Goal: Task Accomplishment & Management: Manage account settings

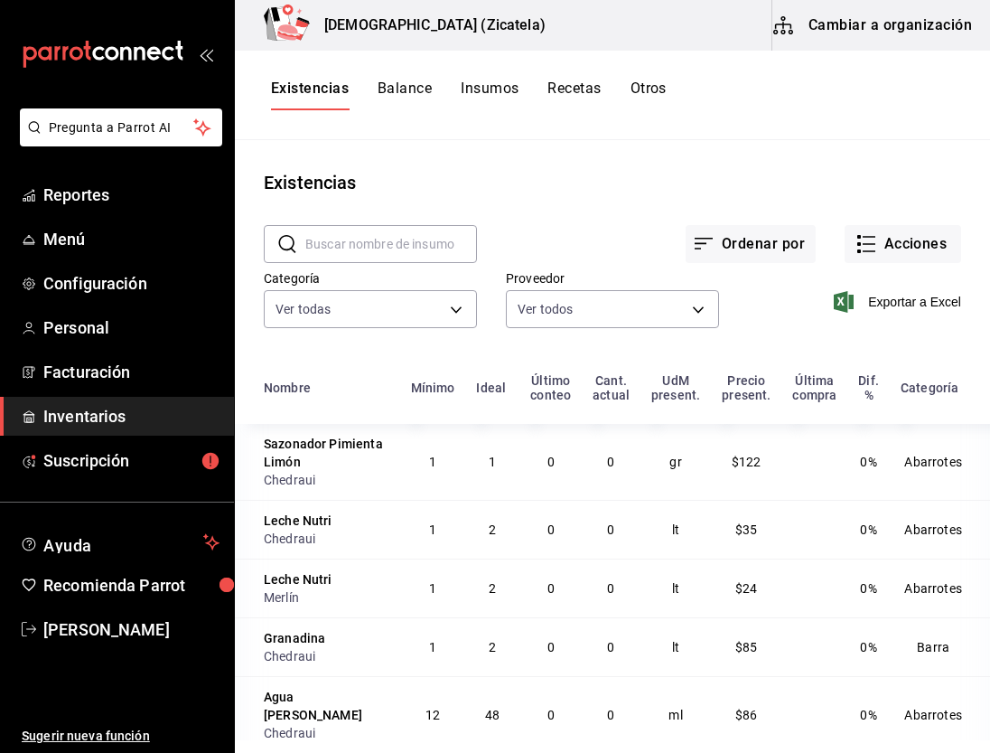
click at [878, 23] on button "Cambiar a organización" at bounding box center [874, 25] width 203 height 51
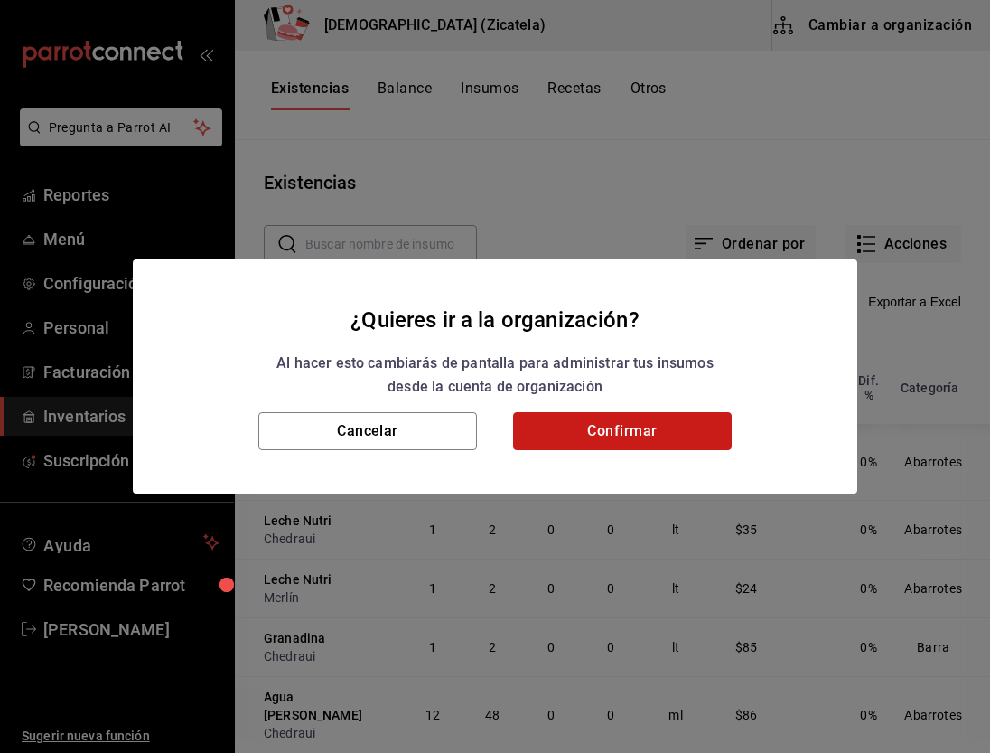
click at [619, 420] on button "Confirmar" at bounding box center [622, 431] width 219 height 38
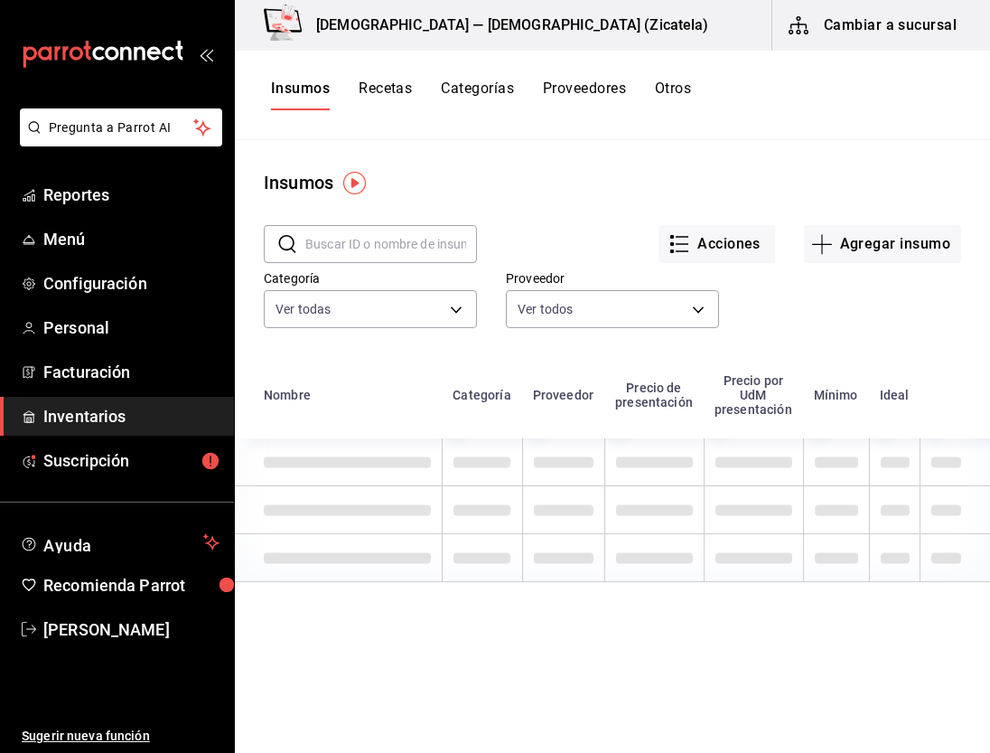
click at [392, 94] on button "Recetas" at bounding box center [385, 95] width 53 height 31
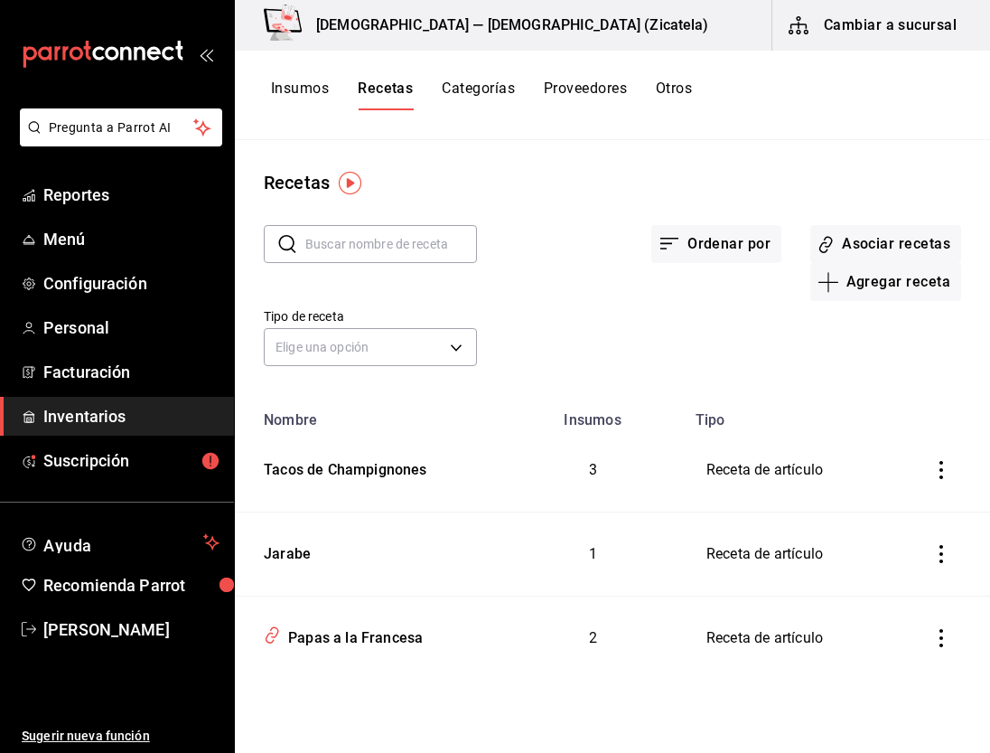
click at [276, 91] on button "Insumos" at bounding box center [300, 95] width 58 height 31
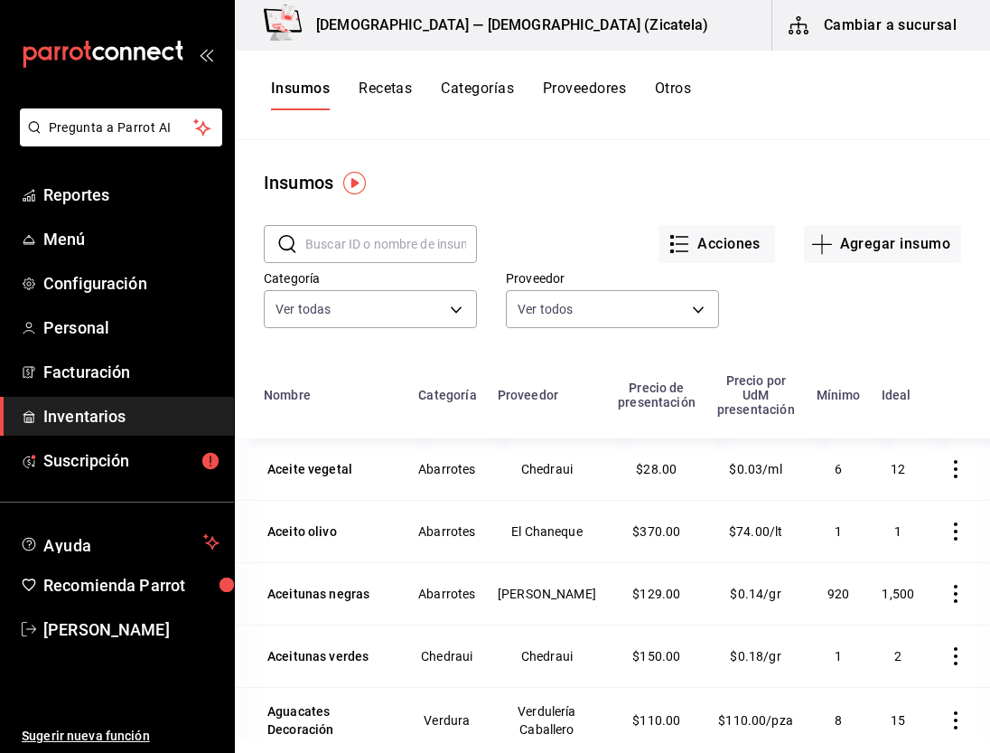
click at [352, 239] on input "text" at bounding box center [391, 244] width 172 height 36
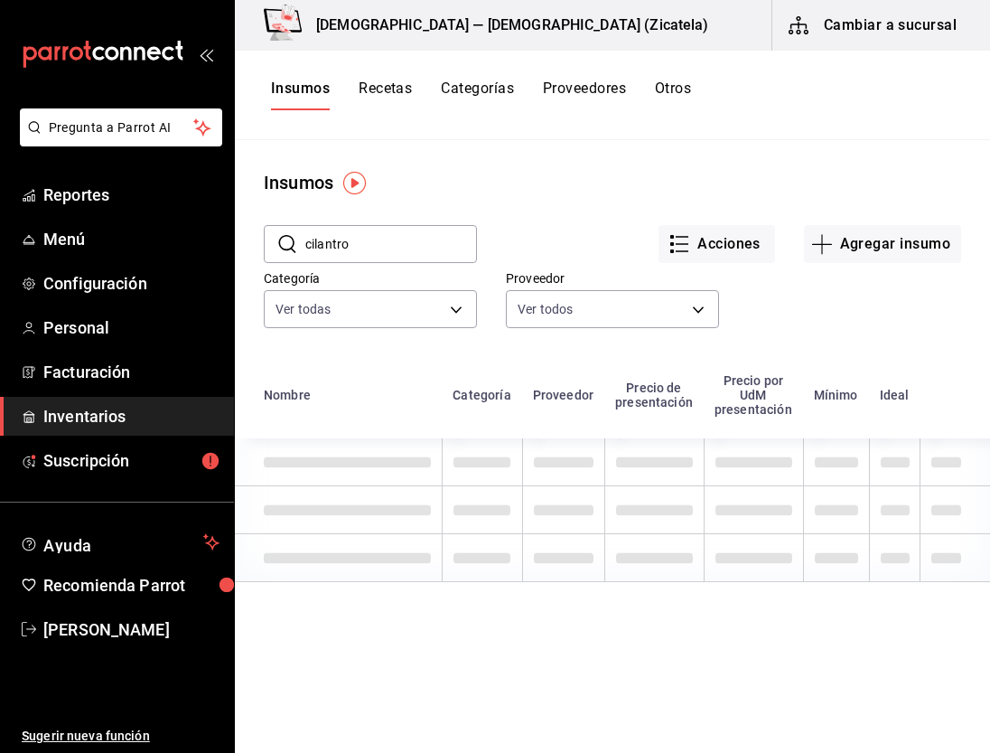
type input "cilantro"
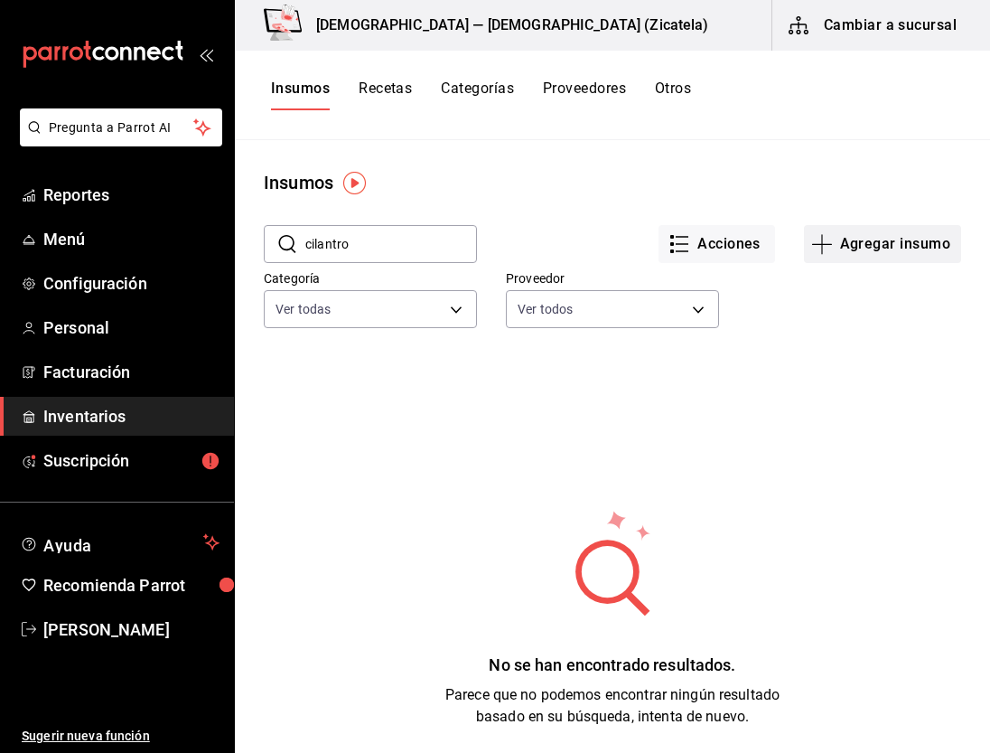
click at [859, 236] on button "Agregar insumo" at bounding box center [882, 244] width 157 height 38
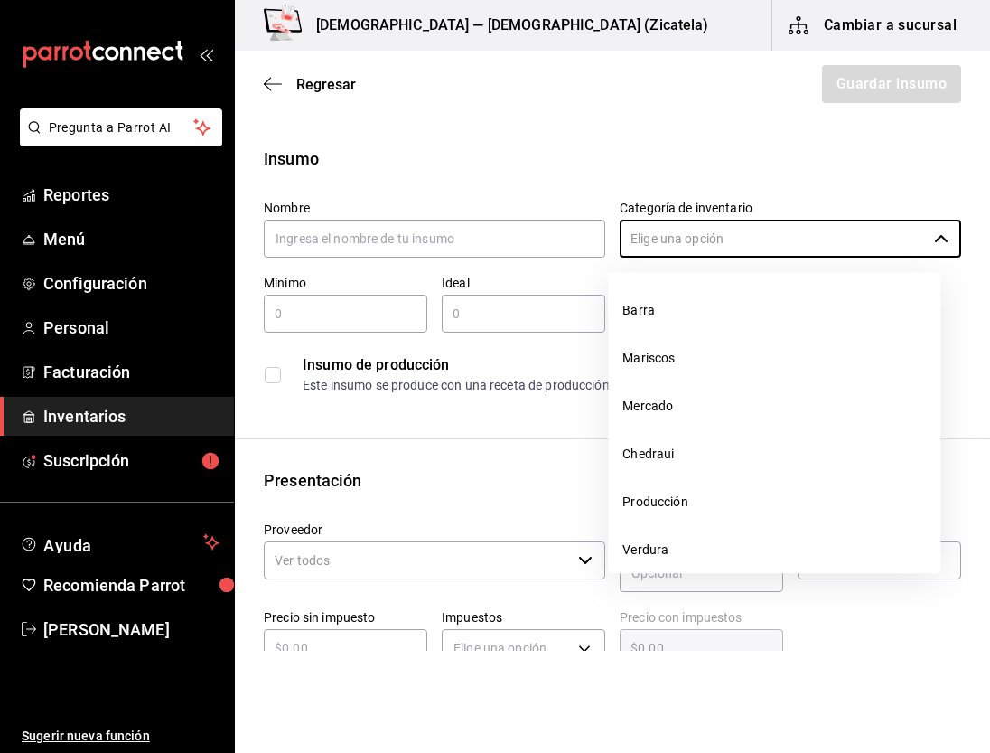
click at [859, 236] on input "Categoría de inventario" at bounding box center [773, 239] width 307 height 38
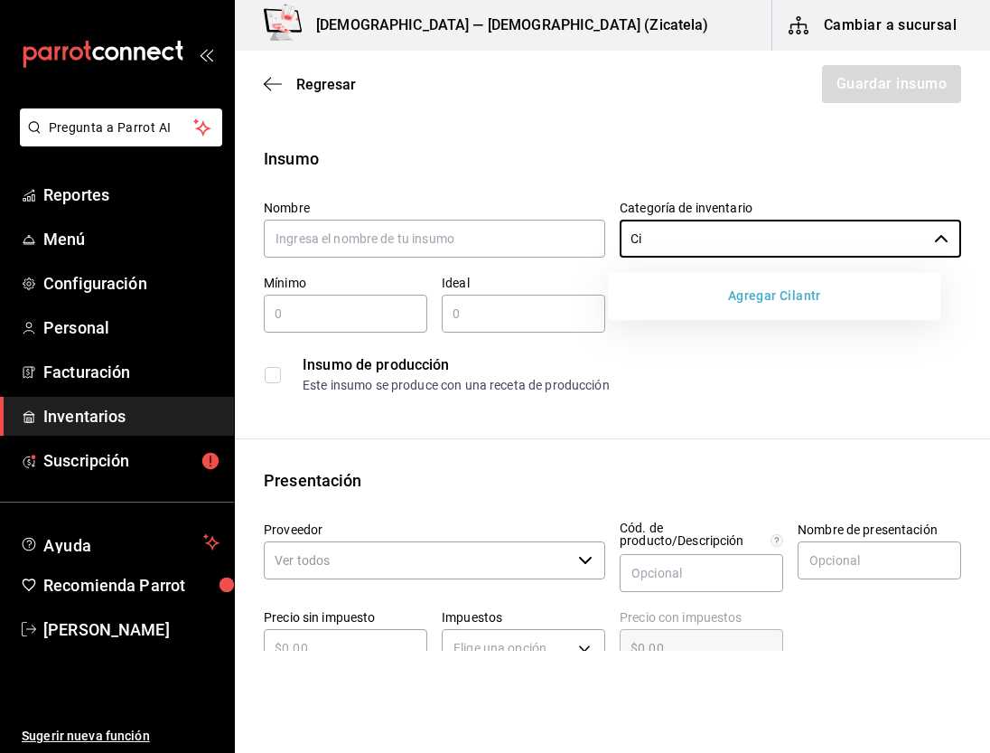
type input "C"
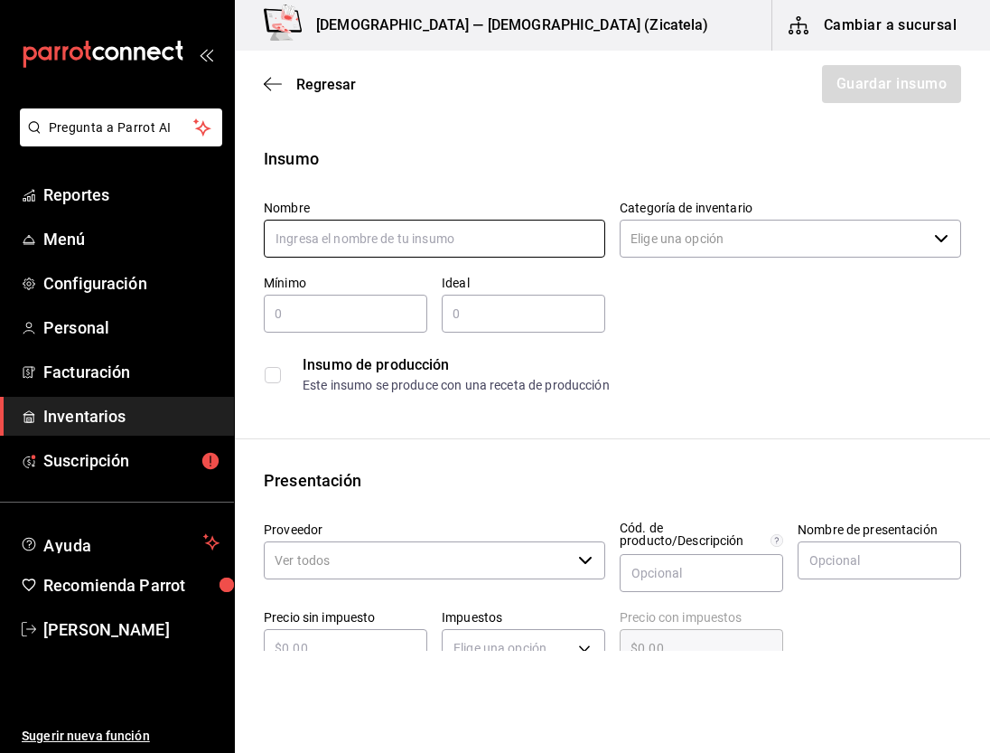
click at [439, 240] on input "text" at bounding box center [435, 239] width 342 height 38
type input "Cilantro"
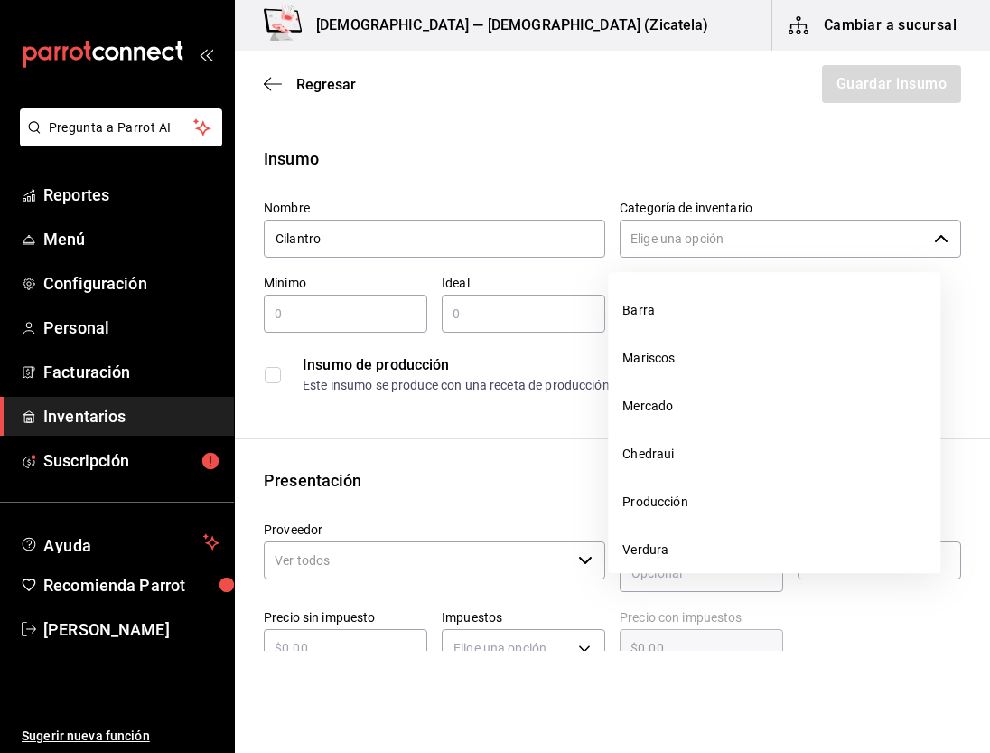
click at [829, 255] on input "Categoría de inventario" at bounding box center [773, 239] width 307 height 38
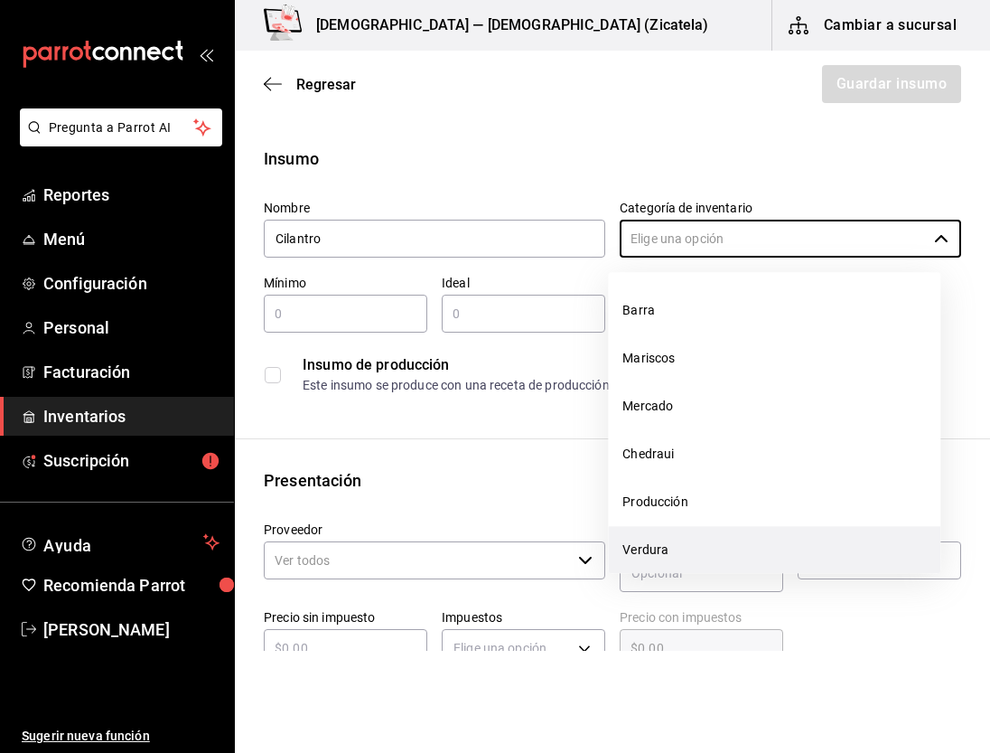
click at [642, 554] on li "Verdura" at bounding box center [774, 550] width 333 height 48
type input "Verdura"
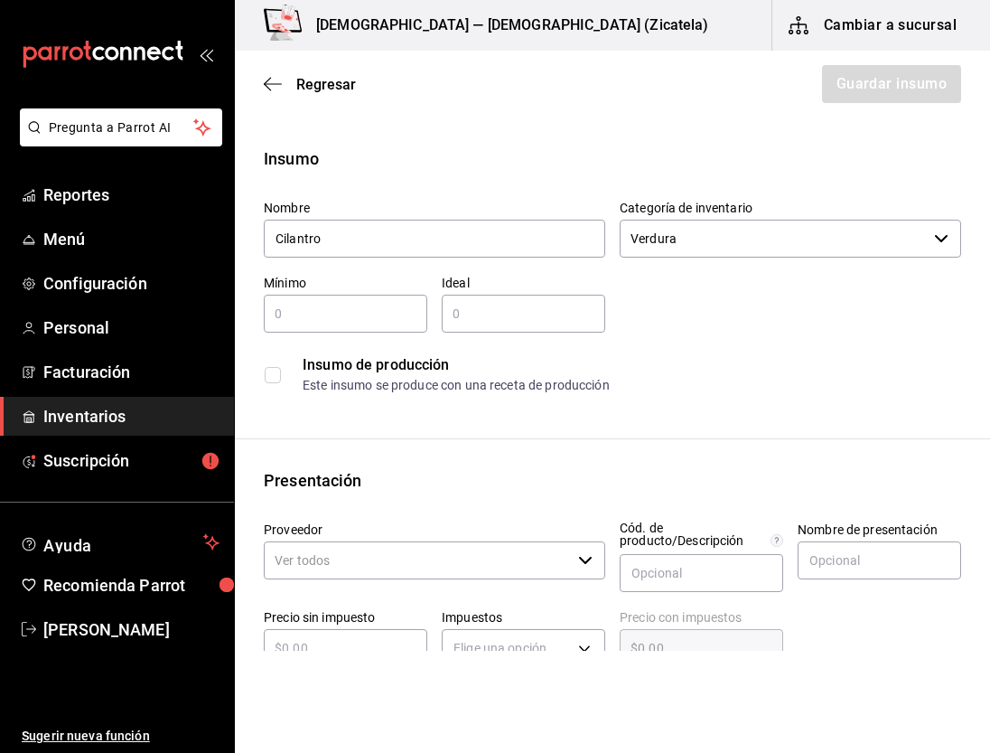
click at [341, 303] on input "text" at bounding box center [346, 314] width 164 height 22
type input "2"
type input "4"
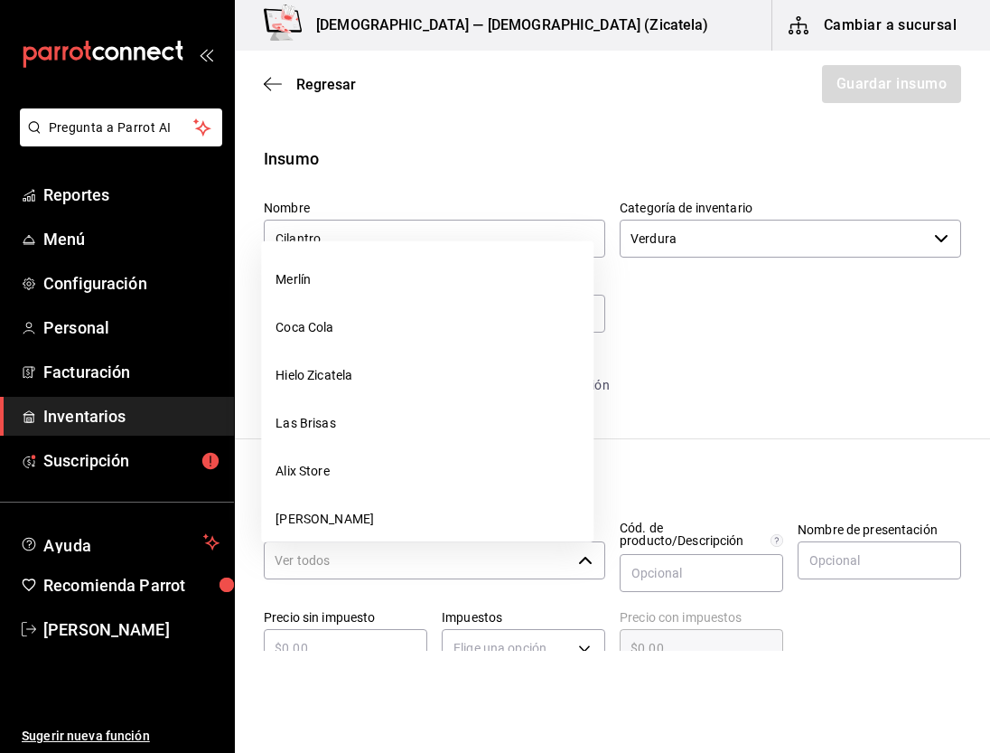
click at [362, 566] on input "Proveedor" at bounding box center [417, 560] width 307 height 38
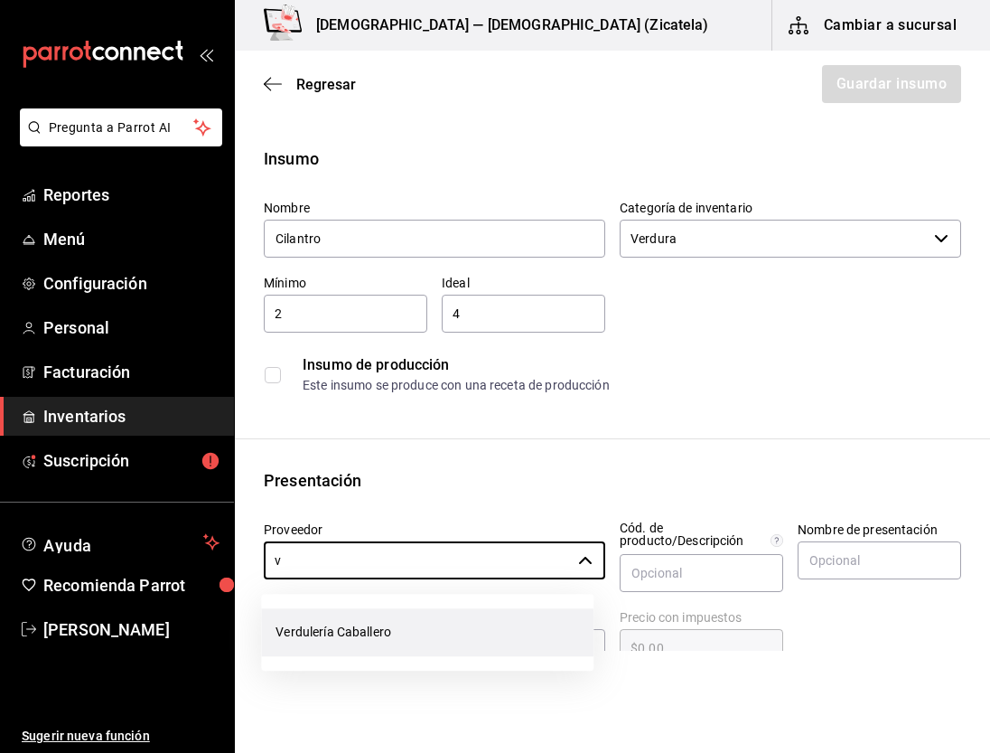
click at [347, 630] on li "Verdulería Caballero" at bounding box center [427, 632] width 333 height 48
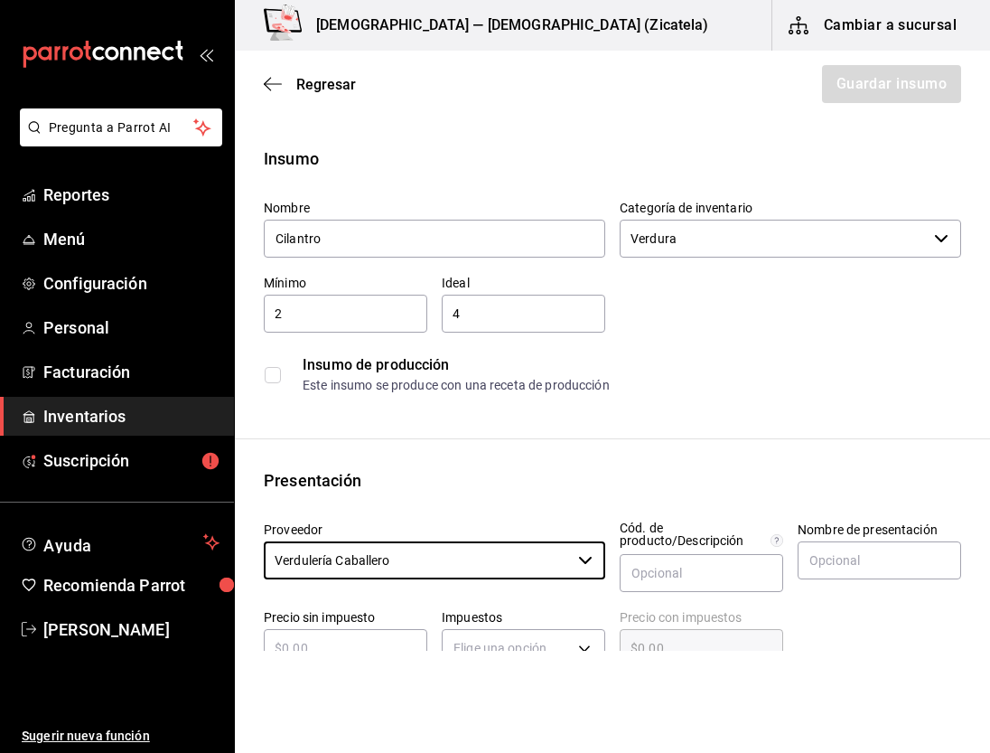
type input "Verdulería Caballero"
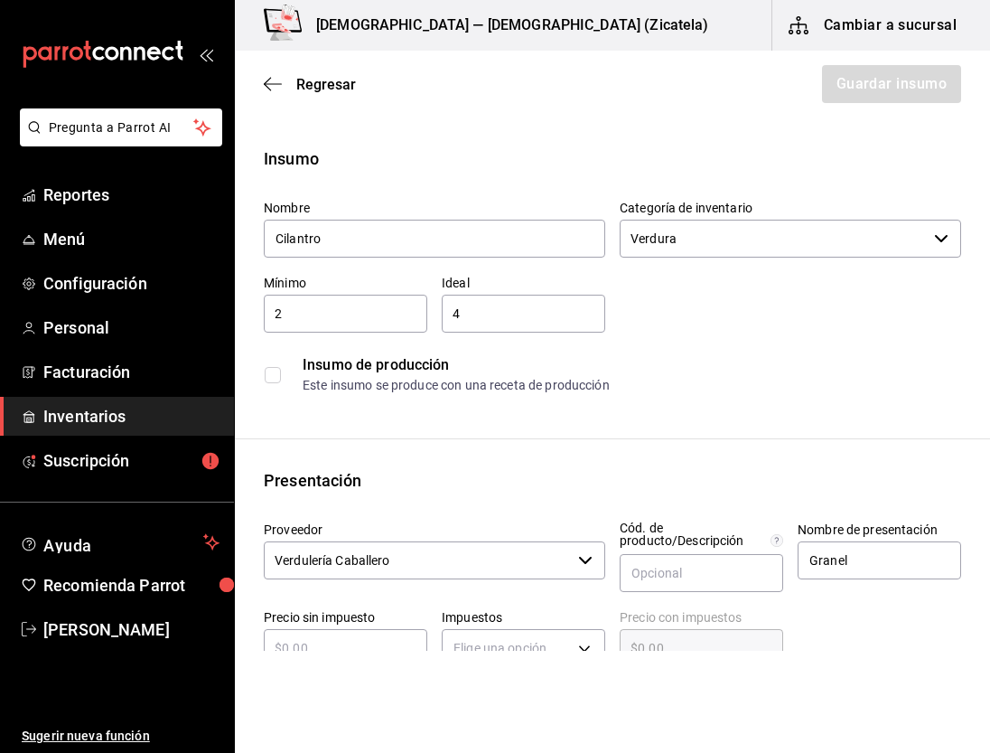
click at [347, 630] on div "​" at bounding box center [346, 648] width 164 height 38
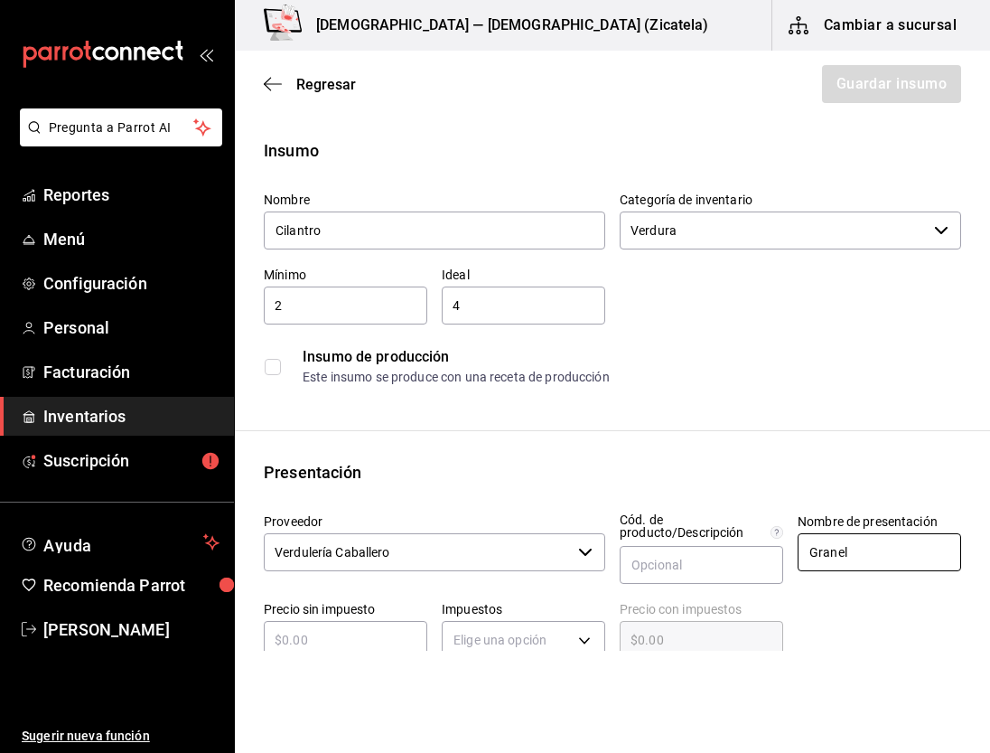
click at [851, 558] on input "Granel" at bounding box center [880, 552] width 164 height 38
type input "G"
type input "Ramito"
type input "$85"
type input "$85.00"
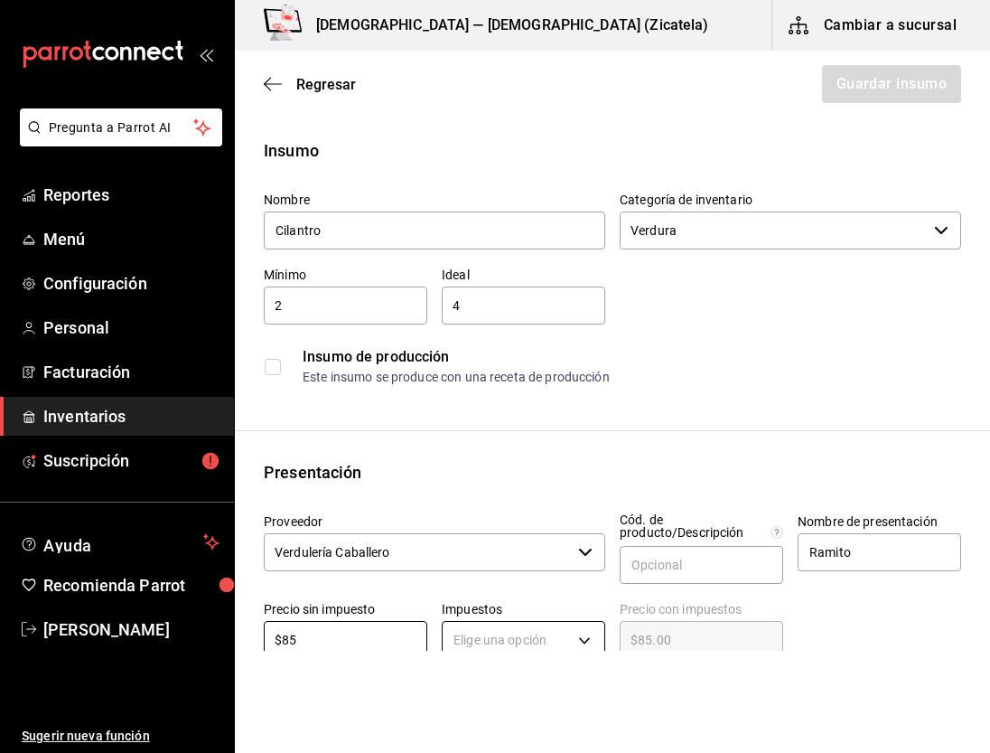
type input "$85"
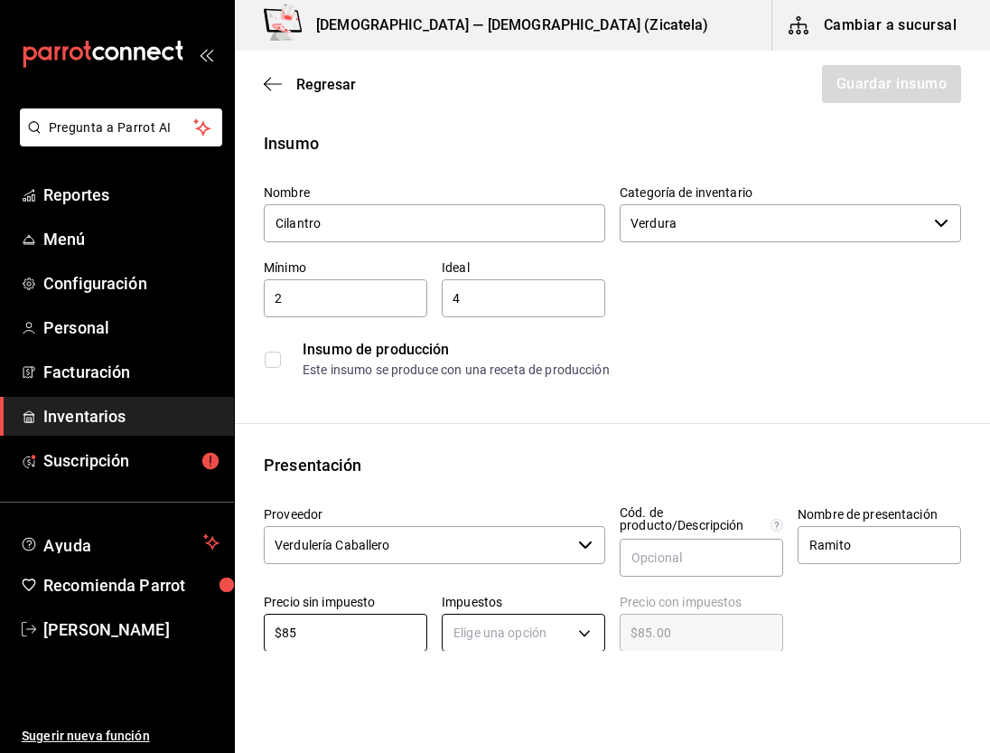
click at [463, 649] on body "Pregunta a Parrot AI Reportes Menú Configuración Personal Facturación Inventari…" at bounding box center [495, 325] width 990 height 651
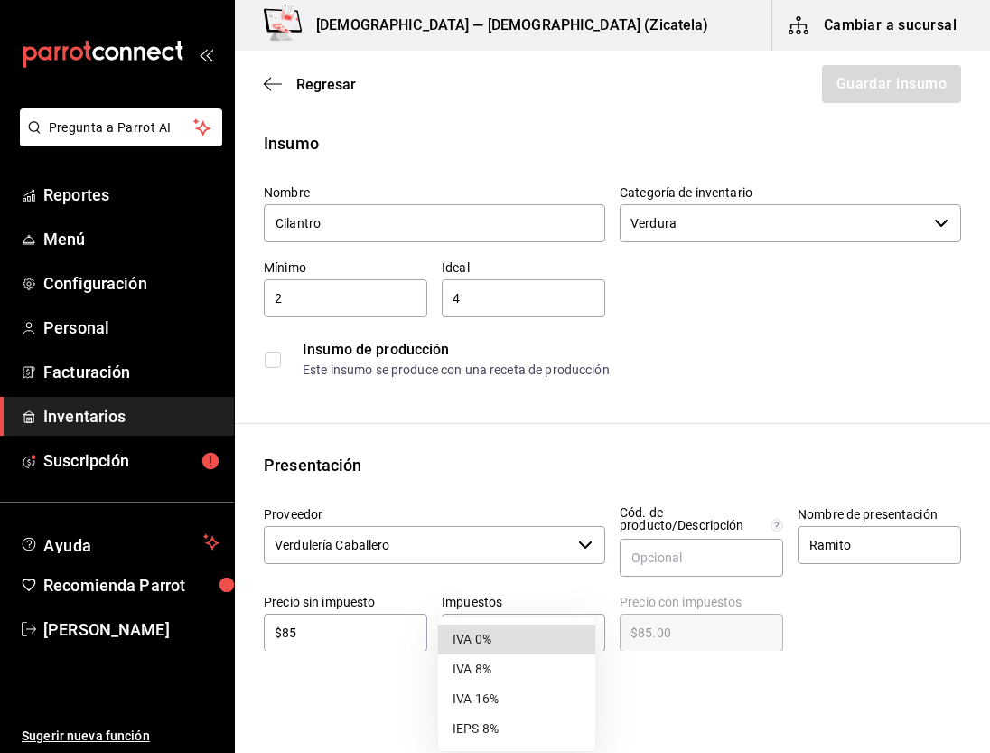
click at [512, 638] on li "IVA 0%" at bounding box center [516, 639] width 157 height 30
type input "IVA_0"
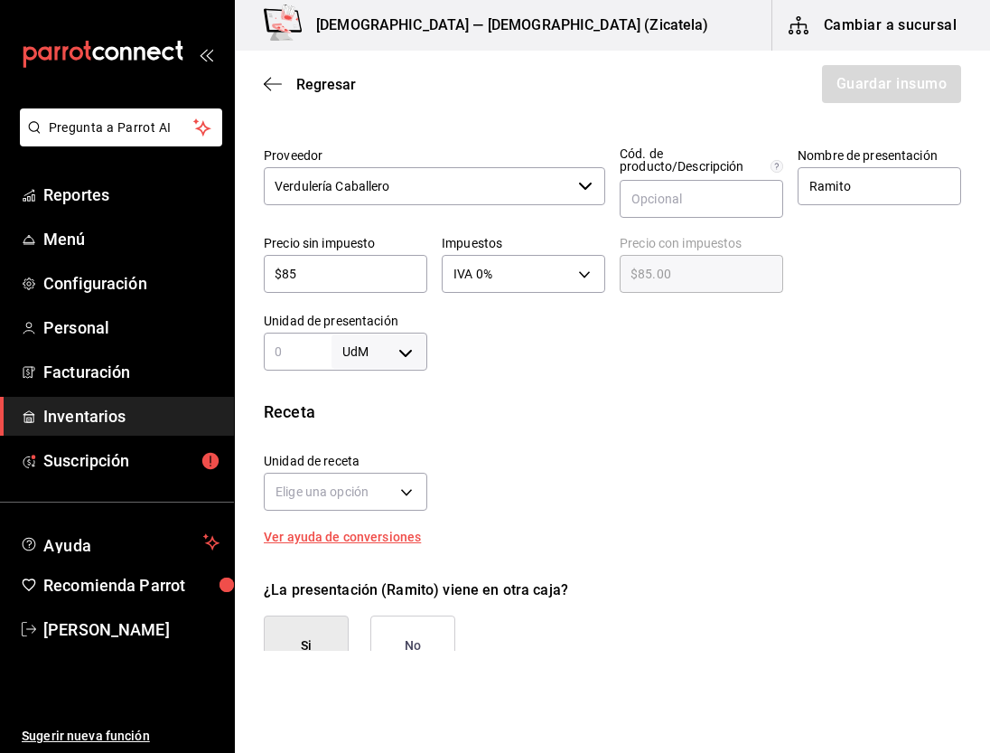
click at [323, 341] on input "text" at bounding box center [298, 352] width 68 height 22
type input "1"
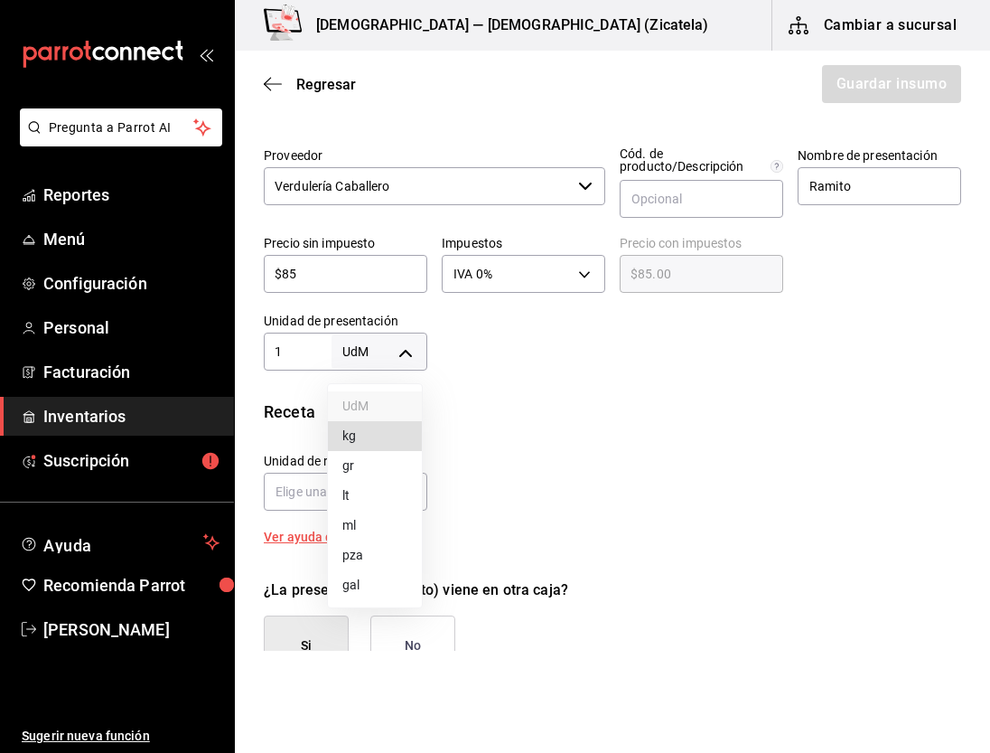
click at [401, 352] on body "Pregunta a Parrot AI Reportes Menú Configuración Personal Facturación Inventari…" at bounding box center [495, 325] width 990 height 651
click at [381, 427] on li "kg" at bounding box center [375, 436] width 94 height 30
type input "KILOGRAM"
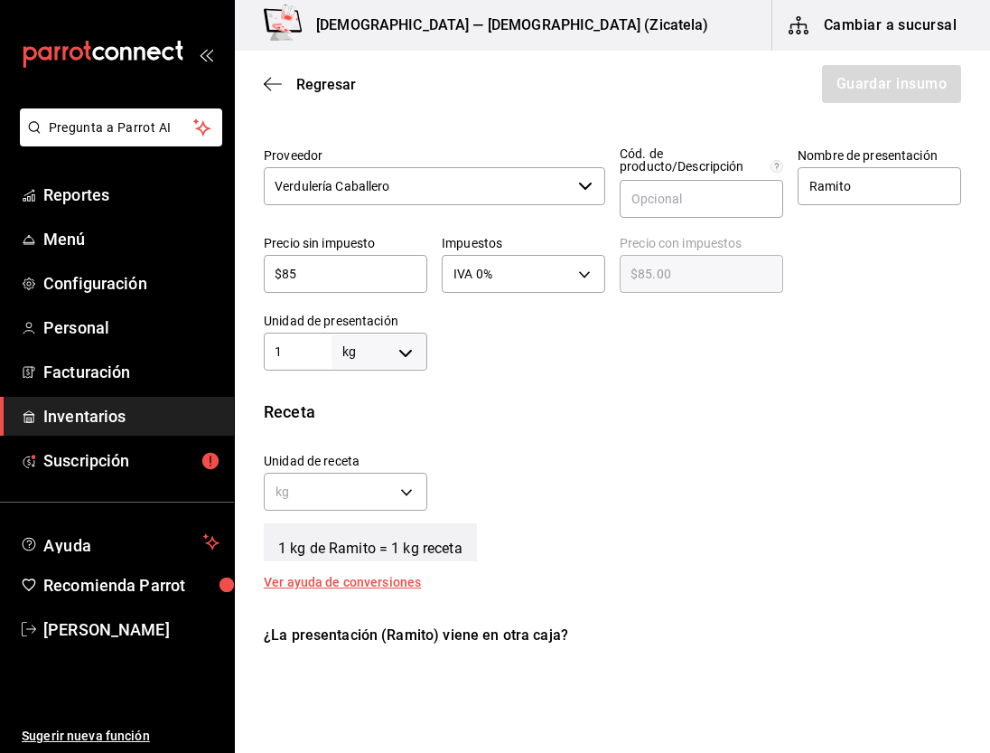
type input "1"
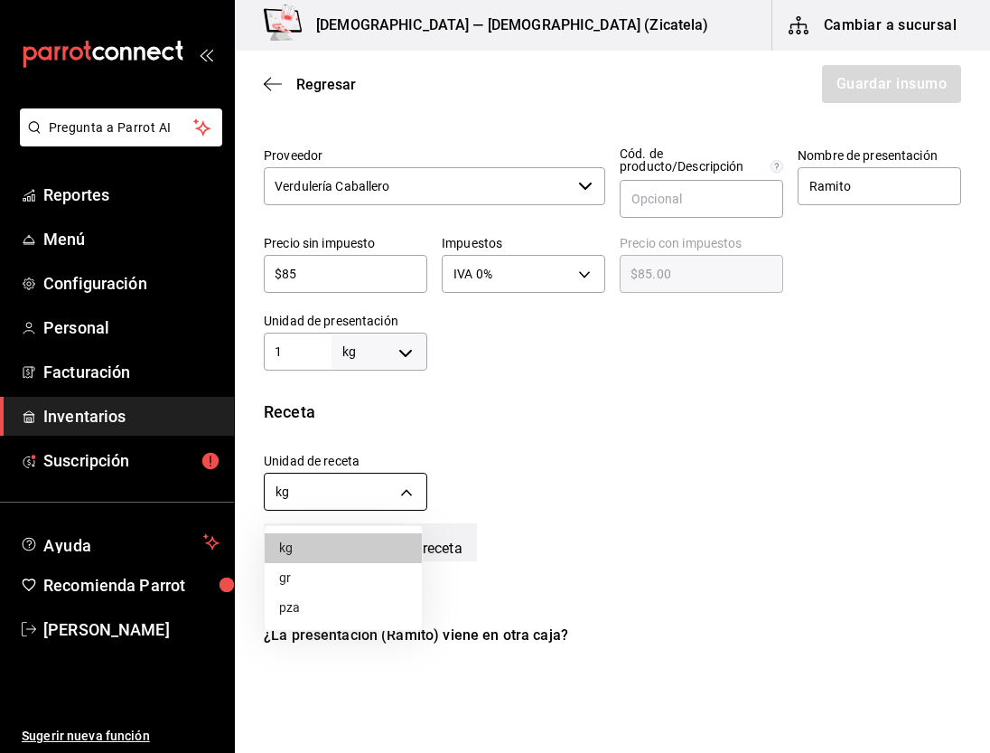
click at [396, 496] on body "Pregunta a Parrot AI Reportes Menú Configuración Personal Facturación Inventari…" at bounding box center [495, 325] width 990 height 651
click at [272, 583] on li "gr" at bounding box center [343, 578] width 157 height 30
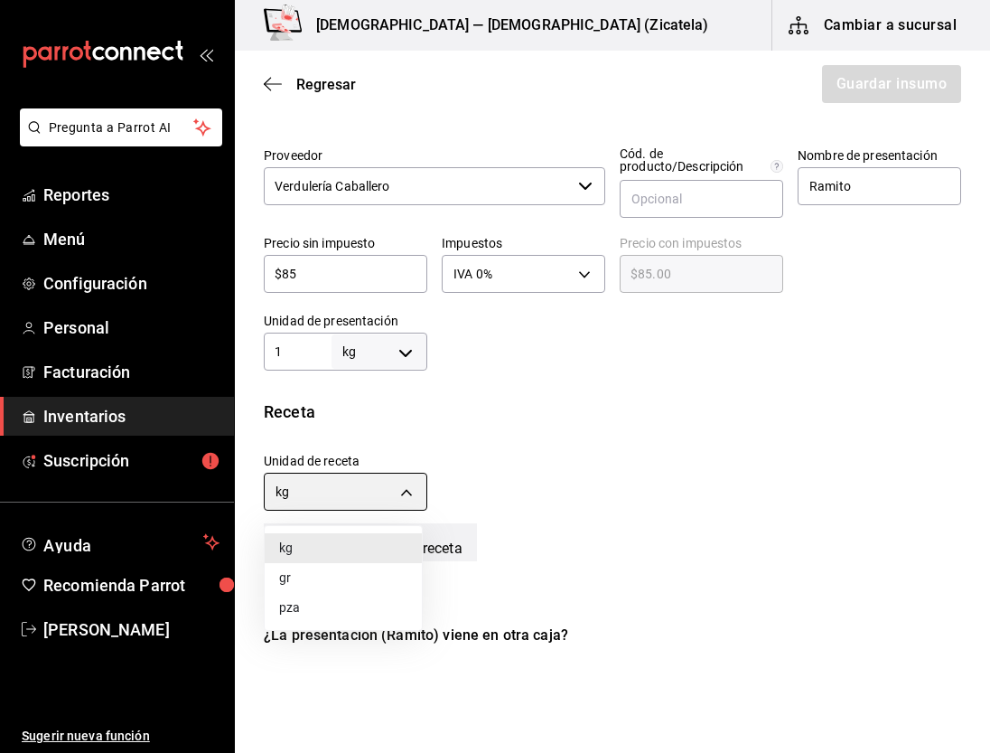
type input "GRAM"
type input "1,000"
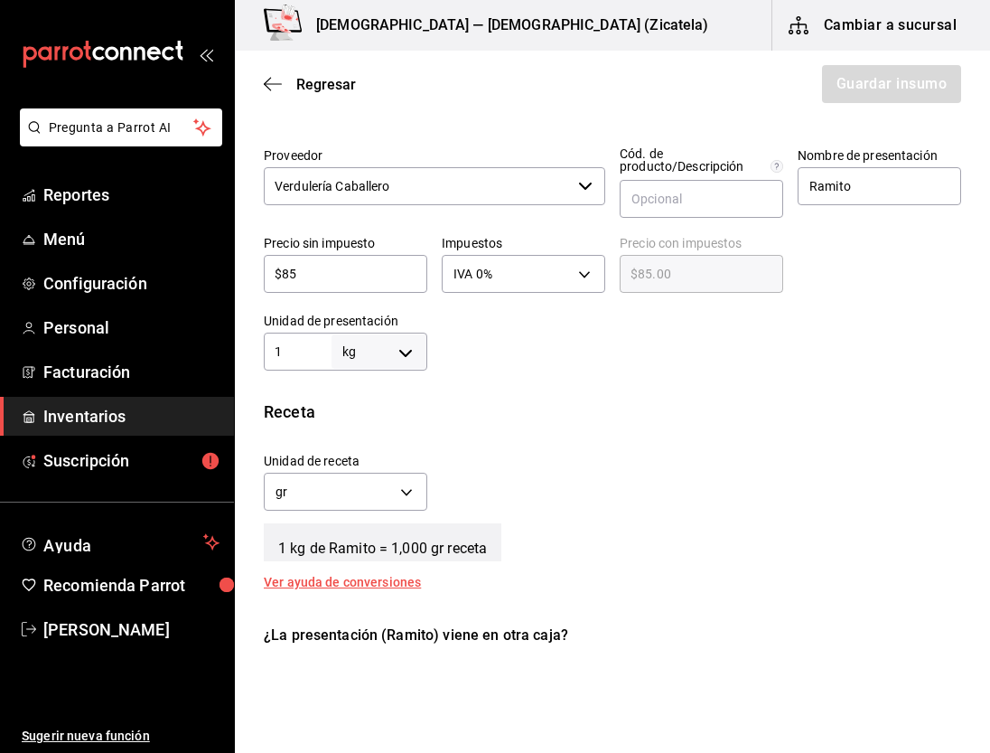
click at [741, 355] on div at bounding box center [694, 334] width 534 height 72
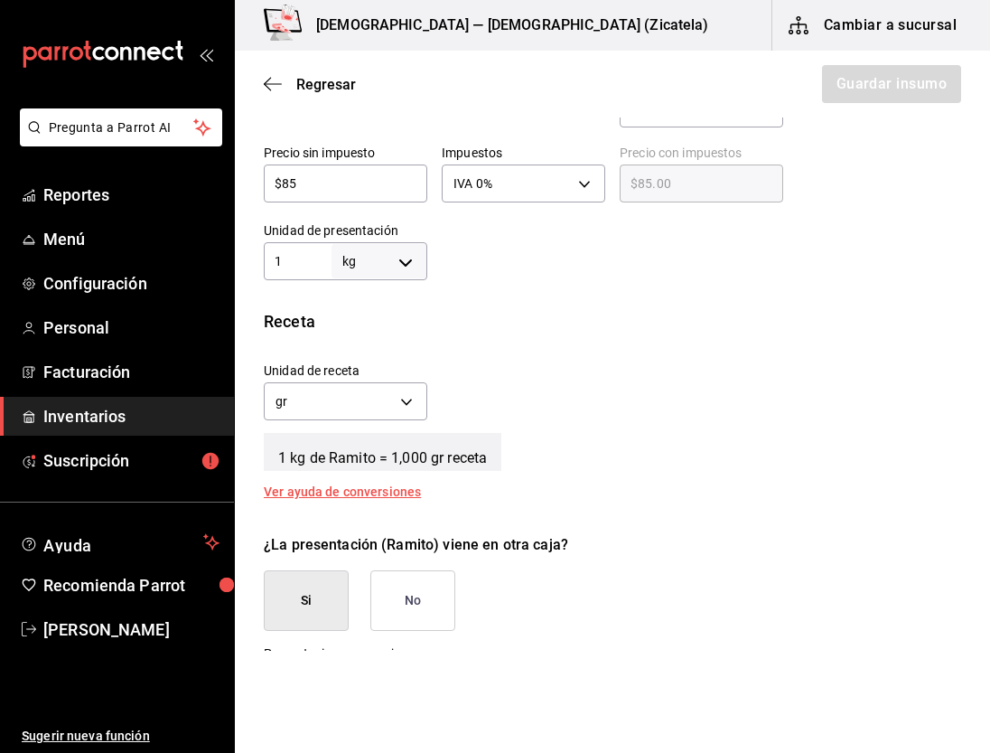
scroll to position [471, 0]
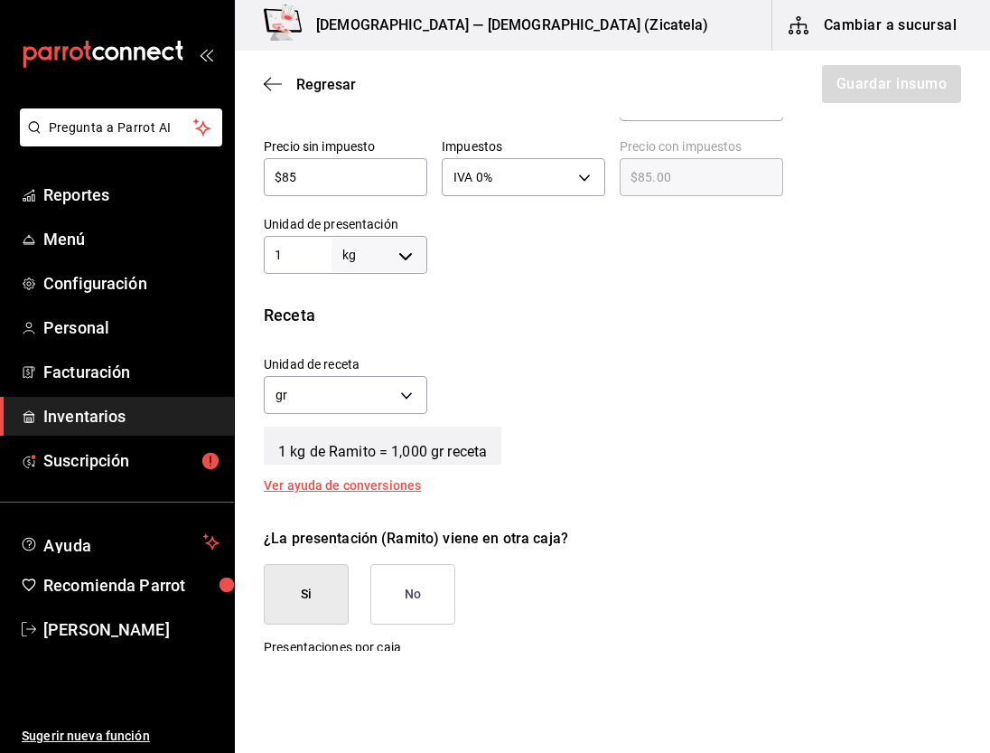
click at [430, 594] on button "No" at bounding box center [413, 594] width 85 height 61
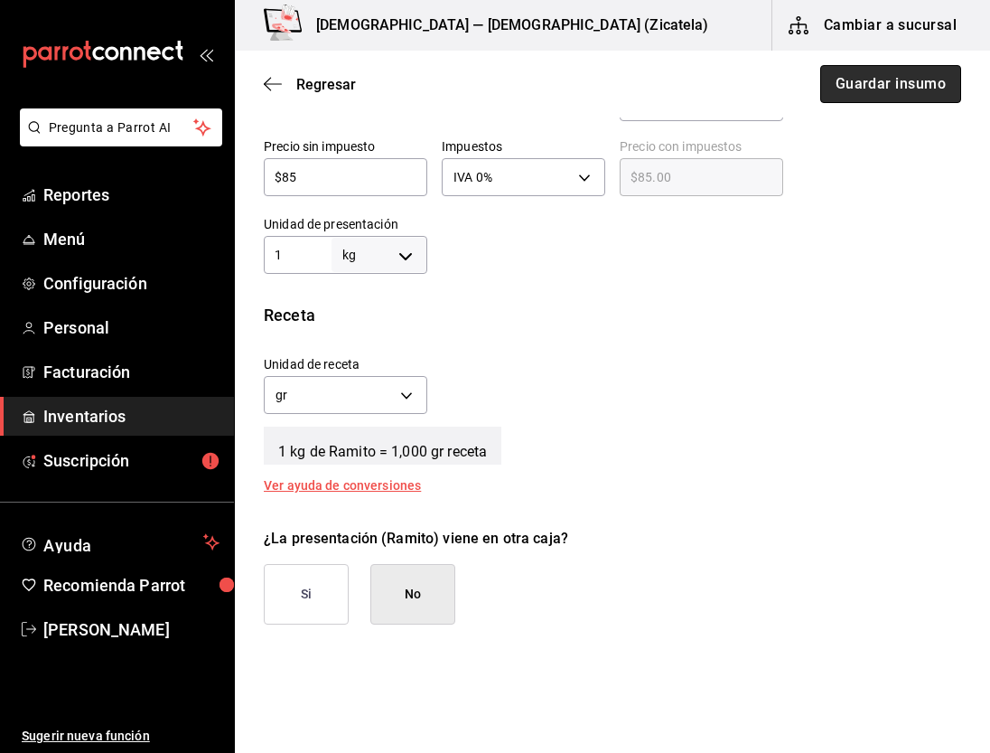
click at [857, 96] on button "Guardar insumo" at bounding box center [891, 84] width 141 height 38
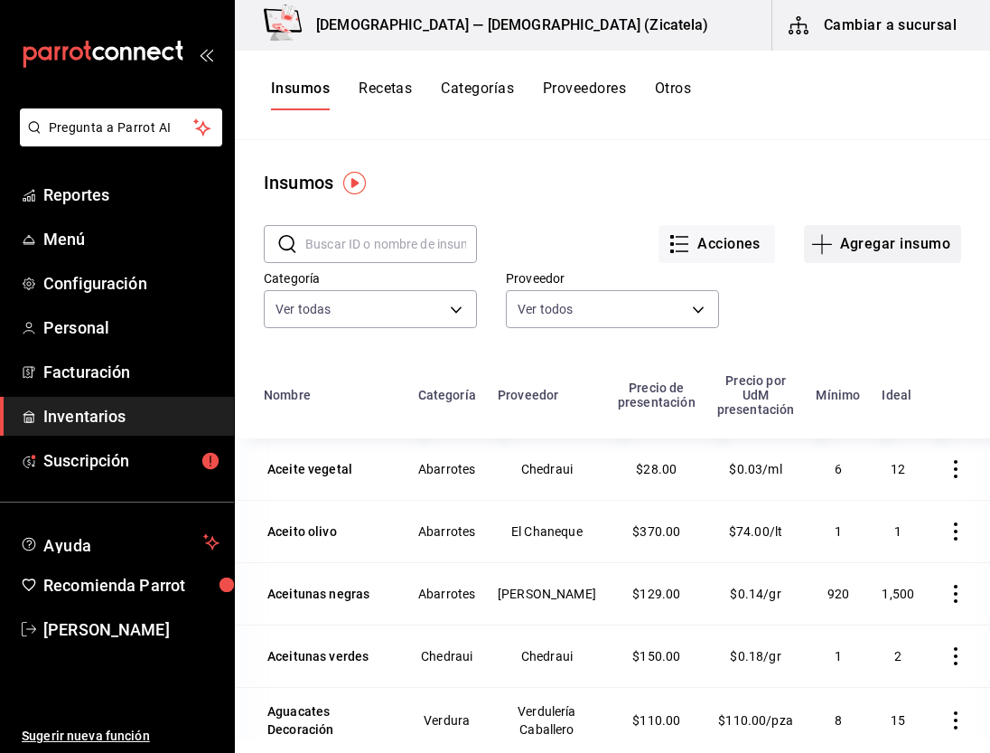
click at [877, 232] on button "Agregar insumo" at bounding box center [882, 244] width 157 height 38
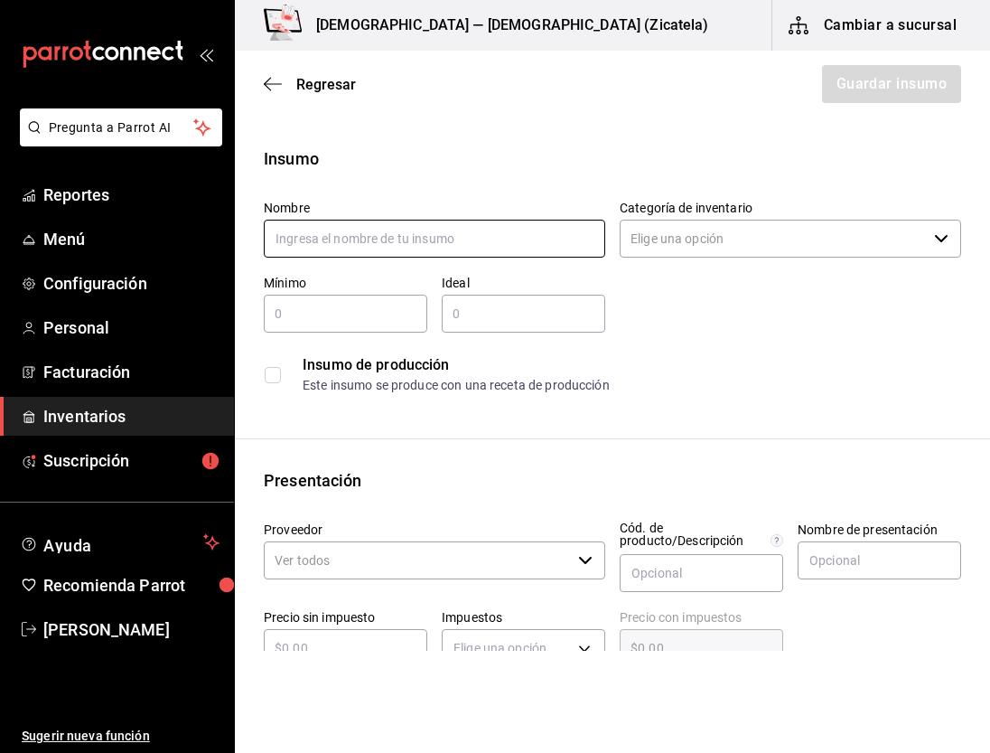
click at [502, 240] on input "text" at bounding box center [435, 239] width 342 height 38
type input "Hierbabuena"
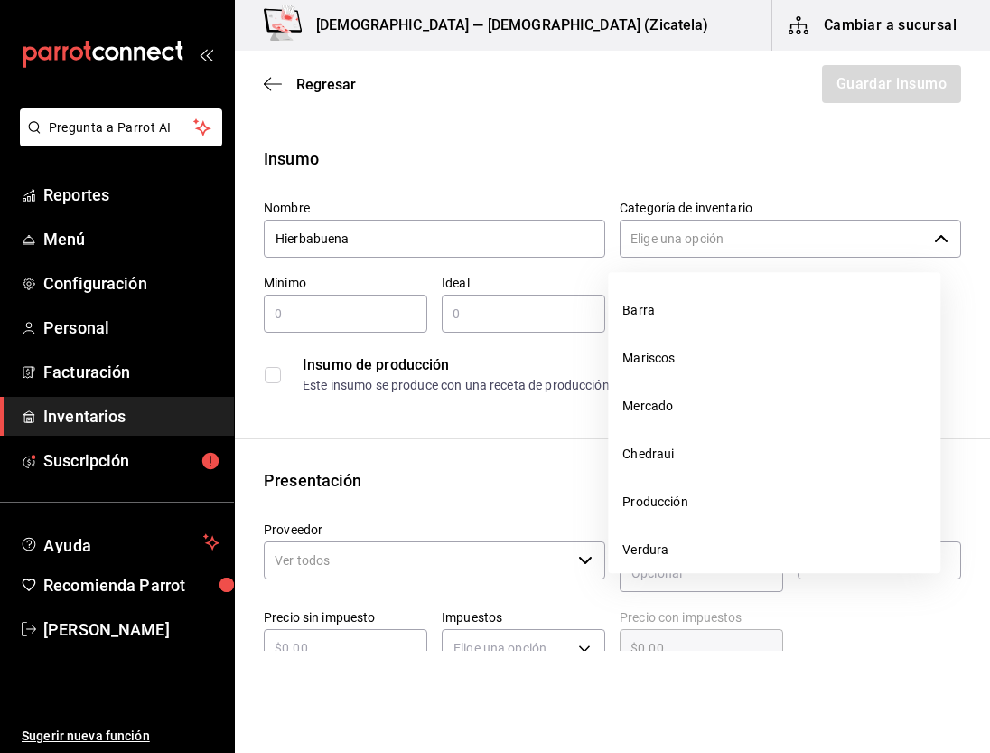
click at [735, 239] on input "Categoría de inventario" at bounding box center [773, 239] width 307 height 38
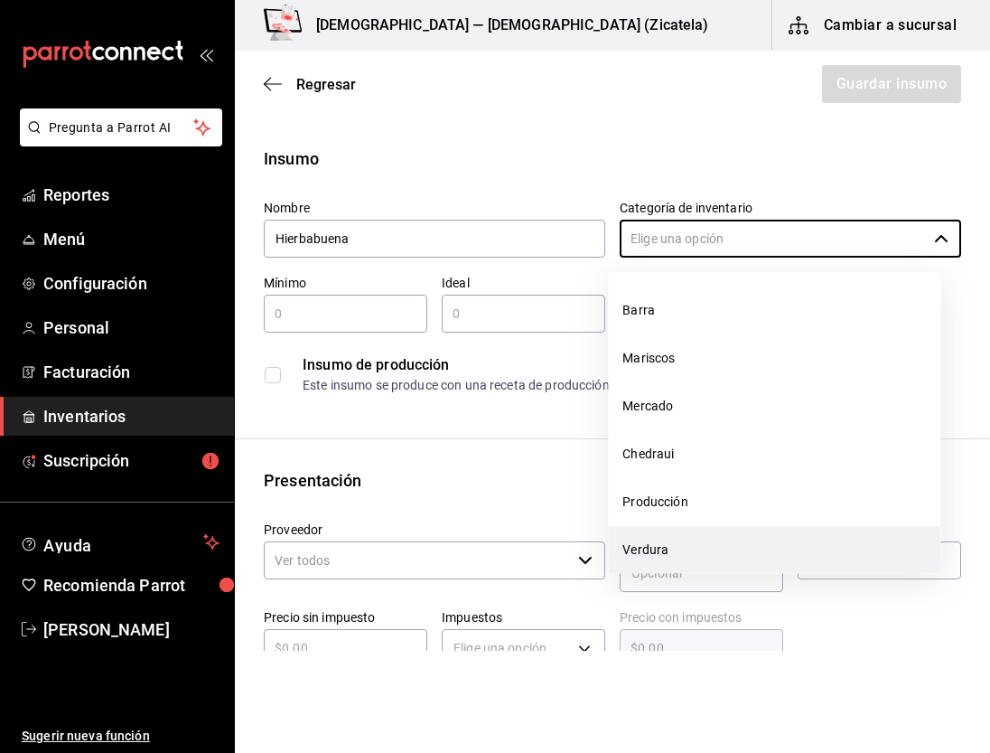
click at [680, 540] on li "Verdura" at bounding box center [774, 550] width 333 height 48
type input "Verdura"
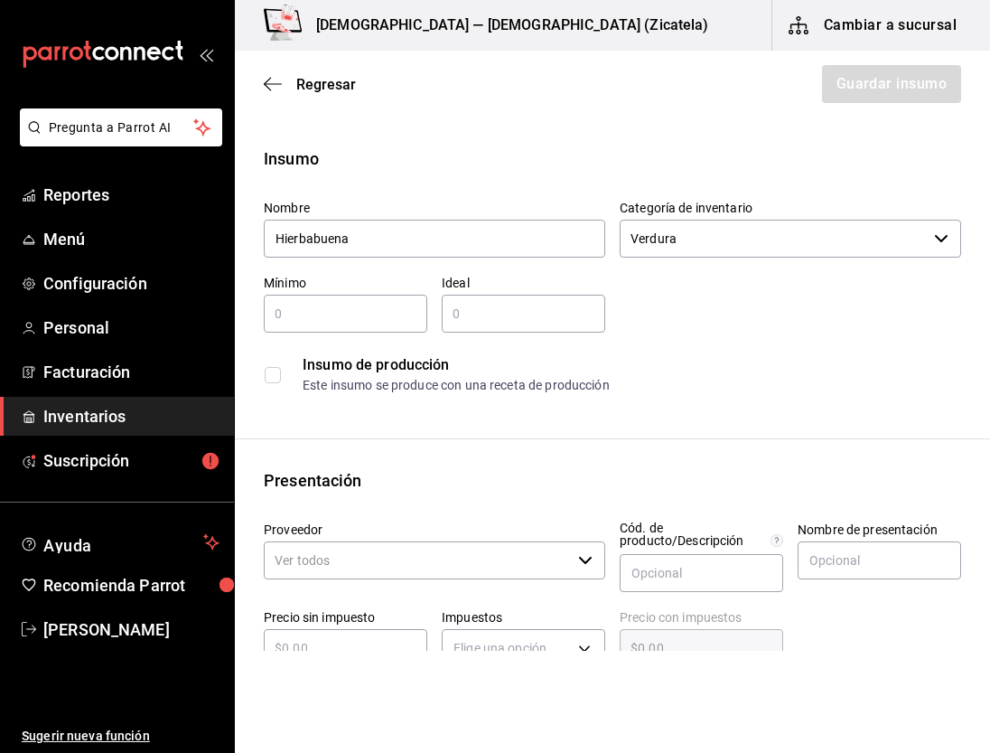
click at [380, 323] on input "text" at bounding box center [346, 314] width 164 height 22
type input "1"
type input "2"
type input "4"
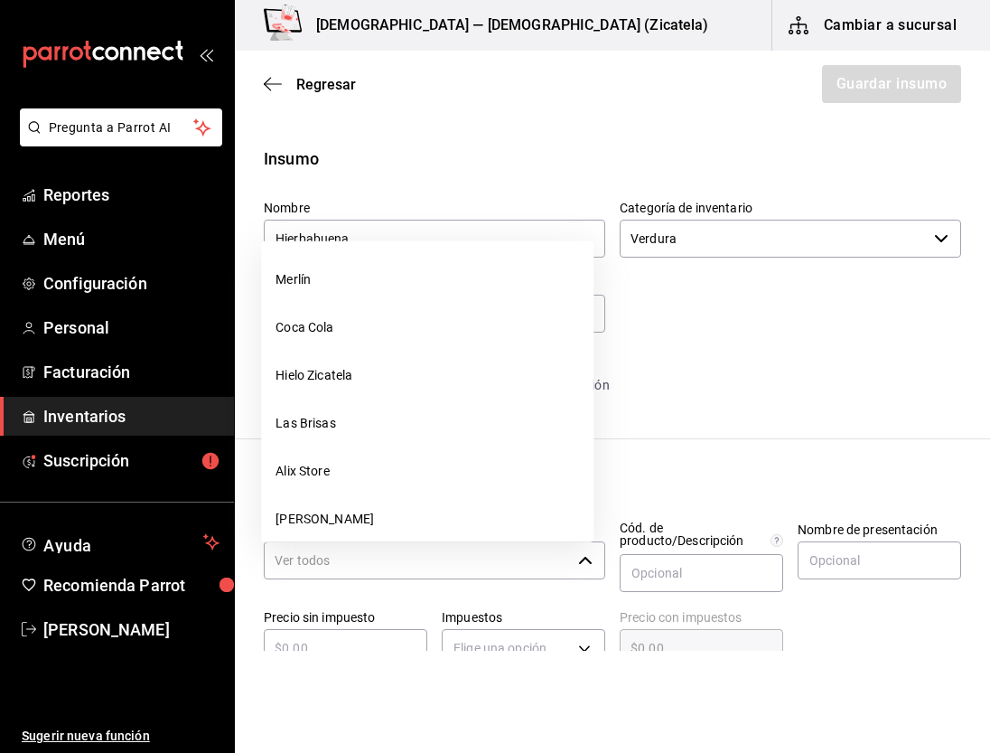
click at [428, 548] on input "Proveedor" at bounding box center [417, 560] width 307 height 38
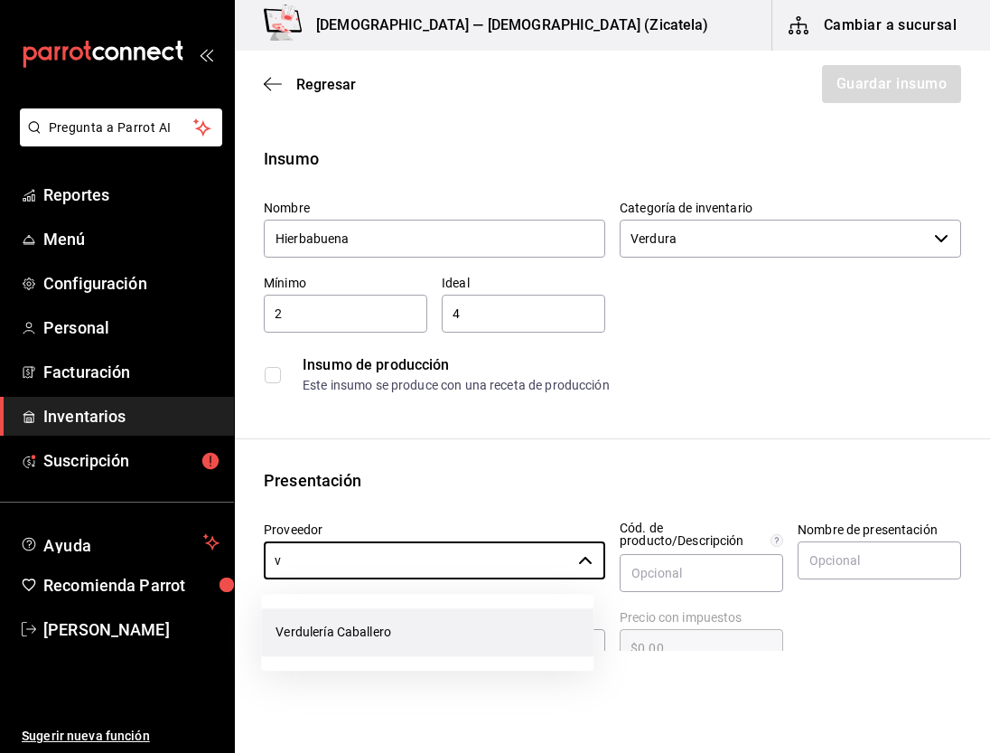
click at [381, 626] on li "Verdulería Caballero" at bounding box center [427, 632] width 333 height 48
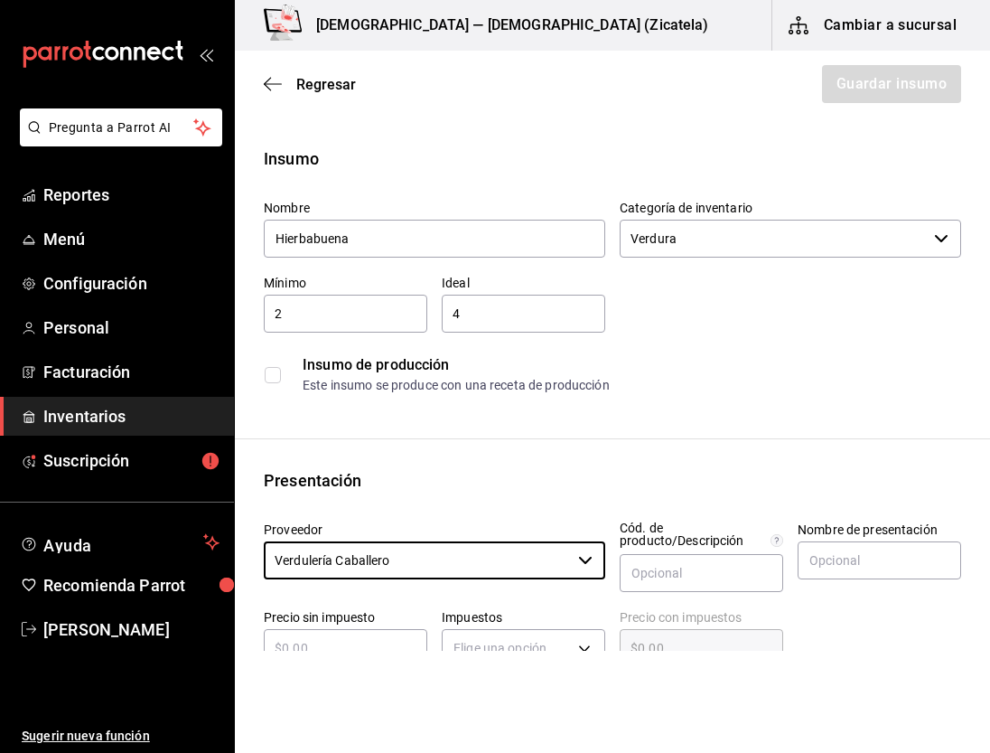
type input "Verdulería Caballero"
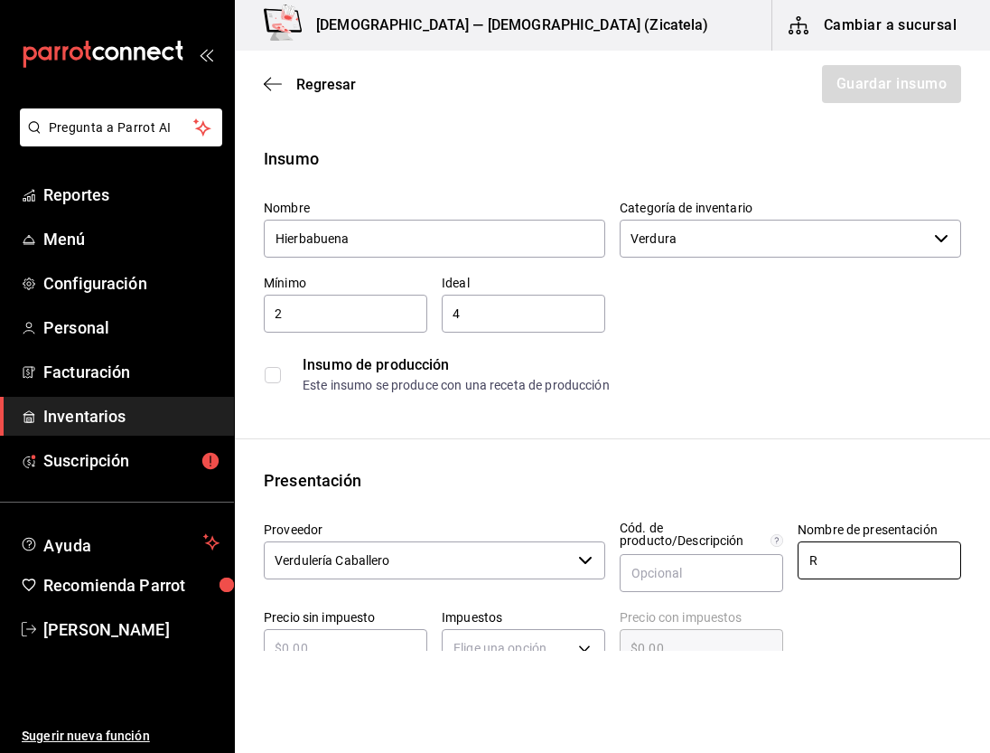
type input "Ramito"
click at [349, 633] on div "​" at bounding box center [346, 648] width 164 height 38
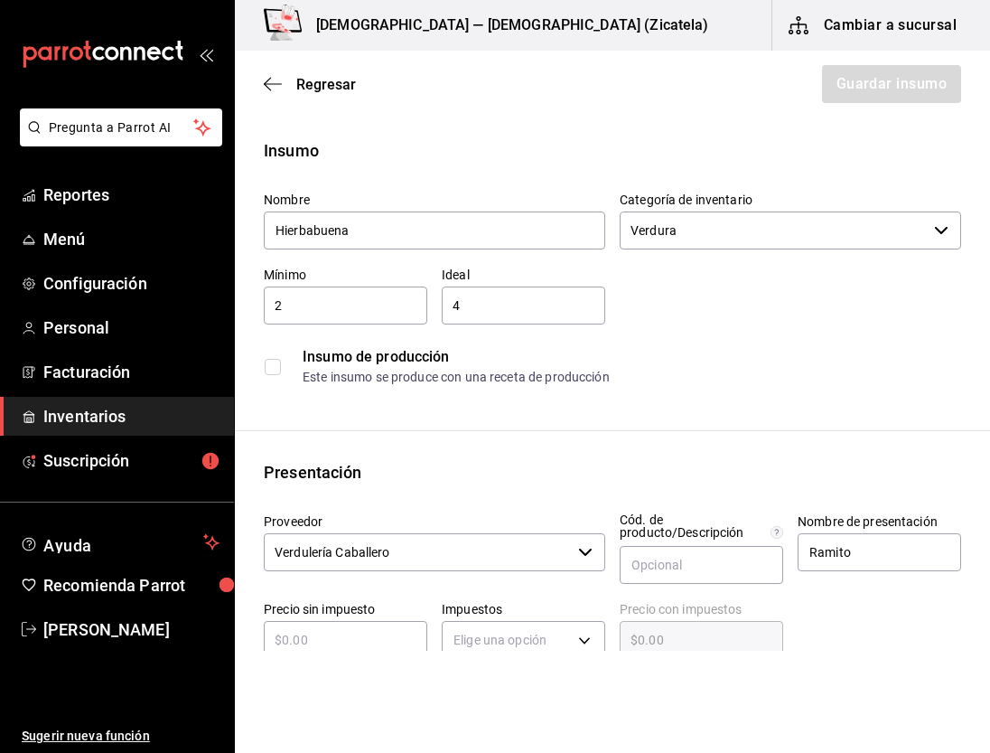
type input "$5"
type input "$5.00"
type input "$50"
type input "$50.00"
type input "$50"
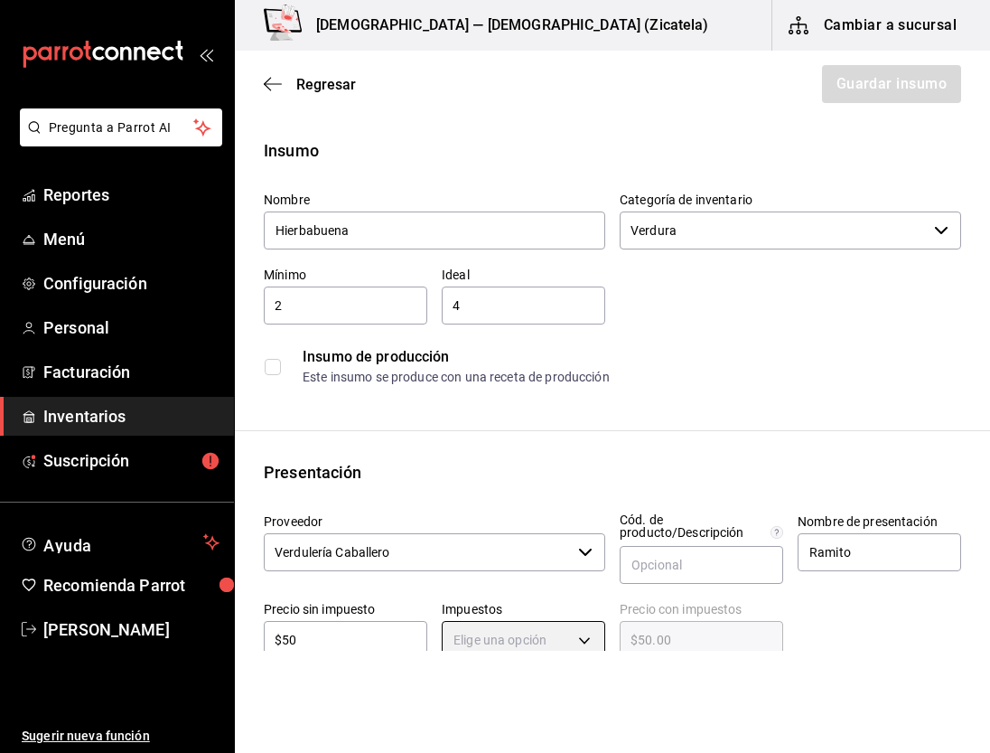
scroll to position [15, 0]
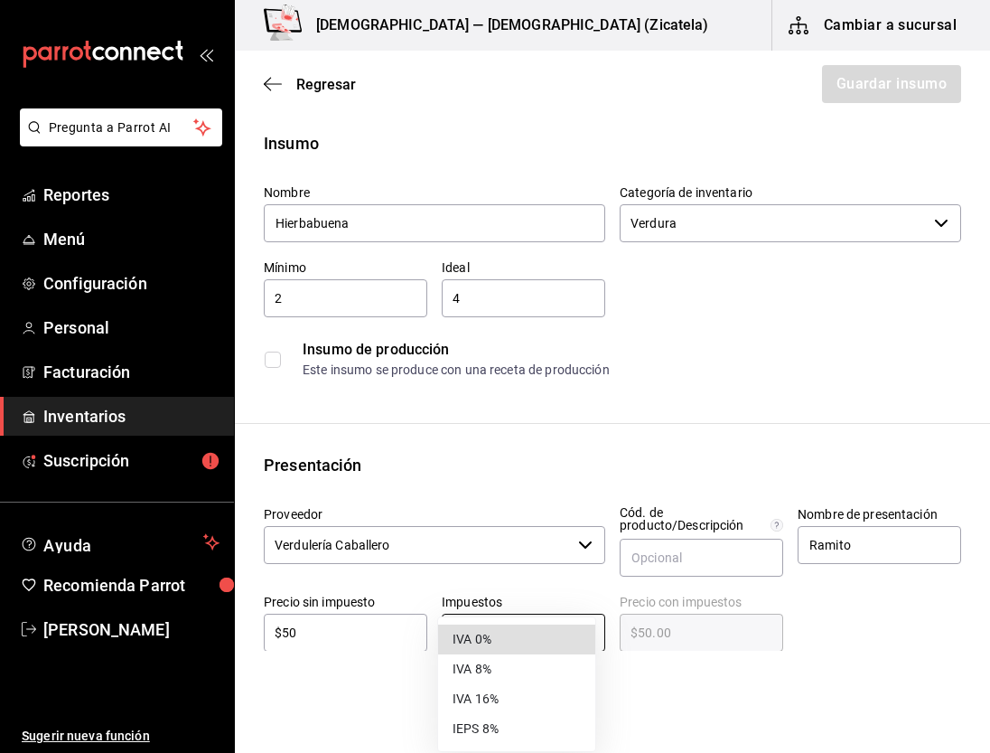
click at [507, 636] on body "Pregunta a Parrot AI Reportes Menú Configuración Personal Facturación Inventari…" at bounding box center [495, 325] width 990 height 651
click at [484, 634] on li "IVA 0%" at bounding box center [516, 639] width 157 height 30
type input "IVA_0"
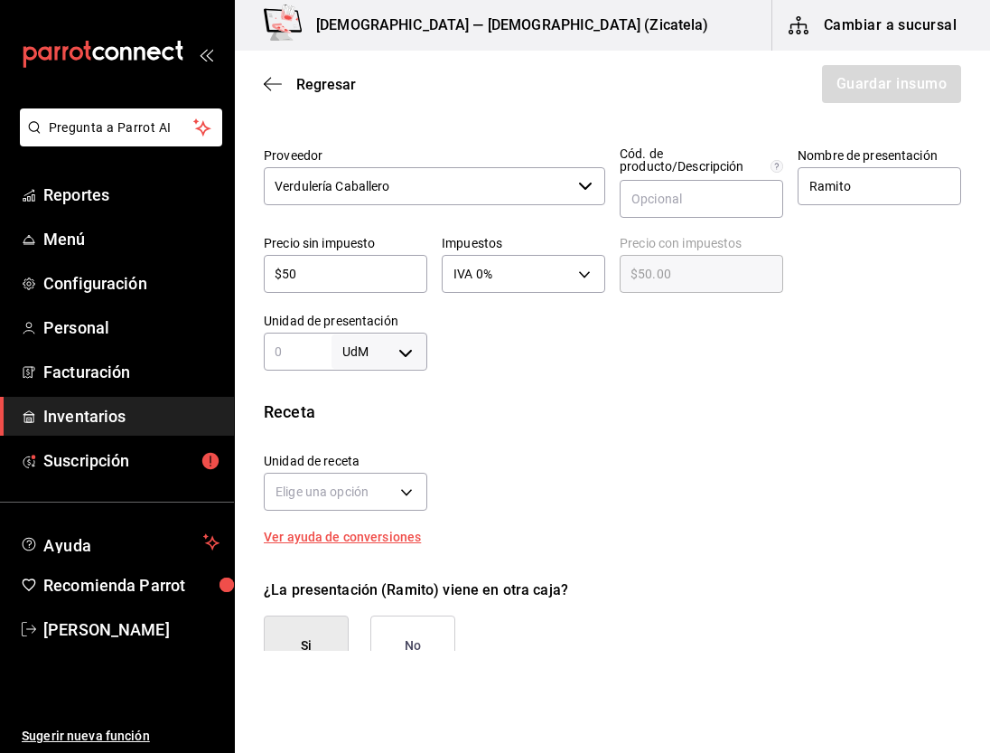
click at [407, 351] on body "Pregunta a Parrot AI Reportes Menú Configuración Personal Facturación Inventari…" at bounding box center [495, 325] width 990 height 651
click at [366, 451] on li "gr" at bounding box center [375, 466] width 94 height 30
type input "GRAM"
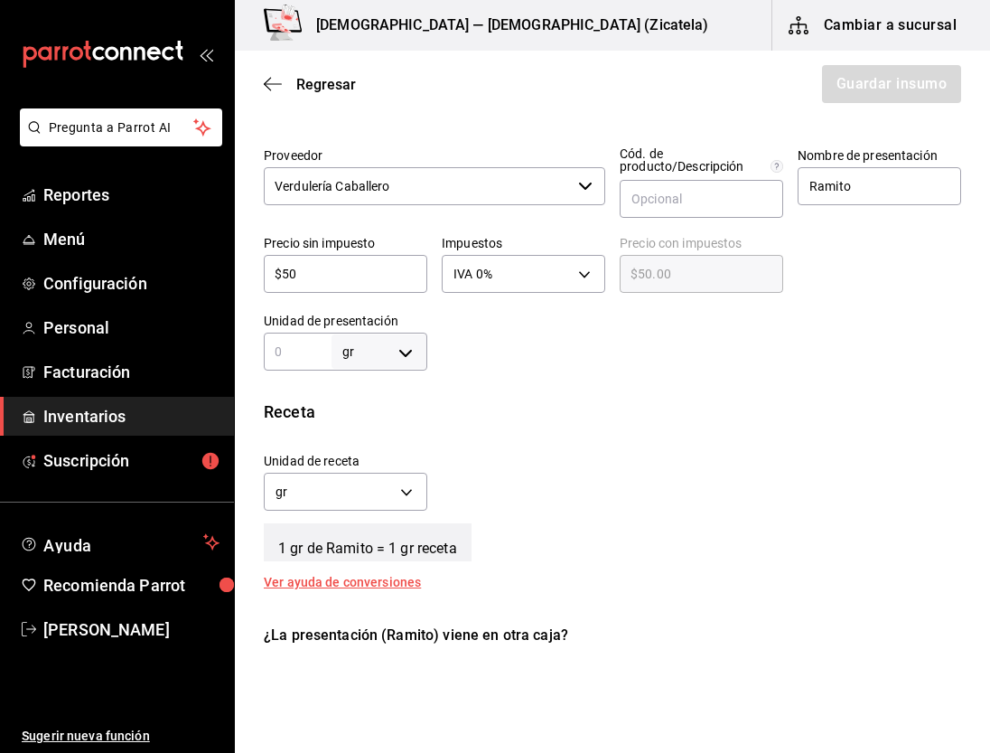
click at [291, 345] on input "text" at bounding box center [298, 352] width 68 height 22
type input "1"
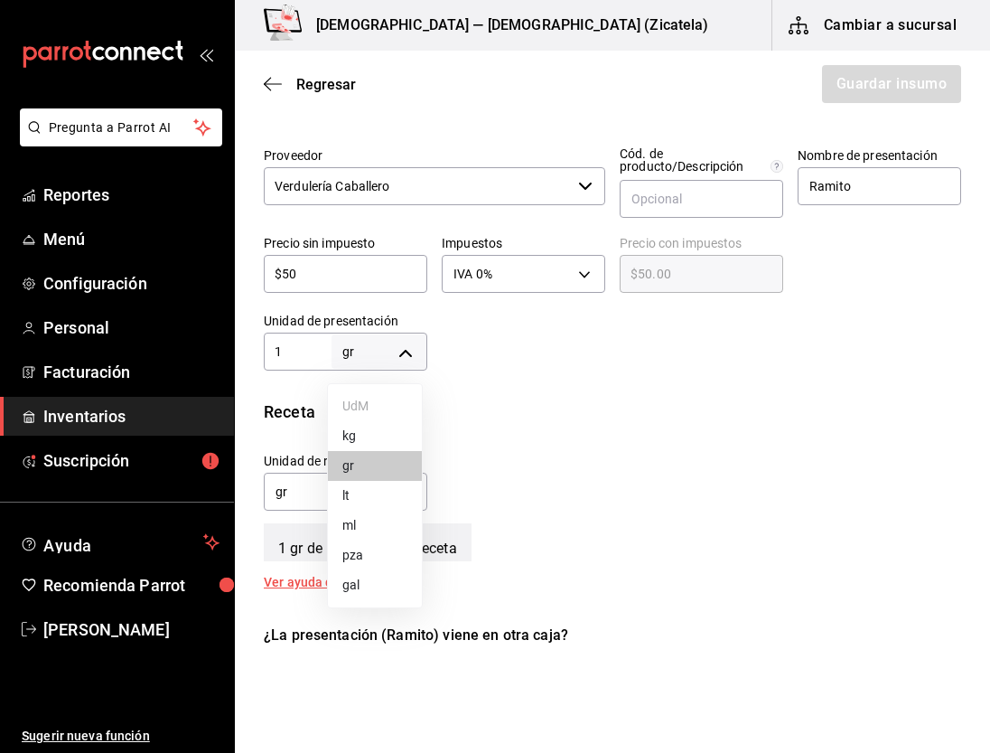
click at [392, 345] on body "Pregunta a Parrot AI Reportes Menú Configuración Personal Facturación Inventari…" at bounding box center [495, 325] width 990 height 651
click at [363, 427] on li "kg" at bounding box center [375, 436] width 94 height 30
type input "KILOGRAM"
type input "1"
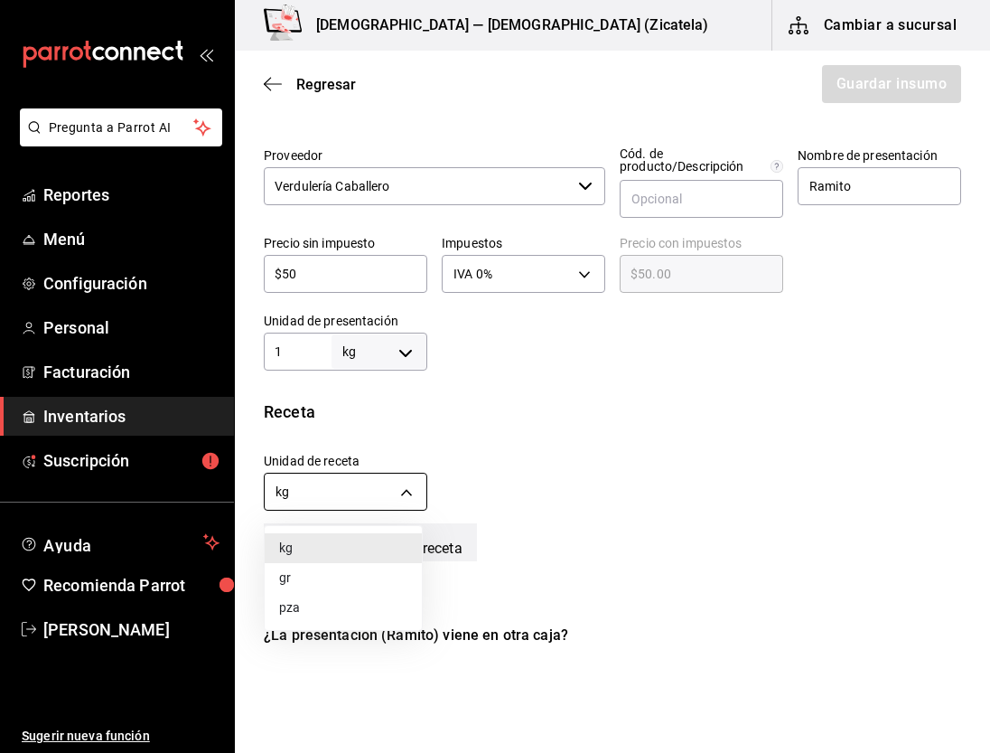
click at [392, 489] on body "Pregunta a Parrot AI Reportes Menú Configuración Personal Facturación Inventari…" at bounding box center [495, 325] width 990 height 651
click at [293, 579] on li "gr" at bounding box center [343, 578] width 157 height 30
type input "GRAM"
type input "1,000"
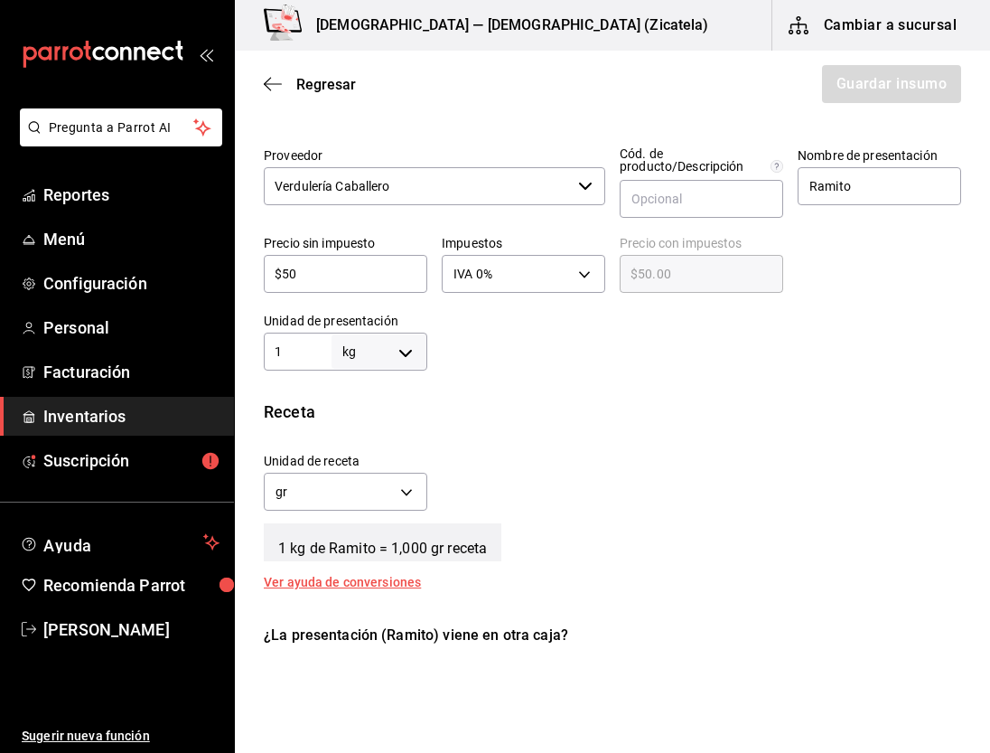
click at [542, 647] on div "¿La presentación (Ramito) viene en otra caja? Si No" at bounding box center [605, 665] width 712 height 111
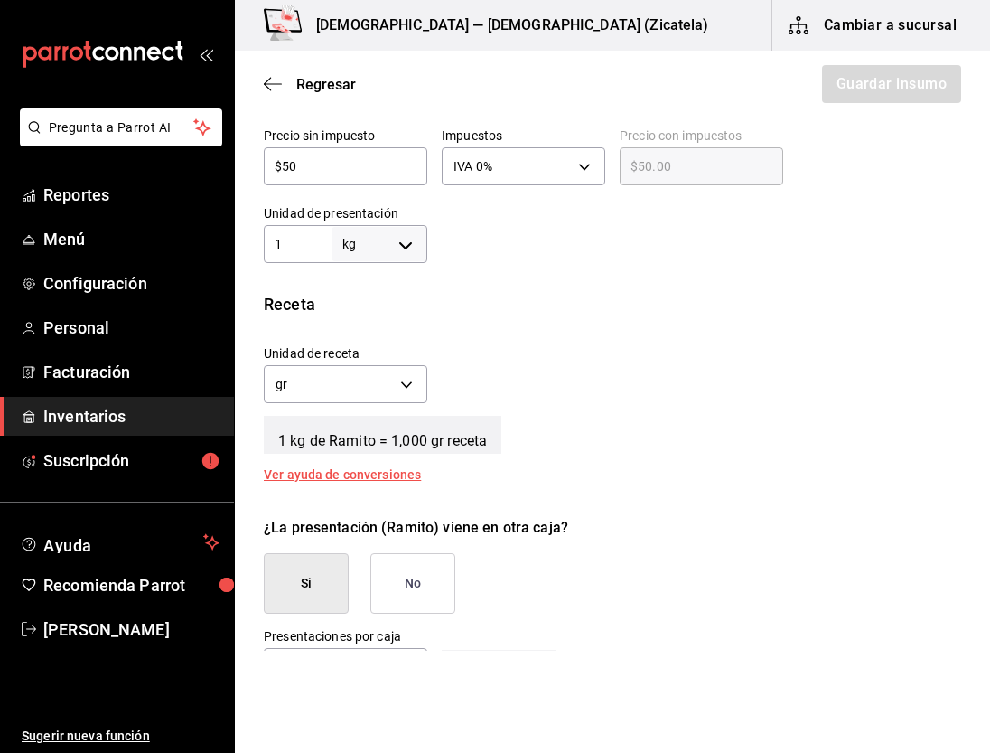
scroll to position [519, 0]
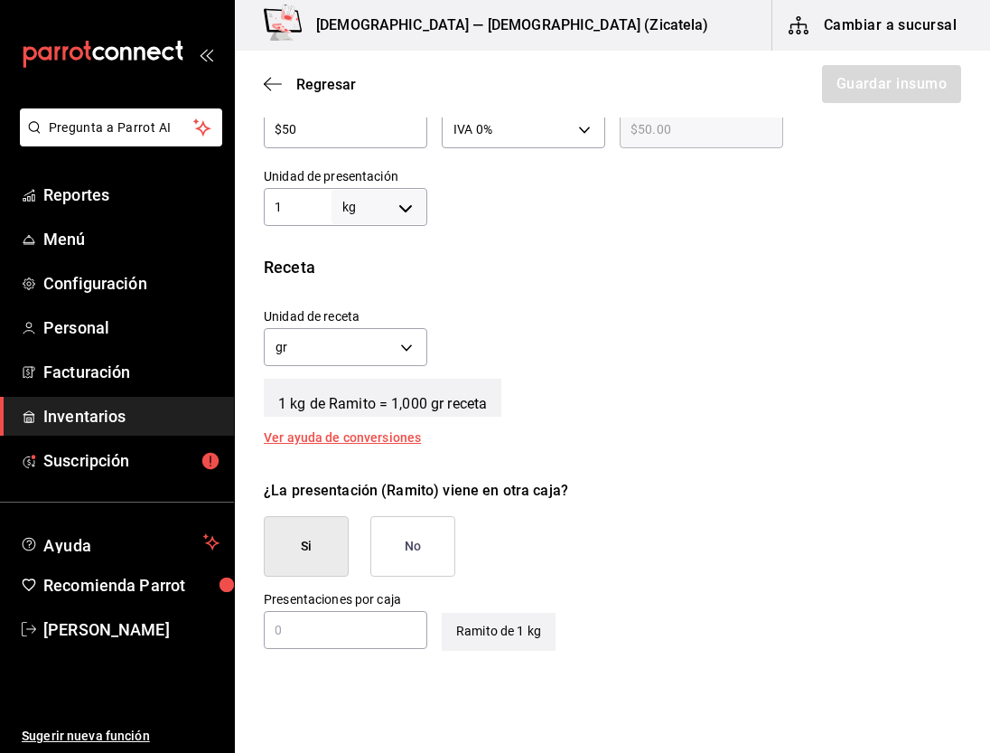
click at [406, 542] on button "No" at bounding box center [413, 546] width 85 height 61
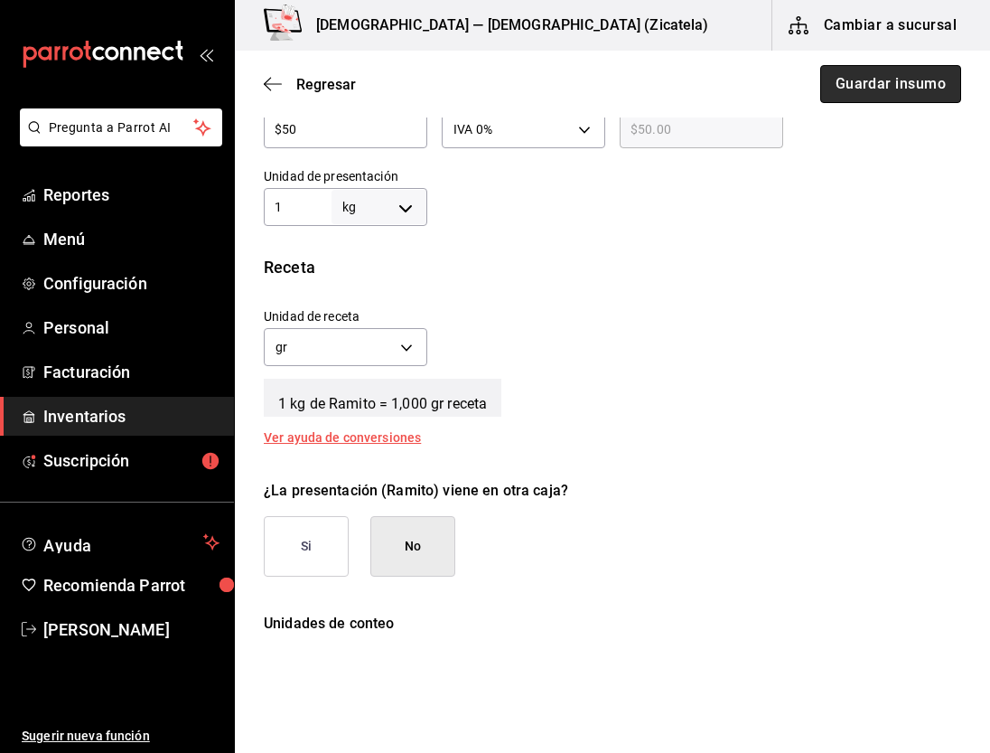
click at [887, 94] on button "Guardar insumo" at bounding box center [891, 84] width 141 height 38
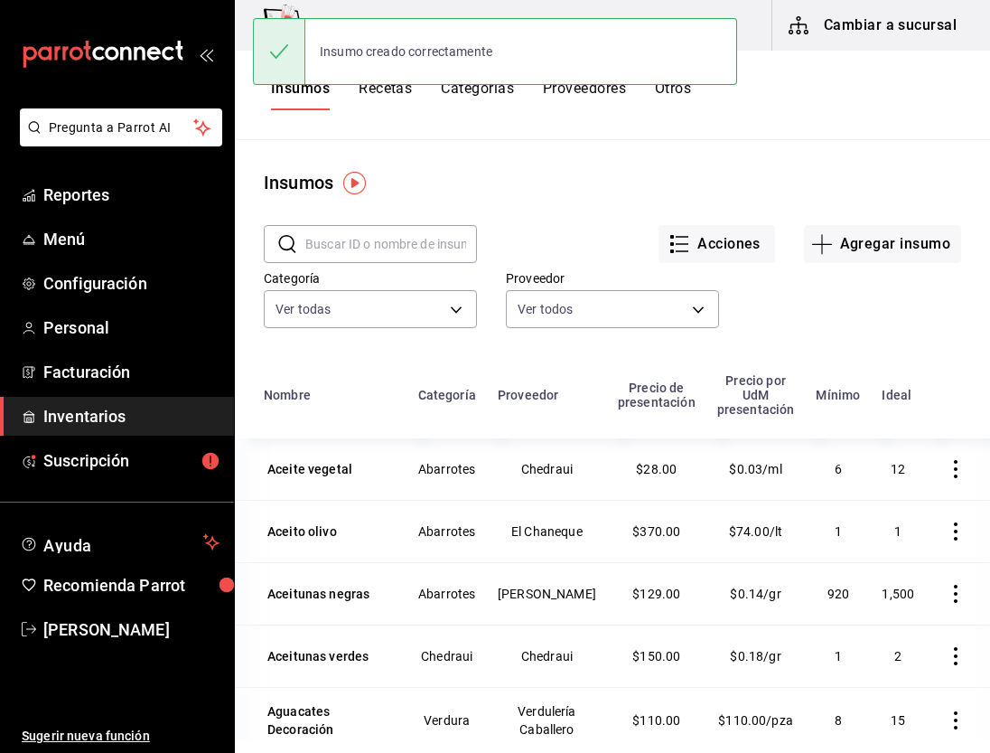
click at [340, 253] on input "text" at bounding box center [391, 244] width 172 height 36
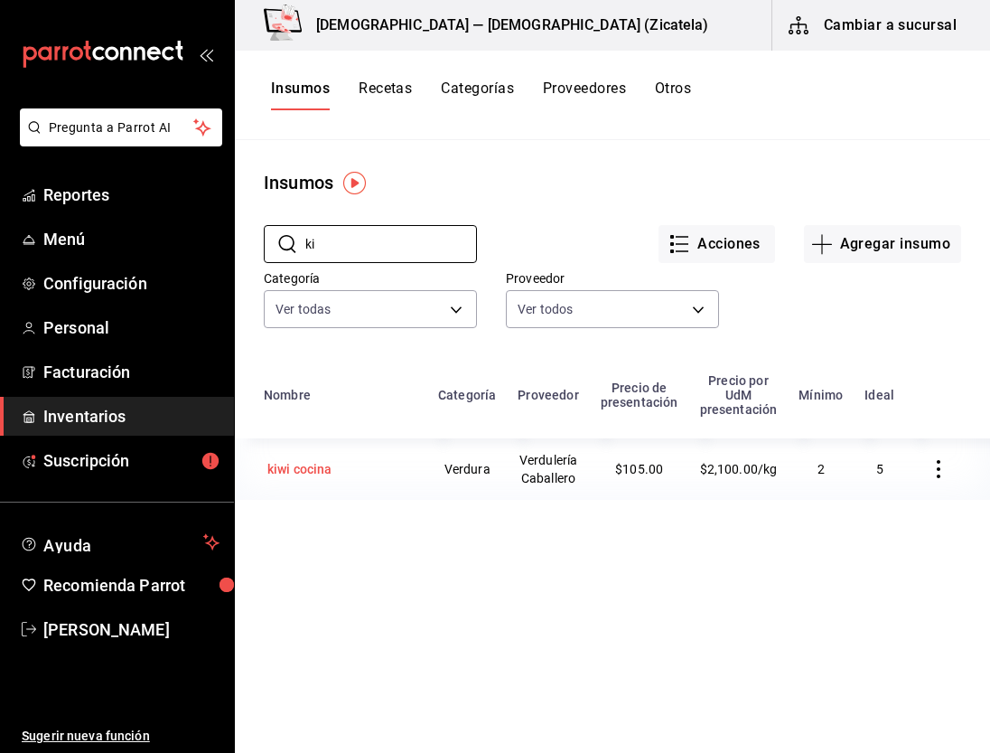
type input "ki"
click at [331, 478] on div "kiwi cocina" at bounding box center [299, 469] width 65 height 18
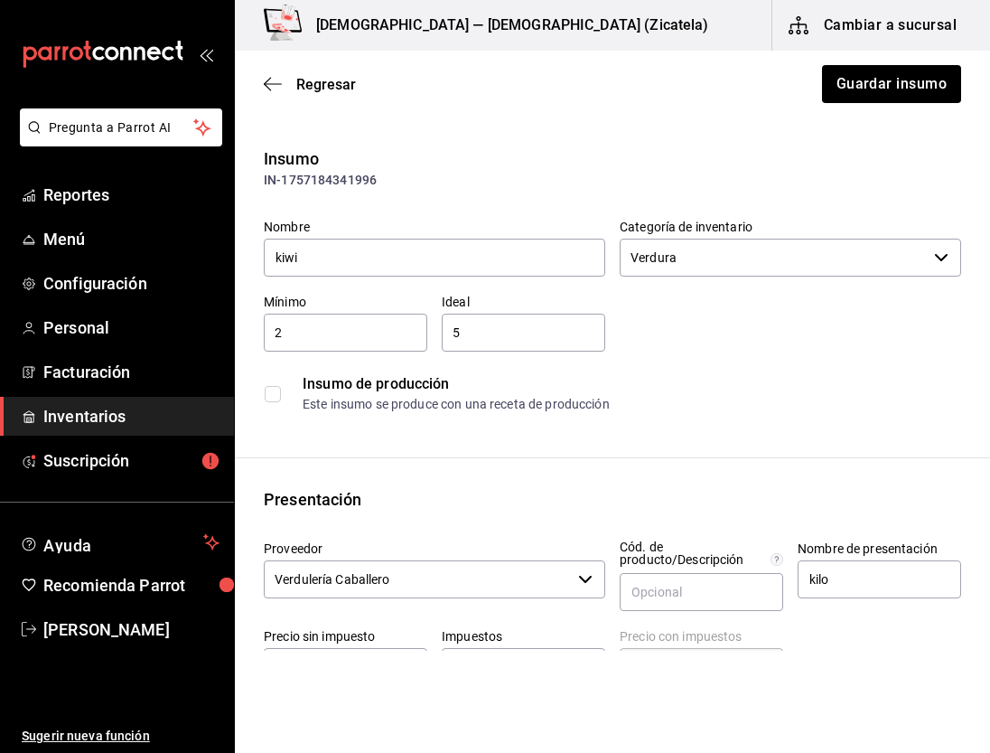
type input "kiwi"
click at [297, 330] on input "2" at bounding box center [346, 333] width 164 height 22
type input "4"
click at [511, 325] on input "5" at bounding box center [524, 333] width 164 height 22
type input "8"
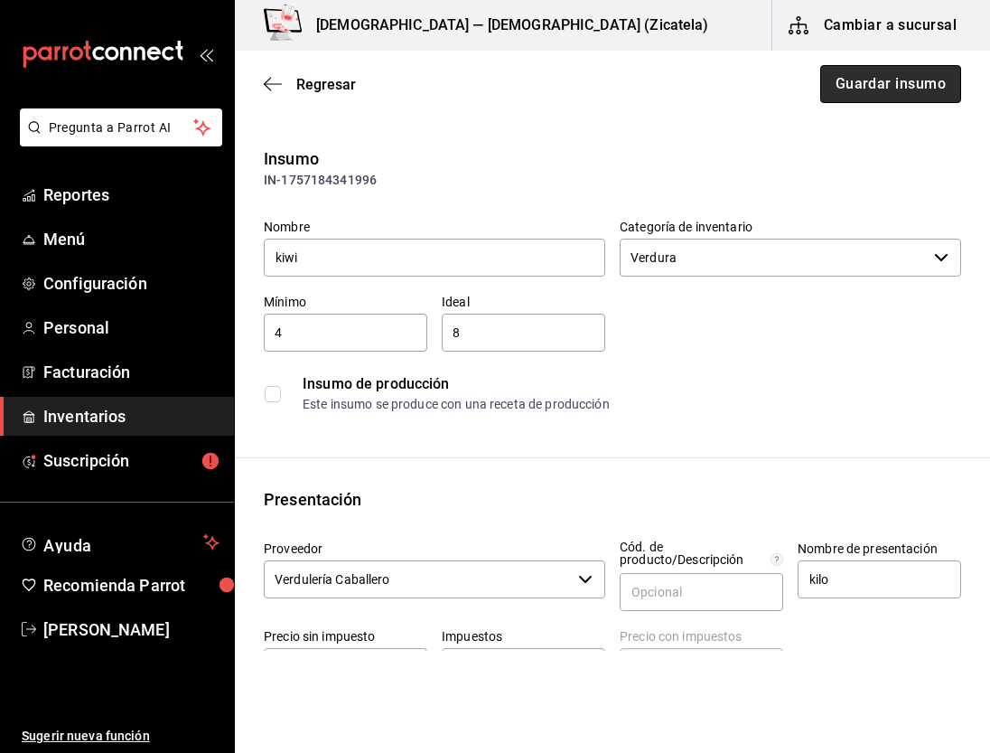
click at [825, 81] on button "Guardar insumo" at bounding box center [891, 84] width 141 height 38
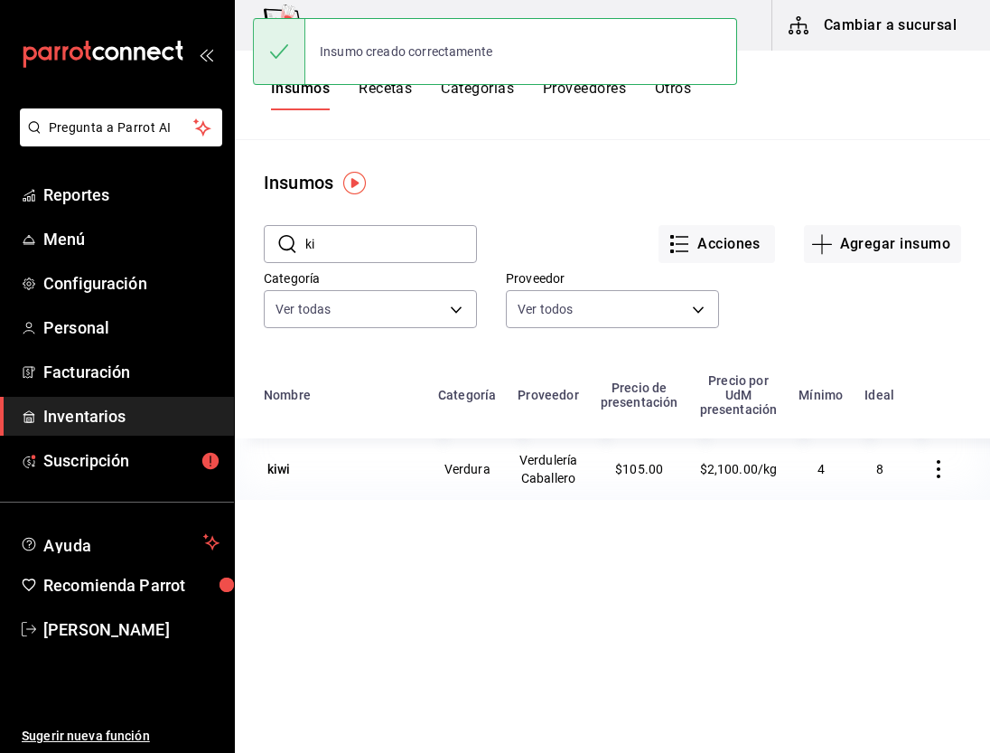
click at [356, 237] on input "ki" at bounding box center [391, 244] width 172 height 36
type input "k"
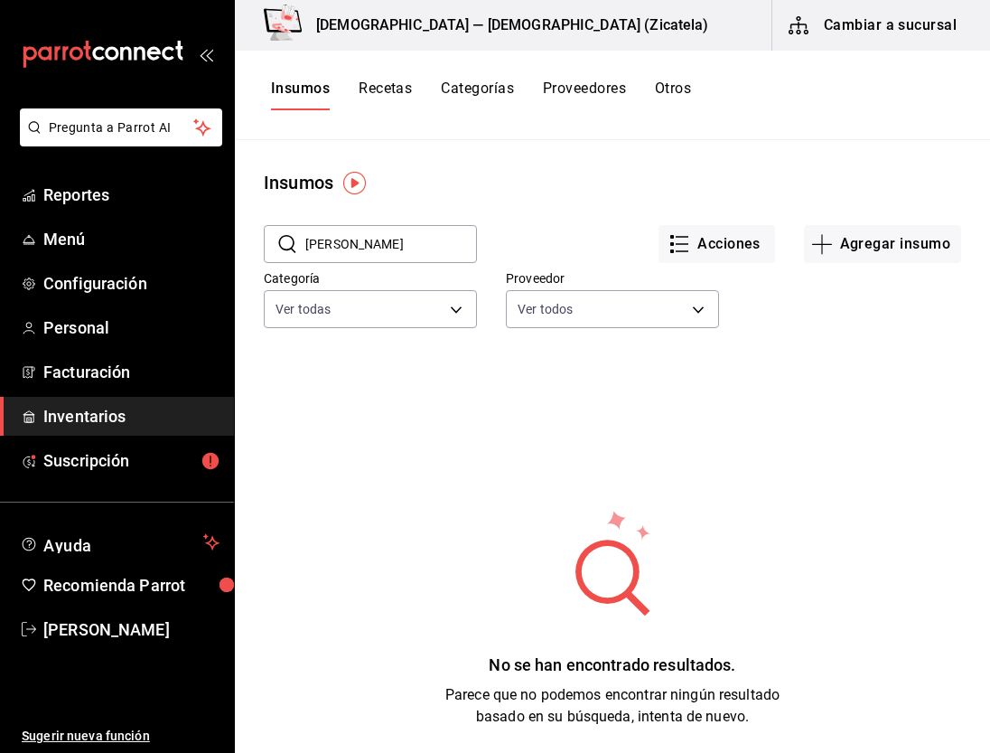
type input "[PERSON_NAME]"
click at [831, 239] on button "Agregar insumo" at bounding box center [882, 244] width 157 height 38
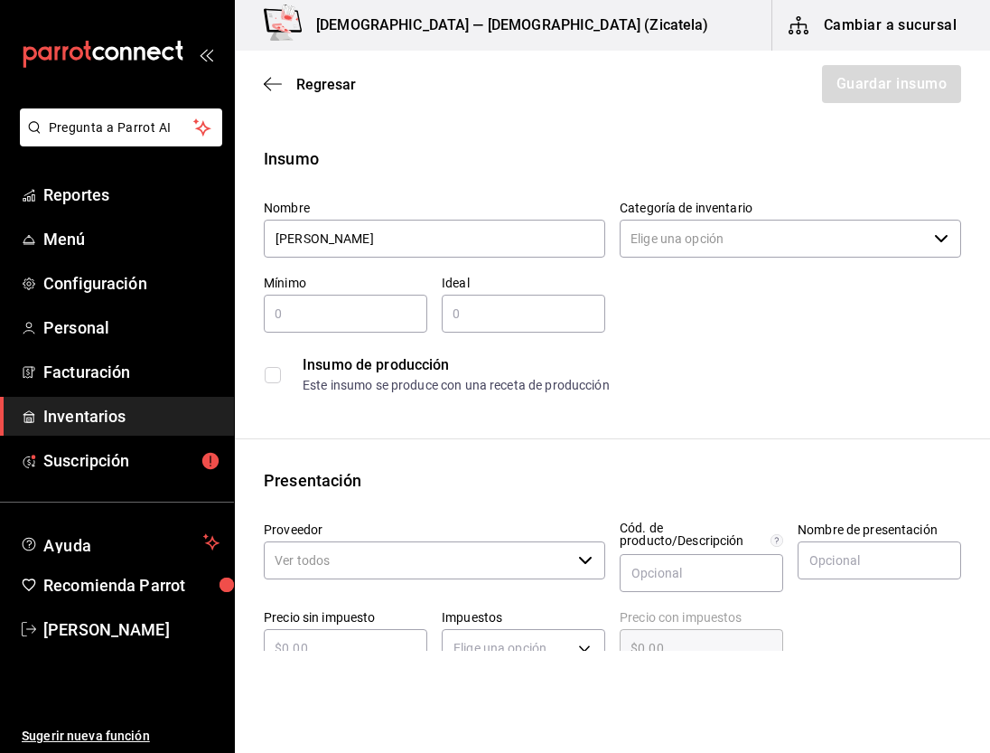
type input "[PERSON_NAME]"
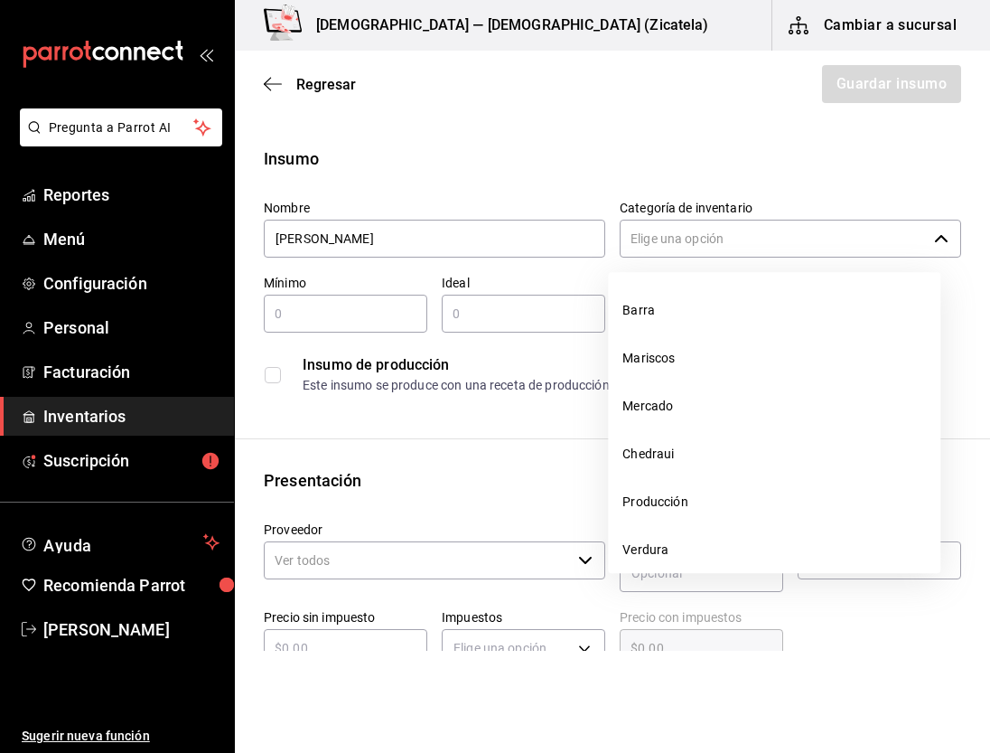
click at [819, 235] on input "Categoría de inventario" at bounding box center [773, 239] width 307 height 38
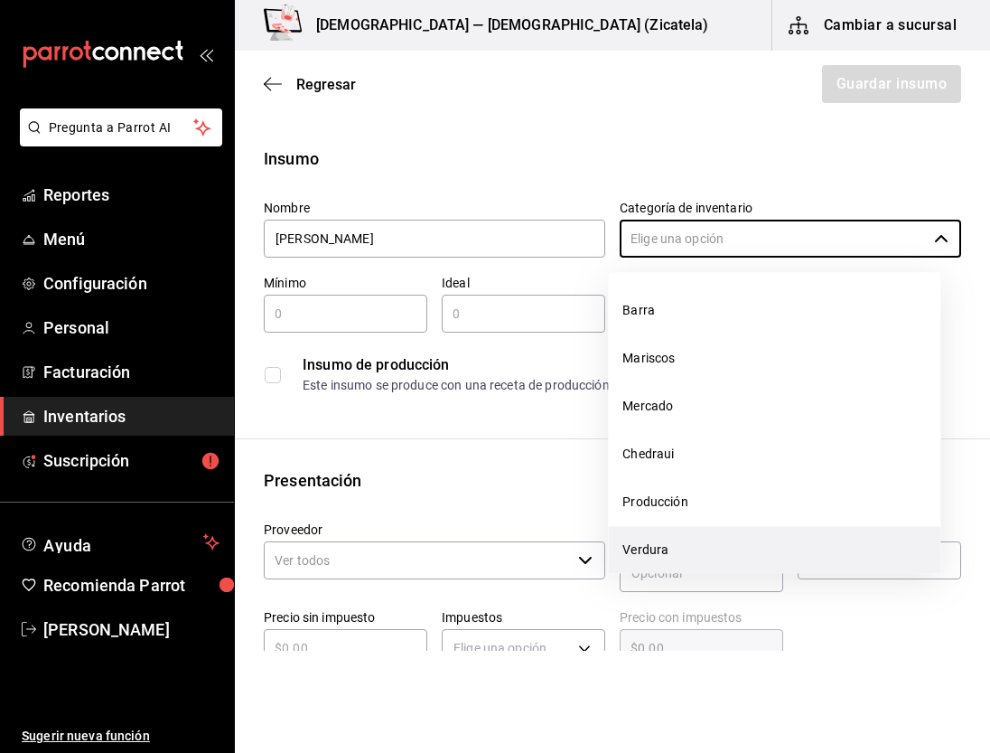
click at [645, 551] on li "Verdura" at bounding box center [774, 550] width 333 height 48
type input "Verdura"
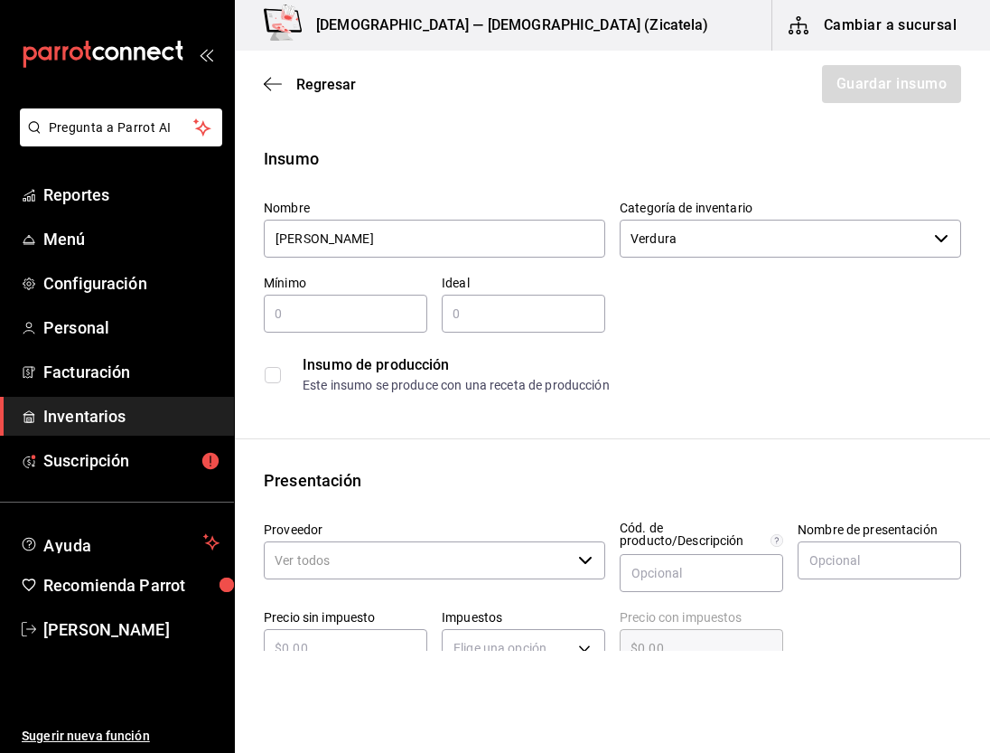
click at [361, 324] on input "text" at bounding box center [346, 314] width 164 height 22
type input "2"
type input "4"
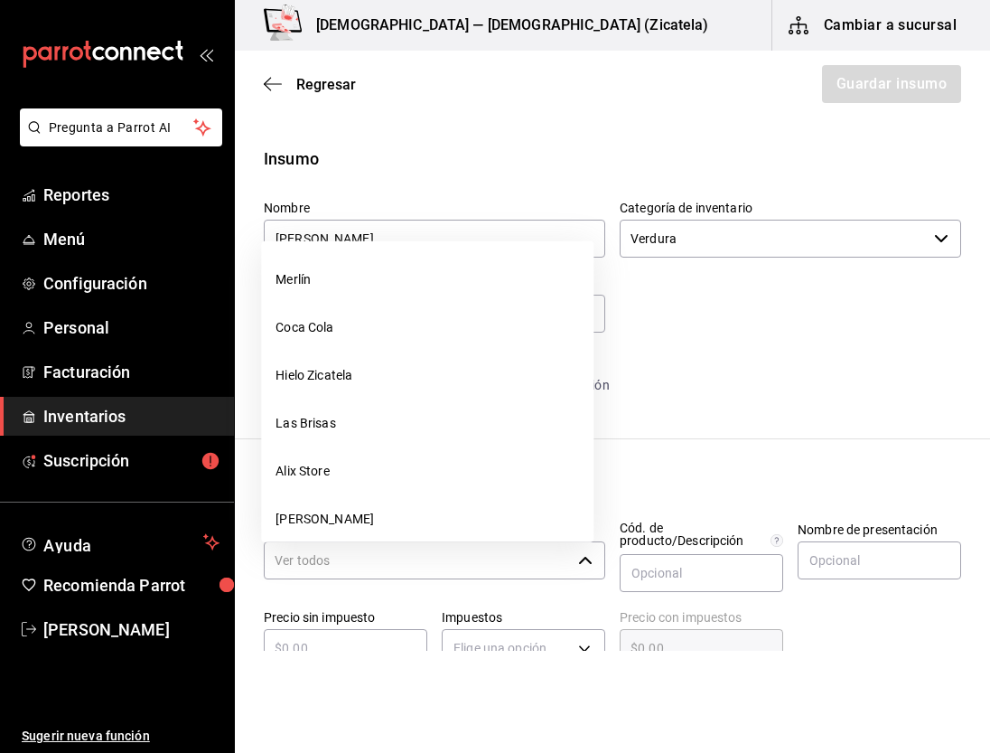
click at [351, 557] on input "Proveedor" at bounding box center [417, 560] width 307 height 38
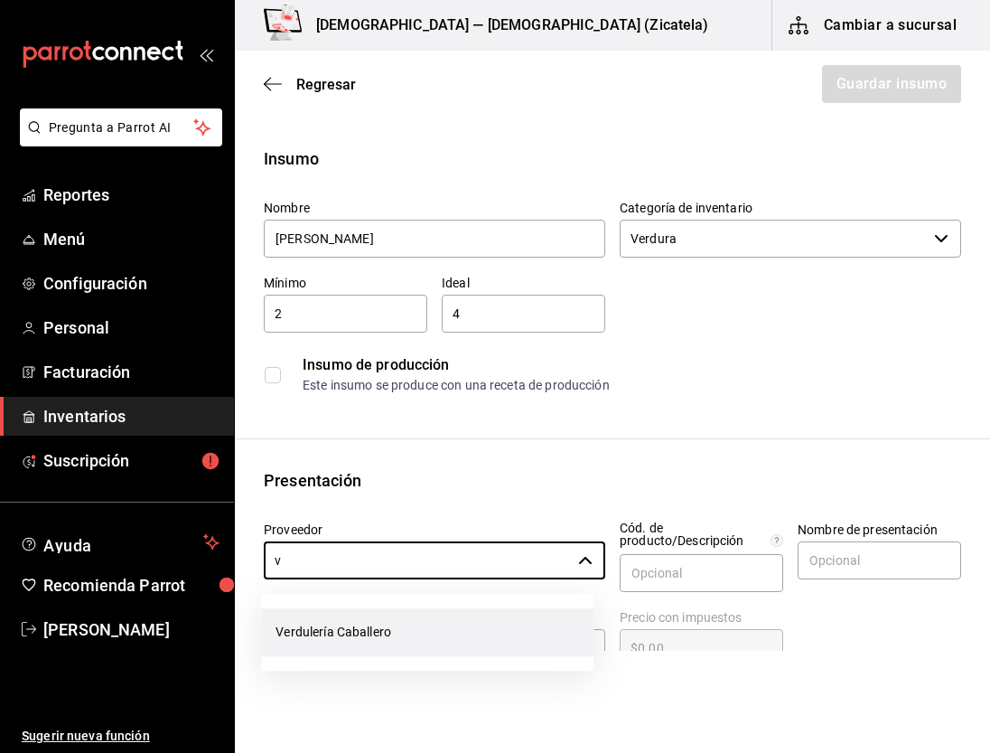
click at [352, 629] on li "Verdulería Caballero" at bounding box center [427, 632] width 333 height 48
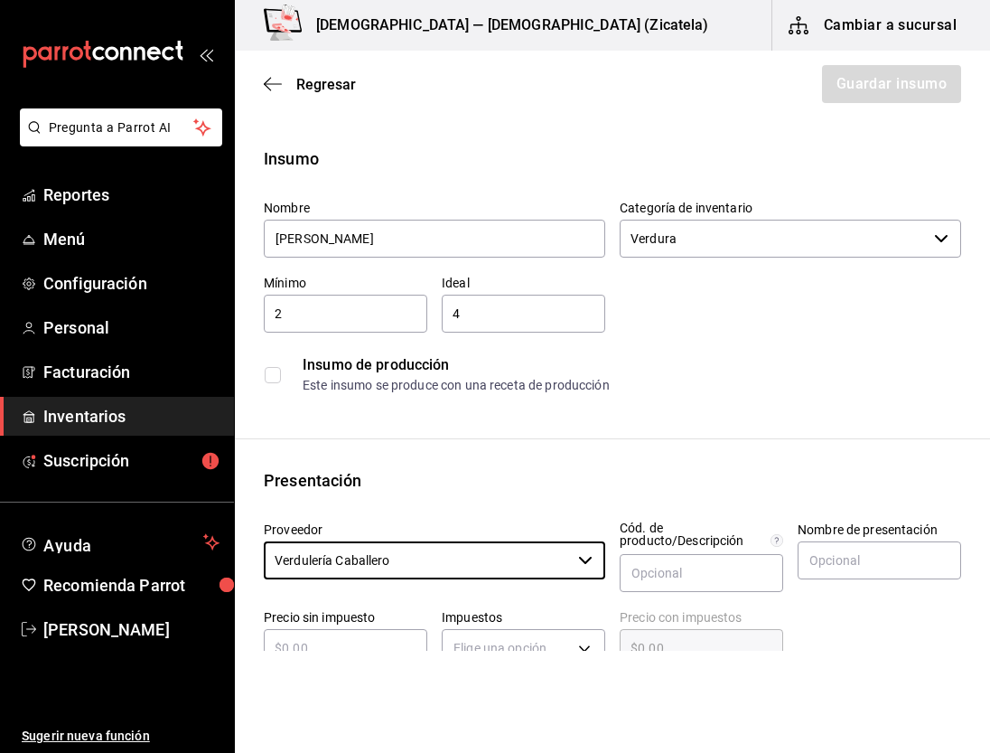
type input "Verdulería Caballero"
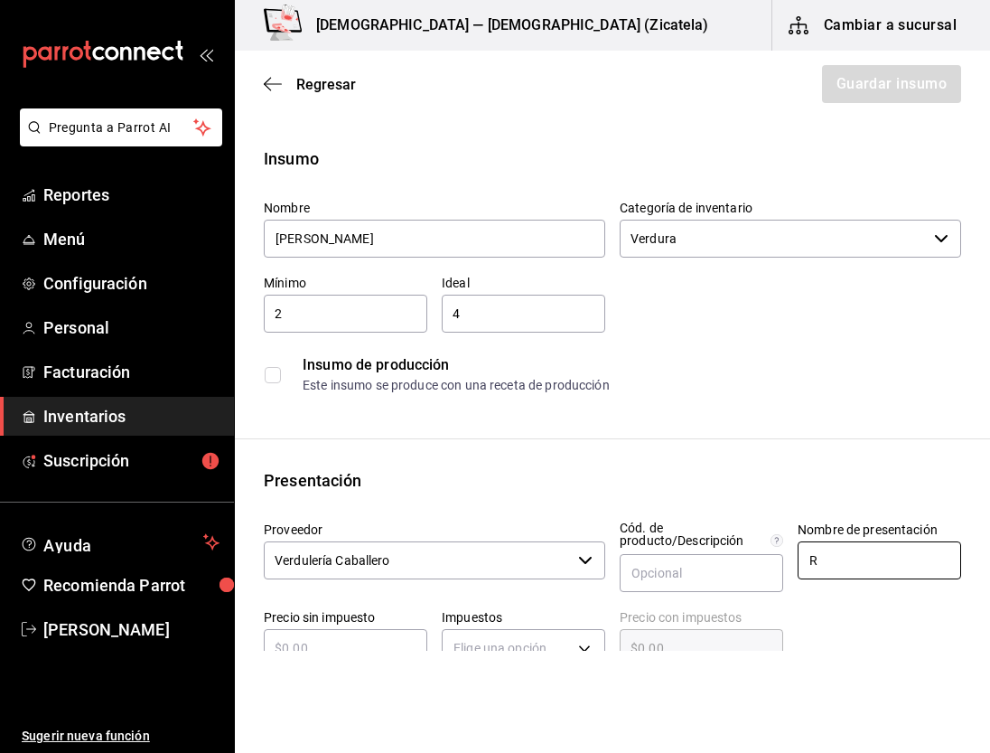
type input "Ramito"
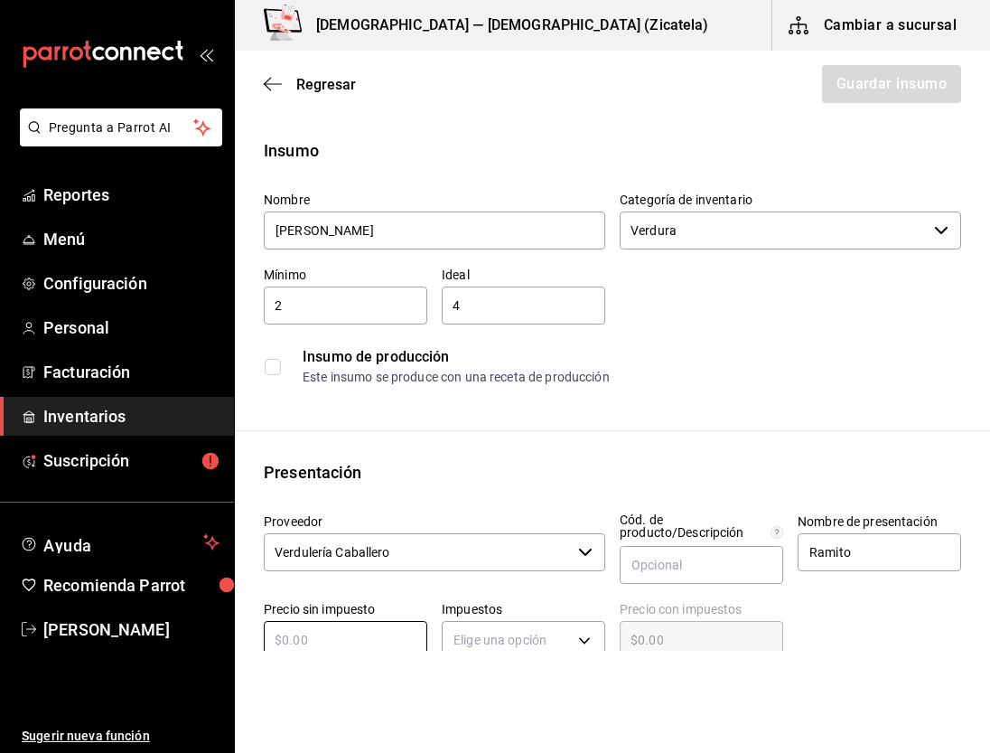
type input "$2"
type input "$2.00"
type input "$20"
type input "$20.00"
type input "$20"
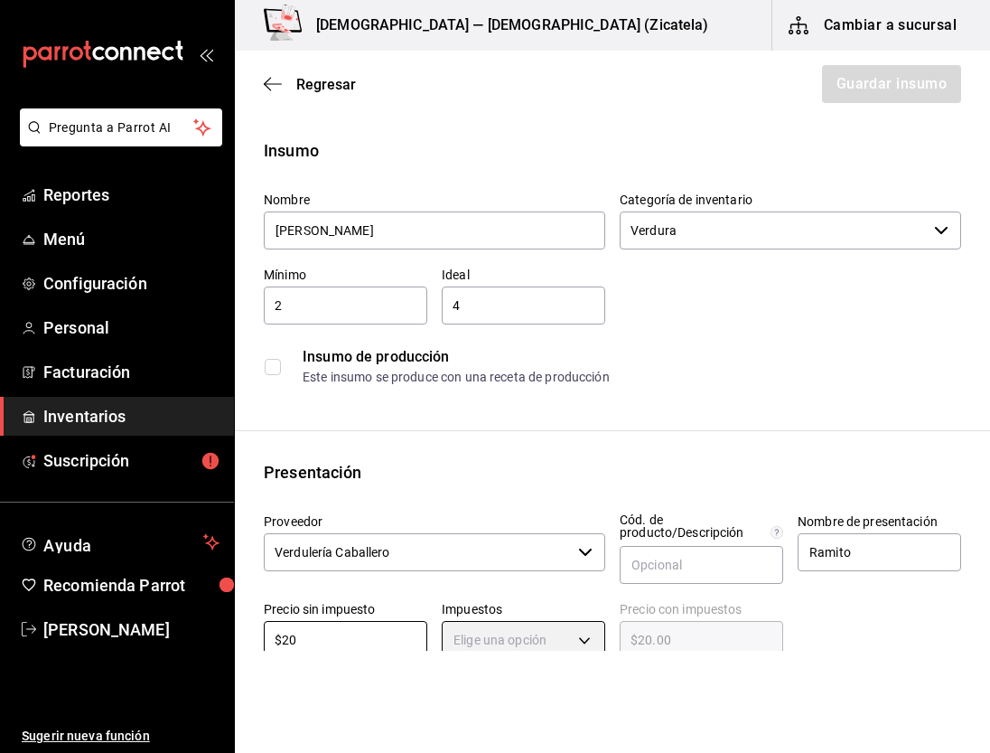
scroll to position [15, 0]
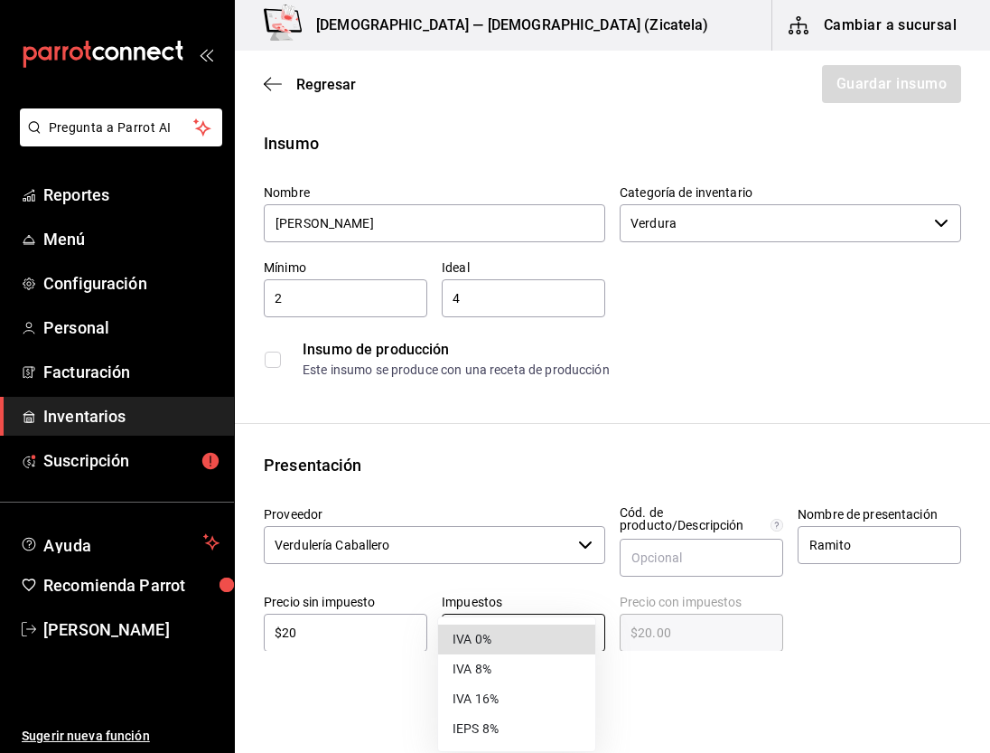
click at [519, 643] on body "Pregunta a Parrot AI Reportes Menú Configuración Personal Facturación Inventari…" at bounding box center [495, 325] width 990 height 651
click at [482, 641] on li "IVA 0%" at bounding box center [516, 639] width 157 height 30
type input "IVA_0"
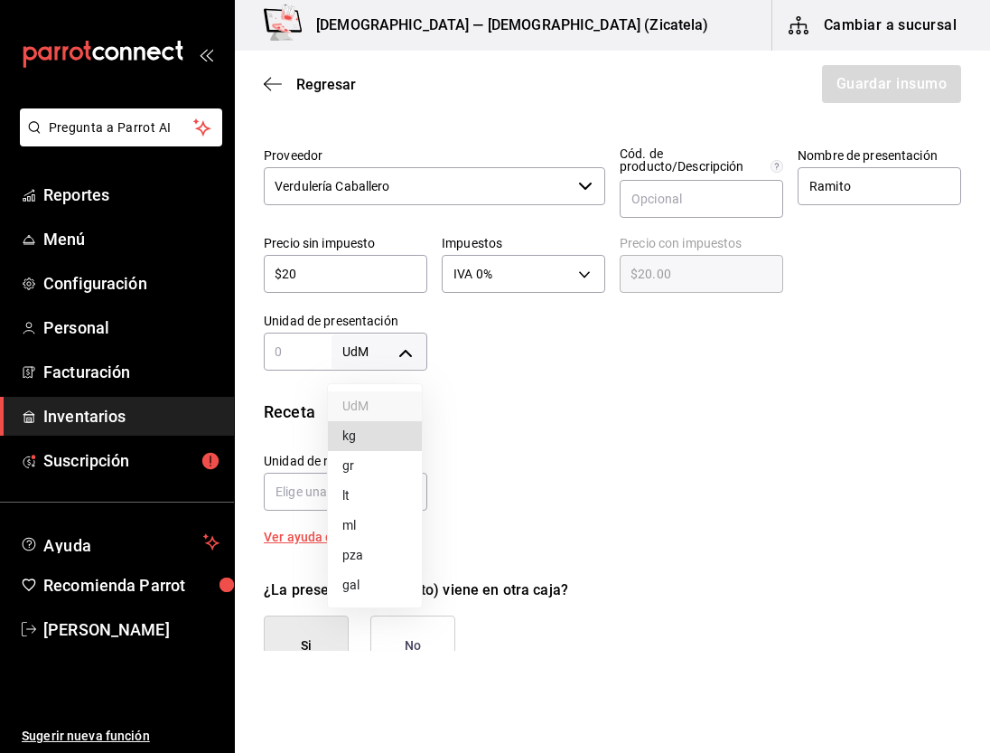
click at [395, 360] on body "Pregunta a Parrot AI Reportes Menú Configuración Personal Facturación Inventari…" at bounding box center [495, 325] width 990 height 651
click at [377, 434] on li "kg" at bounding box center [375, 436] width 94 height 30
type input "KILOGRAM"
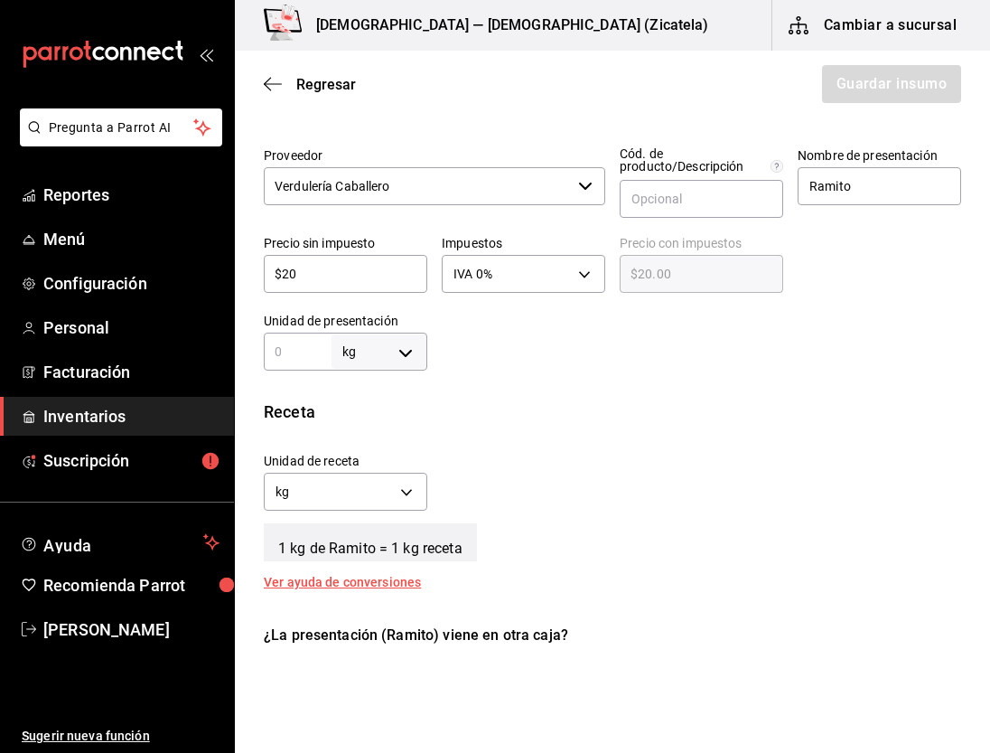
click at [309, 349] on input "text" at bounding box center [298, 352] width 68 height 22
type input "1"
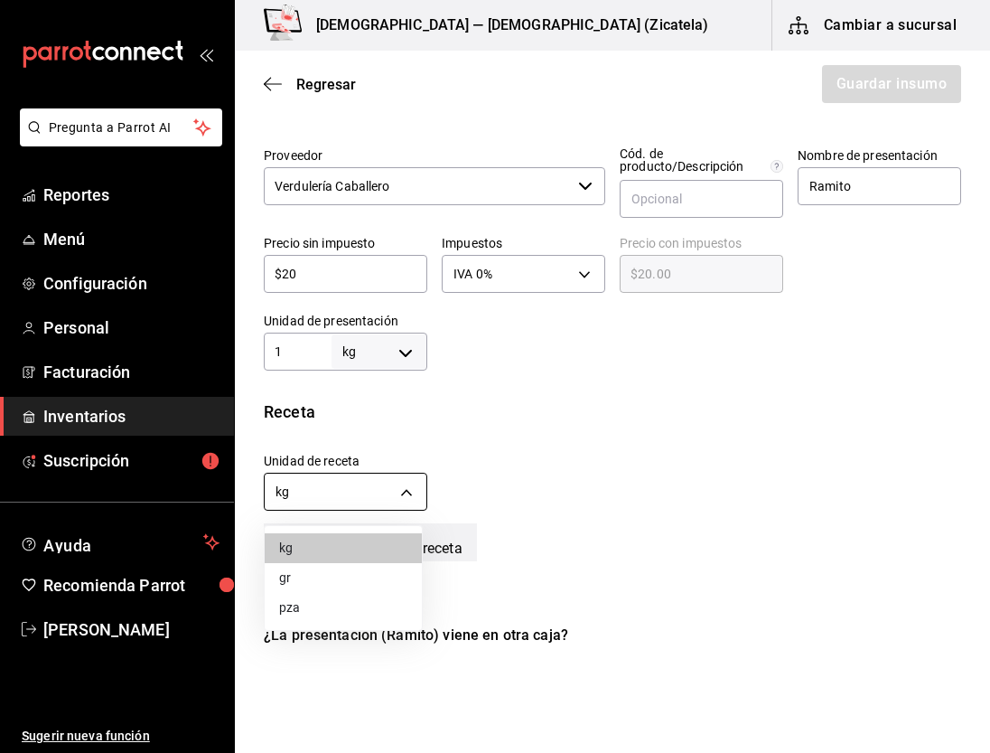
click at [394, 488] on body "Pregunta a Parrot AI Reportes Menú Configuración Personal Facturación Inventari…" at bounding box center [495, 325] width 990 height 651
click at [309, 577] on li "gr" at bounding box center [343, 578] width 157 height 30
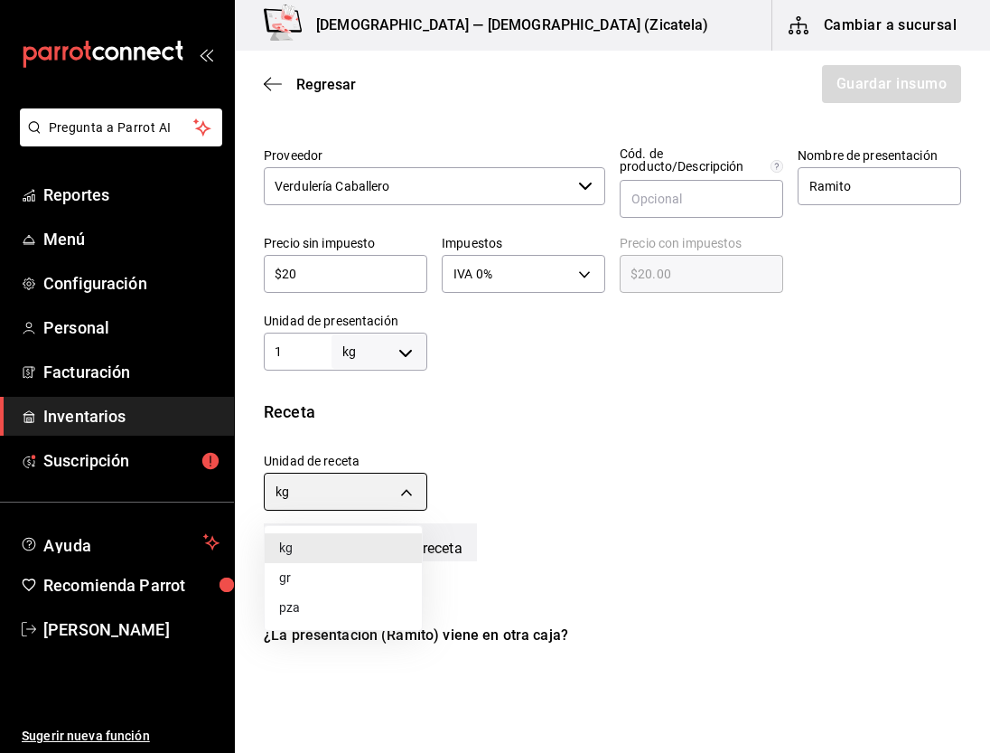
type input "GRAM"
type input "1,000"
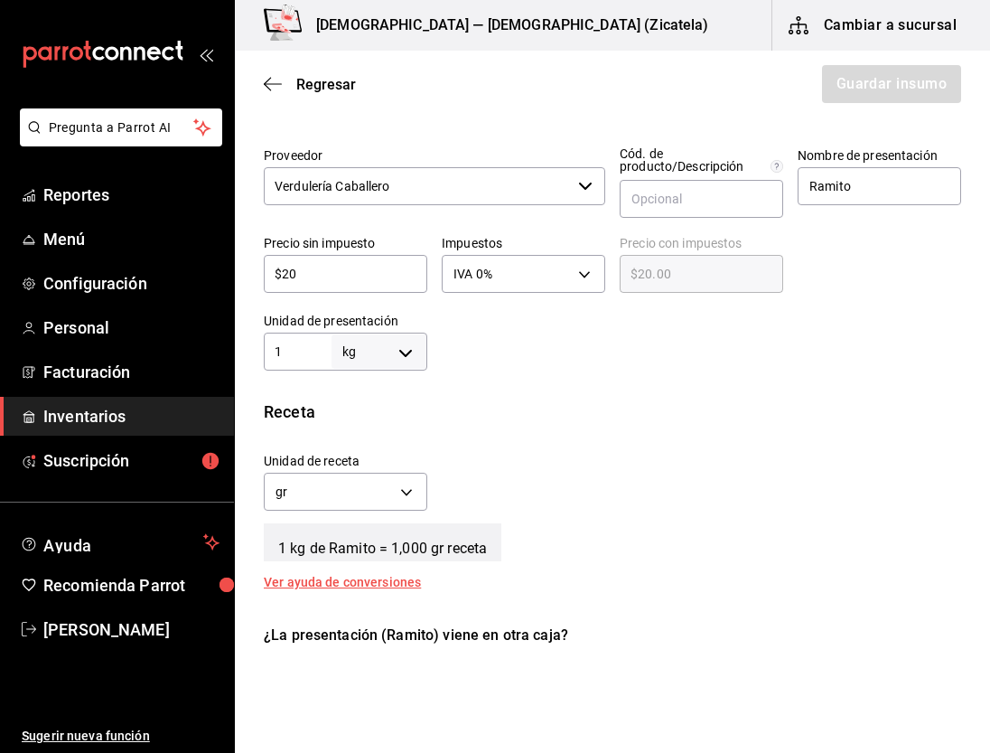
scroll to position [714, 0]
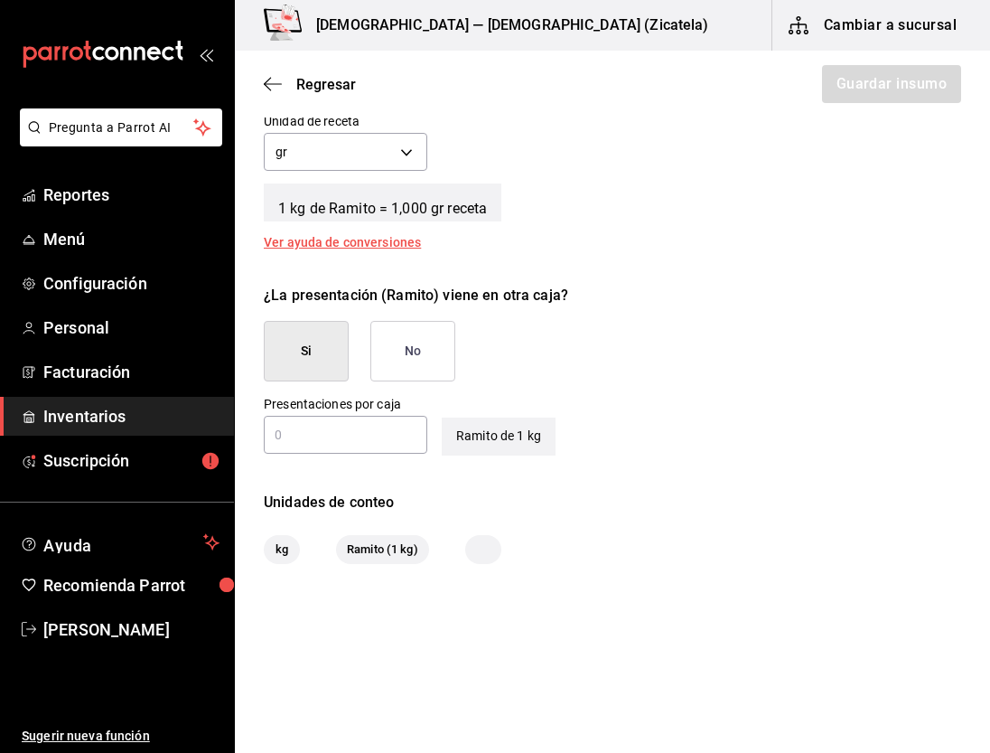
type button "true"
click at [436, 333] on button "No" at bounding box center [413, 351] width 85 height 61
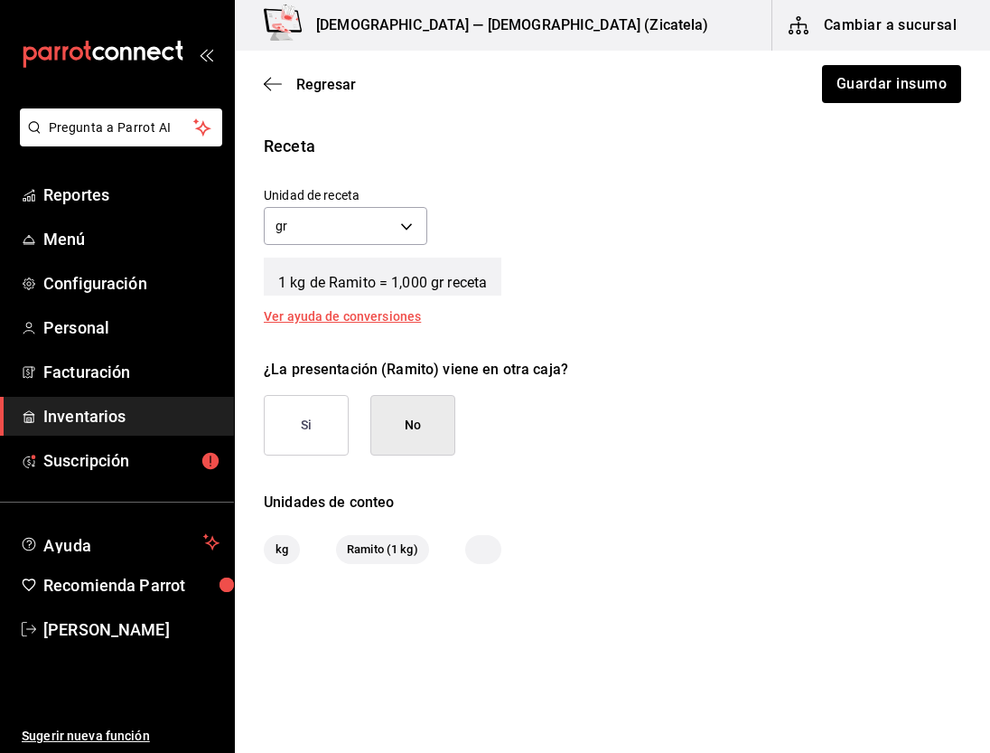
scroll to position [640, 0]
click at [847, 70] on button "Guardar insumo" at bounding box center [891, 84] width 141 height 38
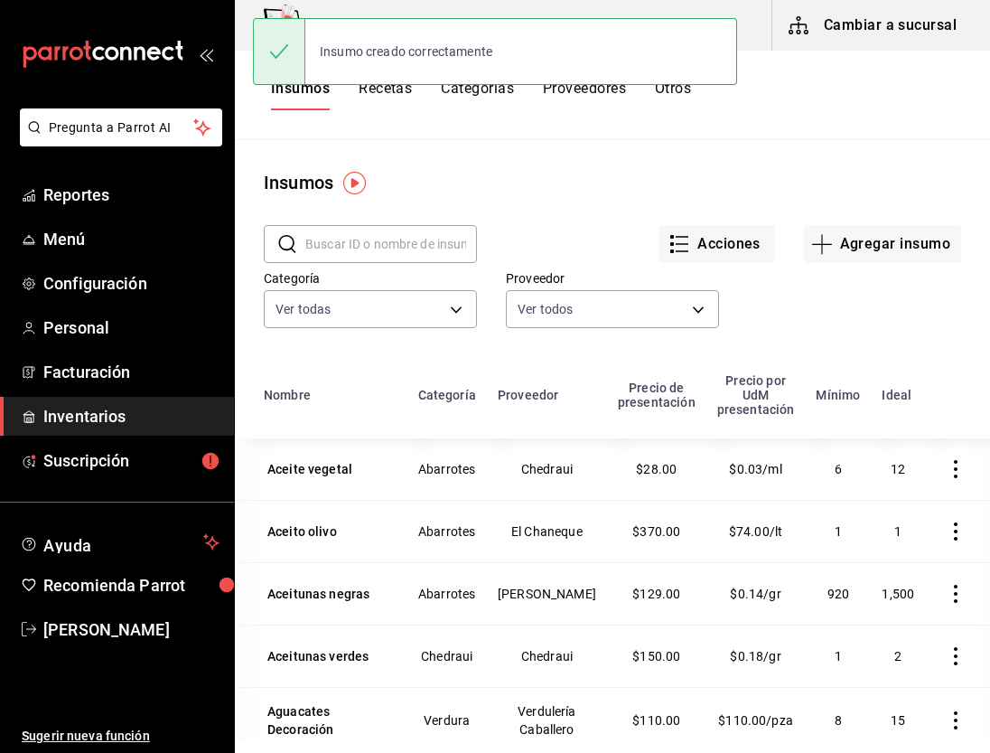
click at [377, 231] on input "text" at bounding box center [391, 244] width 172 height 36
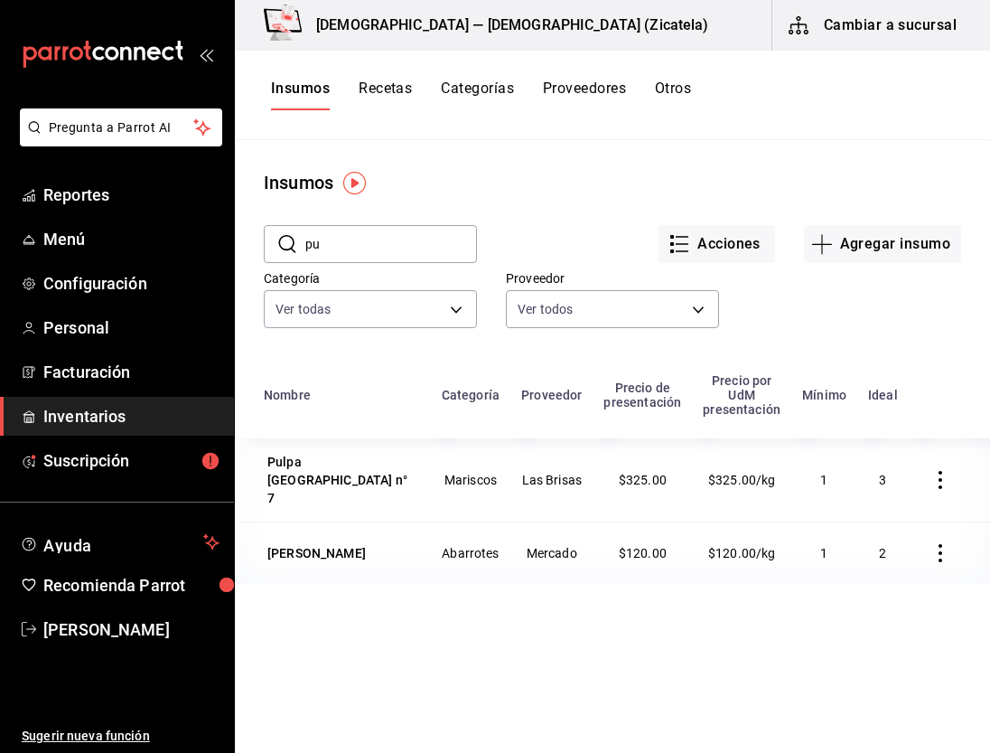
type input "p"
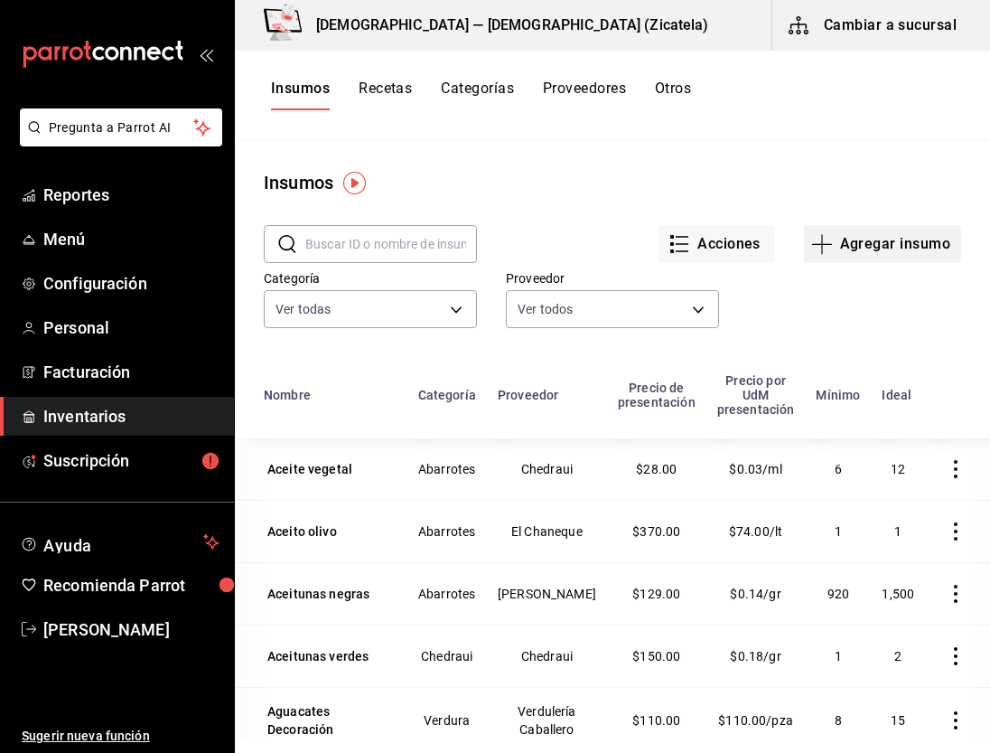
click at [915, 248] on button "Agregar insumo" at bounding box center [882, 244] width 157 height 38
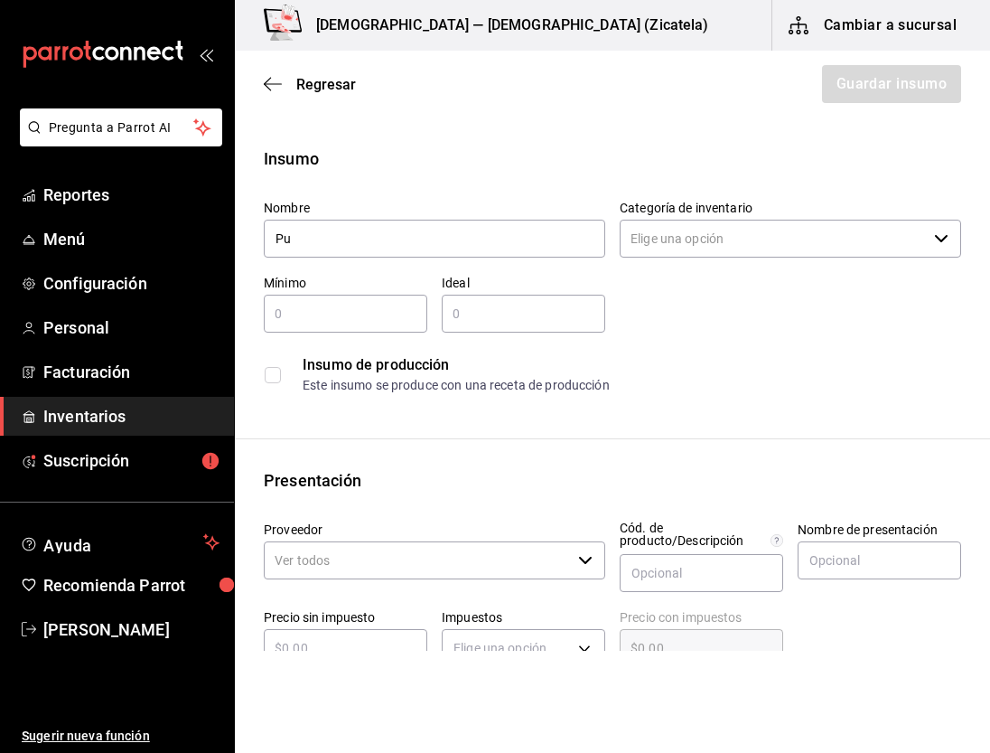
type input "P"
type input "Frutos Rojos"
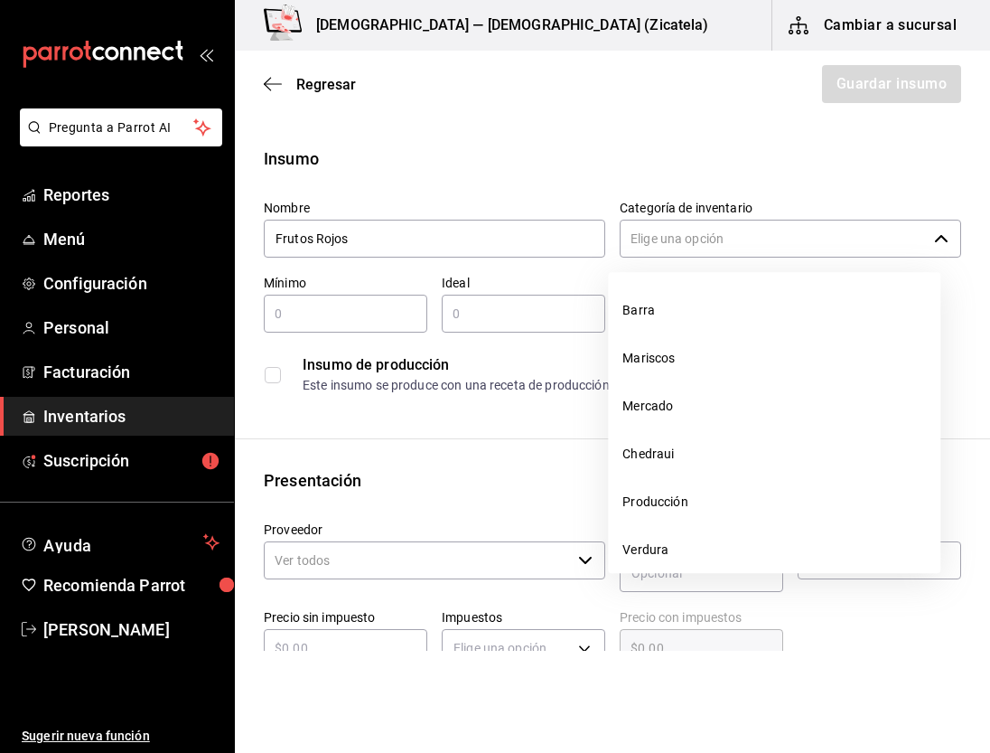
click at [934, 231] on icon "button" at bounding box center [941, 238] width 14 height 14
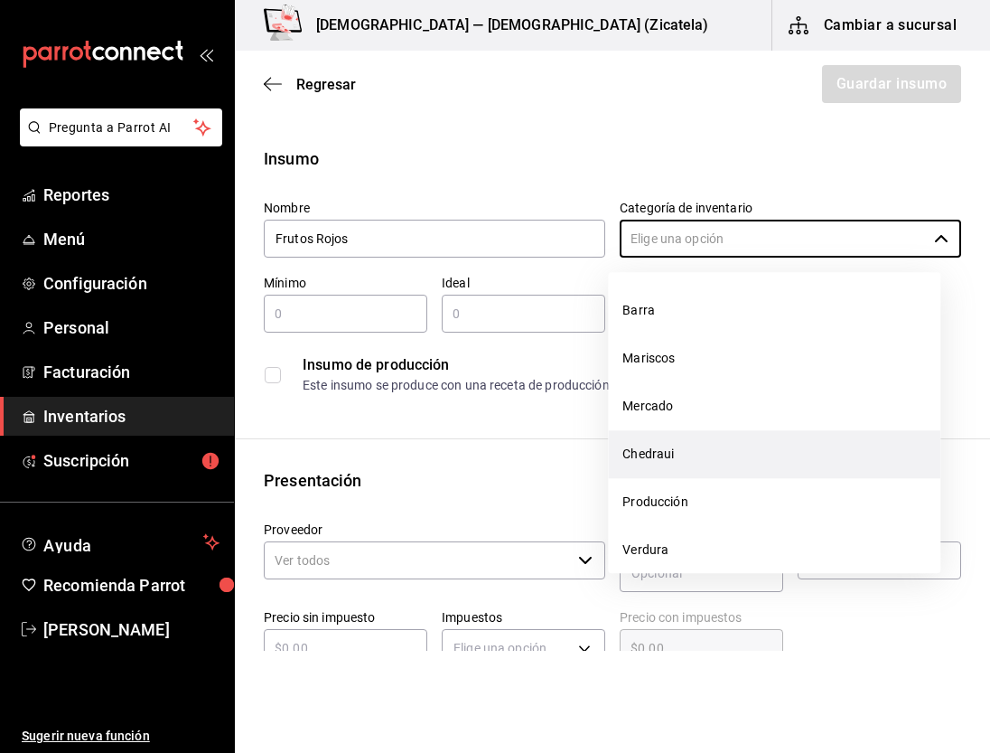
click at [698, 450] on li "Chedraui" at bounding box center [774, 454] width 333 height 48
type input "Chedraui"
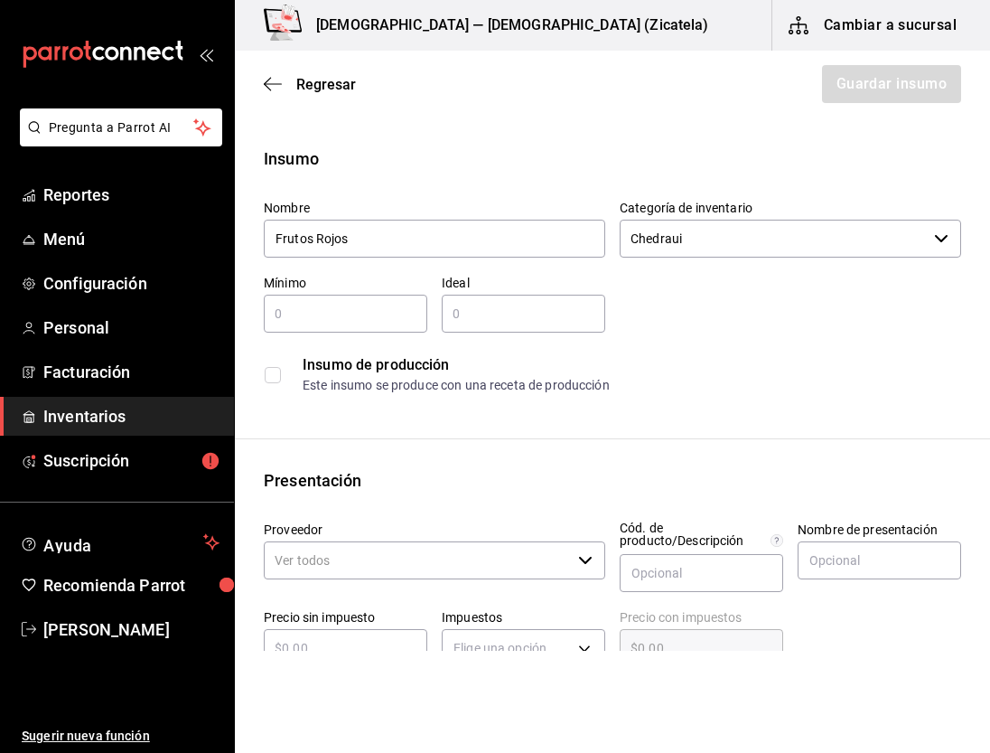
click at [348, 305] on input "text" at bounding box center [346, 314] width 164 height 22
type input "1"
type input "2"
drag, startPoint x: 318, startPoint y: 584, endPoint x: 318, endPoint y: 569, distance: 14.5
click at [318, 569] on div "Proveedor ​" at bounding box center [427, 551] width 356 height 88
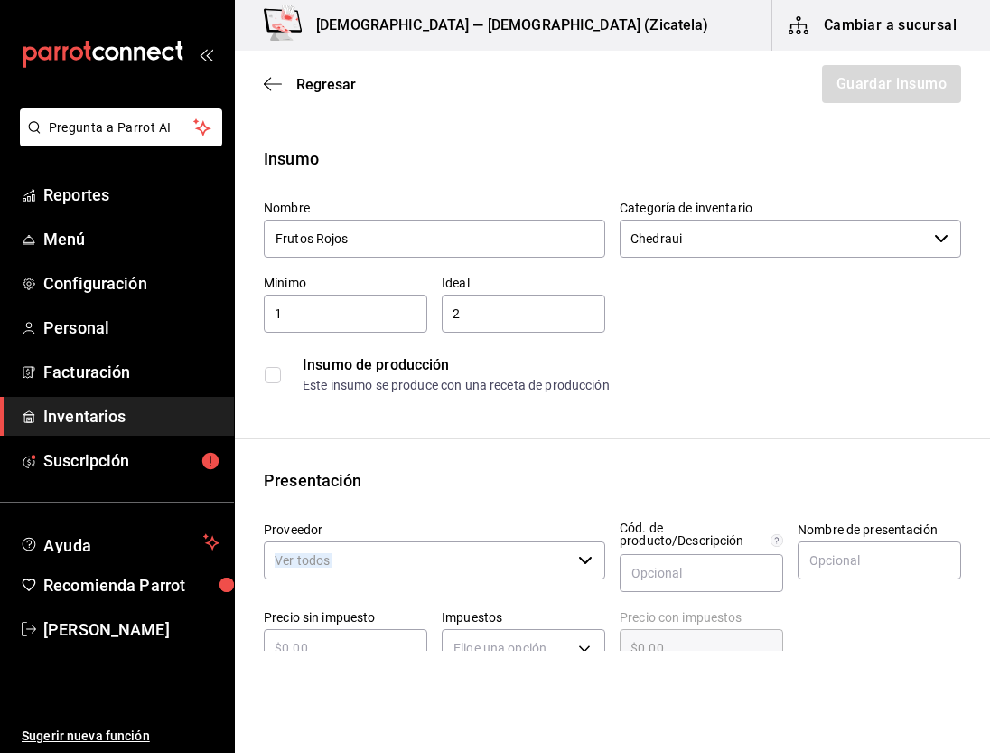
click at [318, 569] on input "Proveedor" at bounding box center [417, 560] width 307 height 38
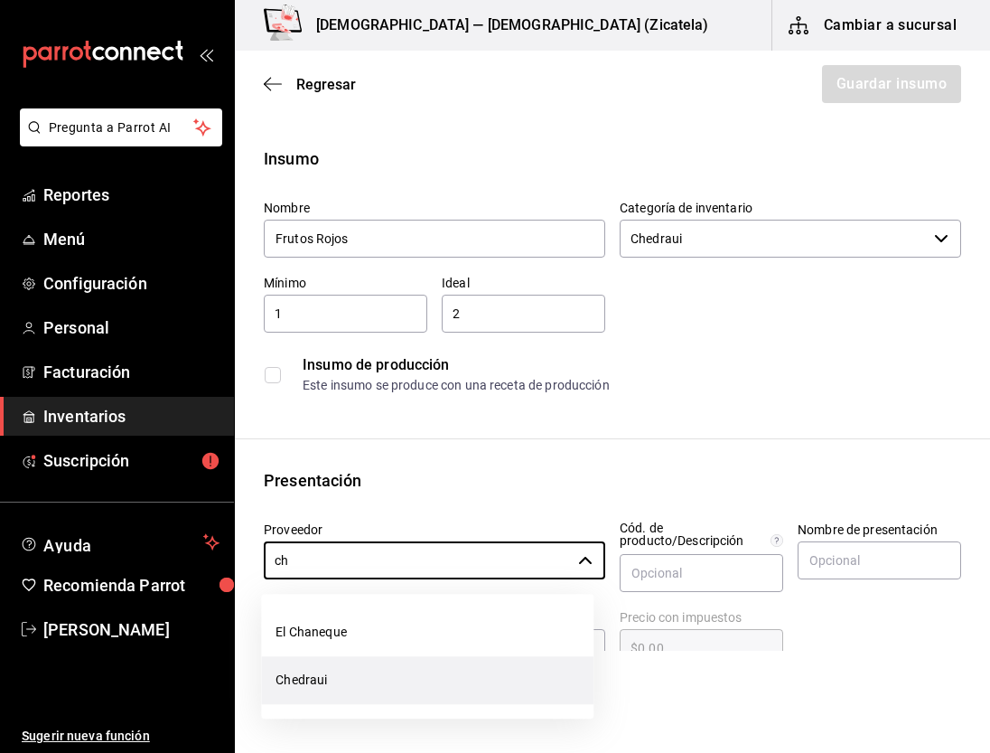
click at [320, 673] on li "Chedraui" at bounding box center [427, 680] width 333 height 48
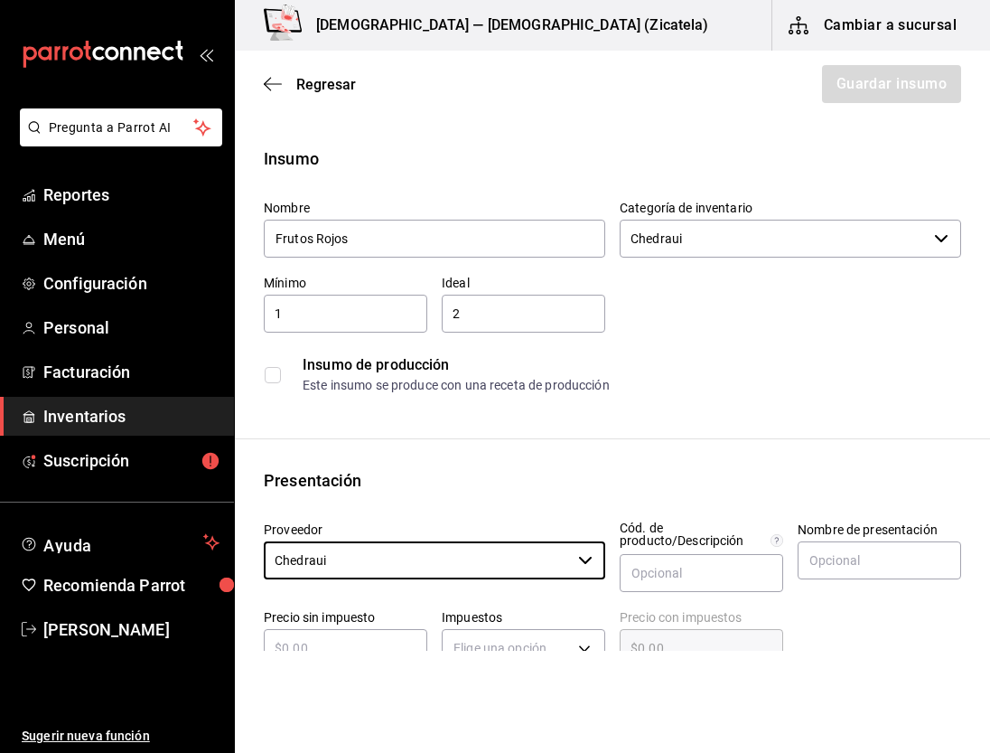
type input "Chedraui"
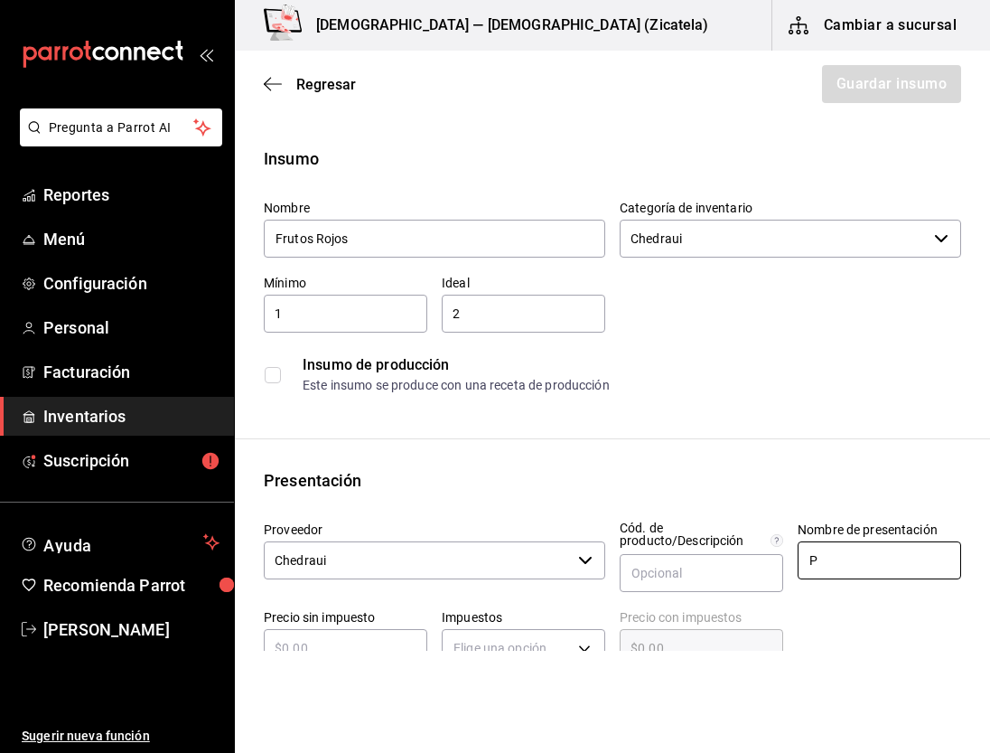
type input "paquete"
click at [383, 644] on input "text" at bounding box center [346, 648] width 164 height 22
type input "$9"
type input "$9.00"
type input "$92"
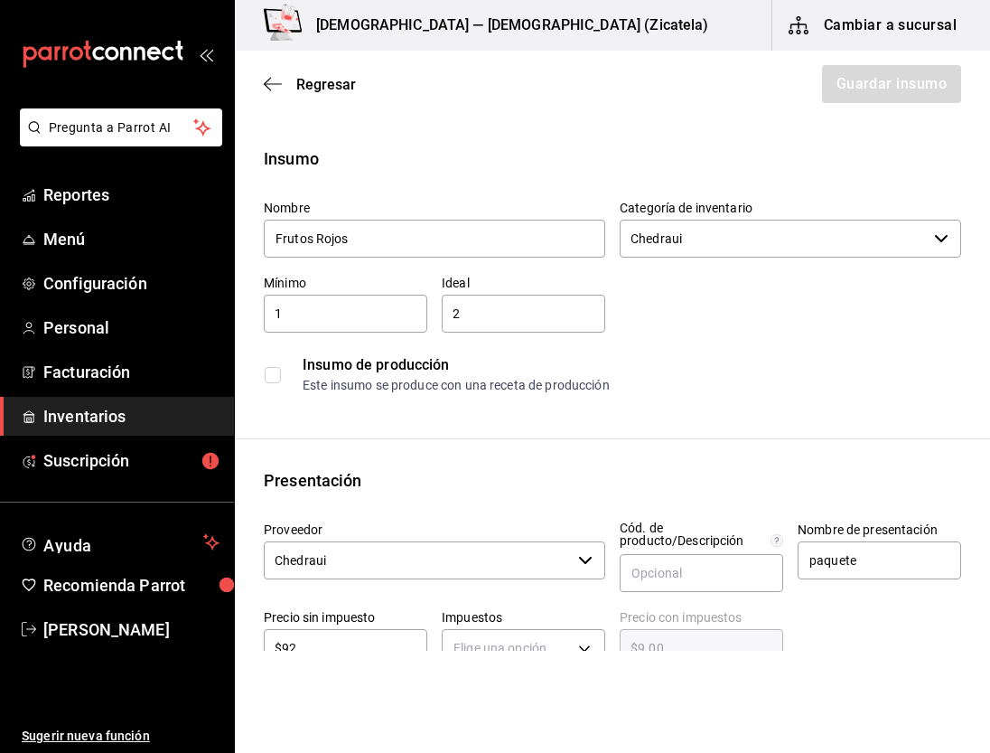
type input "$92.00"
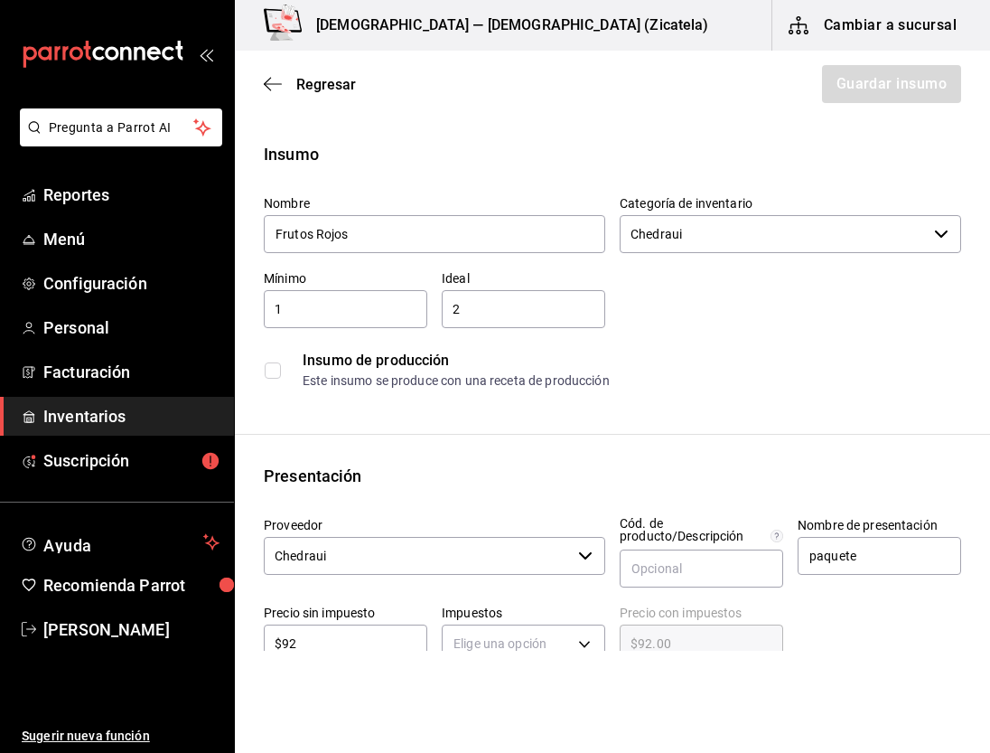
type input "$92"
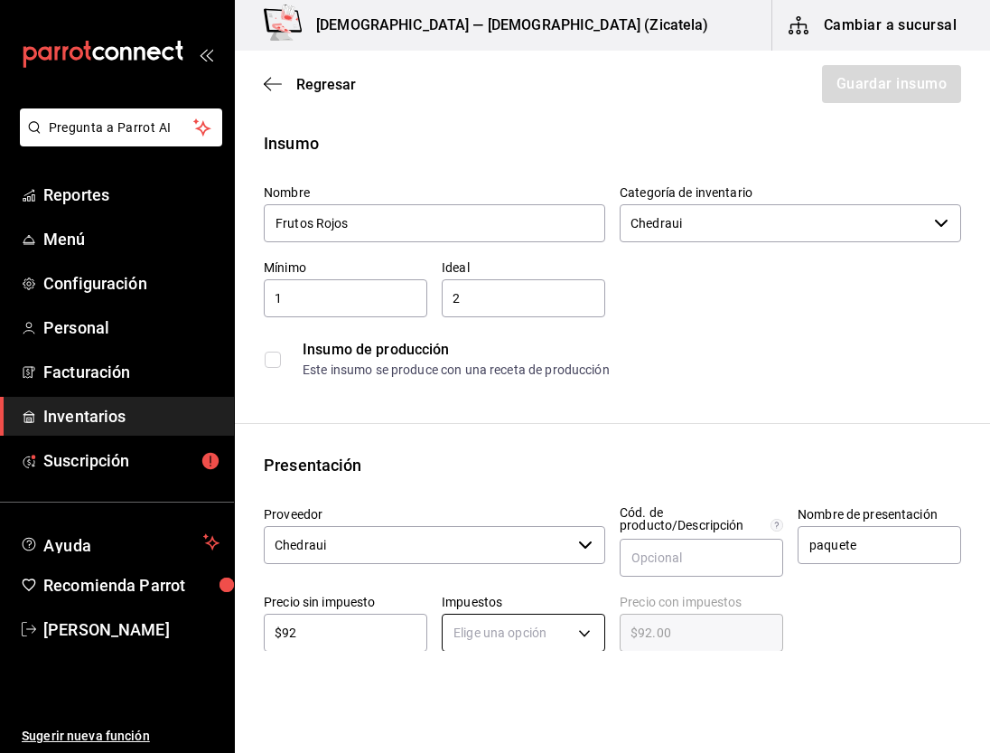
click at [463, 629] on body "Pregunta a Parrot AI Reportes Menú Configuración Personal Facturación Inventari…" at bounding box center [495, 325] width 990 height 651
click at [486, 651] on li "IVA 0%" at bounding box center [516, 639] width 157 height 30
type input "IVA_0"
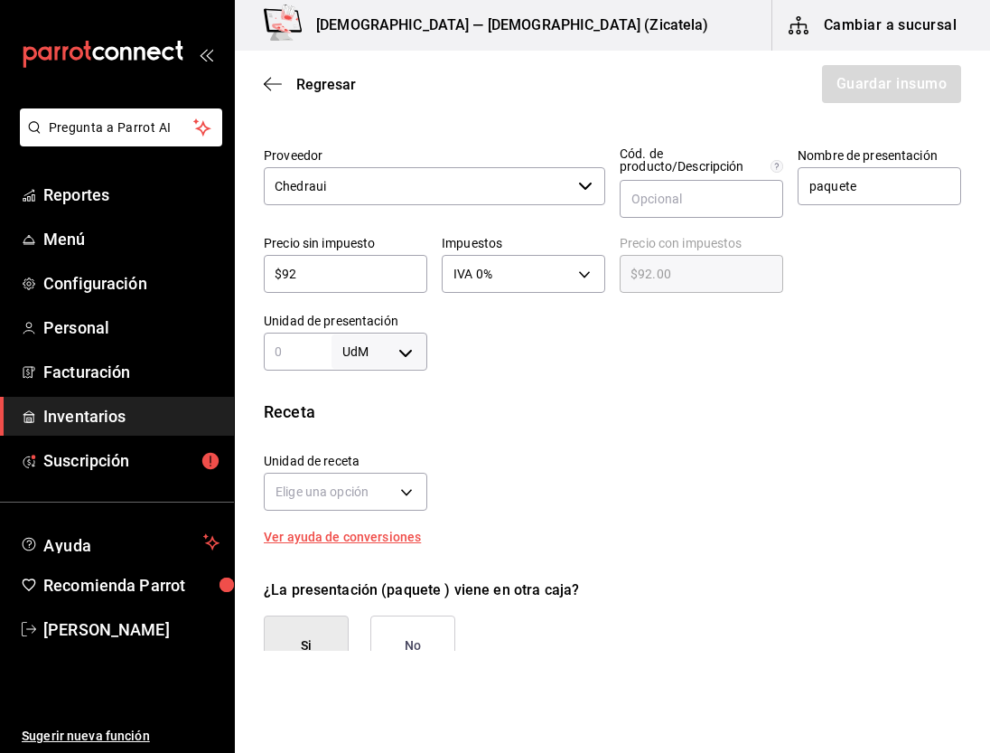
click at [309, 361] on input "text" at bounding box center [298, 352] width 68 height 22
type input "450"
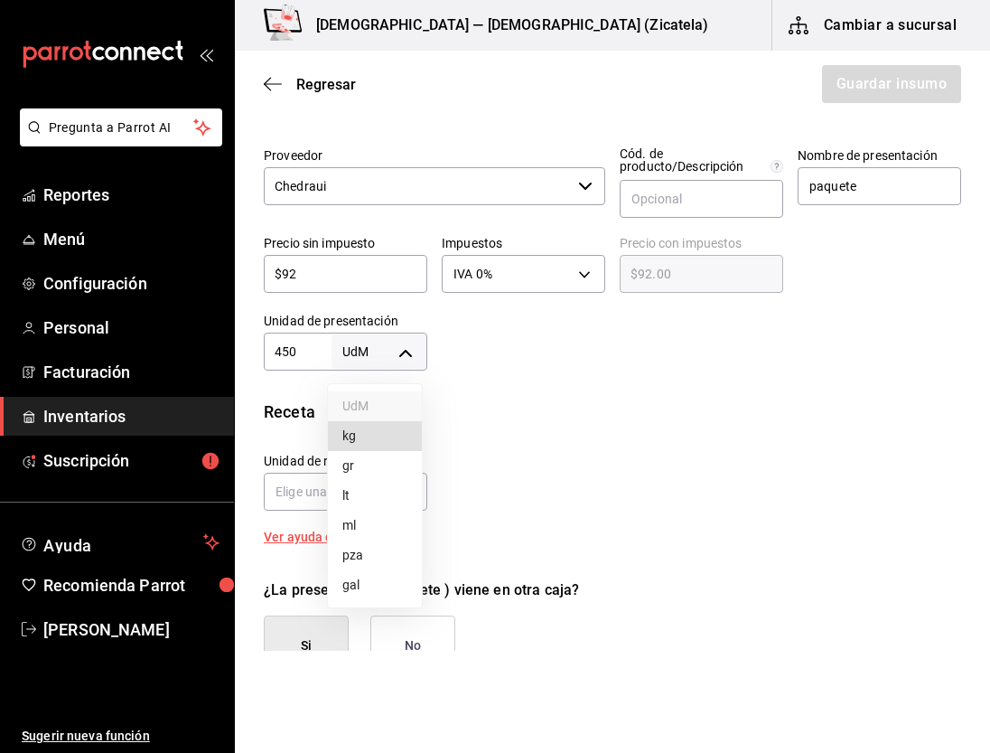
click at [405, 349] on body "Pregunta a Parrot AI Reportes Menú Configuración Personal Facturación Inventari…" at bounding box center [495, 325] width 990 height 651
click at [361, 467] on li "gr" at bounding box center [375, 466] width 94 height 30
type input "GRAM"
type input "450"
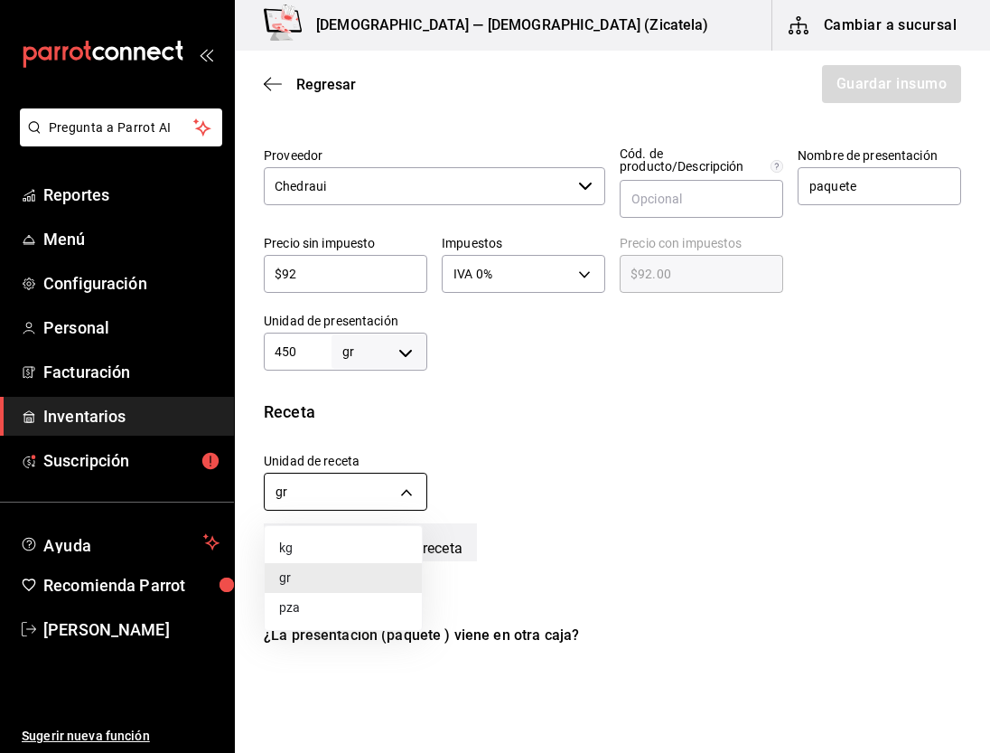
click at [398, 499] on body "Pregunta a Parrot AI Reportes Menú Configuración Personal Facturación Inventari…" at bounding box center [495, 325] width 990 height 651
click at [398, 499] on div at bounding box center [495, 376] width 990 height 753
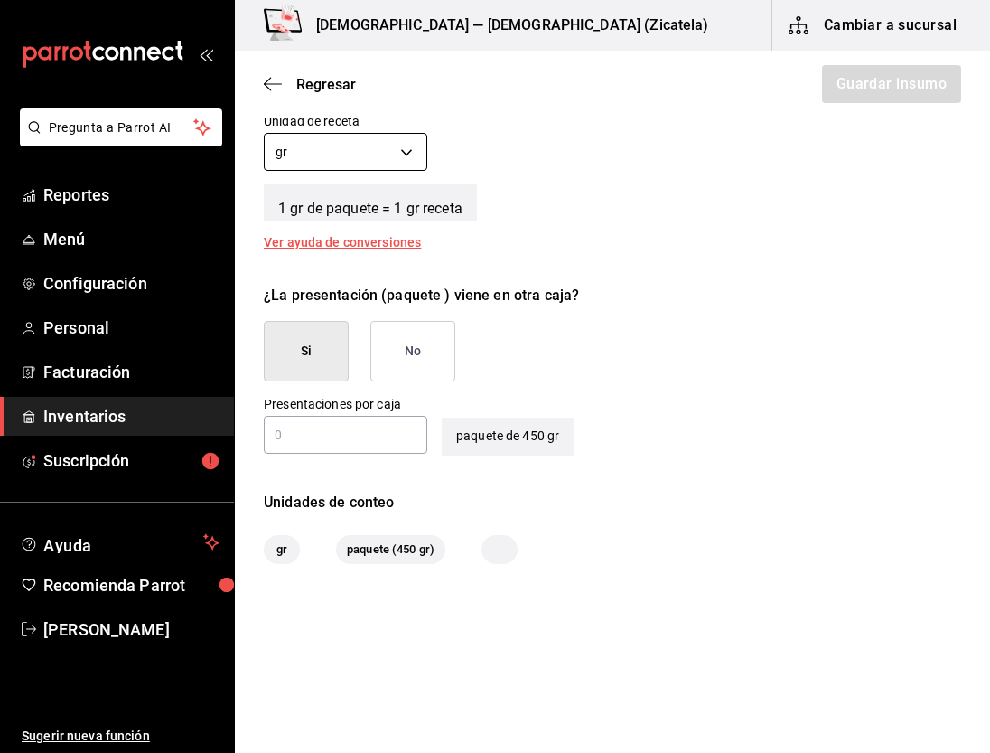
type button "true"
click at [406, 358] on button "No" at bounding box center [413, 351] width 85 height 61
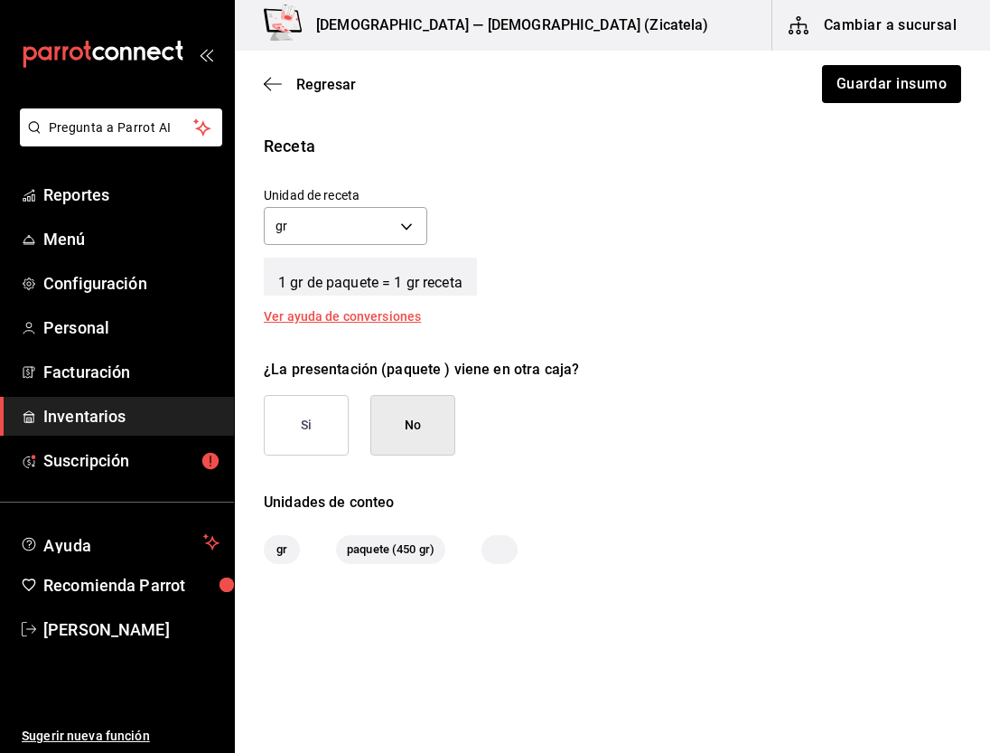
scroll to position [640, 0]
click at [855, 83] on button "Guardar insumo" at bounding box center [891, 84] width 141 height 38
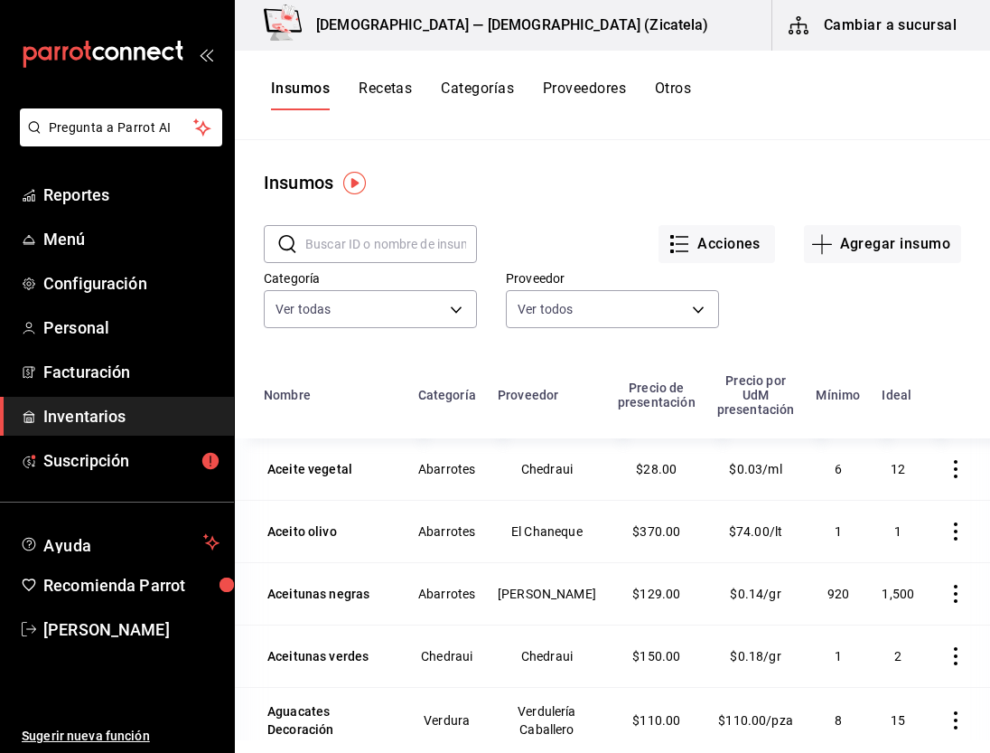
click at [398, 89] on button "Recetas" at bounding box center [385, 95] width 53 height 31
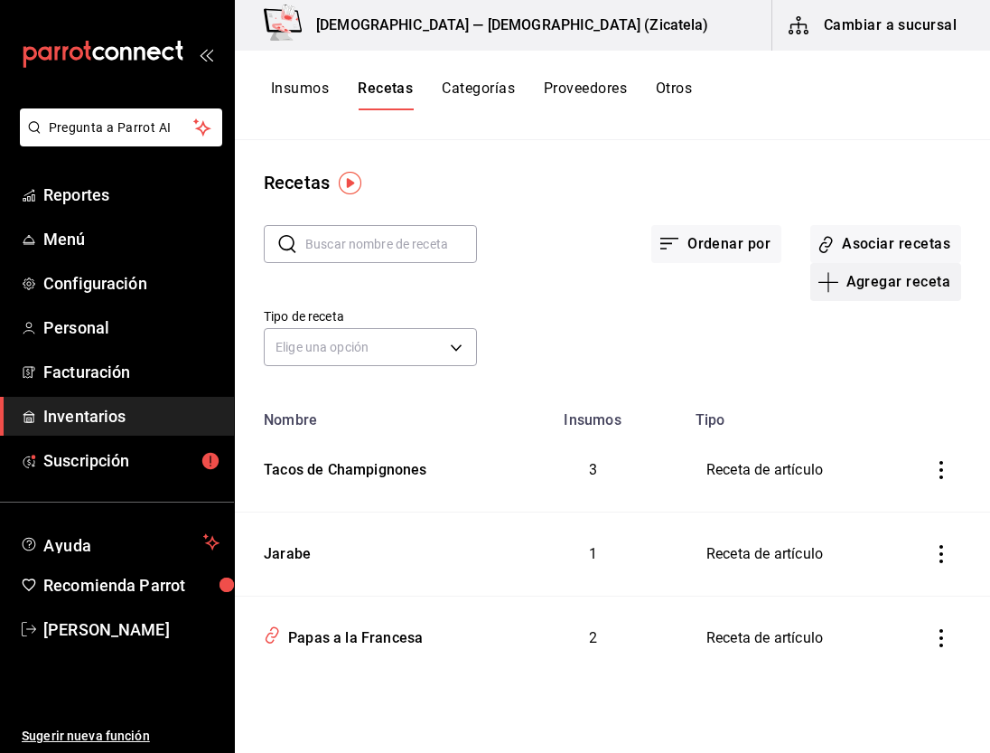
click at [889, 287] on button "Agregar receta" at bounding box center [886, 282] width 151 height 38
click at [817, 320] on li "Receta" at bounding box center [885, 332] width 181 height 48
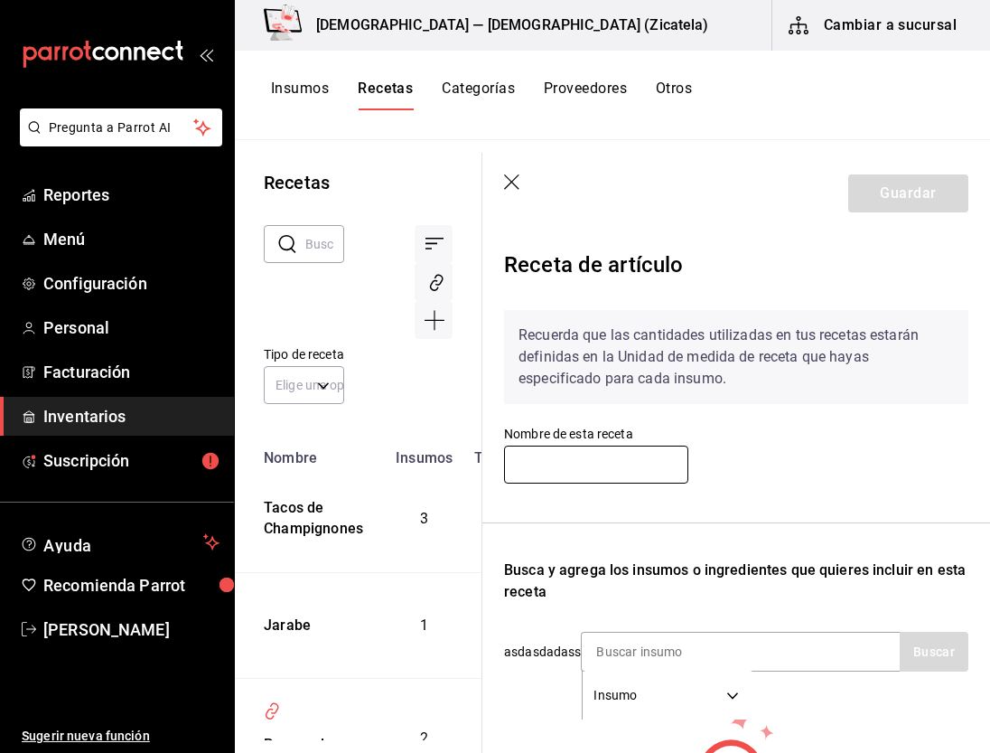
click at [612, 457] on input "text" at bounding box center [596, 465] width 184 height 38
type input "a"
type input "Aguachile"
click at [666, 658] on input at bounding box center [672, 652] width 181 height 38
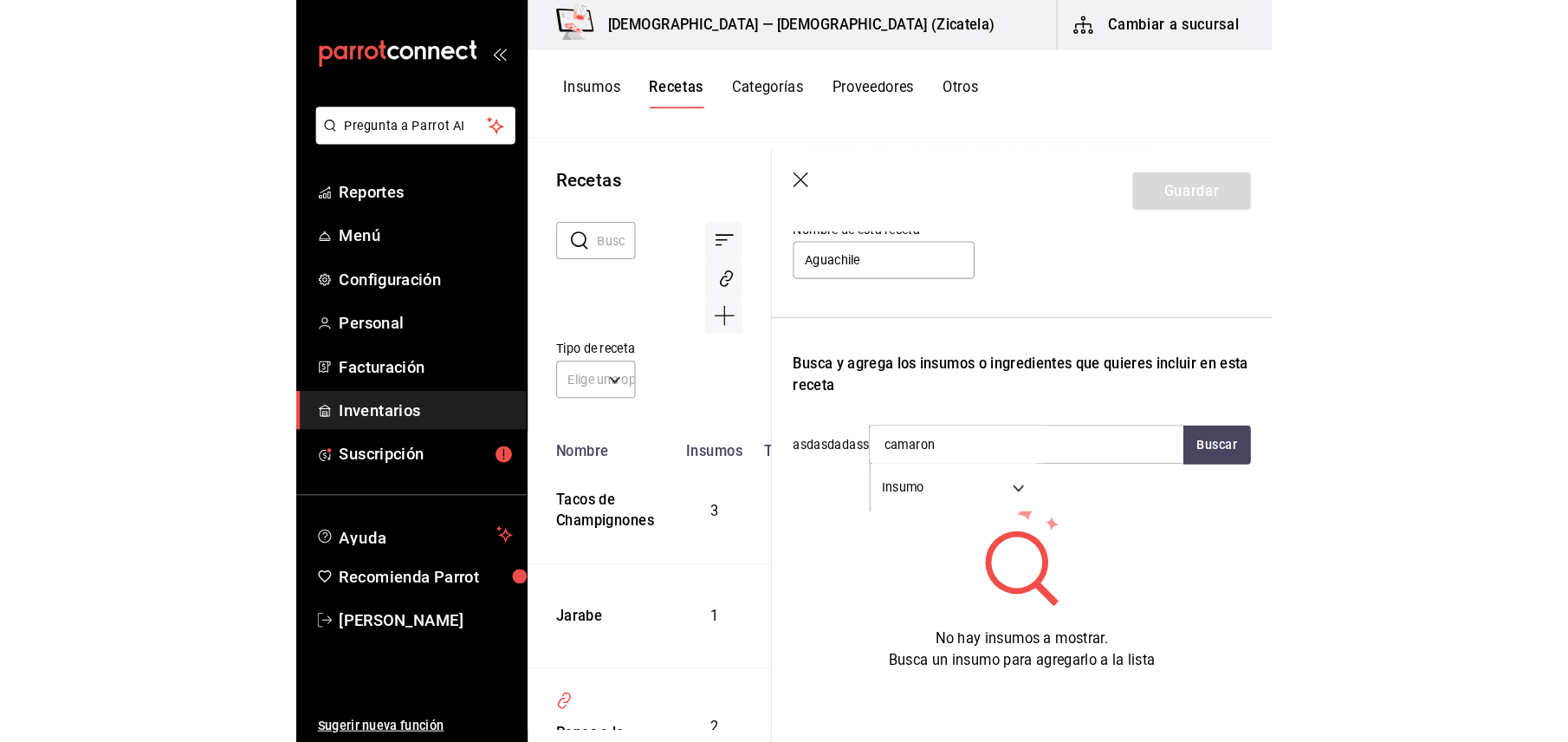
scroll to position [209, 0]
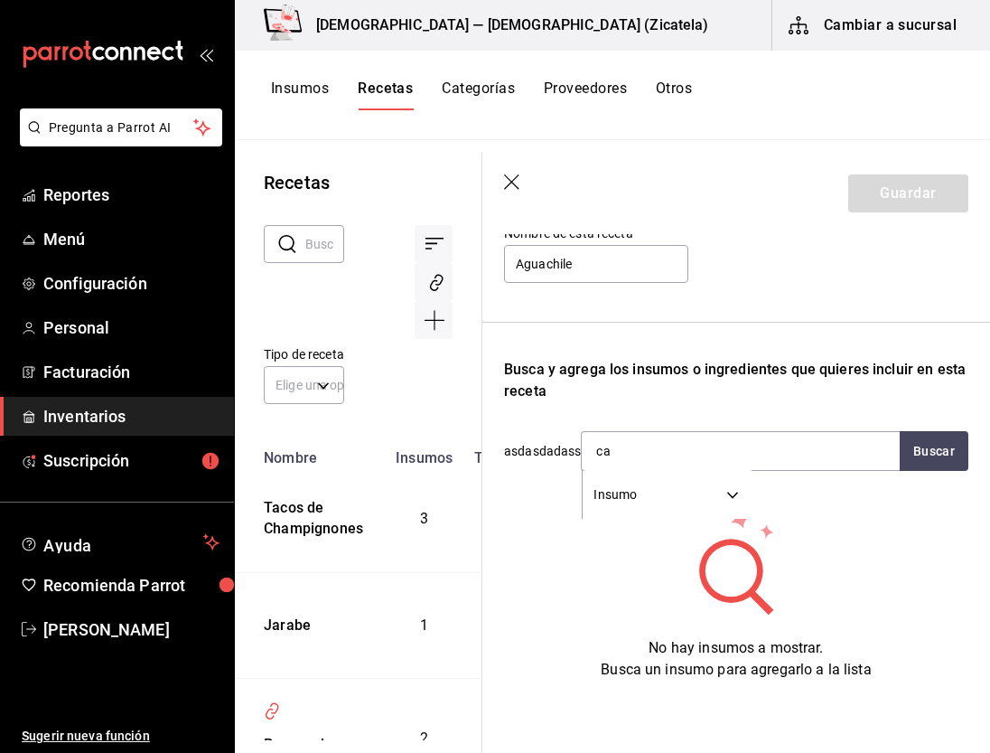
type input "c"
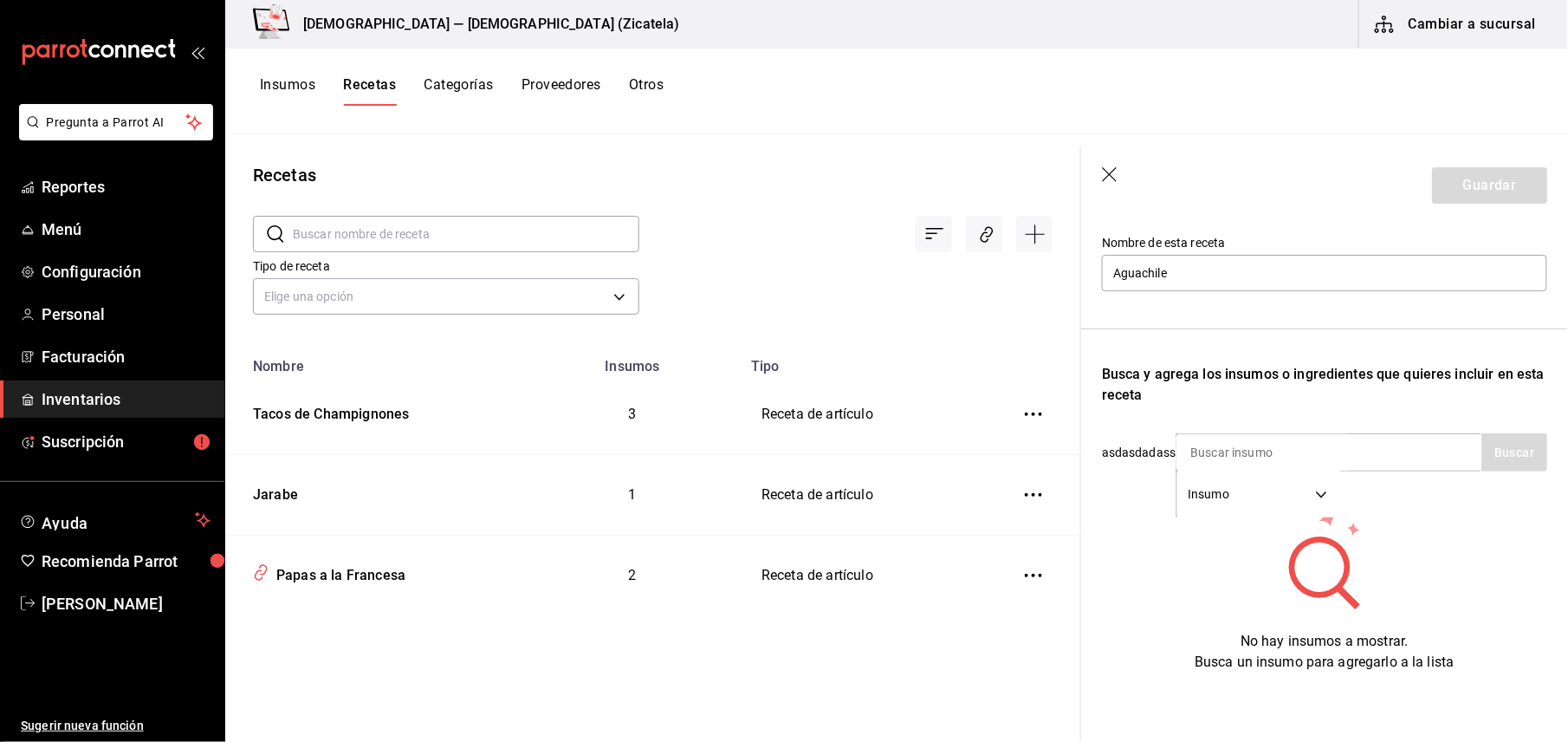
scroll to position [191, 0]
click at [1111, 172] on icon "button" at bounding box center [1111, 175] width 17 height 17
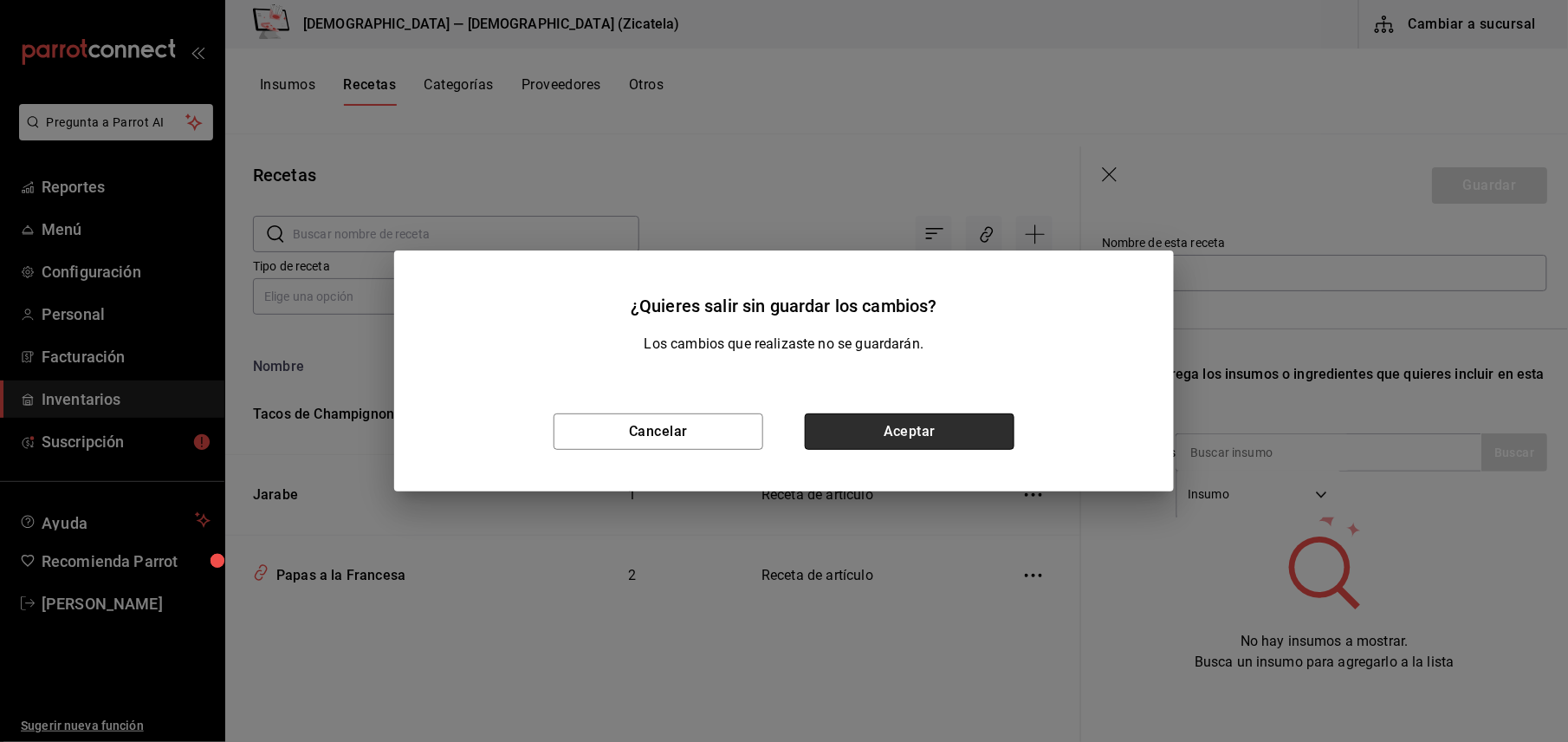
click at [874, 435] on button "Aceptar" at bounding box center [910, 431] width 210 height 36
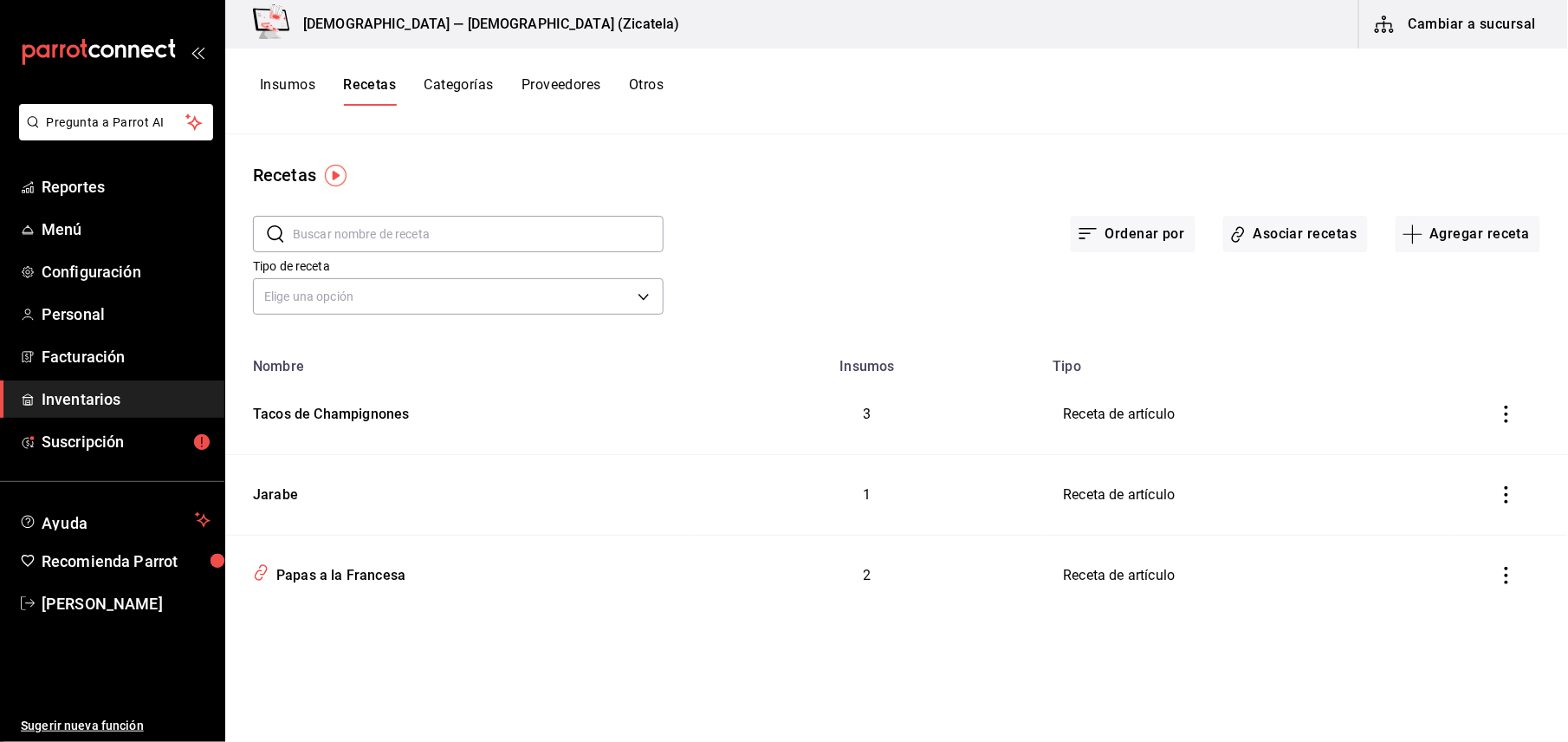
click at [270, 84] on button "Insumos" at bounding box center [288, 91] width 56 height 30
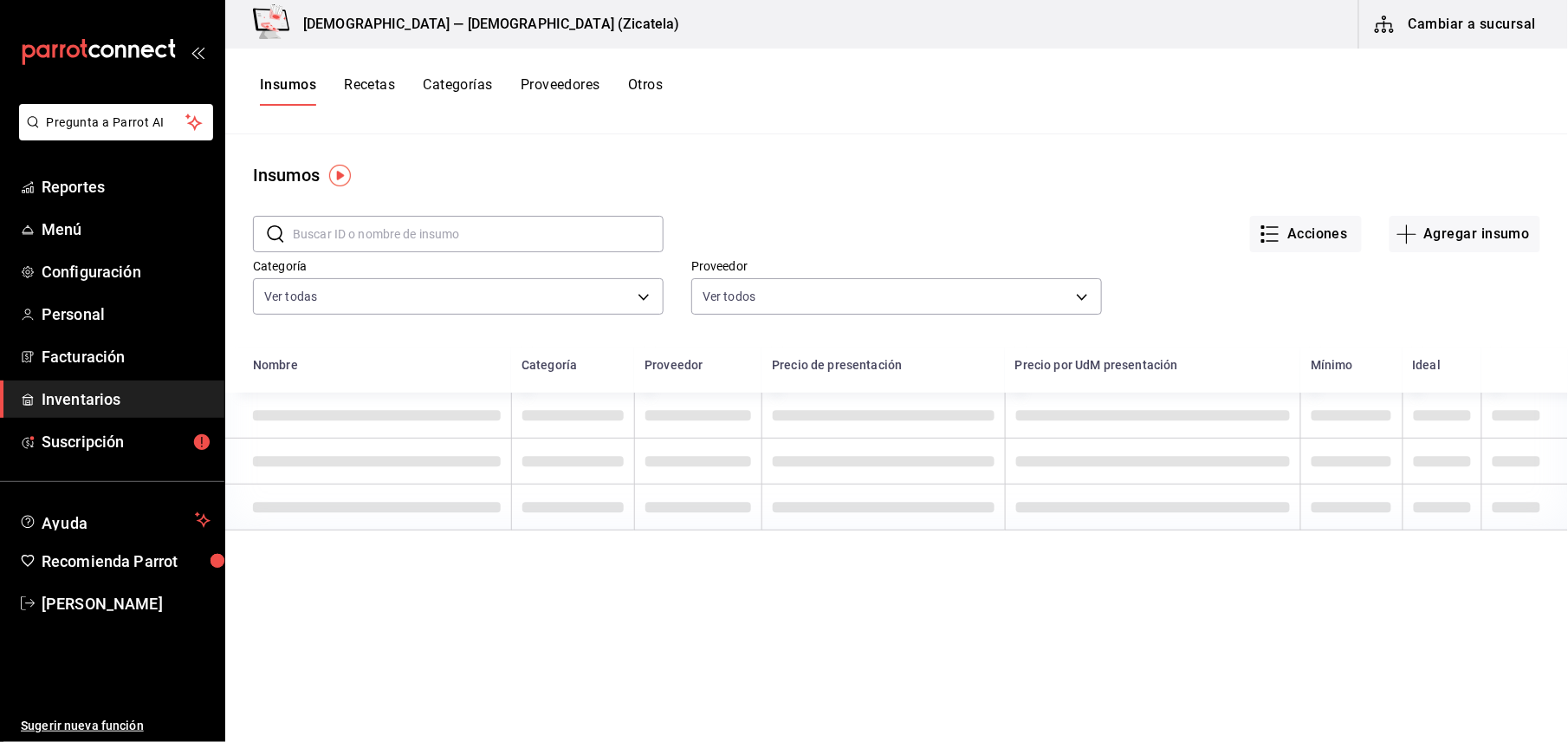
click at [364, 88] on button "Recetas" at bounding box center [369, 91] width 51 height 30
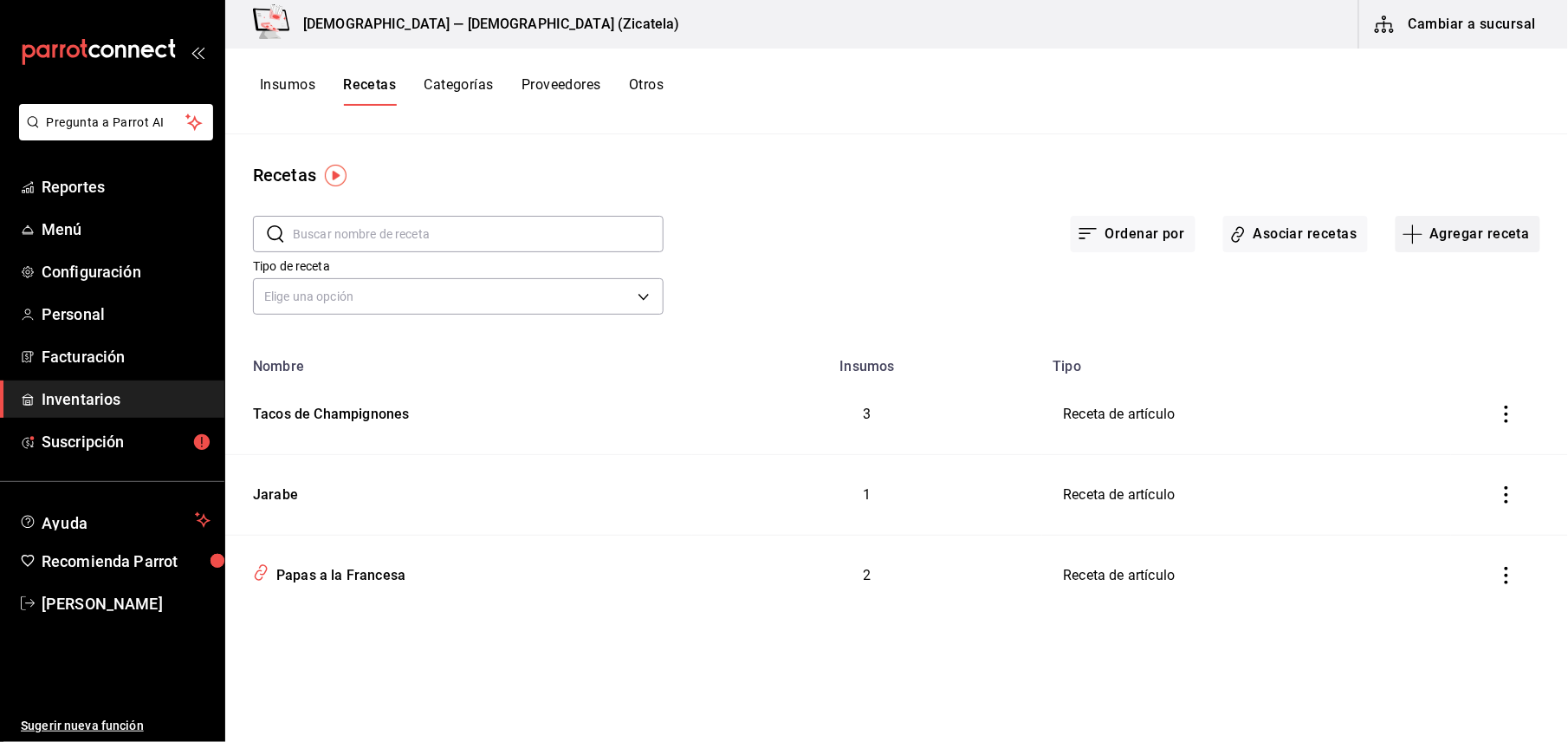
click at [1439, 225] on button "Agregar receta" at bounding box center [1467, 234] width 145 height 36
click at [1412, 290] on span "Receta" at bounding box center [1467, 282] width 146 height 18
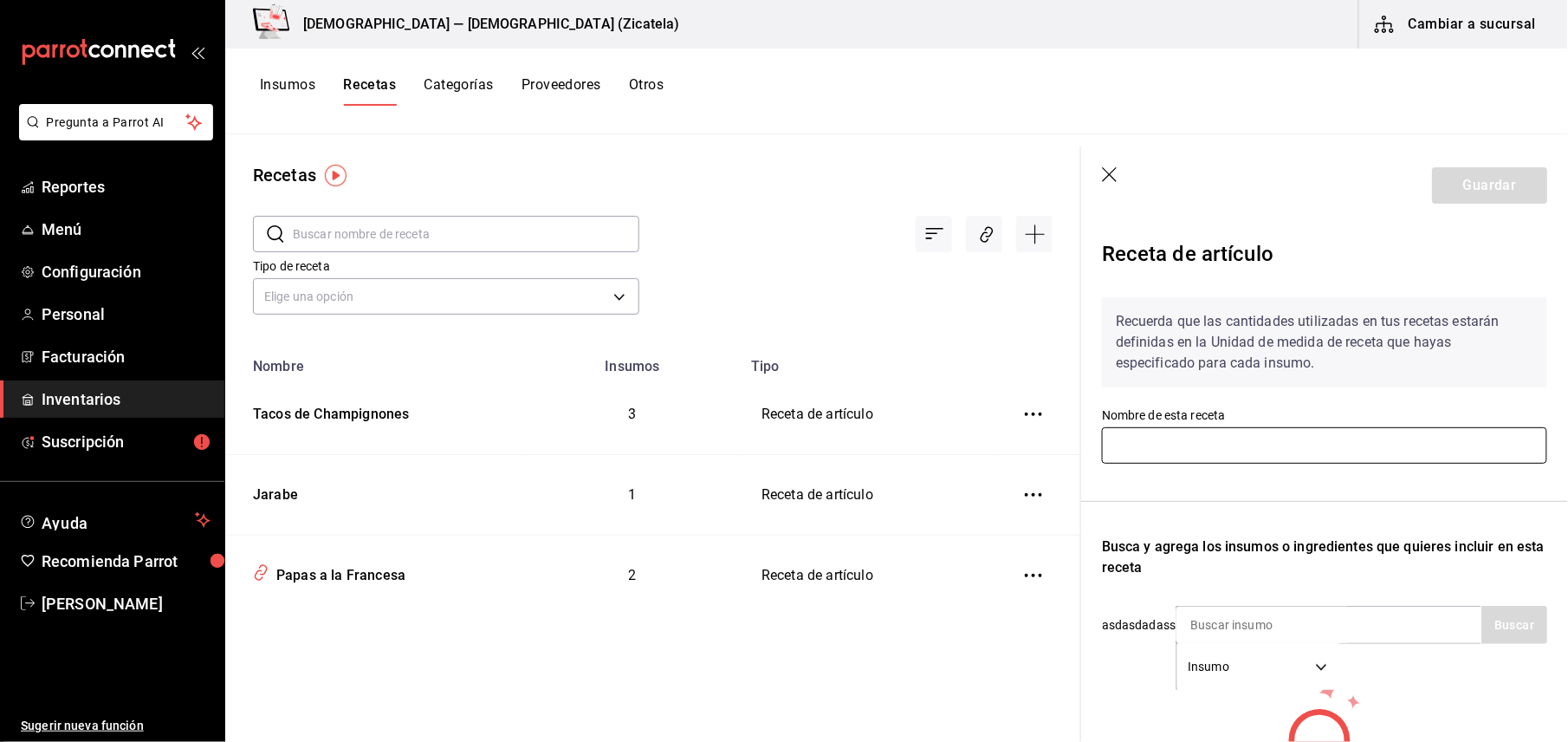
click at [1275, 434] on input "text" at bounding box center [1325, 446] width 446 height 36
type input "Aguachile"
type input "camarón"
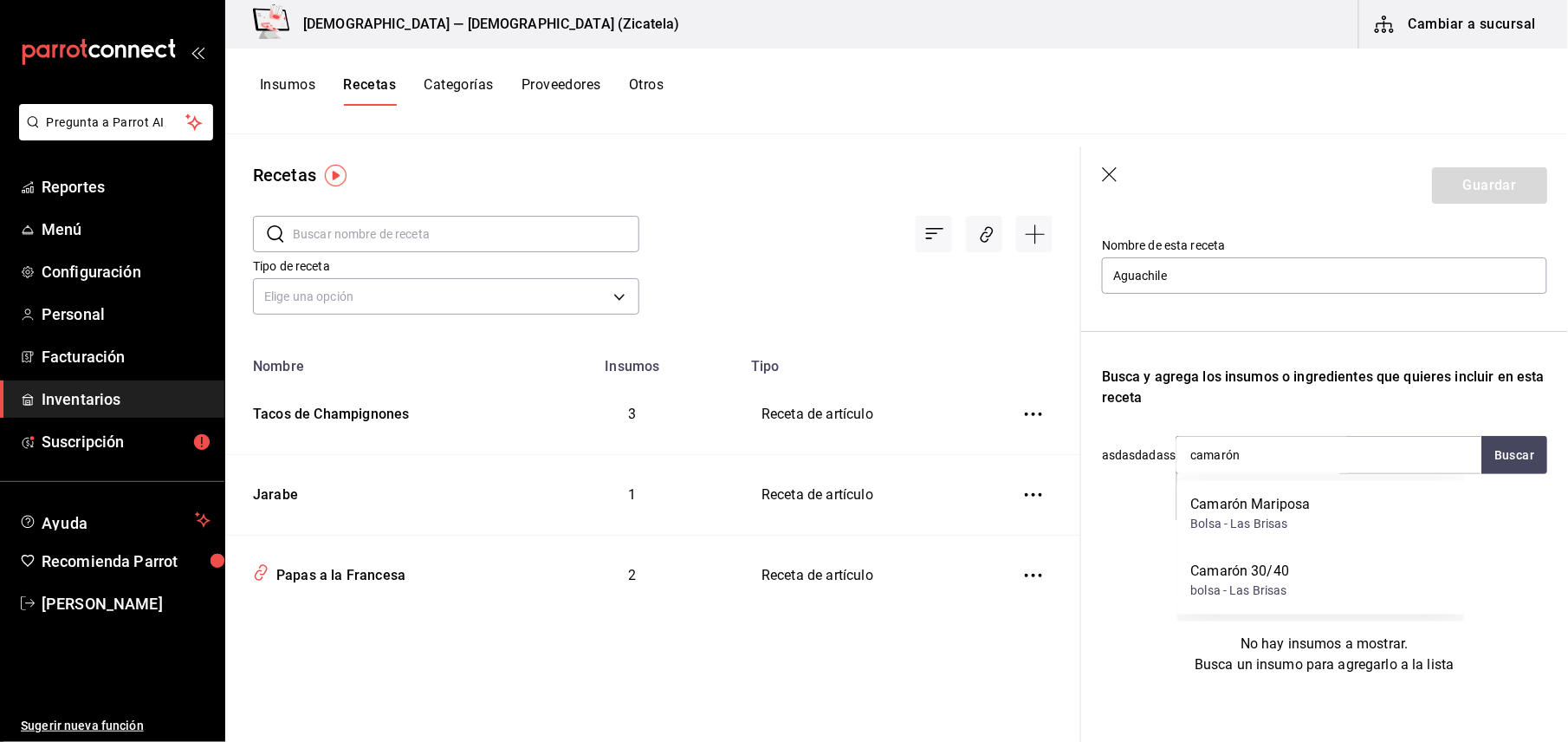
scroll to position [189, 0]
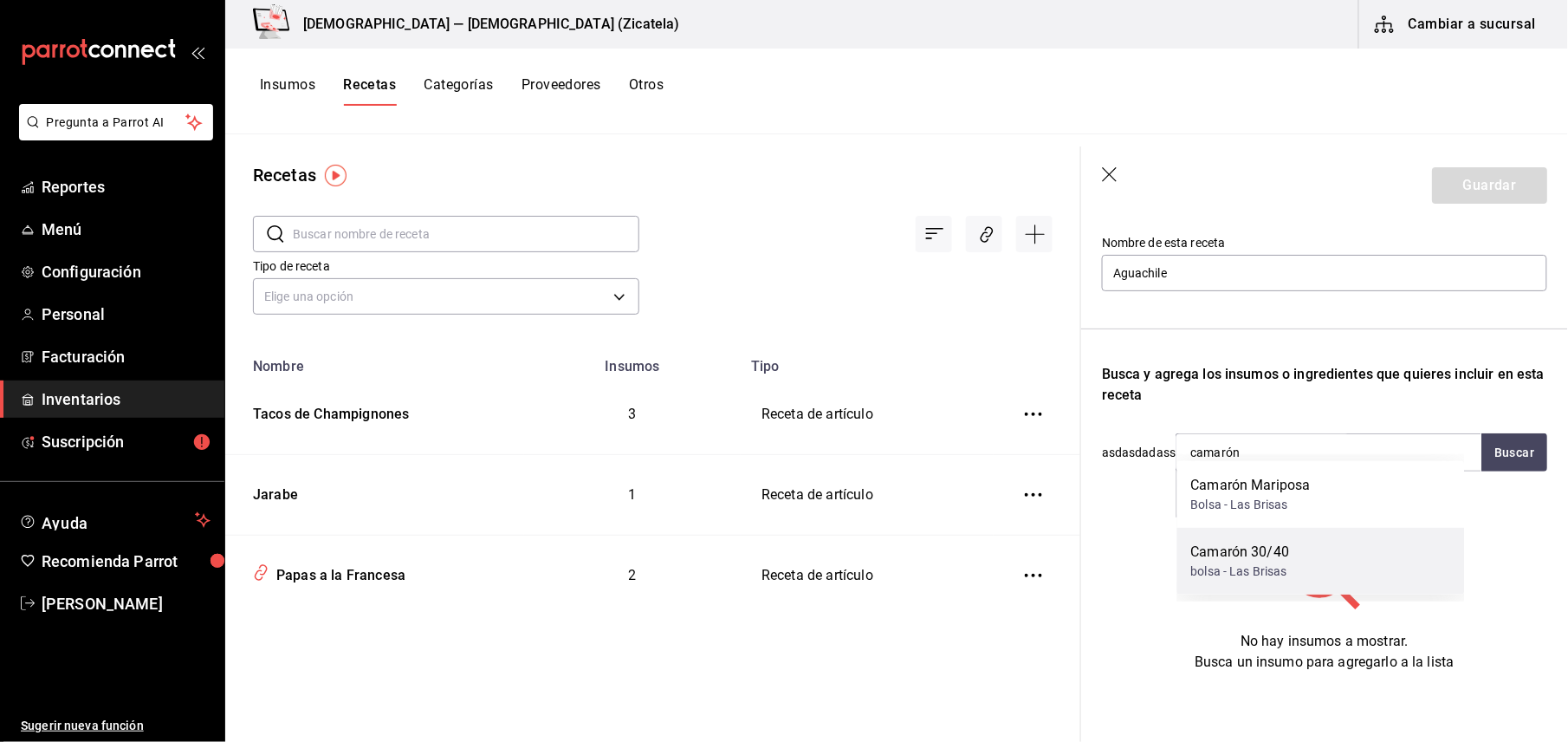
click at [1314, 563] on div "Camarón 30/40 bolsa - Las Brisas" at bounding box center [1321, 561] width 288 height 67
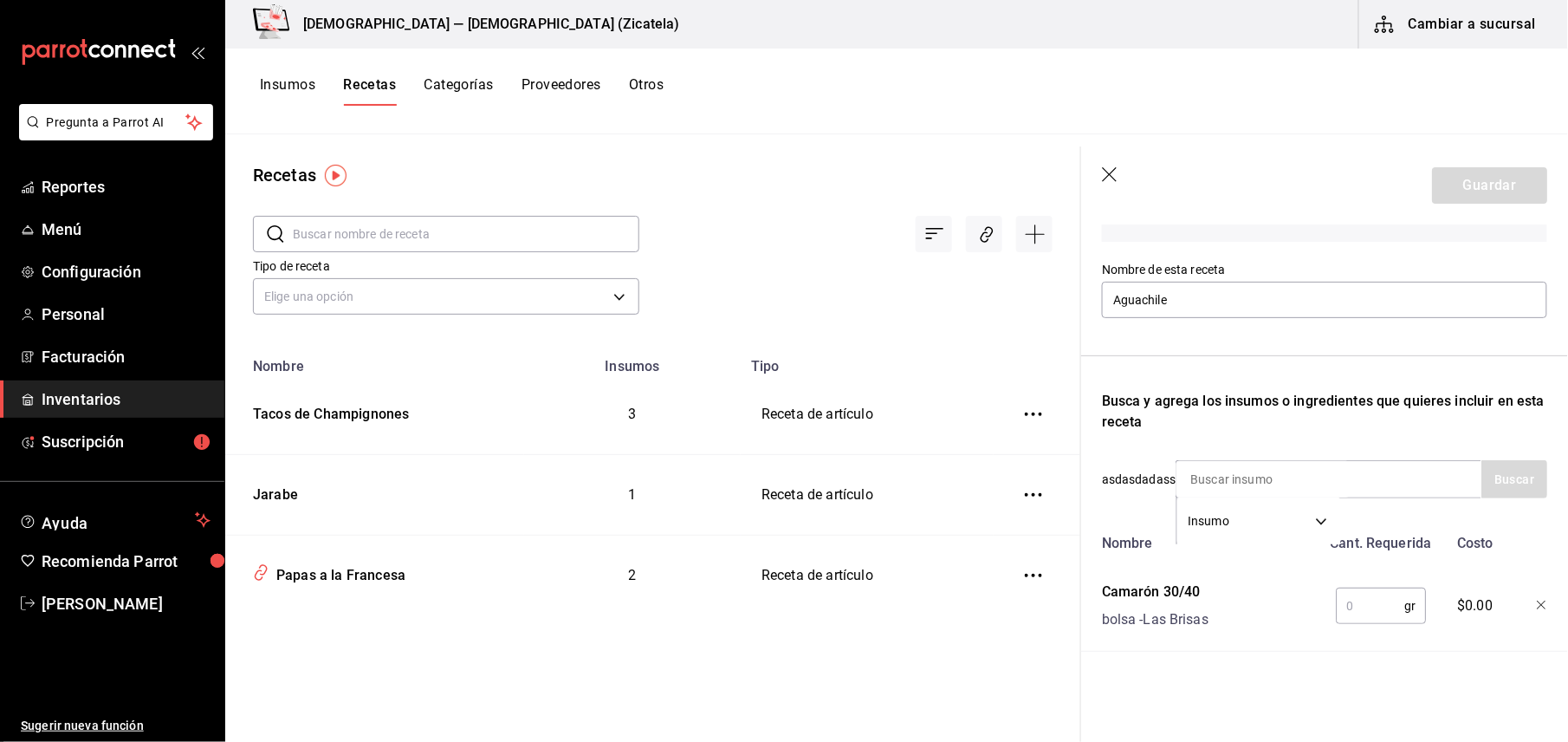
scroll to position [163, 0]
click at [1356, 592] on input "text" at bounding box center [1370, 606] width 68 height 35
type input "130"
click at [1342, 461] on input at bounding box center [1262, 479] width 173 height 36
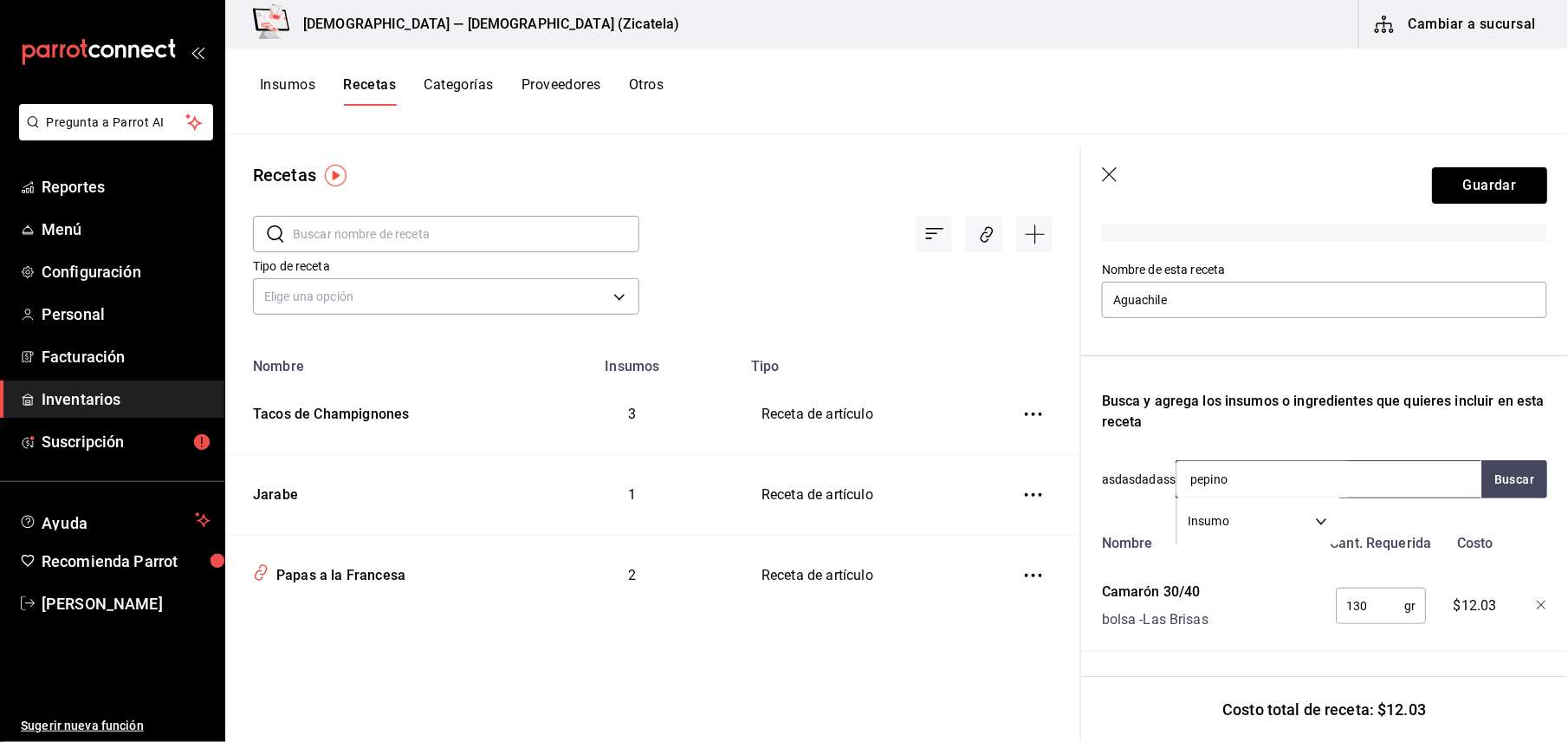
type input "pepino"
click at [1325, 510] on body "Pregunta a Parrot AI Reportes Menú Configuración Personal Facturación Inventari…" at bounding box center [784, 364] width 1568 height 730
click at [1325, 510] on div at bounding box center [784, 371] width 1568 height 742
click at [1309, 461] on input "pepino" at bounding box center [1262, 479] width 173 height 36
click at [1258, 511] on div "Pepino" at bounding box center [1270, 512] width 157 height 21
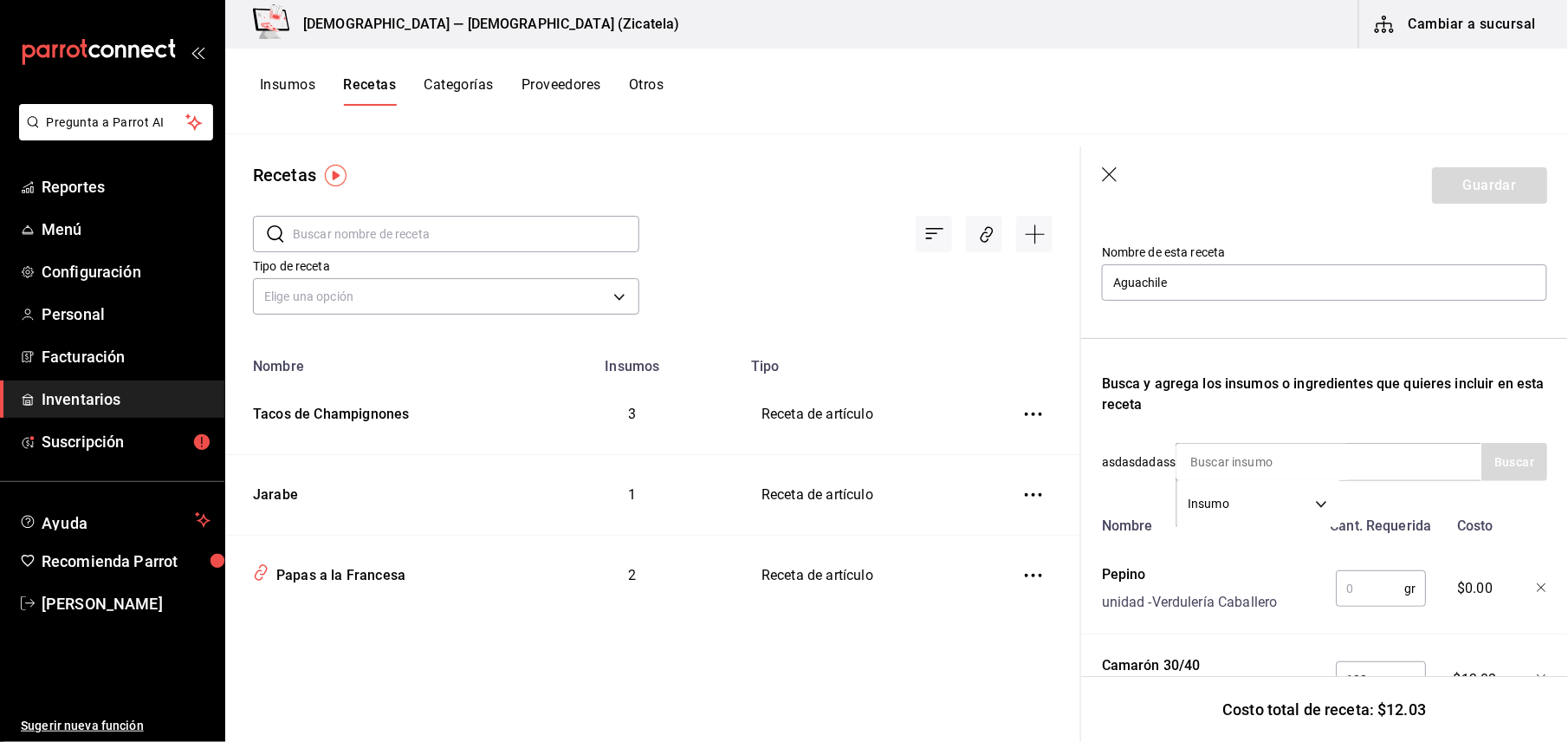
drag, startPoint x: 1370, startPoint y: 568, endPoint x: 1366, endPoint y: 582, distance: 14.6
click at [1366, 582] on div "gr ​" at bounding box center [1377, 585] width 113 height 56
click at [1366, 582] on input "text" at bounding box center [1370, 589] width 68 height 35
type input "264"
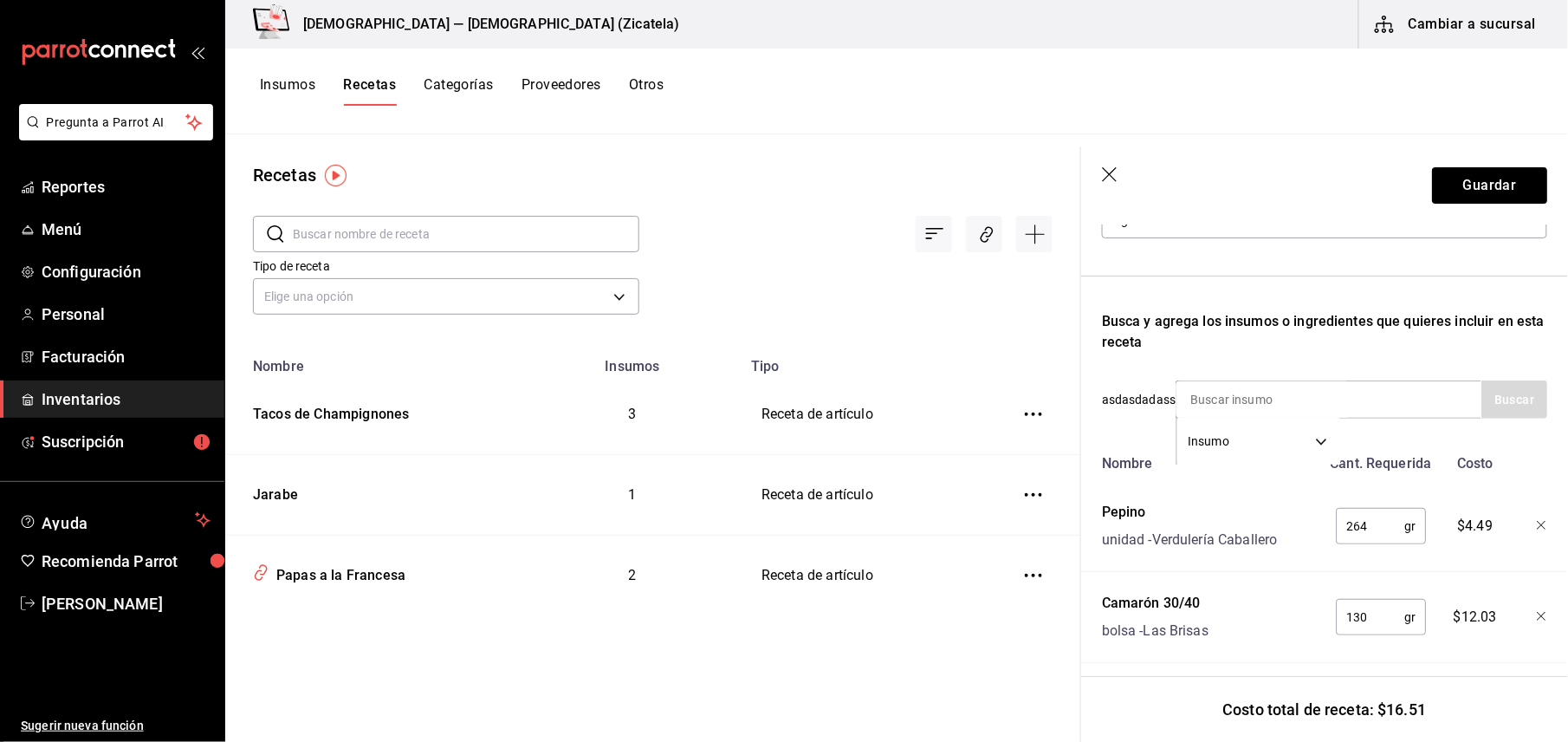
scroll to position [254, 0]
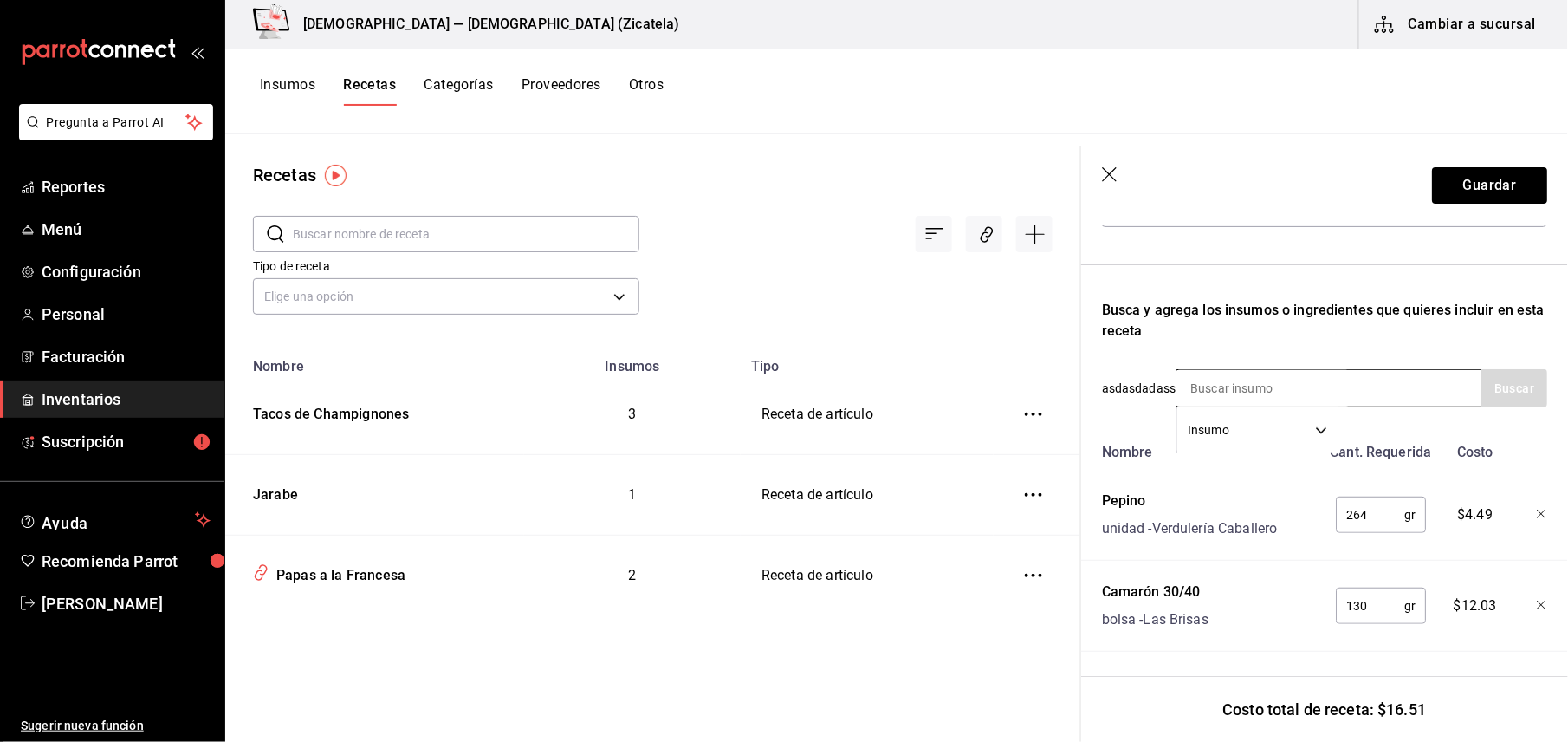
click at [1371, 369] on div "Insumo SUPPLY" at bounding box center [1327, 388] width 306 height 38
click at [1207, 370] on input at bounding box center [1262, 388] width 173 height 36
type input "cilantro"
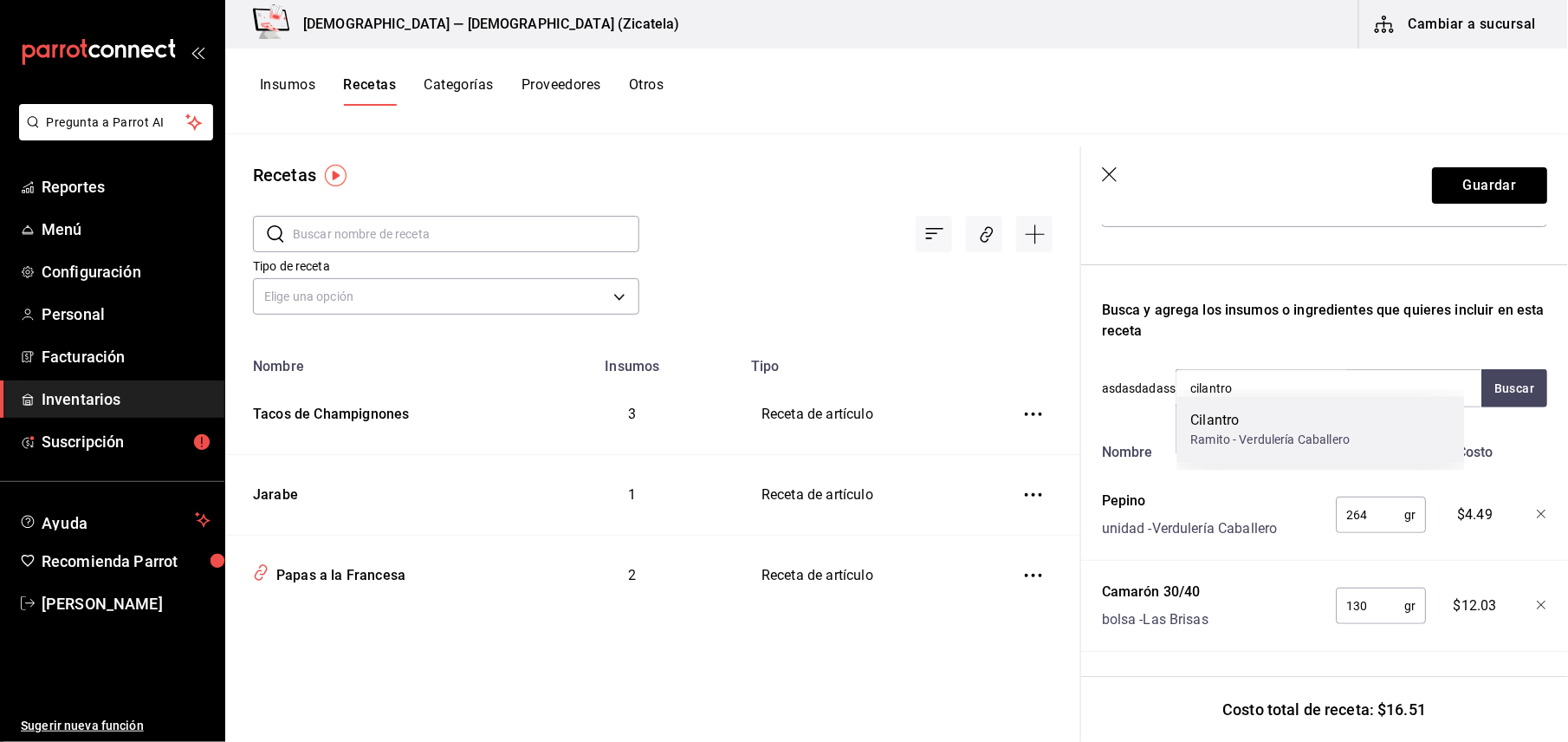
click at [1211, 430] on div "Ramito - Verdulería Caballero" at bounding box center [1271, 439] width 159 height 18
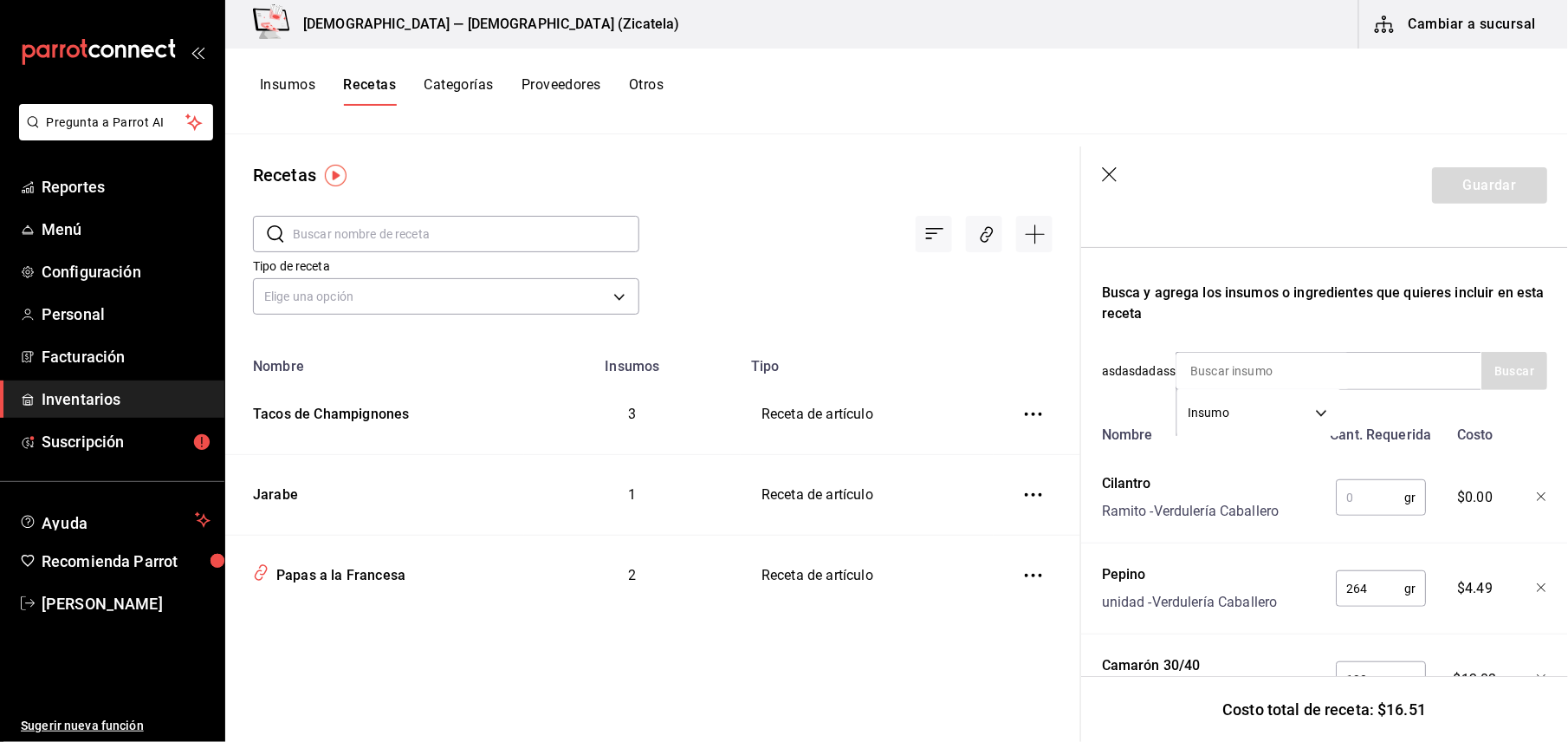
click at [1358, 492] on input "text" at bounding box center [1370, 498] width 68 height 35
type input "16"
click at [1334, 367] on input at bounding box center [1262, 371] width 173 height 36
type input "Cebolla"
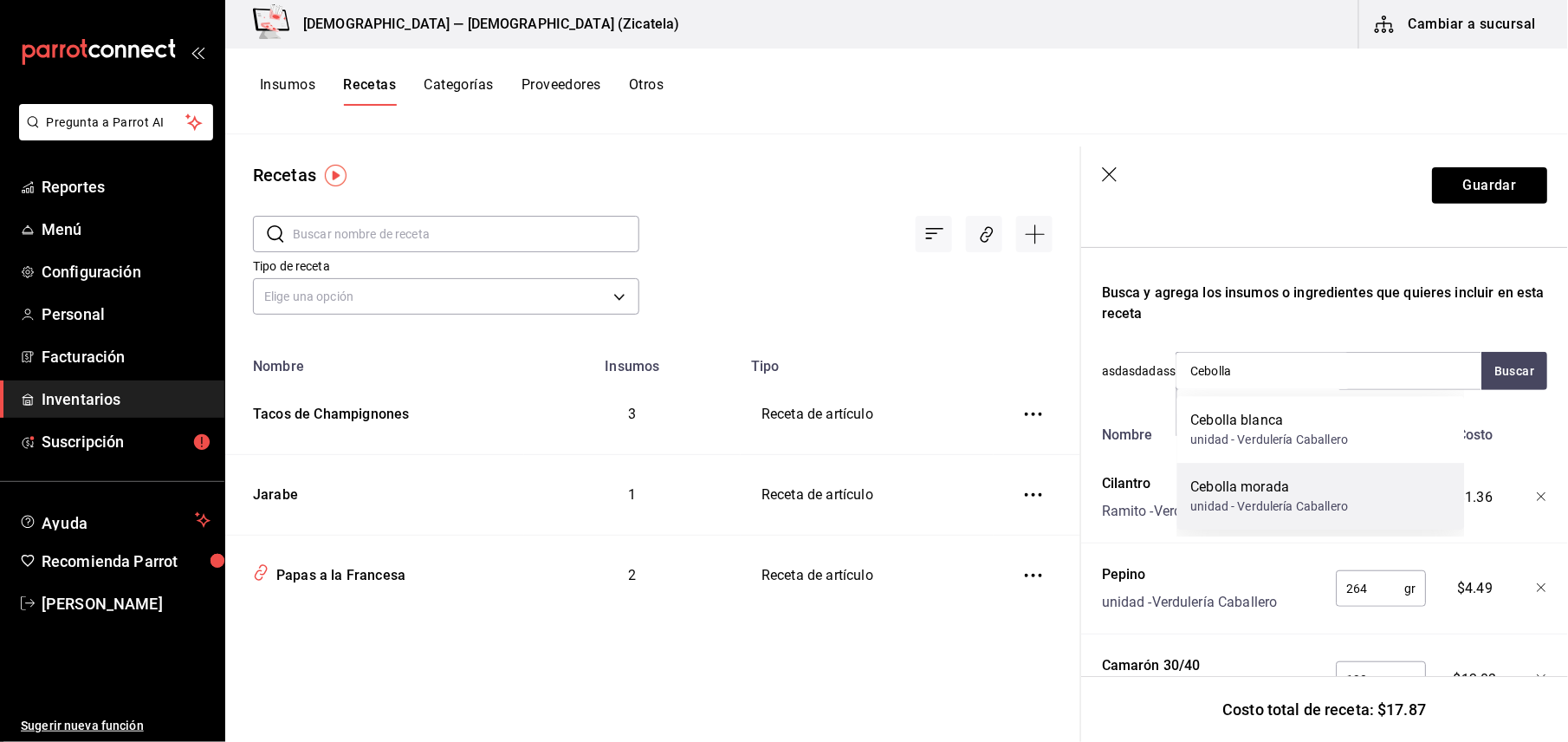
click at [1259, 499] on div "unidad - Verdulería Caballero" at bounding box center [1270, 506] width 157 height 18
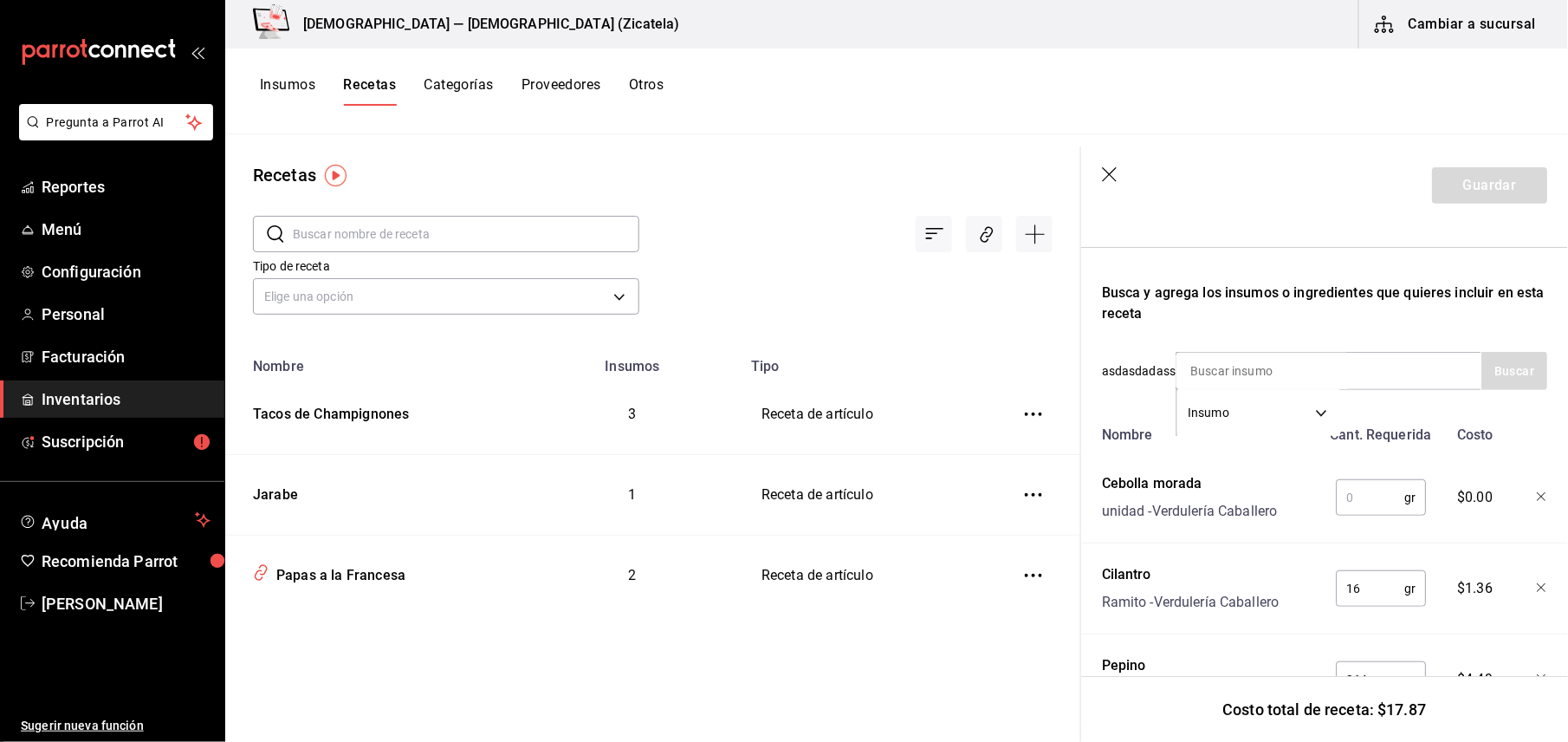
click at [1358, 493] on input "text" at bounding box center [1370, 498] width 68 height 35
type input "112"
click at [1360, 383] on div "Insumo SUPPLY" at bounding box center [1327, 371] width 306 height 38
click at [1285, 359] on input at bounding box center [1262, 371] width 173 height 36
type input "[GEOGRAPHIC_DATA]"
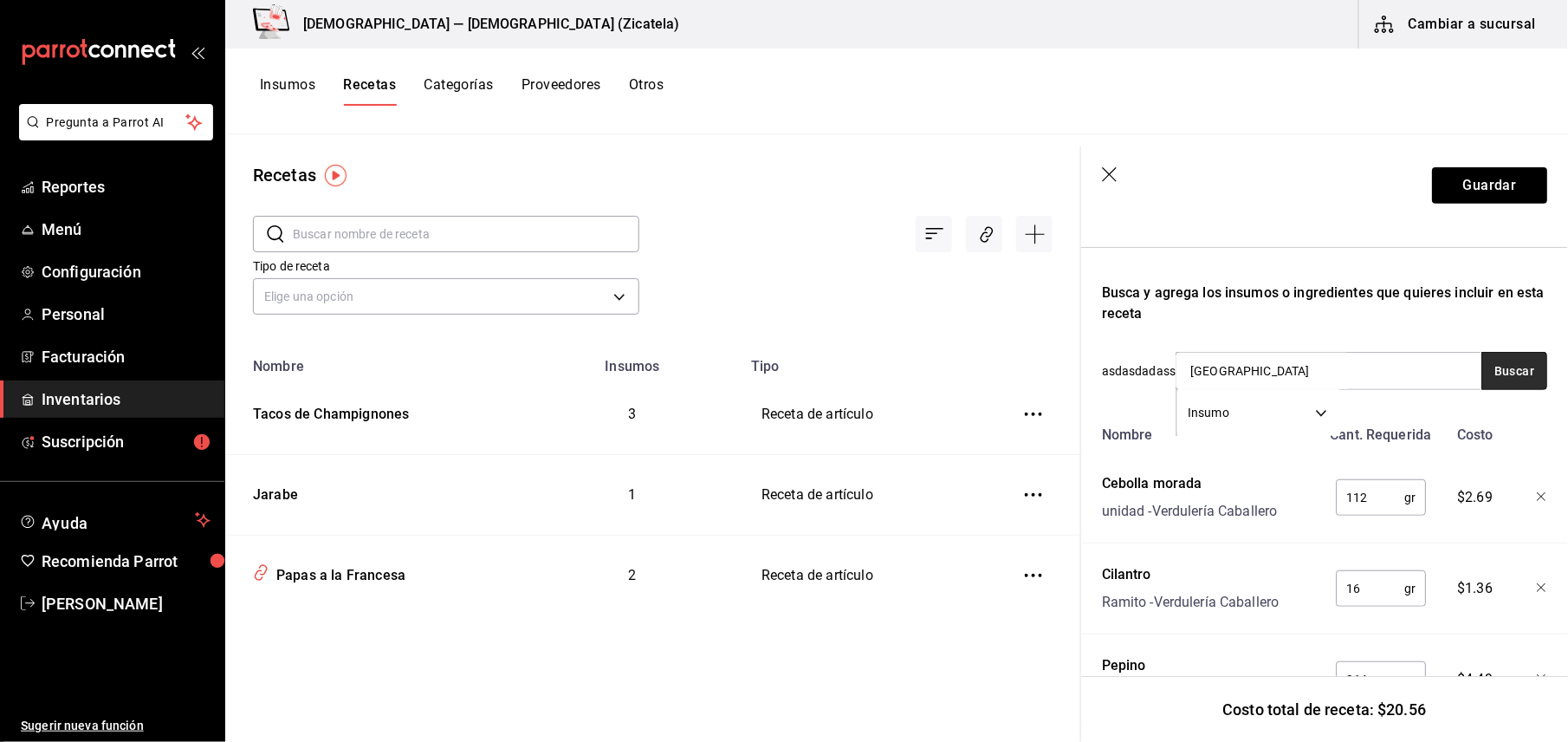
click at [1484, 379] on button "Buscar" at bounding box center [1513, 371] width 66 height 38
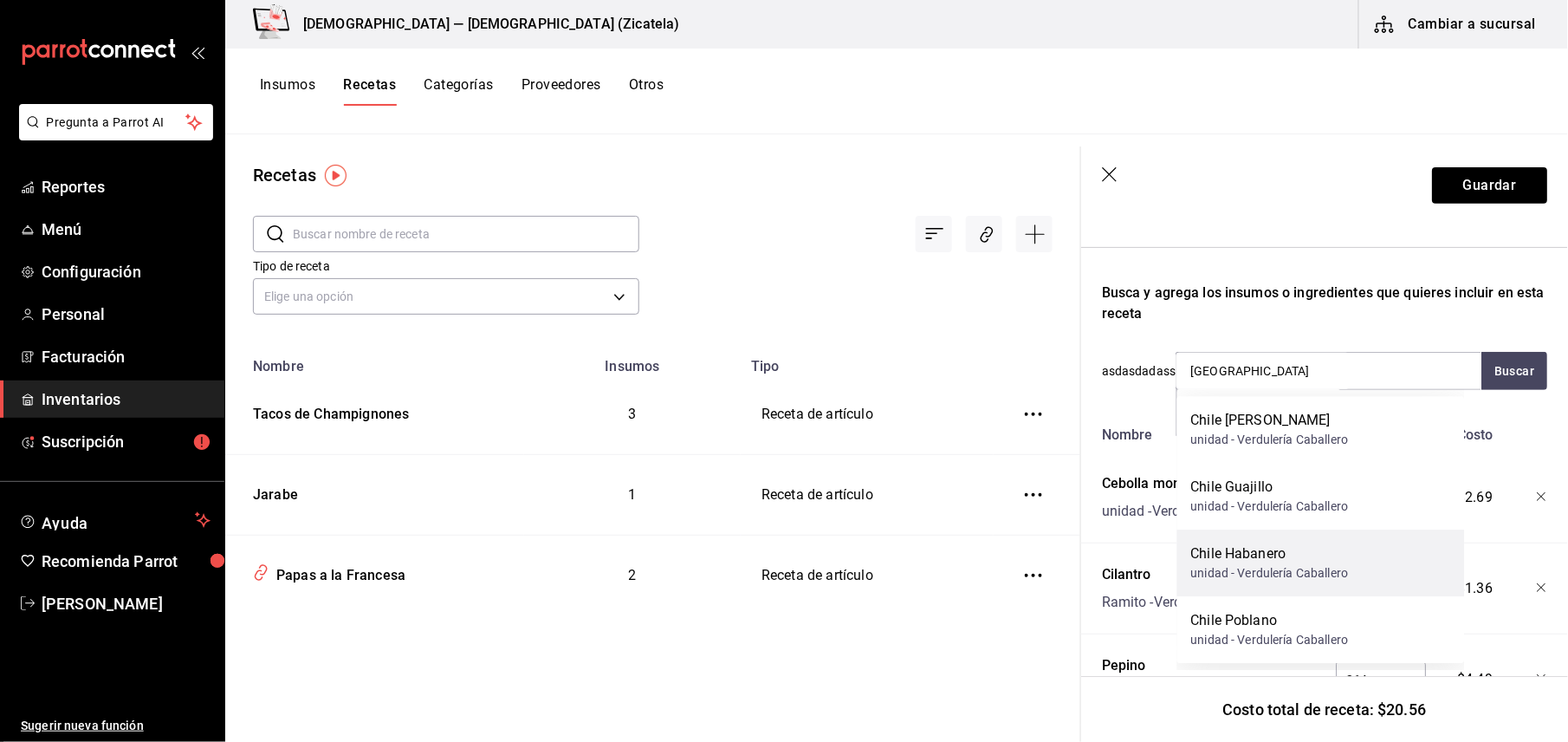
click at [1280, 560] on div "Chile Habanero" at bounding box center [1270, 554] width 157 height 21
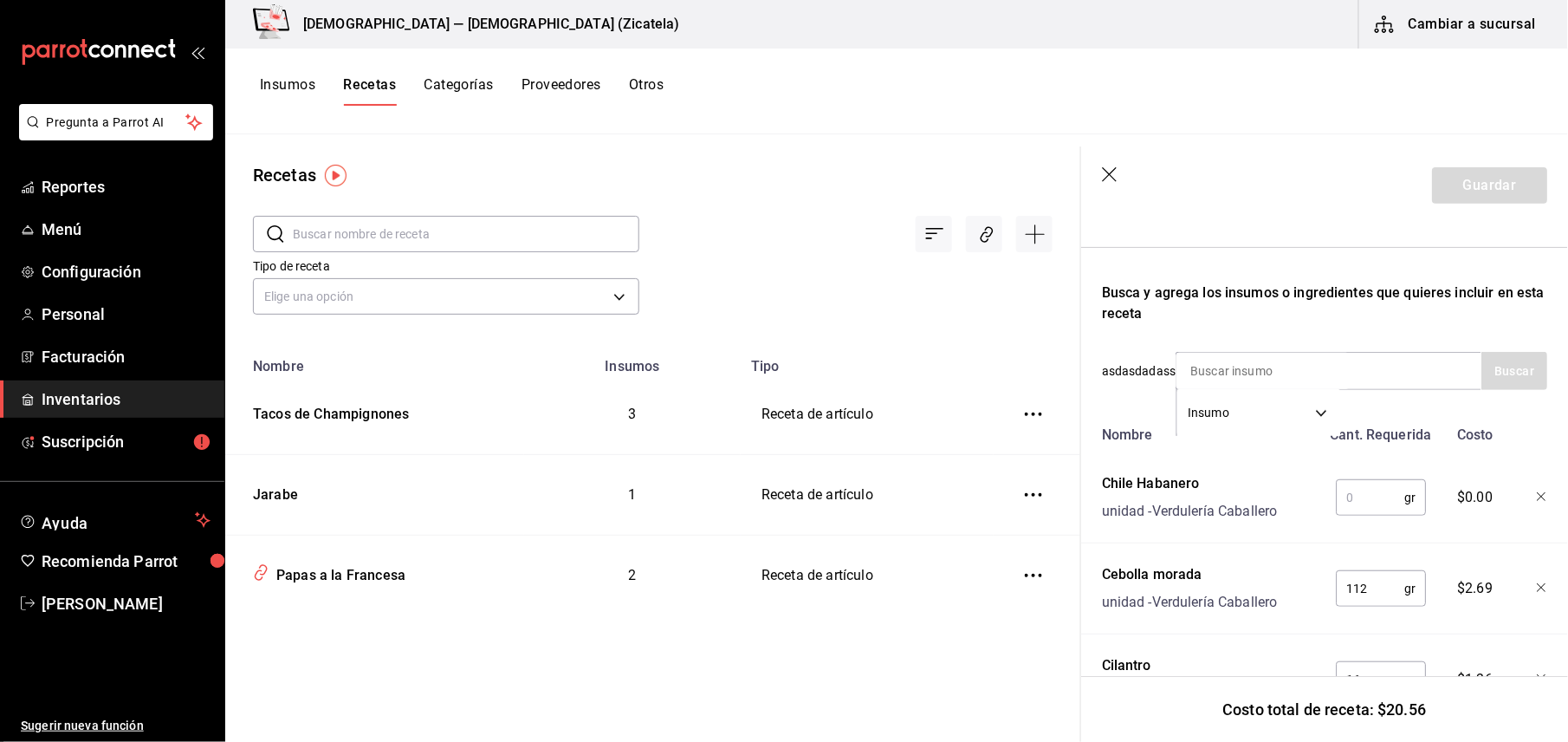
click at [1355, 504] on input "text" at bounding box center [1370, 498] width 68 height 35
type input "12"
click at [1390, 372] on div "Insumo SUPPLY" at bounding box center [1327, 371] width 306 height 38
click at [1282, 371] on input at bounding box center [1262, 371] width 173 height 36
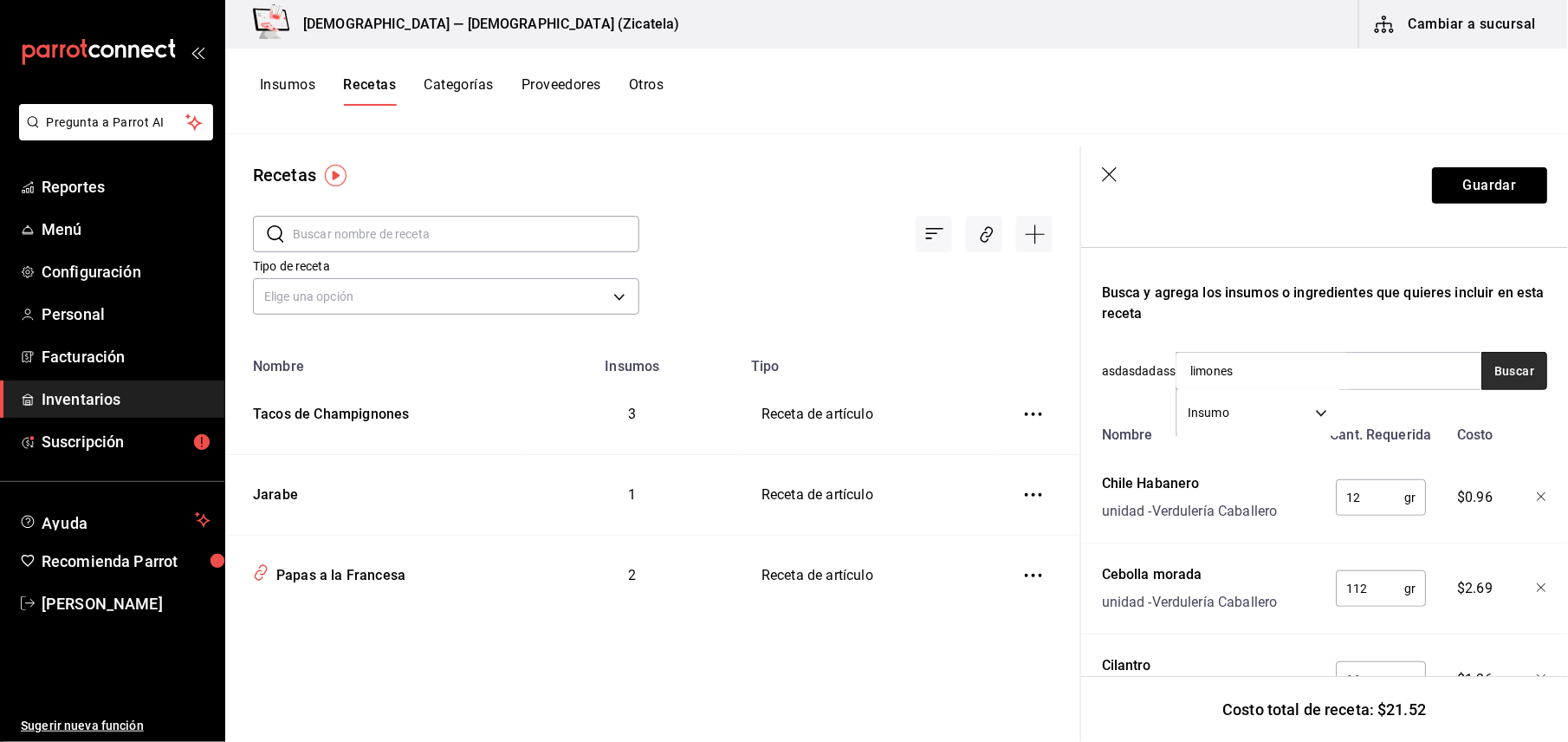
click at [1490, 380] on button "Buscar" at bounding box center [1513, 371] width 66 height 38
type input "limón"
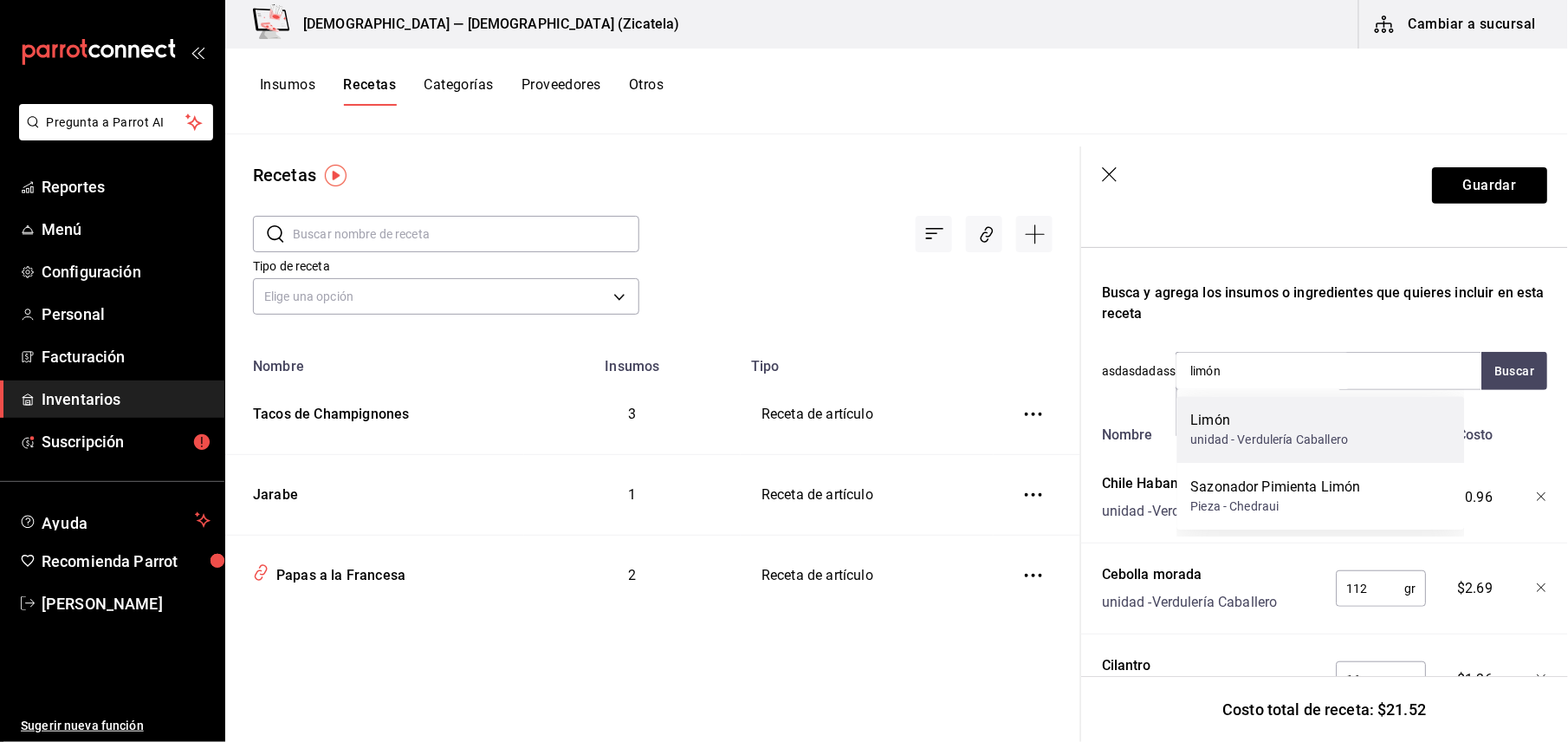
click at [1326, 427] on div "Limón" at bounding box center [1270, 420] width 157 height 21
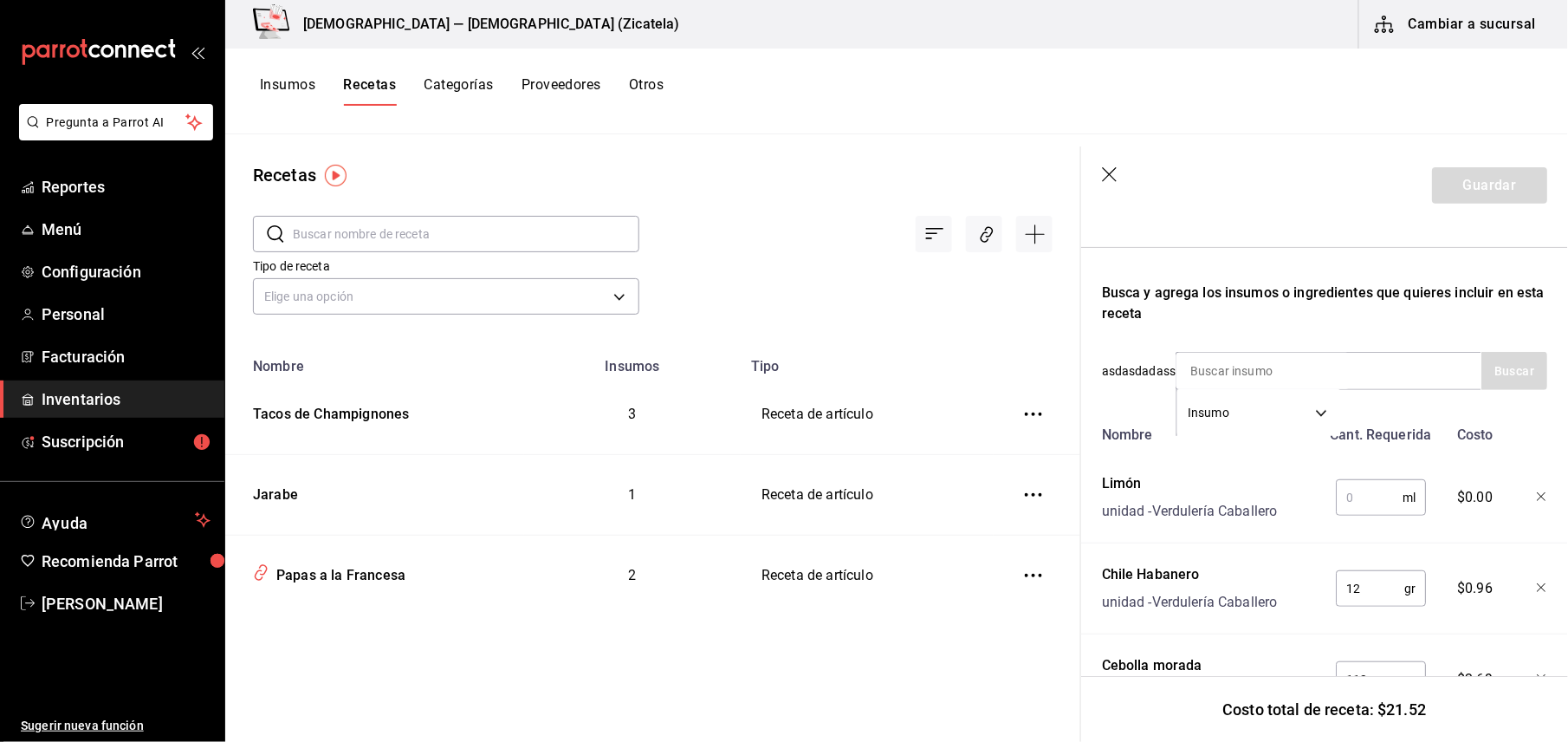
click at [1369, 499] on input "text" at bounding box center [1370, 498] width 67 height 35
type input "435"
click at [1349, 487] on input "435" at bounding box center [1370, 498] width 67 height 35
type input "4"
type input "3"
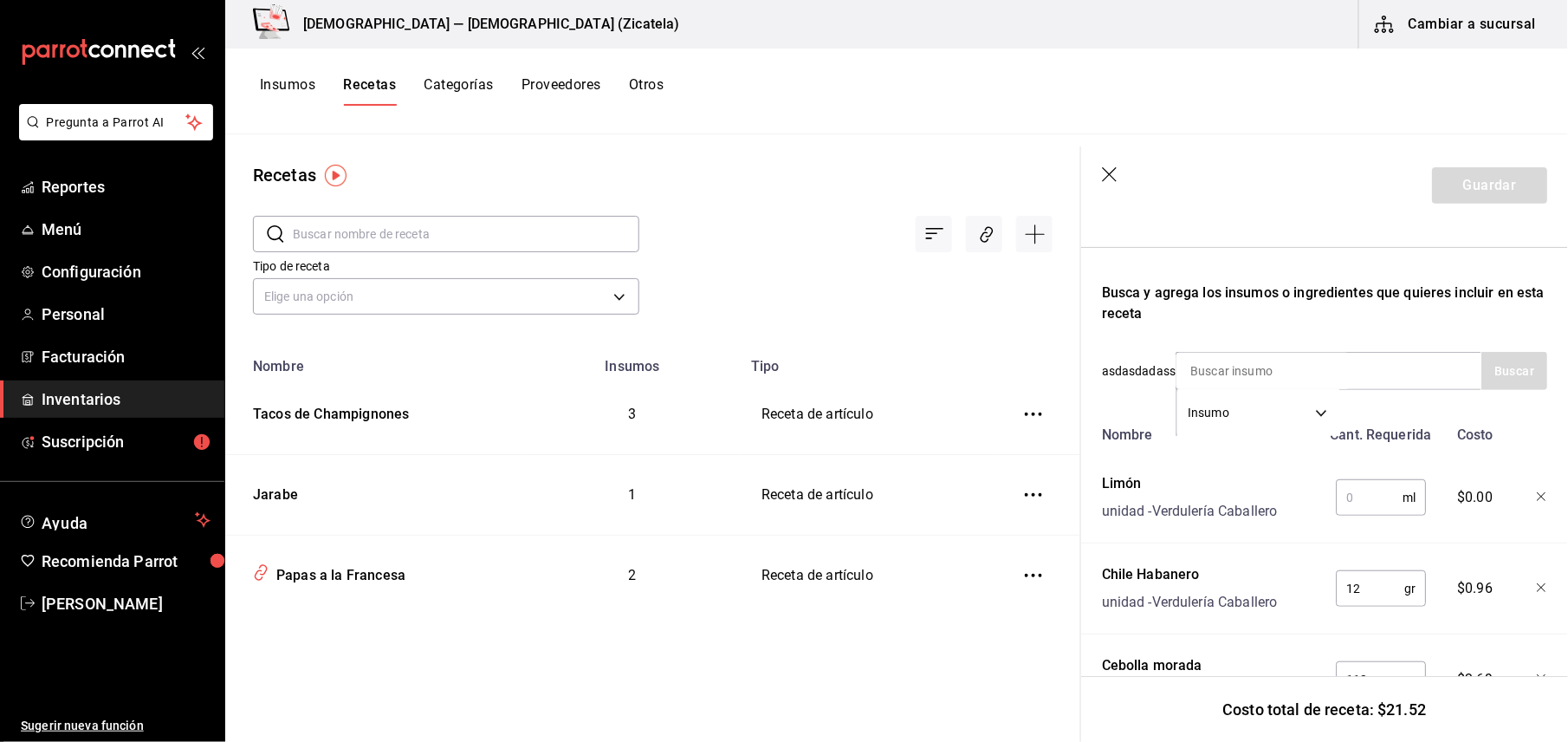
click at [1536, 499] on icon "button" at bounding box center [1541, 497] width 11 height 11
click at [1331, 382] on input at bounding box center [1262, 371] width 173 height 36
type input "limón"
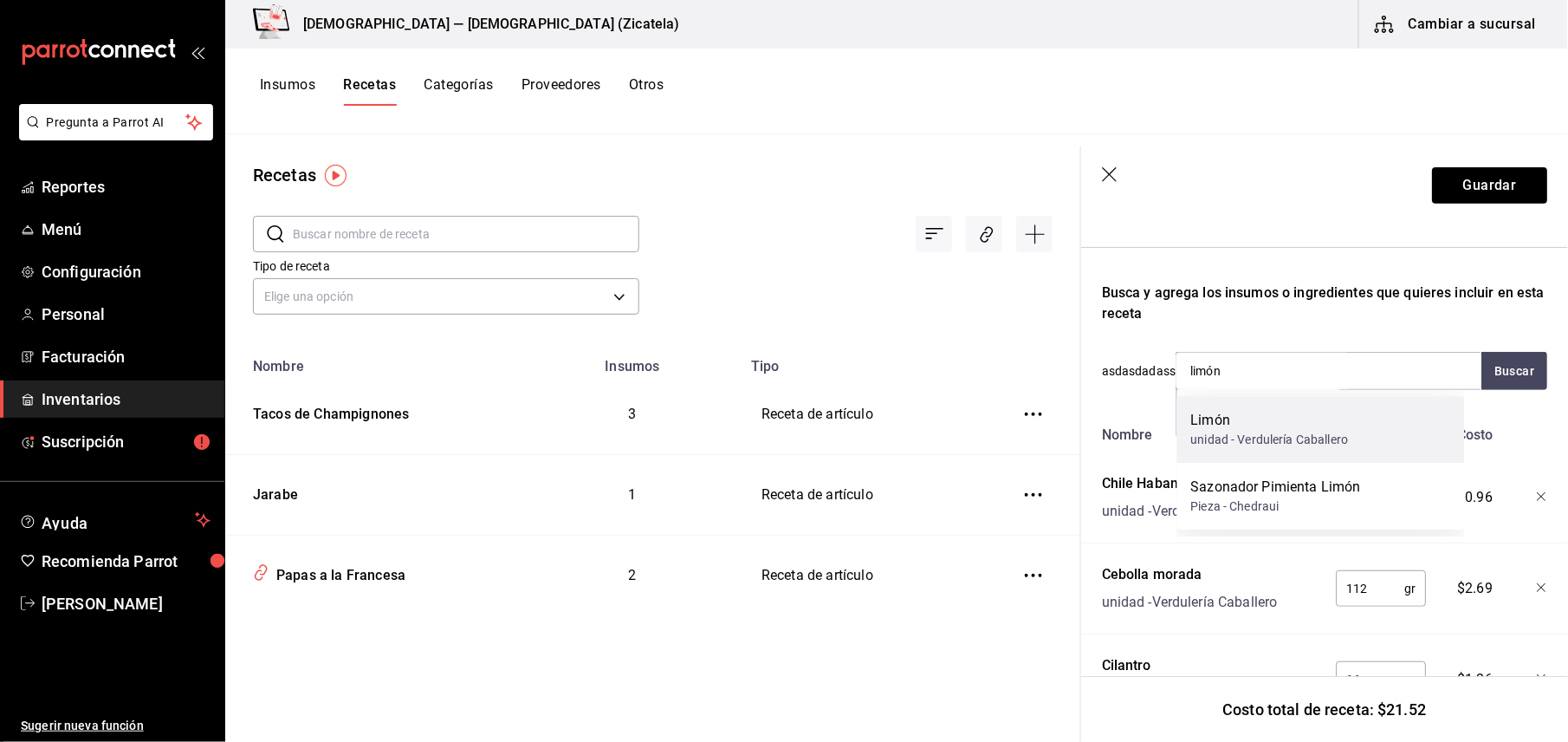
click at [1318, 427] on div "Limón" at bounding box center [1270, 420] width 157 height 21
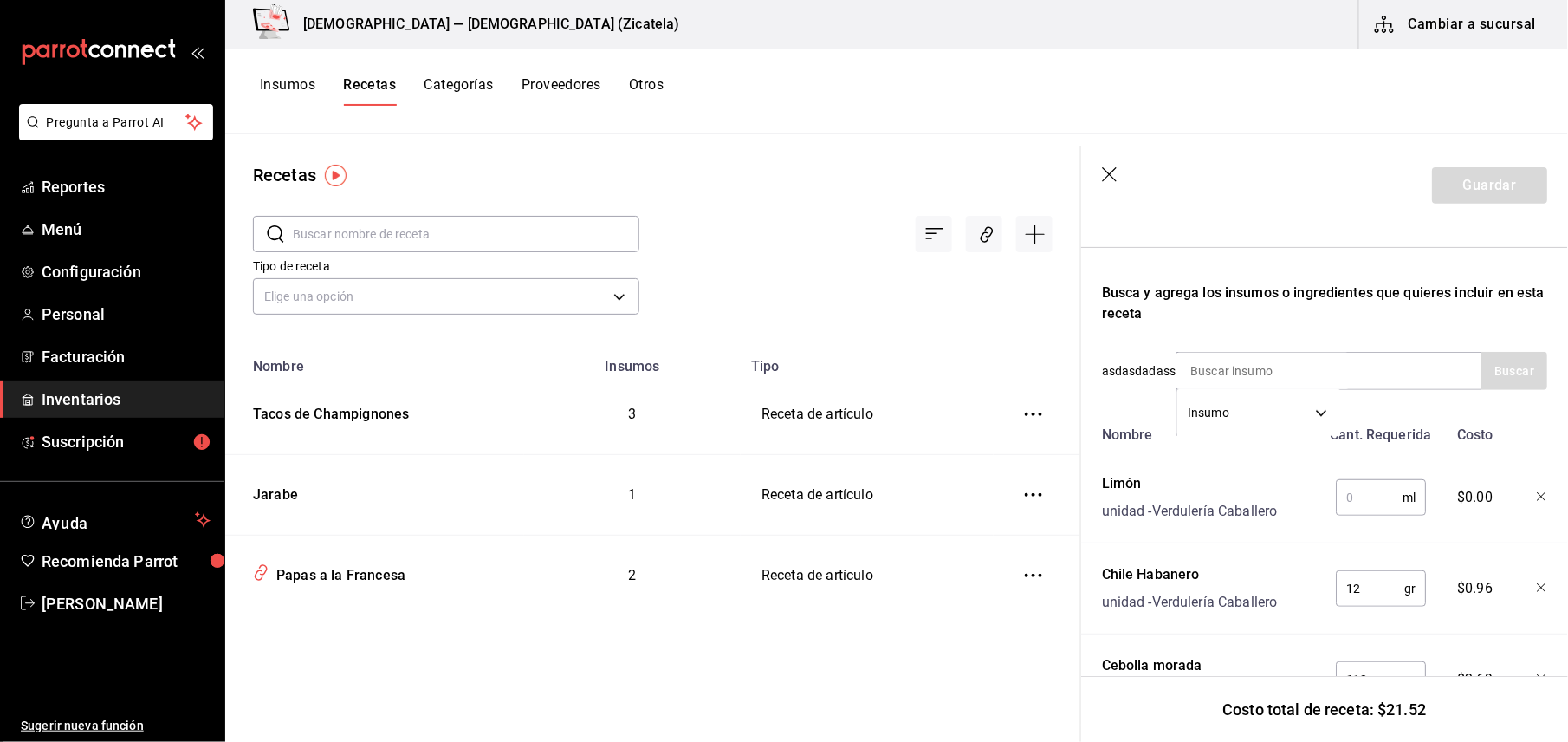
click at [1346, 503] on input "text" at bounding box center [1370, 498] width 67 height 35
type input "4"
click at [1536, 496] on icon "button" at bounding box center [1541, 497] width 11 height 11
click at [1405, 373] on div "Insumo SUPPLY" at bounding box center [1327, 371] width 306 height 38
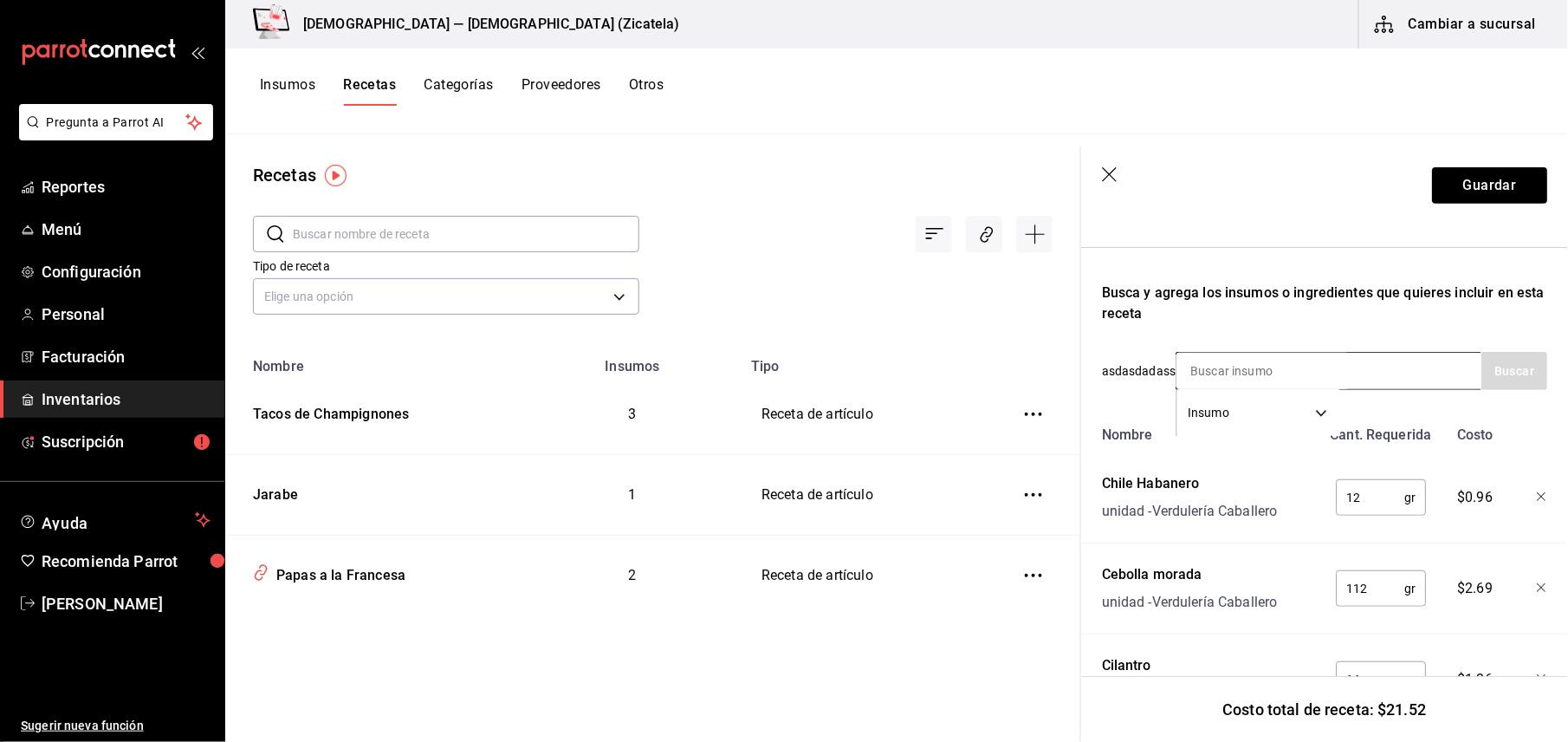
click at [1287, 369] on input at bounding box center [1262, 371] width 173 height 36
type input "Pimienta"
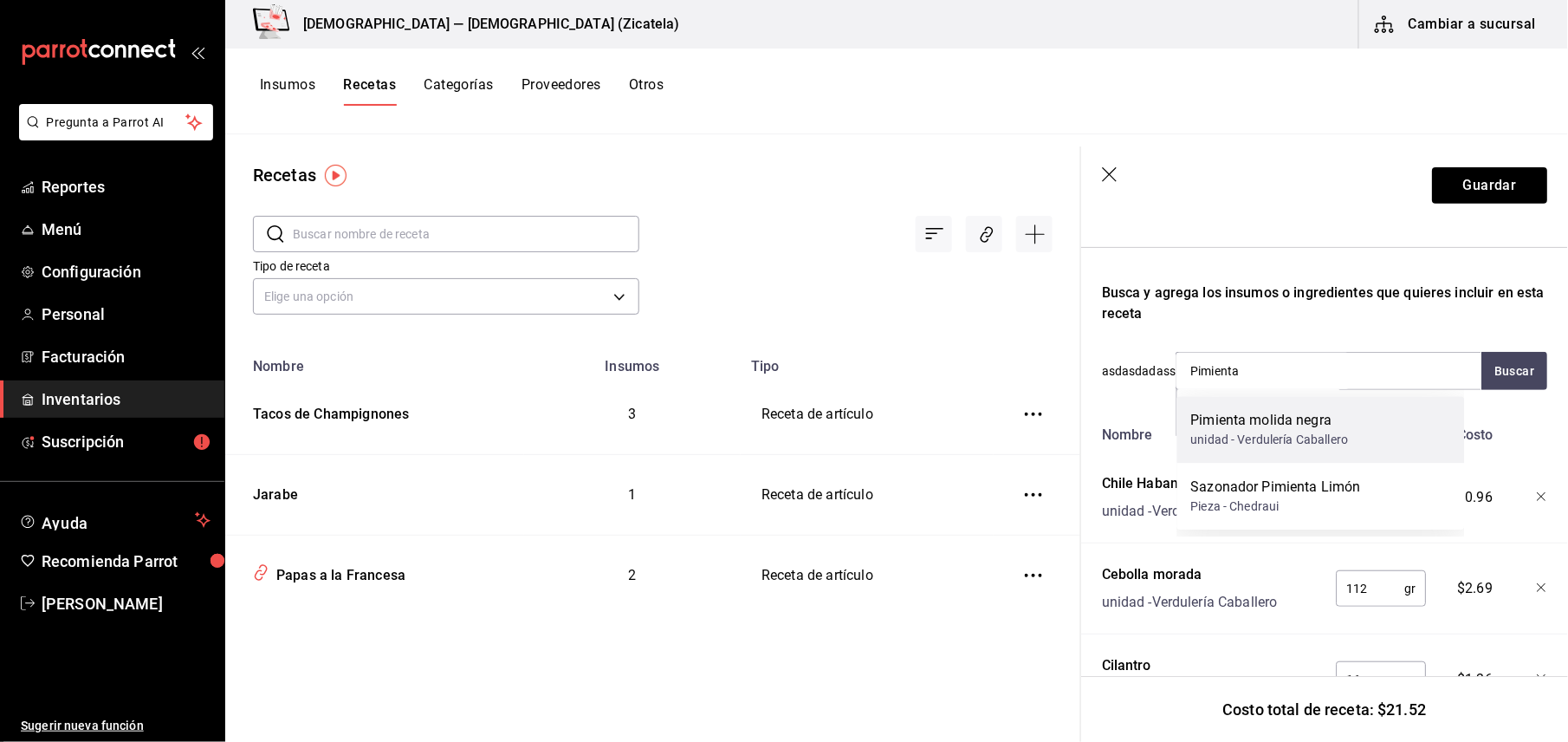
click at [1286, 430] on div "unidad - Verdulería Caballero" at bounding box center [1270, 439] width 157 height 18
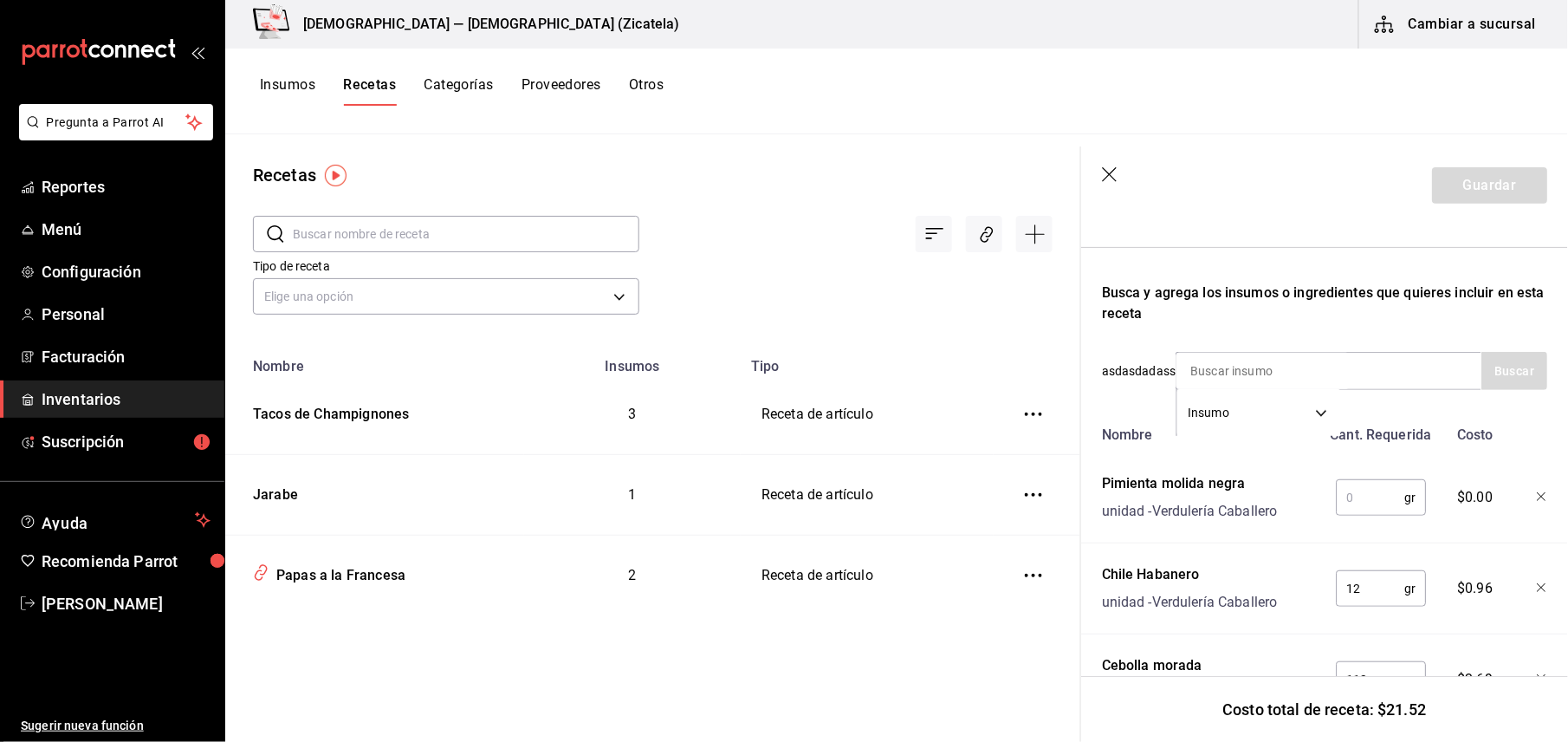
click at [1366, 490] on input "text" at bounding box center [1370, 498] width 68 height 35
type input "1"
click at [1326, 361] on input at bounding box center [1262, 371] width 173 height 36
type input "Aguacate"
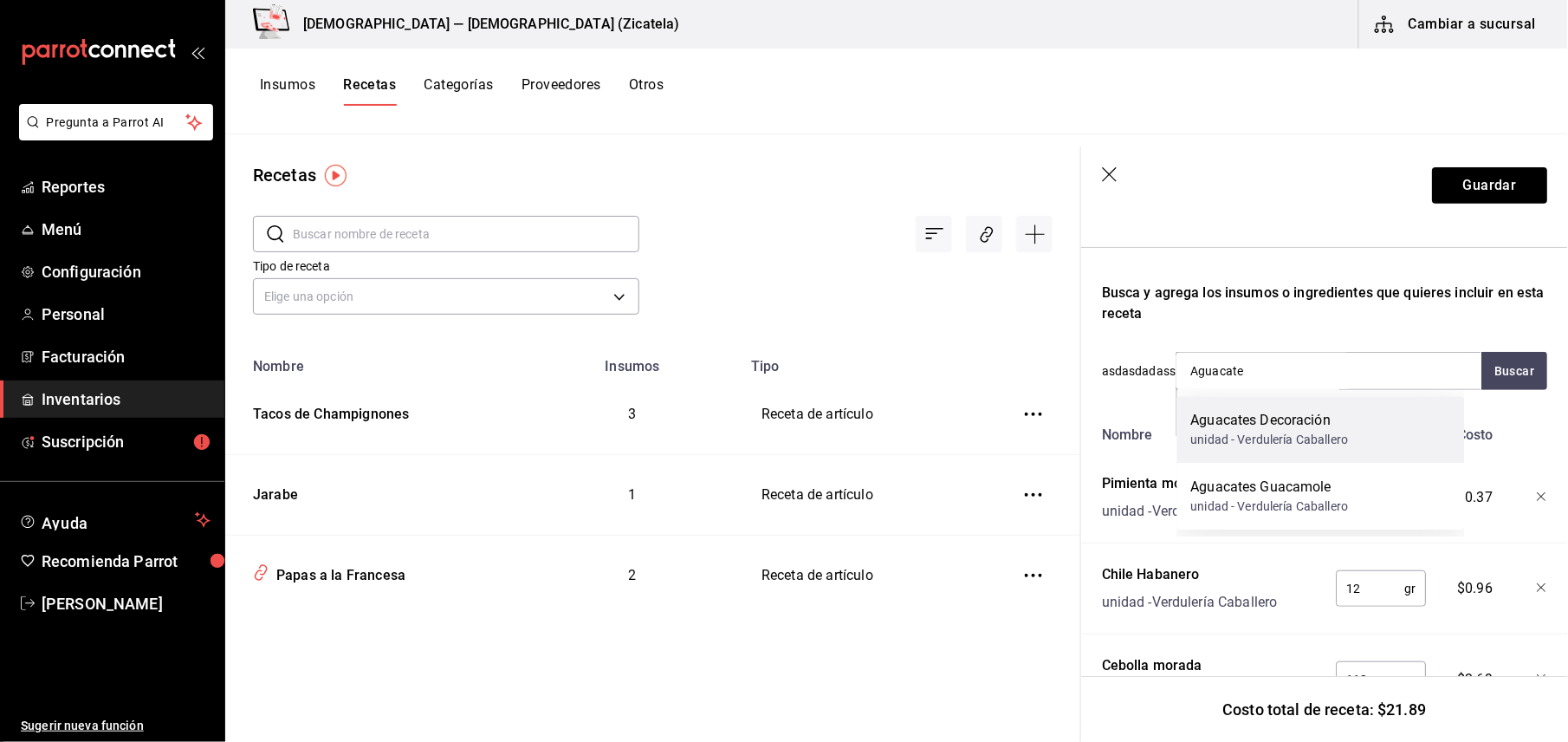
click at [1287, 438] on div "unidad - Verdulería Caballero" at bounding box center [1270, 439] width 157 height 18
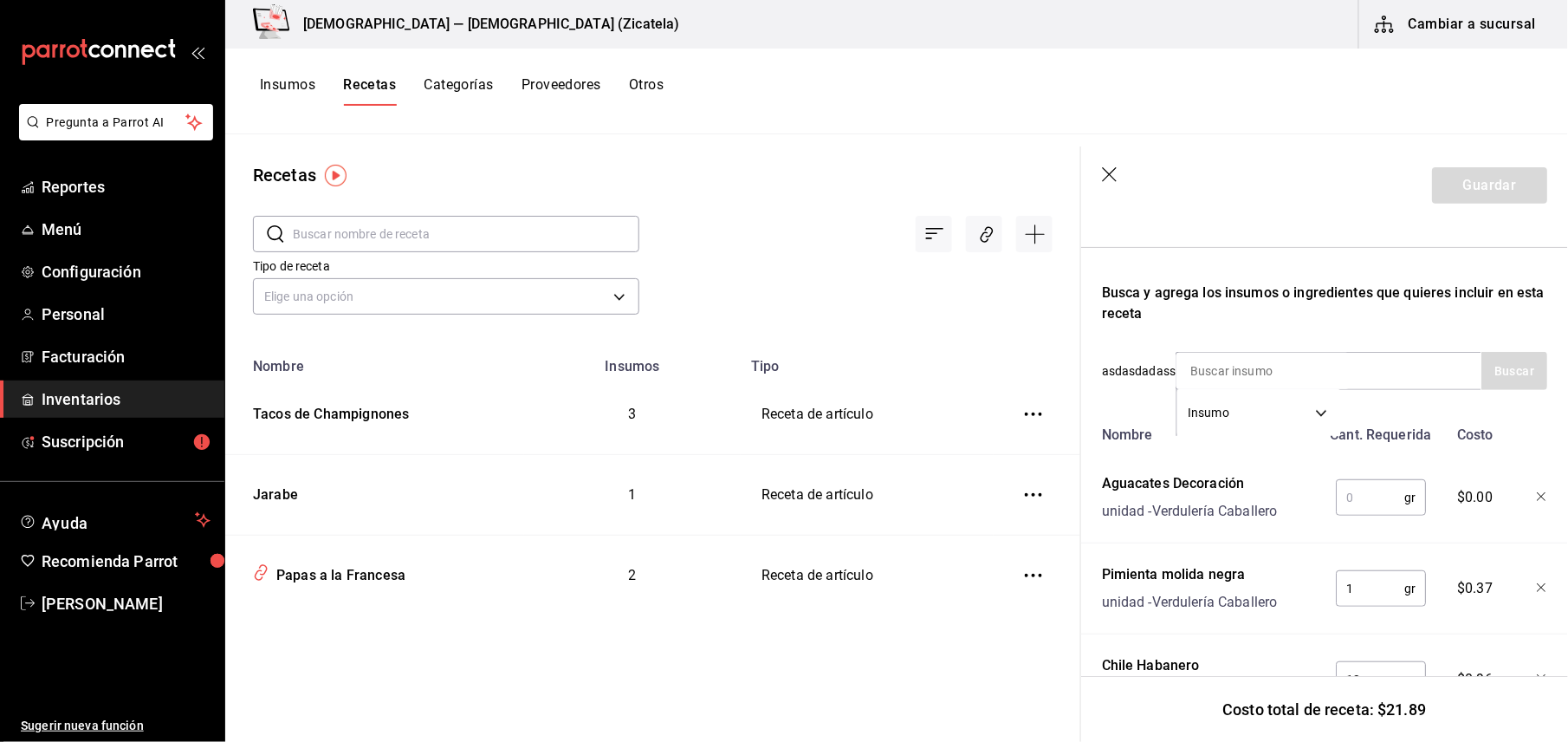
click at [1365, 490] on input "text" at bounding box center [1370, 498] width 68 height 35
type input "3"
click at [1525, 489] on div at bounding box center [1529, 494] width 38 height 56
click at [1536, 499] on icon "button" at bounding box center [1541, 497] width 11 height 11
click at [1234, 359] on input at bounding box center [1262, 371] width 173 height 36
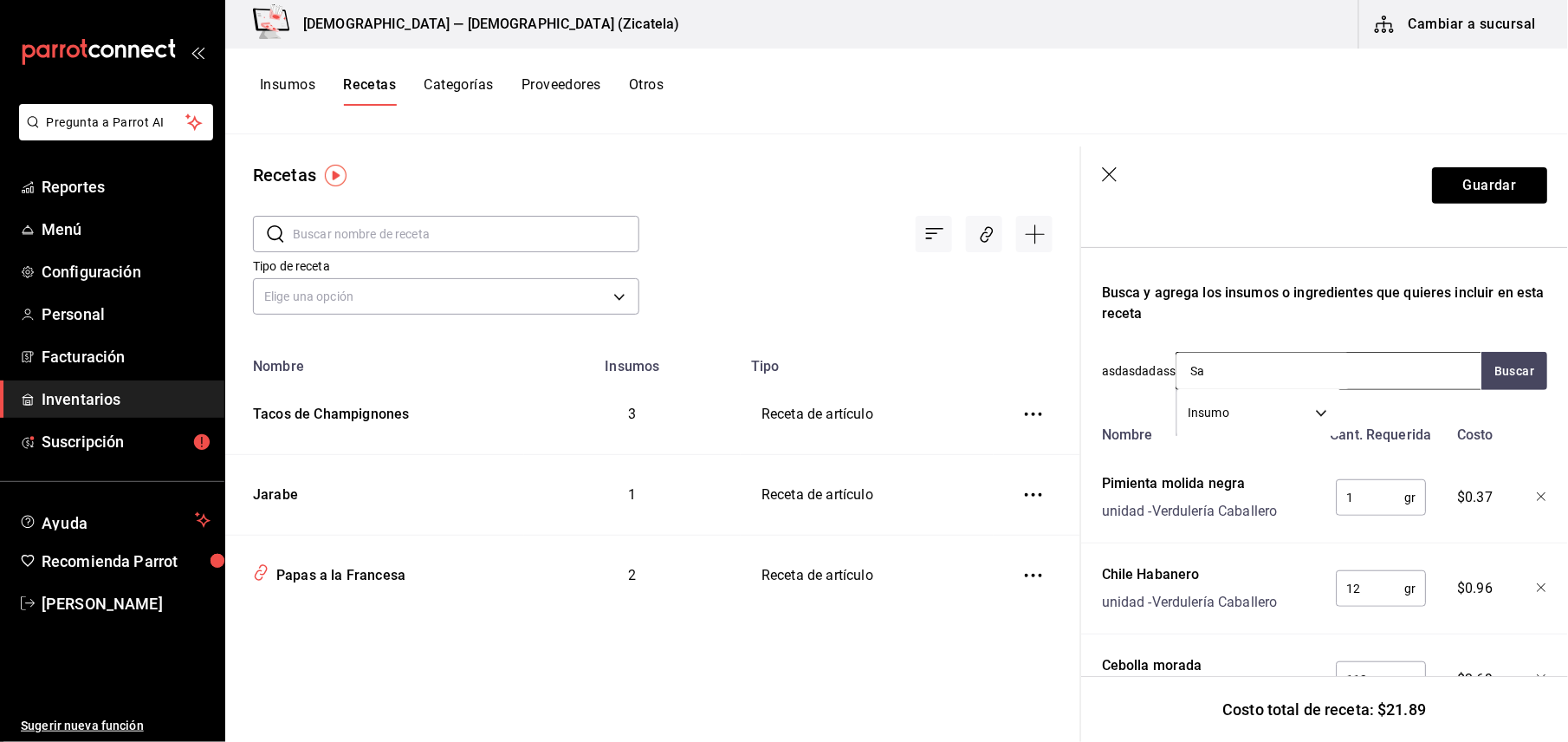
type input "S"
type input "Ajonjolí"
click at [1495, 374] on button "Buscar" at bounding box center [1513, 371] width 66 height 38
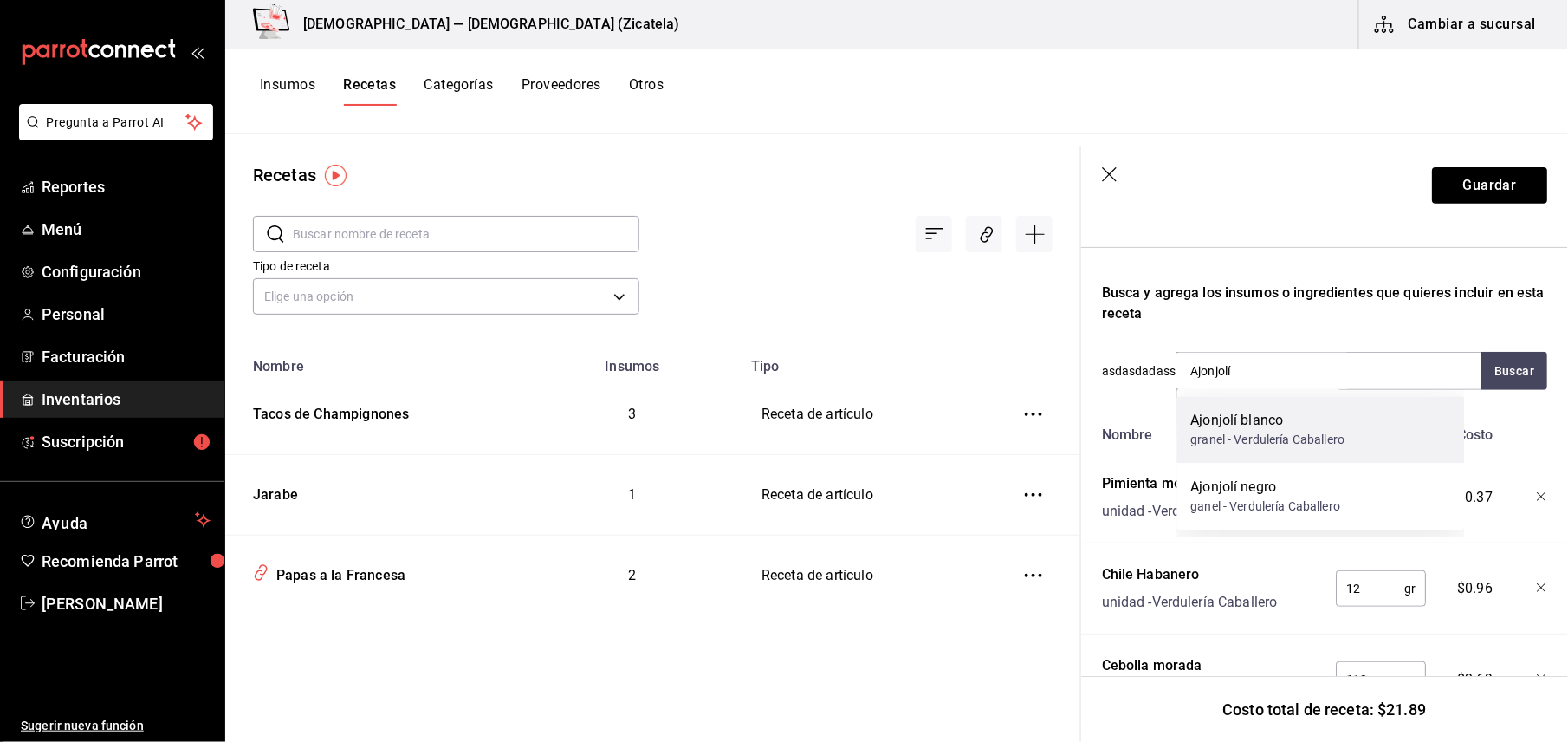
click at [1314, 431] on div "granel - Verdulería Caballero" at bounding box center [1268, 439] width 154 height 18
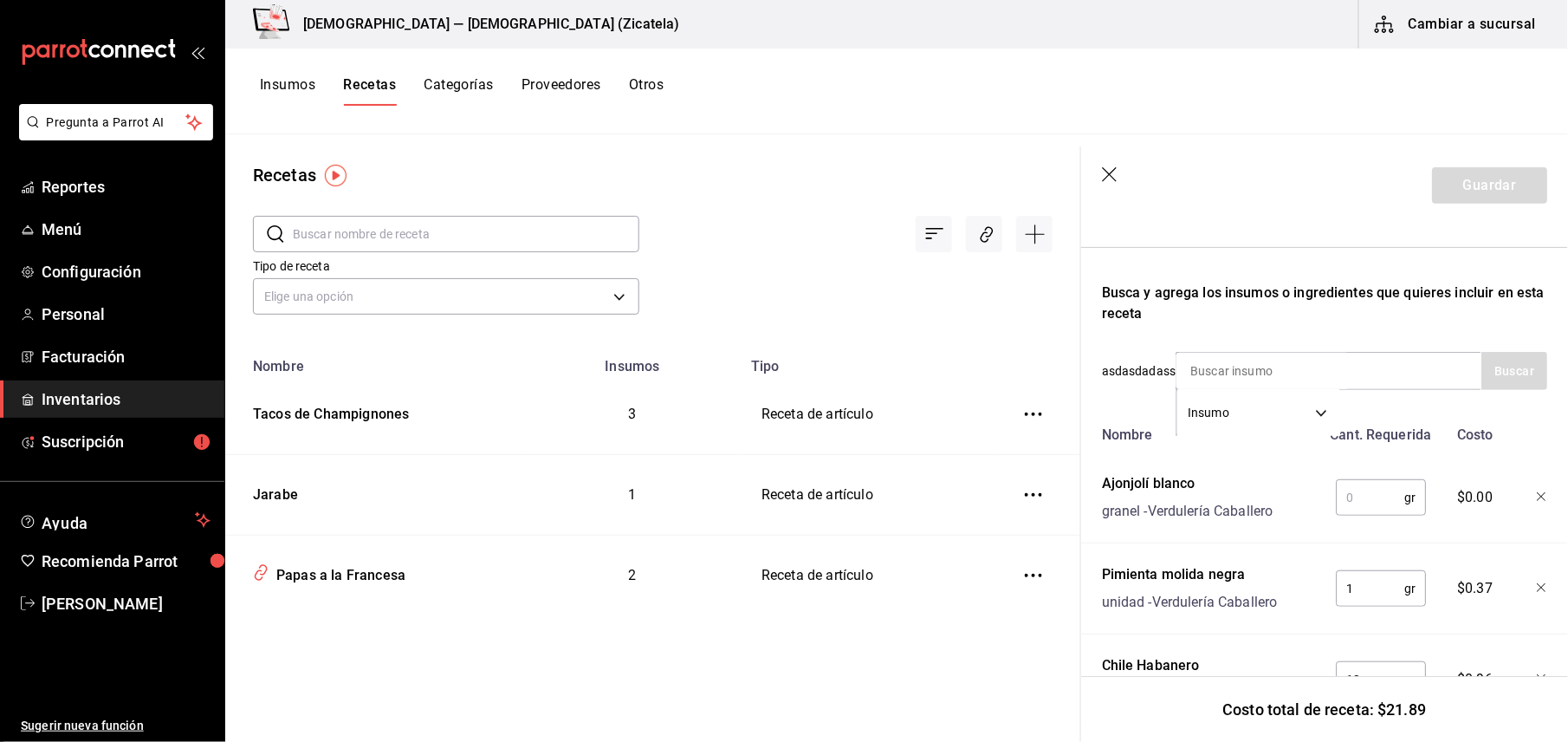
click at [1360, 493] on input "text" at bounding box center [1370, 498] width 68 height 35
type input "1"
click at [1536, 499] on icon "button" at bounding box center [1541, 497] width 11 height 11
click at [1326, 362] on input at bounding box center [1262, 371] width 173 height 36
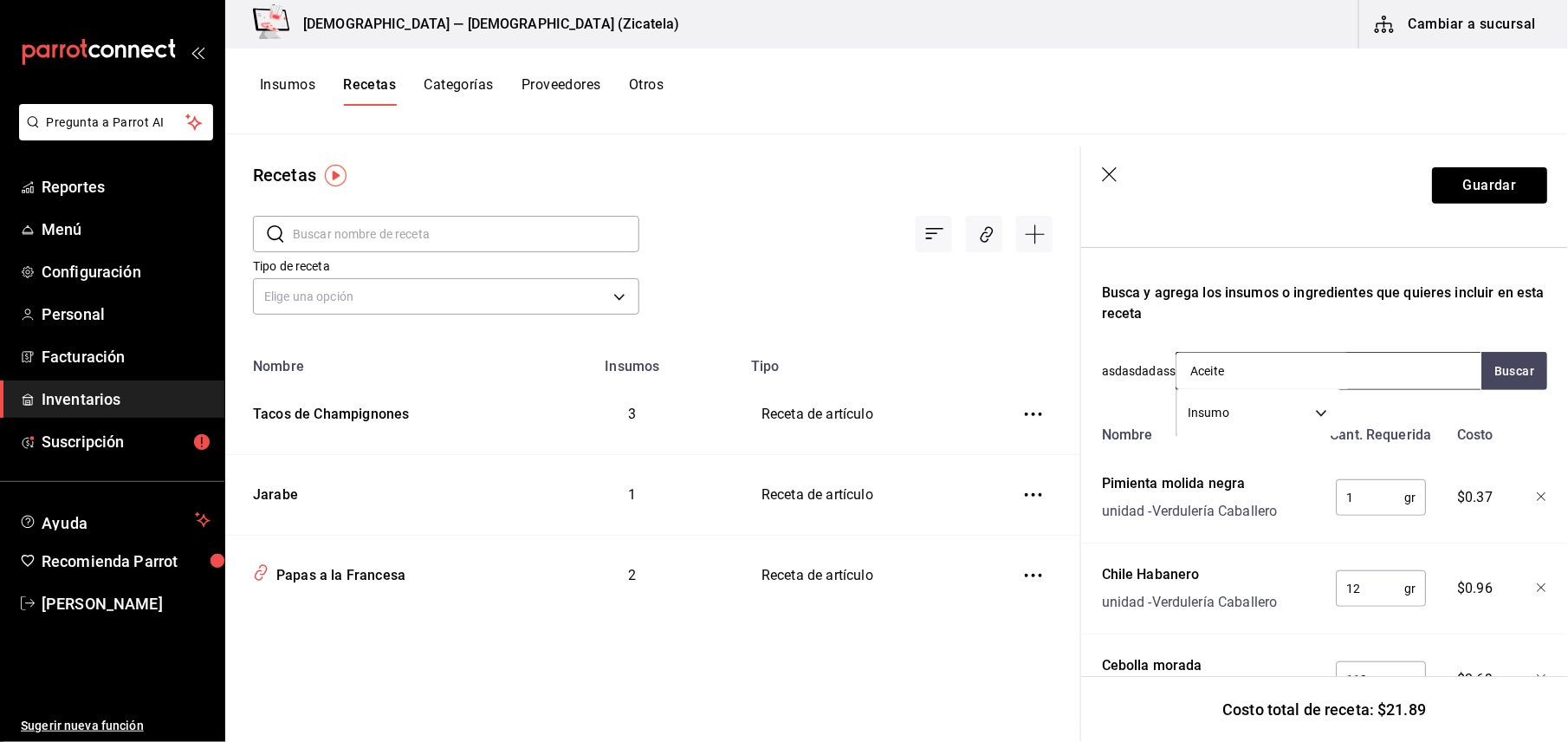
type input "Aceite"
click at [1483, 371] on button "Buscar" at bounding box center [1513, 371] width 66 height 38
click at [1318, 435] on div "Aceite vegetal paquete - Chedraui" at bounding box center [1321, 429] width 288 height 67
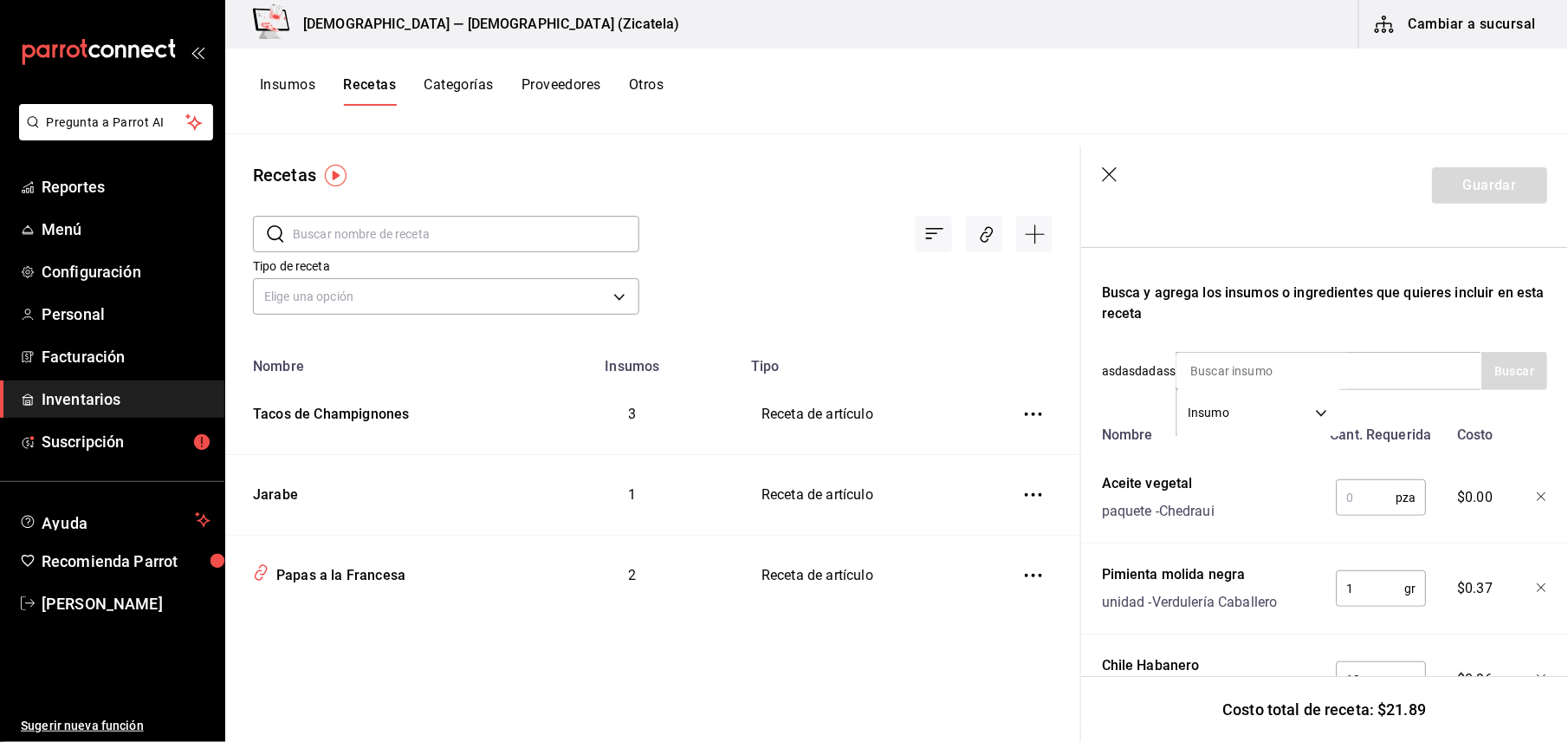
click at [1349, 506] on input "text" at bounding box center [1366, 498] width 59 height 35
type input "3"
click at [1536, 496] on icon "button" at bounding box center [1541, 497] width 11 height 11
click at [1484, 185] on button "Guardar" at bounding box center [1489, 185] width 115 height 36
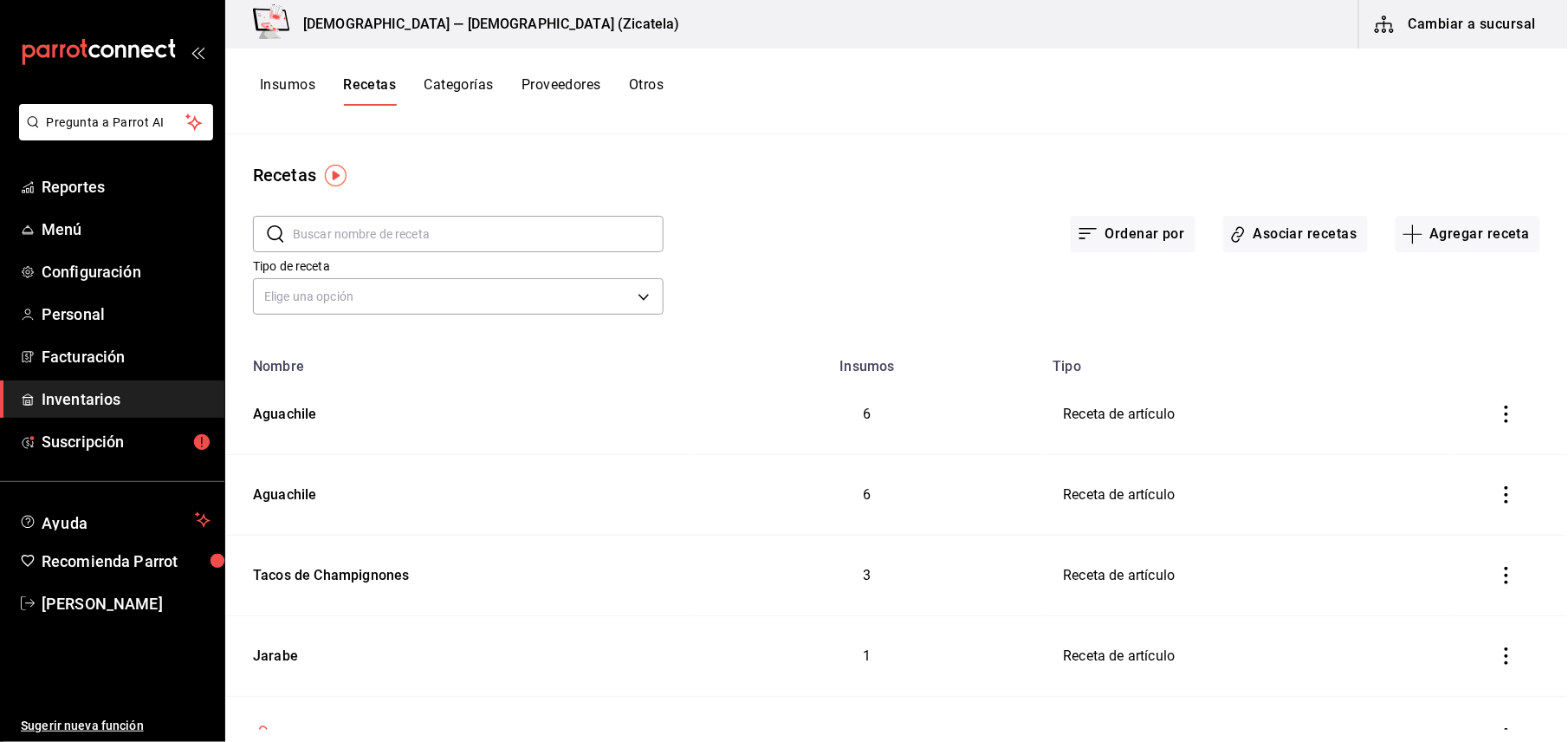
click at [303, 84] on button "Insumos" at bounding box center [288, 91] width 56 height 30
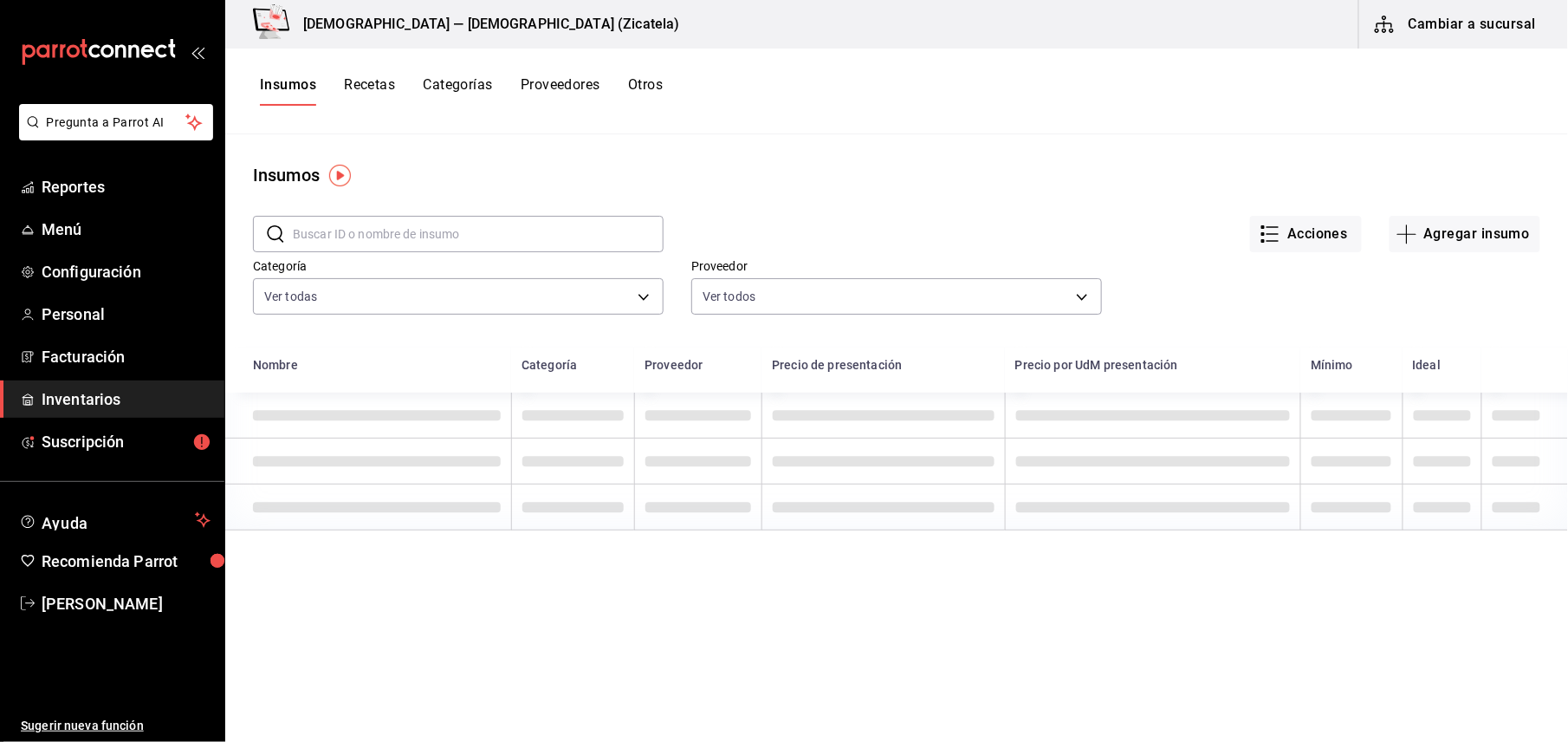
click at [385, 226] on input "text" at bounding box center [477, 234] width 371 height 35
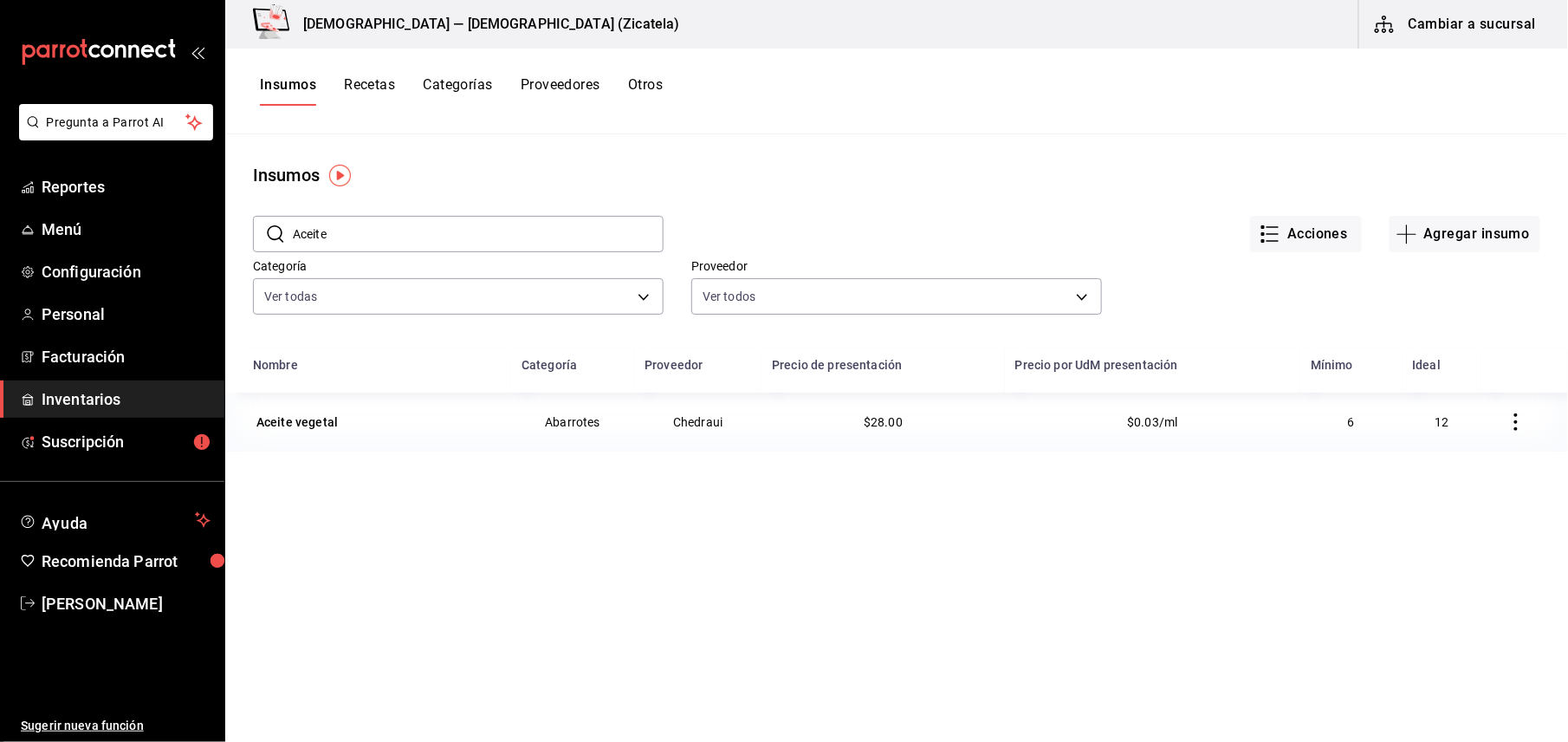
type input "Aceite"
click at [873, 427] on span "$28.00" at bounding box center [883, 422] width 39 height 13
click at [320, 417] on div "Aceite vegetal" at bounding box center [296, 422] width 81 height 17
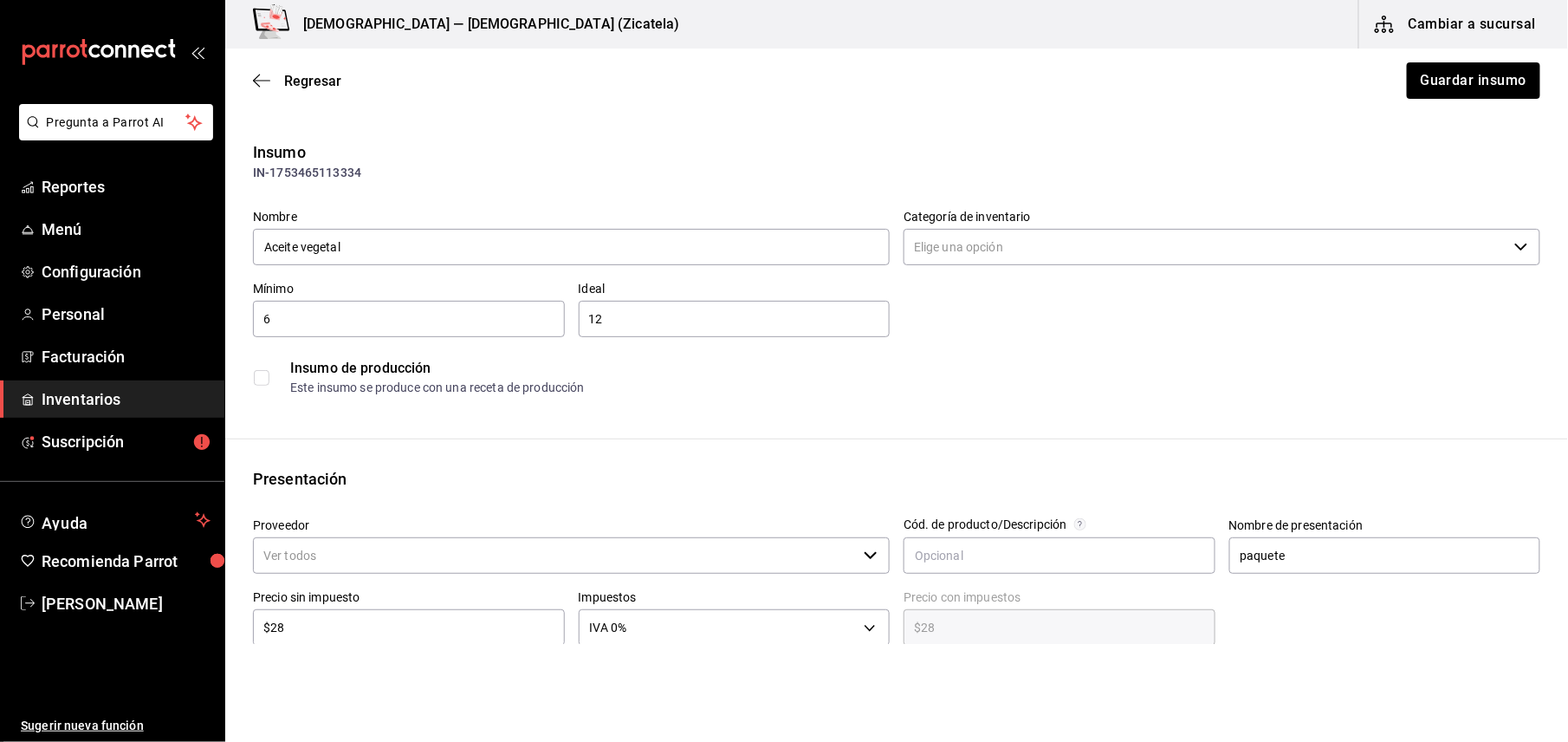
type input "Abarrotes"
type input "Chedraui"
click at [868, 483] on div "Presentación" at bounding box center [896, 478] width 1287 height 23
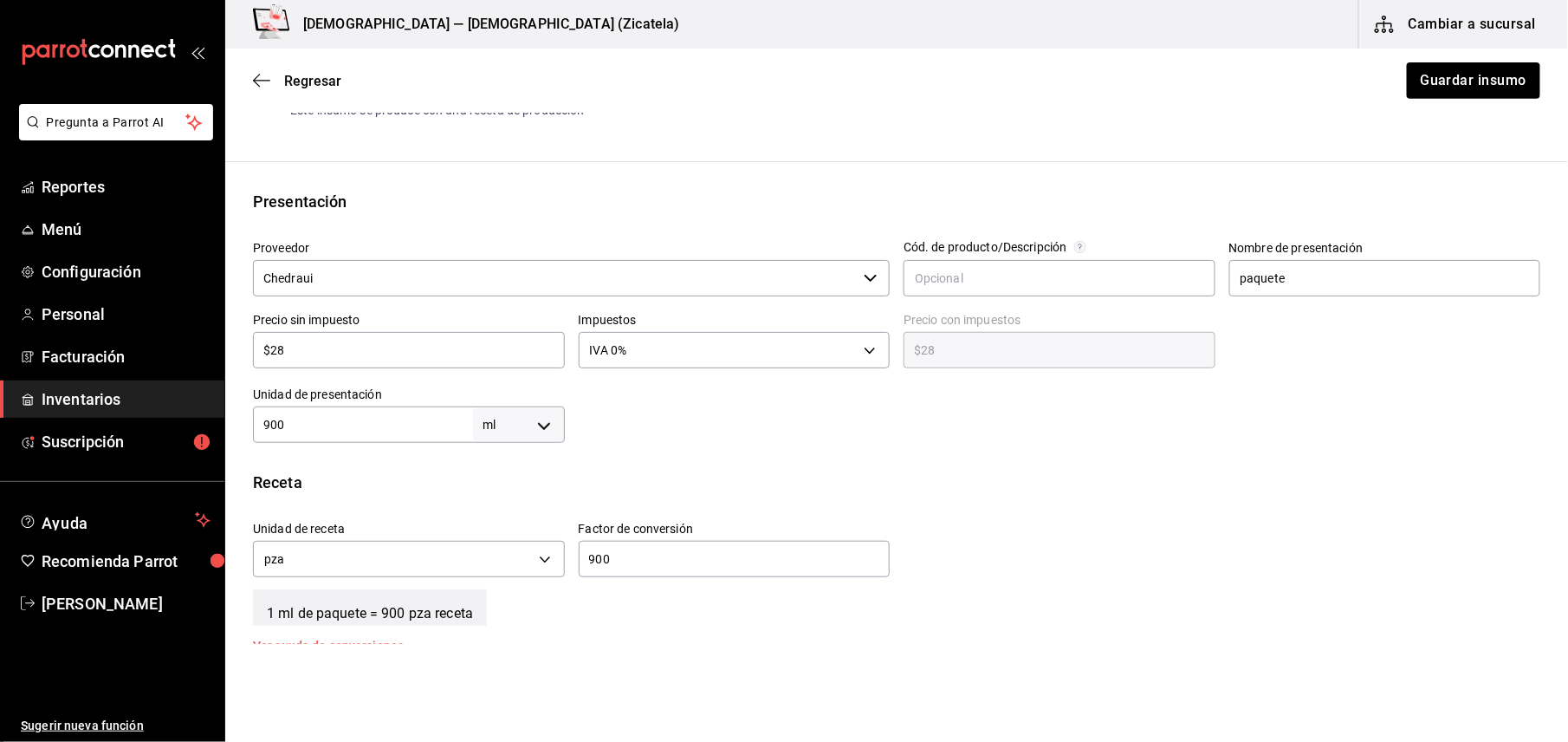
scroll to position [323, 0]
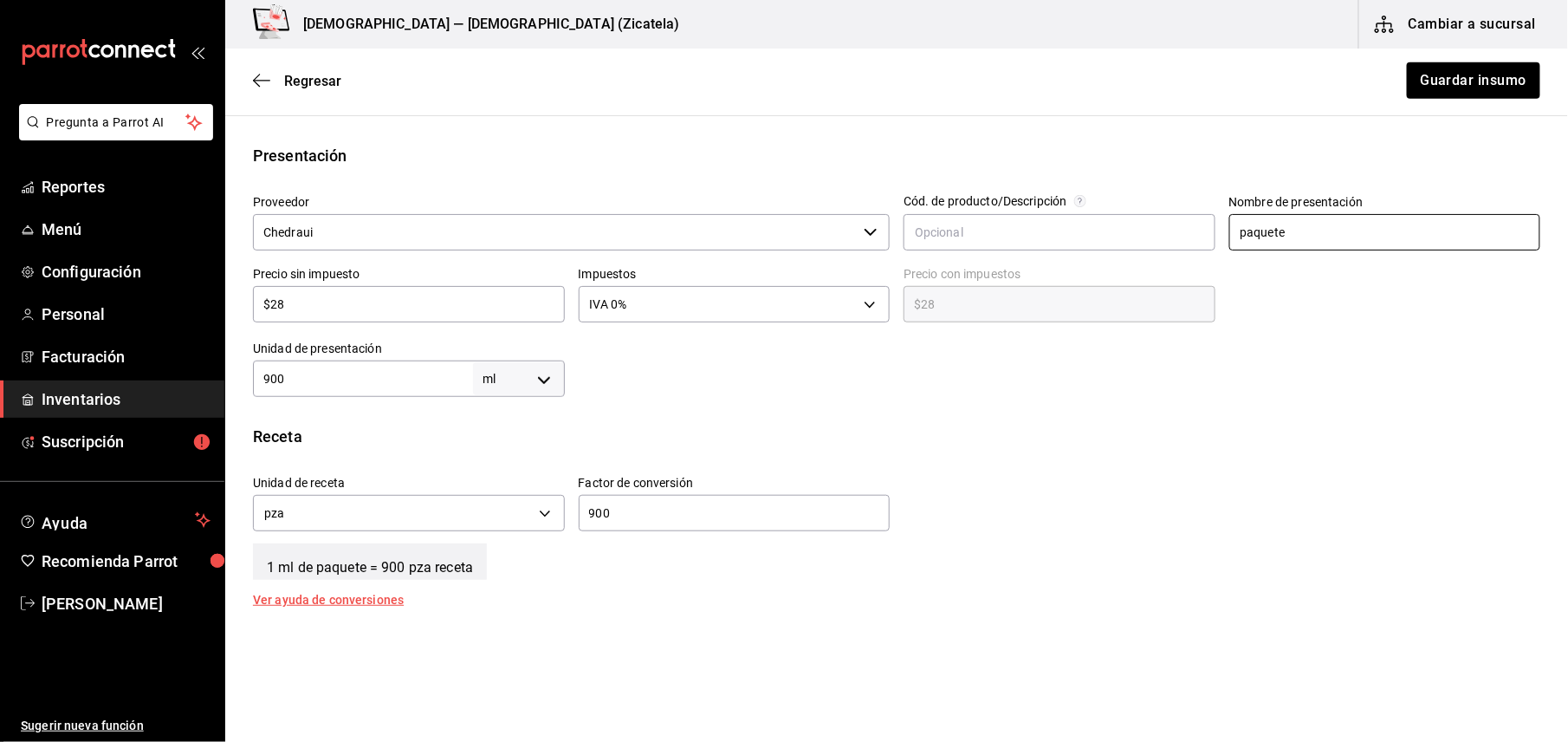
click at [1412, 246] on input "paquete" at bounding box center [1384, 232] width 311 height 36
type input "p"
type input "Botella"
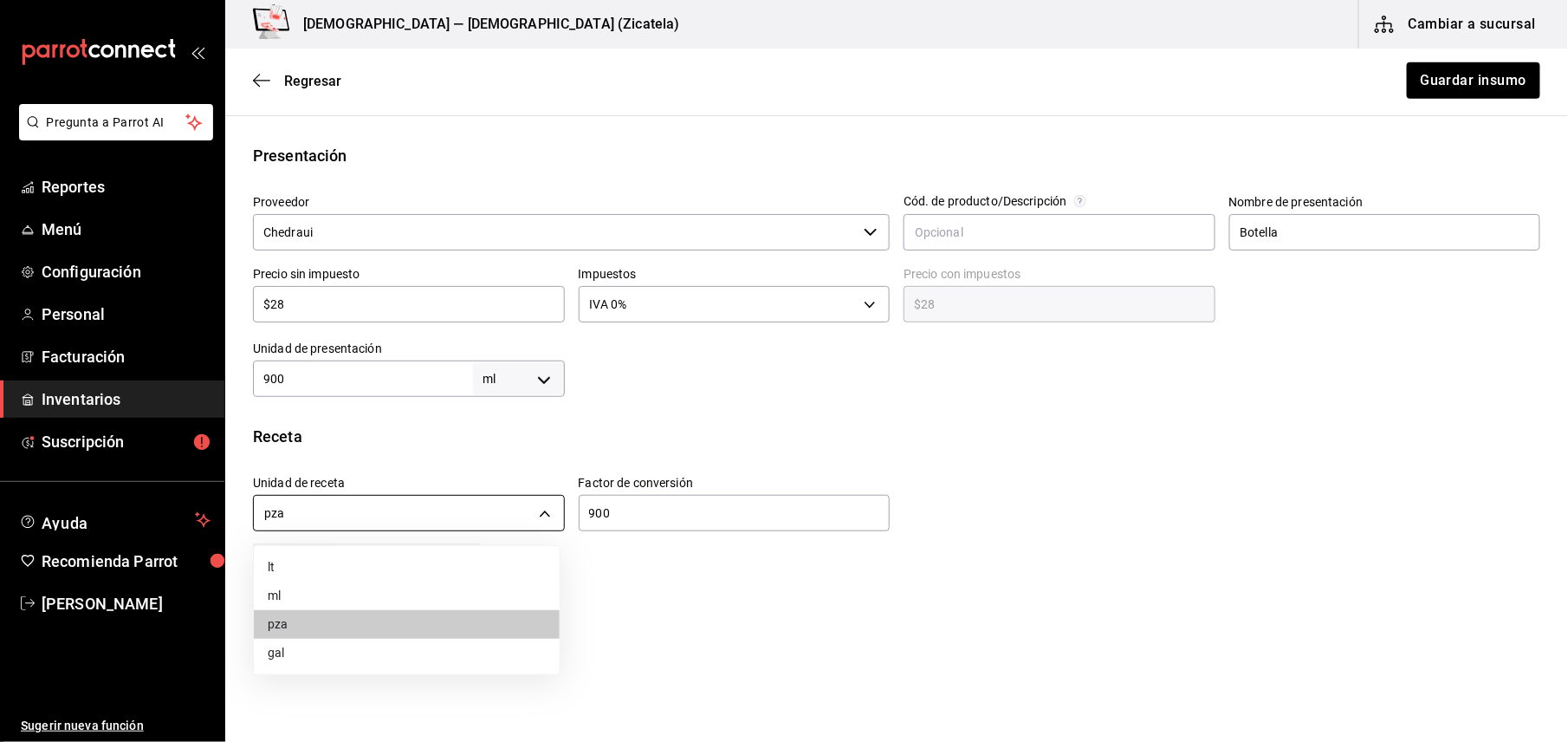
click at [535, 508] on body "Pregunta a Parrot AI Reportes Menú Configuración Personal Facturación Inventari…" at bounding box center [784, 321] width 1568 height 643
click at [523, 592] on li "ml" at bounding box center [406, 595] width 306 height 29
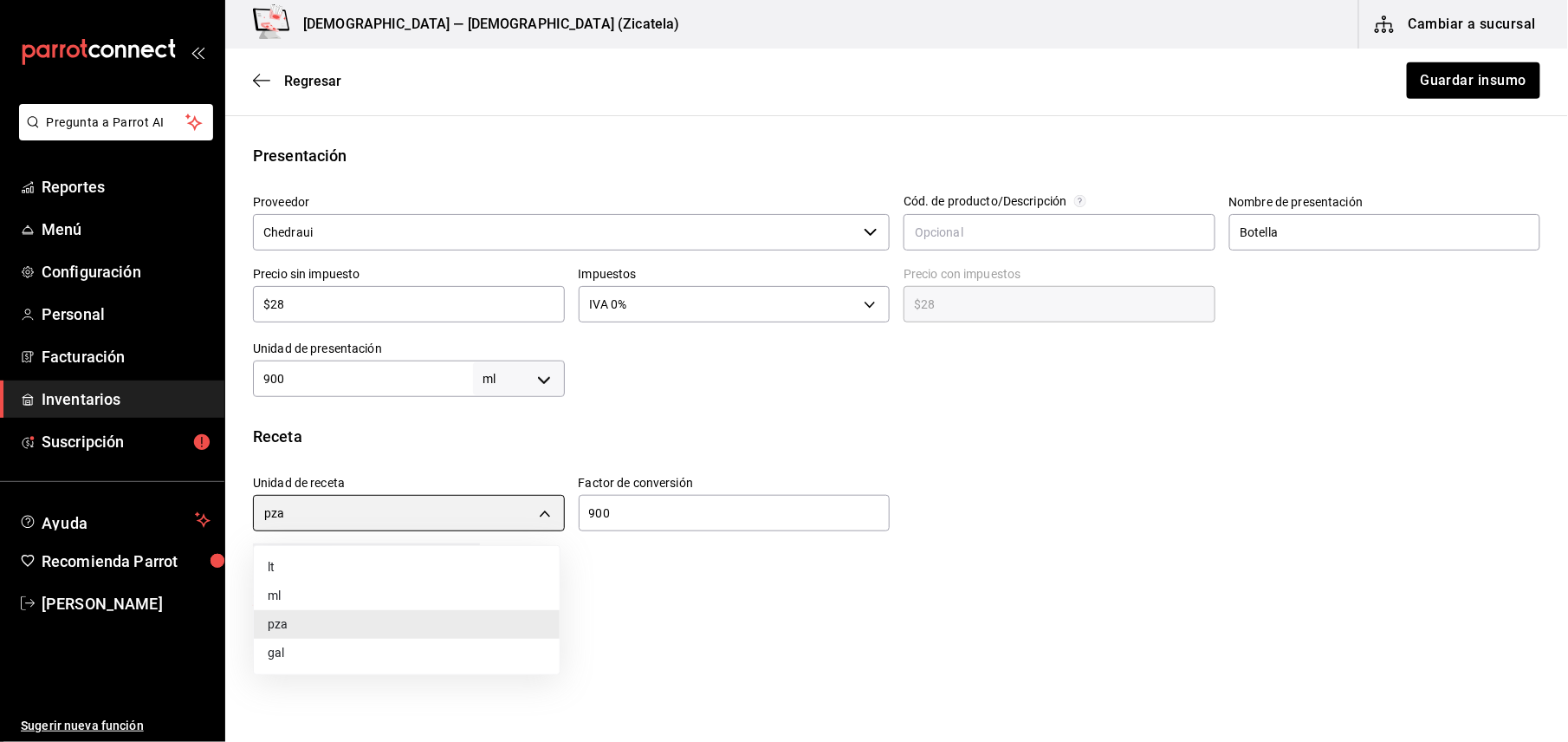
type input "MILLILITER"
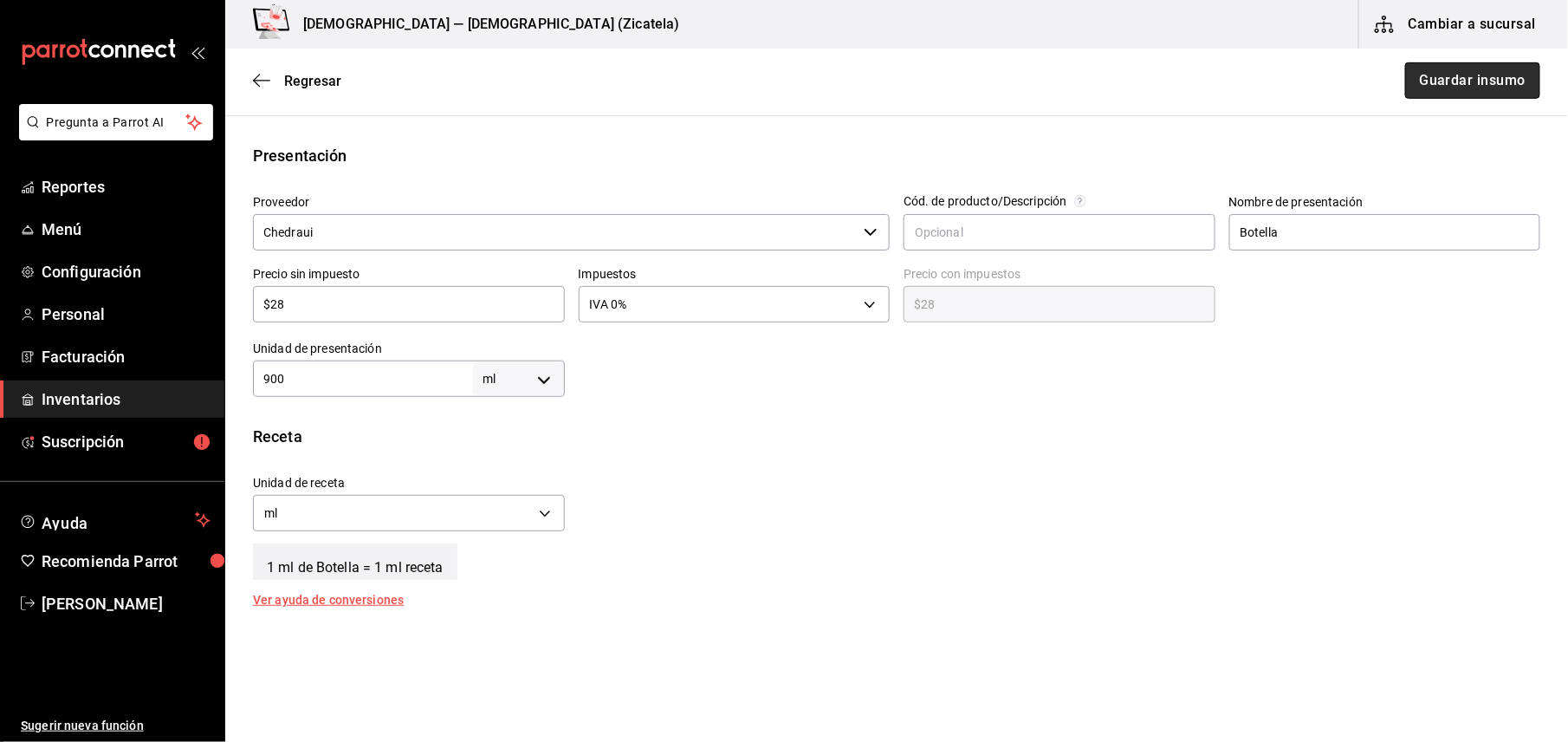
click at [1436, 78] on button "Guardar insumo" at bounding box center [1472, 81] width 135 height 36
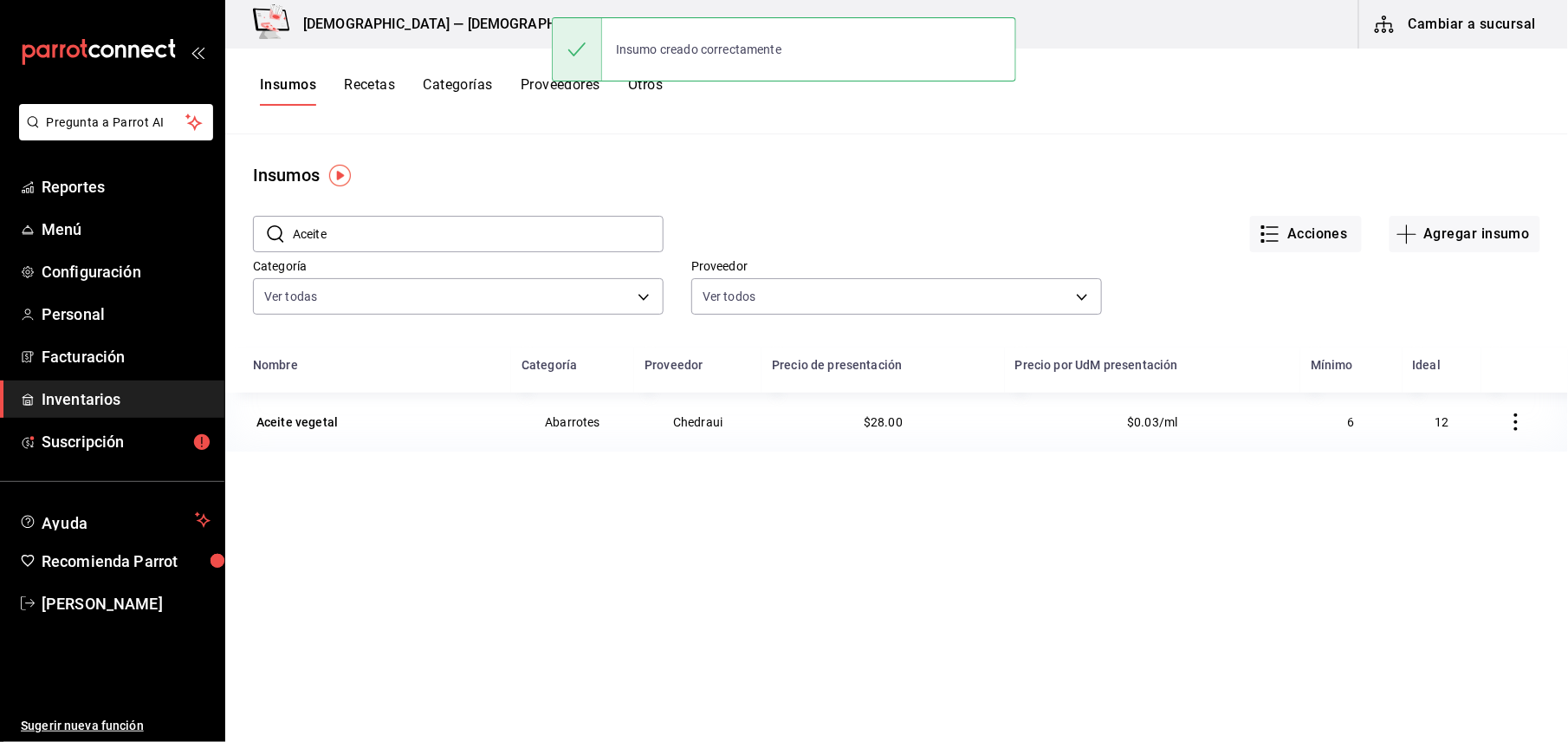
click at [372, 234] on input "Aceite" at bounding box center [477, 234] width 371 height 35
type input "A"
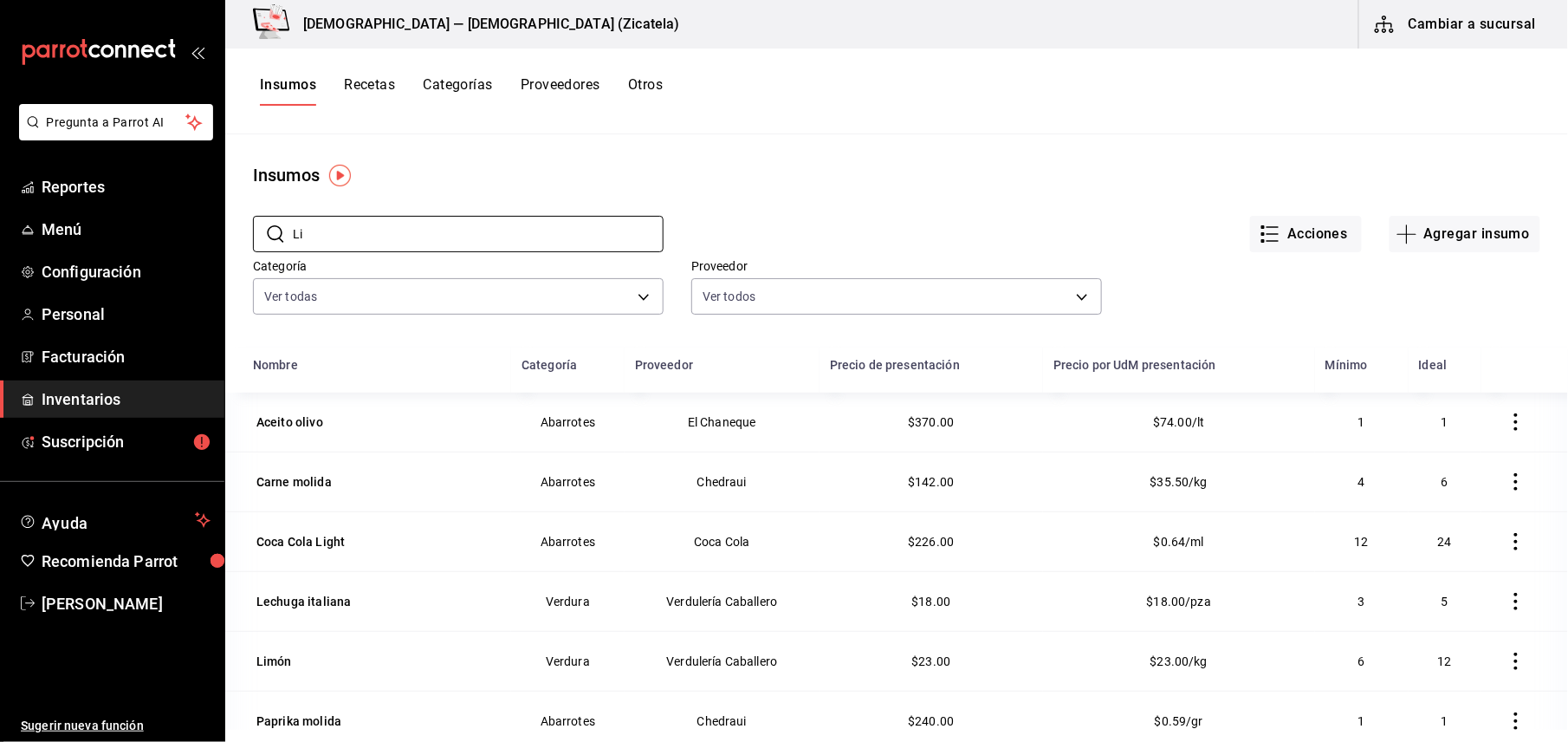
type input "Li"
click at [579, 661] on td "Verdura" at bounding box center [567, 661] width 113 height 59
click at [289, 667] on div "Limón" at bounding box center [273, 661] width 35 height 17
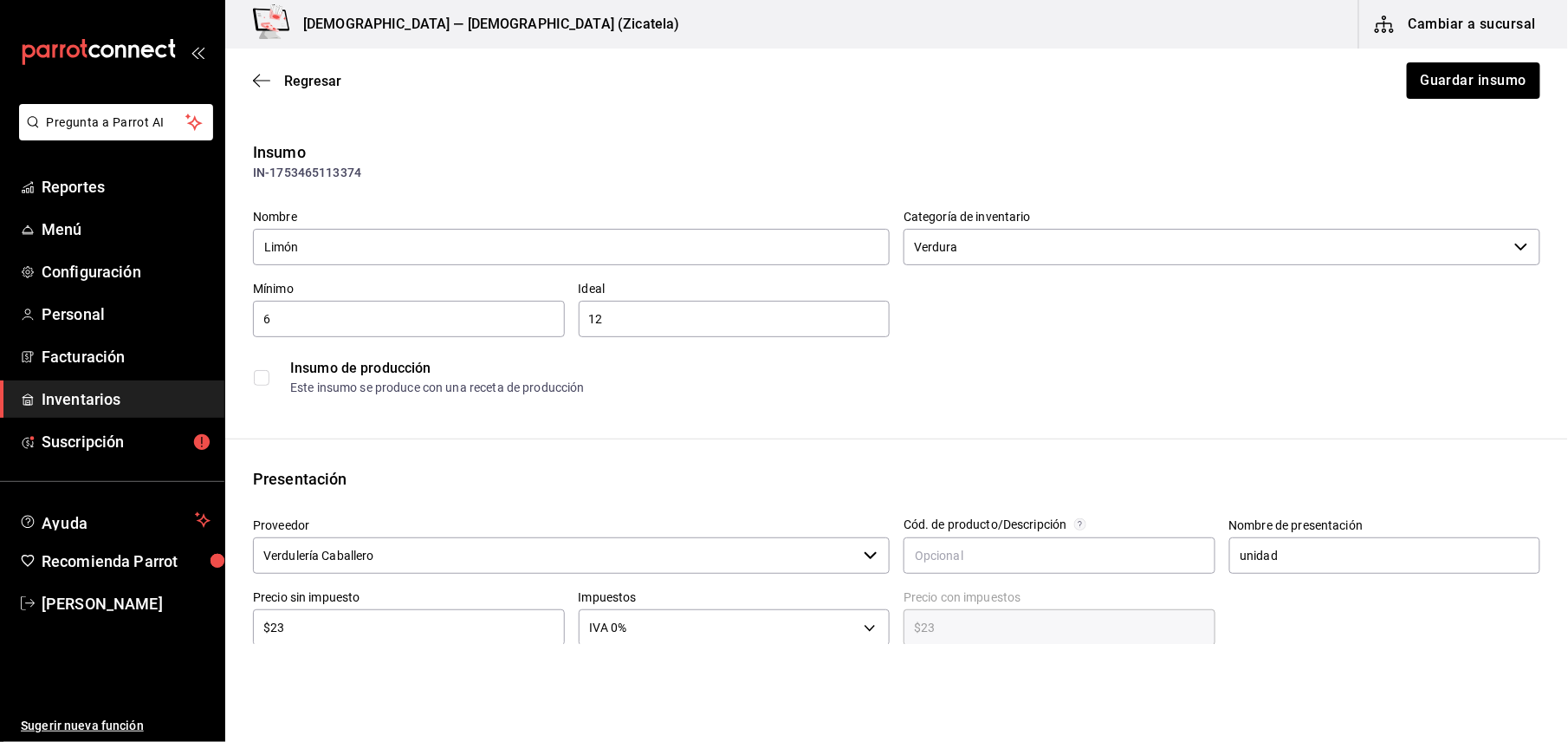
click at [1133, 412] on div "Insumo IN-1753465113374 Nombre Limón Categoría de inventario Verdura ​ Mínimo 6…" at bounding box center [896, 650] width 1343 height 1020
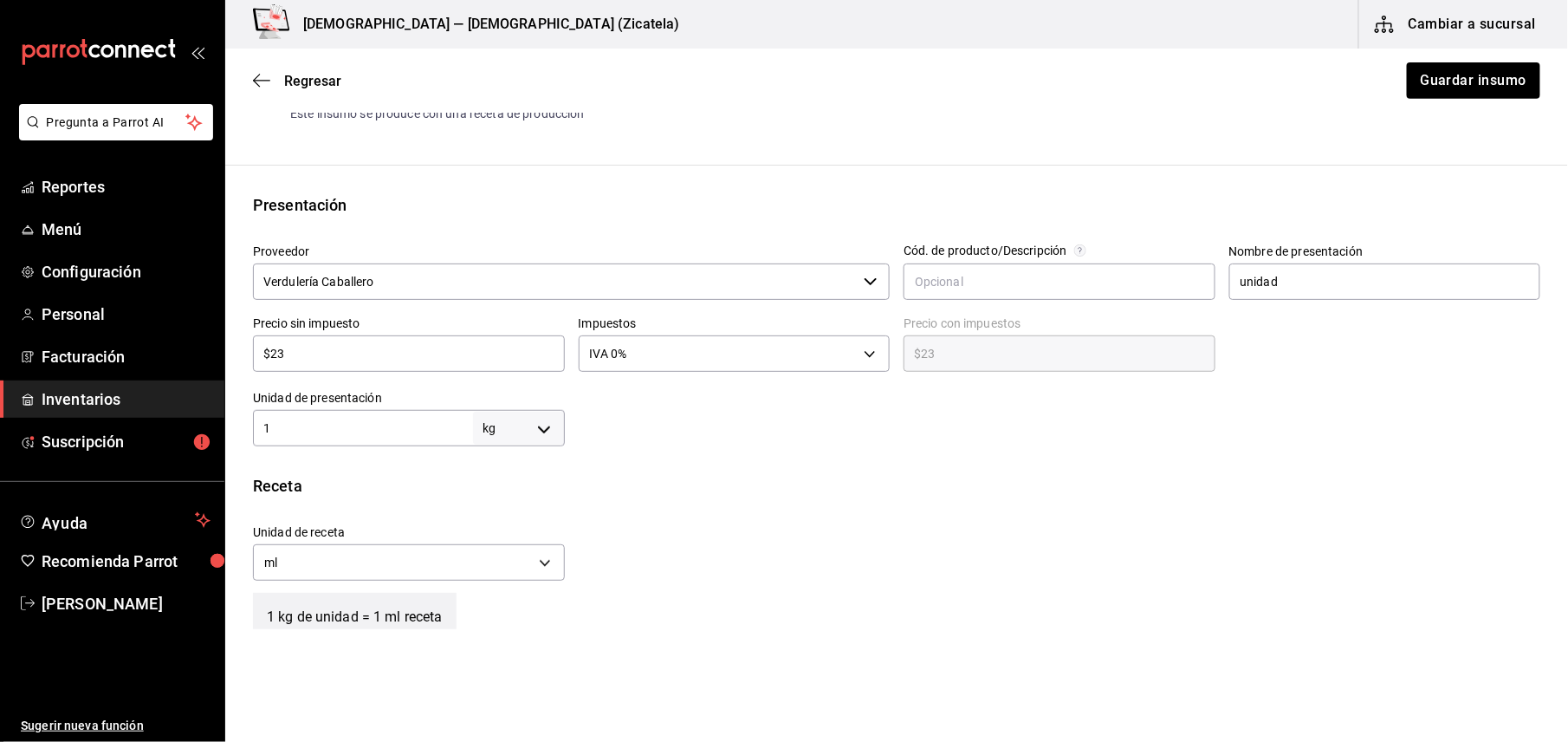
scroll to position [277, 0]
click at [1373, 283] on input "unidad" at bounding box center [1384, 278] width 311 height 36
type input "u"
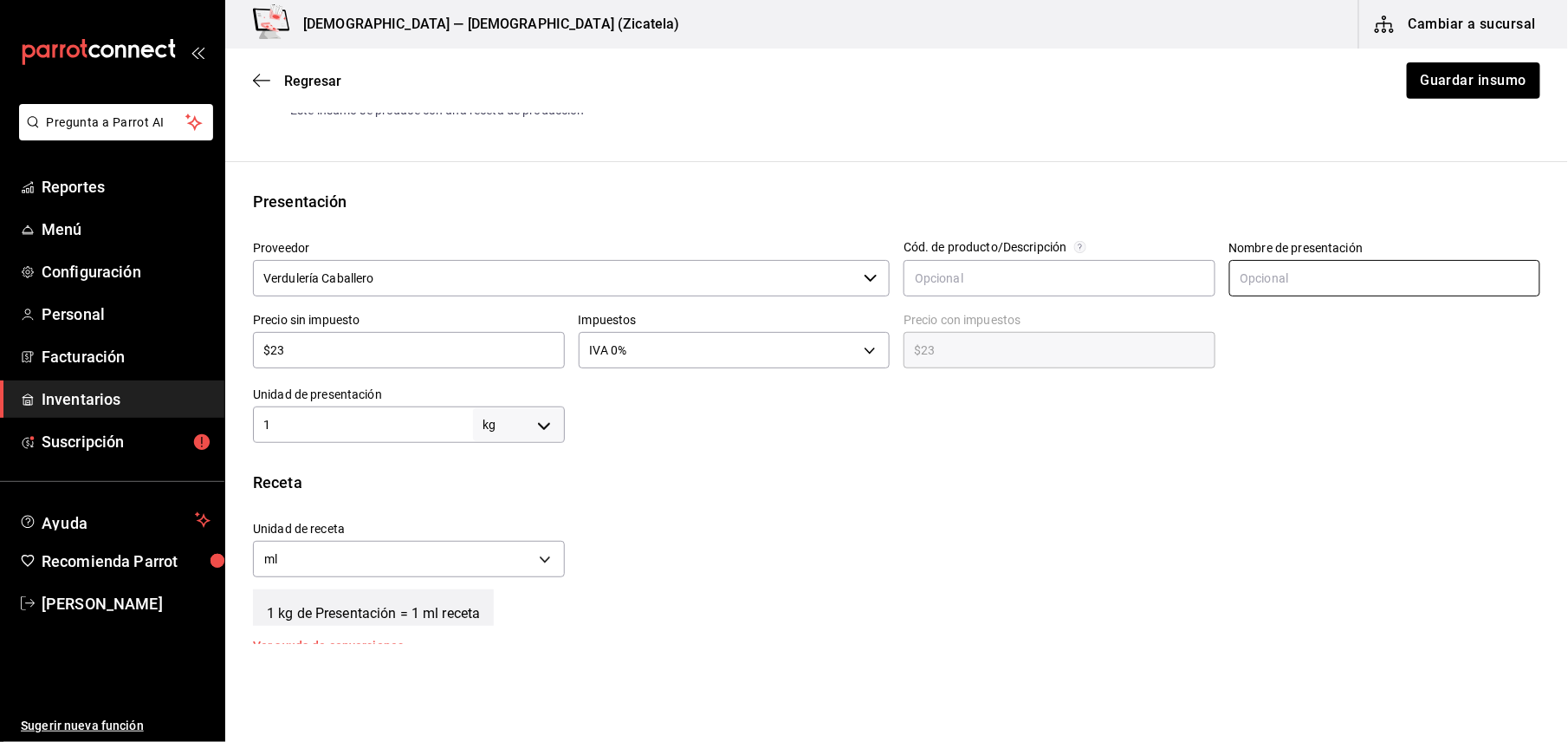
type input "J"
type input "Kilo"
click at [485, 496] on div "Receta Unidad de receta ml MILLILITER Factor de conversión 1 ​ 1 kg de Kilo = 1…" at bounding box center [896, 561] width 1343 height 181
click at [723, 490] on div "Receta" at bounding box center [896, 482] width 1287 height 23
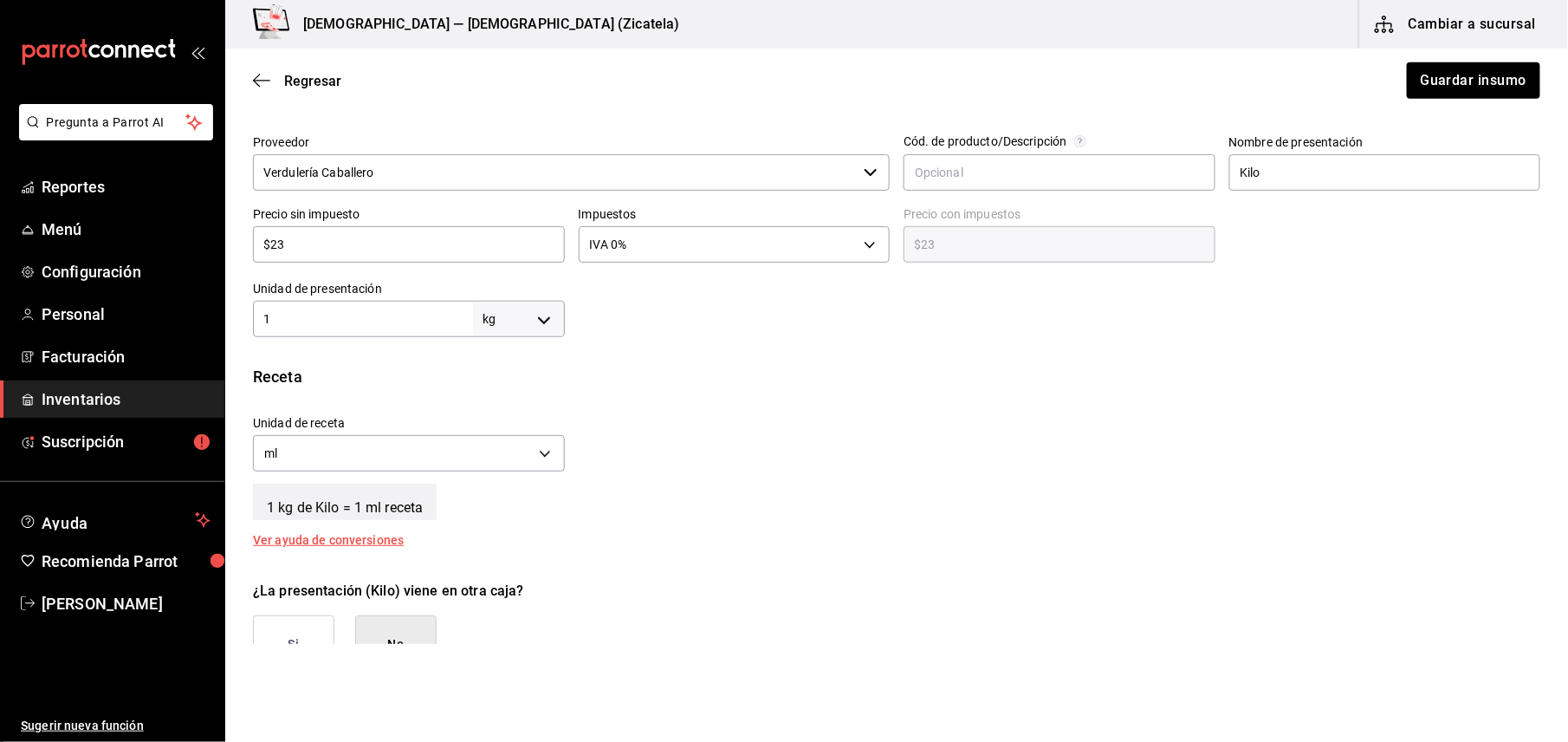
scroll to position [416, 0]
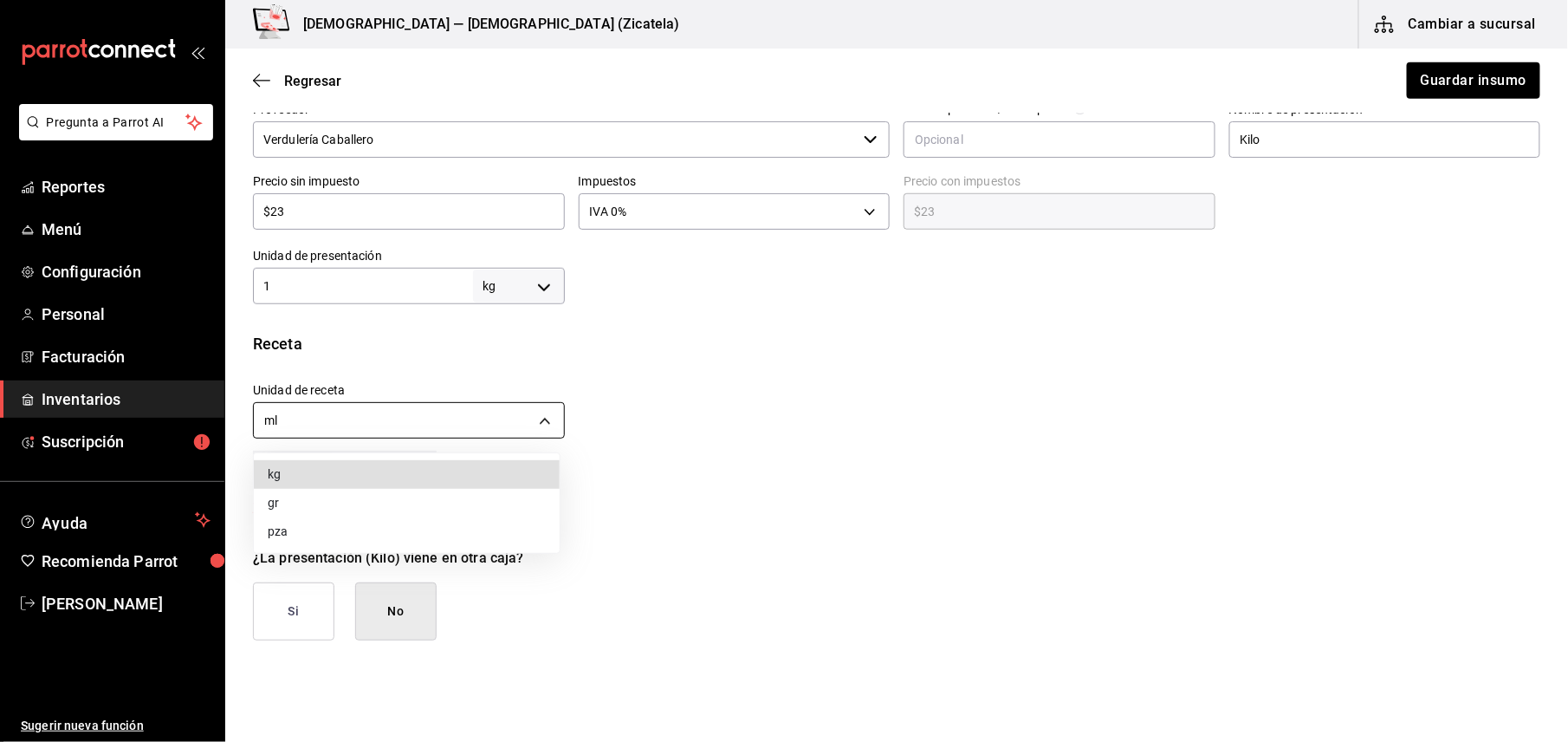
click at [542, 428] on body "Pregunta a Parrot AI Reportes Menú Configuración Personal Facturación Inventari…" at bounding box center [784, 321] width 1568 height 643
click at [518, 417] on div at bounding box center [784, 371] width 1568 height 742
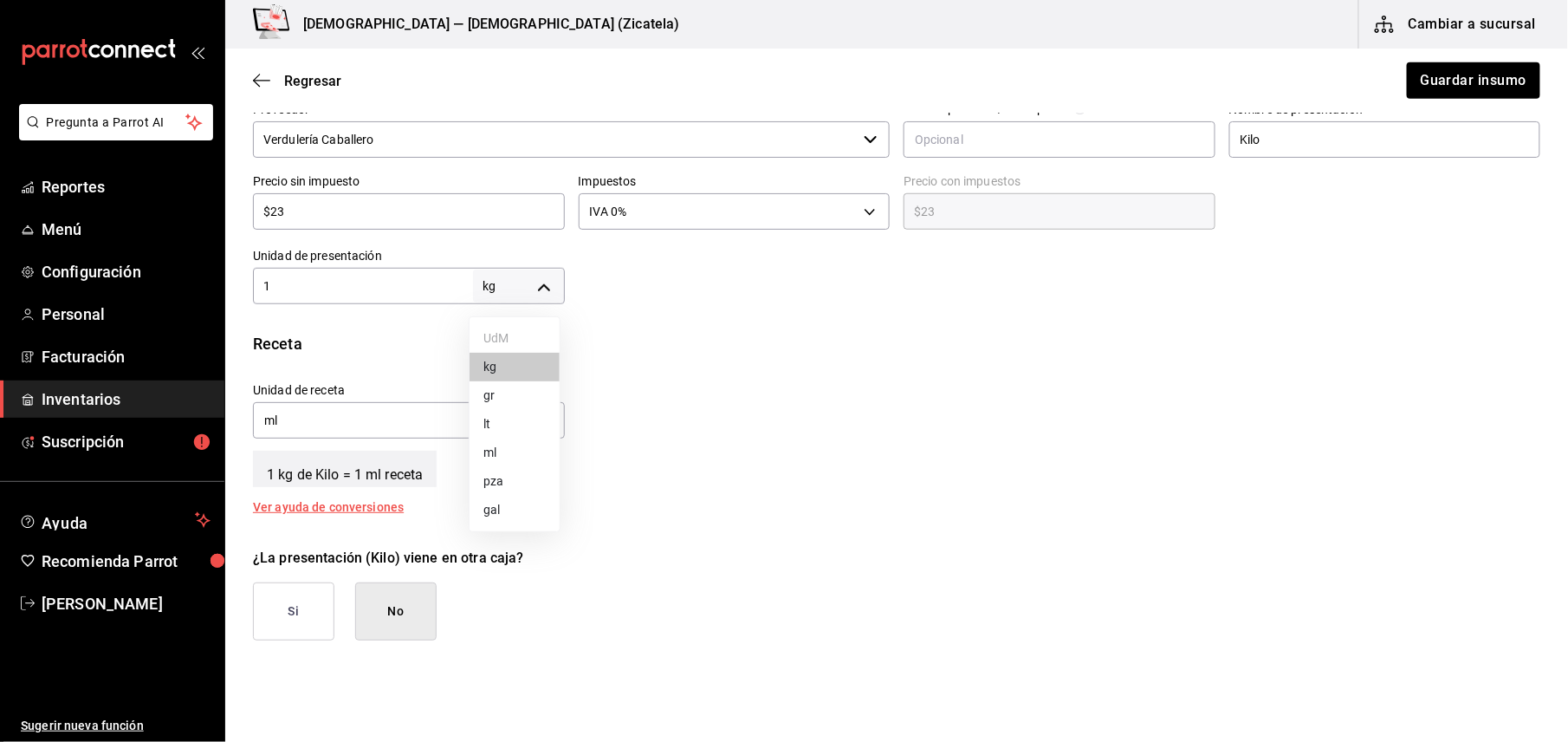
click at [542, 290] on body "Pregunta a Parrot AI Reportes Menú Configuración Personal Facturación Inventari…" at bounding box center [784, 321] width 1568 height 643
click at [510, 369] on li "kg" at bounding box center [515, 367] width 90 height 29
click at [695, 400] on div "Unidad de receta ml MILLILITER Factor de conversión 1 ​" at bounding box center [888, 406] width 1301 height 75
click at [542, 292] on body "Pregunta a Parrot AI Reportes Menú Configuración Personal Facturación Inventari…" at bounding box center [784, 321] width 1568 height 643
click at [707, 311] on div at bounding box center [784, 371] width 1568 height 742
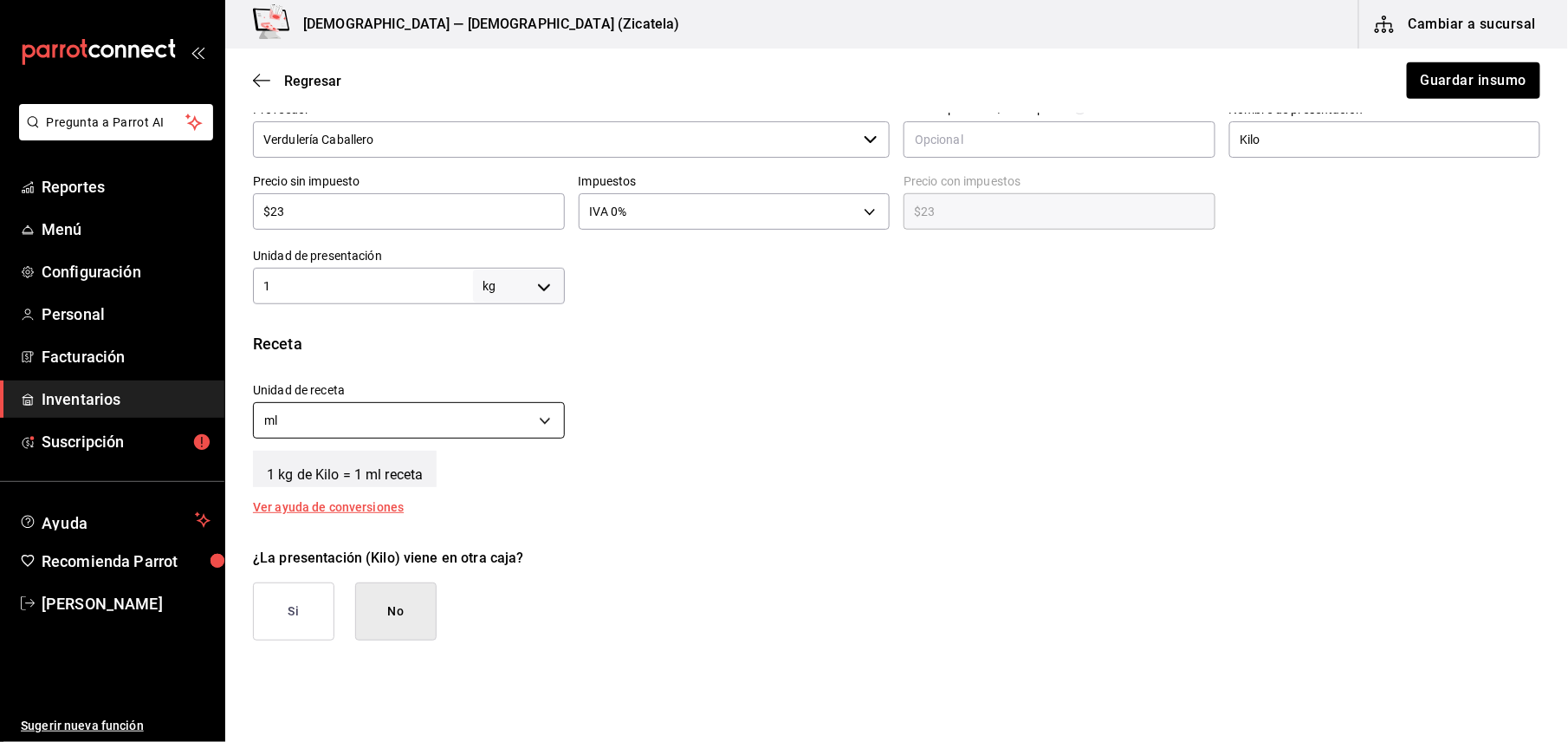
click at [544, 428] on body "Pregunta a Parrot AI Reportes Menú Configuración Personal Facturación Inventari…" at bounding box center [784, 321] width 1568 height 643
click at [475, 513] on li "gr" at bounding box center [406, 503] width 306 height 29
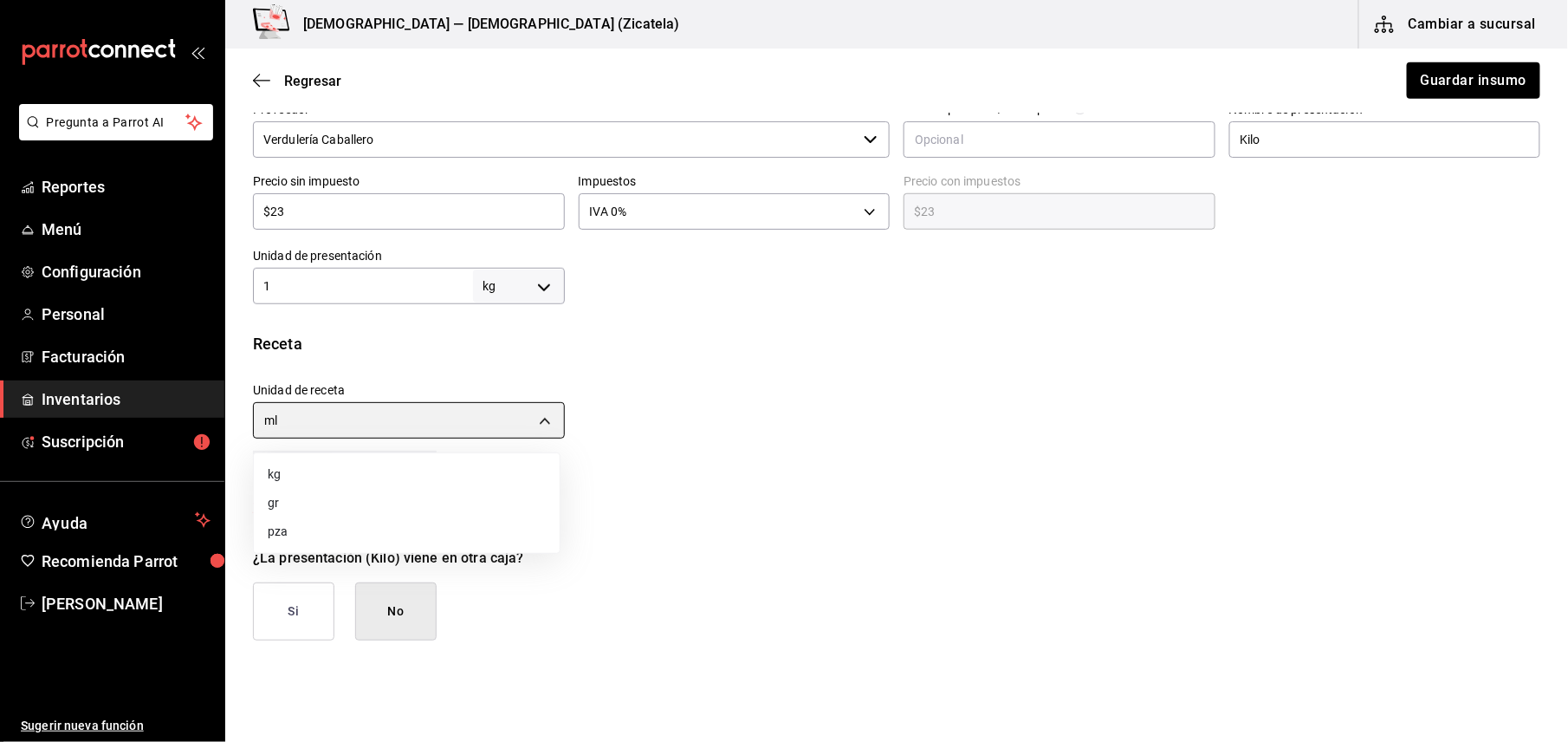
type input "GRAM"
type input "1,000"
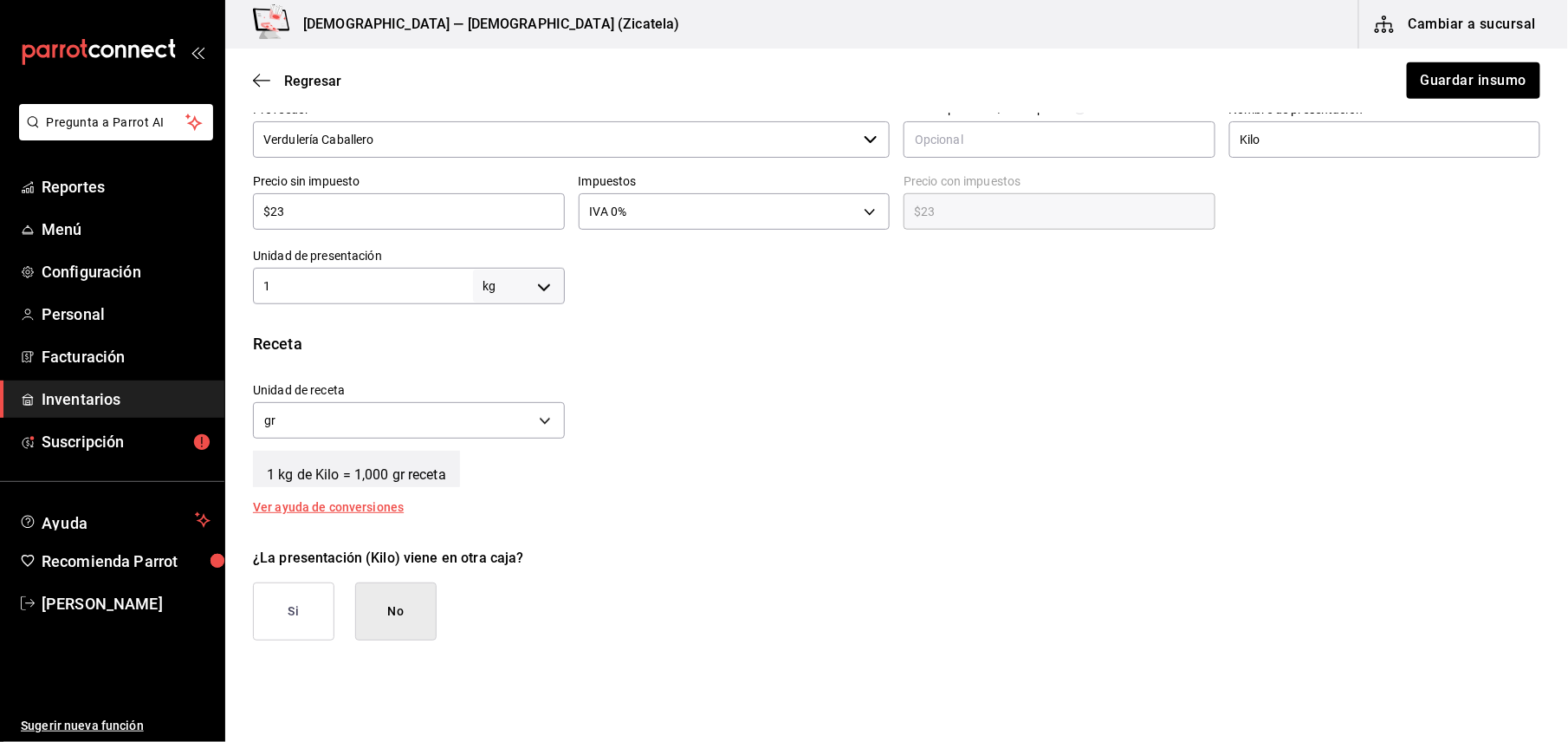
click at [395, 643] on div "Insumo IN-1753465113374 Nombre Limón Categoría de inventario Verdura ​ Mínimo 6…" at bounding box center [896, 235] width 1343 height 1020
click at [397, 617] on button "No" at bounding box center [396, 611] width 81 height 58
click at [1133, 360] on div "Receta Unidad de receta gr GRAM Factor de conversión 1,000 ​ 1 kg de Kilo = 1,0…" at bounding box center [896, 422] width 1343 height 181
click at [401, 628] on button "No" at bounding box center [396, 611] width 81 height 58
click at [1410, 87] on button "Guardar insumo" at bounding box center [1472, 81] width 135 height 36
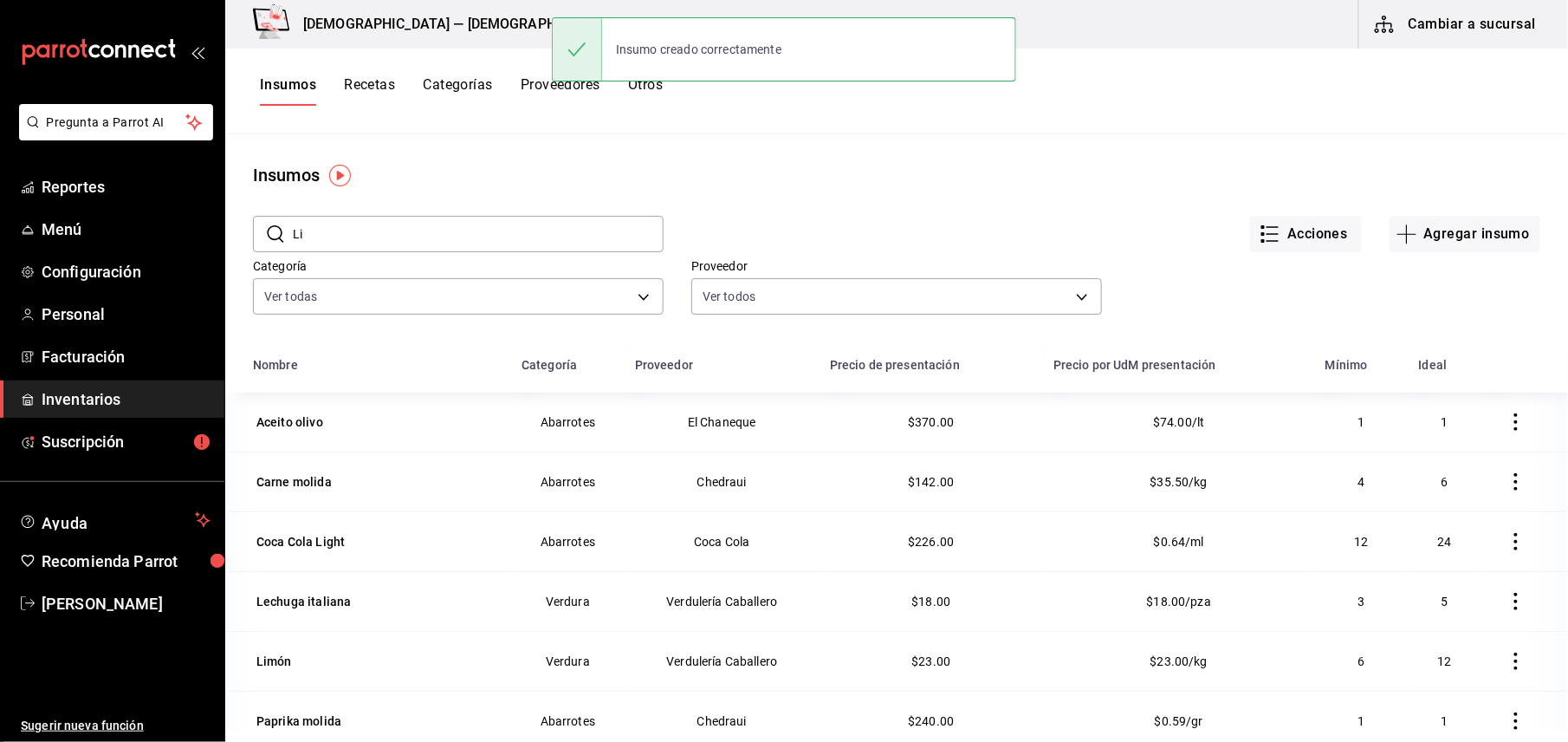
click at [378, 80] on button "Recetas" at bounding box center [369, 91] width 51 height 30
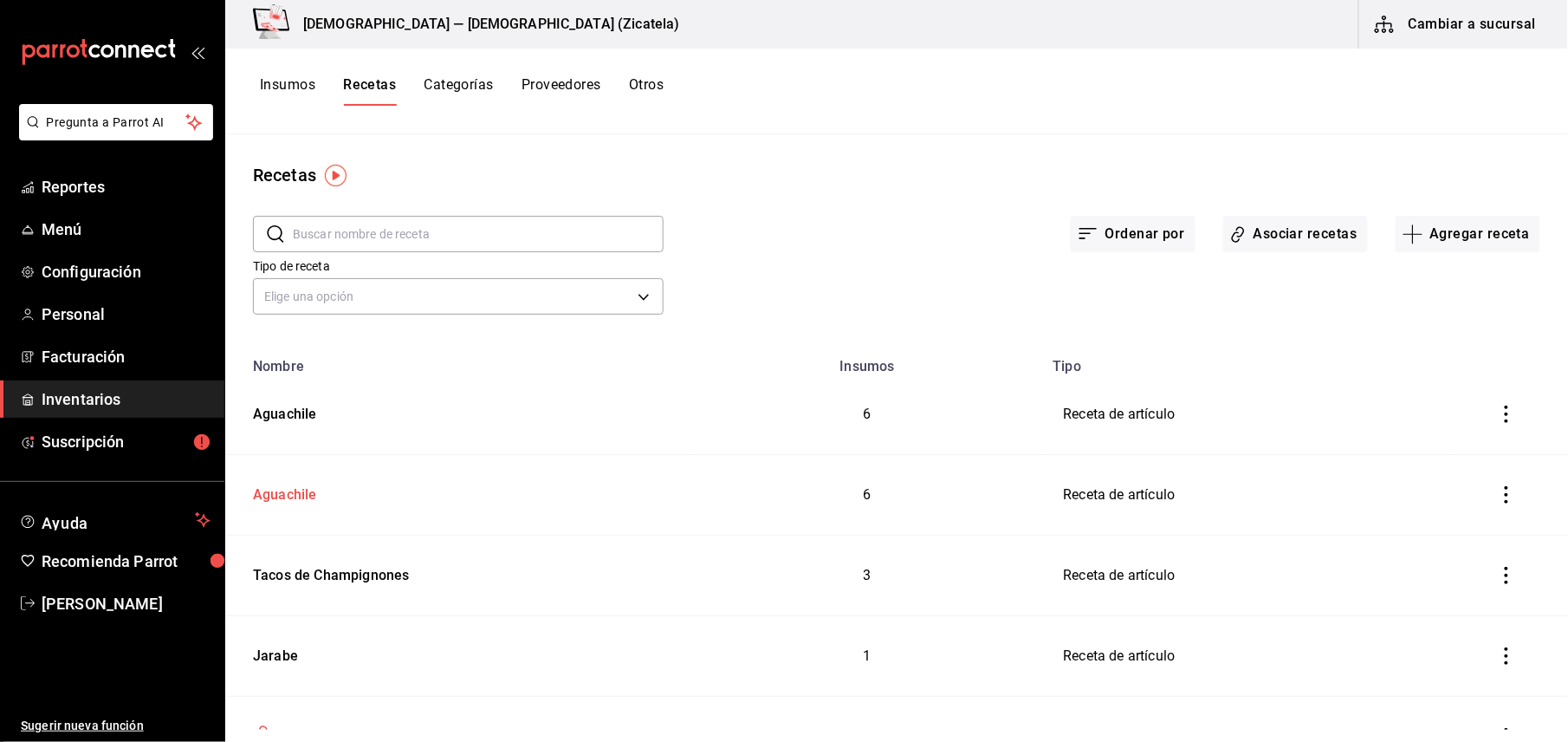
click at [292, 482] on div "Aguachile" at bounding box center [282, 492] width 71 height 27
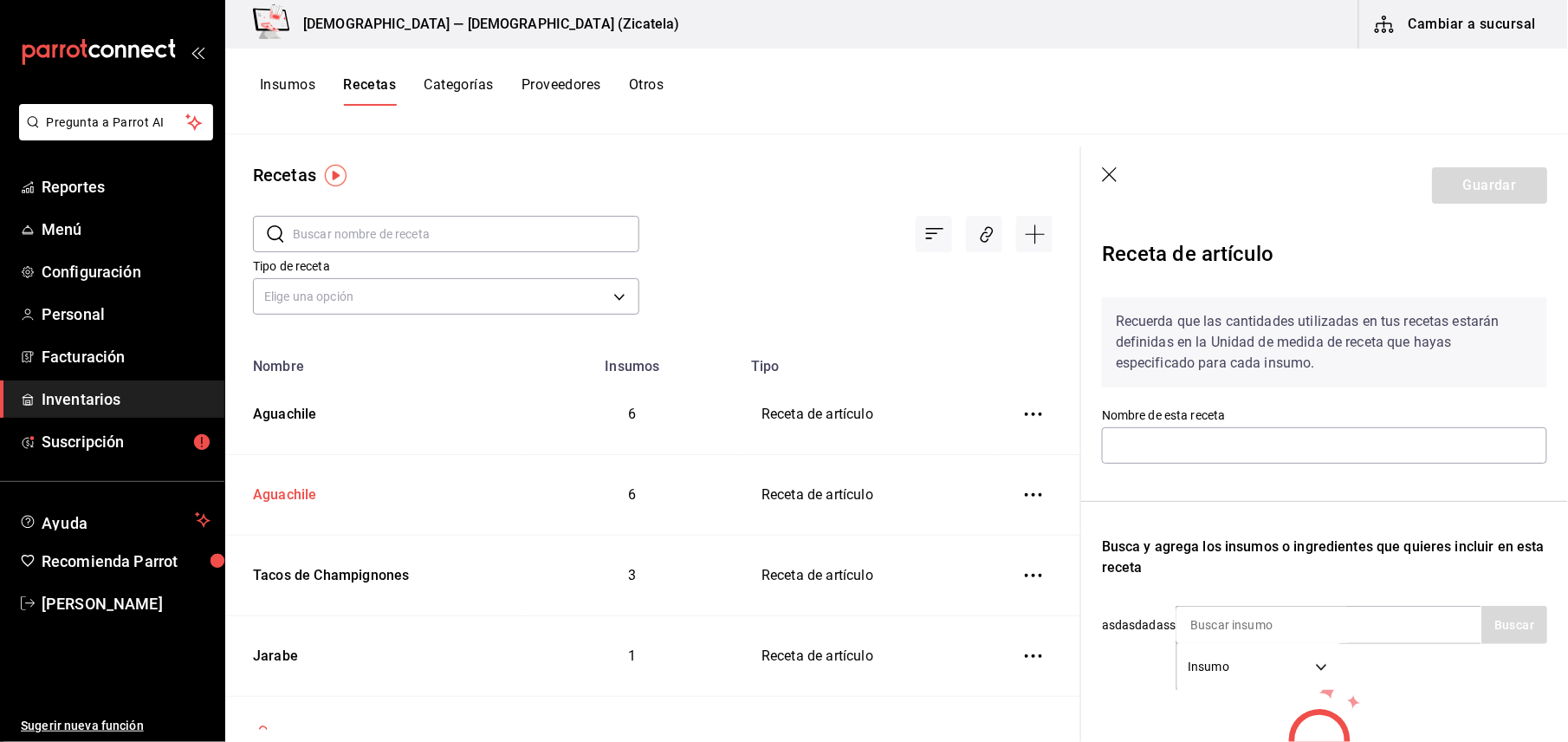
type input "Aguachile"
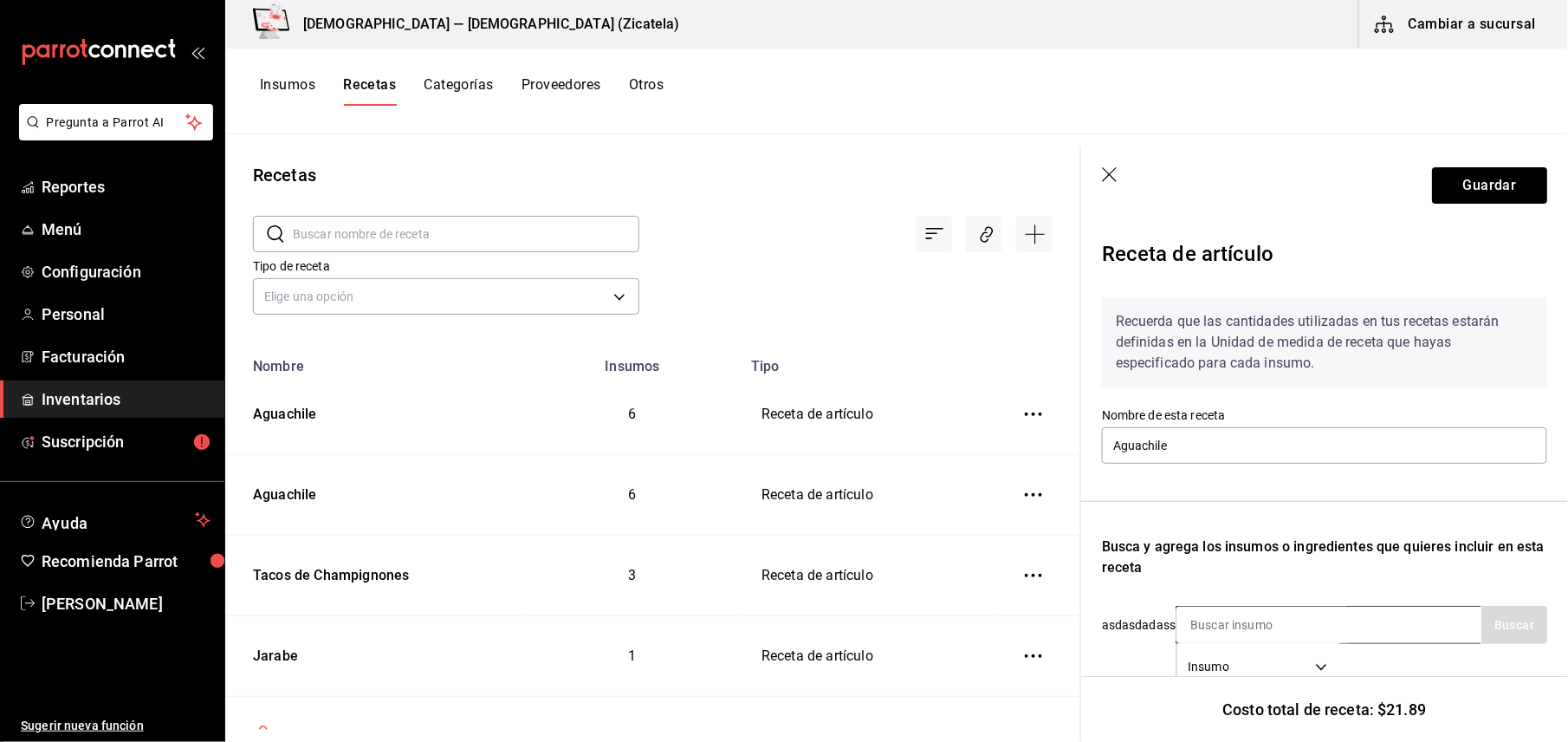
click at [1251, 616] on input at bounding box center [1262, 625] width 173 height 36
type input "Limón"
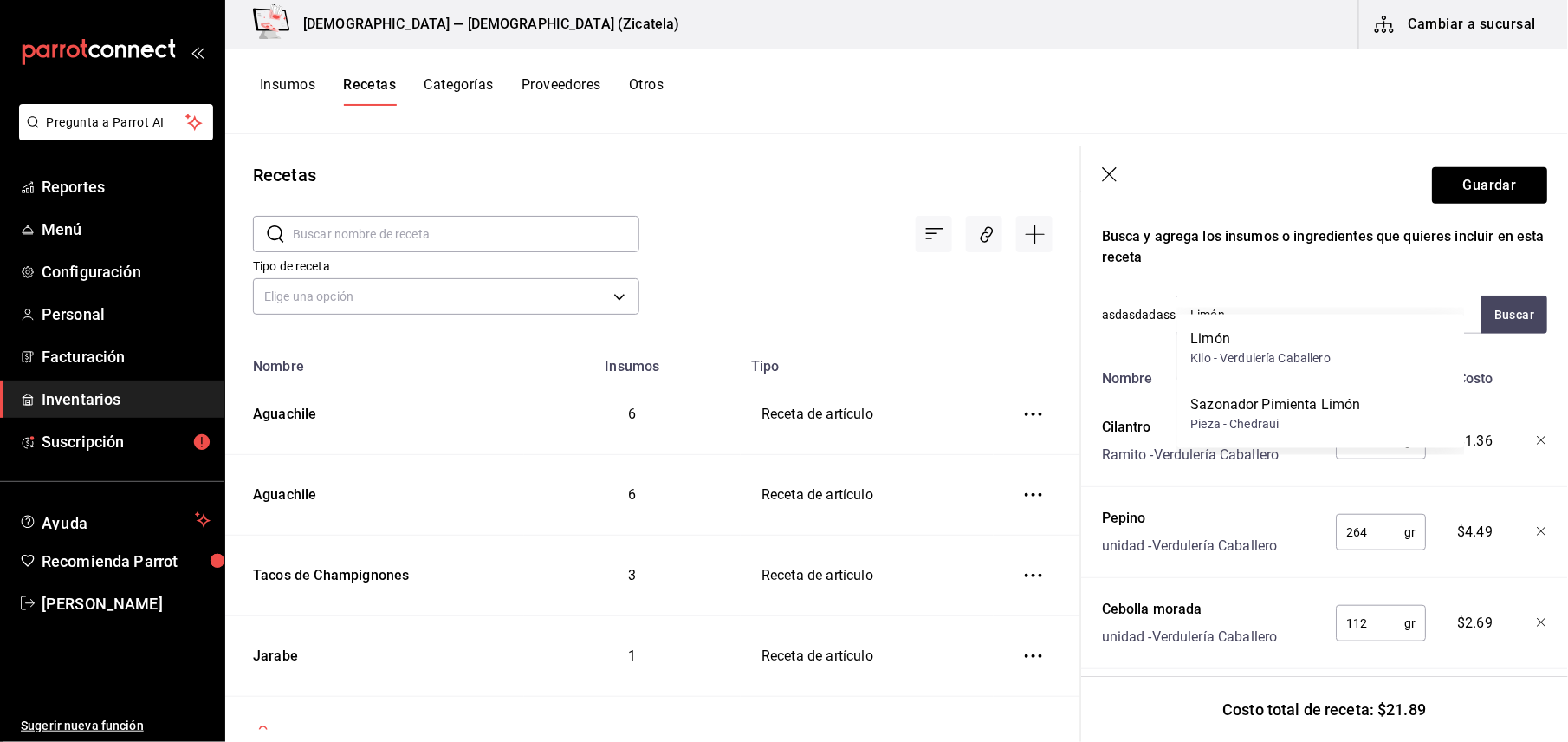
scroll to position [341, 0]
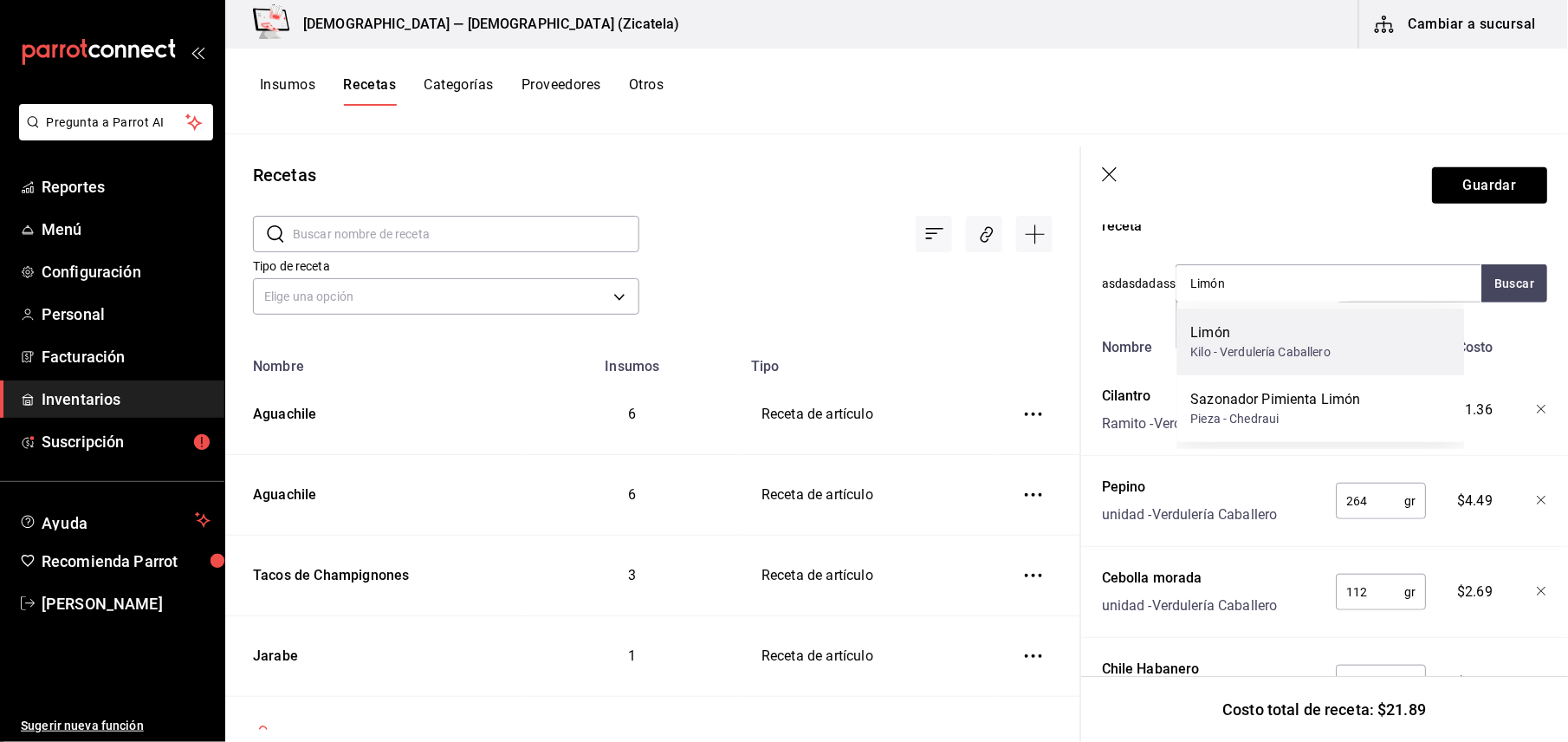
click at [1327, 360] on div "Kilo - Verdulería Caballero" at bounding box center [1261, 352] width 140 height 18
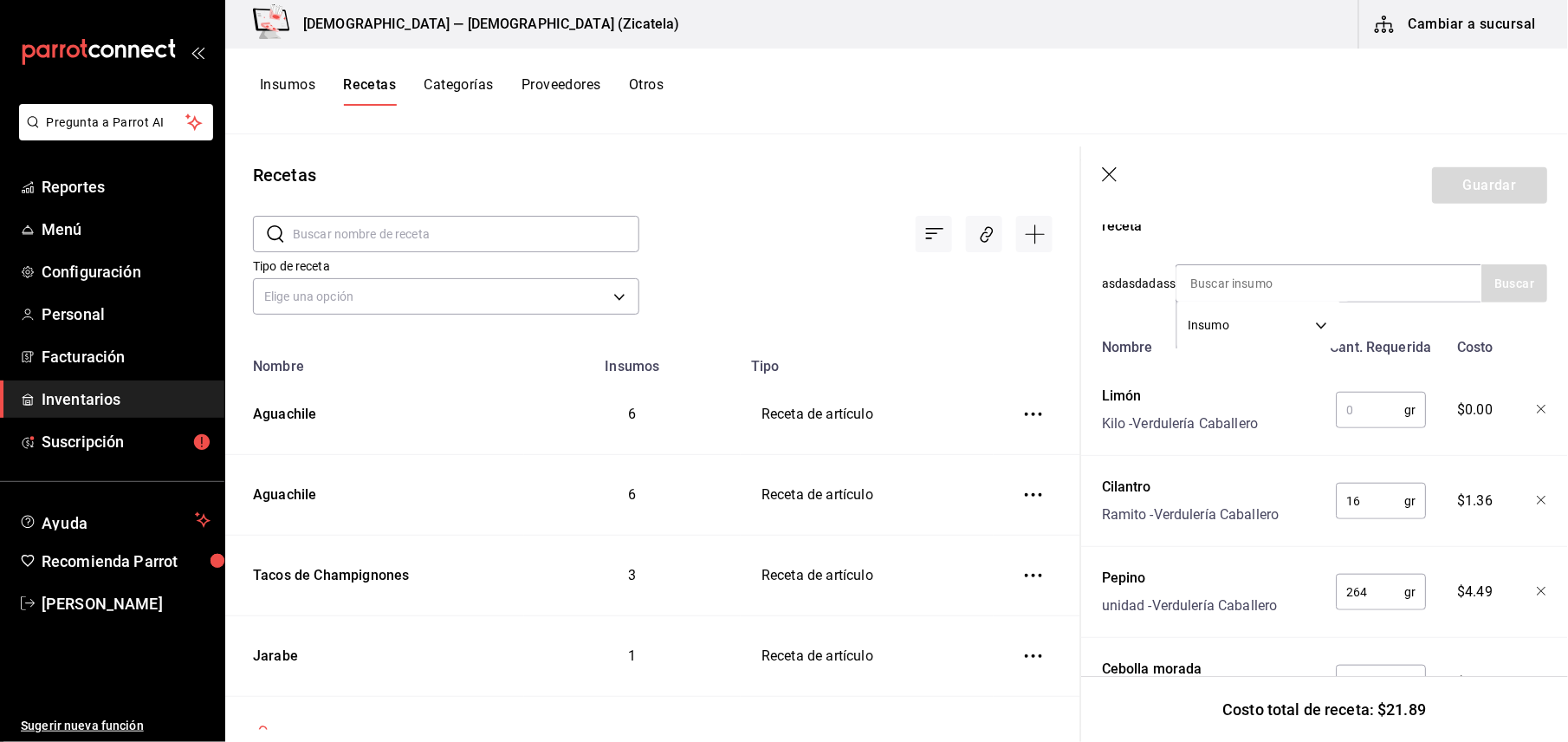
click at [1349, 406] on input "text" at bounding box center [1370, 409] width 68 height 35
type input "448"
click at [1474, 178] on button "Guardar" at bounding box center [1489, 185] width 115 height 36
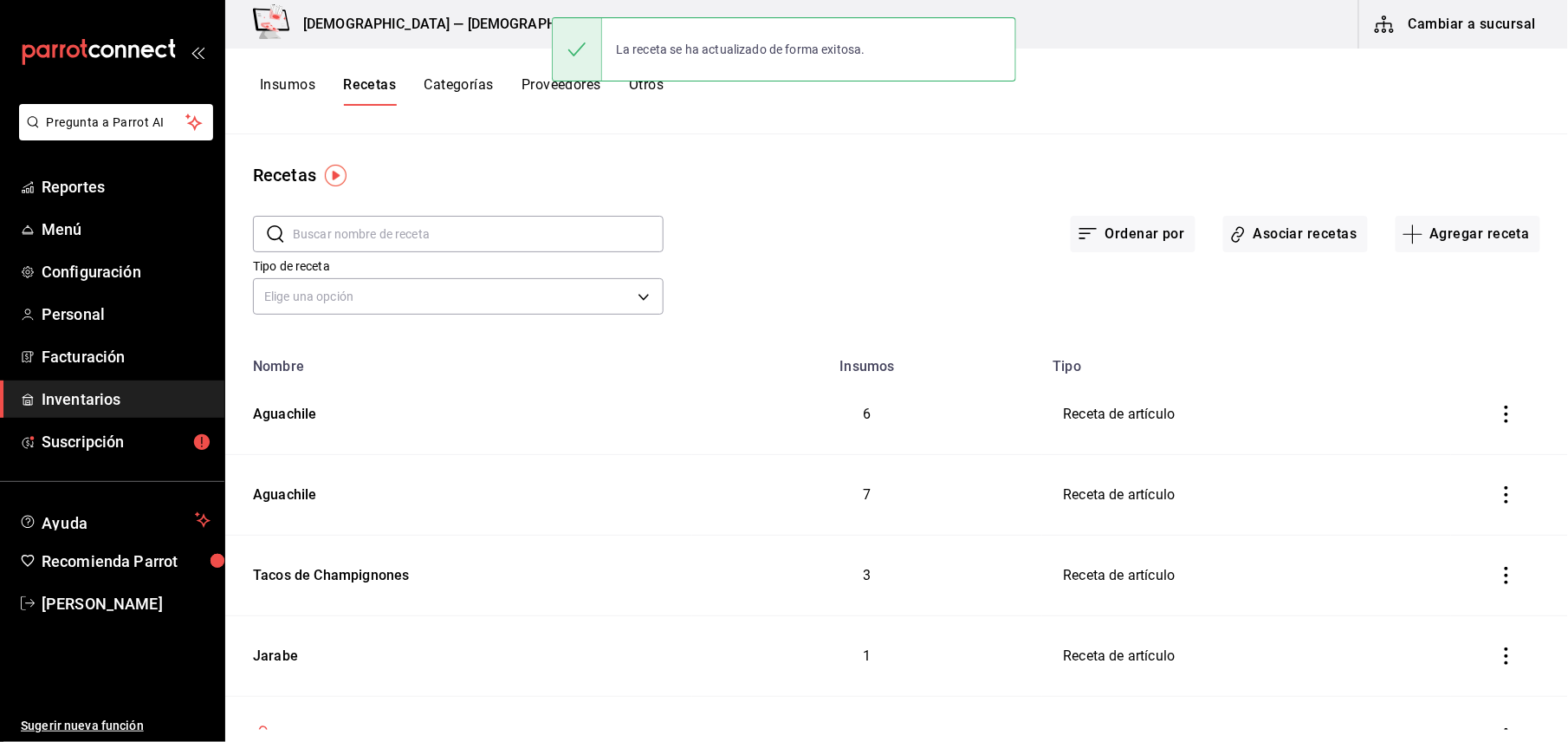
click at [299, 73] on div "Insumos Recetas Categorías Proveedores Otros" at bounding box center [896, 91] width 1343 height 85
click at [299, 87] on button "Insumos" at bounding box center [288, 91] width 56 height 30
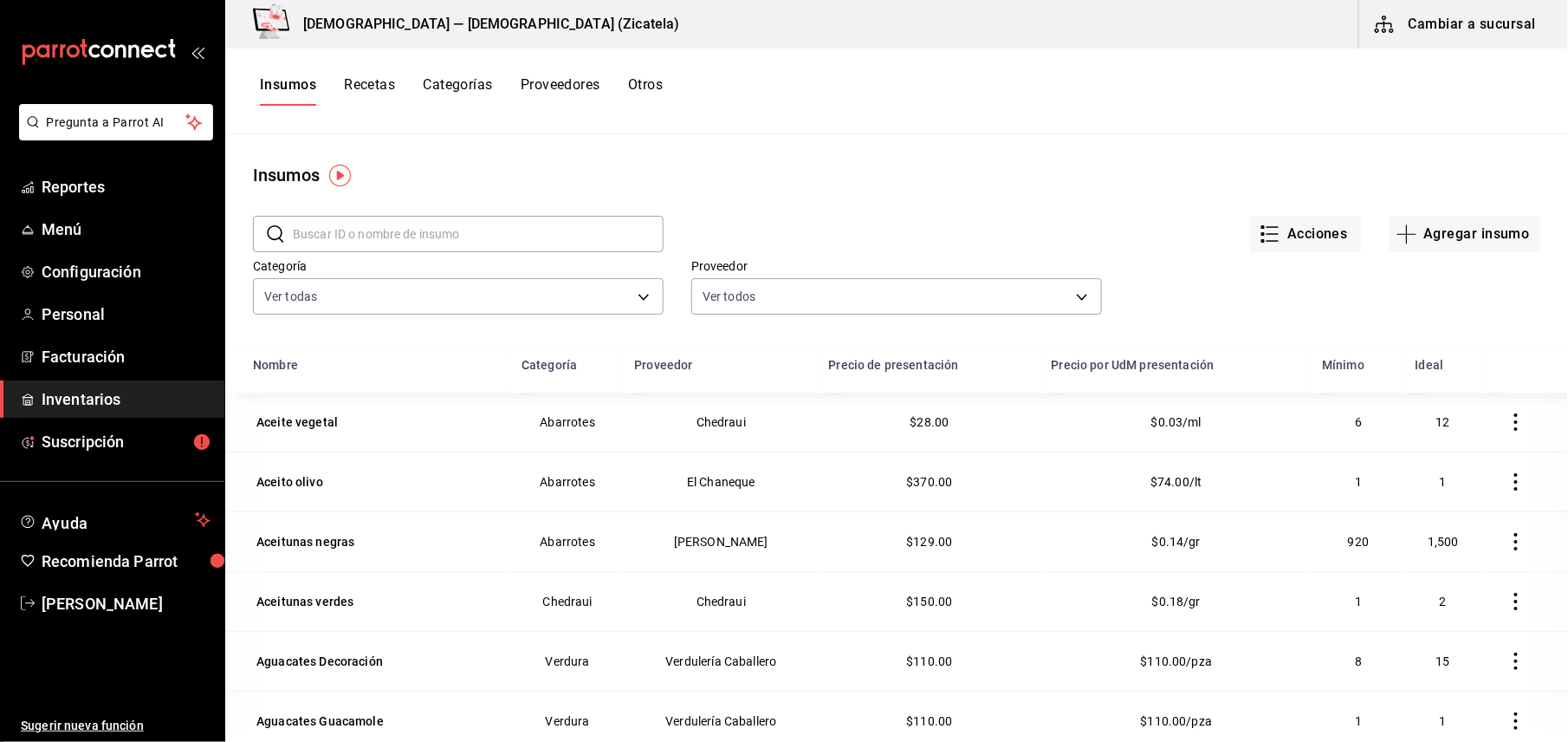
click at [334, 233] on input "text" at bounding box center [477, 234] width 371 height 35
type input "sal"
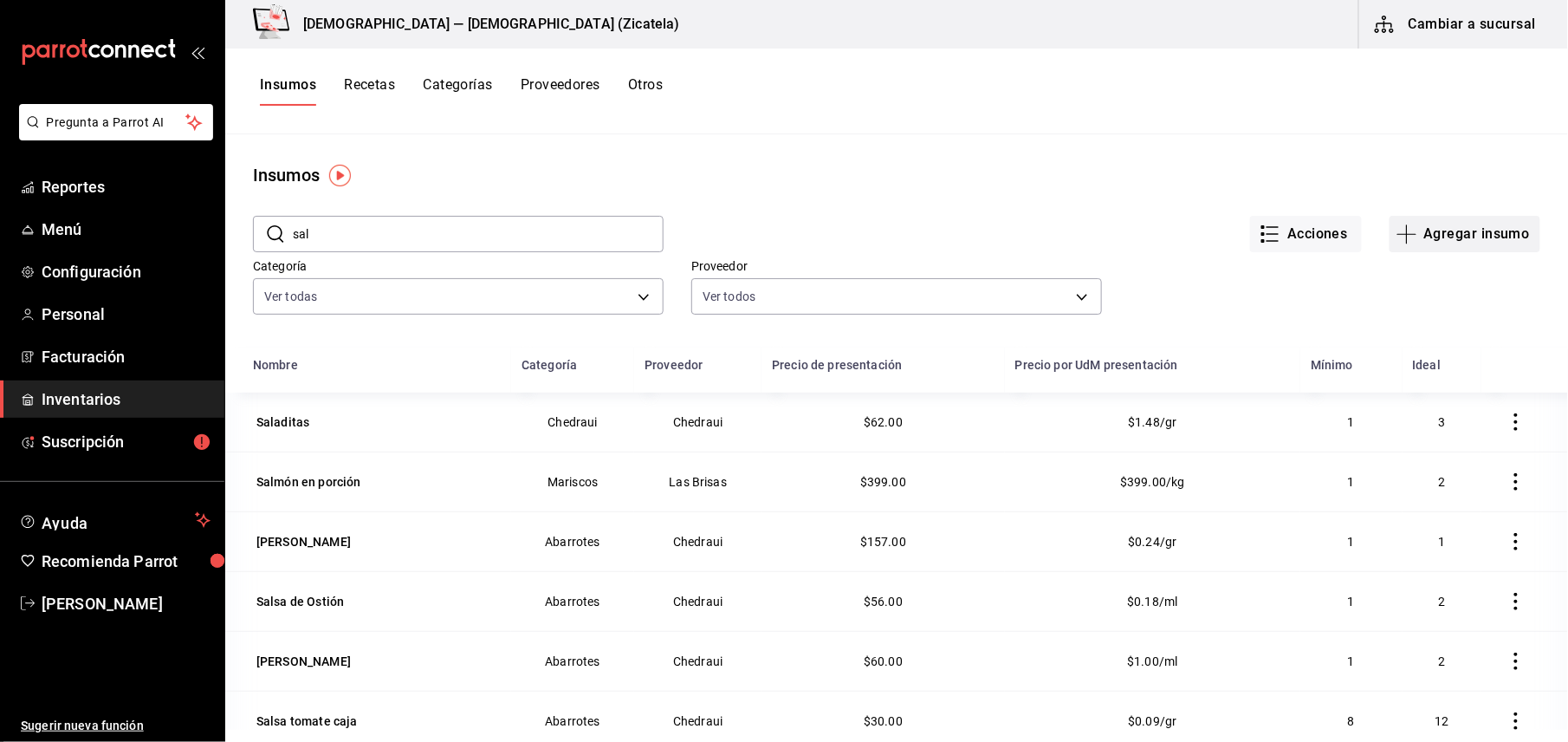
click at [1455, 229] on button "Agregar insumo" at bounding box center [1464, 234] width 150 height 36
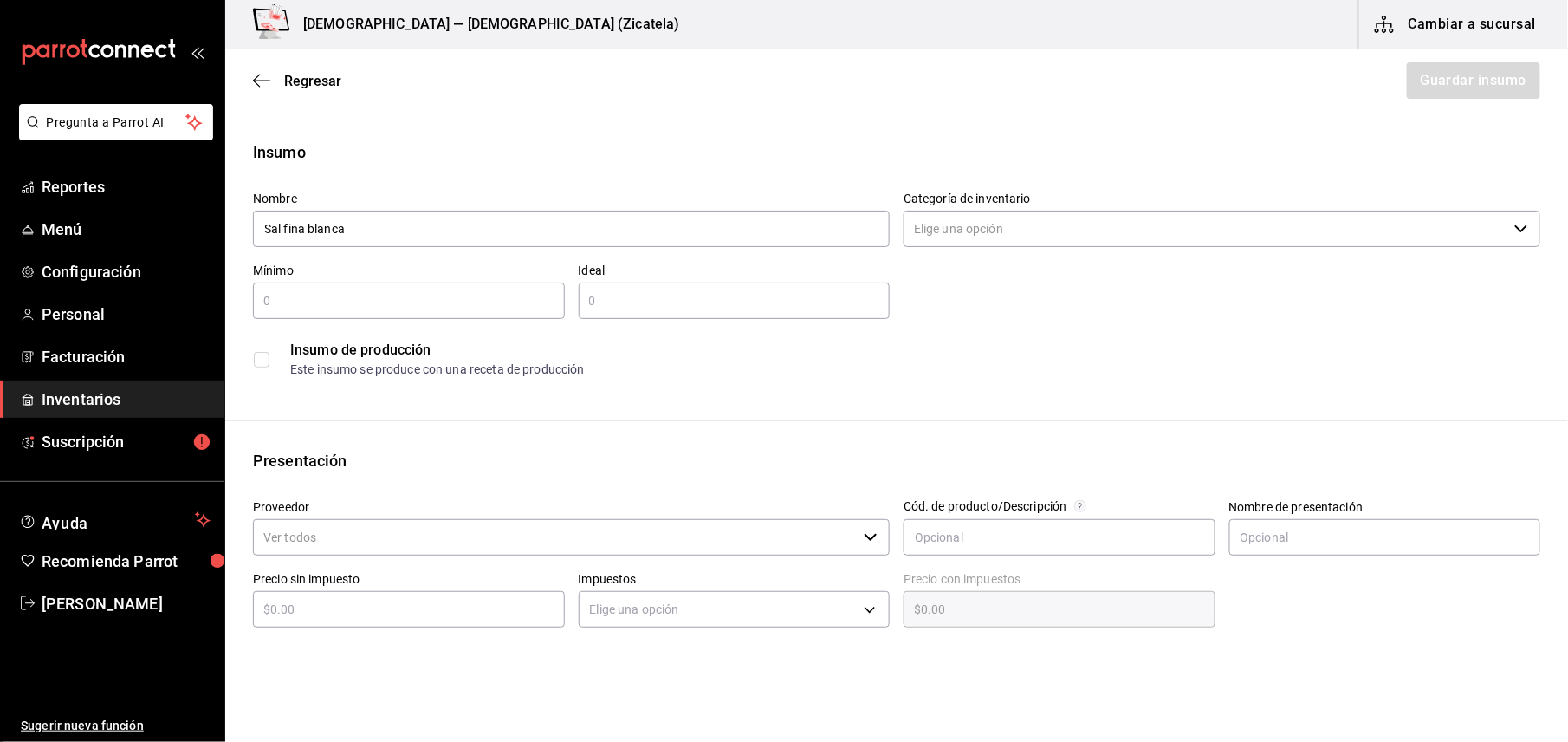
type input "Sal fina blanca"
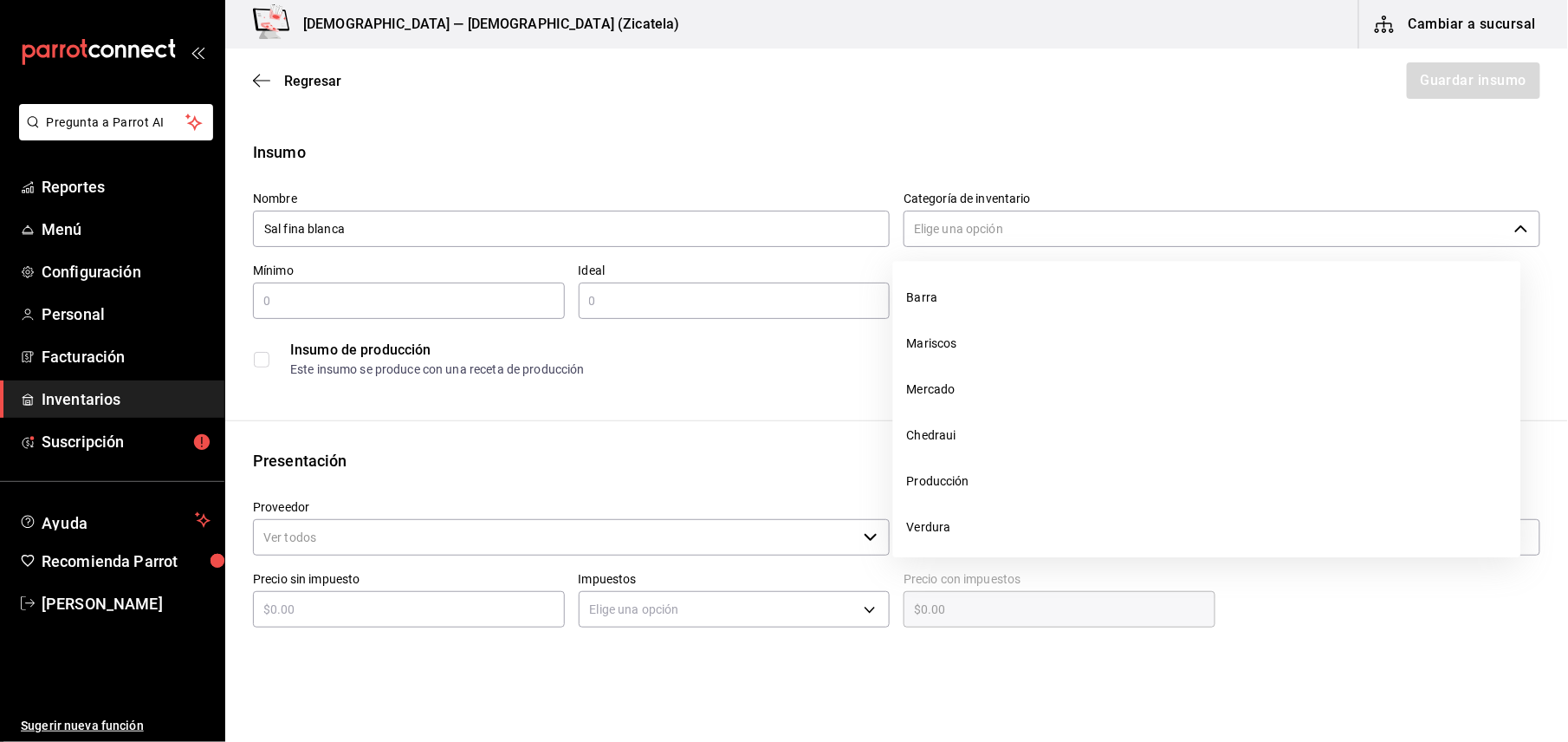
click at [1460, 246] on input "Categoría de inventario" at bounding box center [1206, 229] width 604 height 36
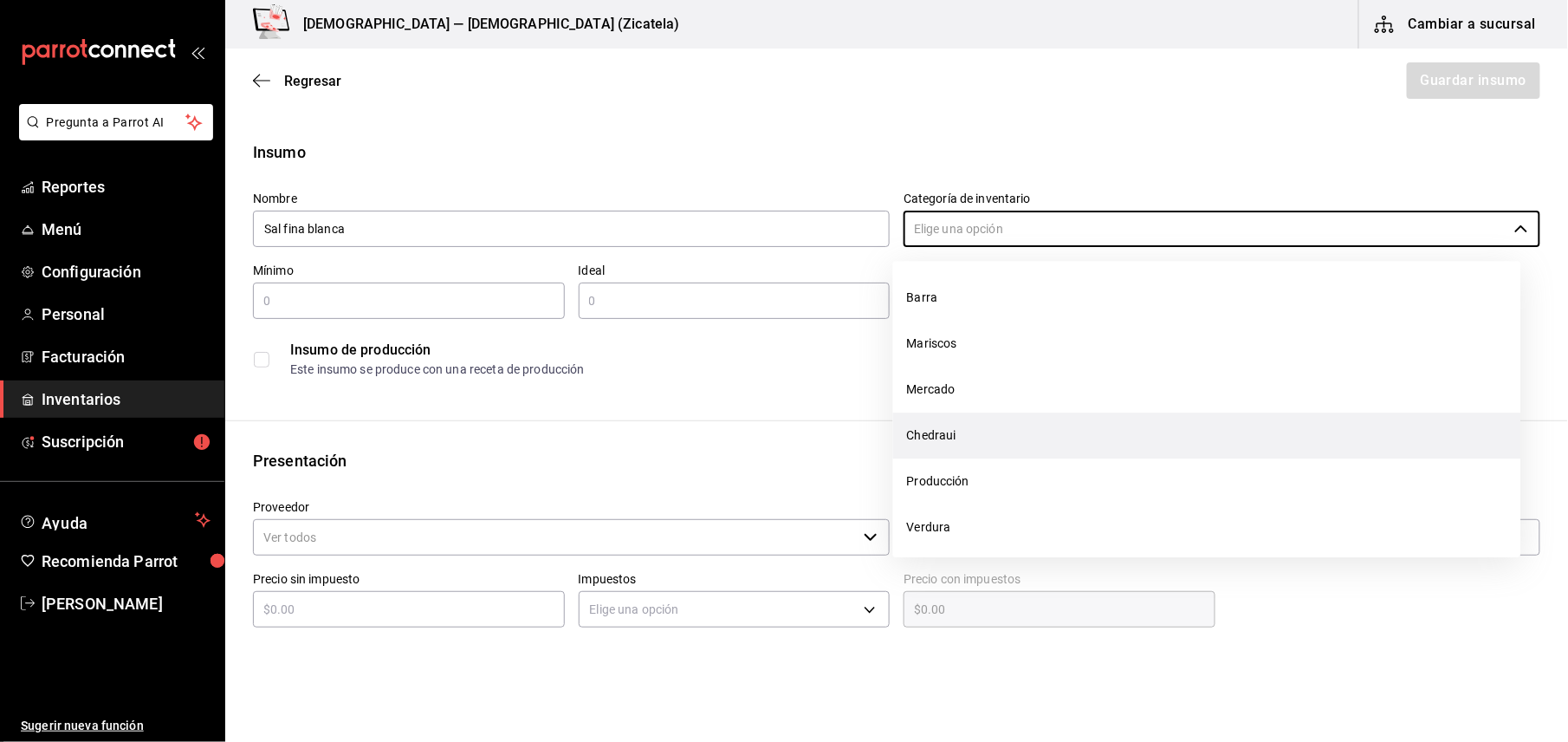
click at [999, 436] on li "Chedraui" at bounding box center [1207, 435] width 628 height 46
type input "Chedraui"
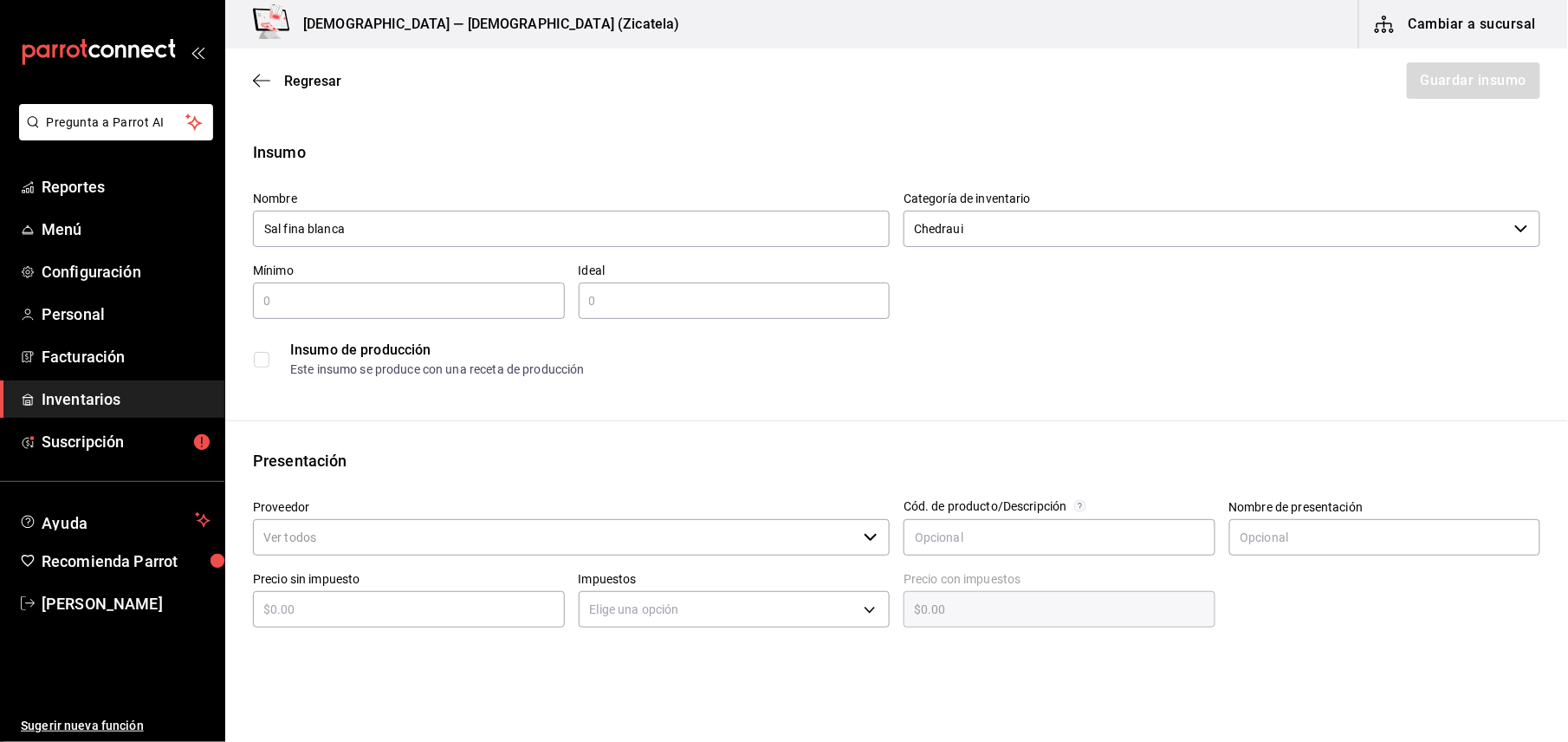
click at [345, 312] on div "​" at bounding box center [408, 301] width 311 height 36
type input "2"
type input "4"
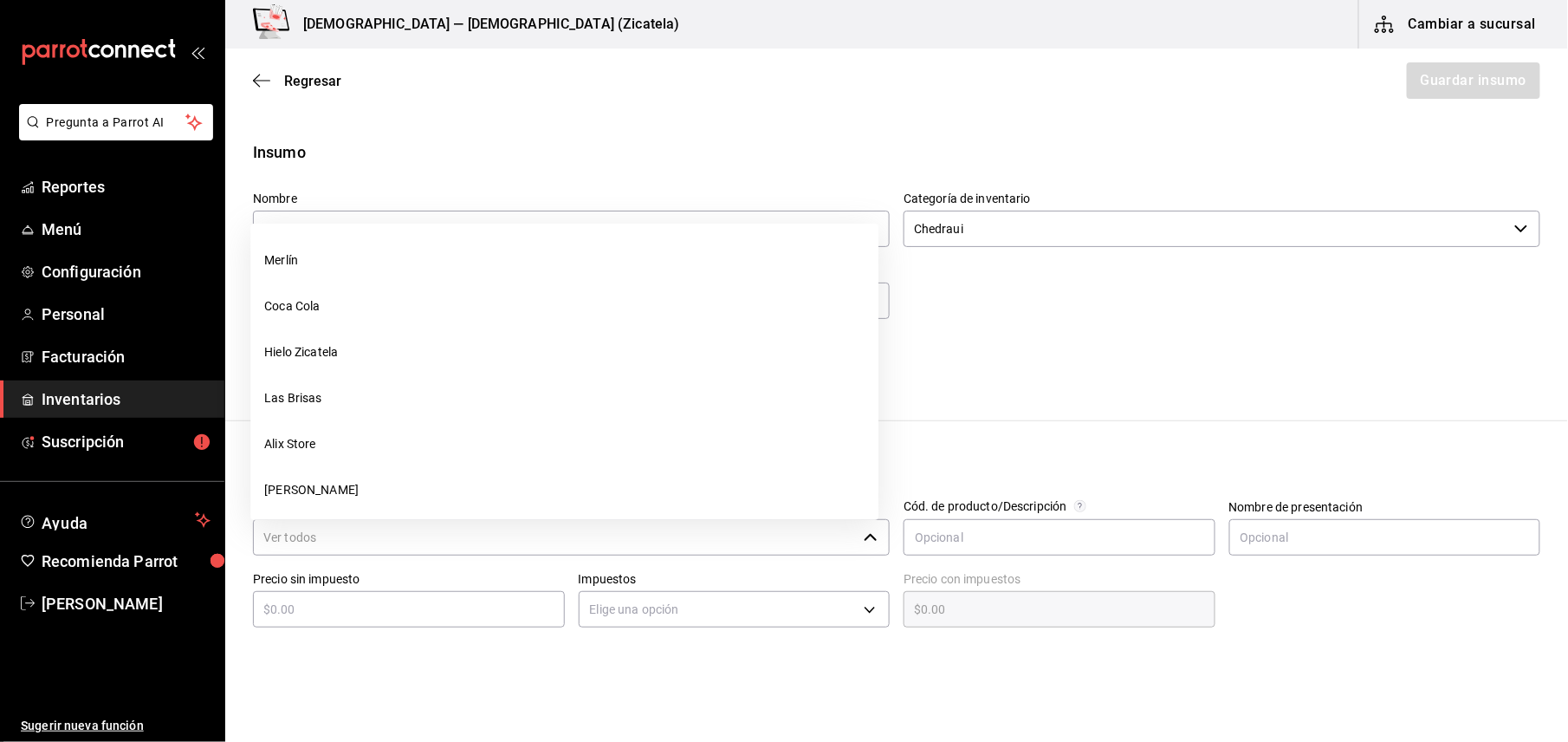
click at [333, 535] on input "Proveedor" at bounding box center [555, 537] width 604 height 36
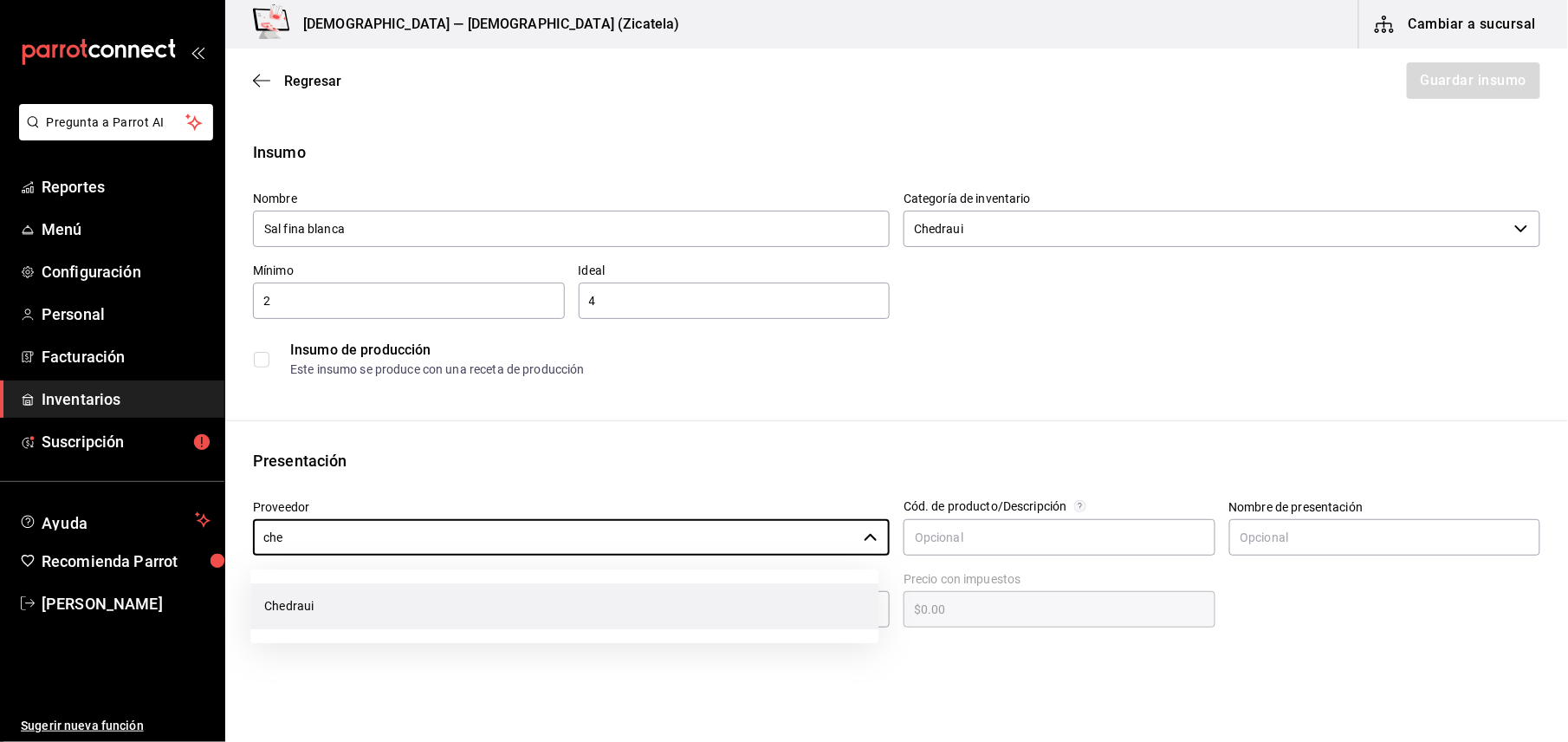
click at [311, 599] on li "Chedraui" at bounding box center [564, 606] width 628 height 46
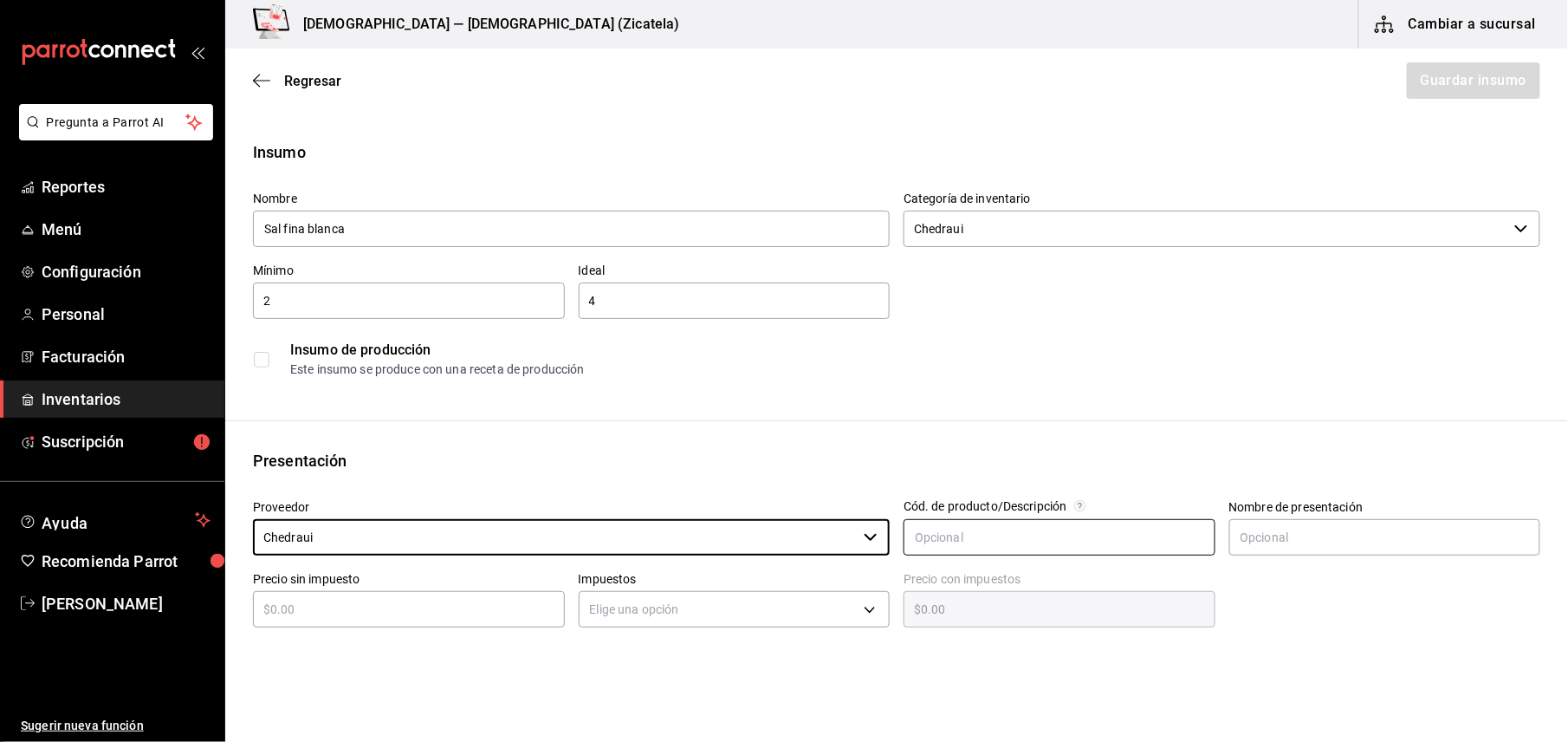
type input "Chedraui"
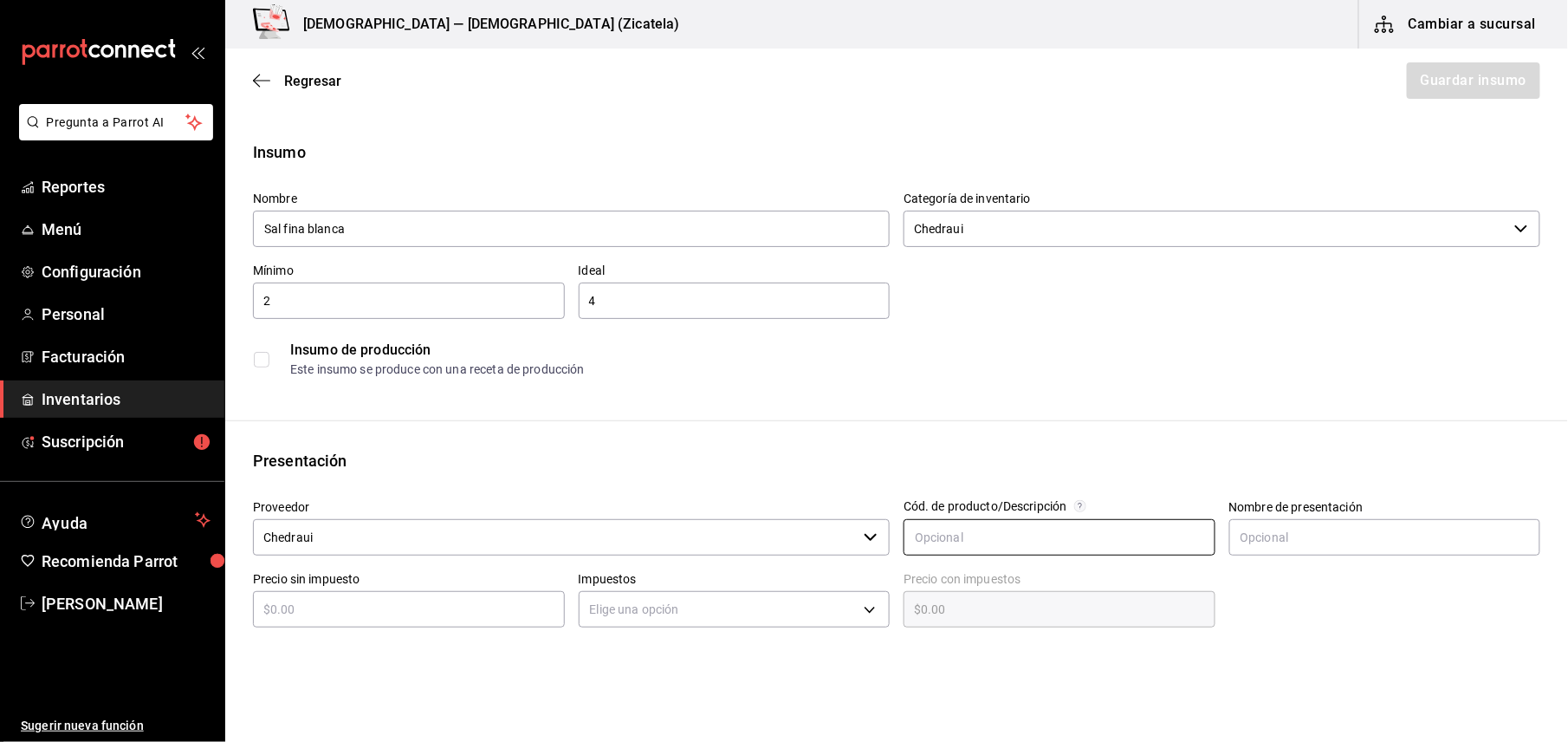
click at [927, 531] on input "text" at bounding box center [1059, 537] width 311 height 36
type input "paquete"
click at [450, 612] on input "text" at bounding box center [408, 609] width 311 height 21
type input "$2"
type input "$2.00"
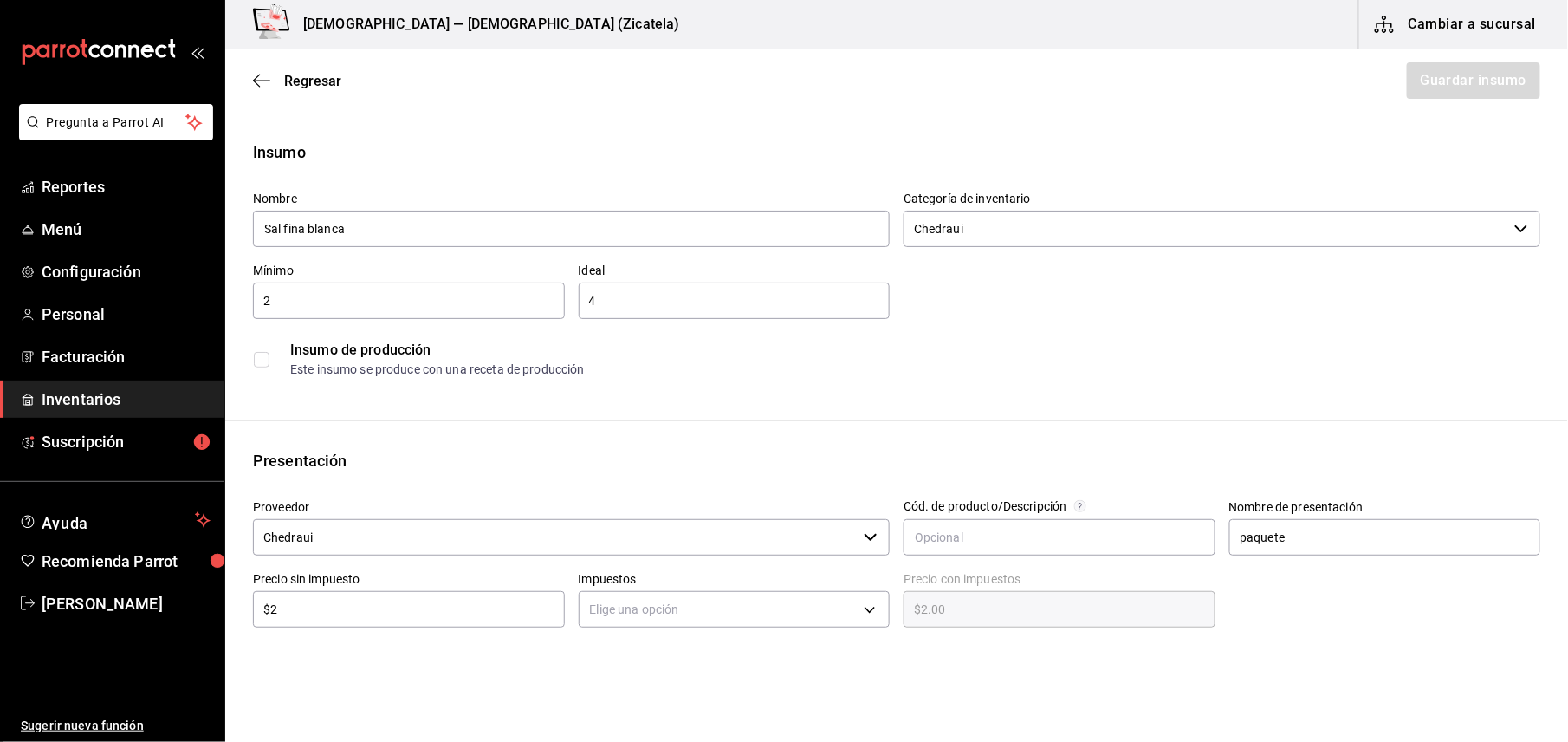
type input "$27"
type input "$27.00"
type input "$27"
click at [601, 599] on body "Pregunta a Parrot AI Reportes Menú Configuración Personal Facturación Inventari…" at bounding box center [784, 321] width 1568 height 643
click at [634, 632] on li "IVA 0%" at bounding box center [727, 633] width 306 height 29
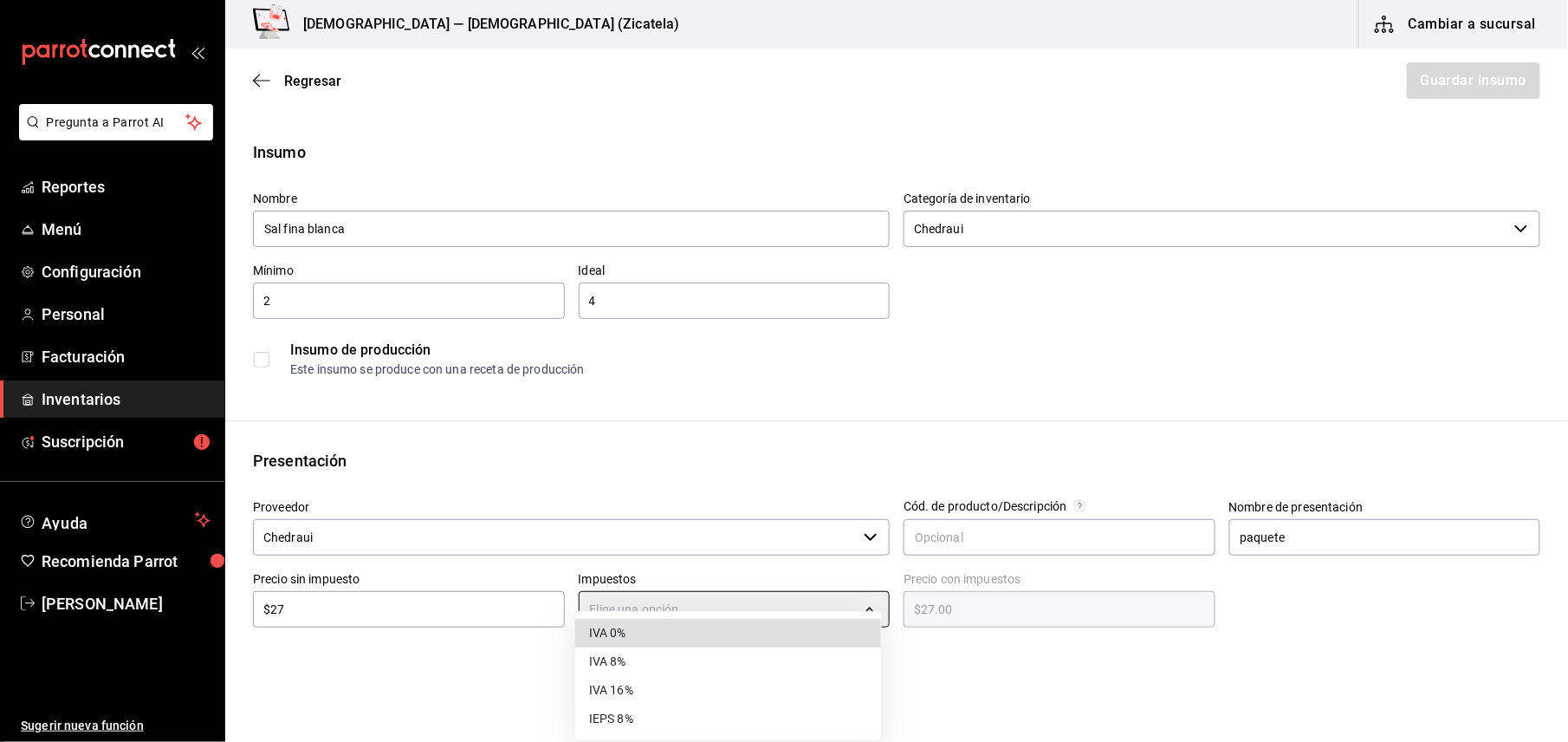
type input "IVA_0"
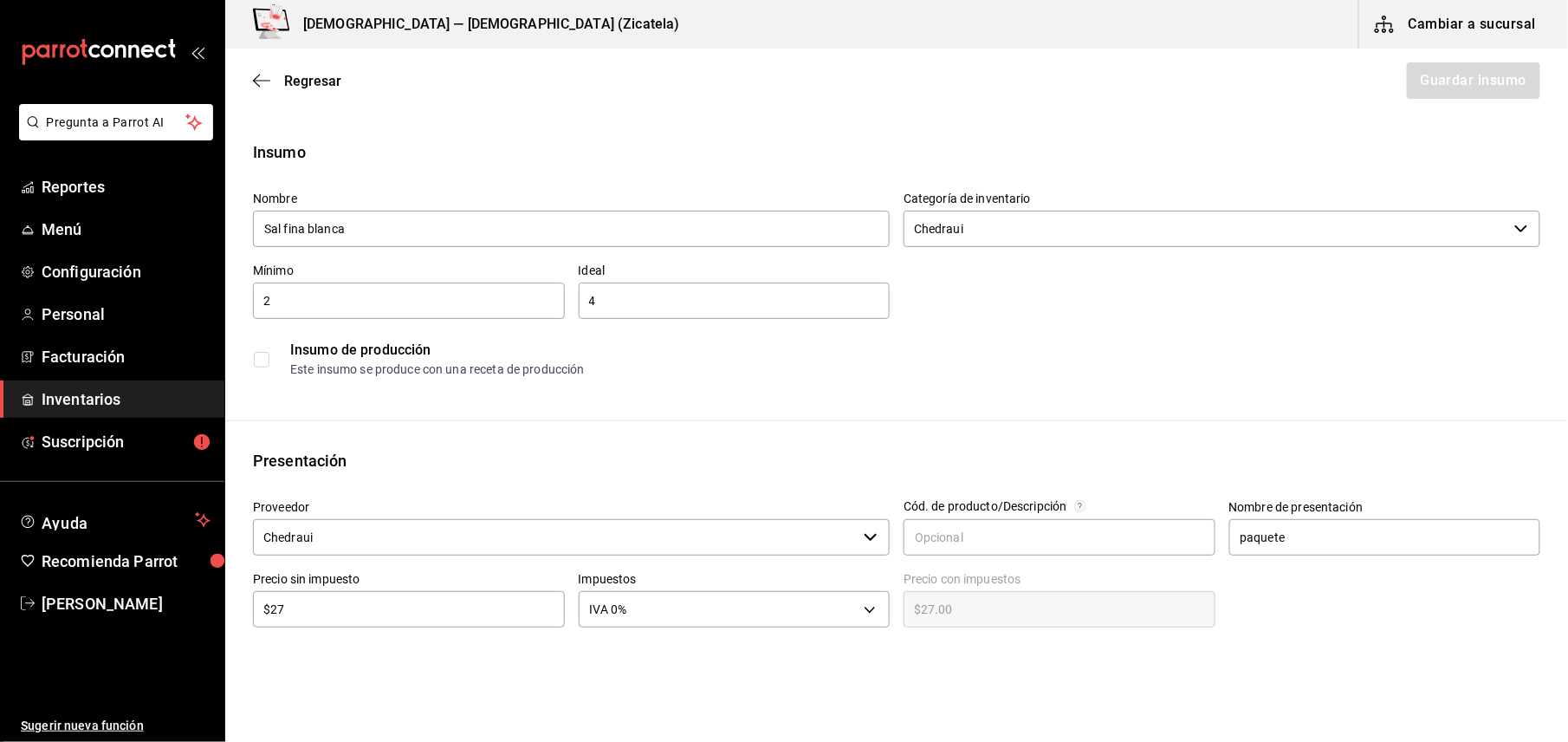
scroll to position [337, 0]
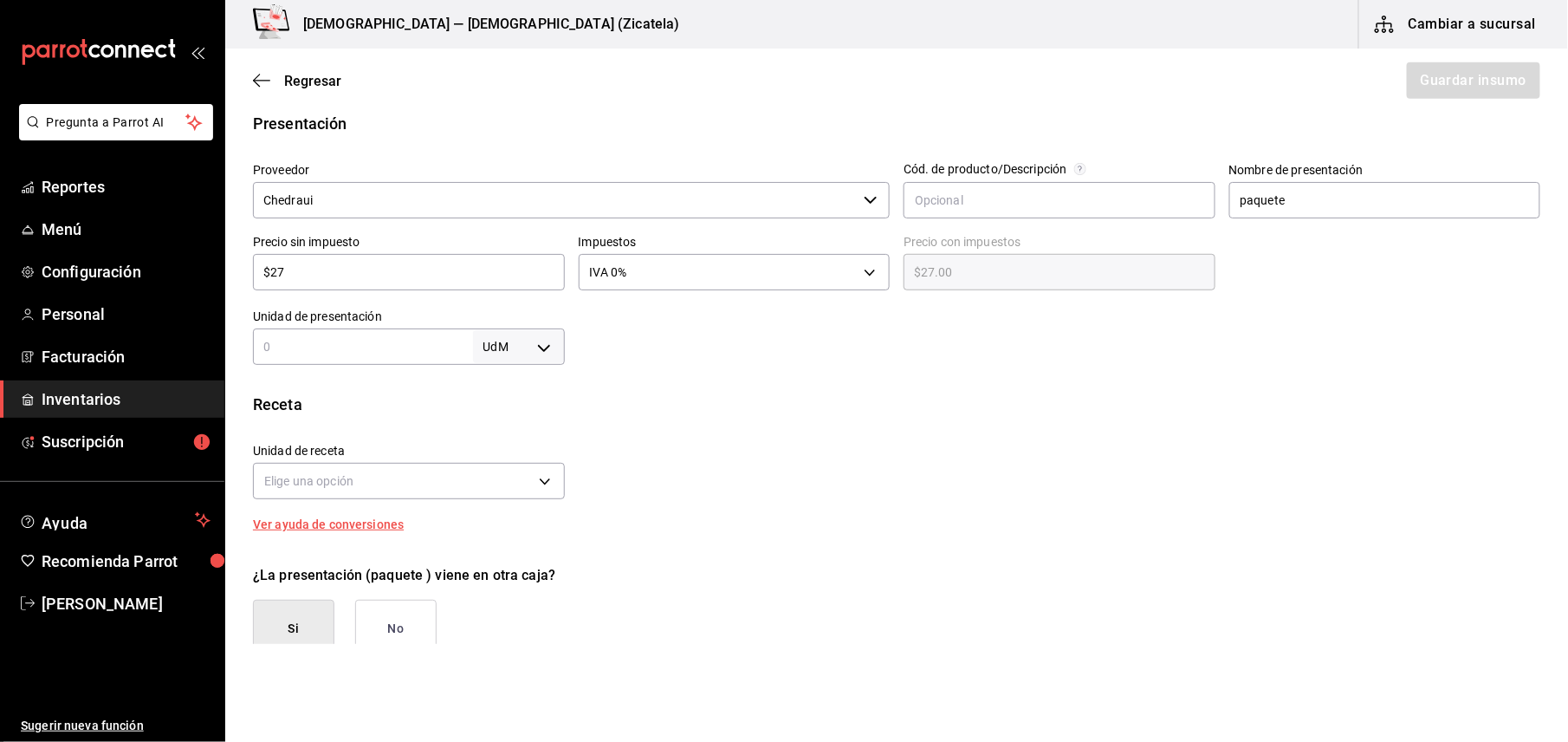
click at [352, 344] on input "text" at bounding box center [363, 347] width 220 height 21
type input "1"
click at [526, 347] on body "Pregunta a Parrot AI Reportes Menú Configuración Personal Facturación Inventari…" at bounding box center [784, 321] width 1568 height 643
click at [513, 431] on li "kg" at bounding box center [515, 428] width 90 height 29
type input "KILOGRAM"
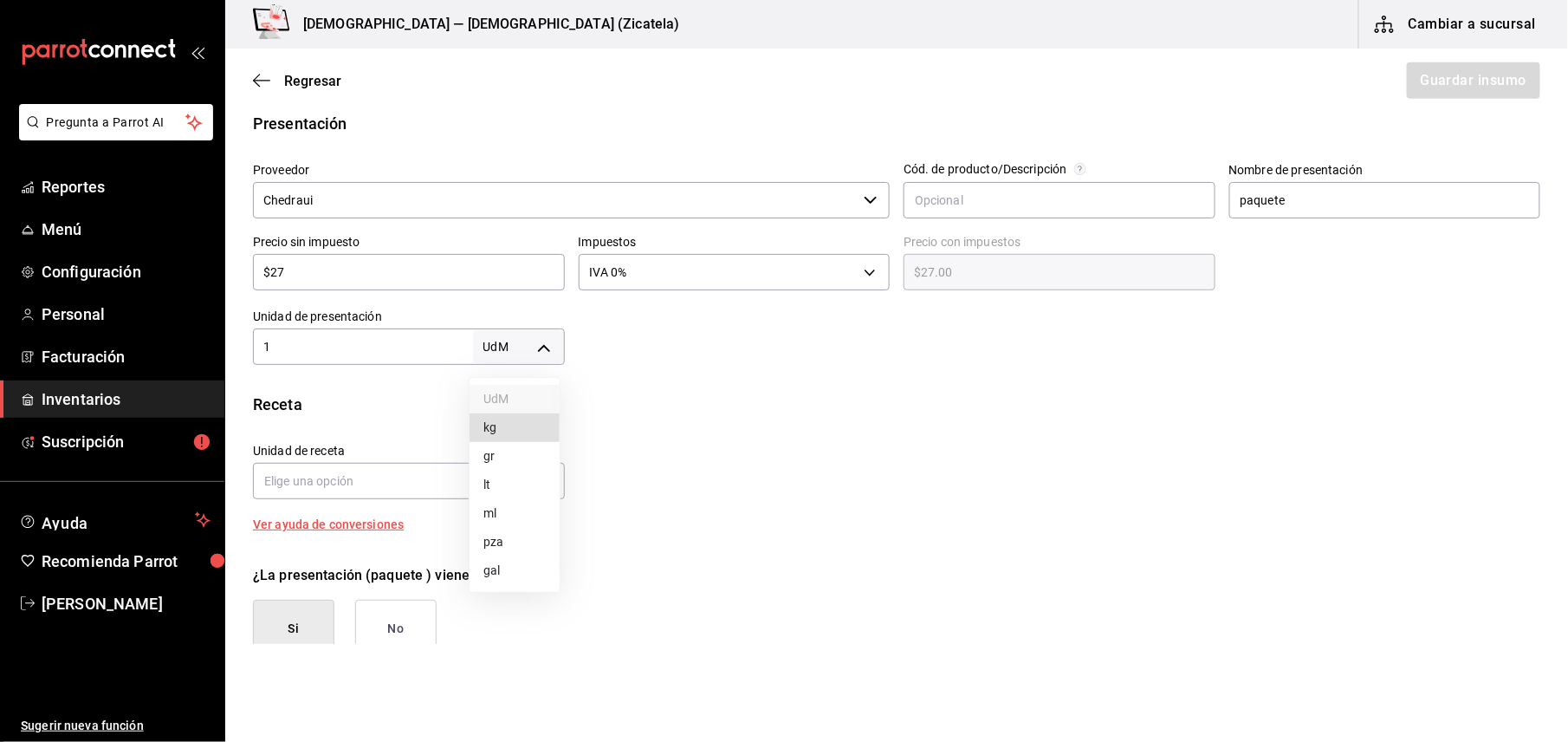
type input "KILOGRAM"
type input "1"
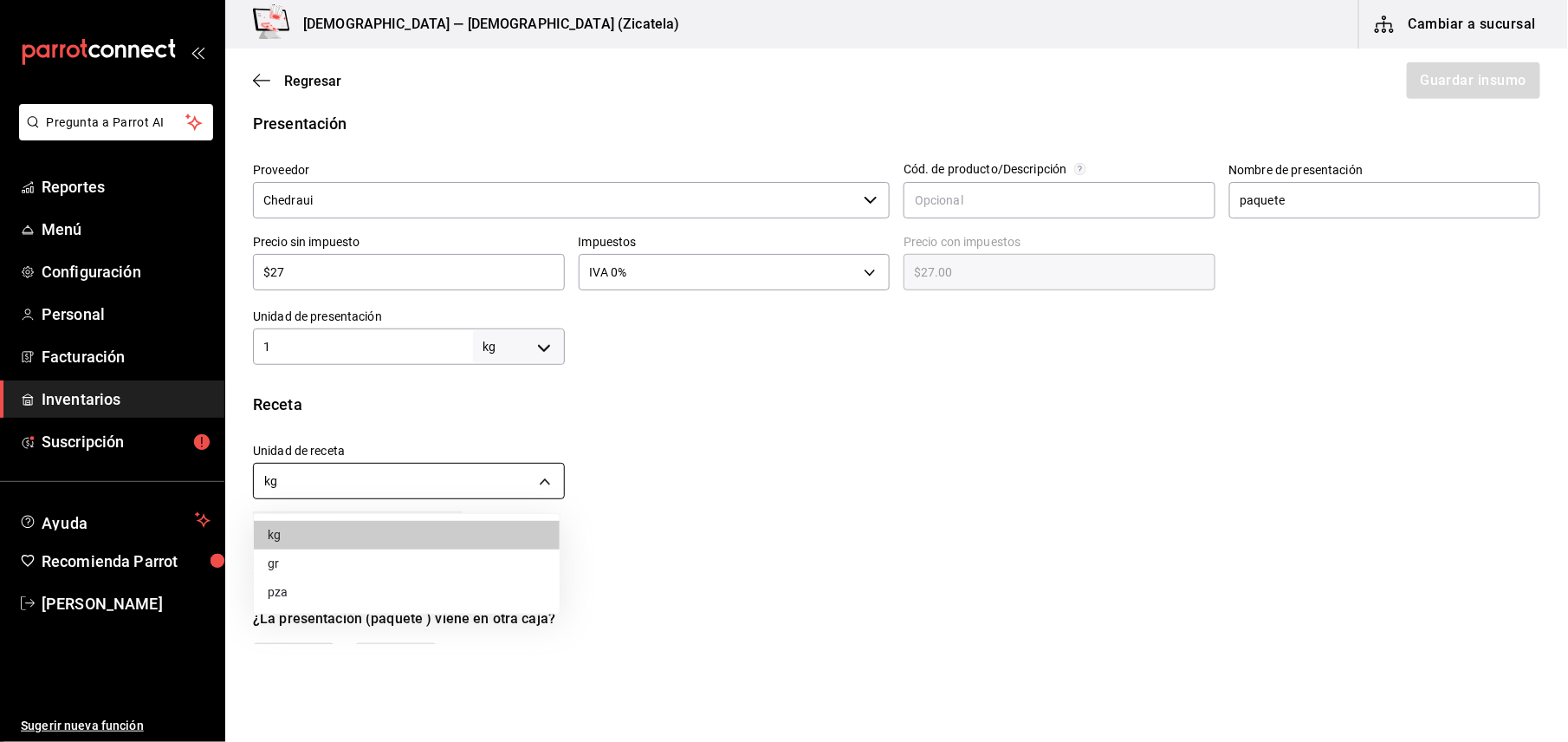
click at [373, 480] on body "Pregunta a Parrot AI Reportes Menú Configuración Personal Facturación Inventari…" at bounding box center [784, 321] width 1568 height 643
click at [326, 570] on li "gr" at bounding box center [406, 564] width 306 height 29
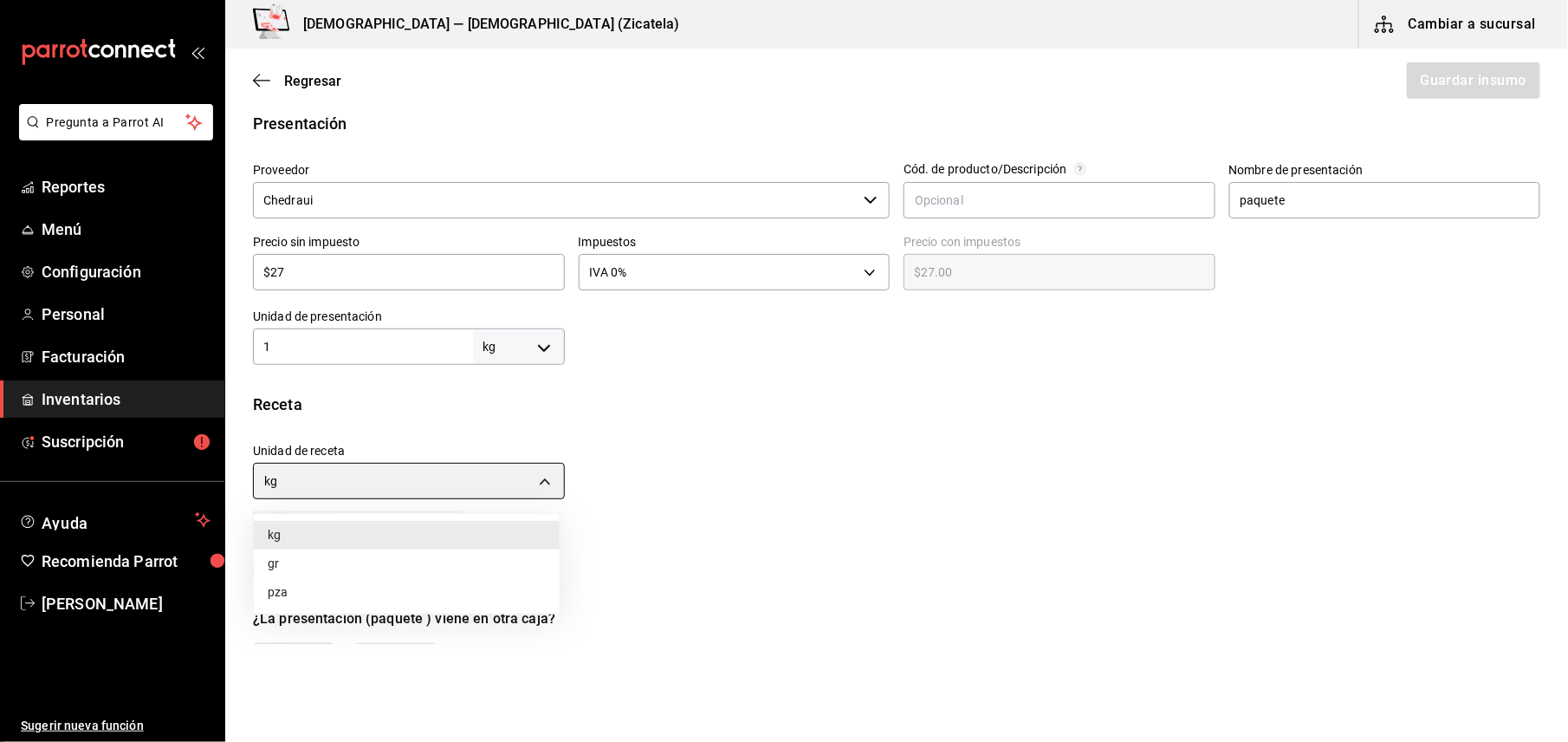
type input "GRAM"
type input "1,000"
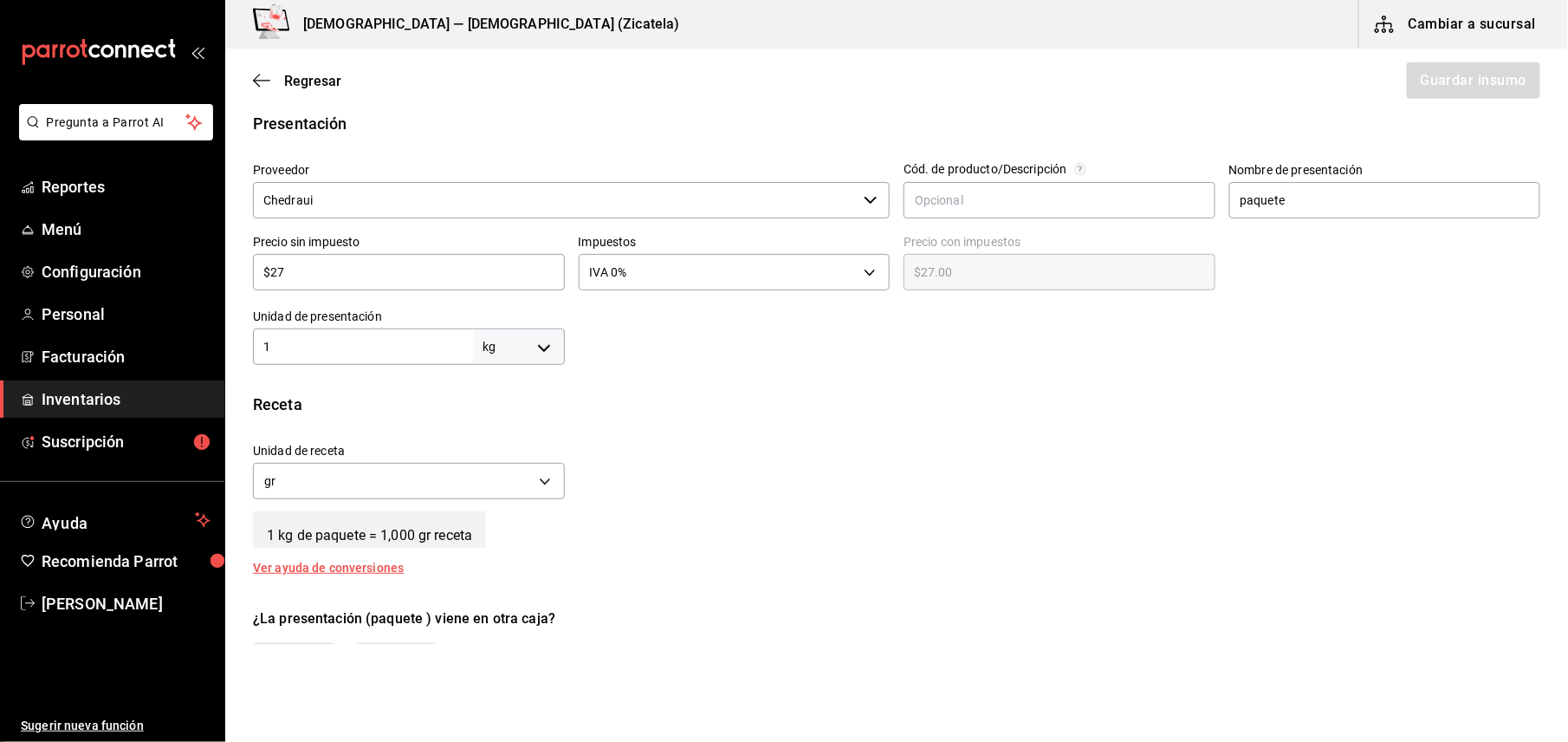
click at [525, 624] on div "¿La presentación (paquete ) viene en otra caja?" at bounding box center [896, 618] width 1287 height 21
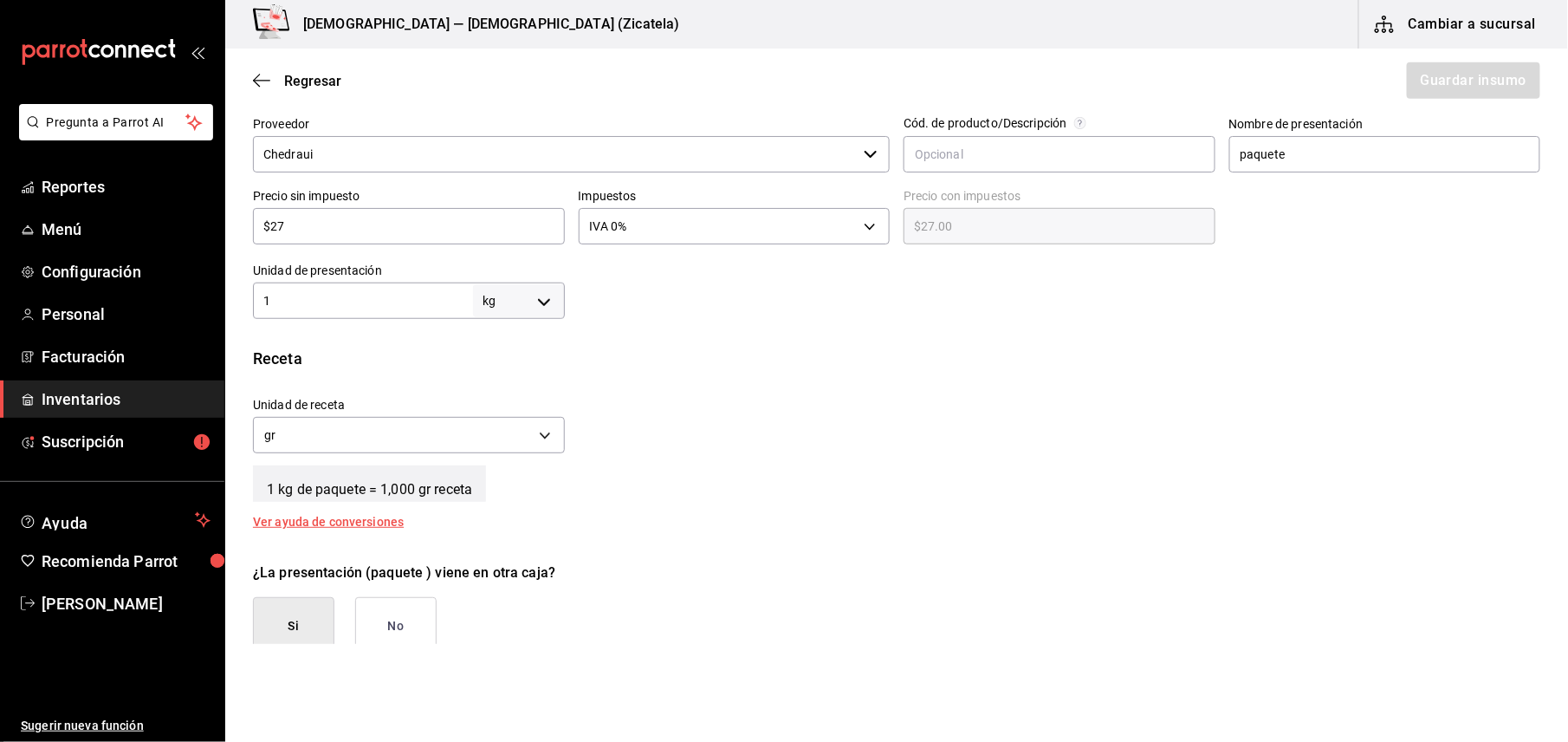
scroll to position [429, 0]
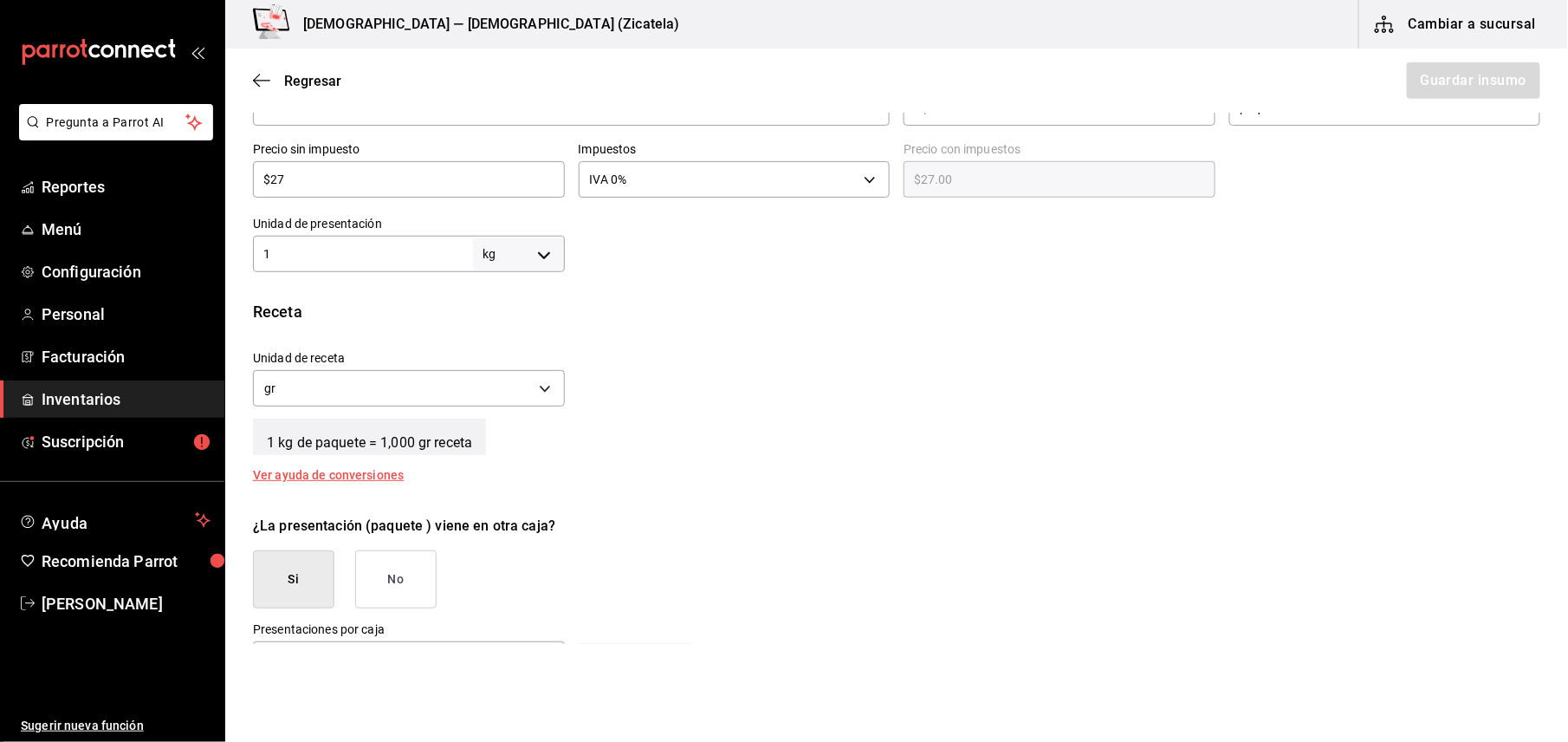
click at [391, 591] on button "No" at bounding box center [396, 579] width 81 height 58
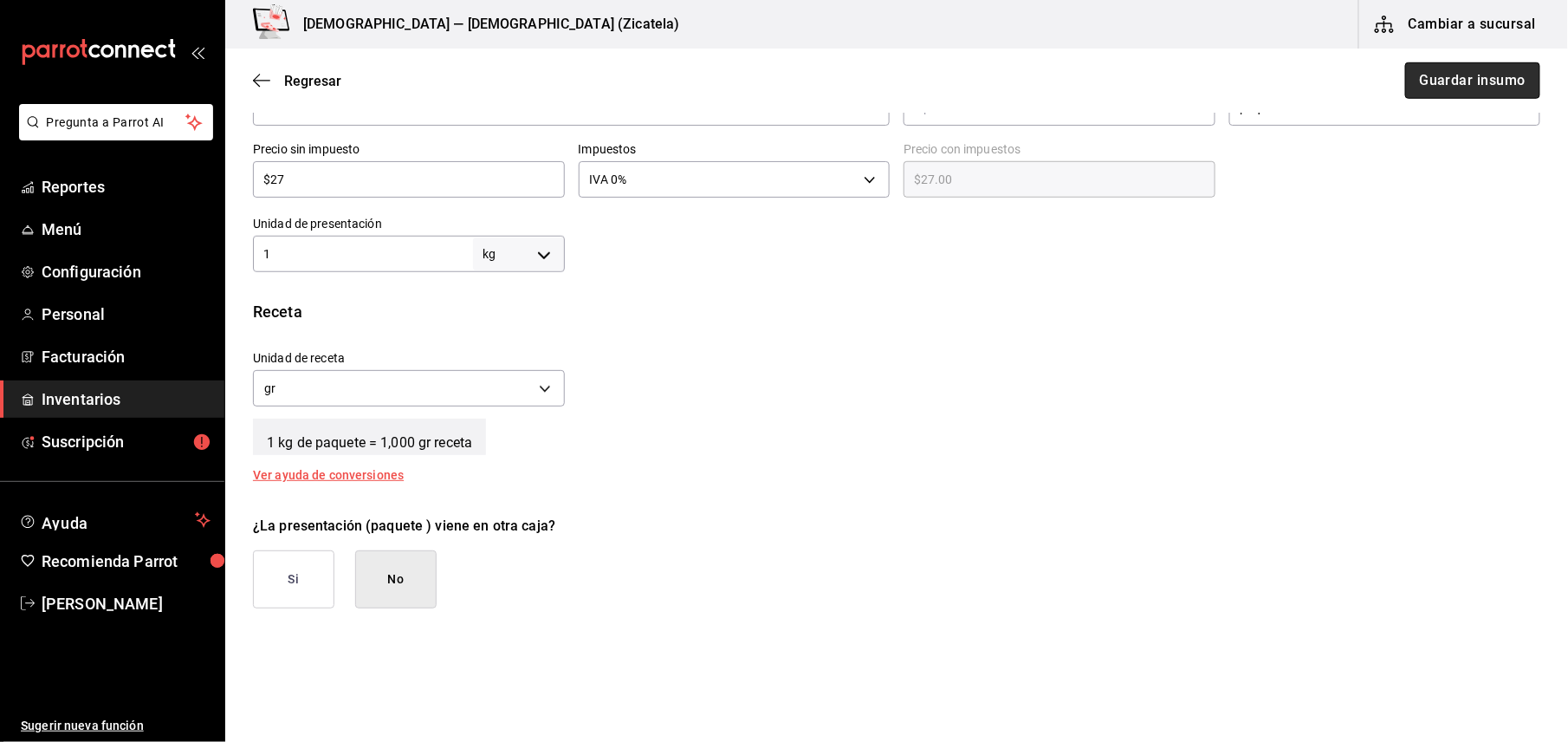
click at [1463, 91] on button "Guardar insumo" at bounding box center [1472, 81] width 135 height 36
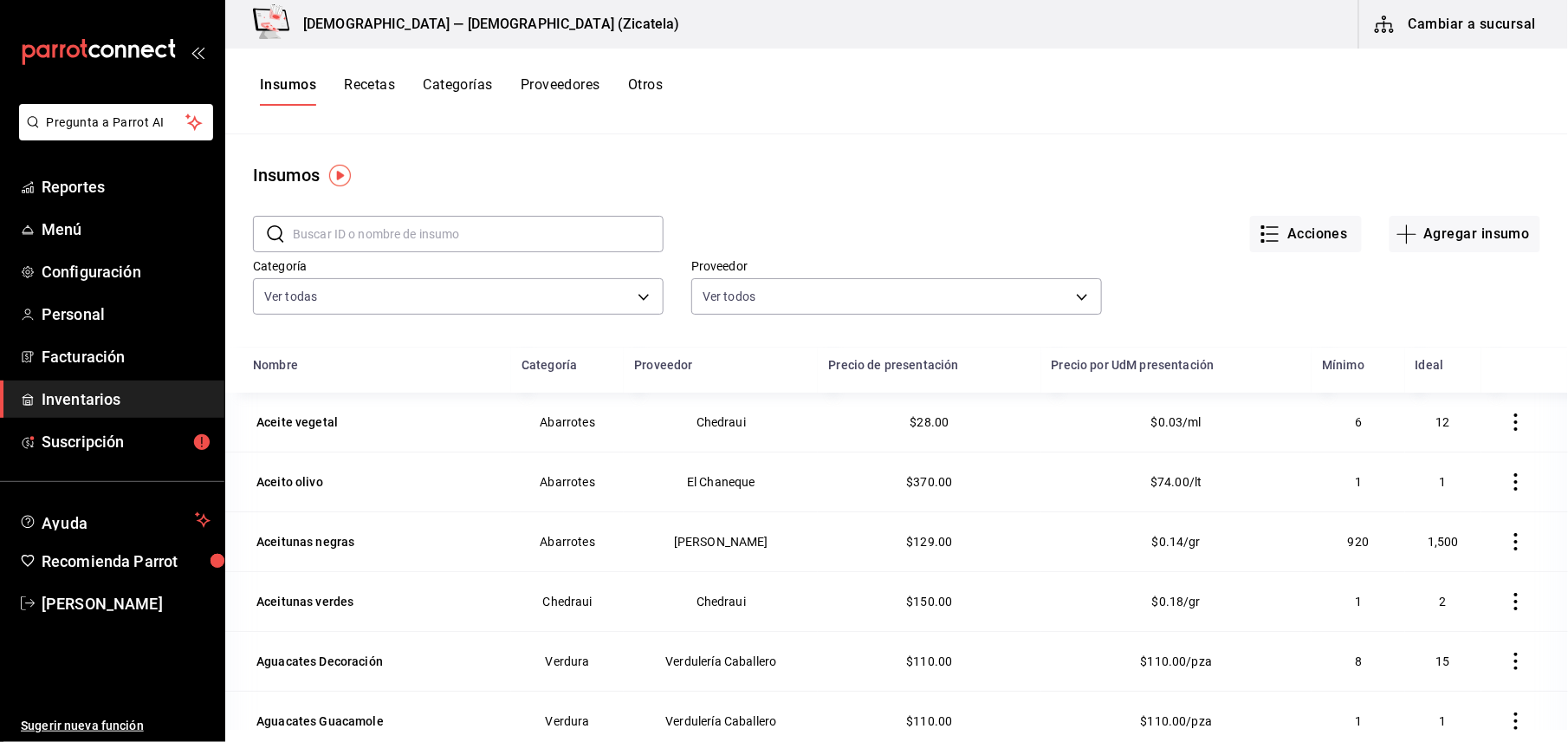
click at [527, 237] on input "text" at bounding box center [477, 234] width 371 height 35
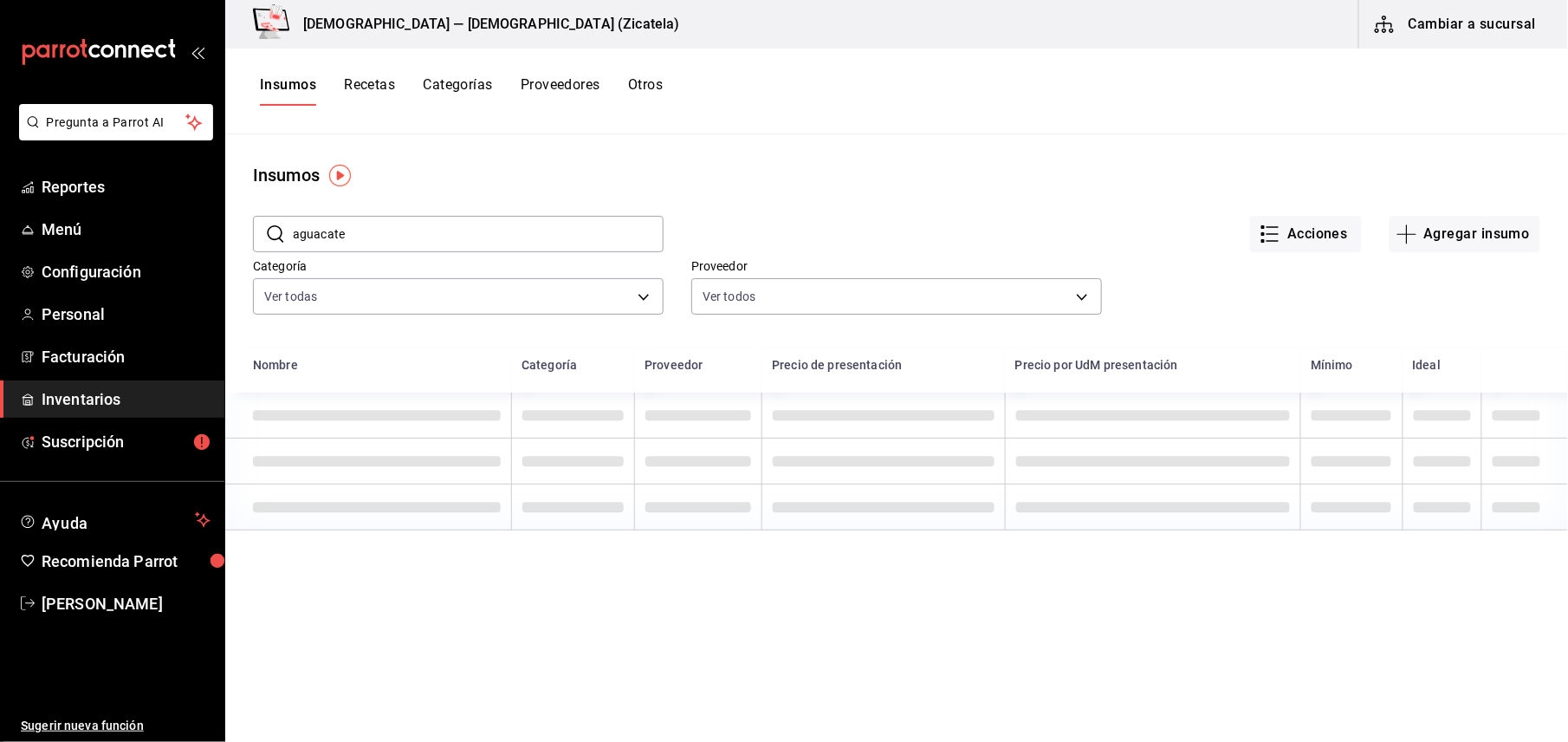
type input "aguacate"
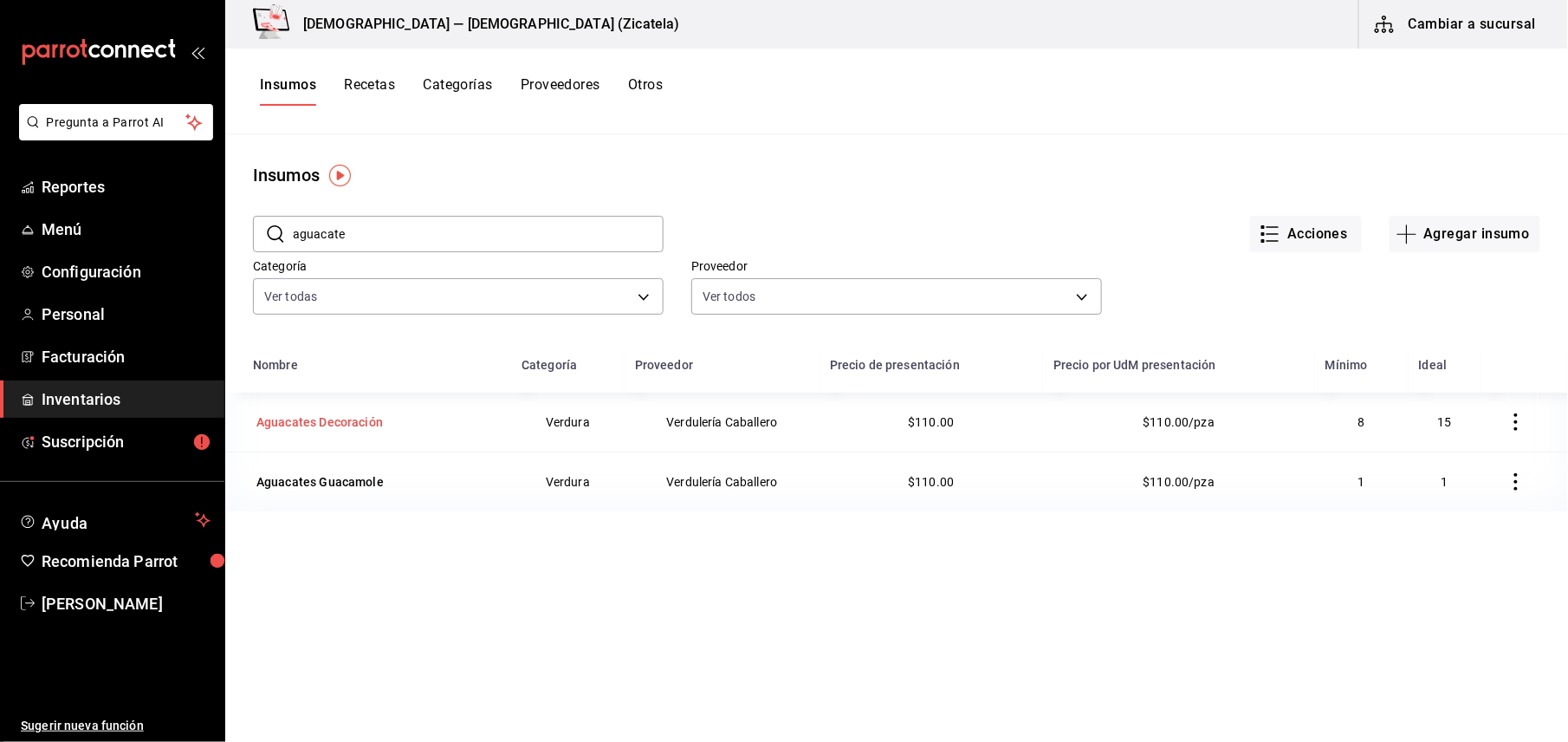
click at [323, 425] on div "Aguacates Decoración" at bounding box center [319, 422] width 127 height 17
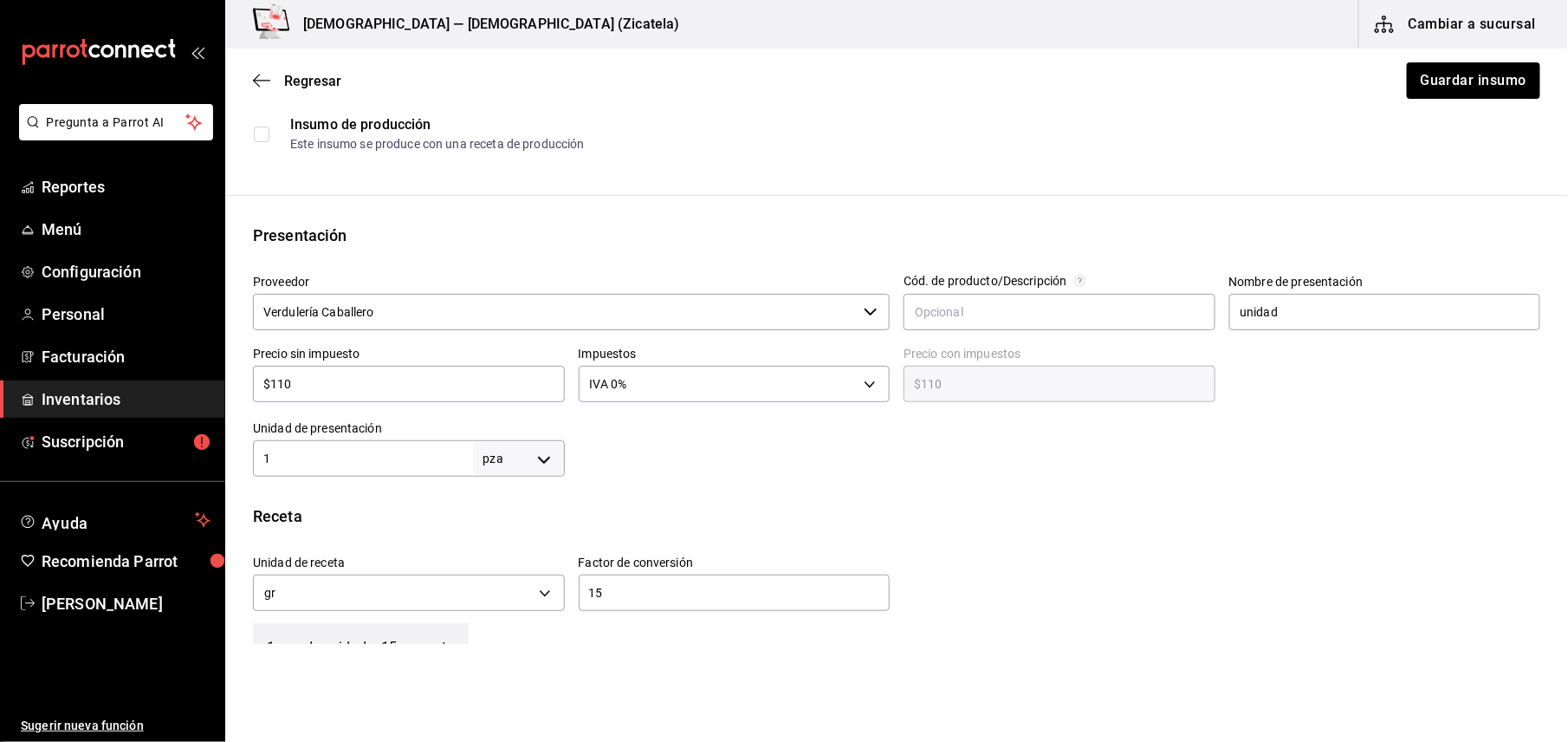
scroll to position [323, 0]
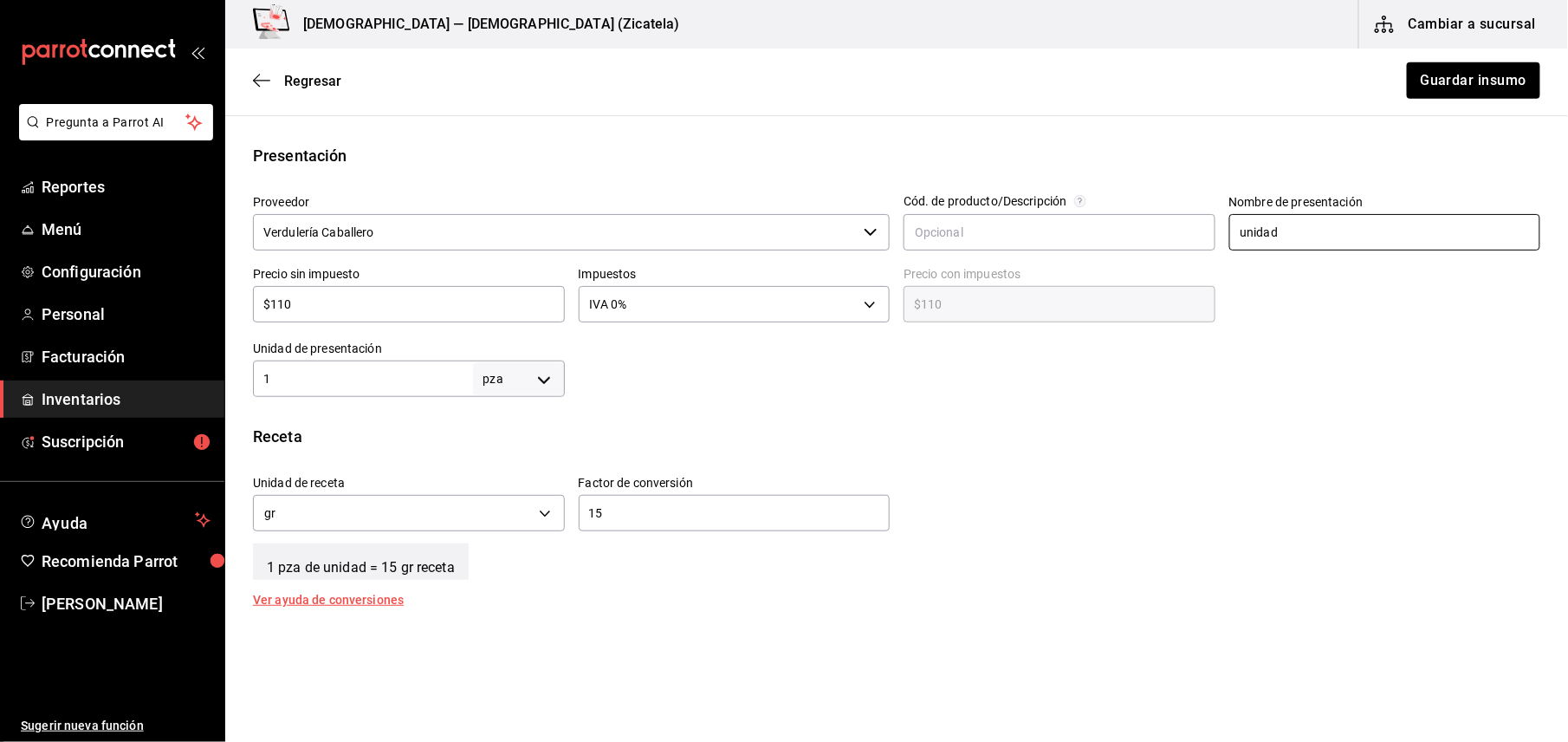
click at [1341, 240] on input "unidad" at bounding box center [1384, 232] width 311 height 36
type input "u"
type input "Kilo"
click at [532, 380] on body "Pregunta a Parrot AI Reportes Menú Configuración Personal Facturación Inventari…" at bounding box center [784, 321] width 1568 height 643
click at [532, 380] on div at bounding box center [784, 371] width 1568 height 742
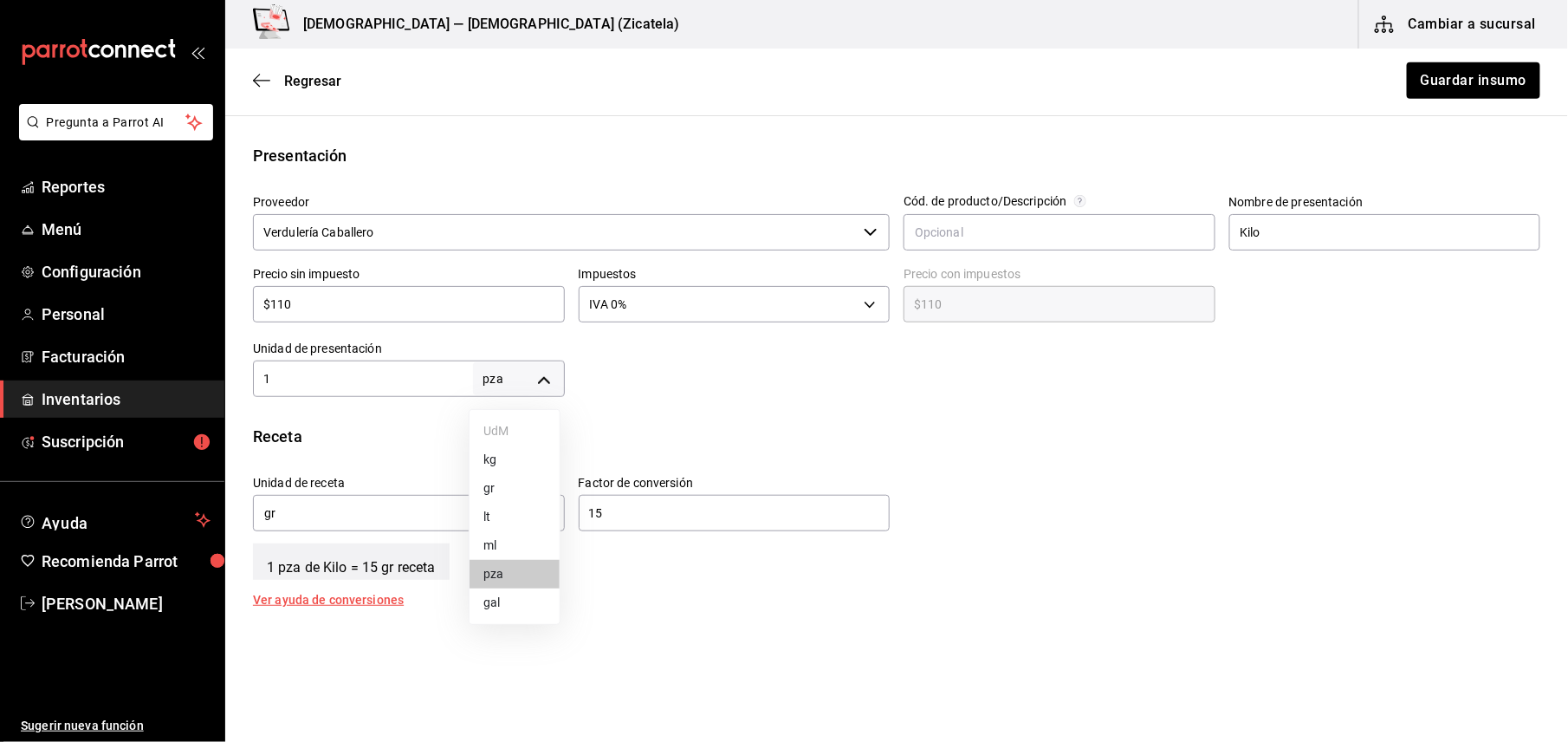
click at [545, 368] on body "Pregunta a Parrot AI Reportes Menú Configuración Personal Facturación Inventari…" at bounding box center [784, 321] width 1568 height 643
click at [504, 472] on li "kg" at bounding box center [515, 460] width 90 height 29
type input "KILOGRAM"
type input "1"
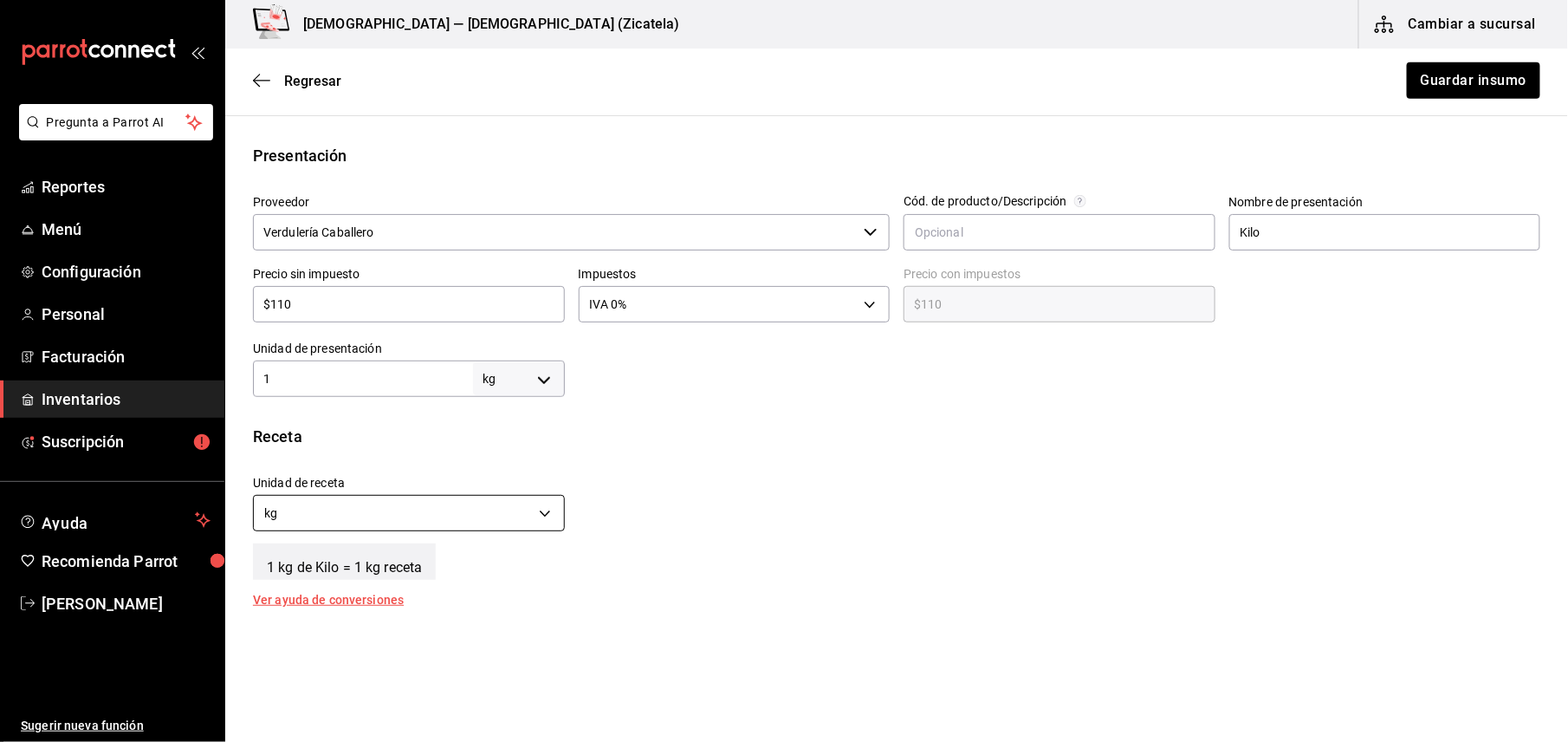
click at [351, 508] on body "Pregunta a Parrot AI Reportes Menú Configuración Personal Facturación Inventari…" at bounding box center [784, 321] width 1568 height 643
click at [311, 590] on li "gr" at bounding box center [406, 595] width 306 height 29
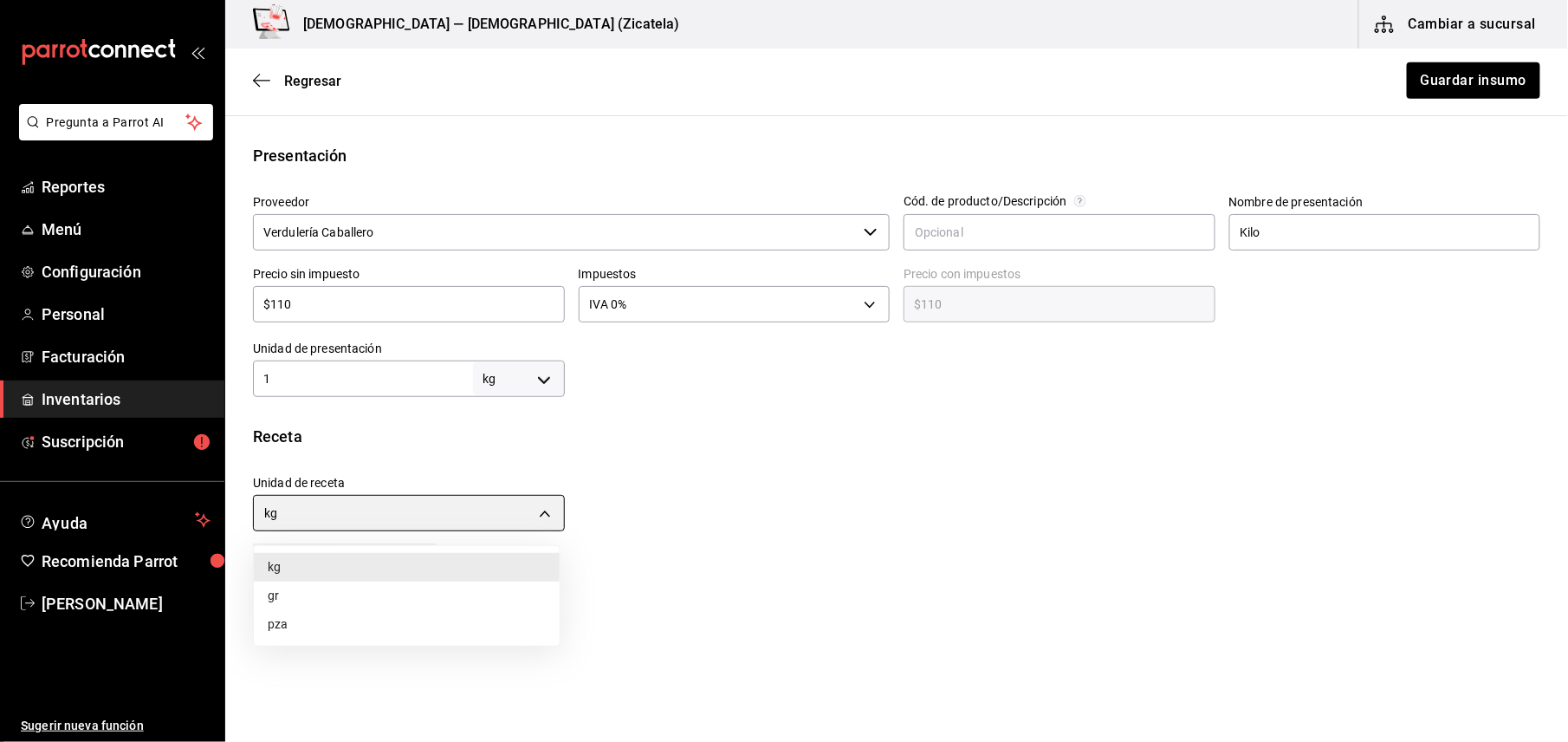
type input "GRAM"
type input "1,000"
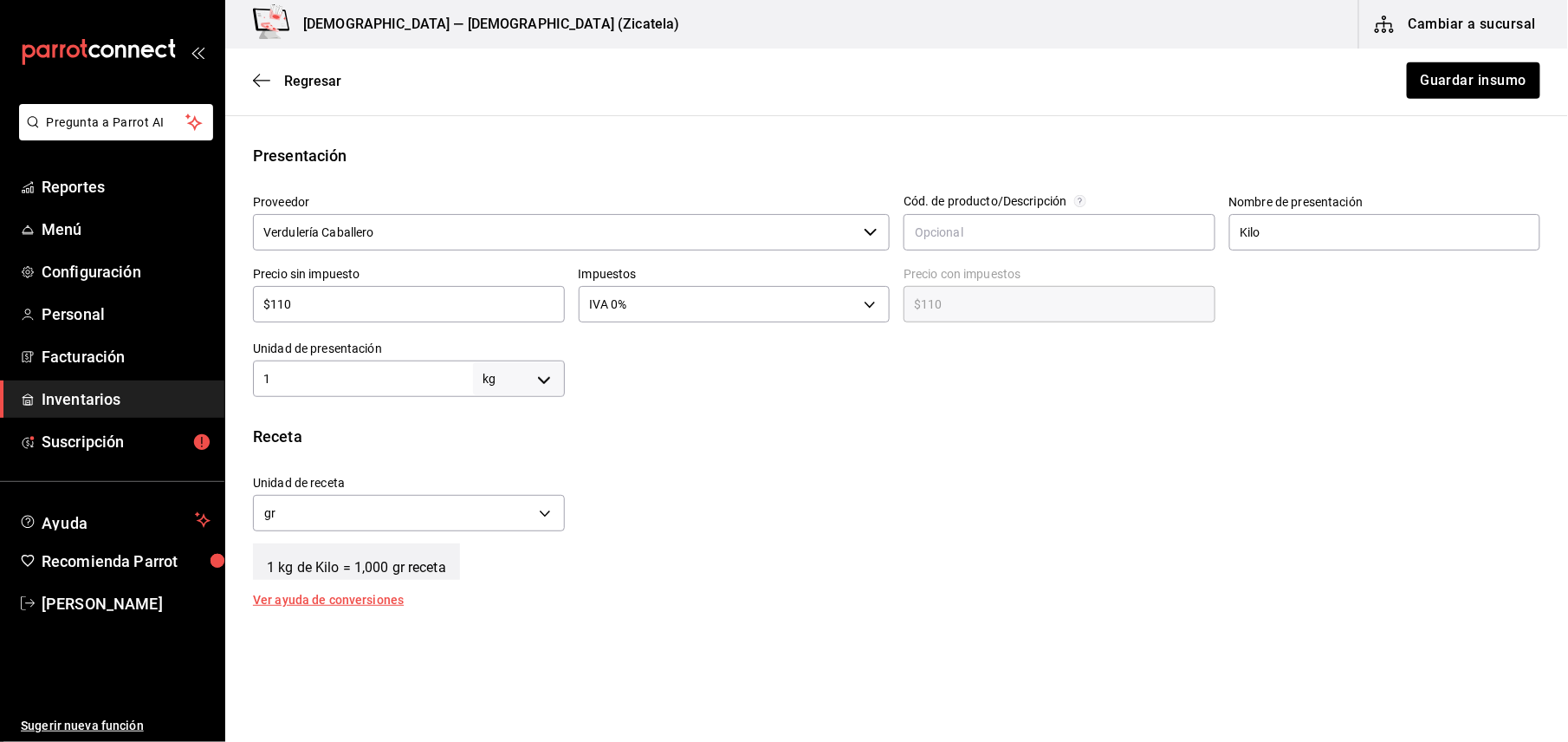
click at [842, 503] on div "Unidad de receta gr GRAM Factor de conversión 1,000 ​" at bounding box center [888, 499] width 1301 height 75
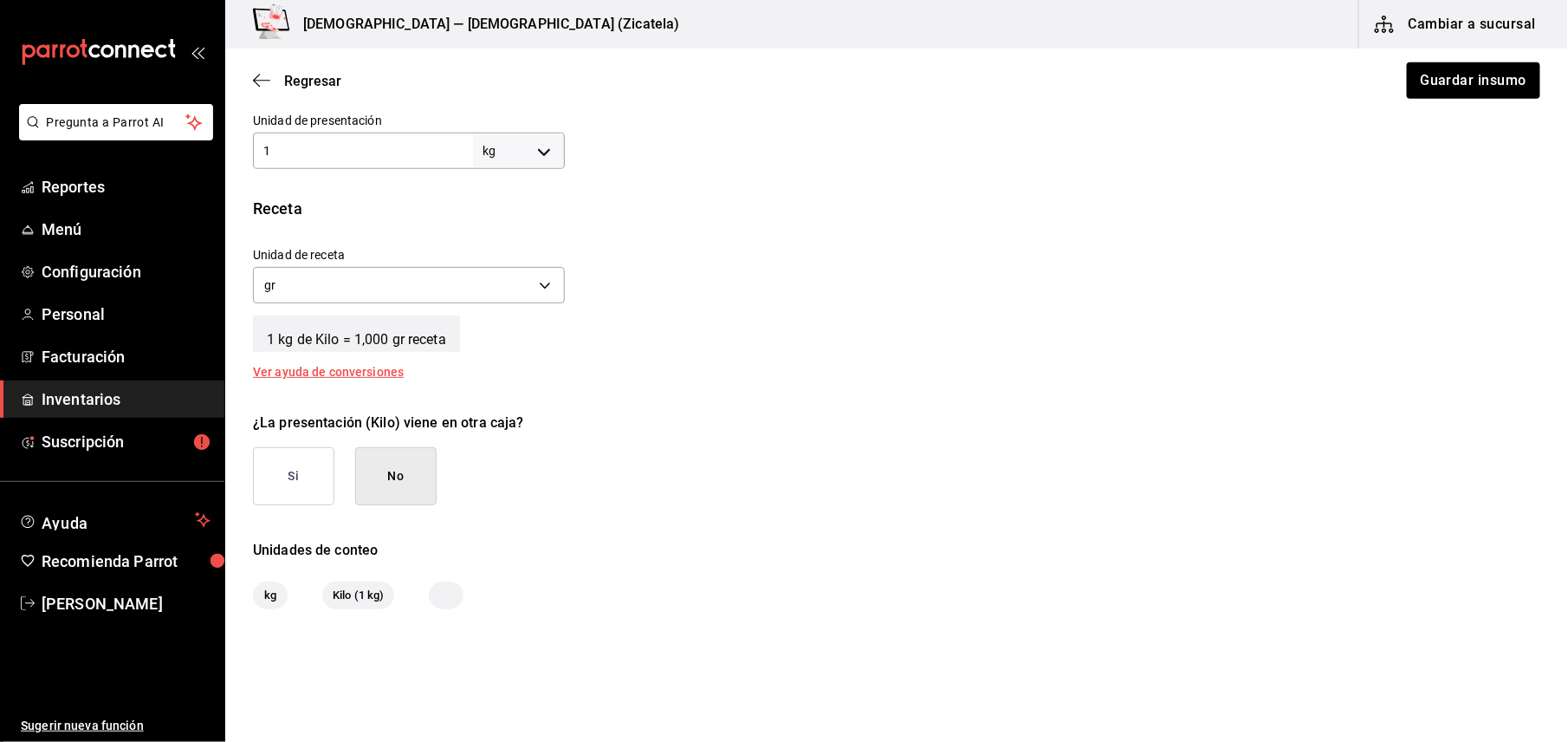
scroll to position [554, 0]
click at [410, 469] on button "No" at bounding box center [396, 473] width 81 height 58
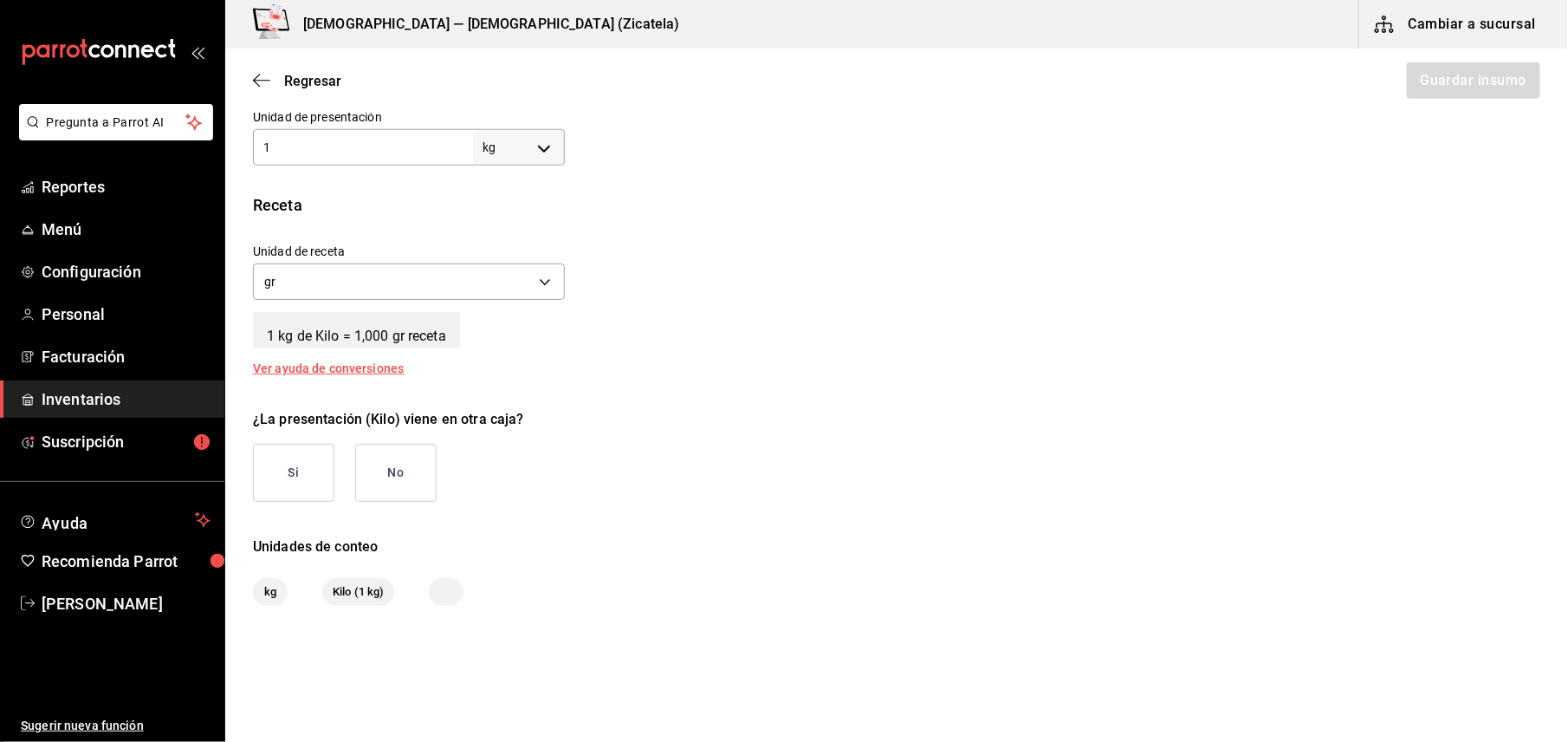
click at [391, 475] on button "No" at bounding box center [396, 473] width 81 height 58
click at [1416, 85] on button "Guardar insumo" at bounding box center [1472, 81] width 135 height 36
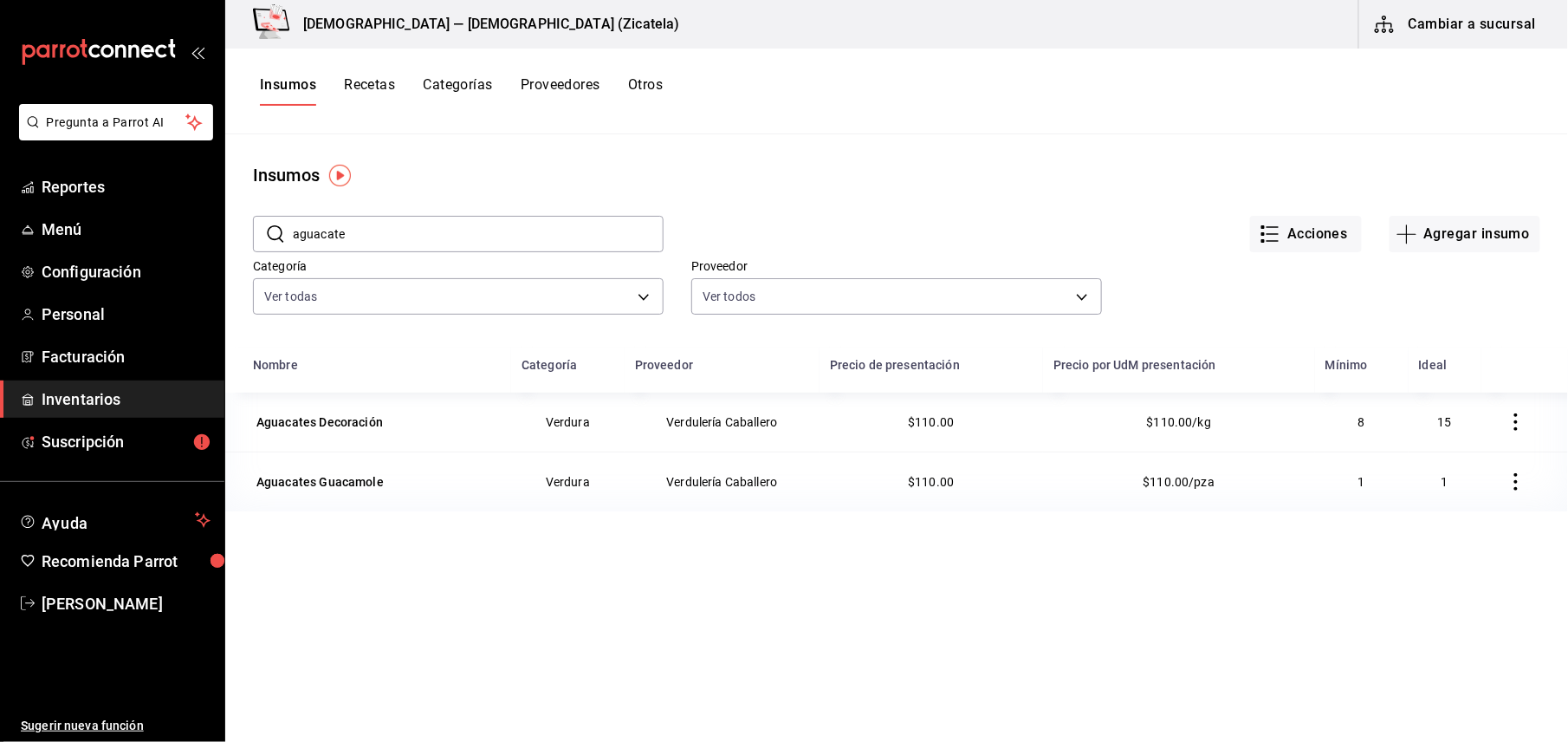
click at [372, 237] on input "aguacate" at bounding box center [477, 234] width 371 height 35
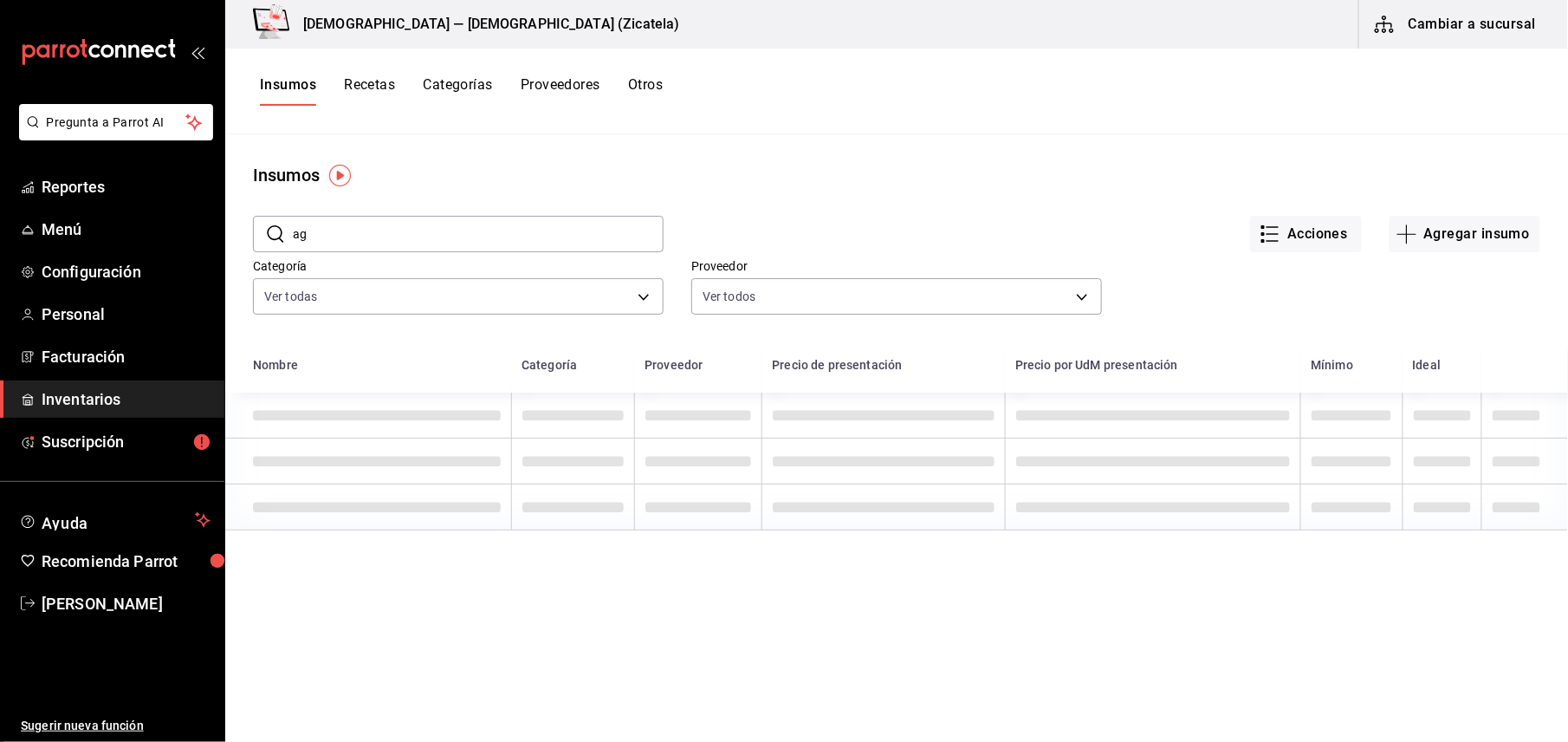
type input "a"
type input "Ajonjolí"
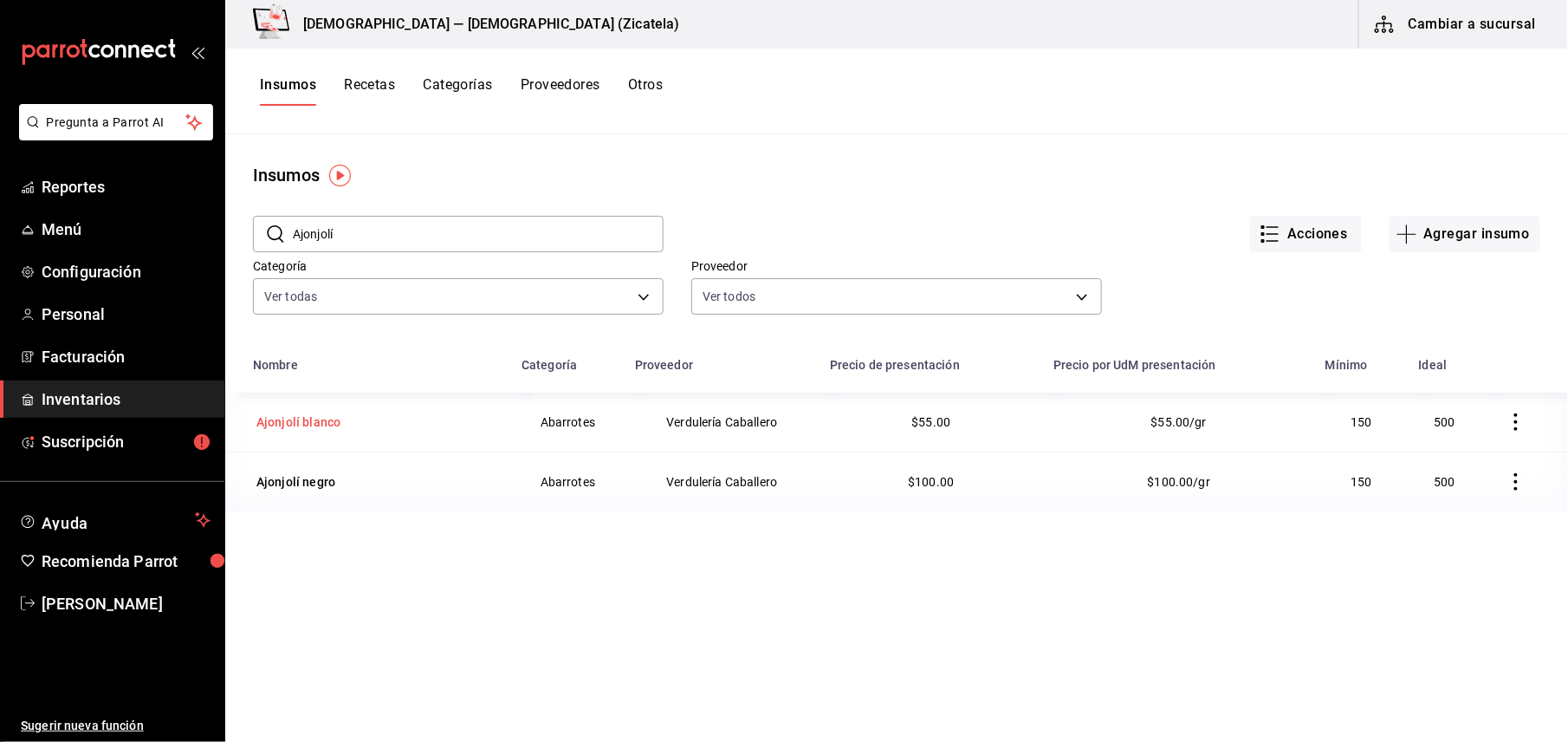
click at [327, 421] on div "Ajonjolí blanco" at bounding box center [298, 422] width 84 height 17
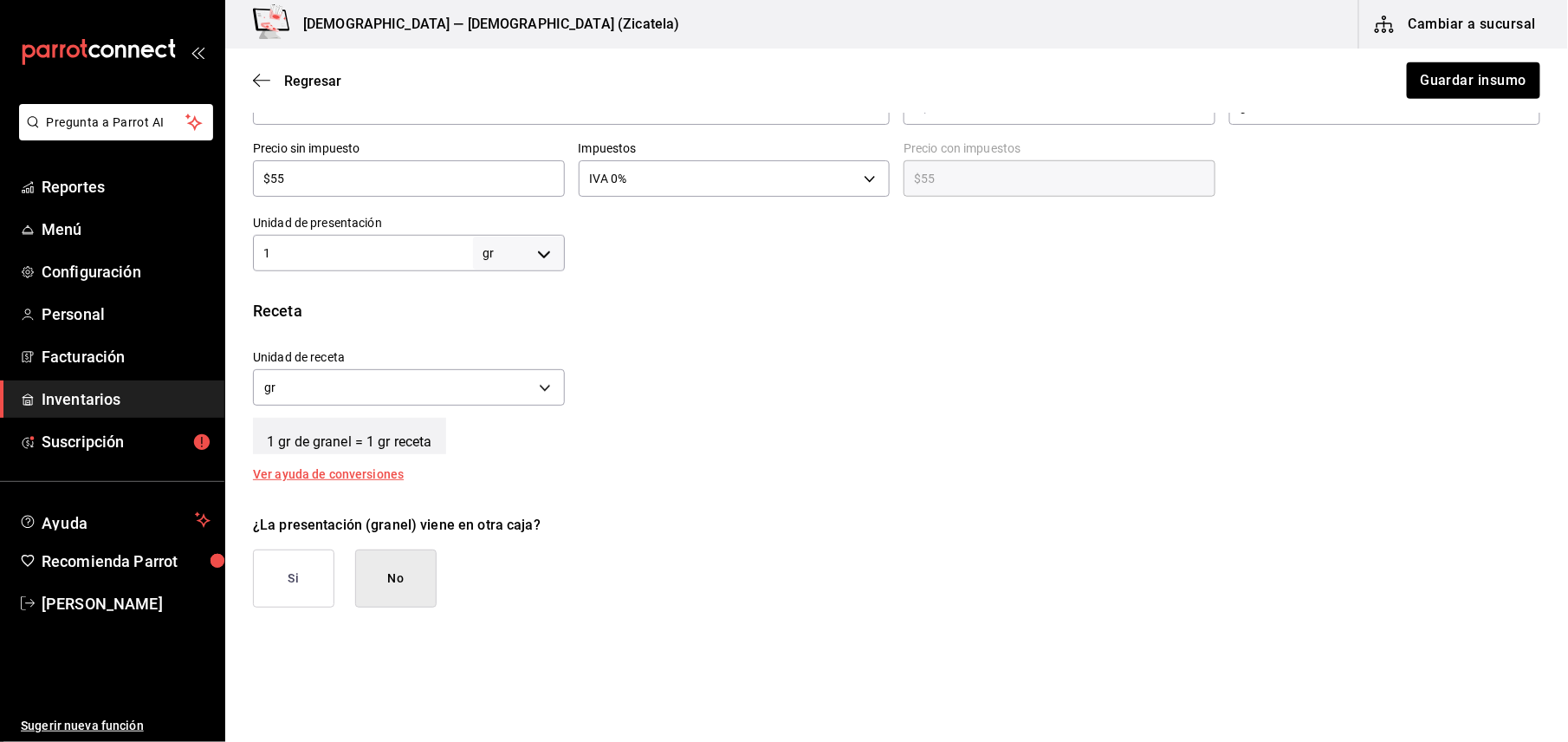
scroll to position [462, 0]
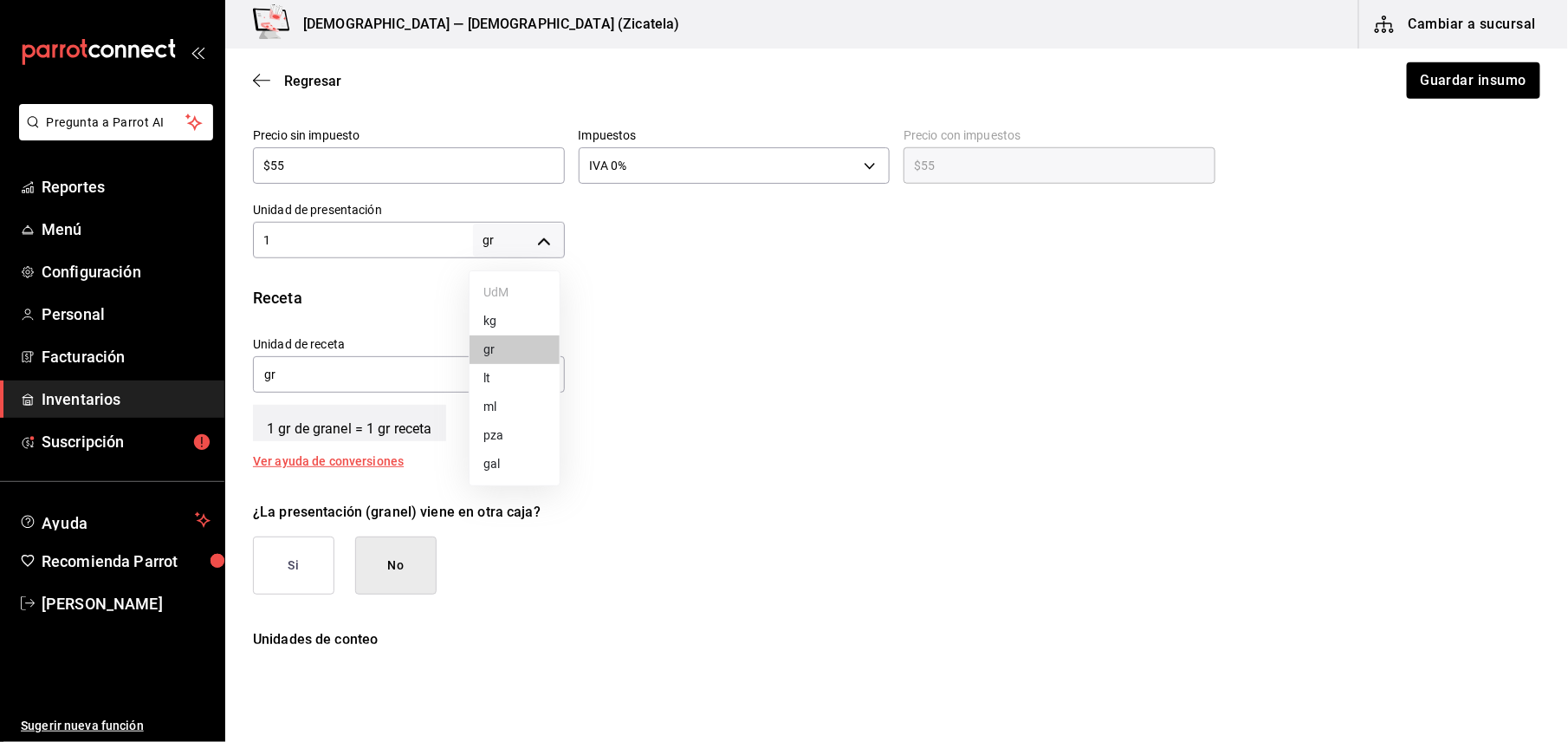
click at [532, 241] on body "Pregunta a Parrot AI Reportes Menú Configuración Personal Facturación Inventari…" at bounding box center [784, 321] width 1568 height 643
click at [504, 328] on li "kg" at bounding box center [515, 321] width 90 height 29
type input "KILOGRAM"
type input "1"
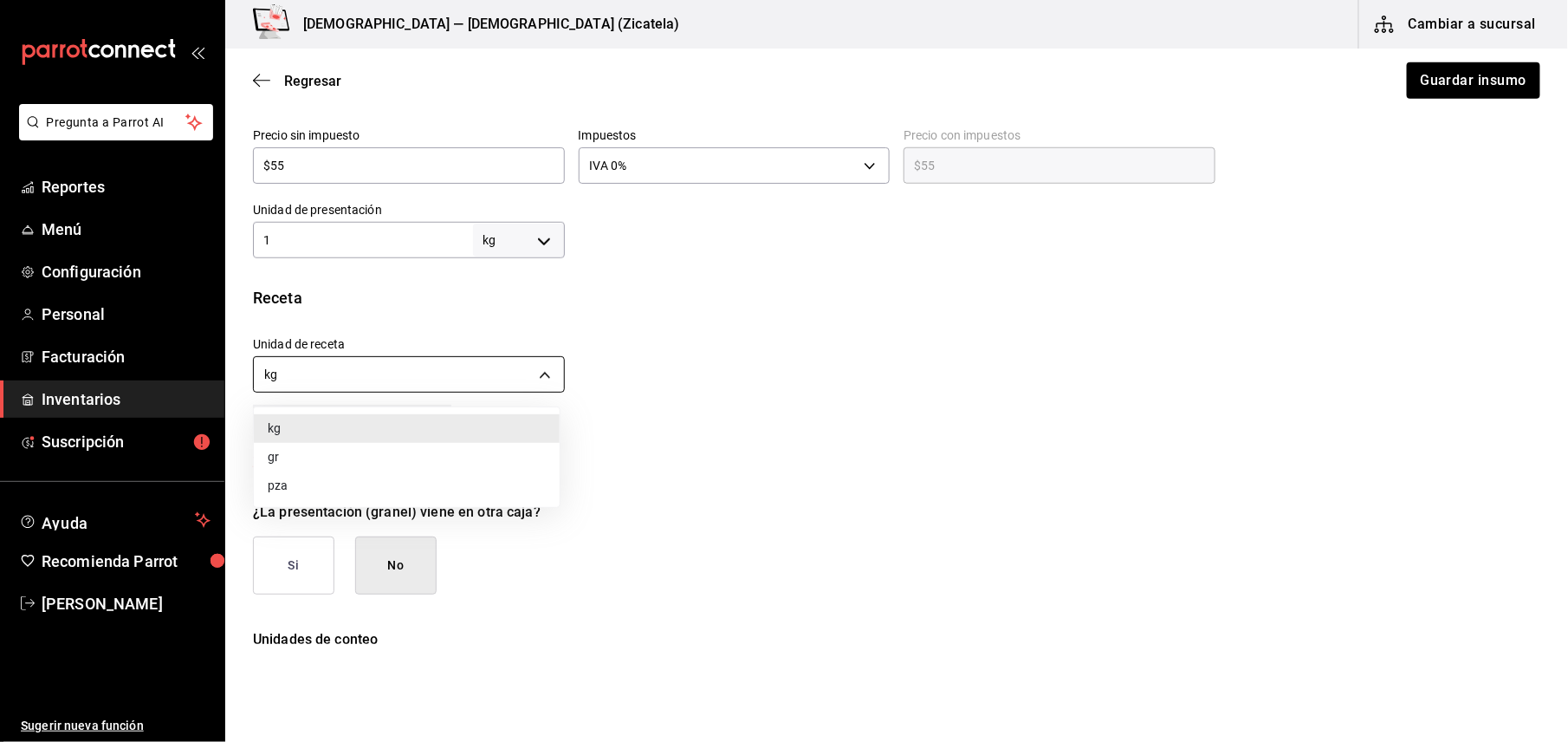
click at [436, 385] on body "Pregunta a Parrot AI Reportes Menú Configuración Personal Facturación Inventari…" at bounding box center [784, 321] width 1568 height 643
click at [328, 459] on li "gr" at bounding box center [406, 457] width 306 height 29
type input "GRAM"
type input "1,000"
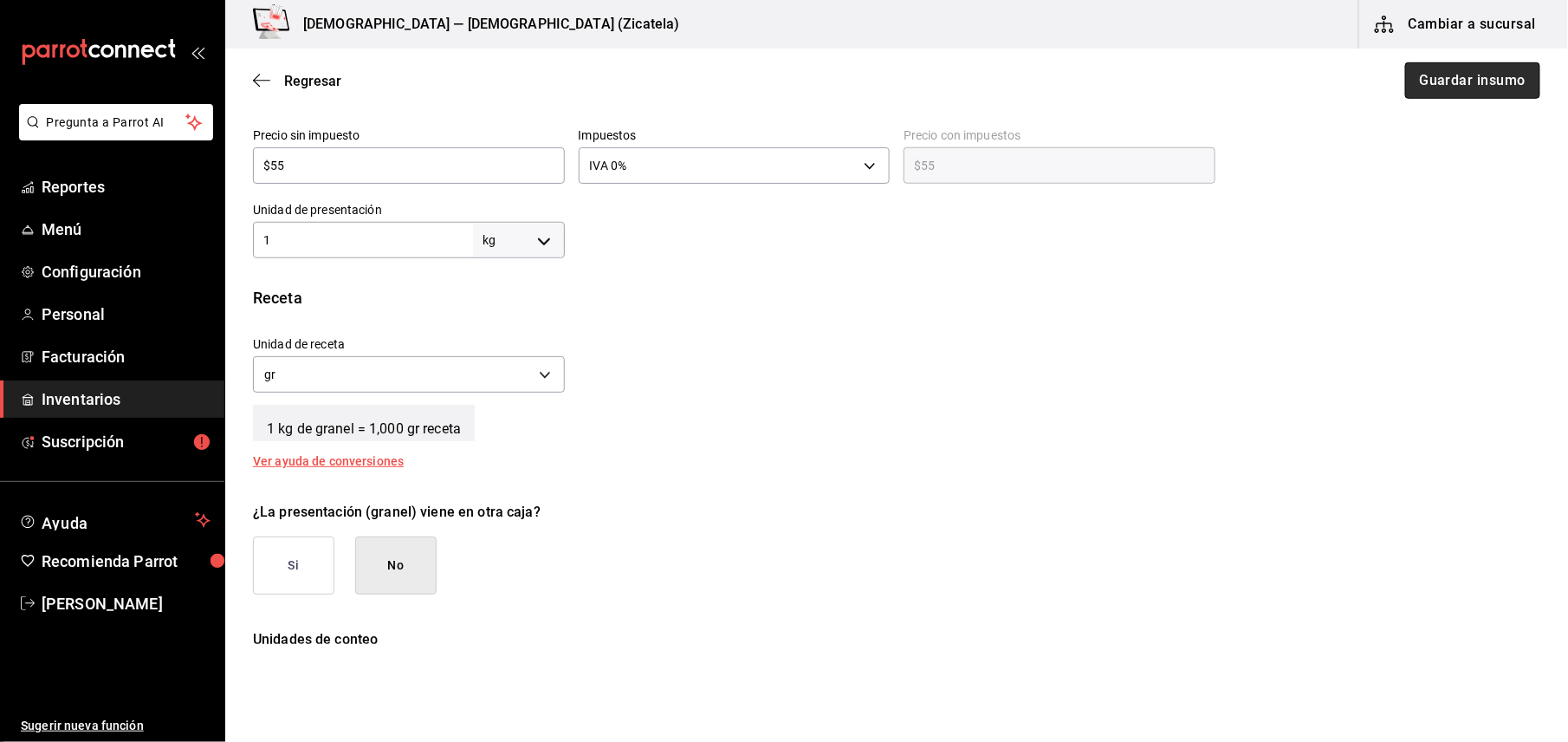
click at [1448, 85] on button "Guardar insumo" at bounding box center [1472, 81] width 135 height 36
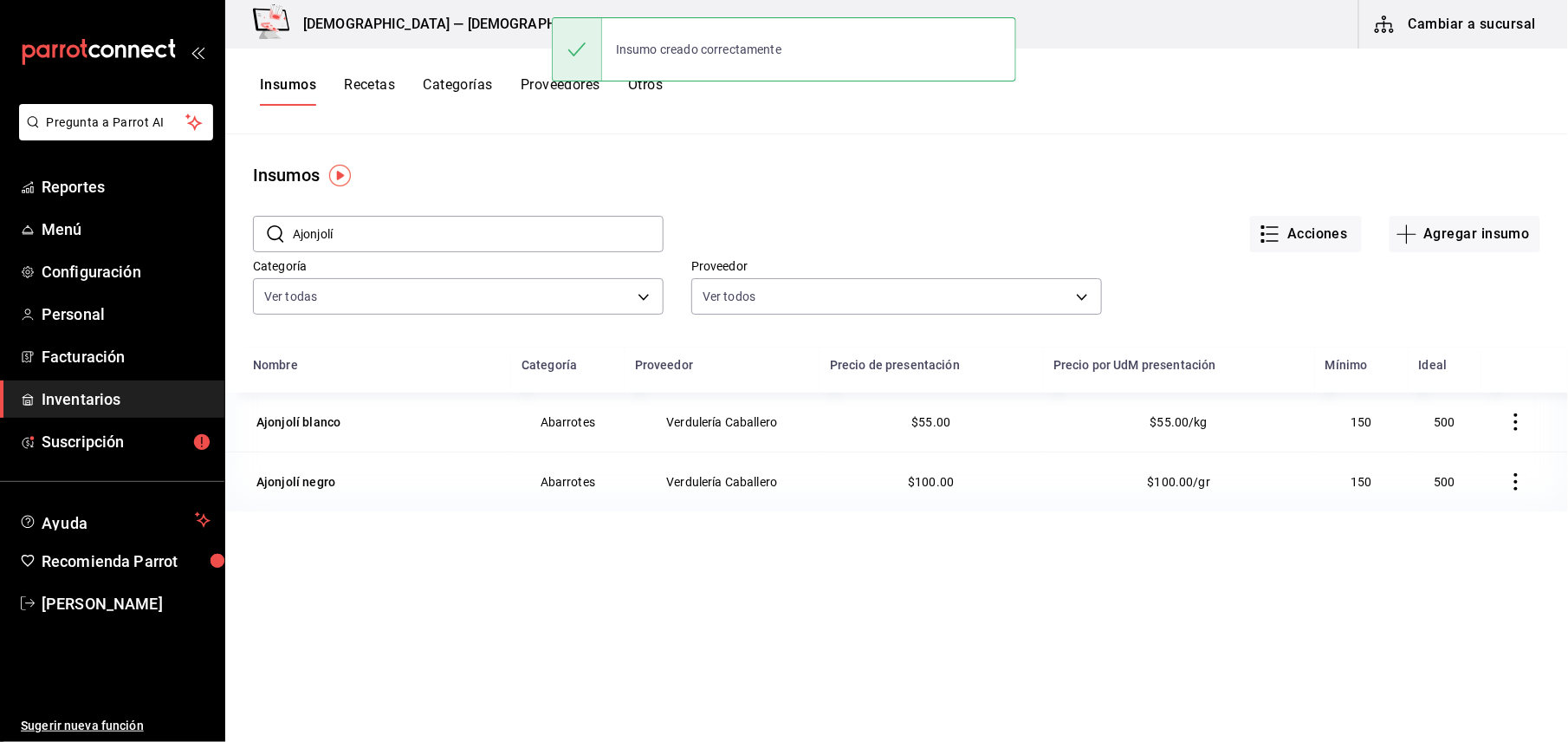
click at [376, 84] on button "Recetas" at bounding box center [369, 91] width 51 height 30
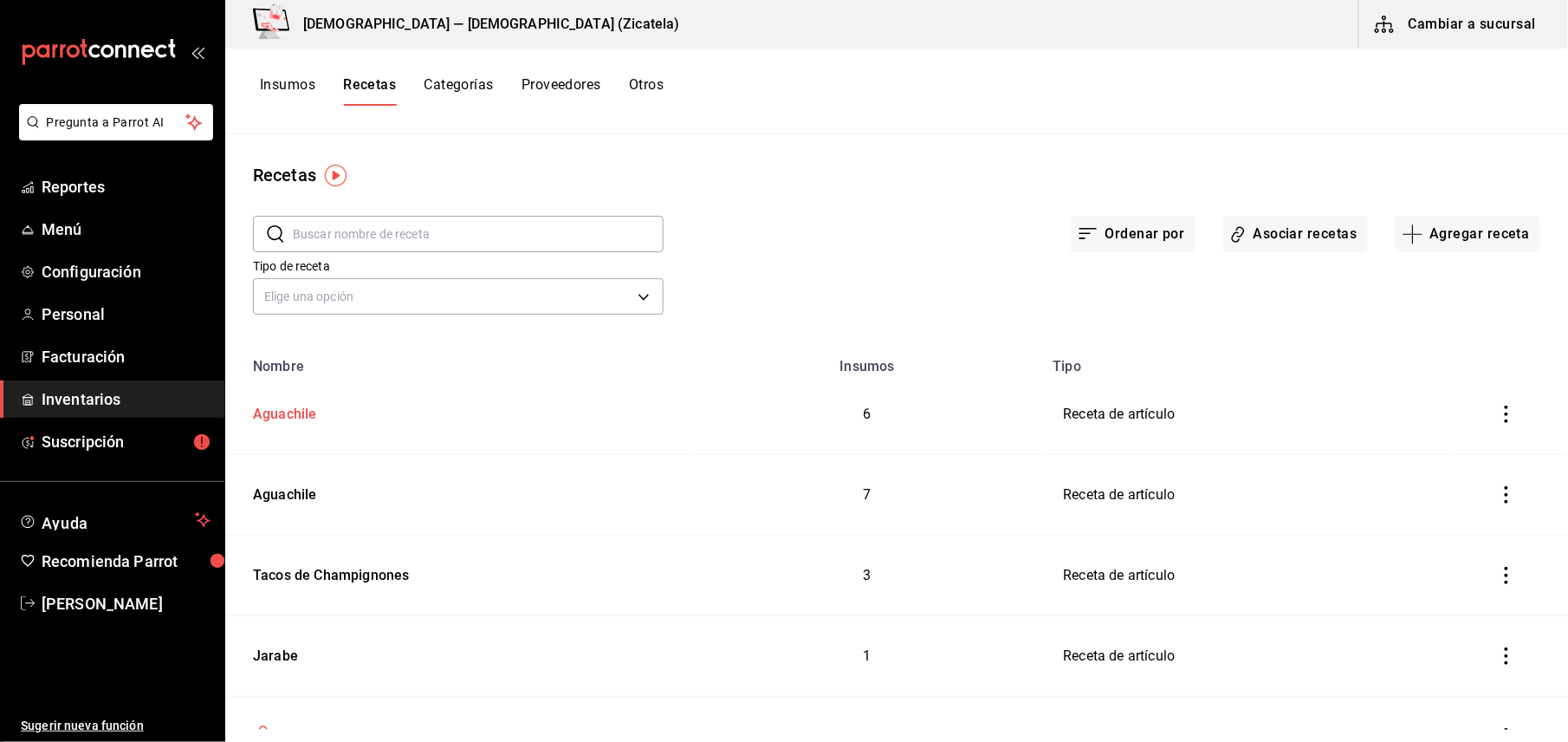
click at [288, 414] on div "Aguachile" at bounding box center [282, 411] width 71 height 27
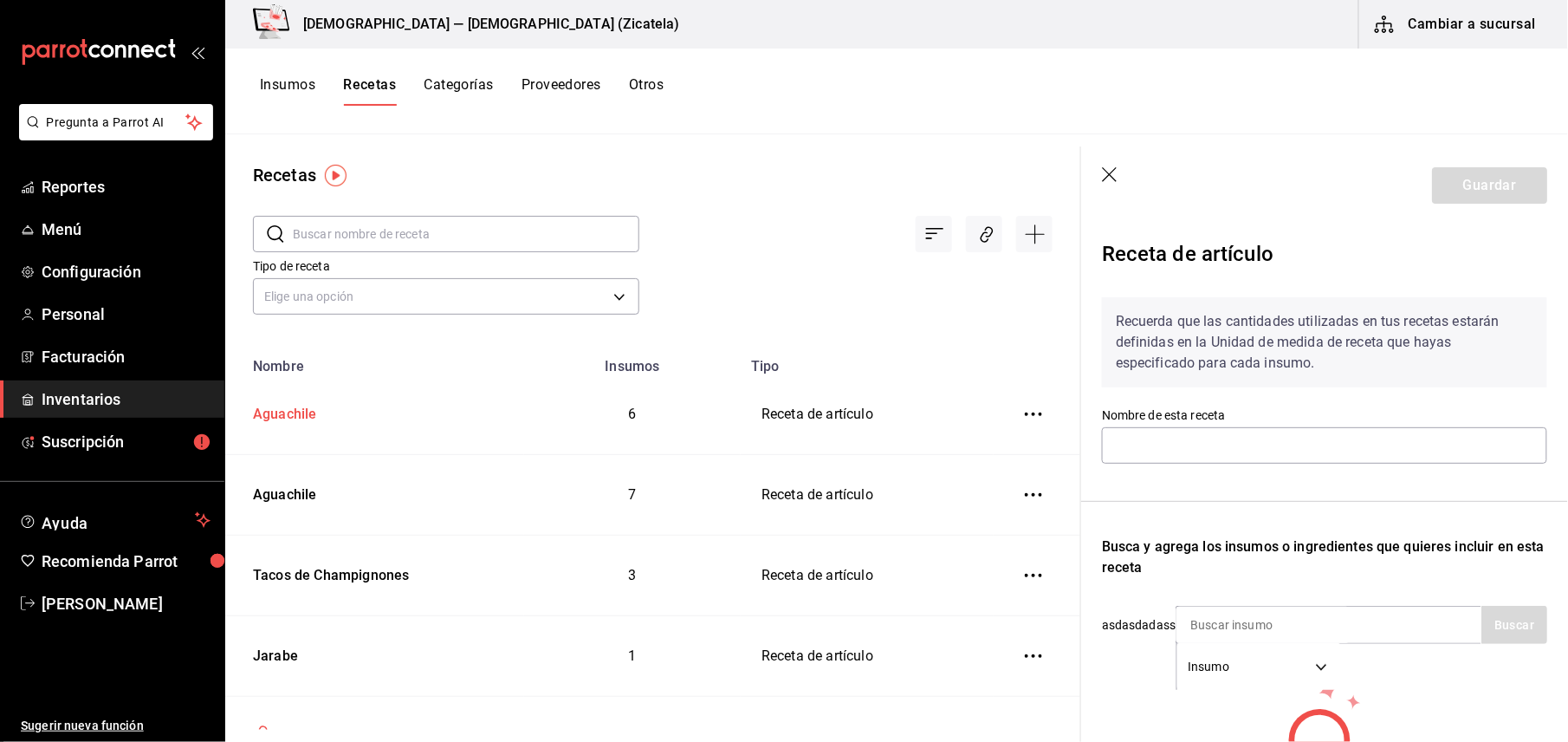
type input "Aguachile"
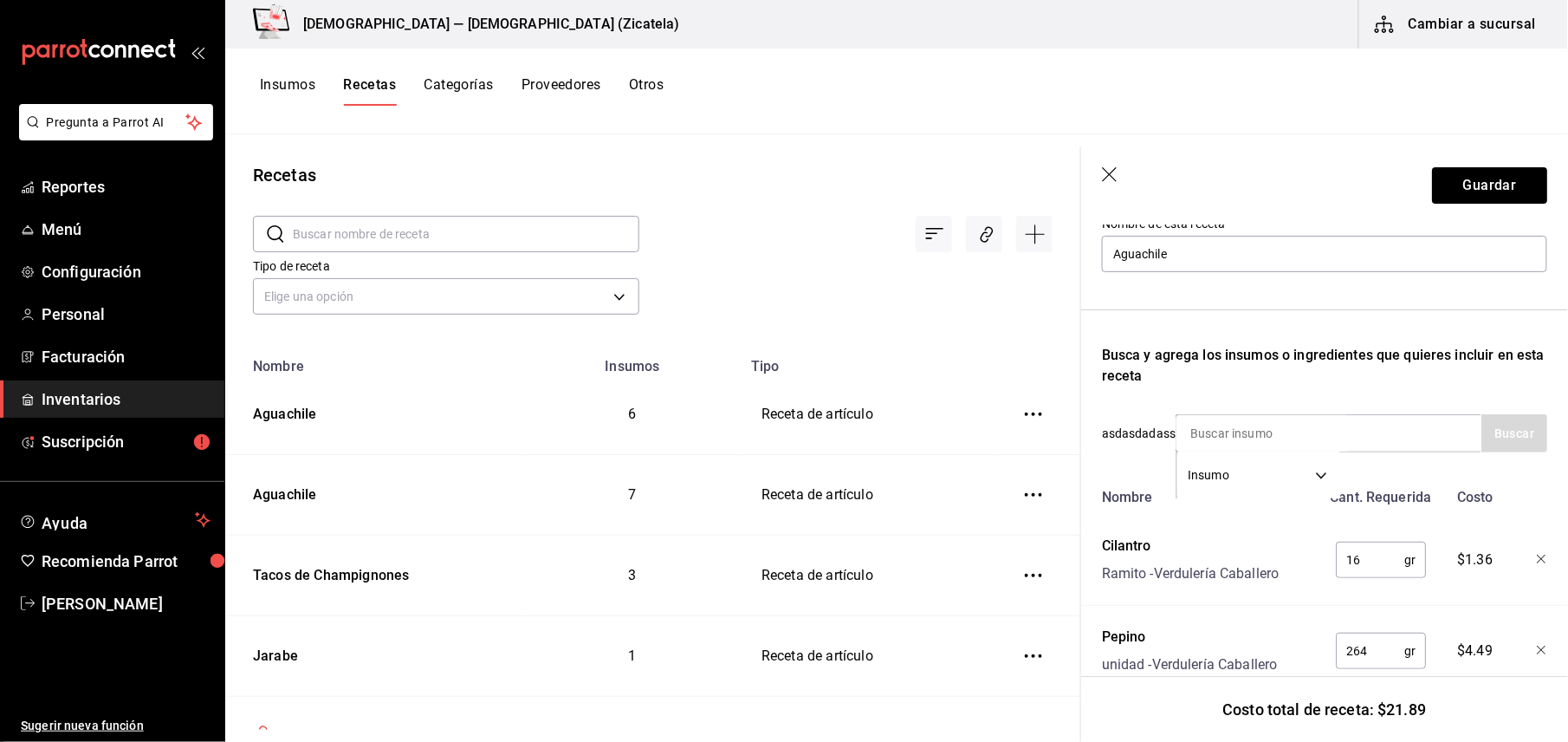
scroll to position [184, 0]
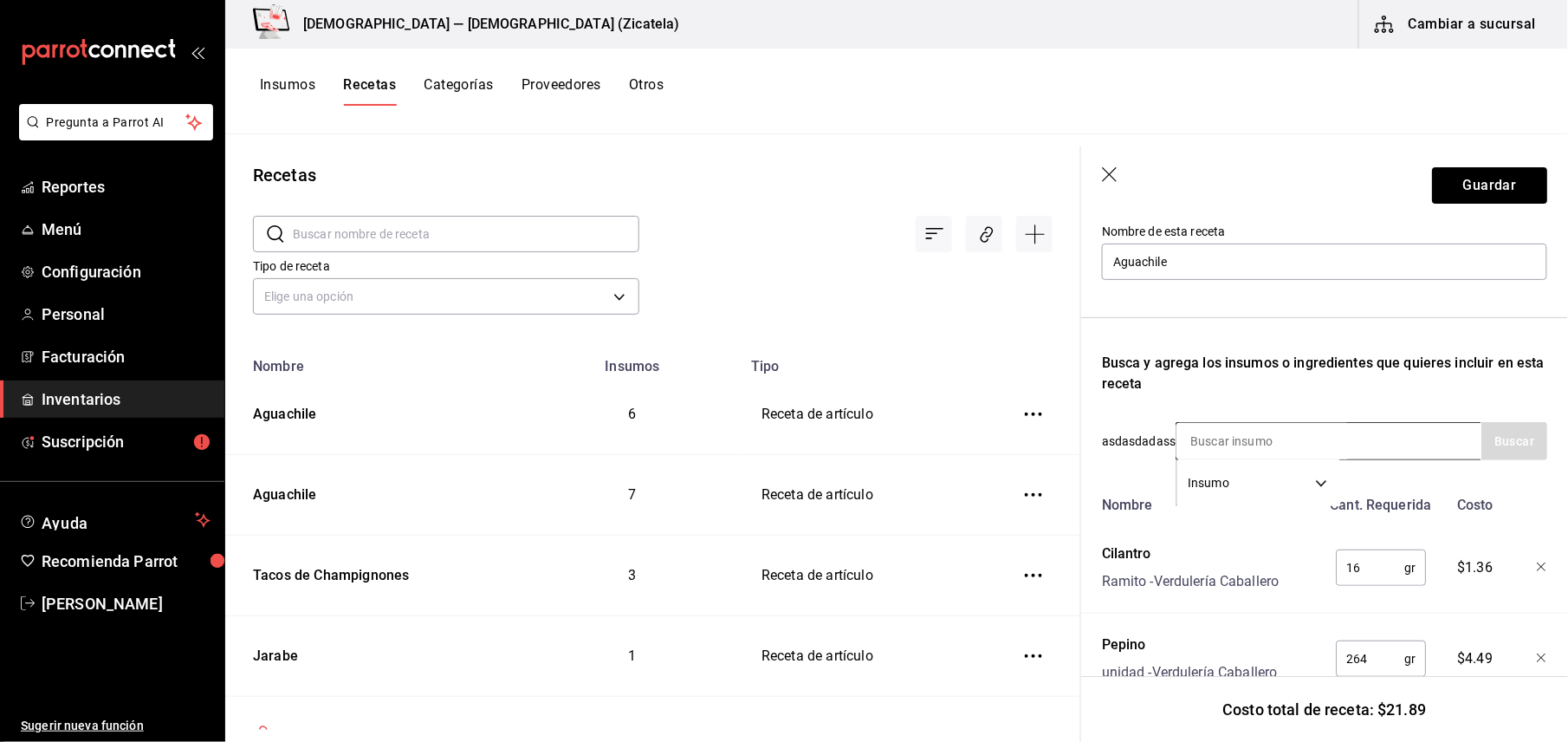
click at [1272, 433] on input at bounding box center [1262, 441] width 173 height 36
type input "sal"
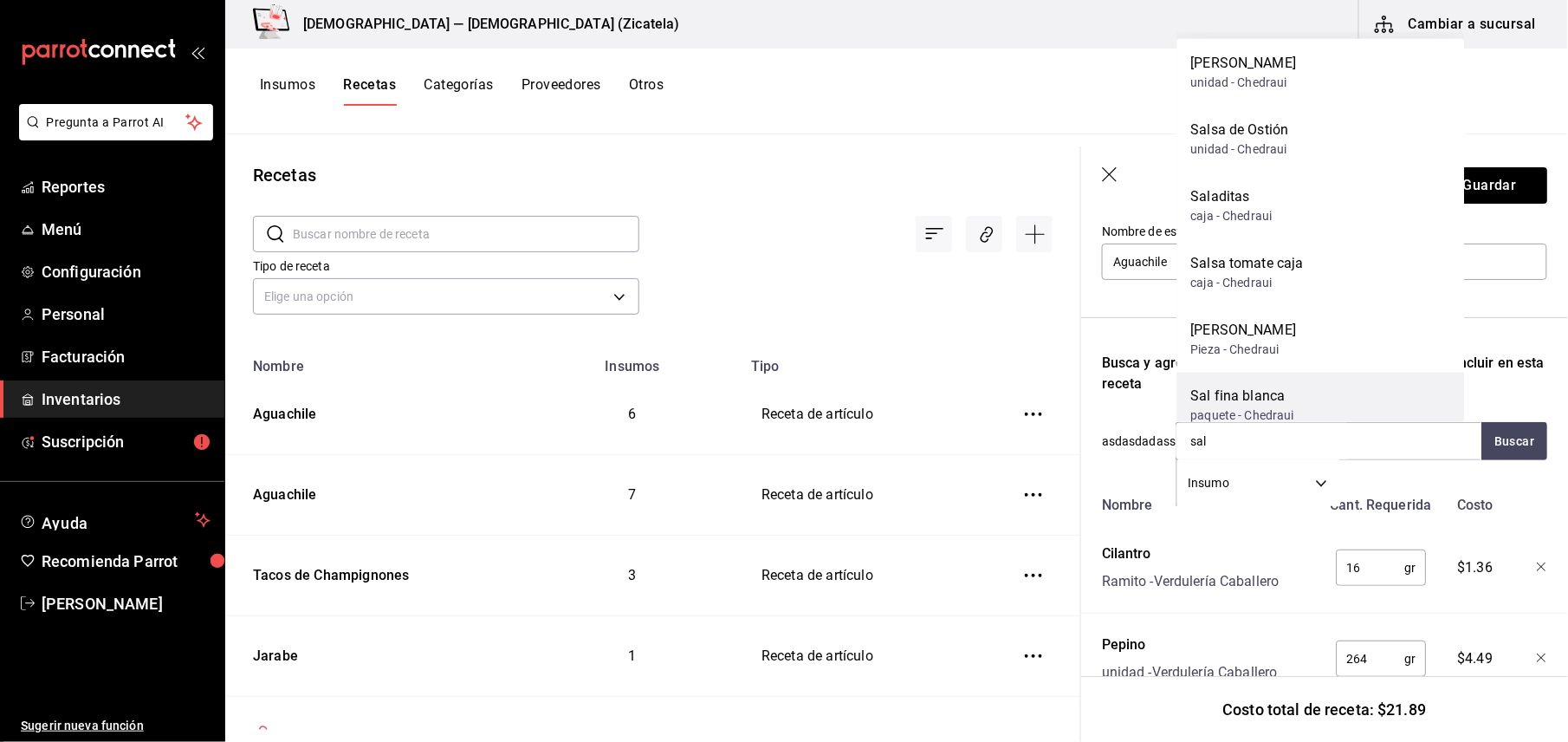
click at [1253, 399] on div "Sal fina blanca" at bounding box center [1243, 397] width 104 height 21
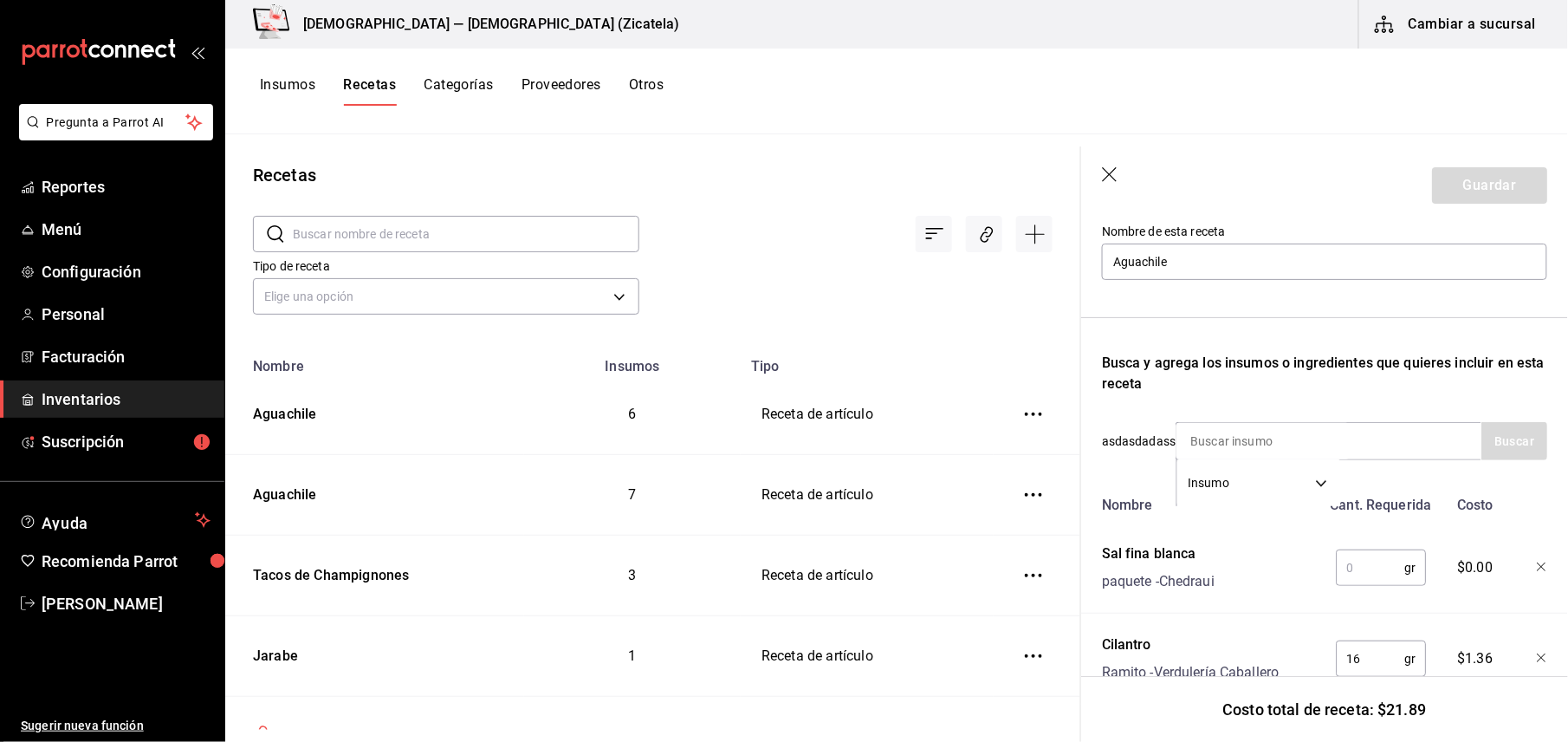
click at [1342, 568] on input "text" at bounding box center [1370, 568] width 68 height 35
click at [1355, 434] on div "Insumo SUPPLY" at bounding box center [1327, 441] width 306 height 38
click at [1345, 441] on input at bounding box center [1262, 441] width 173 height 36
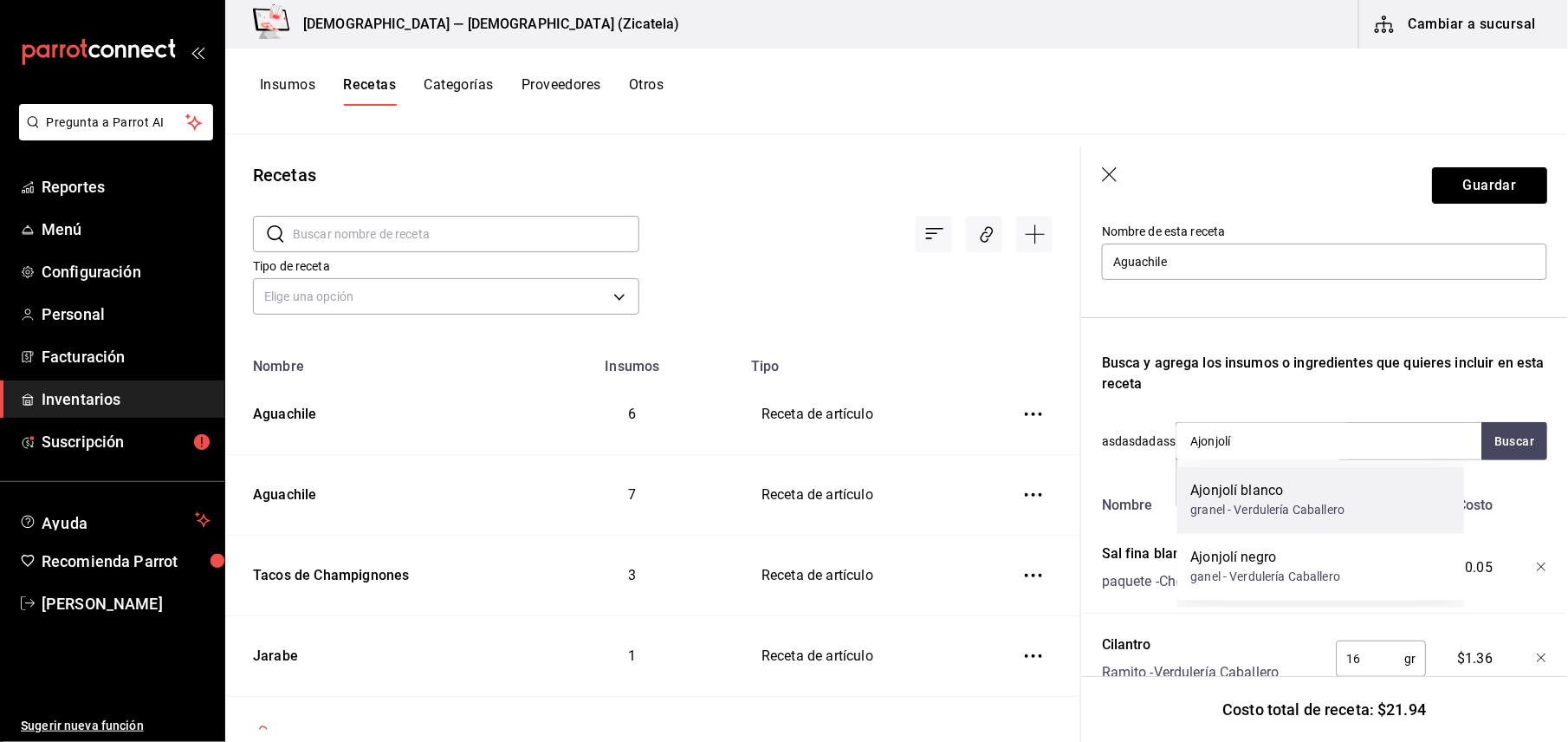
click at [1280, 492] on div "Ajonjolí blanco" at bounding box center [1268, 492] width 154 height 21
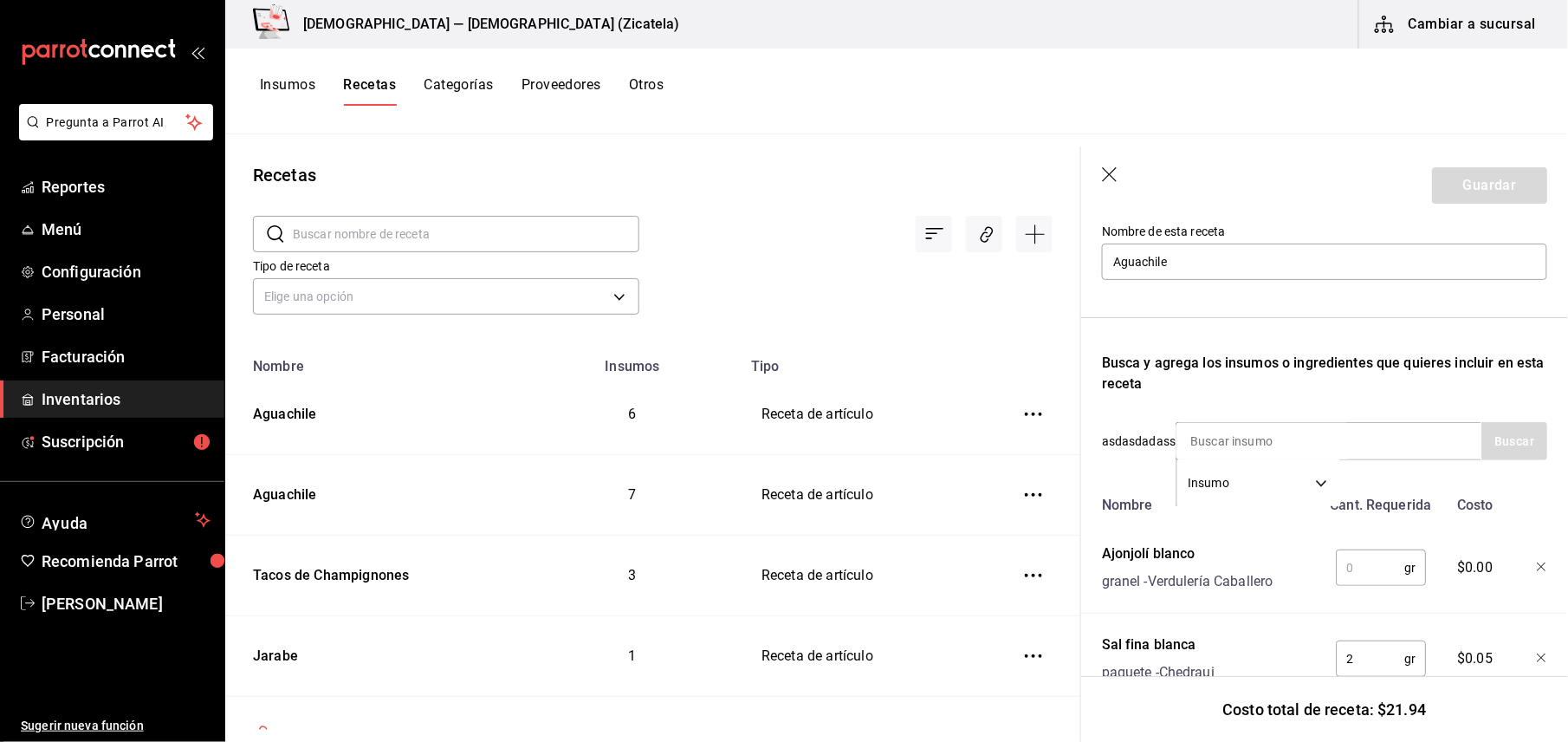
click at [1343, 566] on input "text" at bounding box center [1370, 568] width 68 height 35
click at [1335, 435] on input at bounding box center [1262, 441] width 173 height 36
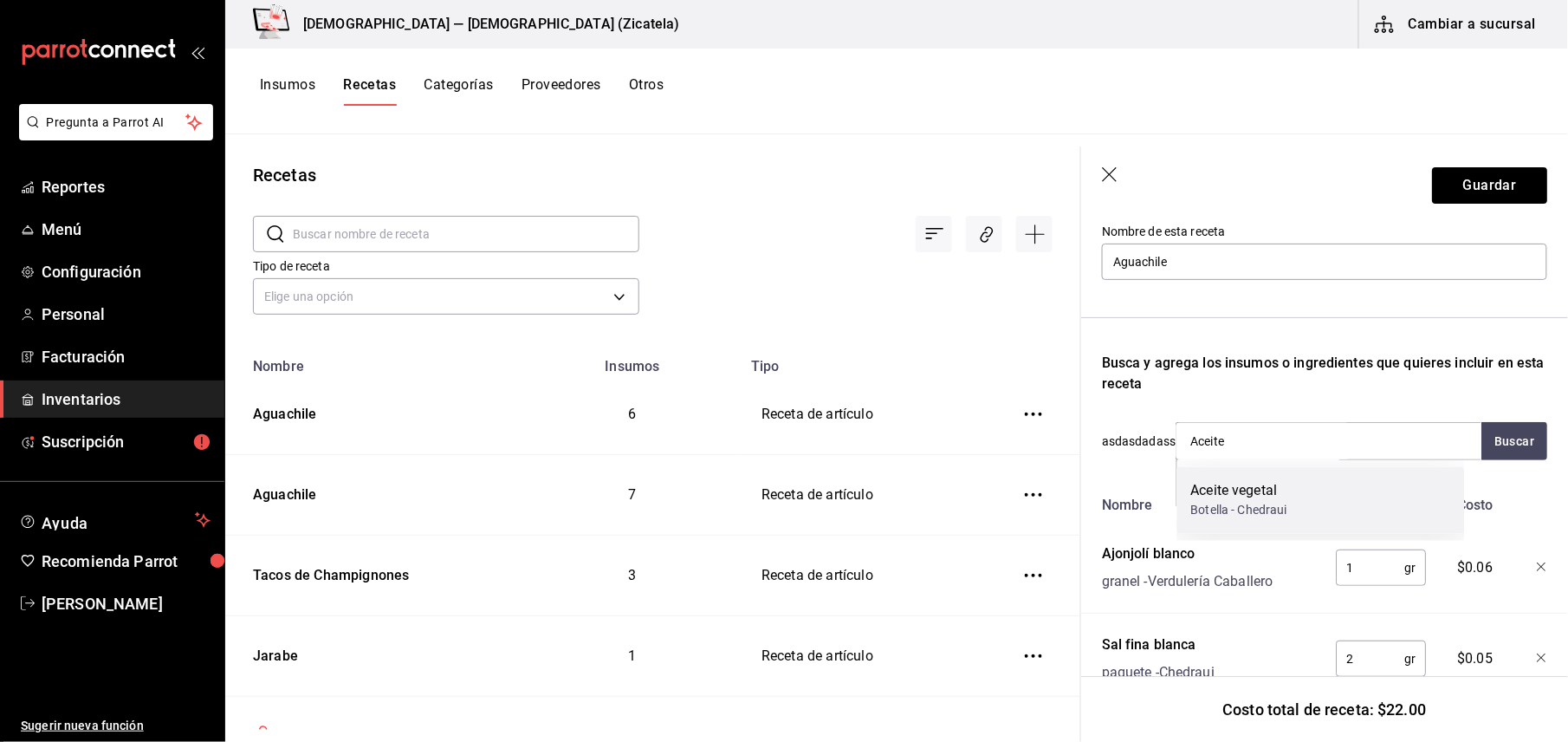
click at [1283, 498] on div "Aceite vegetal" at bounding box center [1239, 492] width 96 height 21
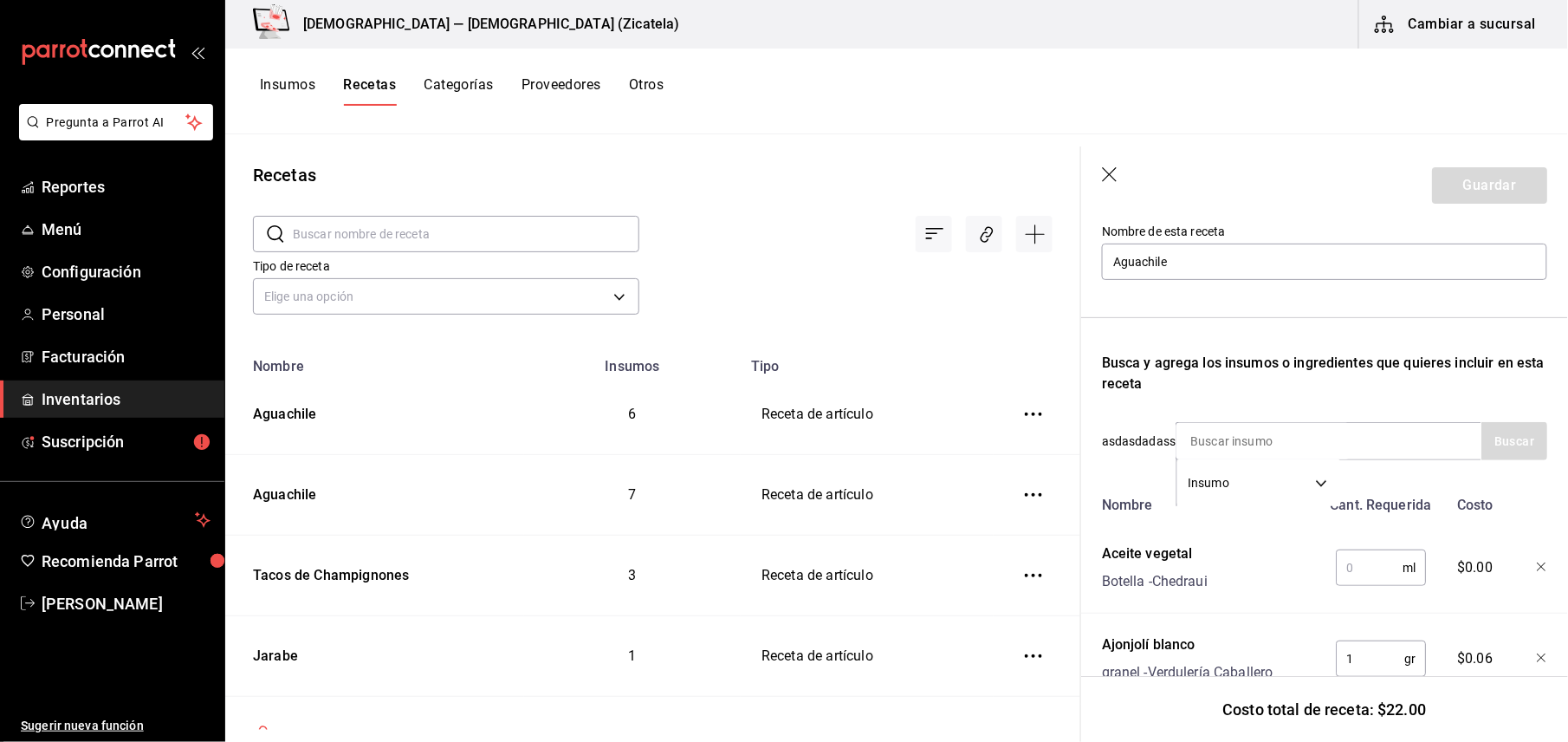
click at [1349, 565] on input "text" at bounding box center [1370, 568] width 67 height 35
click at [1463, 171] on button "Guardar" at bounding box center [1489, 185] width 115 height 36
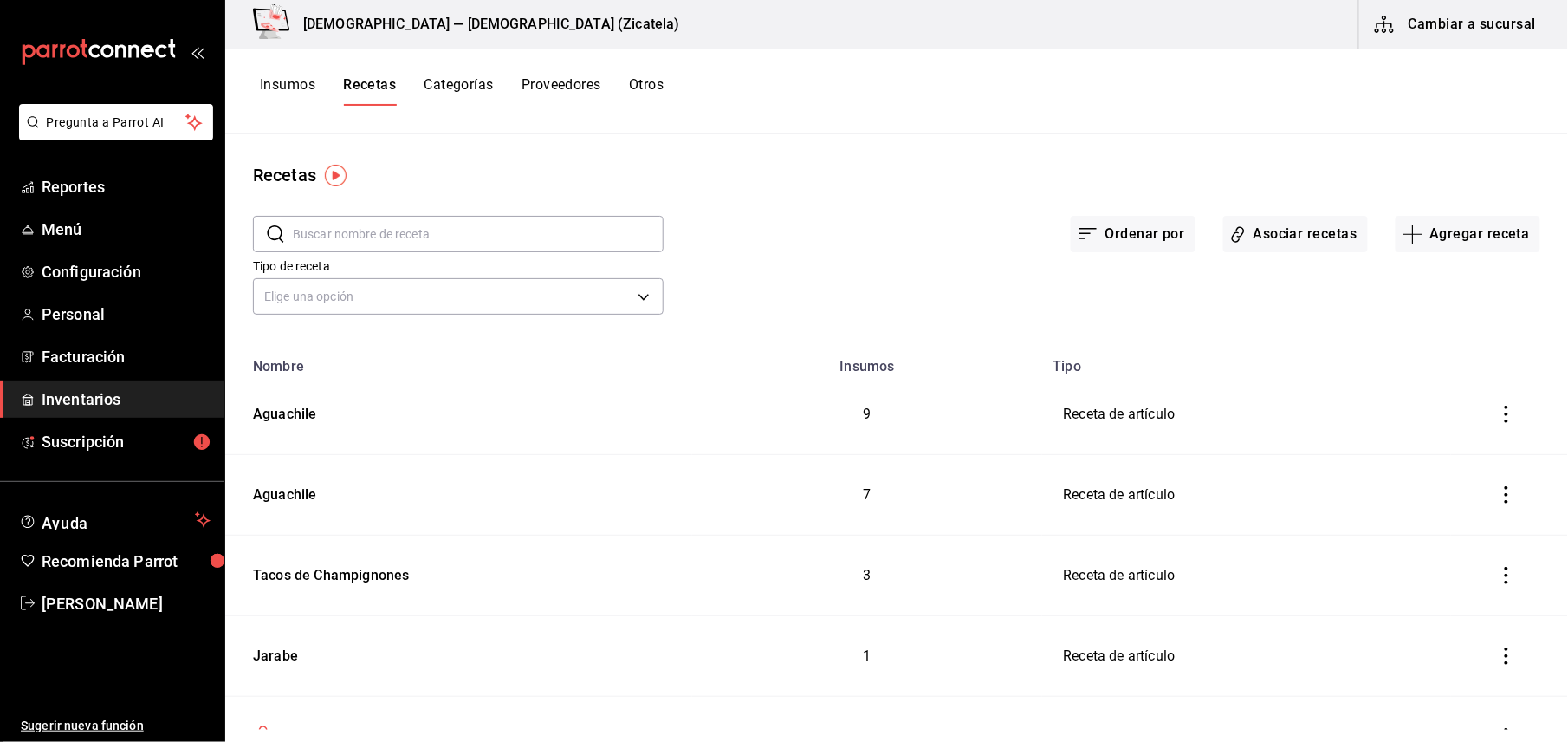
click at [442, 229] on input "text" at bounding box center [477, 234] width 371 height 35
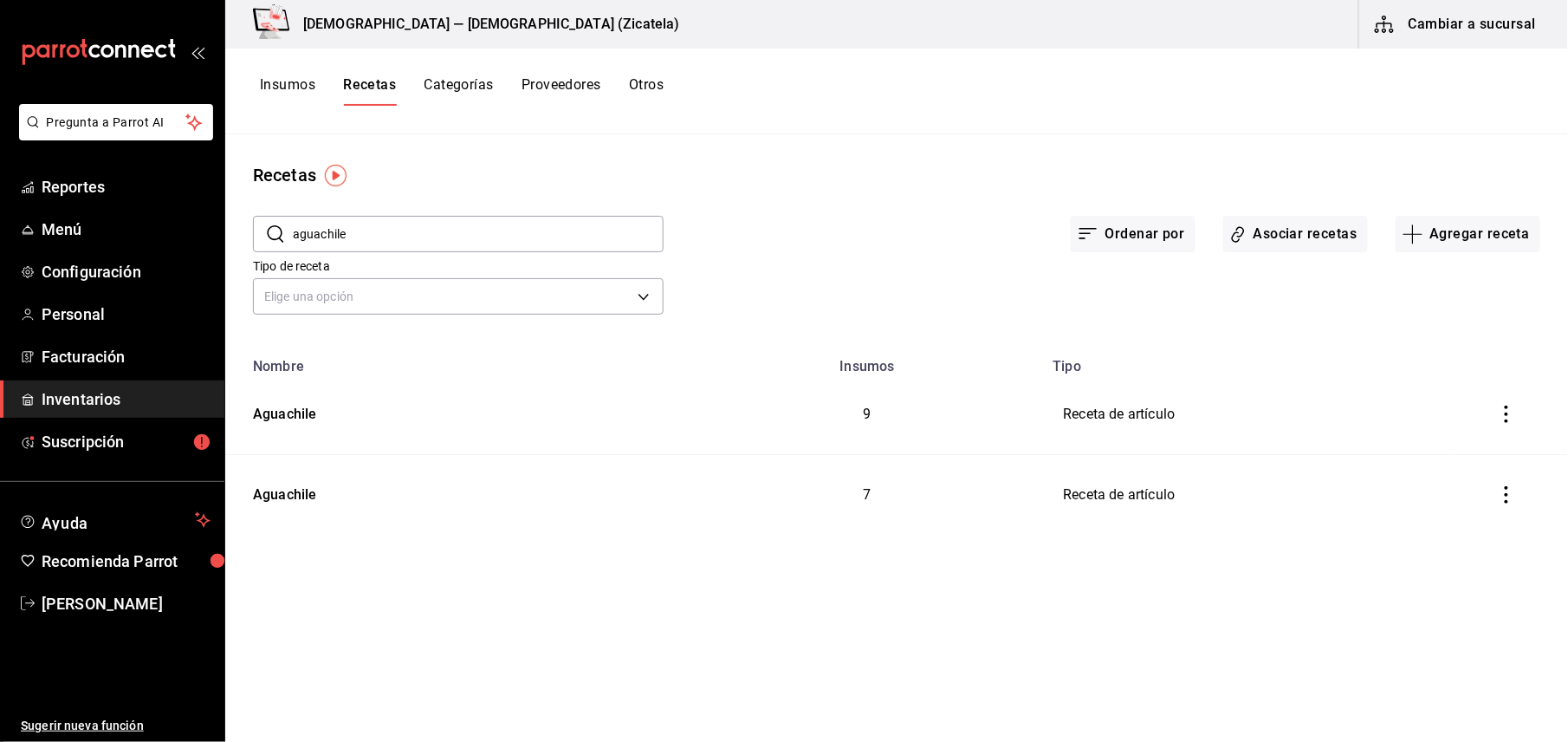
click at [1501, 502] on icon "inventoriesTable" at bounding box center [1507, 495] width 17 height 17
click at [1463, 504] on li "Eliminar" at bounding box center [1453, 519] width 146 height 49
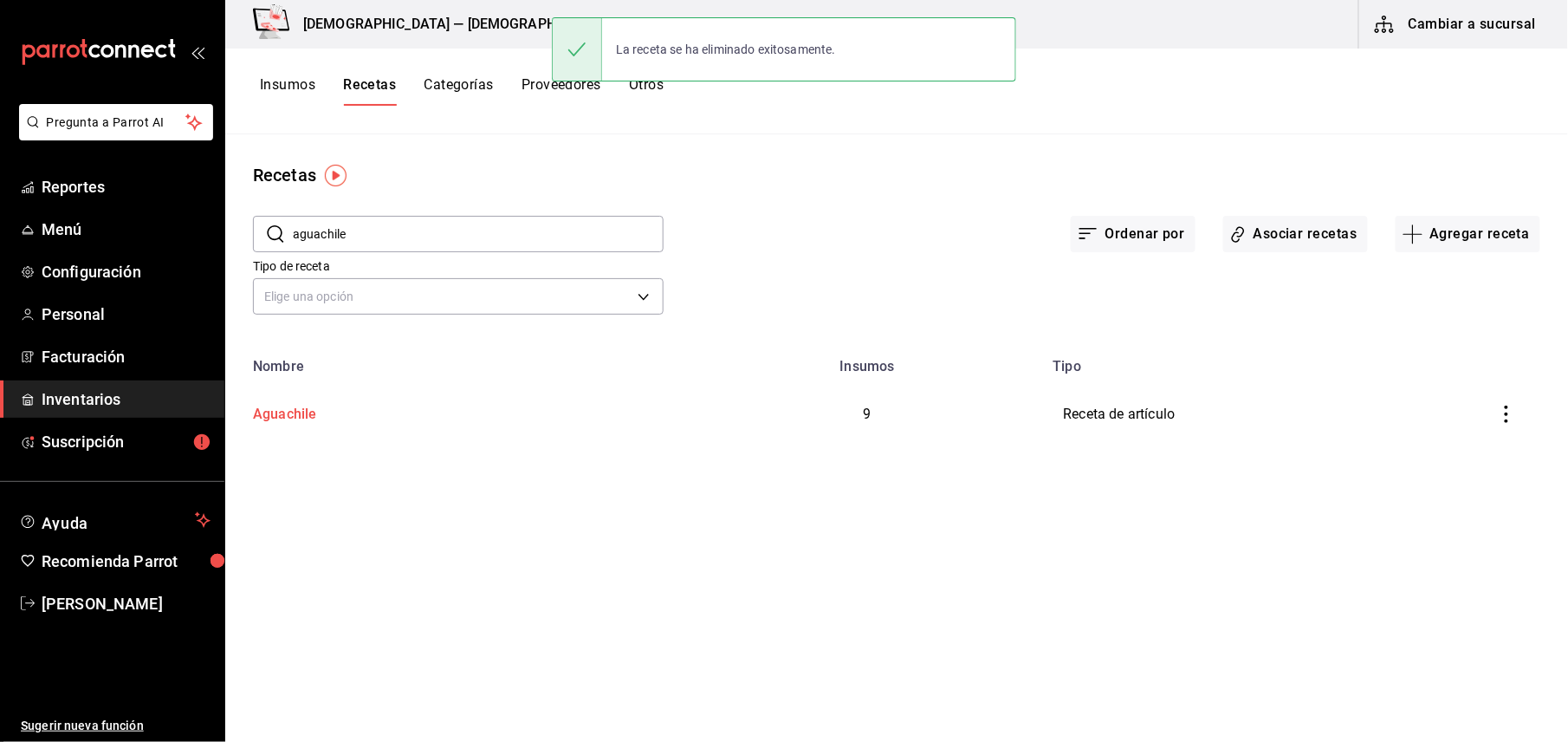
click at [296, 416] on div "Aguachile" at bounding box center [282, 411] width 71 height 27
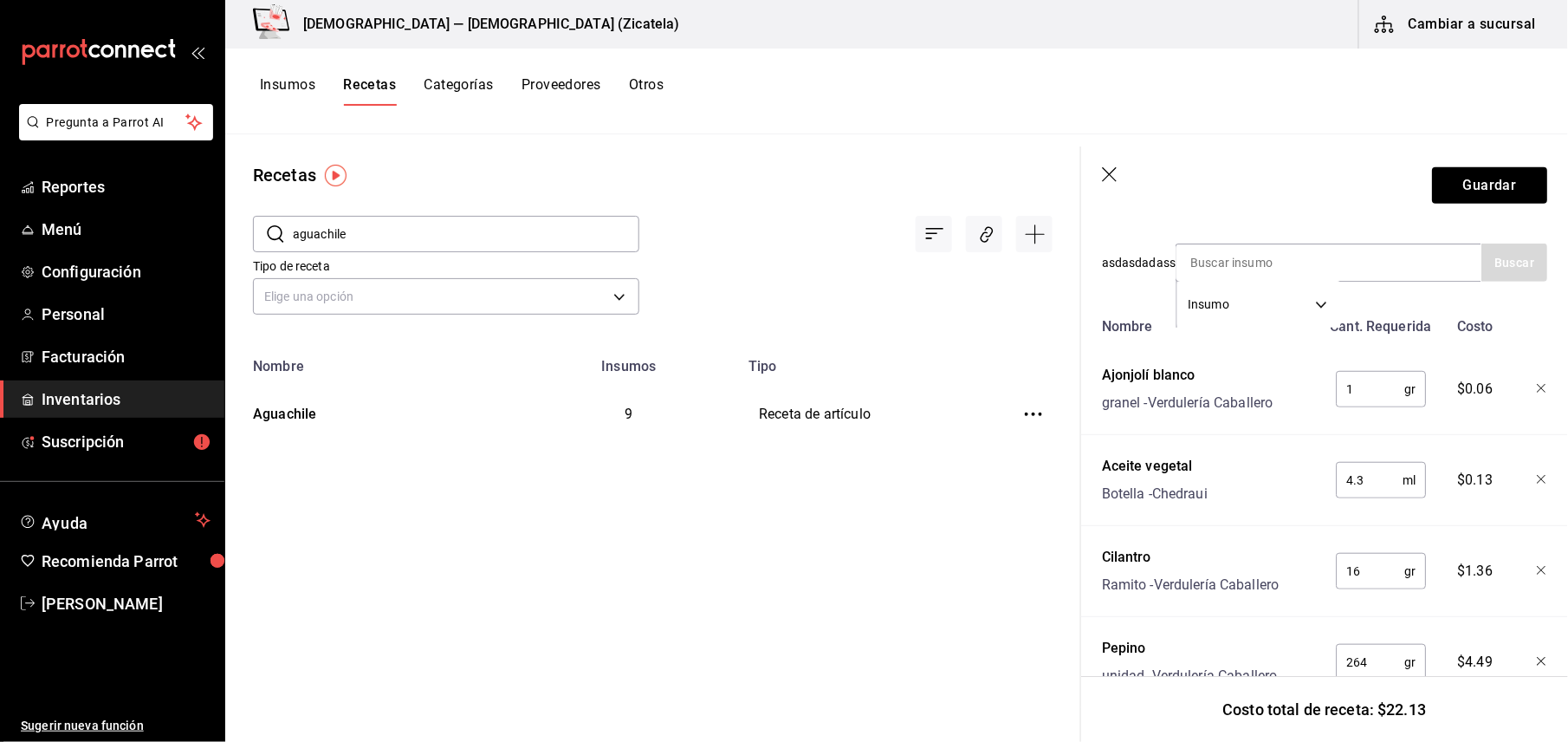
scroll to position [317, 0]
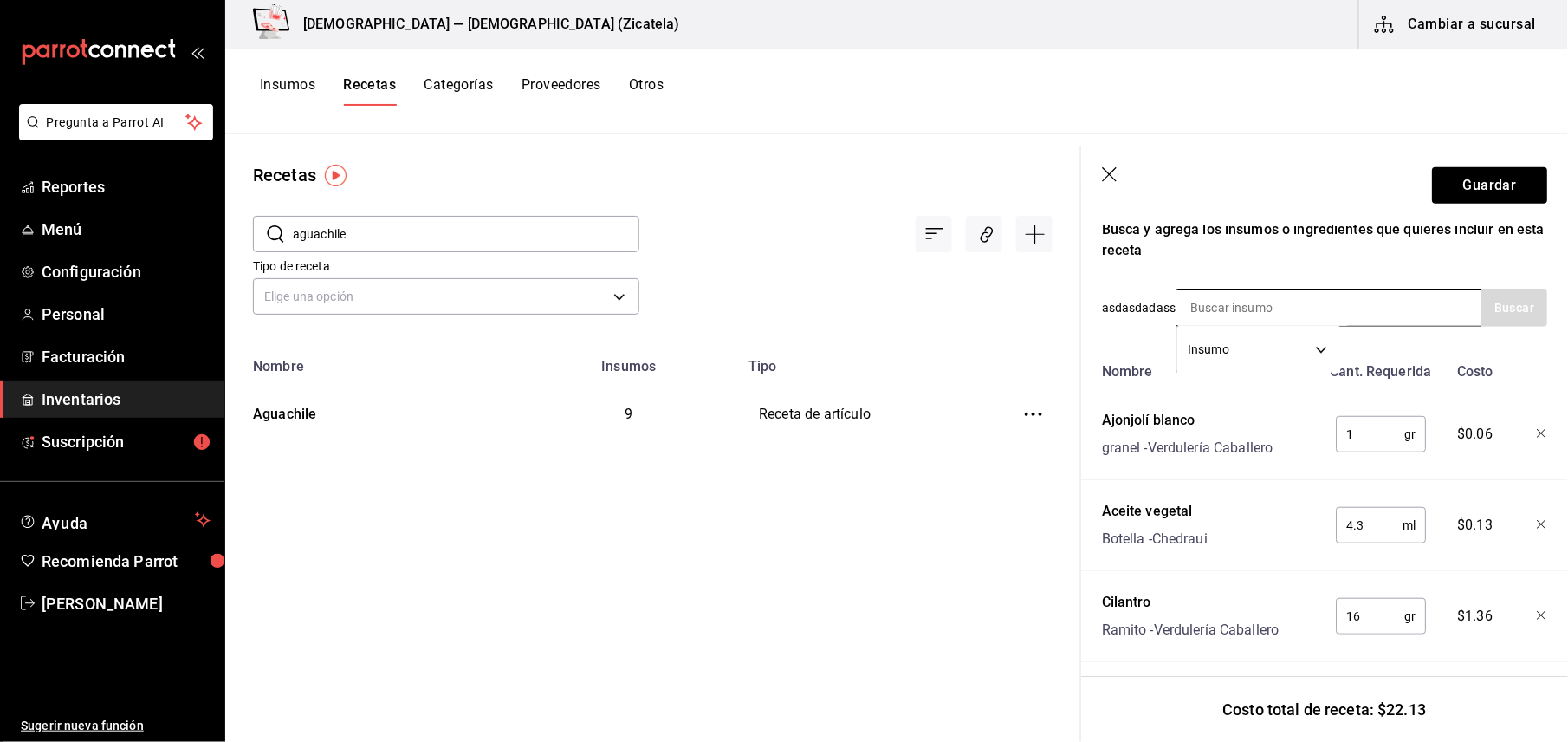
click at [1352, 302] on div "Insumo SUPPLY" at bounding box center [1327, 308] width 306 height 38
click at [1202, 301] on input at bounding box center [1262, 308] width 173 height 36
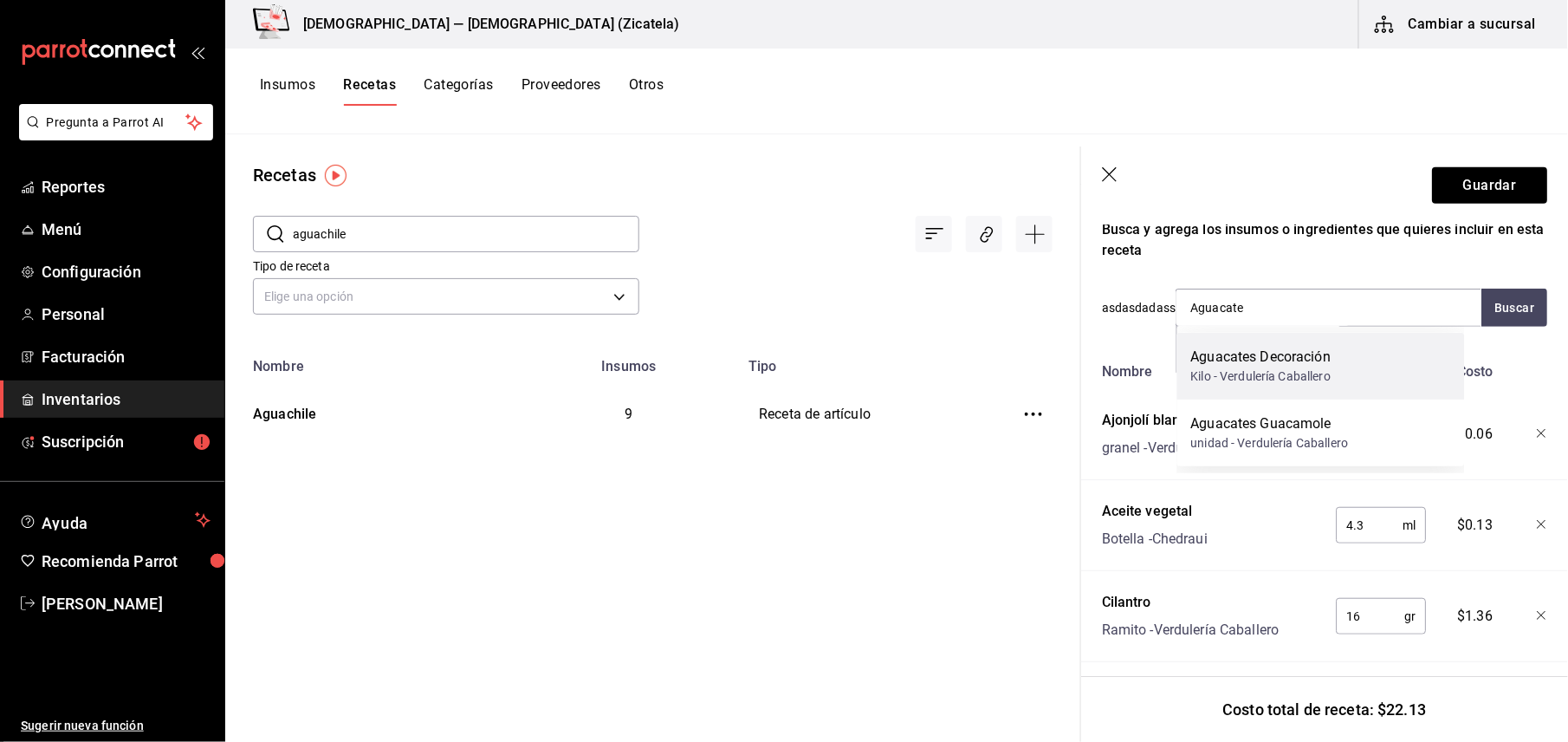
click at [1264, 383] on div "Kilo - Verdulería Caballero" at bounding box center [1261, 376] width 140 height 18
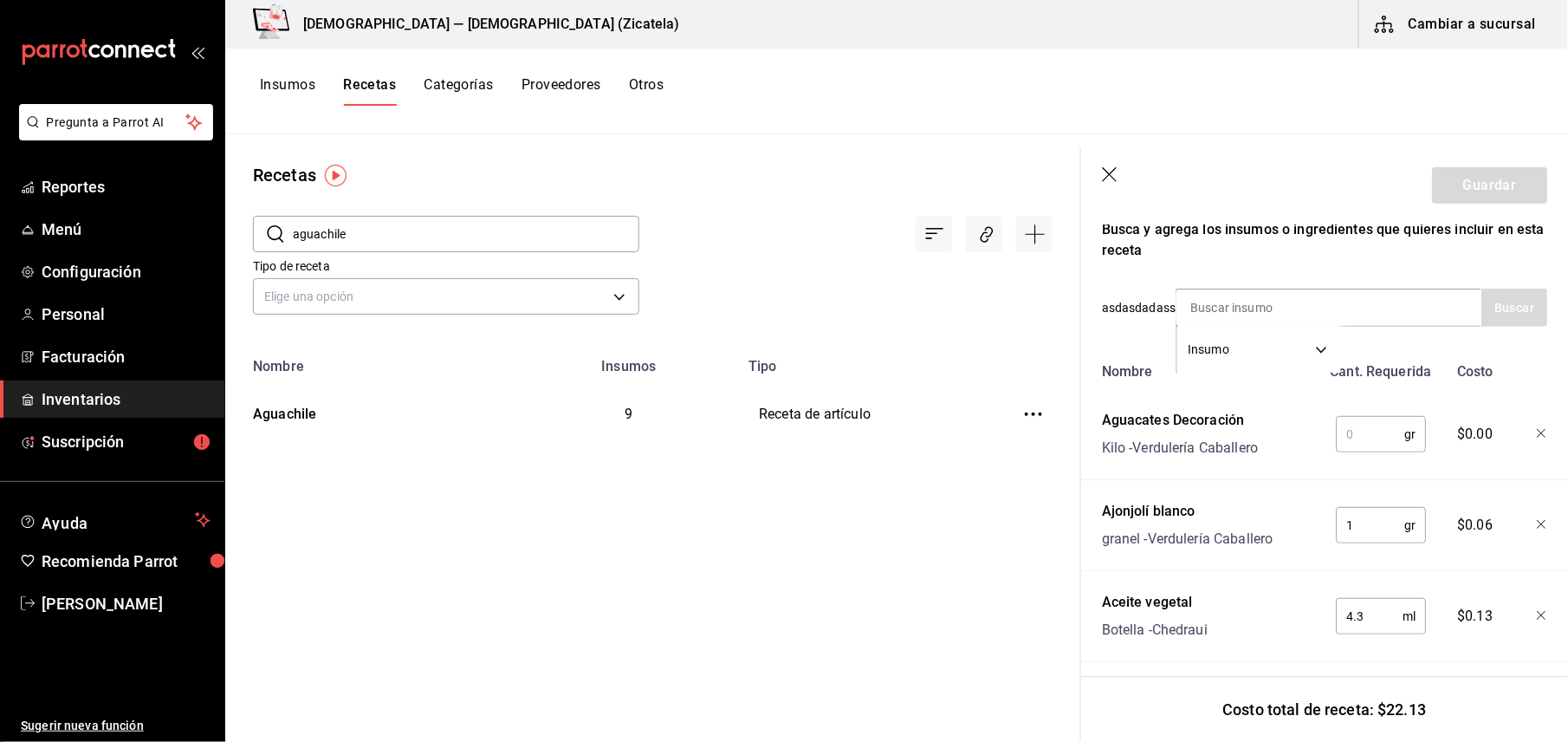
click at [1356, 434] on input "text" at bounding box center [1370, 434] width 68 height 35
click at [1491, 174] on button "Guardar" at bounding box center [1489, 185] width 115 height 36
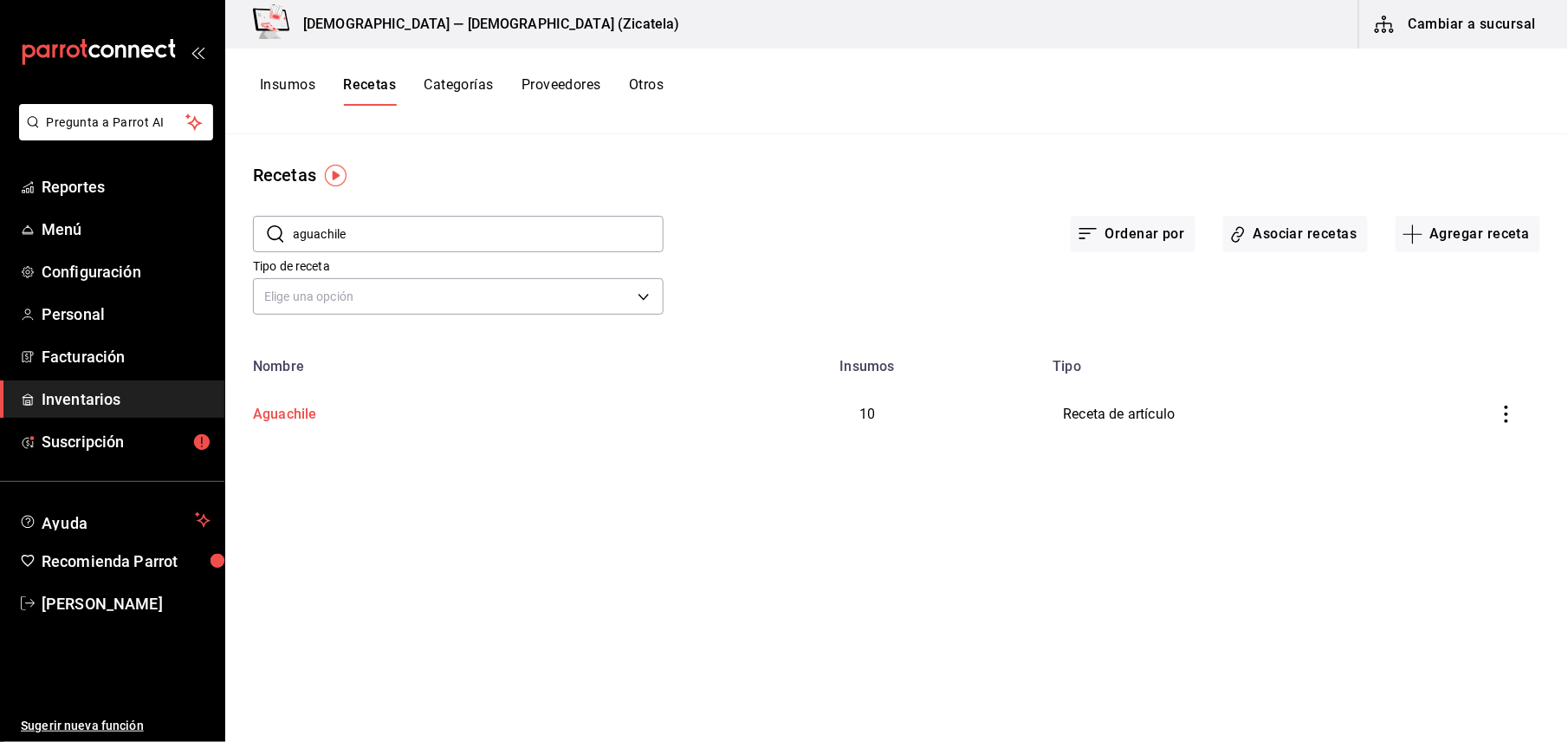
click at [286, 410] on div "Aguachile" at bounding box center [282, 411] width 71 height 27
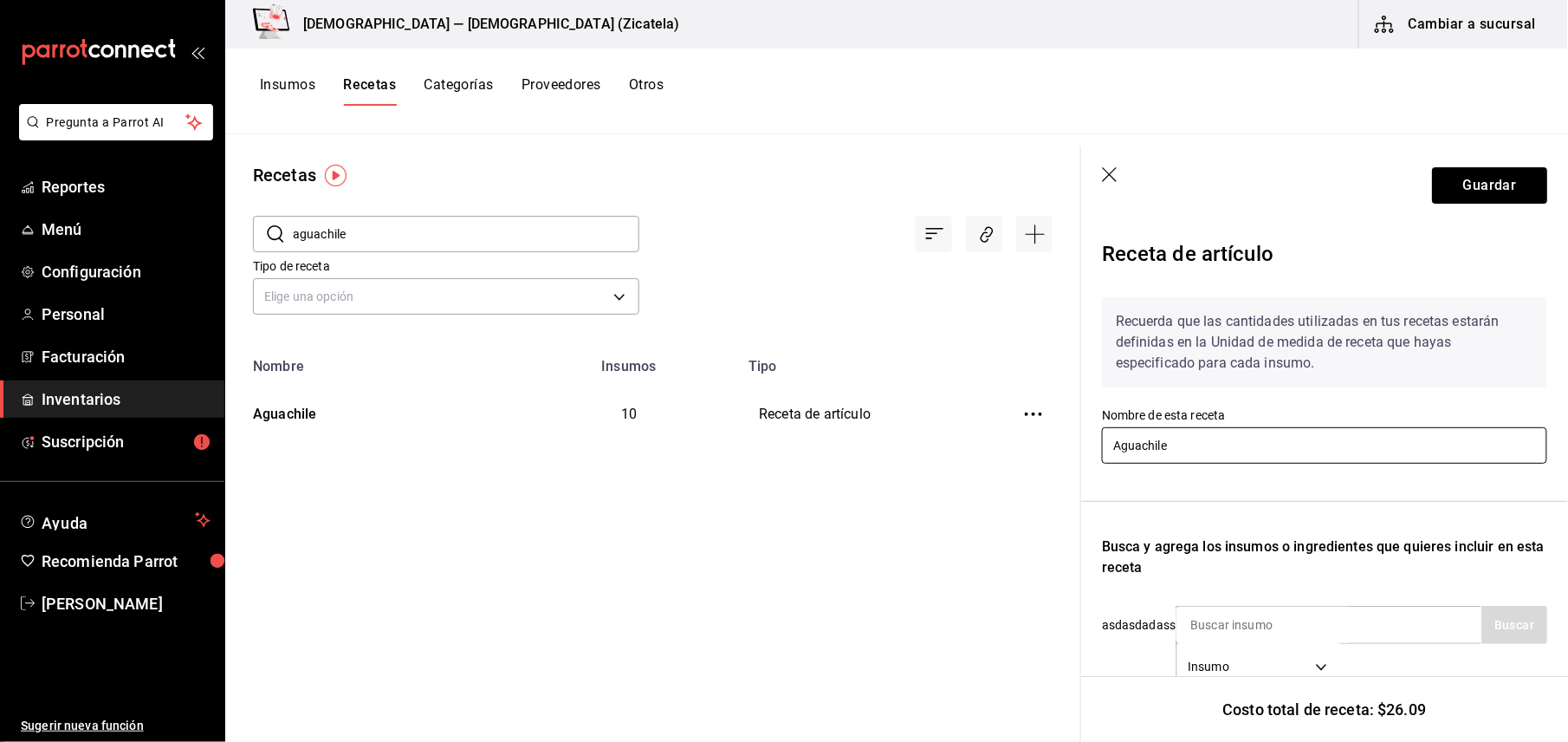
click at [1210, 447] on input "Aguachile" at bounding box center [1325, 446] width 446 height 36
click at [1448, 192] on button "Guardar" at bounding box center [1489, 185] width 115 height 36
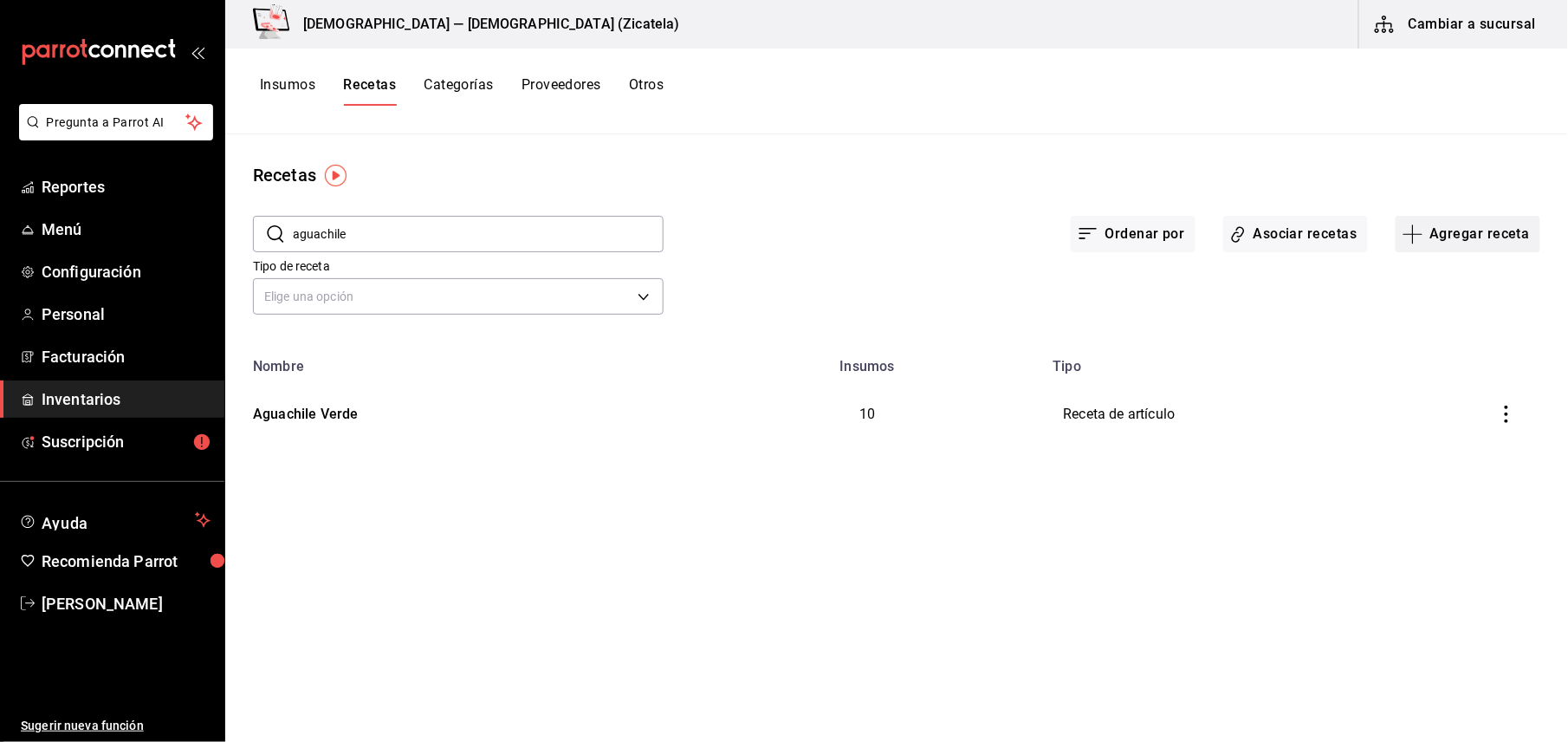
click at [1446, 220] on button "Agregar receta" at bounding box center [1467, 234] width 145 height 36
click at [1446, 289] on span "Receta" at bounding box center [1467, 282] width 146 height 18
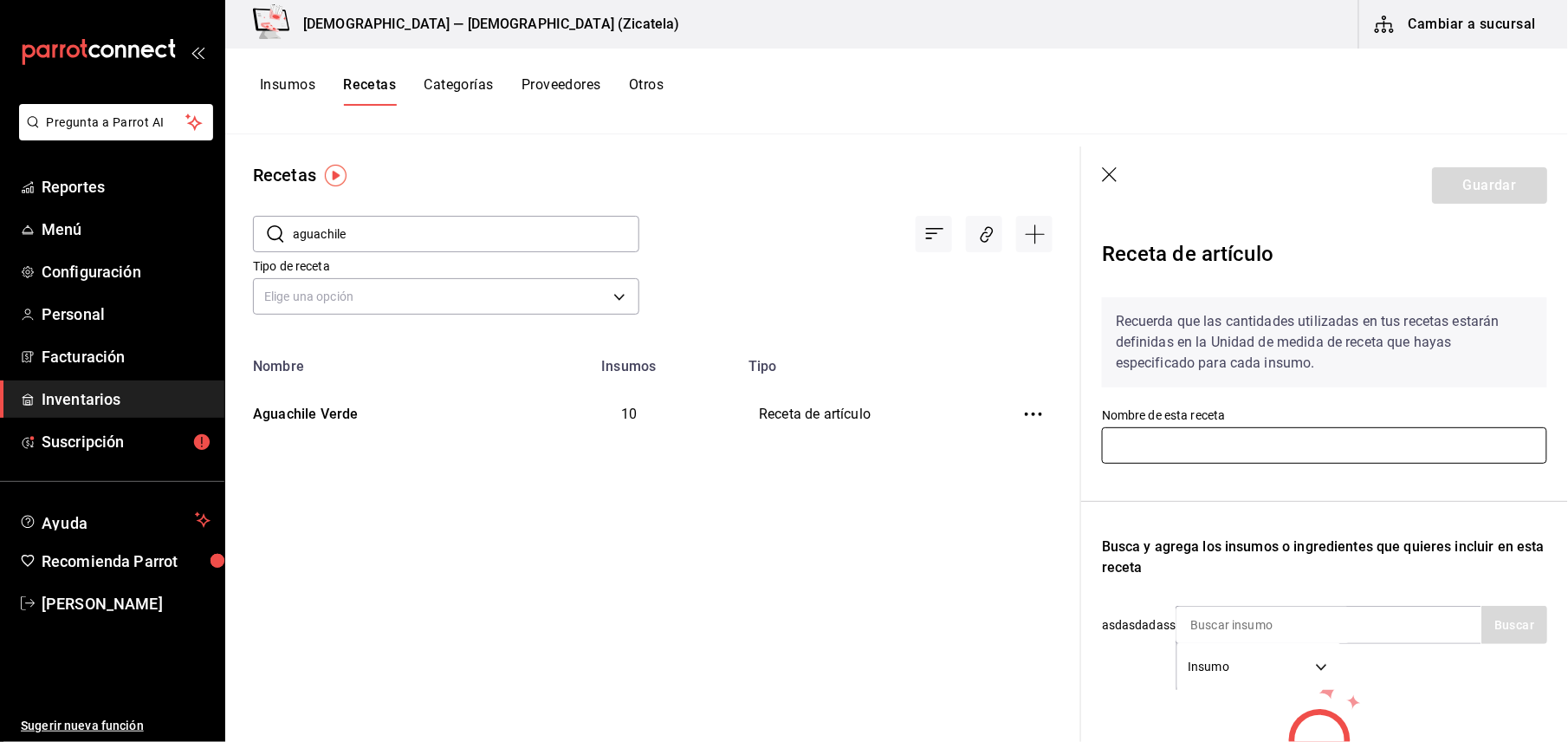
click at [1304, 437] on input "text" at bounding box center [1325, 446] width 446 height 36
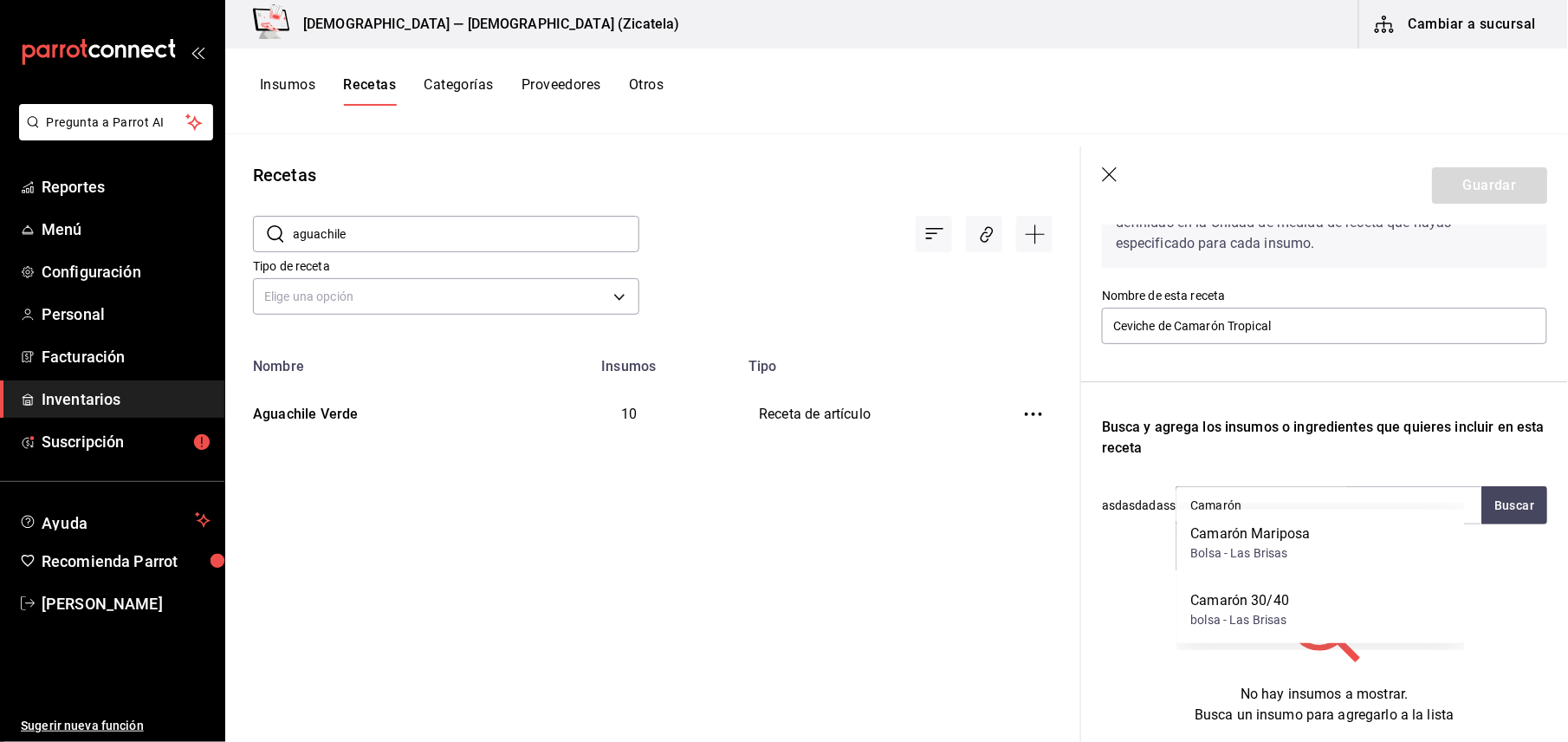
scroll to position [151, 0]
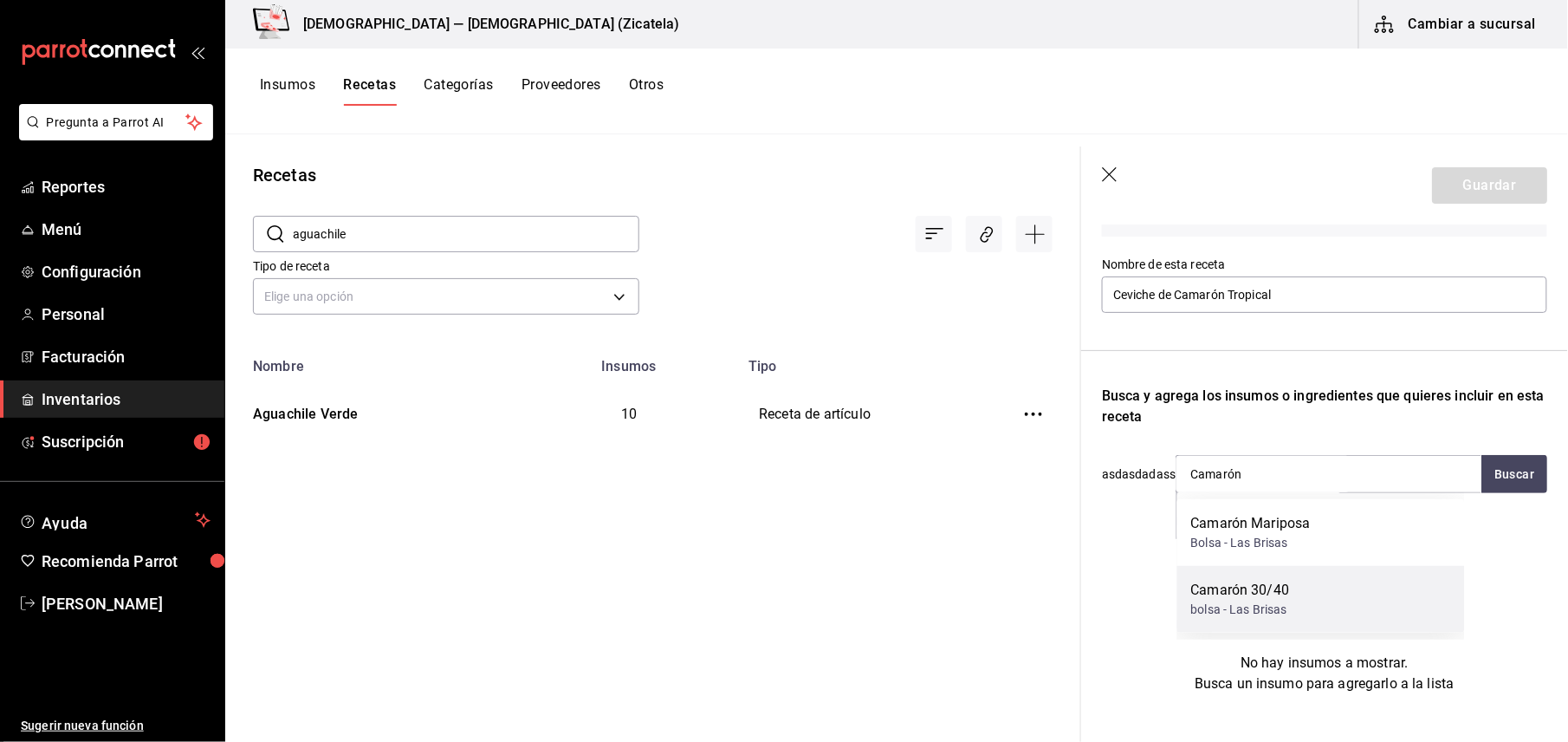
click at [1244, 586] on div "Camarón 30/40" at bounding box center [1240, 591] width 99 height 21
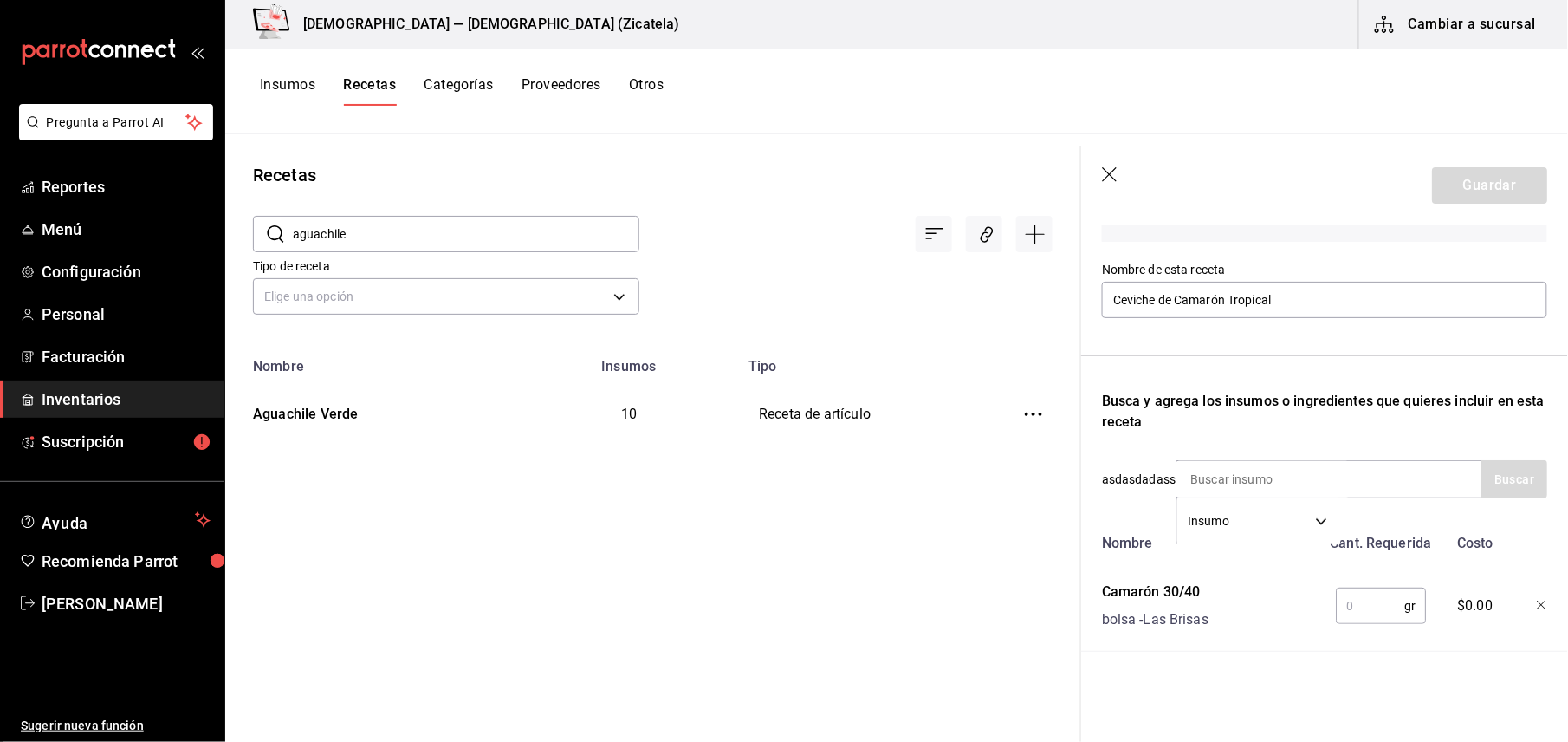
click at [1363, 608] on input "text" at bounding box center [1370, 606] width 68 height 35
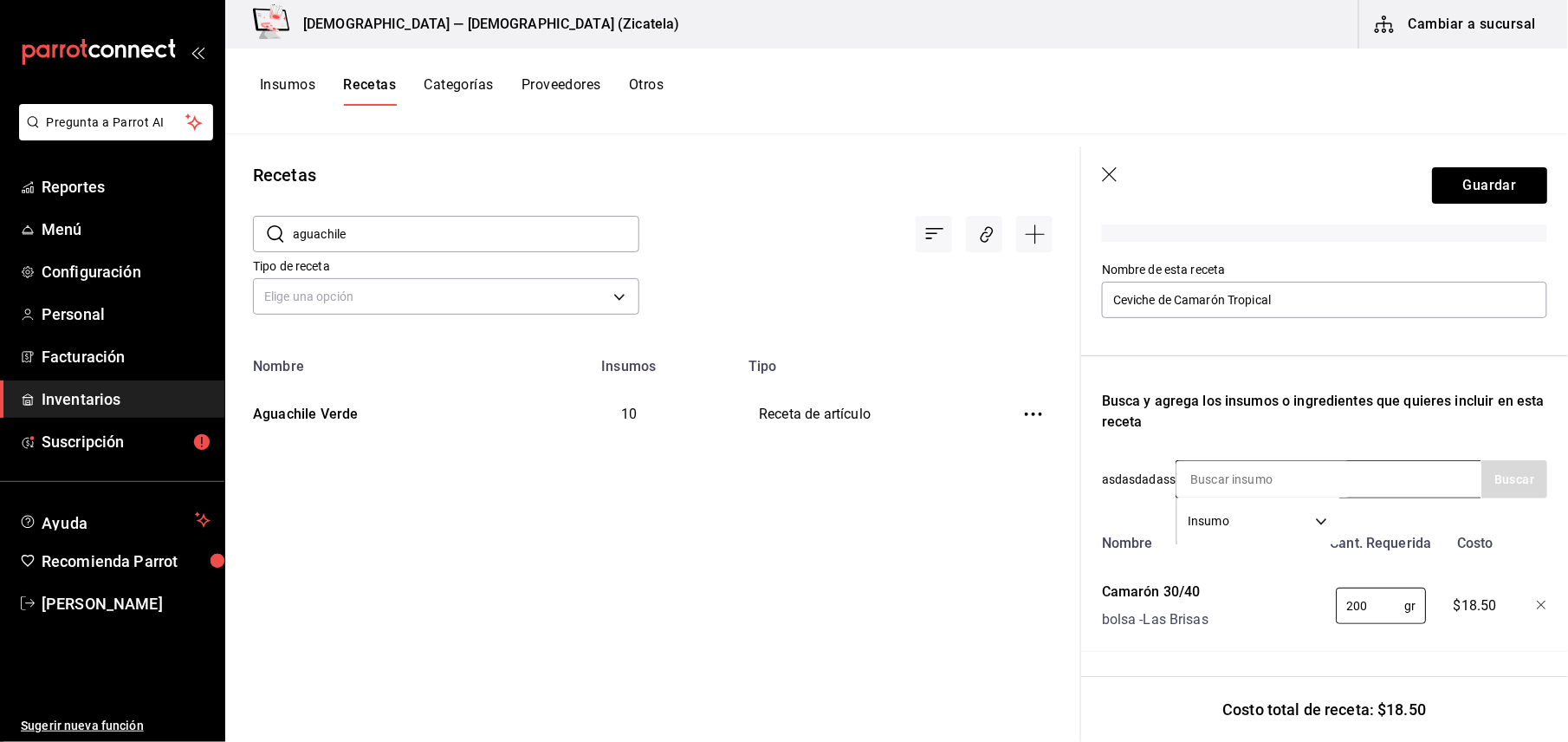
click at [1286, 473] on input at bounding box center [1262, 479] width 173 height 36
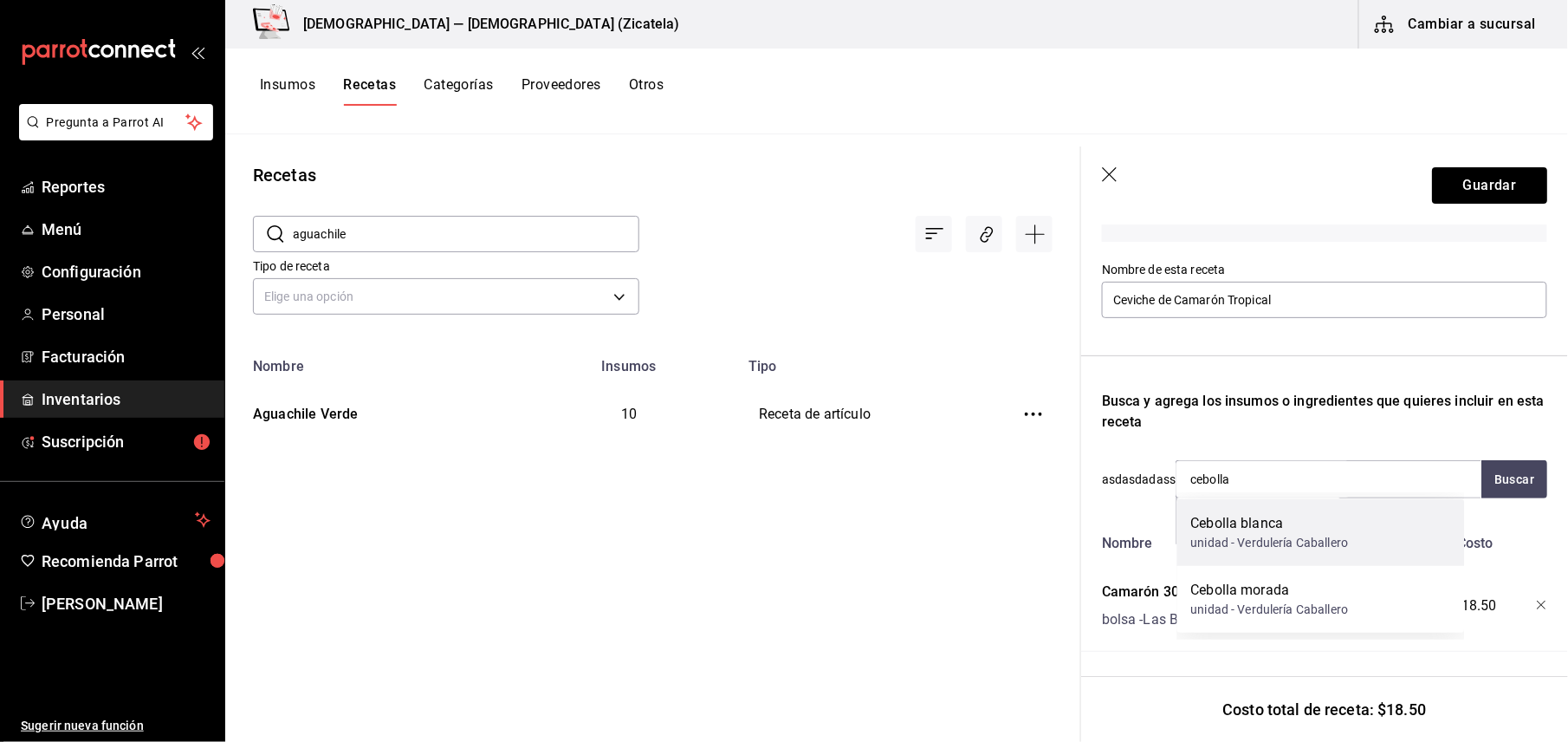
click at [1270, 539] on div "unidad - Verdulería Caballero" at bounding box center [1270, 543] width 157 height 18
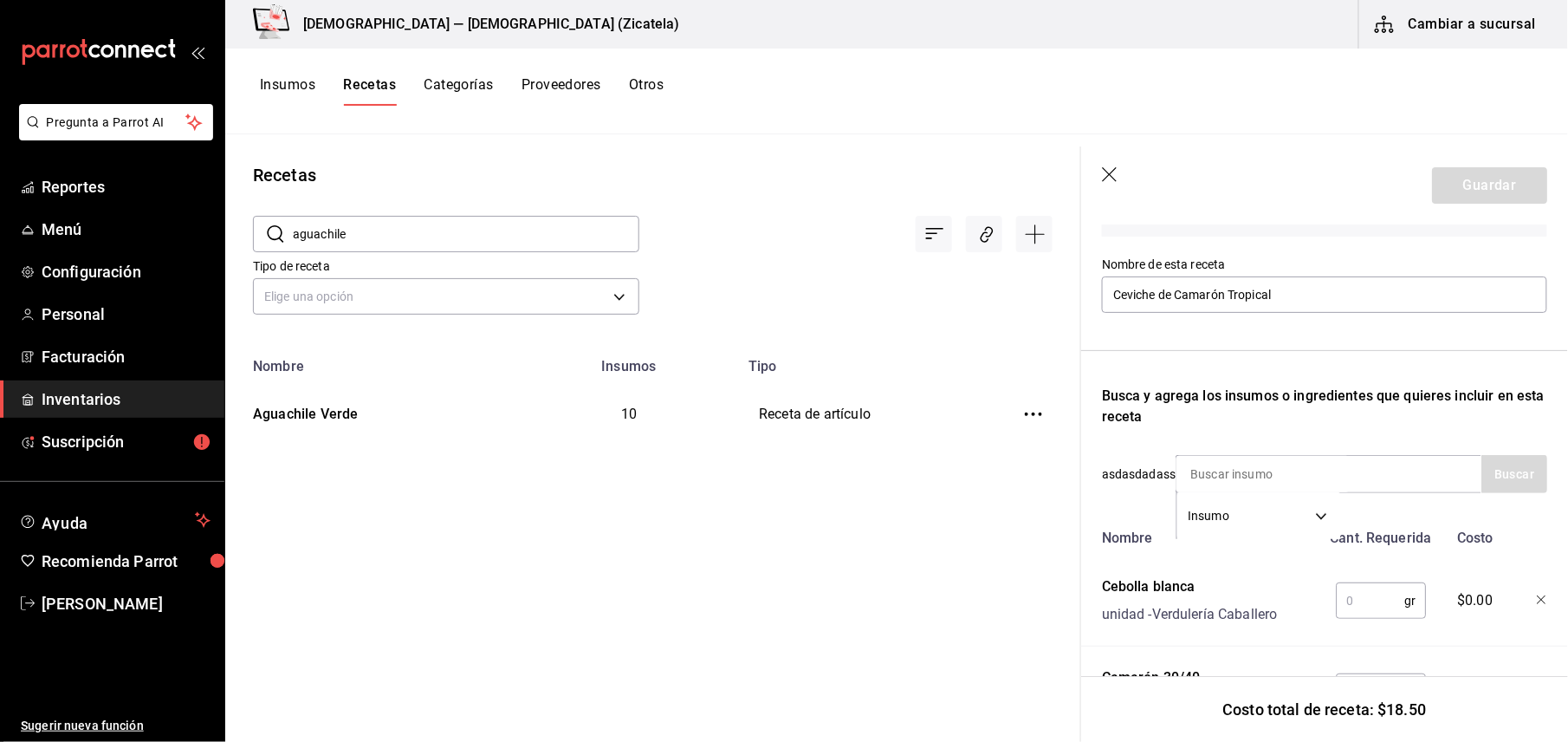
click at [1353, 599] on input "text" at bounding box center [1370, 600] width 68 height 35
click at [1265, 476] on input at bounding box center [1262, 474] width 173 height 36
click at [1511, 475] on button "Buscar" at bounding box center [1513, 474] width 66 height 38
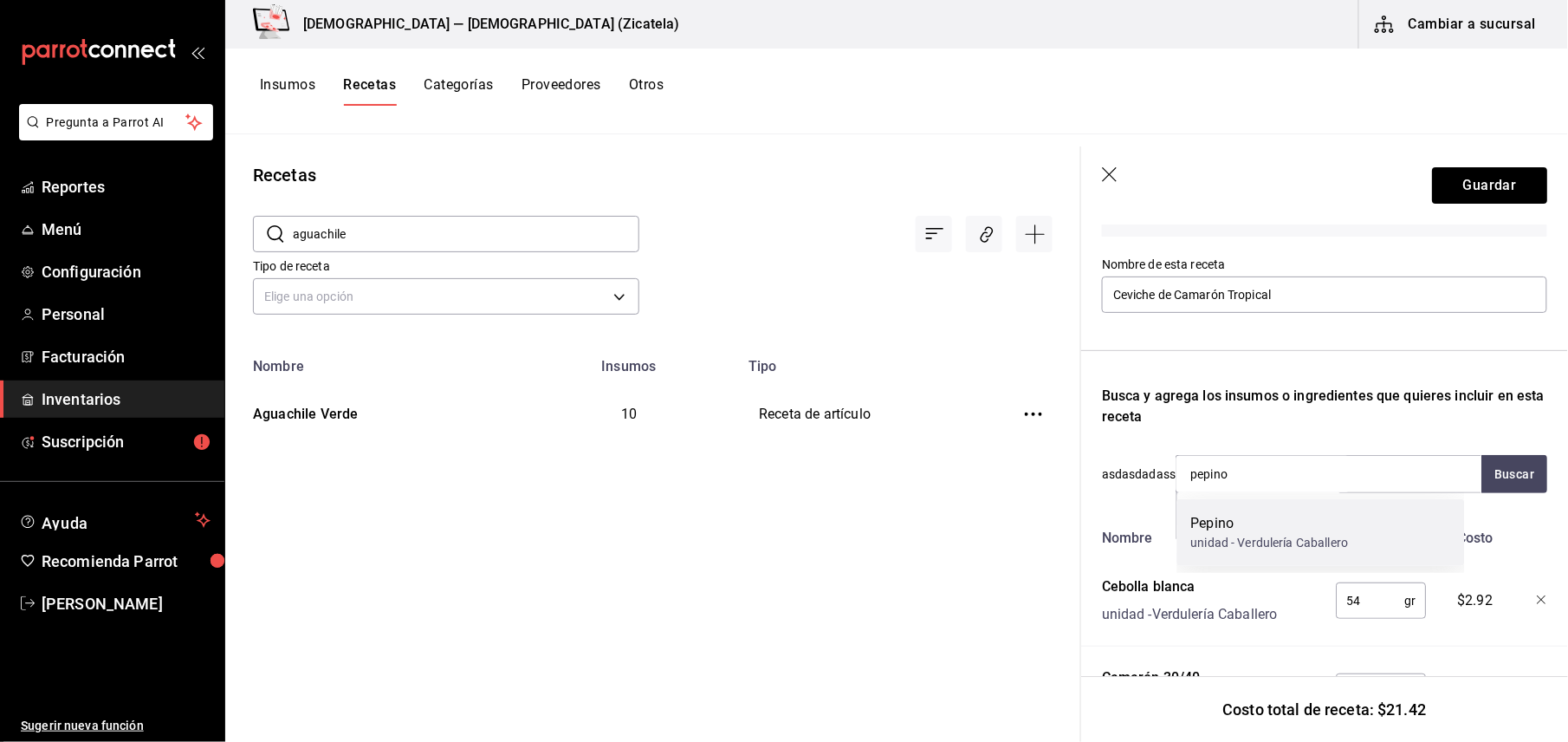
click at [1270, 545] on div "unidad - Verdulería Caballero" at bounding box center [1270, 543] width 157 height 18
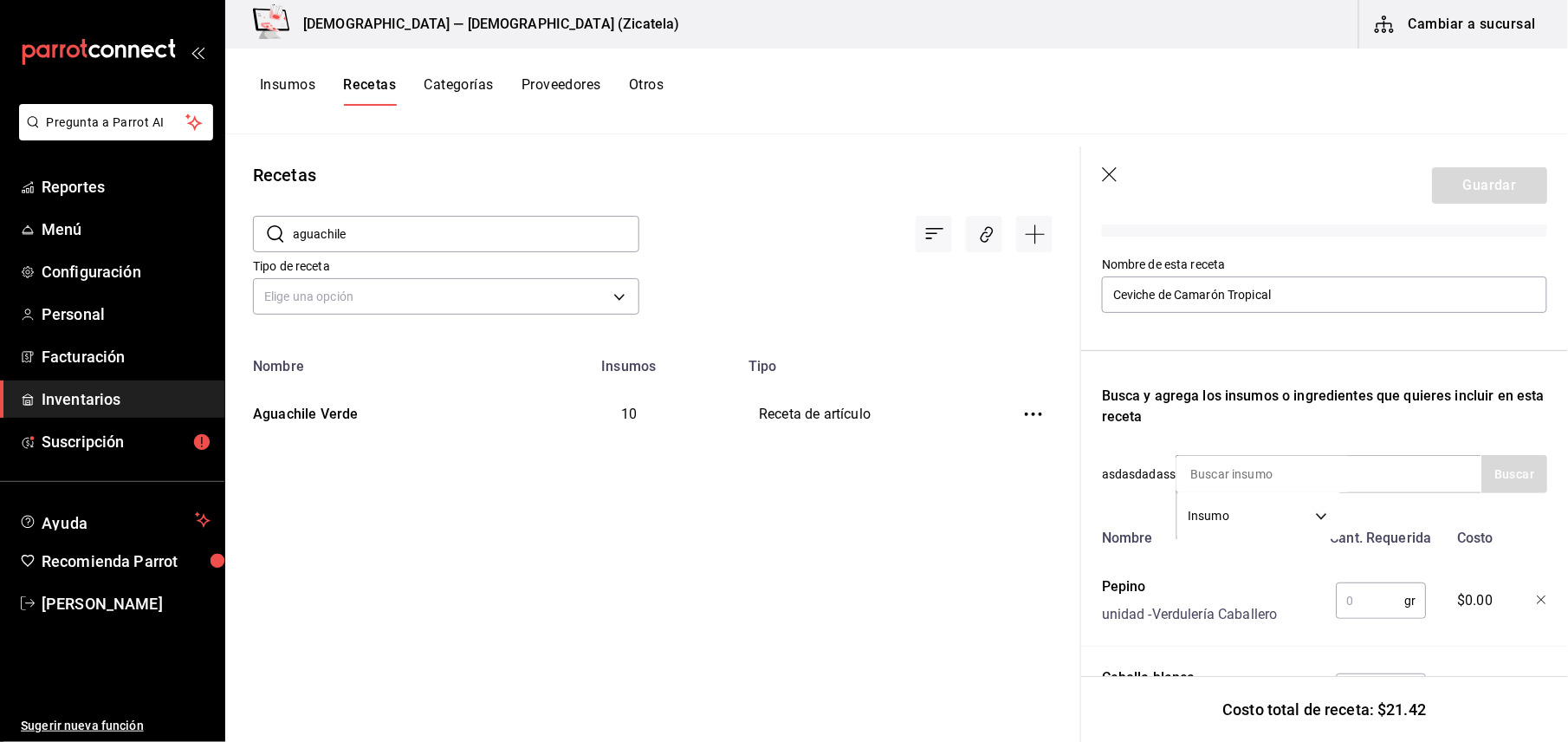
click at [1352, 590] on input "text" at bounding box center [1370, 600] width 68 height 35
click at [1407, 472] on div "Insumo SUPPLY" at bounding box center [1327, 474] width 306 height 38
click at [1265, 485] on input at bounding box center [1262, 474] width 173 height 36
click at [1245, 475] on input "limones" at bounding box center [1262, 474] width 173 height 36
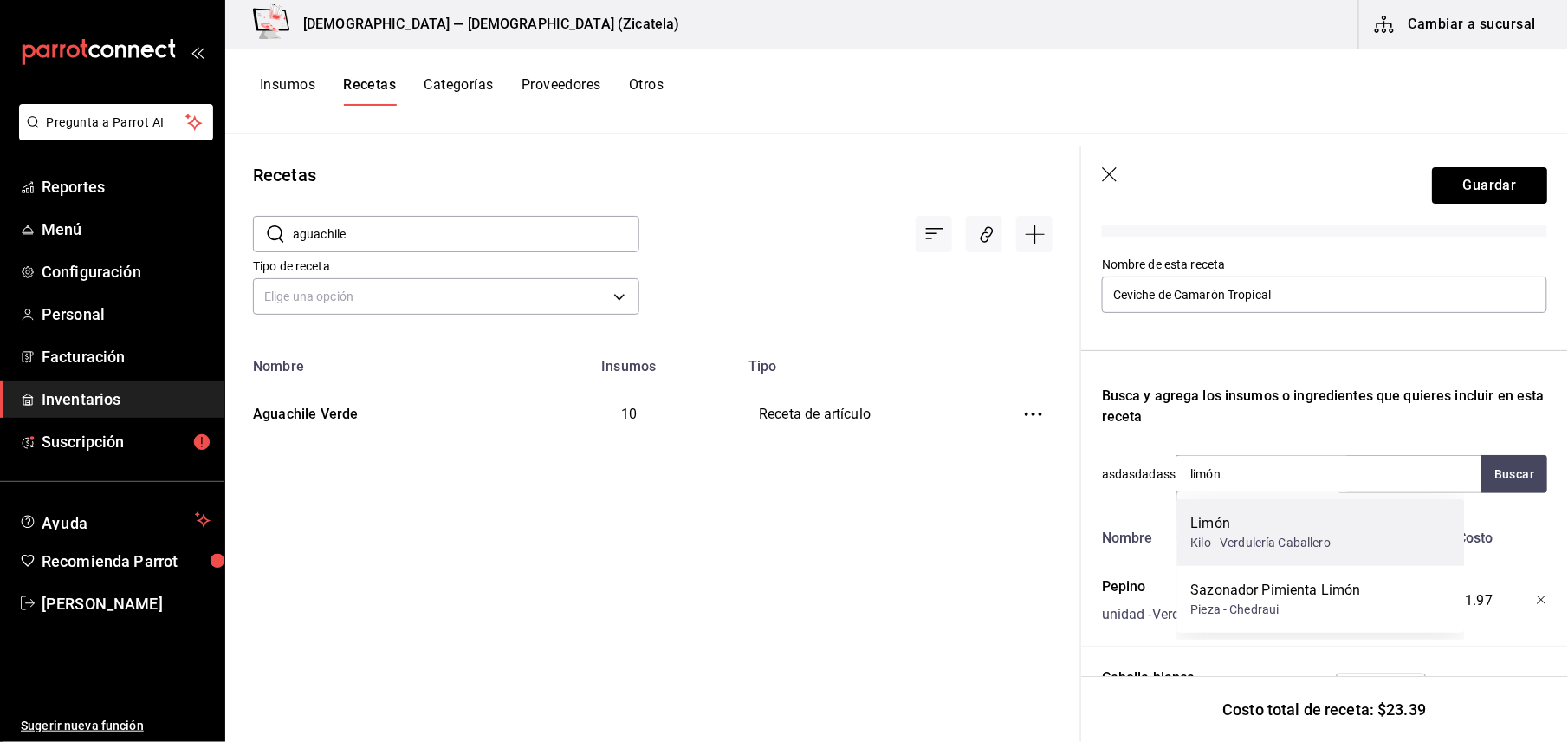
click at [1235, 534] on div "Kilo - Verdulería Caballero" at bounding box center [1261, 543] width 140 height 18
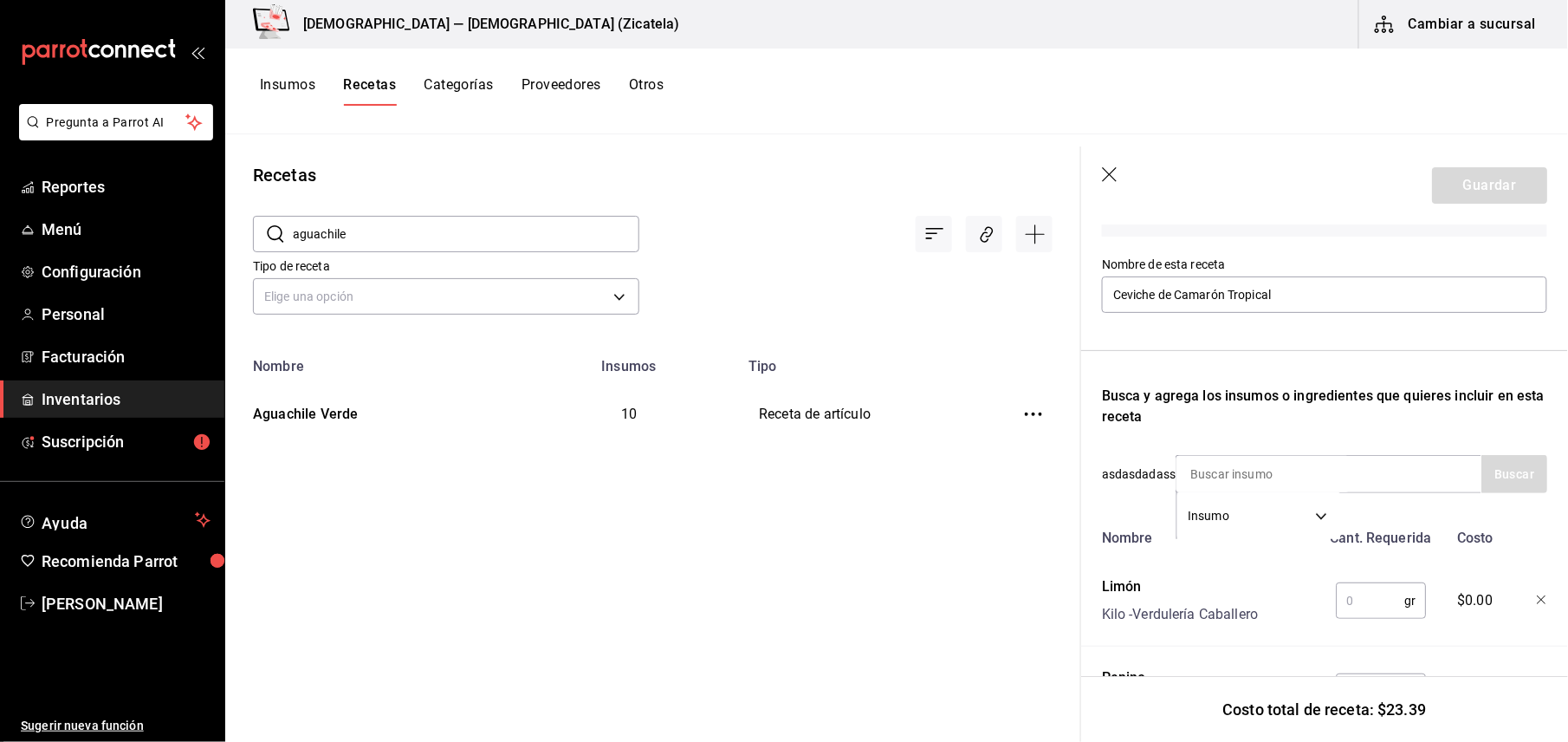
click at [1343, 594] on input "text" at bounding box center [1370, 600] width 68 height 35
click at [1362, 473] on div "Insumo SUPPLY" at bounding box center [1327, 474] width 306 height 38
click at [1240, 476] on input at bounding box center [1262, 474] width 173 height 36
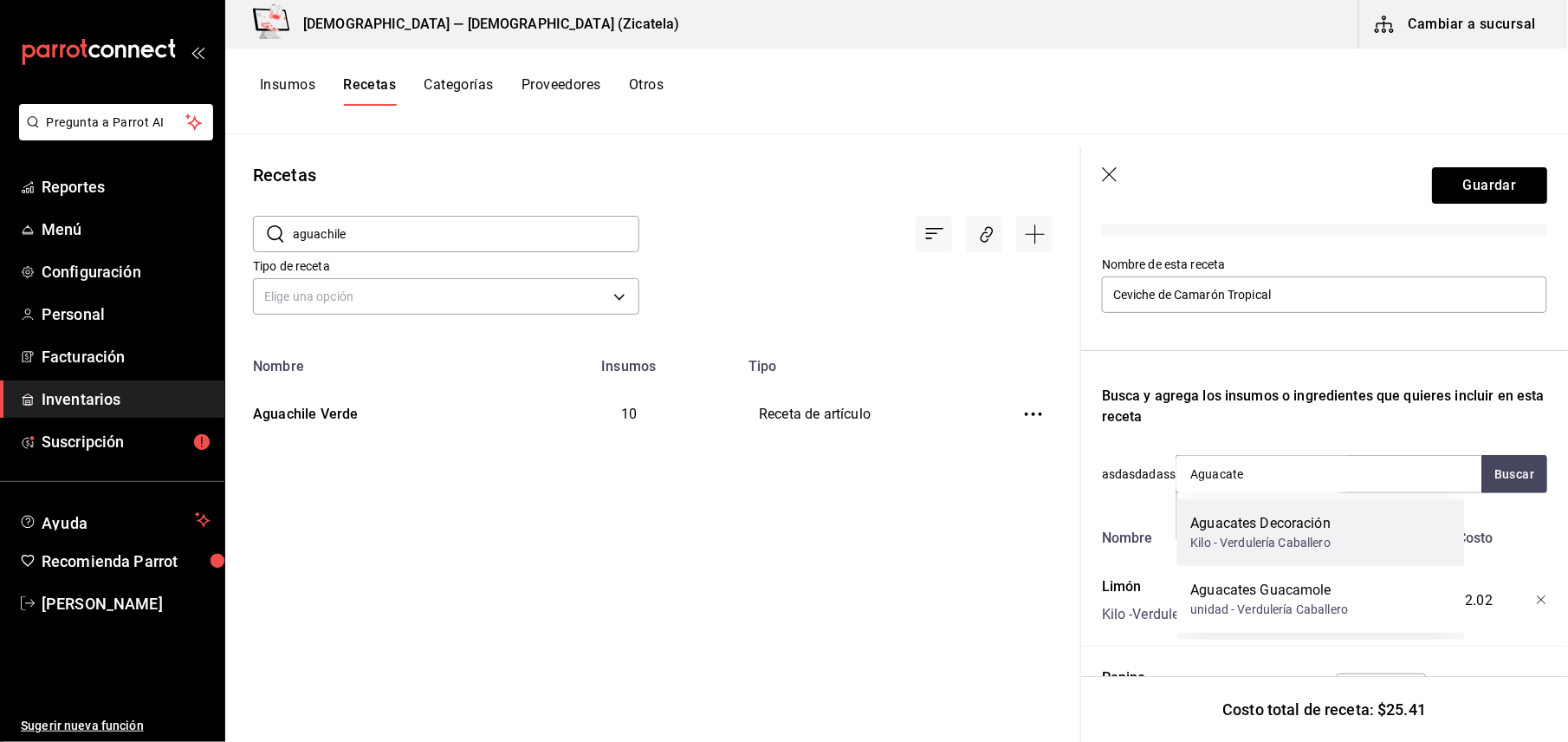
click at [1285, 535] on div "Kilo - Verdulería Caballero" at bounding box center [1261, 543] width 140 height 18
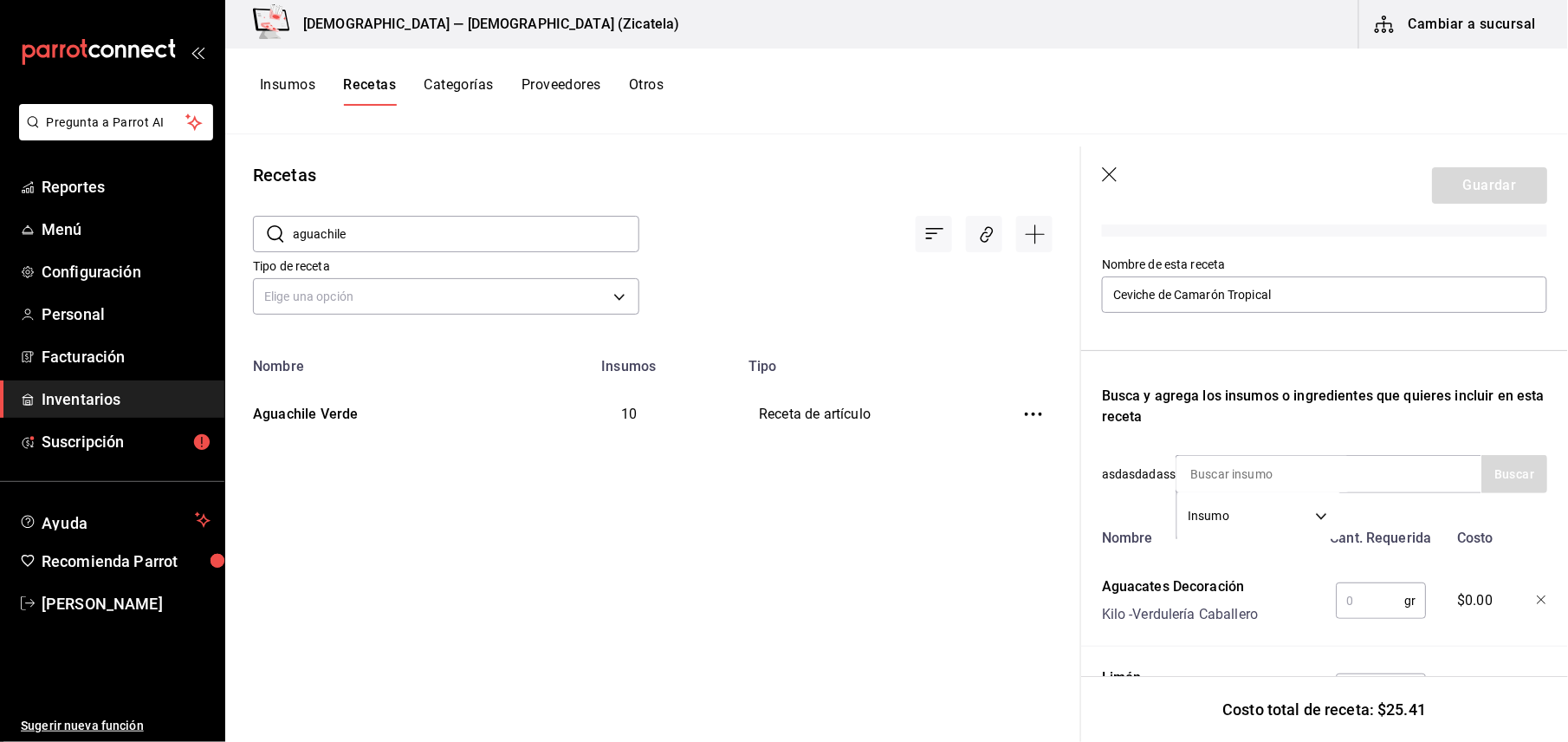
click at [1376, 594] on input "text" at bounding box center [1370, 600] width 68 height 35
click at [1341, 482] on input at bounding box center [1262, 474] width 173 height 36
click at [1234, 465] on input "mango" at bounding box center [1262, 474] width 173 height 36
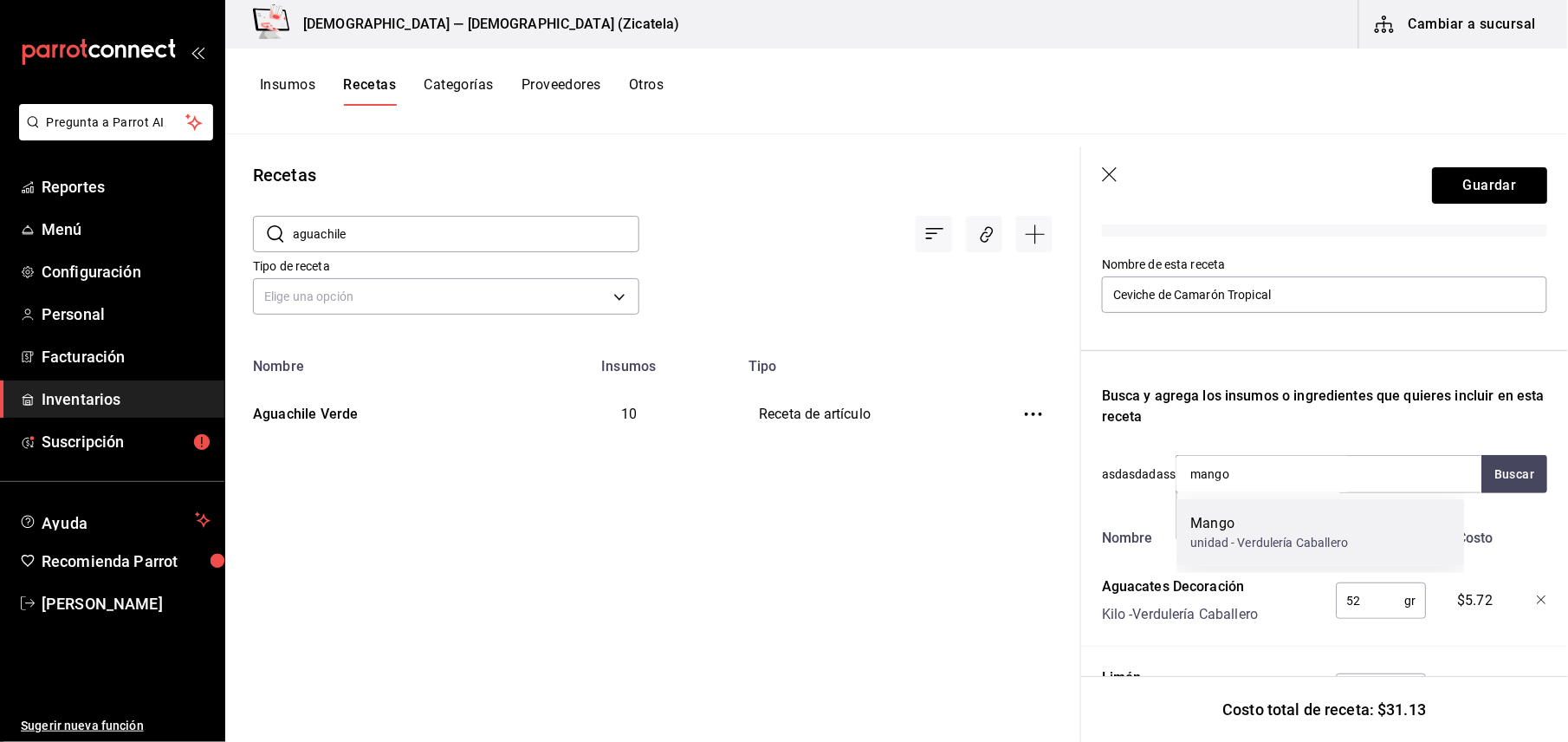
click at [1216, 526] on div "Mango" at bounding box center [1270, 523] width 157 height 21
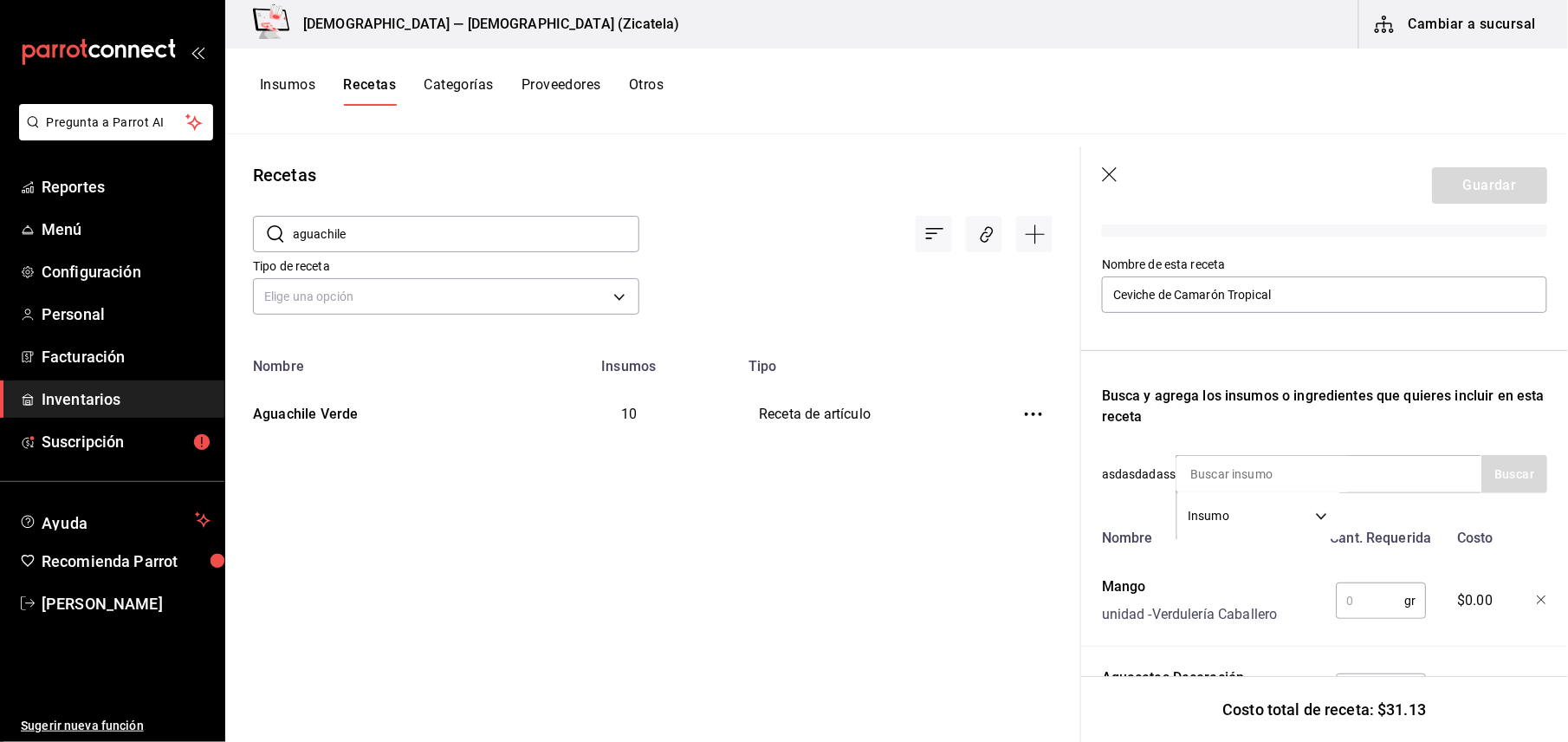
click at [1349, 596] on input "text" at bounding box center [1370, 600] width 68 height 35
click at [1320, 468] on input at bounding box center [1262, 474] width 173 height 36
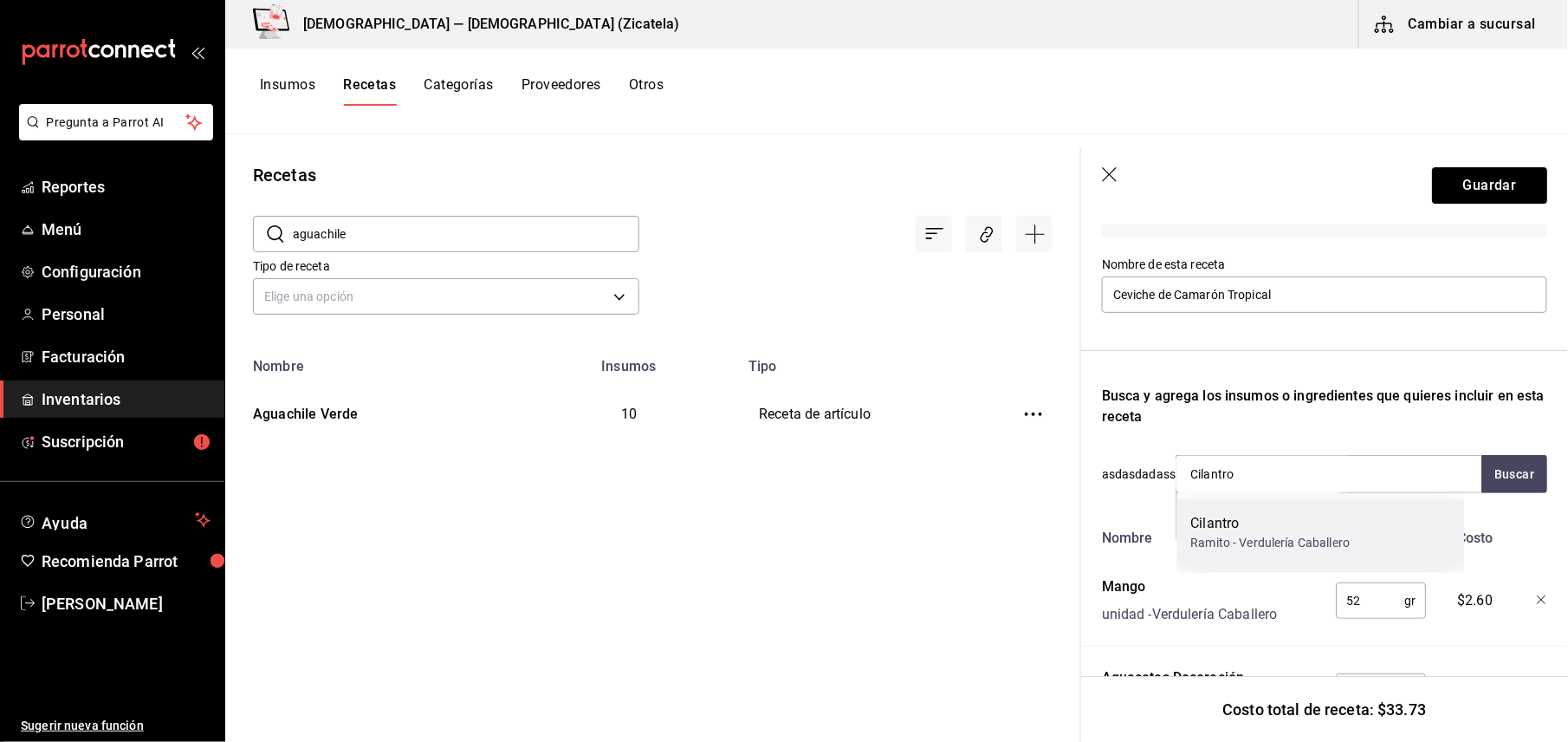
click at [1273, 509] on div "Cilantro Ramito - Verdulería Caballero" at bounding box center [1321, 533] width 288 height 67
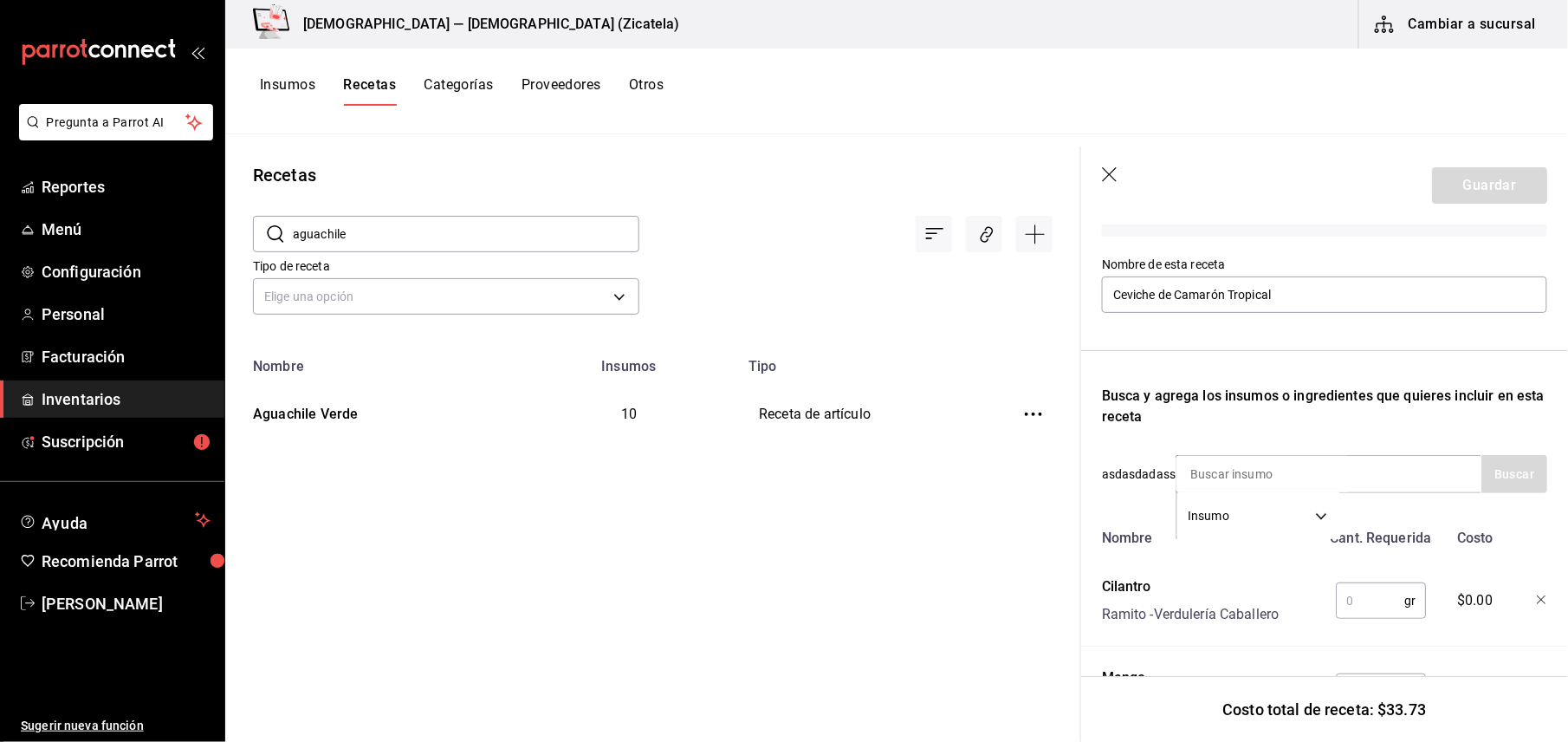
click at [1353, 598] on input "text" at bounding box center [1370, 600] width 68 height 35
click at [1375, 476] on div "Insumo SUPPLY" at bounding box center [1327, 474] width 306 height 38
click at [1238, 473] on input at bounding box center [1262, 474] width 173 height 36
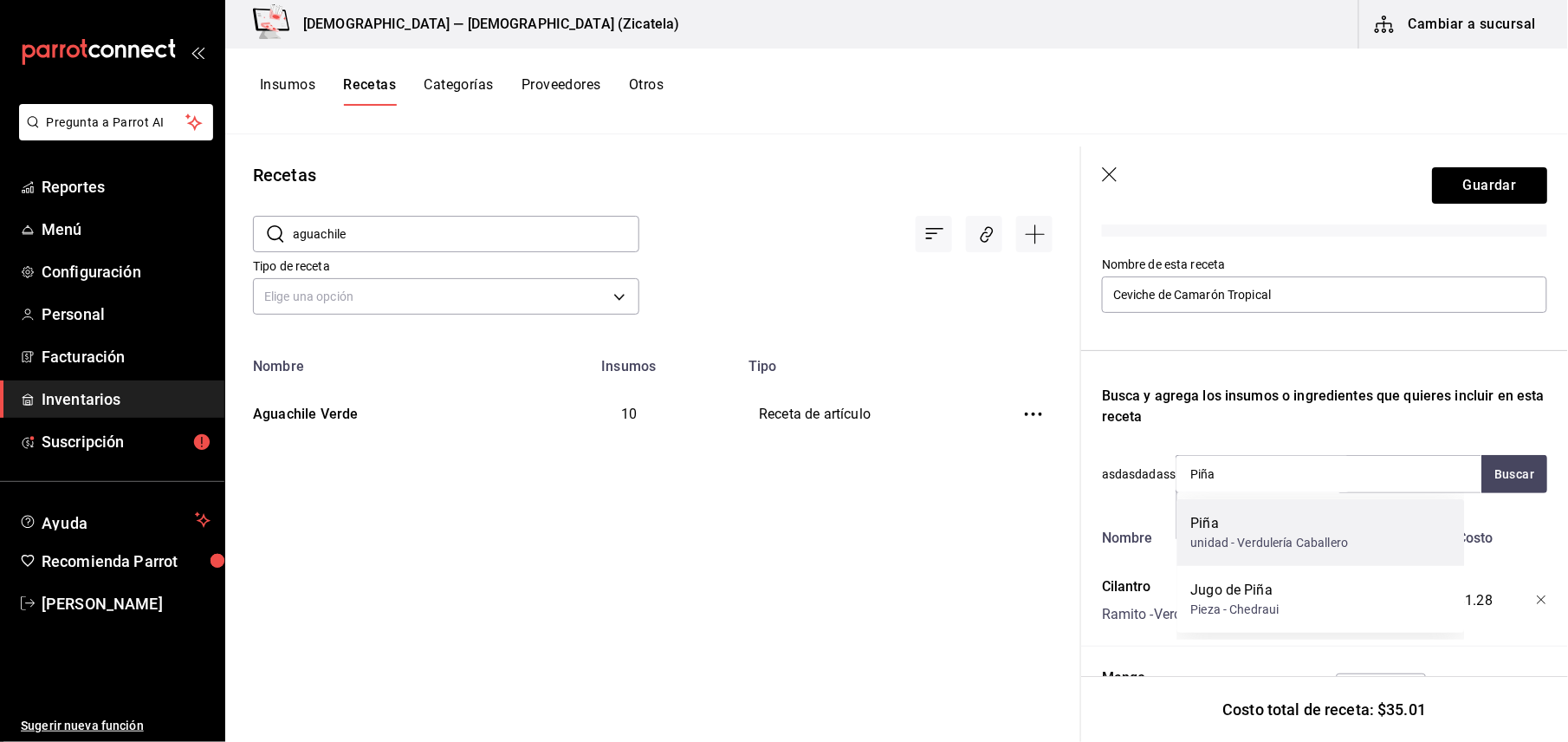
click at [1232, 523] on div "Piña" at bounding box center [1270, 523] width 157 height 21
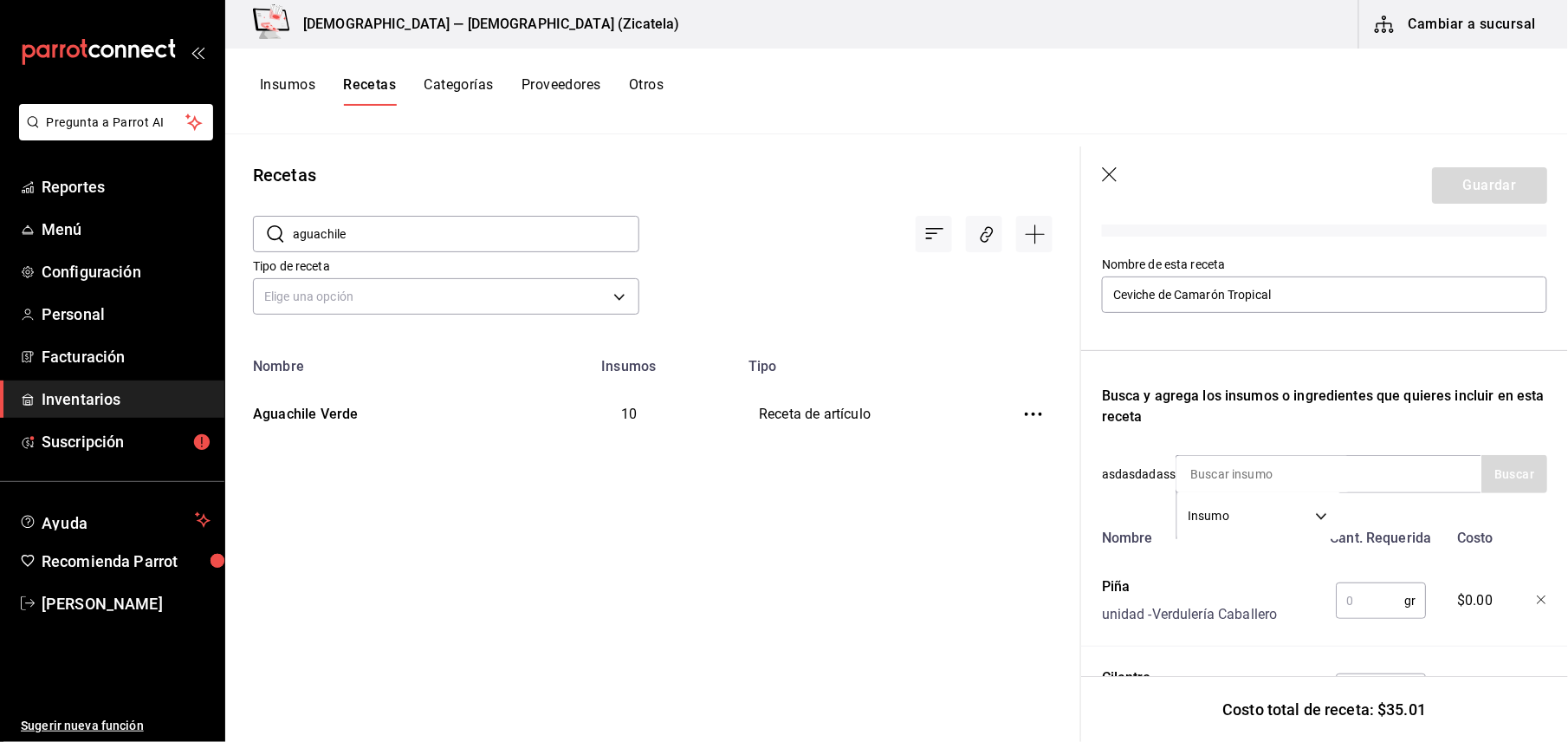
click at [1342, 600] on input "text" at bounding box center [1370, 600] width 68 height 35
click at [1300, 475] on input at bounding box center [1262, 474] width 173 height 36
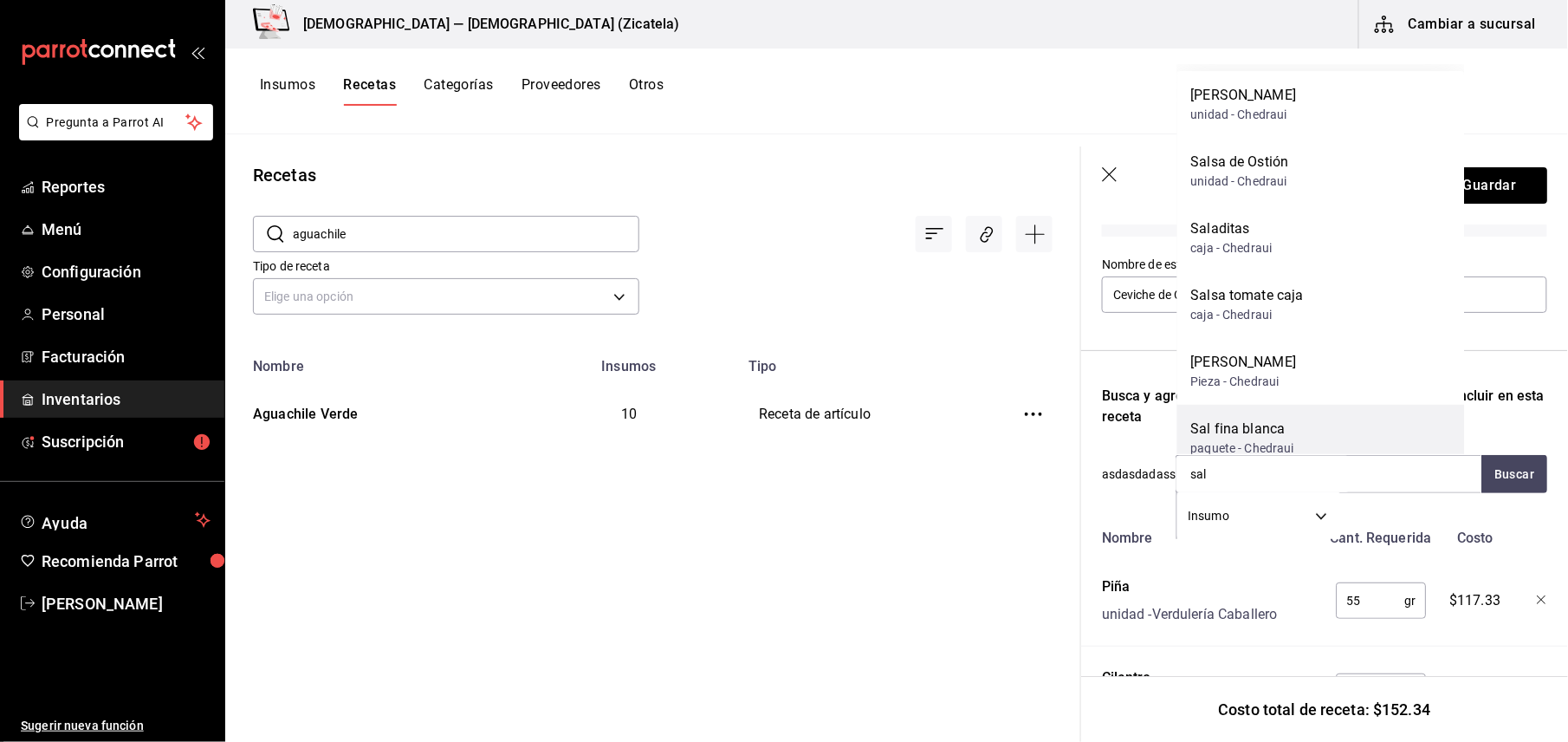
click at [1245, 429] on div "Sal fina blanca" at bounding box center [1243, 429] width 104 height 21
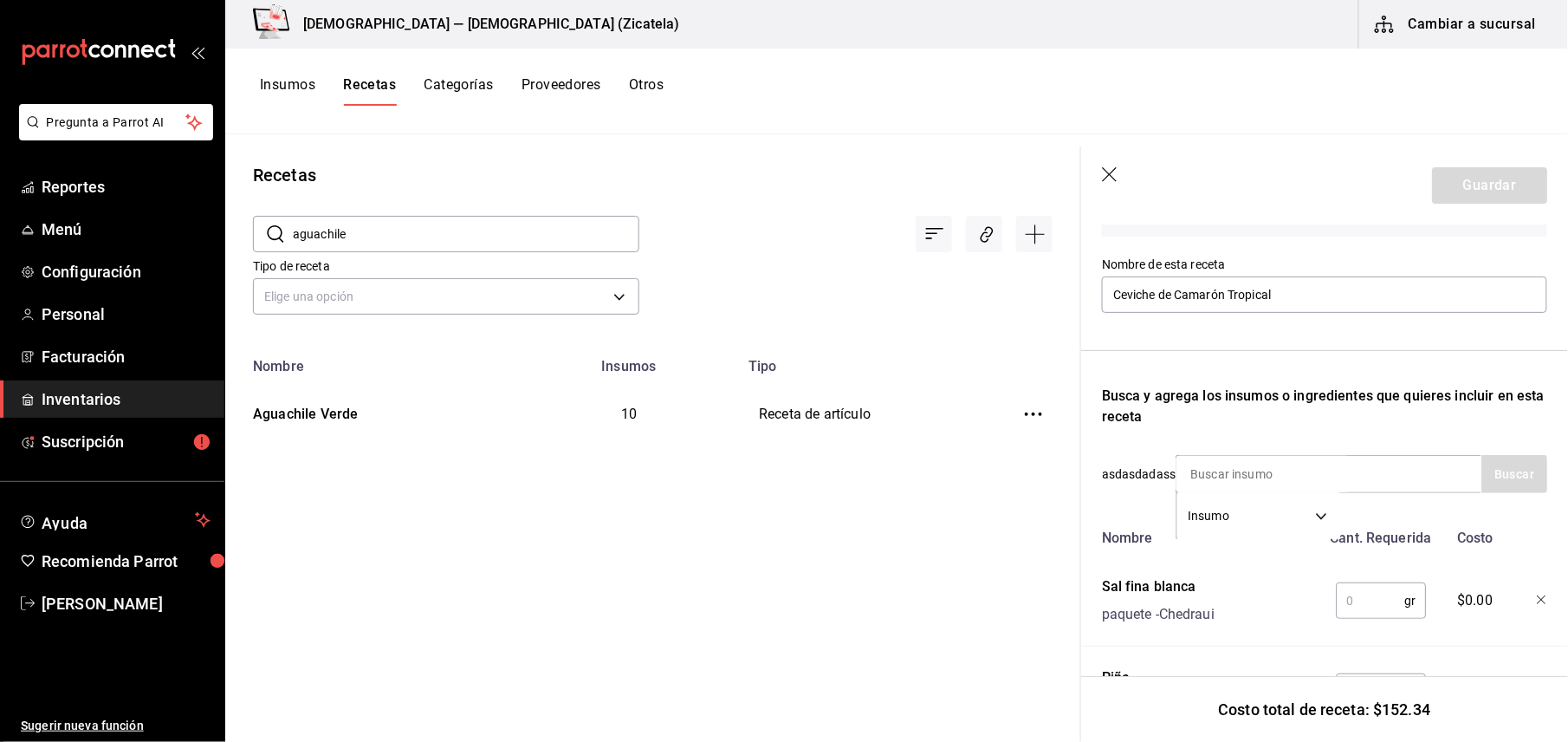
click at [1352, 599] on input "text" at bounding box center [1370, 600] width 68 height 35
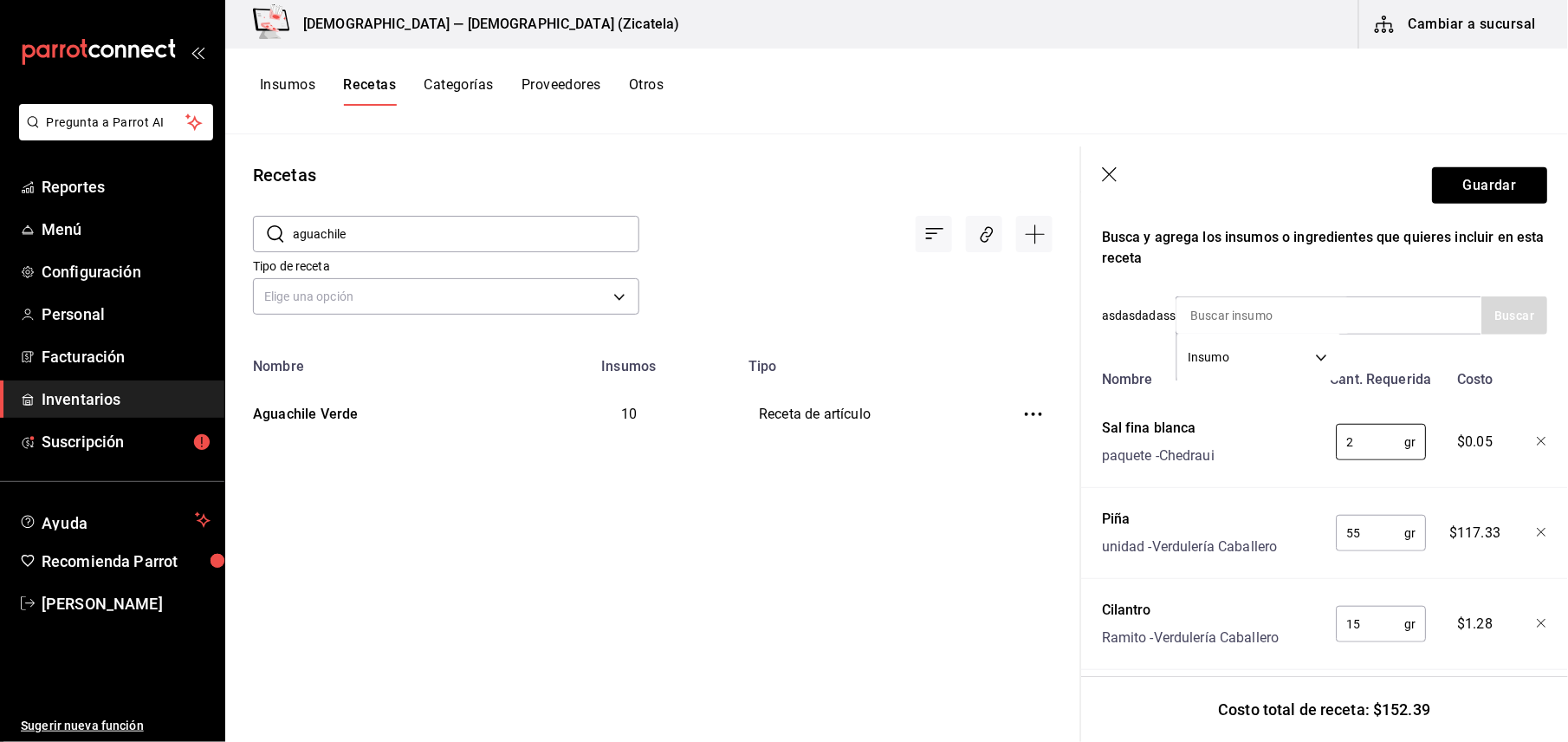
scroll to position [319, 0]
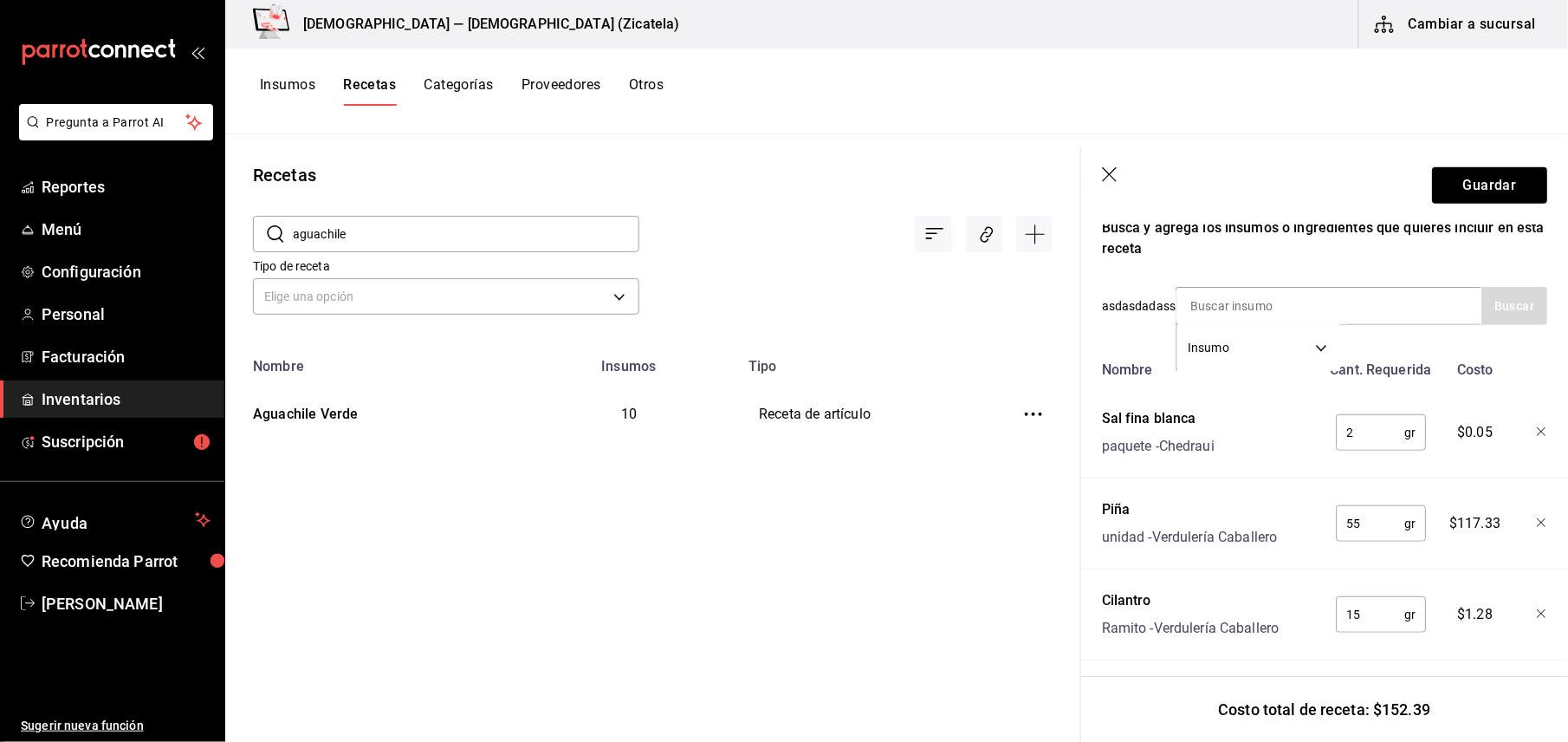
click at [1536, 526] on icon "button" at bounding box center [1541, 522] width 11 height 11
click at [1455, 184] on button "Guardar" at bounding box center [1489, 185] width 115 height 36
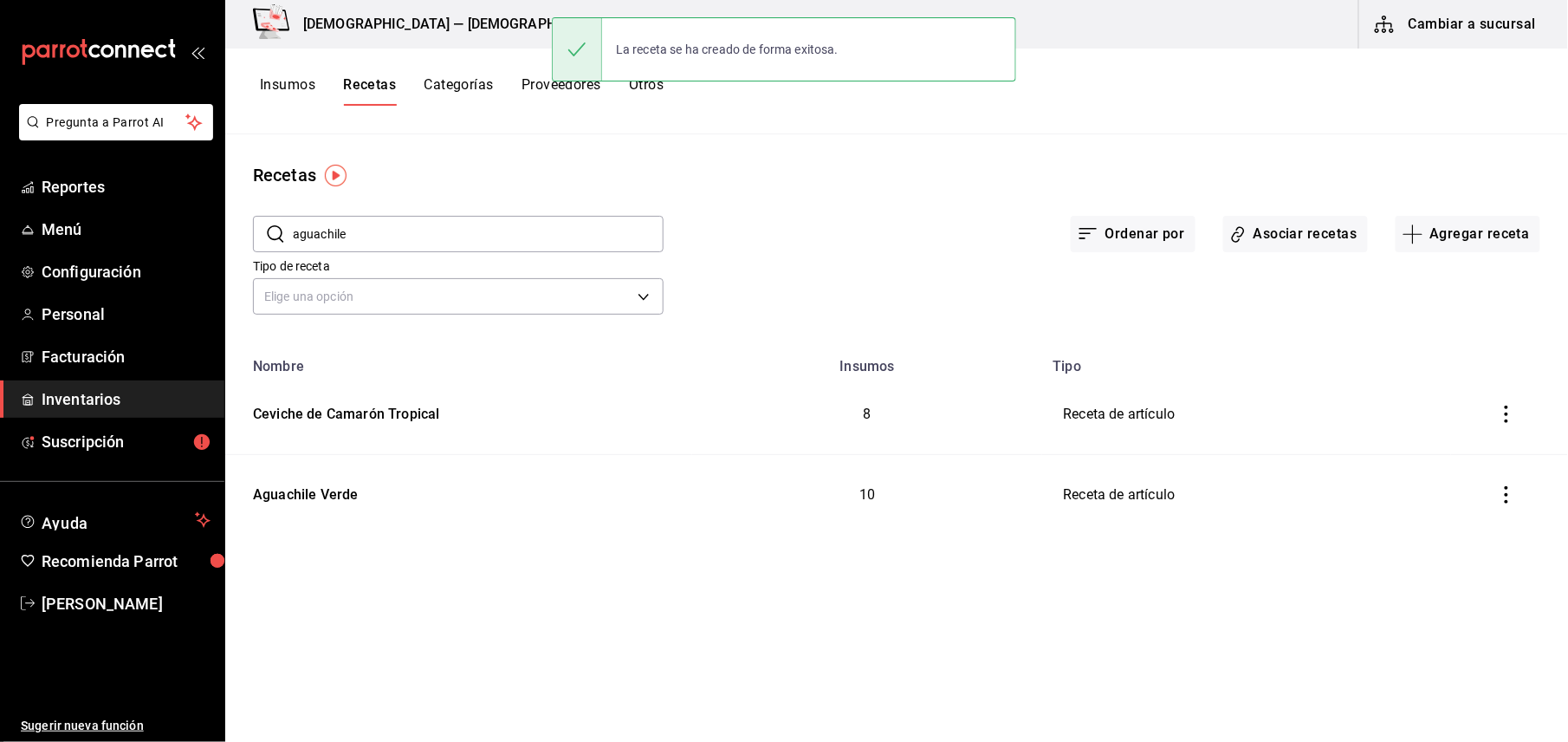
click at [289, 85] on button "Insumos" at bounding box center [288, 91] width 56 height 30
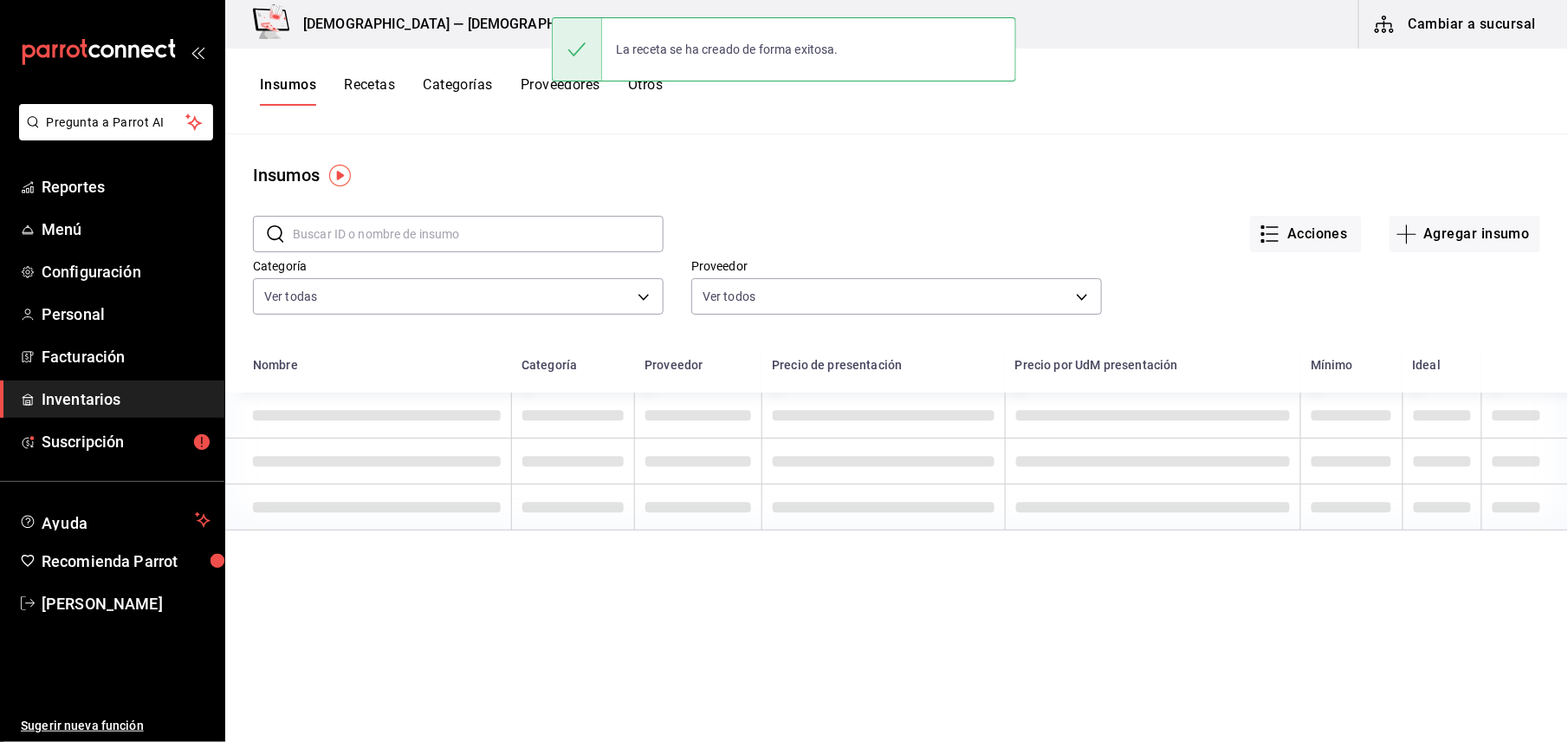
click at [341, 232] on input "text" at bounding box center [477, 234] width 371 height 35
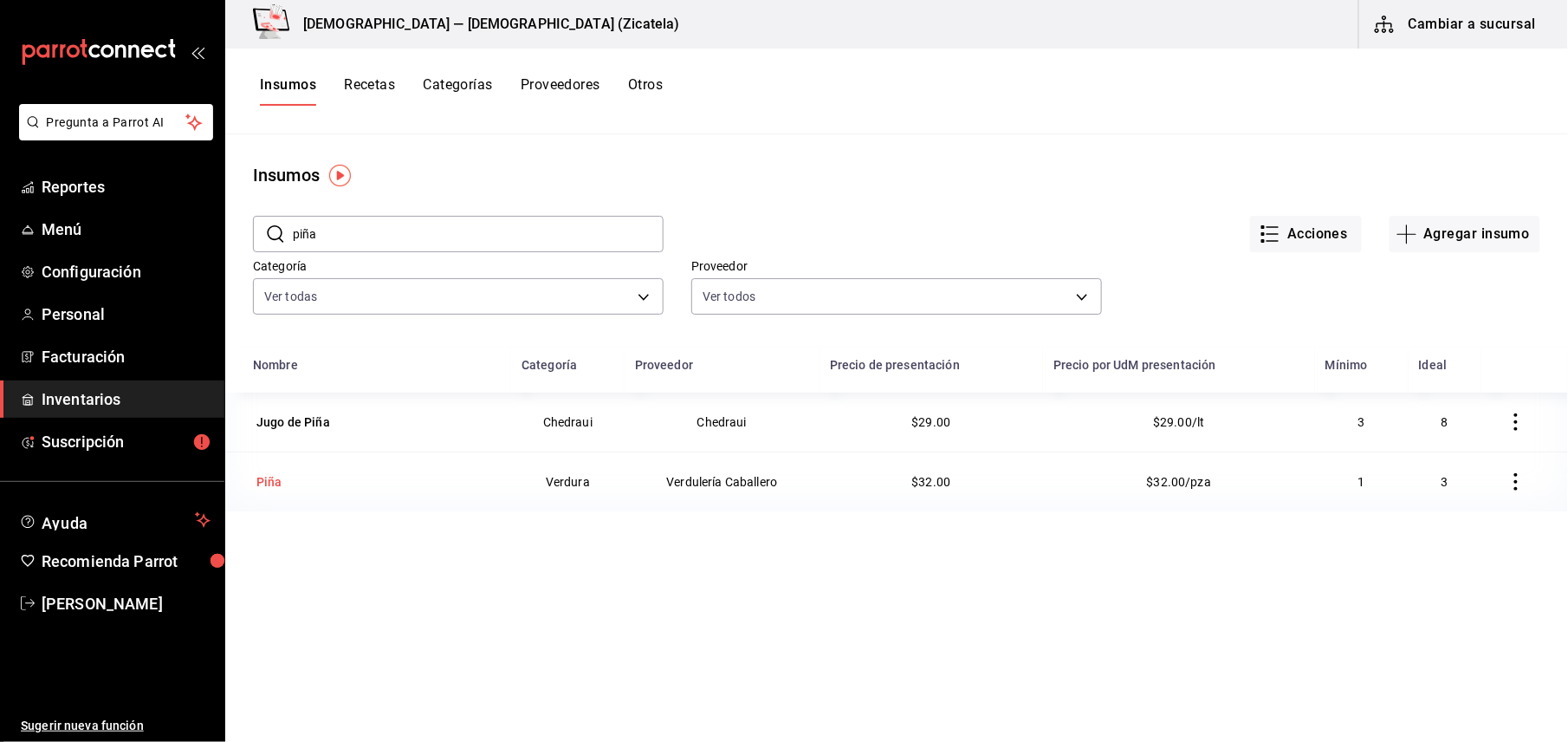
click at [313, 470] on td "Piña" at bounding box center [368, 481] width 286 height 59
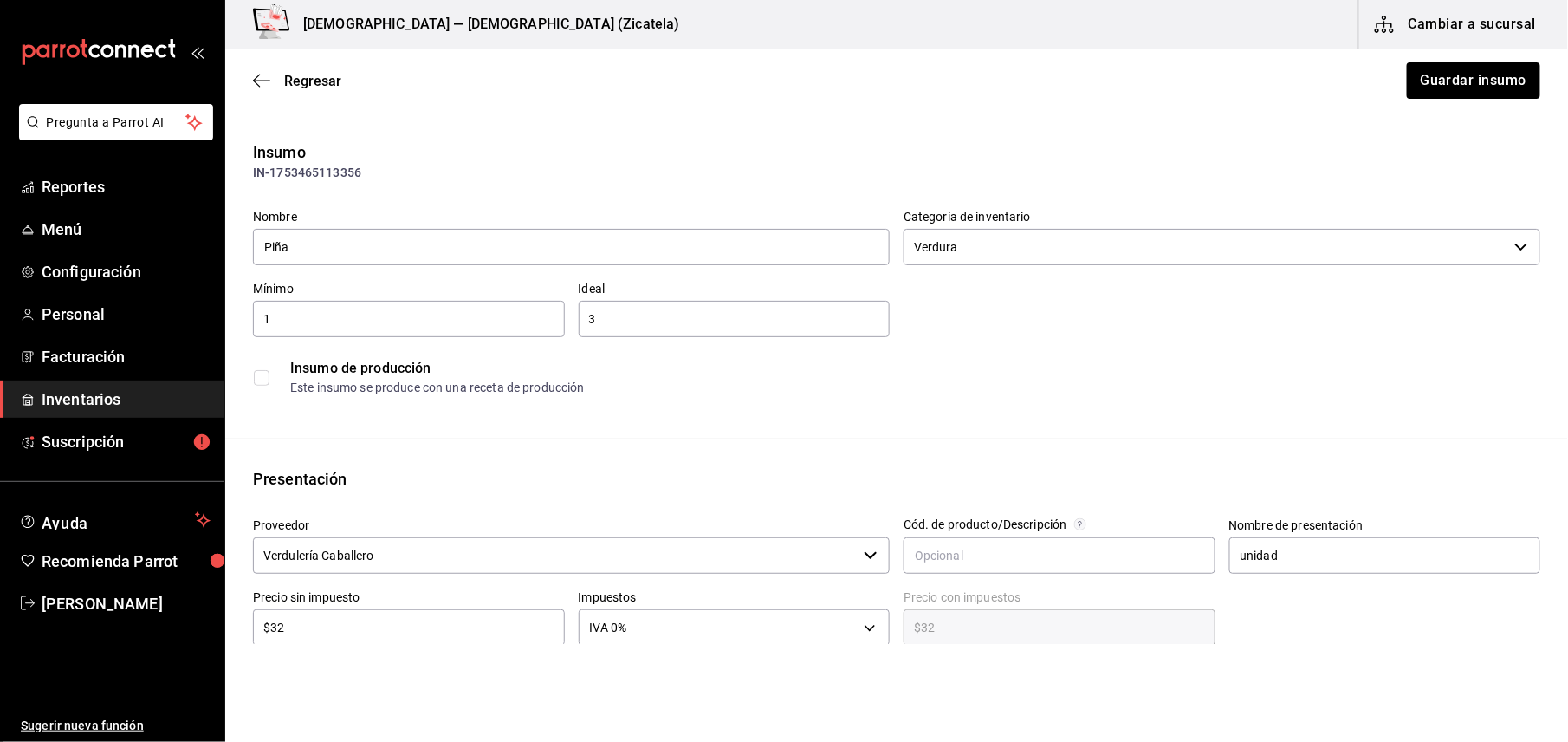
click at [504, 462] on div "Insumo IN-1753465113356 Nombre Piña Categoría de inventario Verdura ​ Mínimo 1 …" at bounding box center [896, 650] width 1343 height 1020
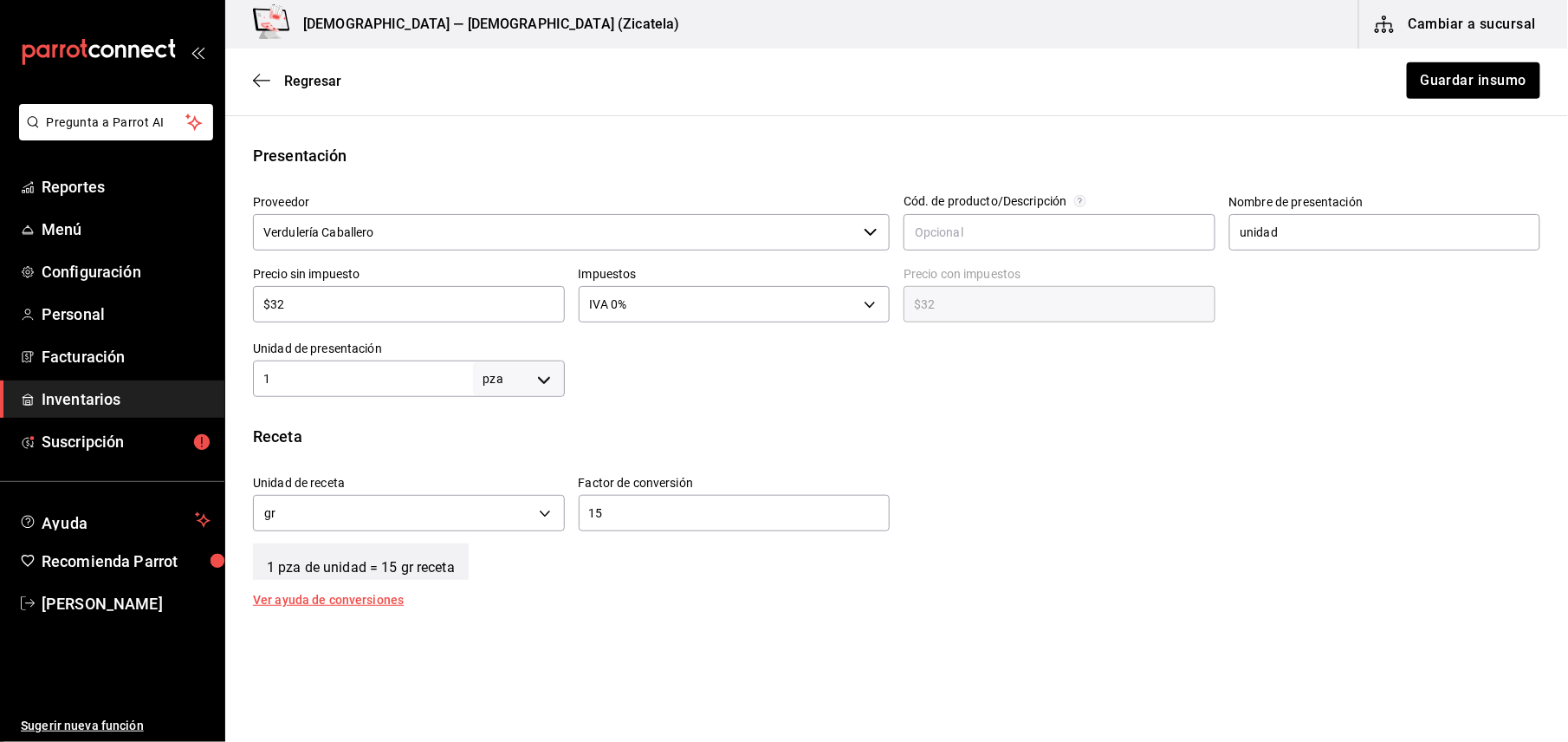
scroll to position [369, 0]
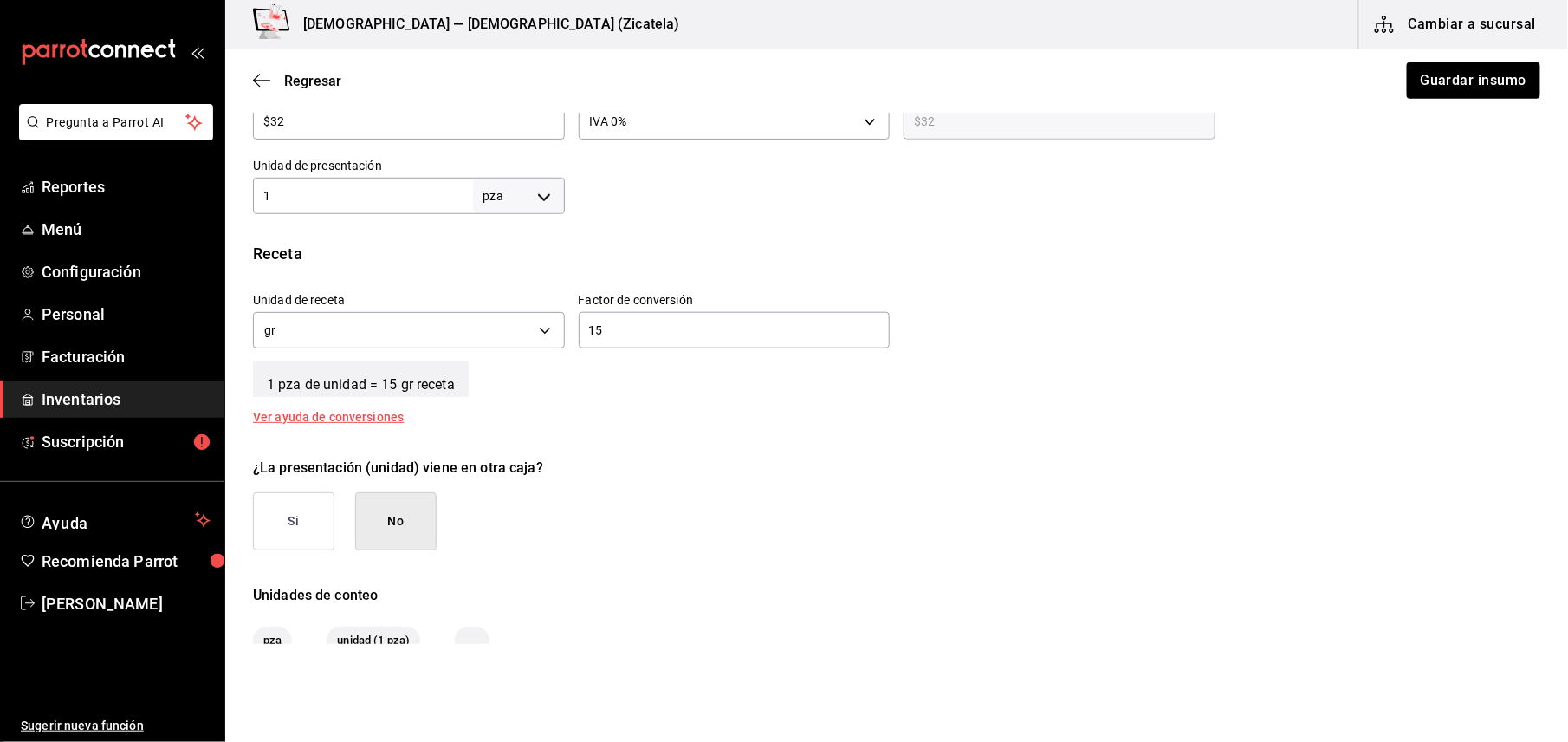
scroll to position [508, 0]
click at [544, 205] on body "Pregunta a Parrot AI Reportes Menú Configuración Personal Facturación Inventari…" at bounding box center [784, 321] width 1568 height 643
click at [511, 281] on li "kg" at bounding box center [515, 275] width 90 height 29
type input "KILOGRAM"
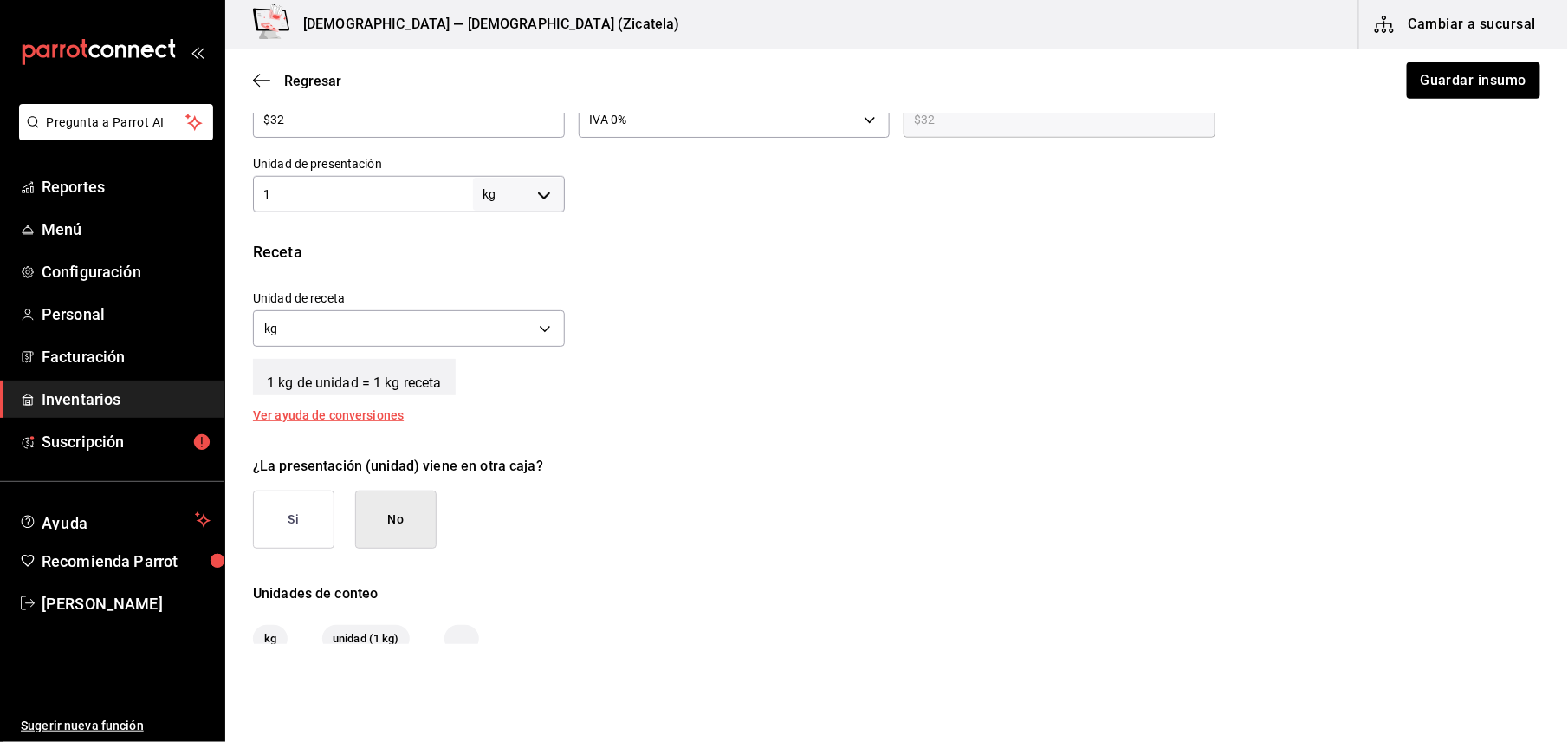
type input "1"
click at [555, 336] on body "Pregunta a Parrot AI Reportes Menú Configuración Personal Facturación Inventari…" at bounding box center [784, 321] width 1568 height 643
click at [352, 406] on li "gr" at bounding box center [406, 411] width 306 height 29
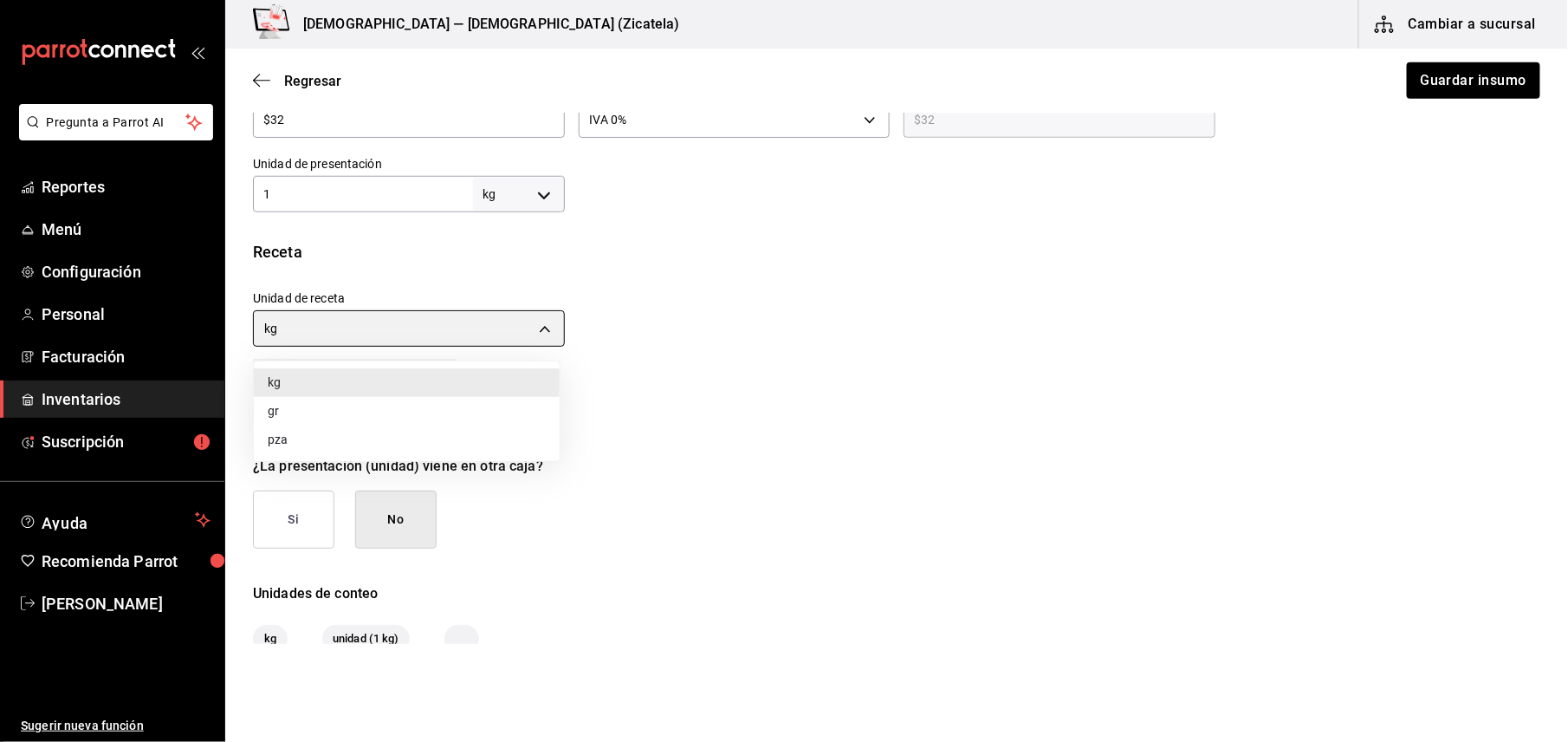
type input "GRAM"
type input "1,000"
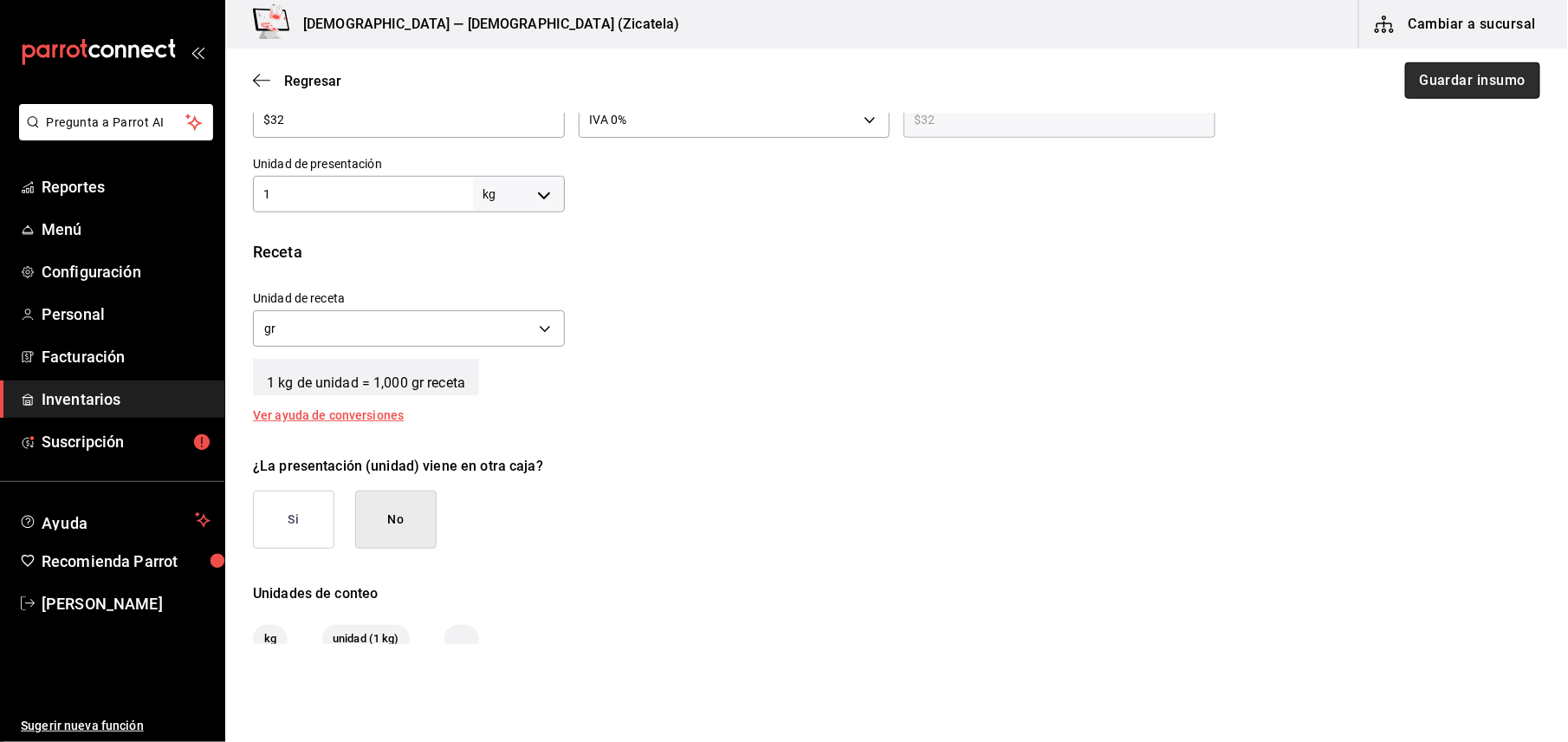
click at [1448, 81] on button "Guardar insumo" at bounding box center [1472, 81] width 135 height 36
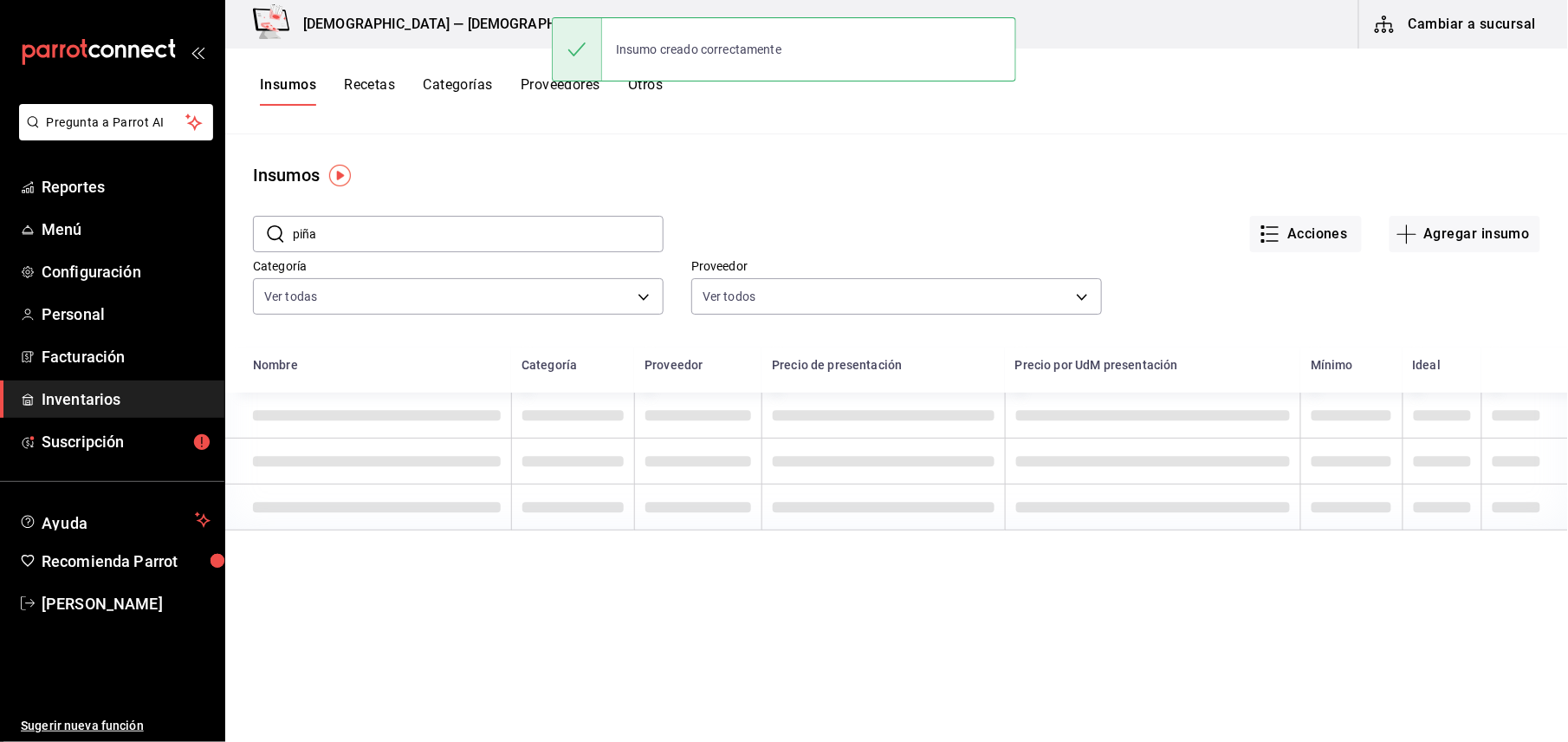
click at [368, 84] on button "Recetas" at bounding box center [369, 91] width 51 height 30
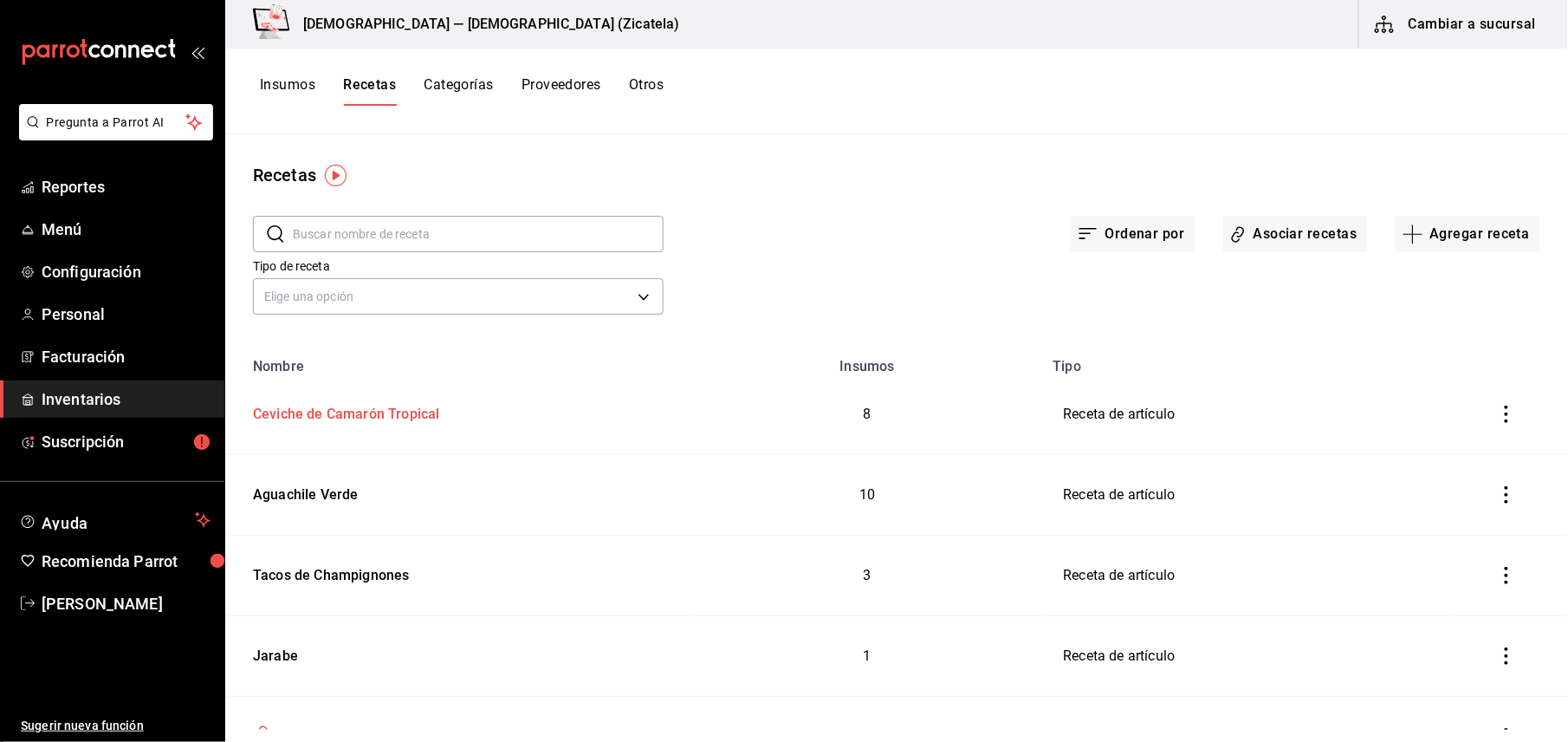
click at [369, 416] on div "Ceviche de Camarón Tropical" at bounding box center [343, 411] width 194 height 27
type input "Ceviche de Camarón Tropical"
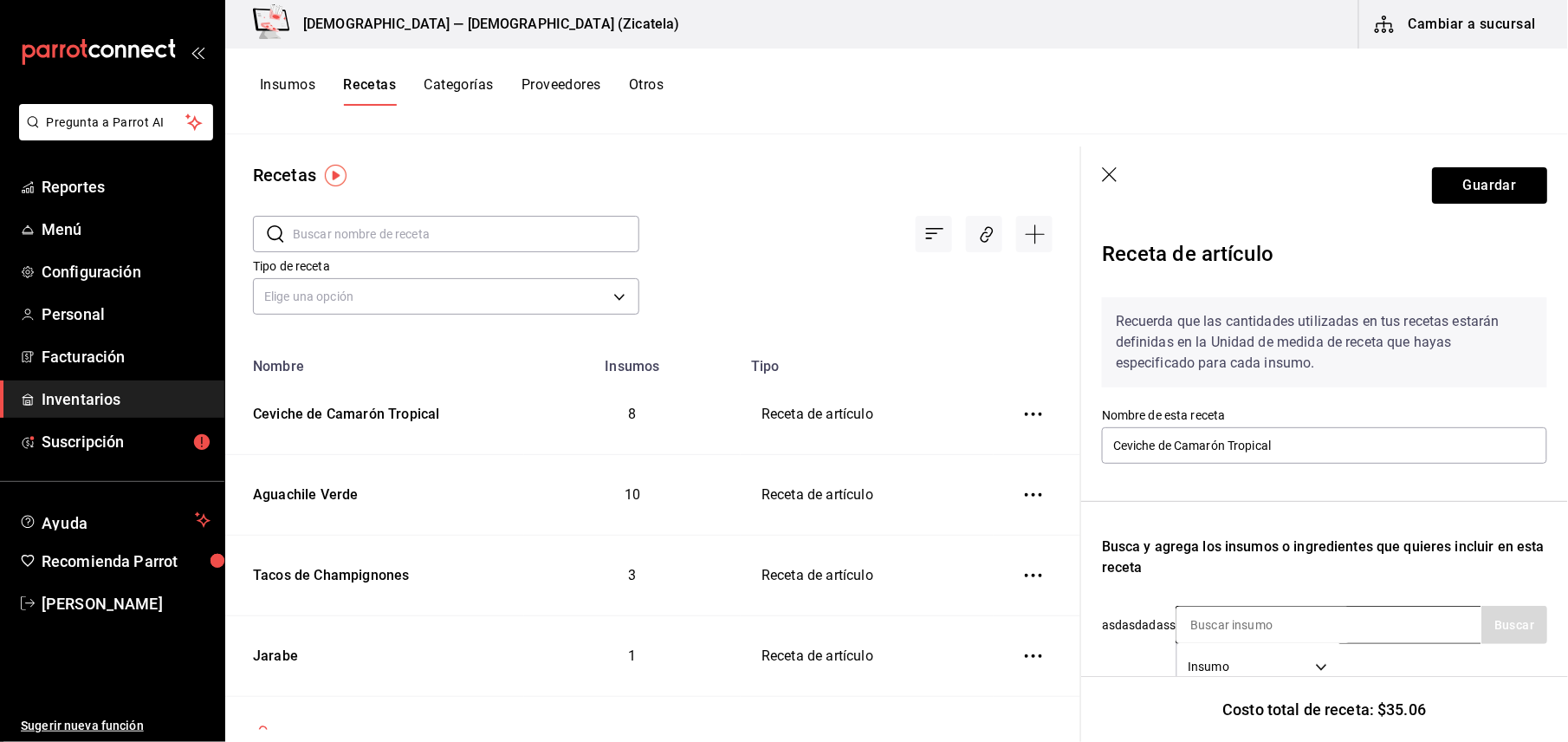
click at [1276, 625] on input at bounding box center [1262, 625] width 173 height 36
type input "piña"
click at [1481, 635] on button "Buscar" at bounding box center [1513, 625] width 66 height 38
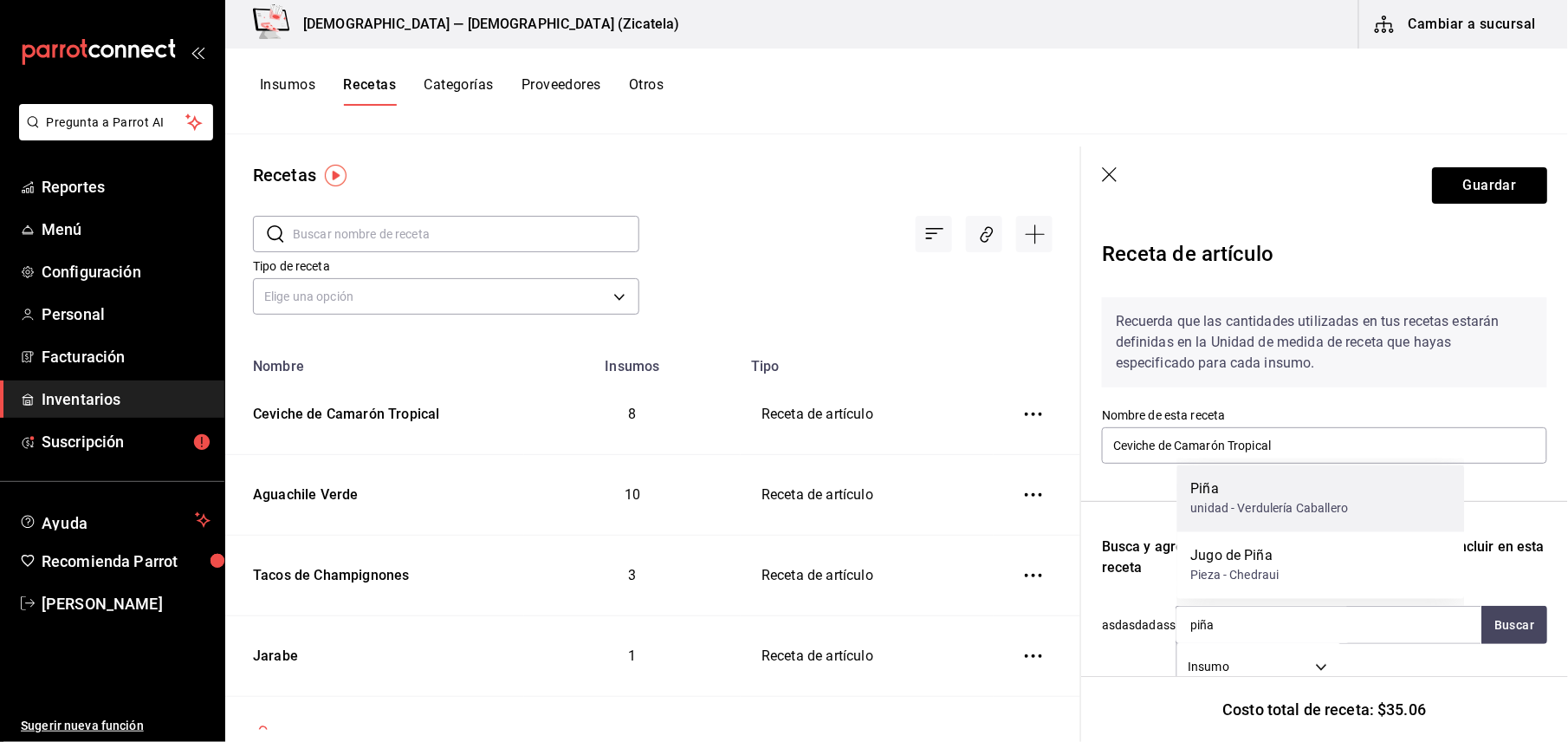
click at [1269, 486] on div "Piña" at bounding box center [1270, 490] width 157 height 21
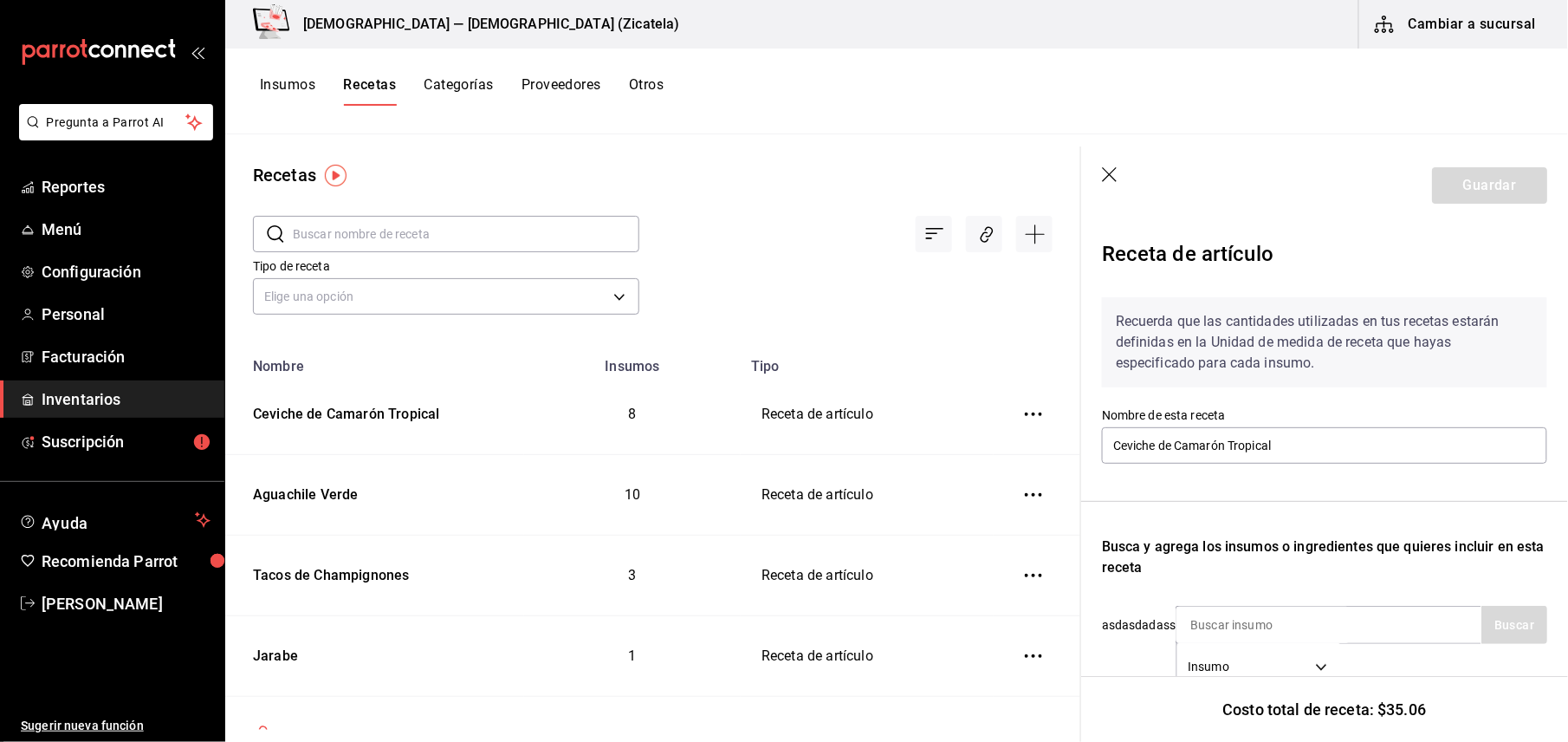
scroll to position [504, 0]
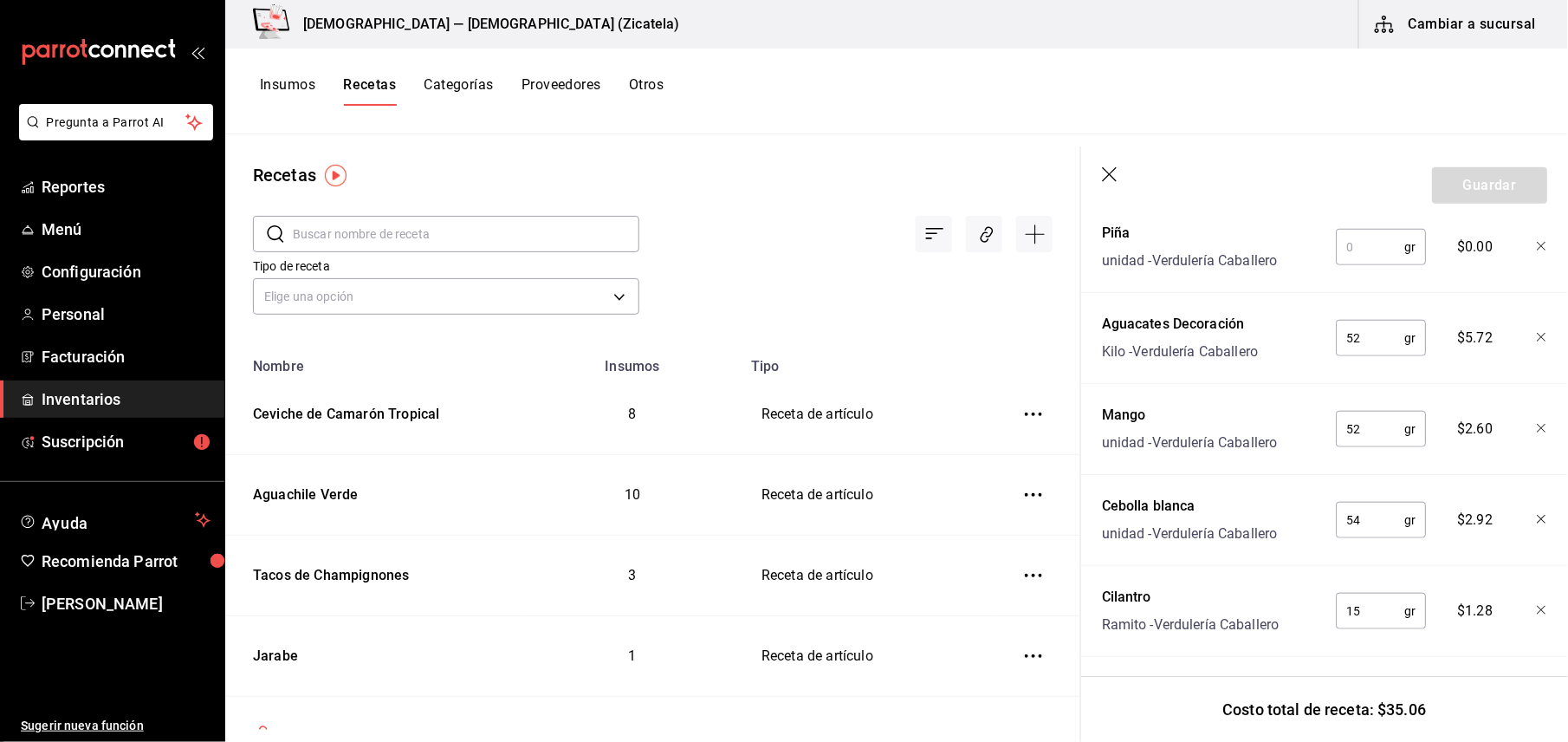
click at [1337, 251] on input "text" at bounding box center [1370, 246] width 68 height 35
type input "55"
click at [1473, 192] on button "Guardar" at bounding box center [1489, 185] width 115 height 36
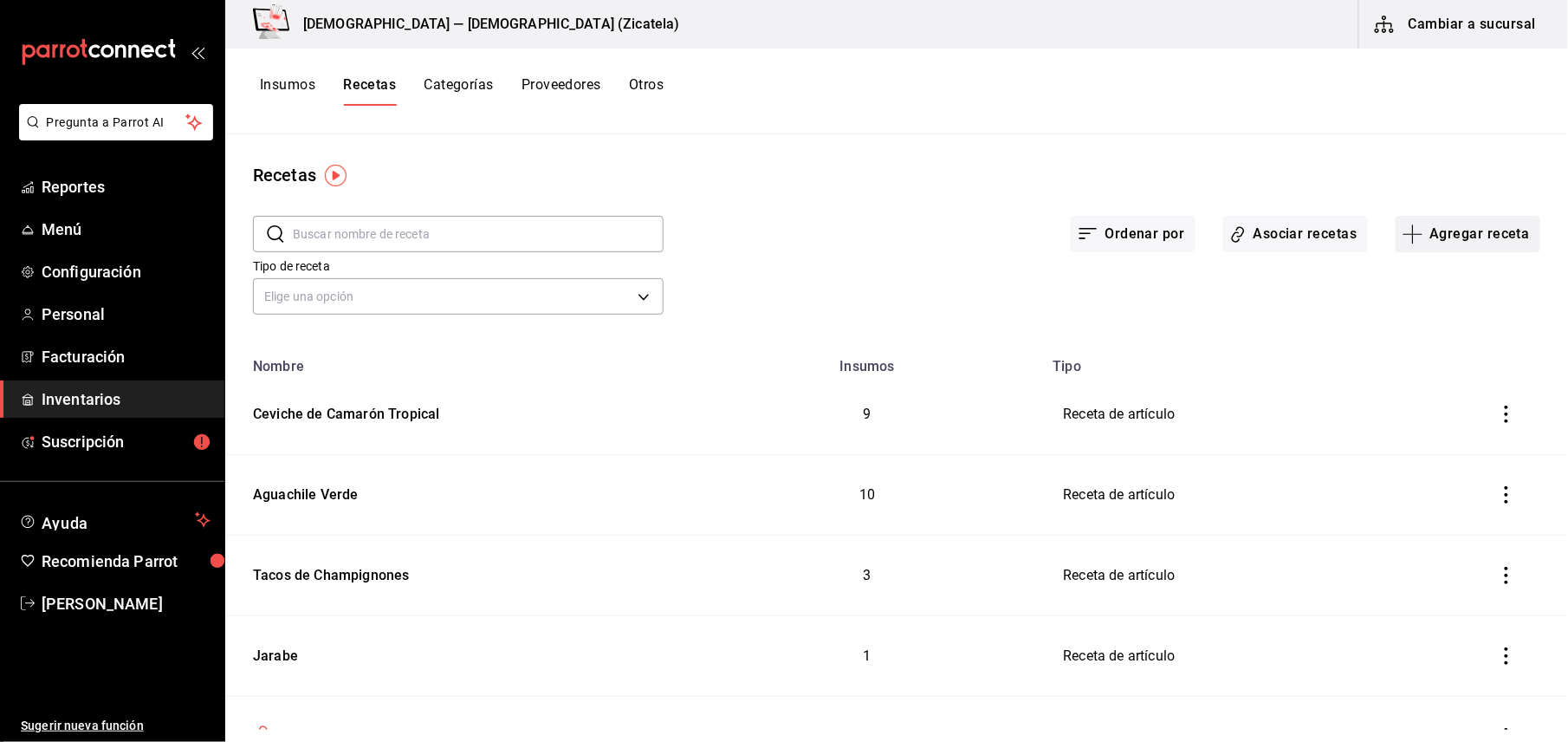
click at [1470, 229] on button "Agregar receta" at bounding box center [1467, 234] width 145 height 36
click at [285, 71] on div at bounding box center [784, 371] width 1568 height 742
click at [285, 90] on button "Insumos" at bounding box center [288, 91] width 56 height 30
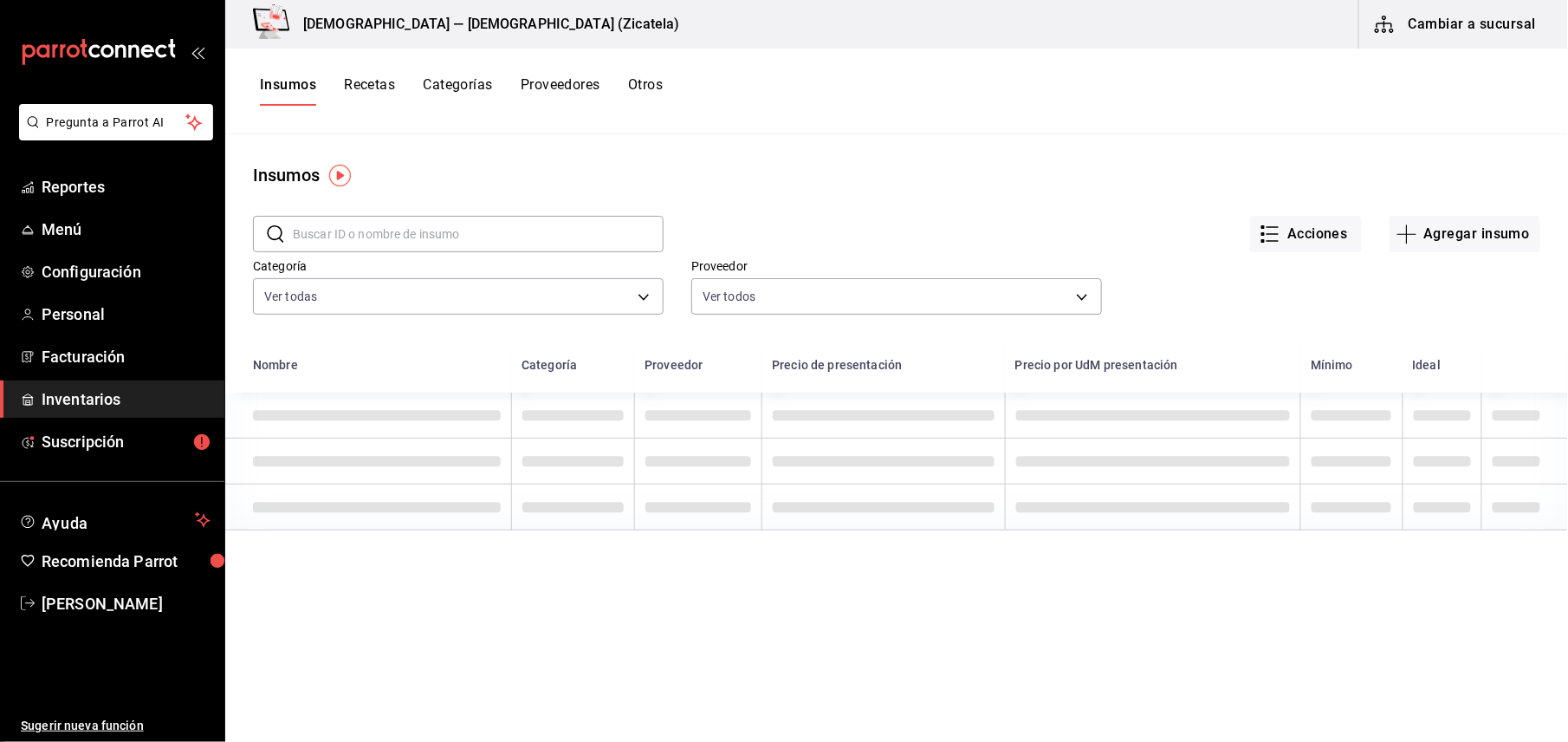
click at [391, 229] on input "text" at bounding box center [477, 234] width 371 height 35
type input "guacamole"
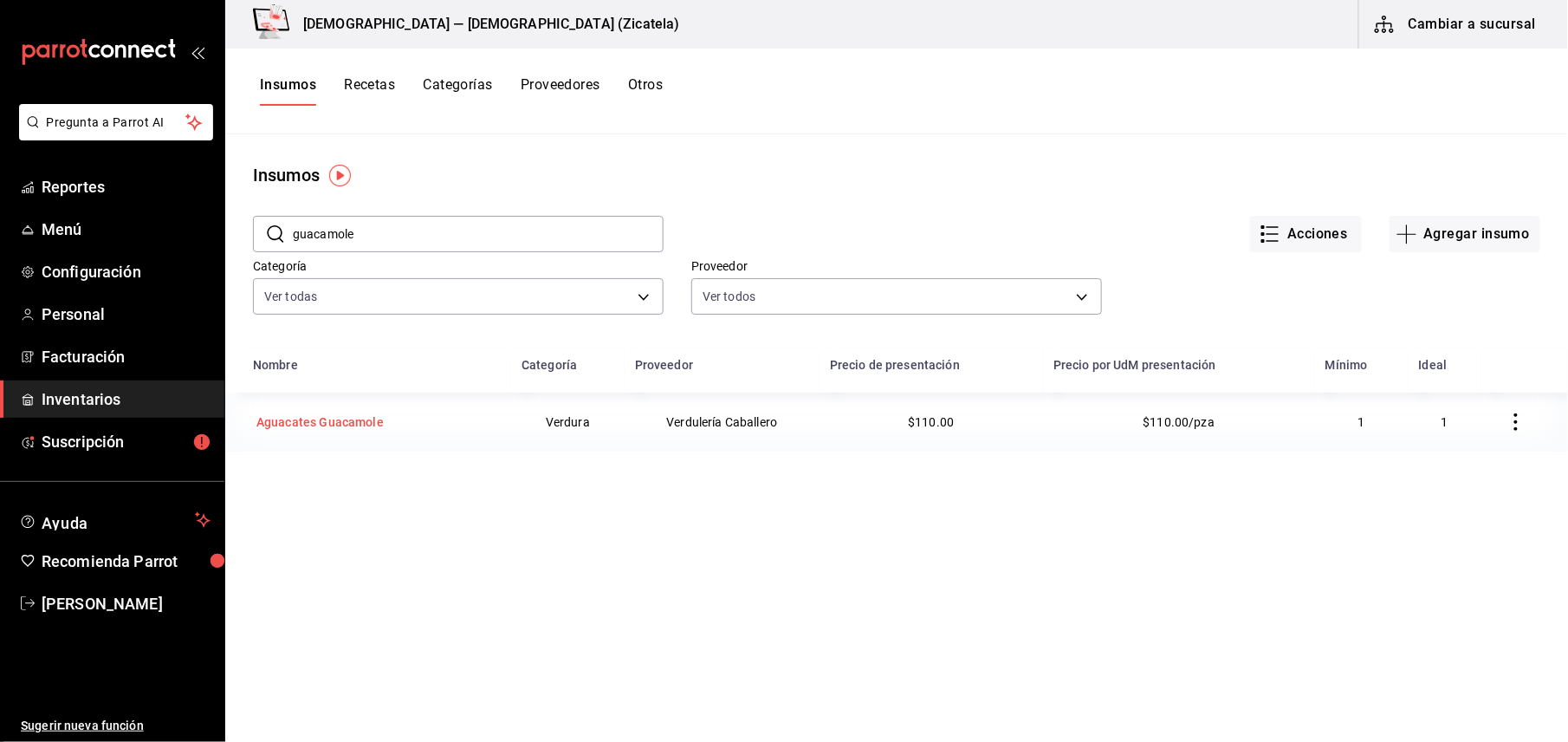
click at [344, 427] on div "Aguacates Guacamole" at bounding box center [319, 422] width 127 height 17
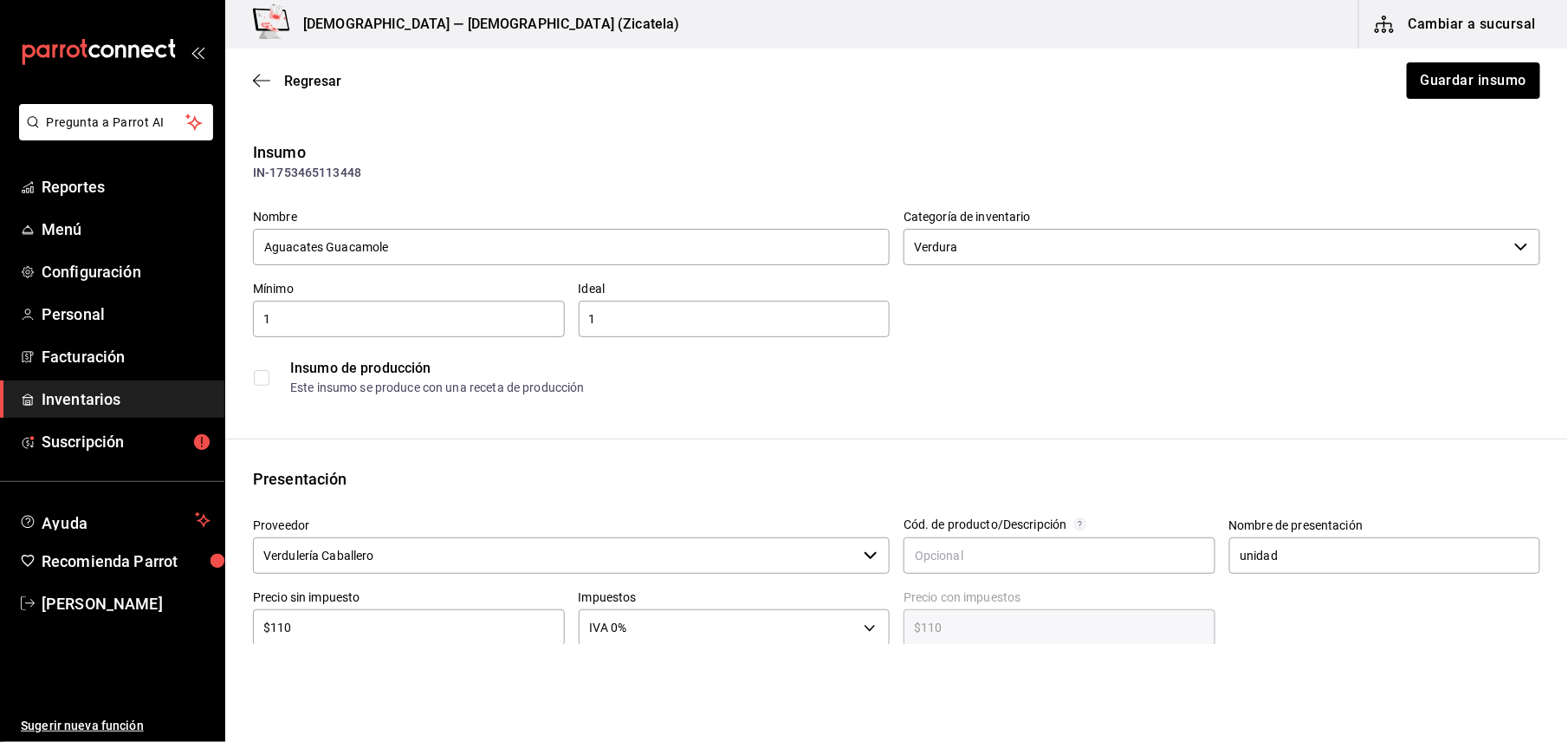
click at [715, 315] on input "1" at bounding box center [734, 319] width 311 height 21
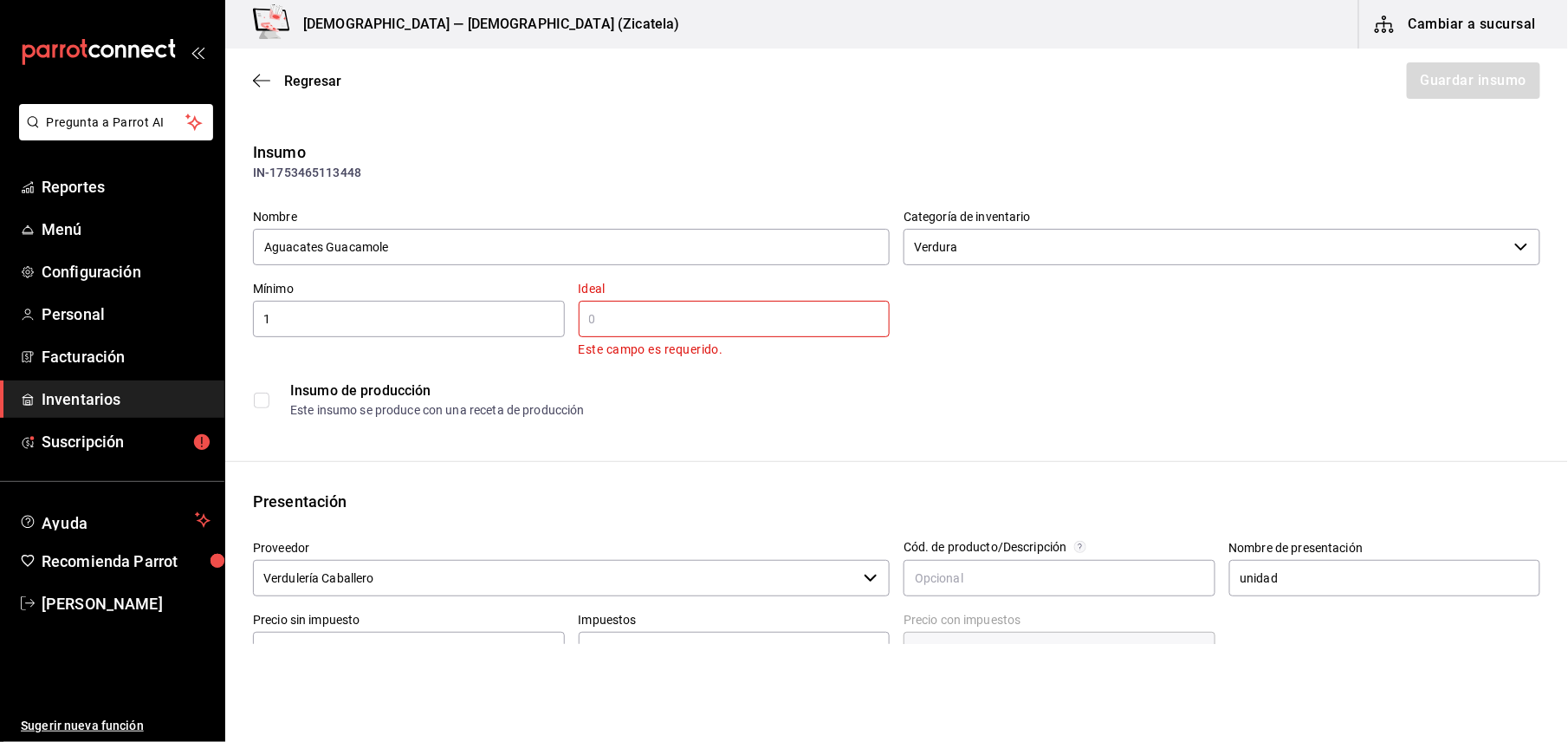
click at [504, 319] on input "1" at bounding box center [408, 319] width 311 height 21
type input "5"
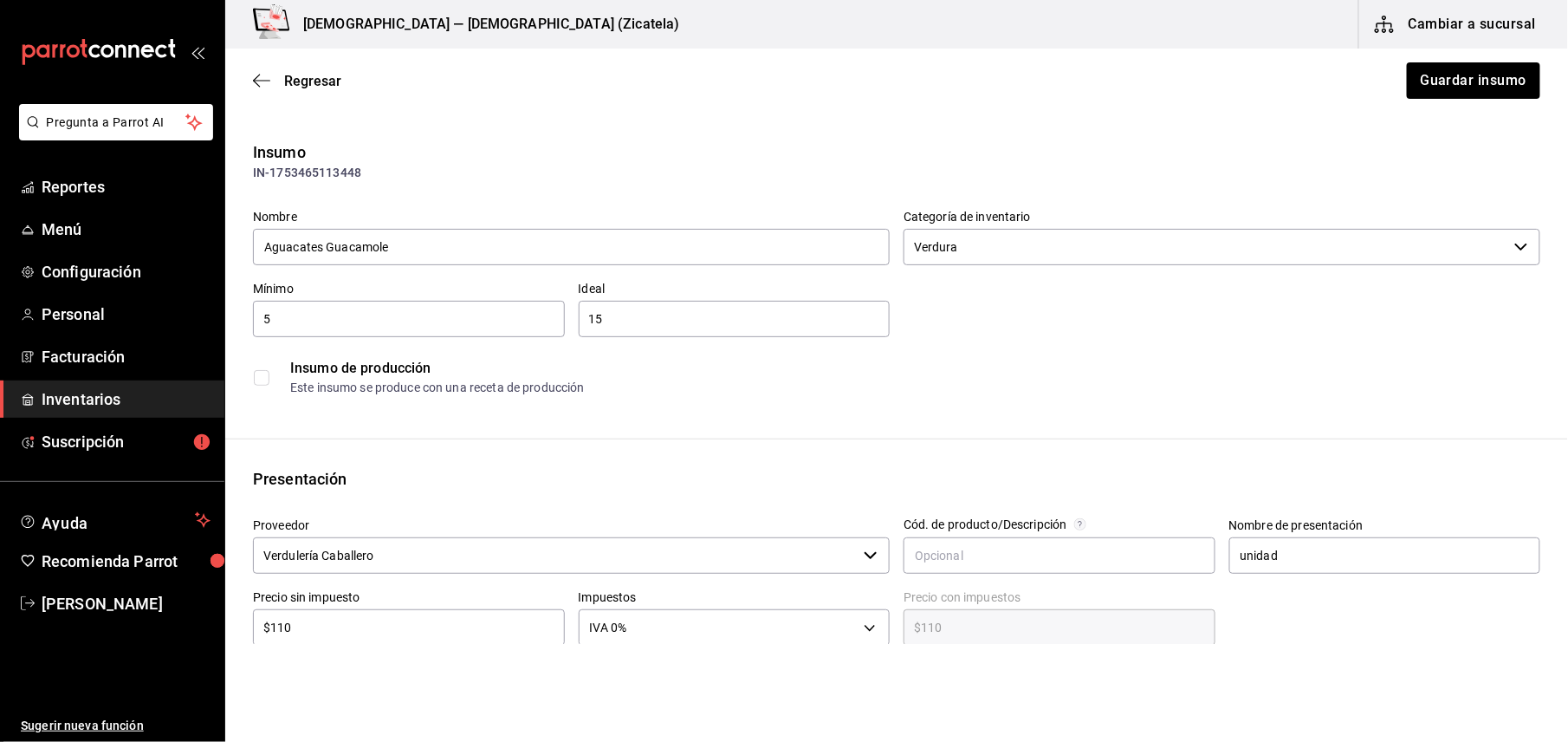
click at [615, 311] on input "15" at bounding box center [734, 319] width 311 height 21
type input "11"
click at [792, 420] on div "Insumo IN-1753465113448 Nombre Aguacates Guacamole Categoría de inventario Verd…" at bounding box center [896, 650] width 1343 height 1020
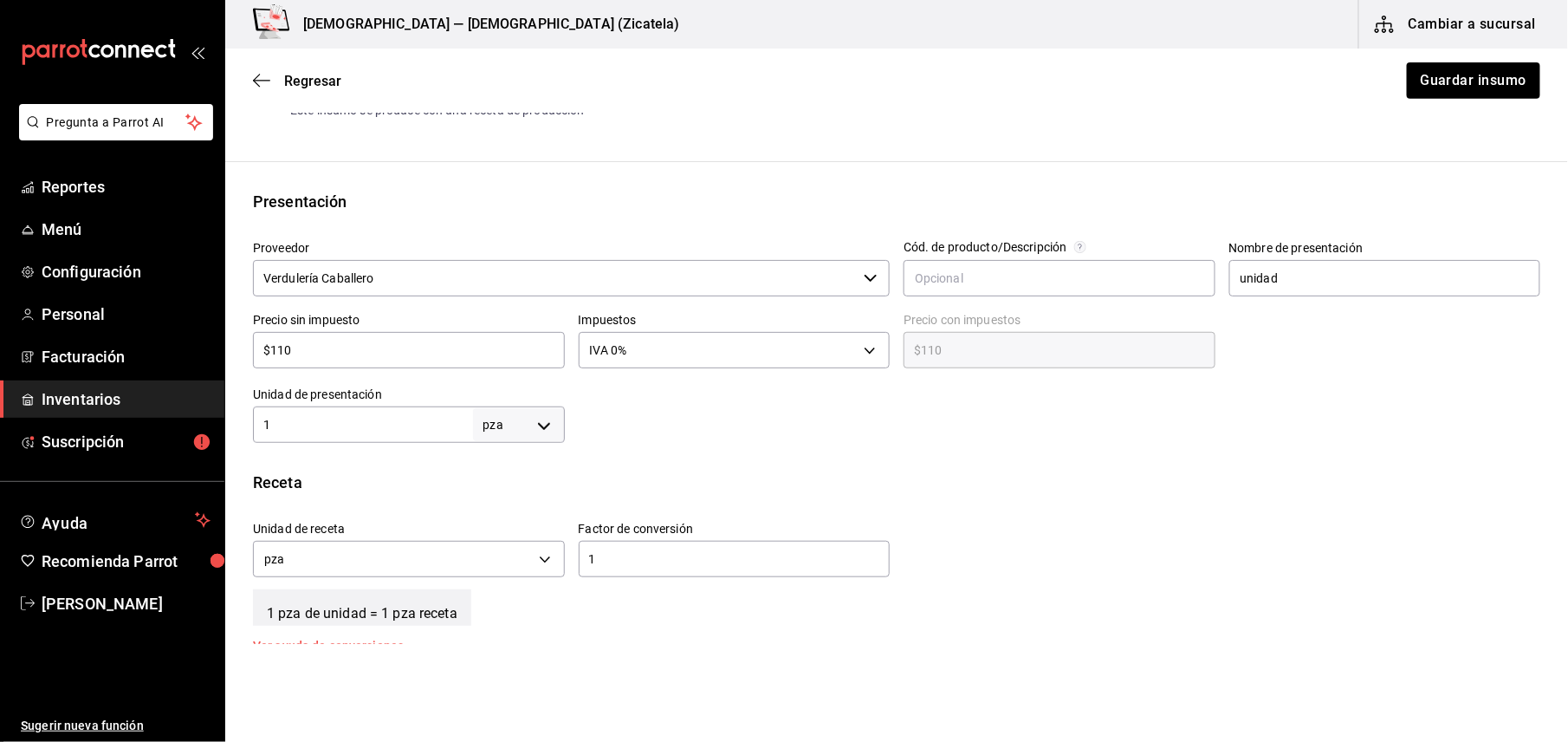
scroll to position [323, 0]
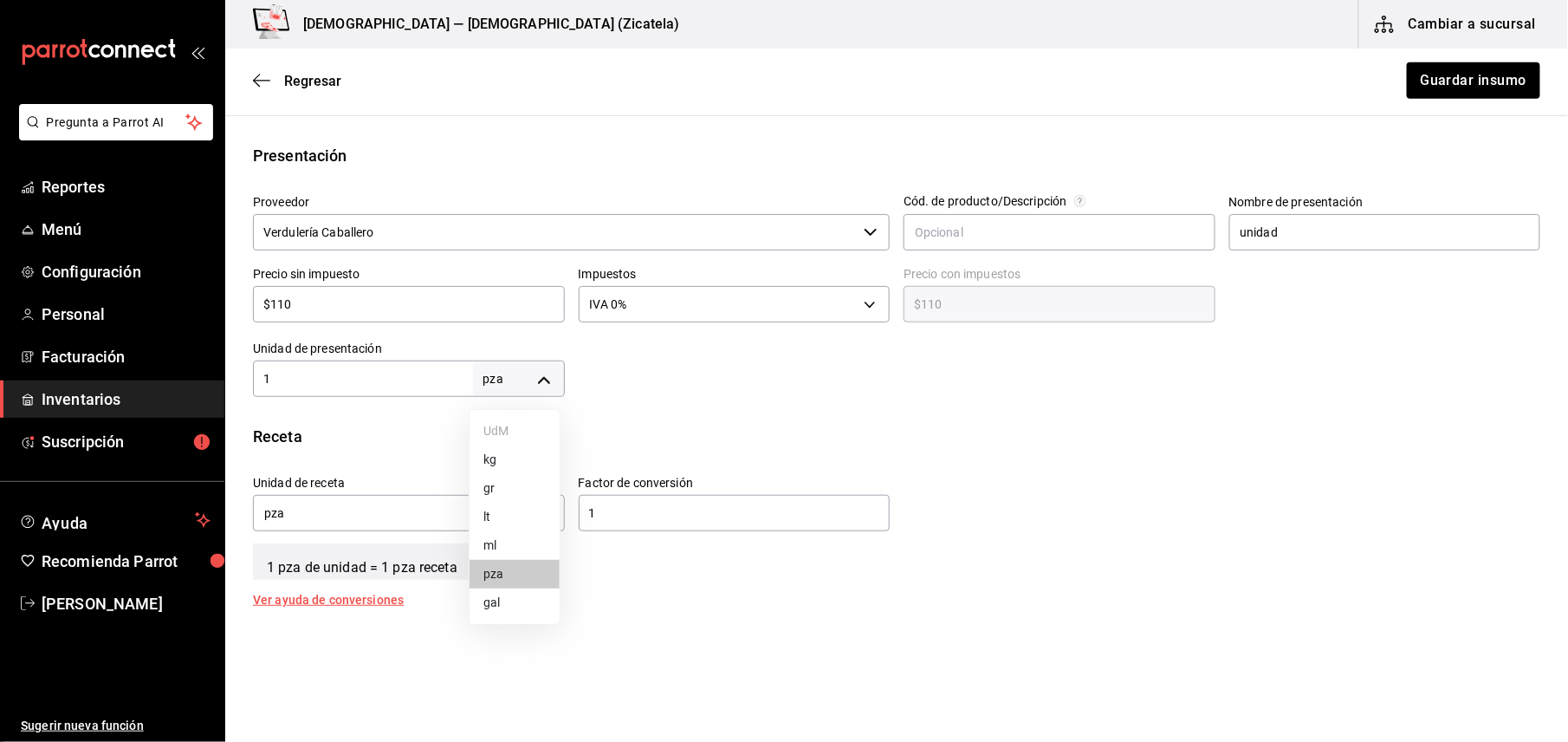
click at [541, 385] on body "Pregunta a Parrot AI Reportes Menú Configuración Personal Facturación Inventari…" at bounding box center [784, 321] width 1568 height 643
click at [497, 472] on li "kg" at bounding box center [515, 460] width 90 height 29
type input "KILOGRAM"
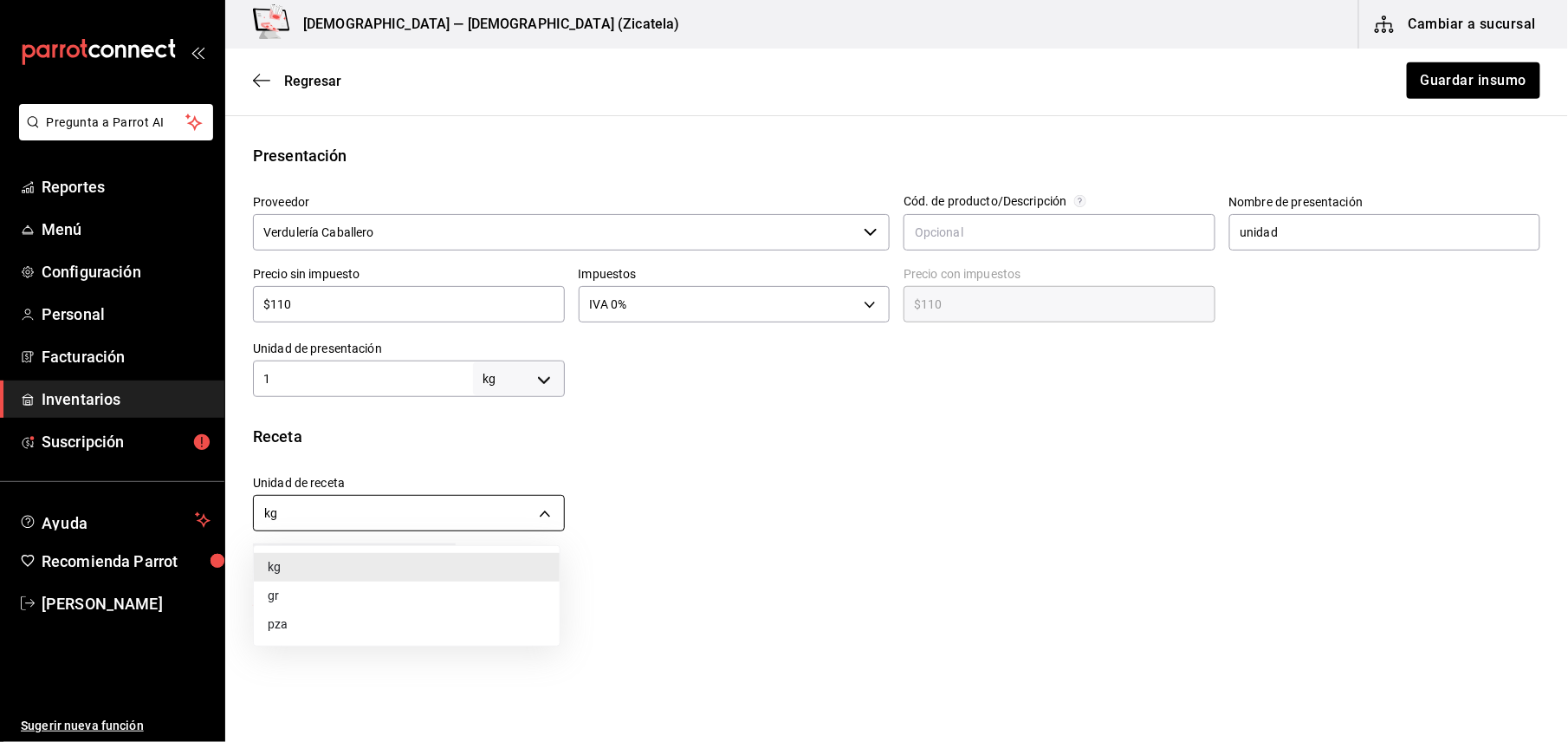
click at [491, 521] on body "Pregunta a Parrot AI Reportes Menú Configuración Personal Facturación Inventari…" at bounding box center [784, 321] width 1568 height 643
click at [382, 593] on li "gr" at bounding box center [406, 595] width 306 height 29
type input "GRAM"
type input "1,000"
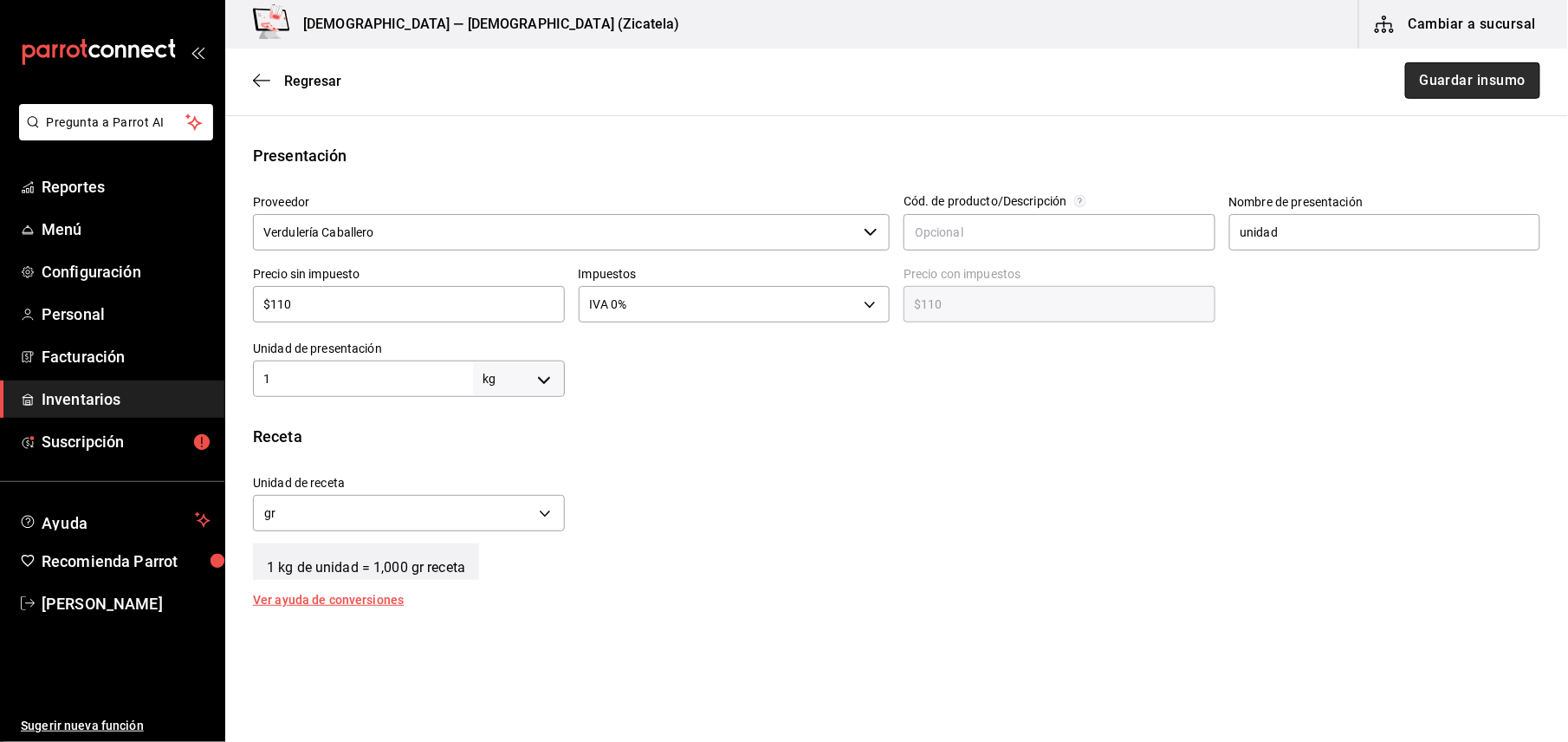
click at [1443, 75] on button "Guardar insumo" at bounding box center [1472, 81] width 135 height 36
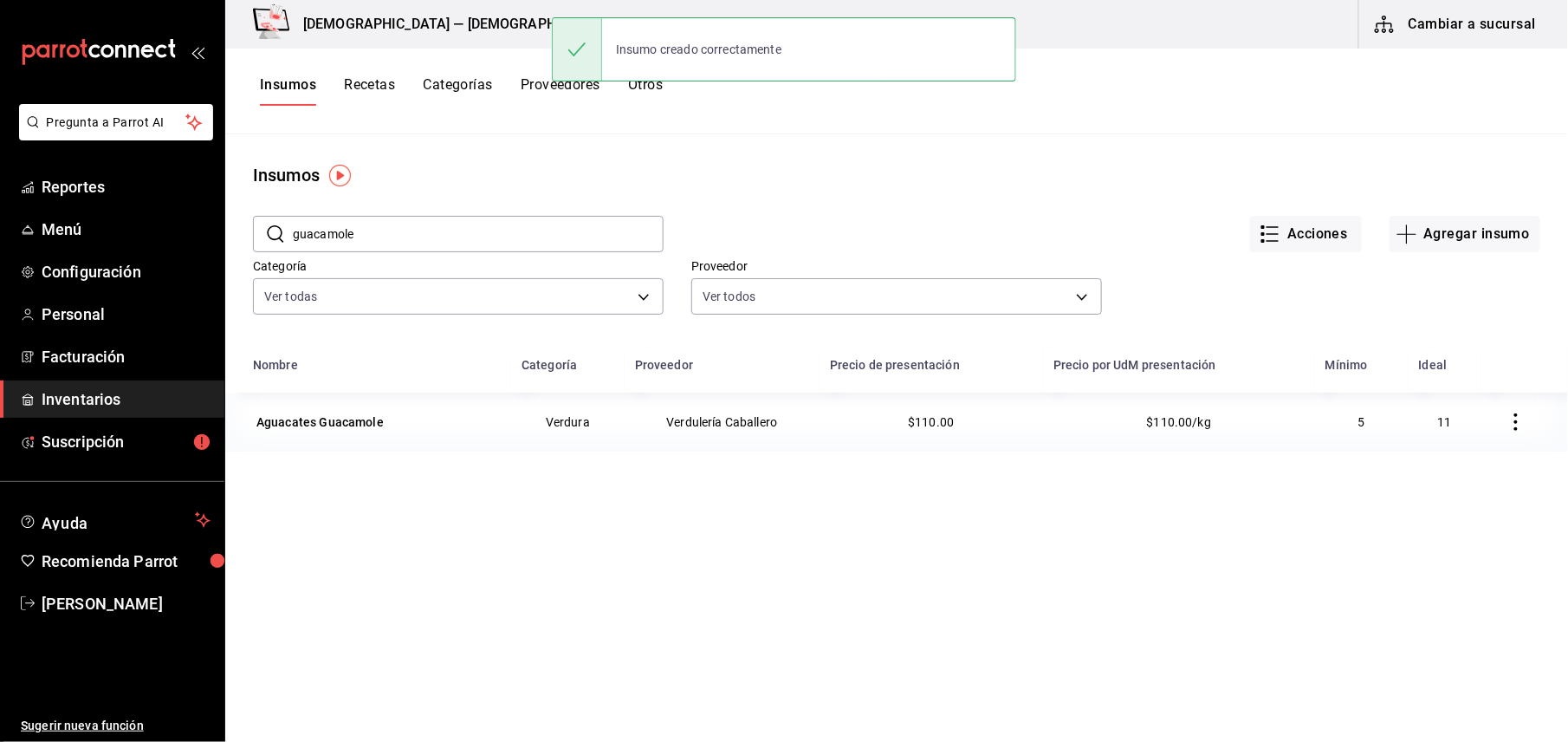
click at [362, 86] on button "Recetas" at bounding box center [369, 91] width 51 height 30
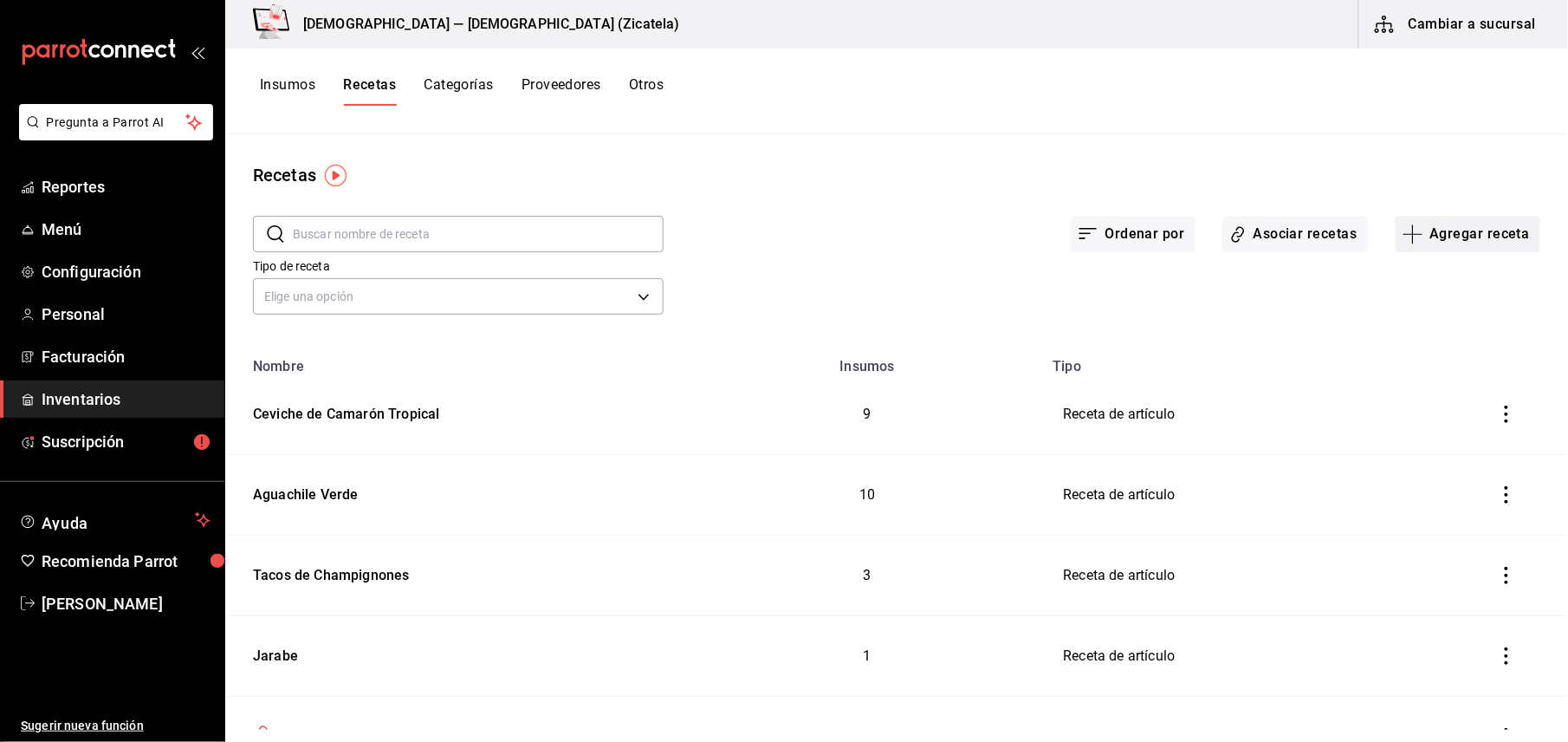
click at [1453, 239] on button "Agregar receta" at bounding box center [1467, 234] width 145 height 36
click at [1404, 286] on span "Receta" at bounding box center [1452, 282] width 146 height 18
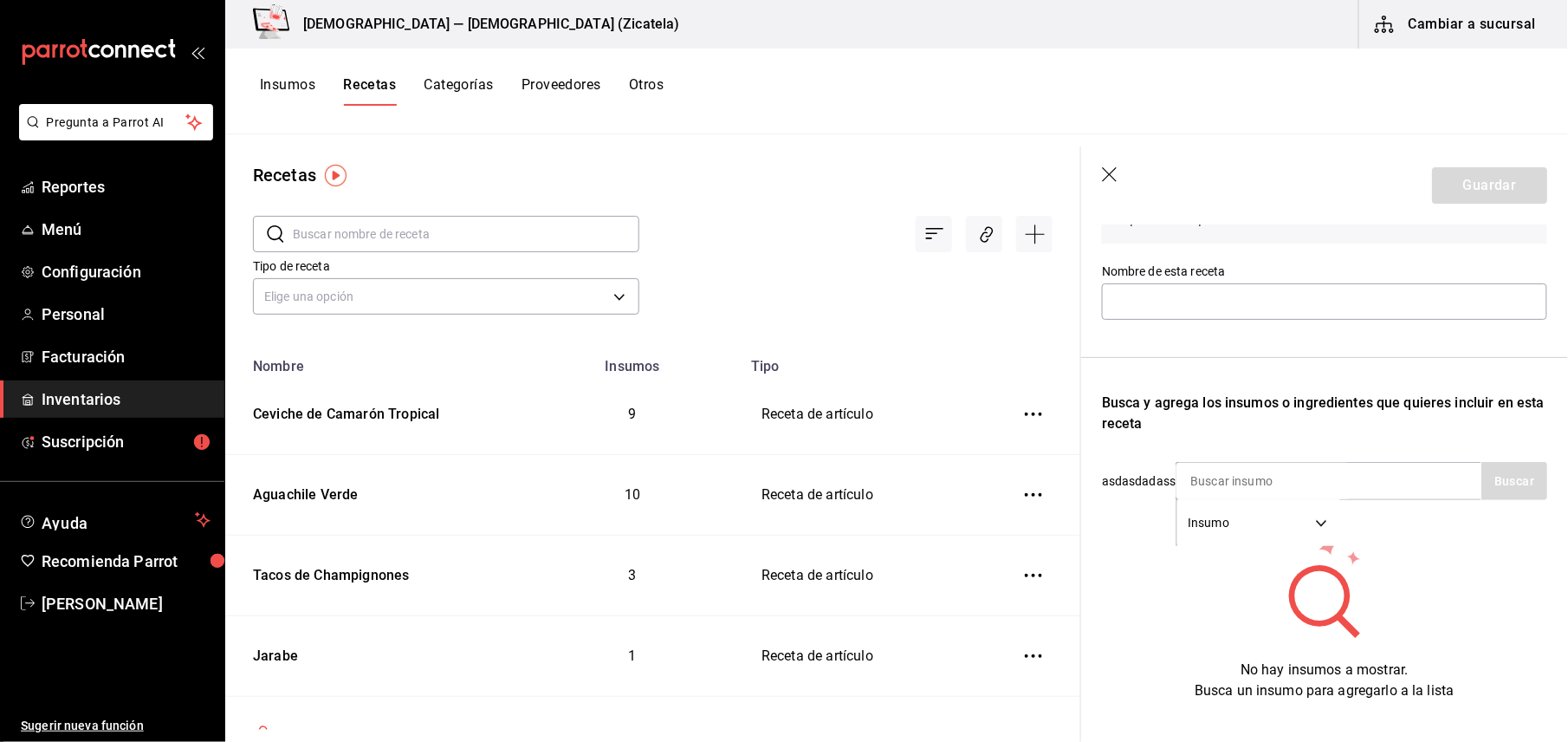
scroll to position [129, 0]
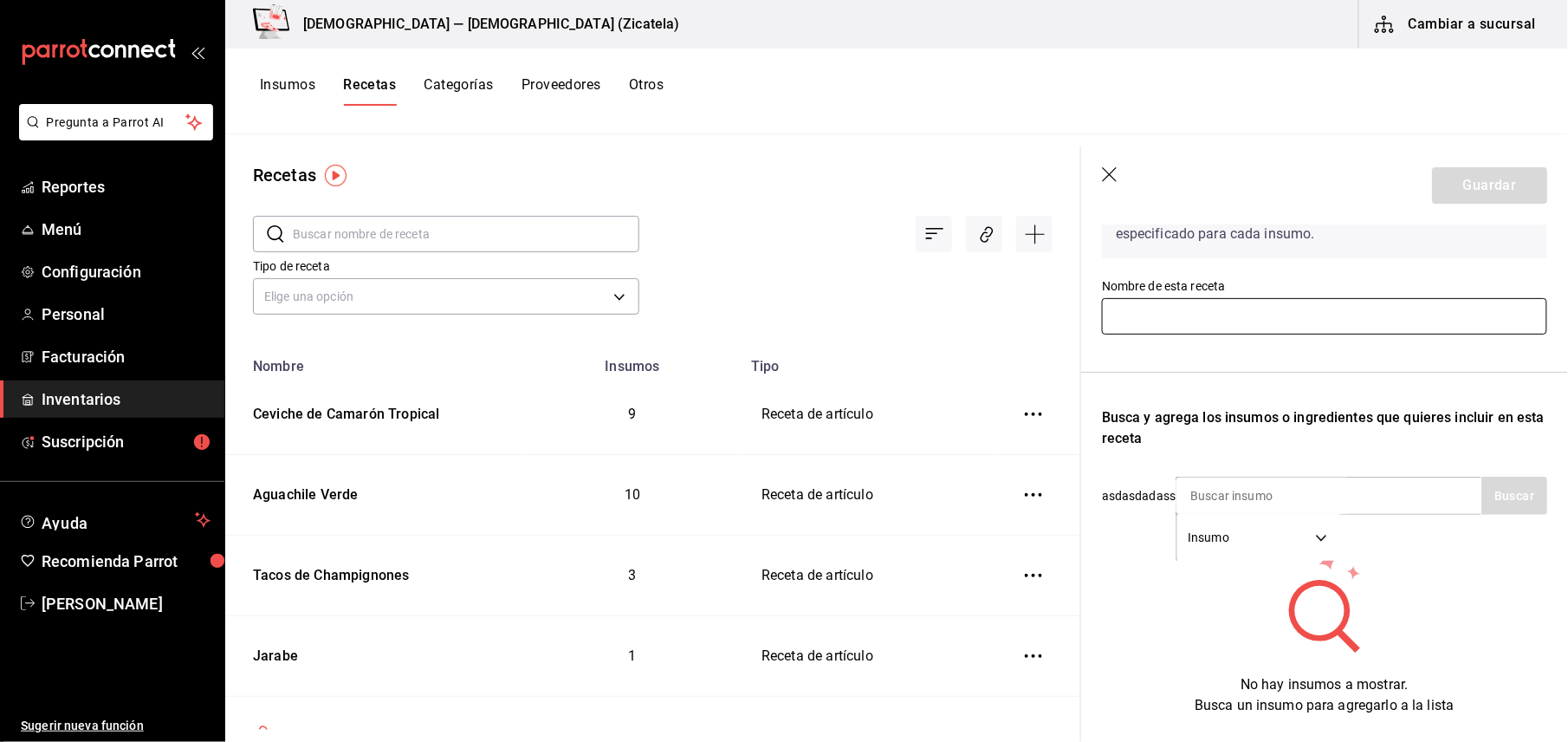
click at [1488, 312] on input "text" at bounding box center [1325, 316] width 446 height 36
type input "Guacamole"
type input "aguacate"
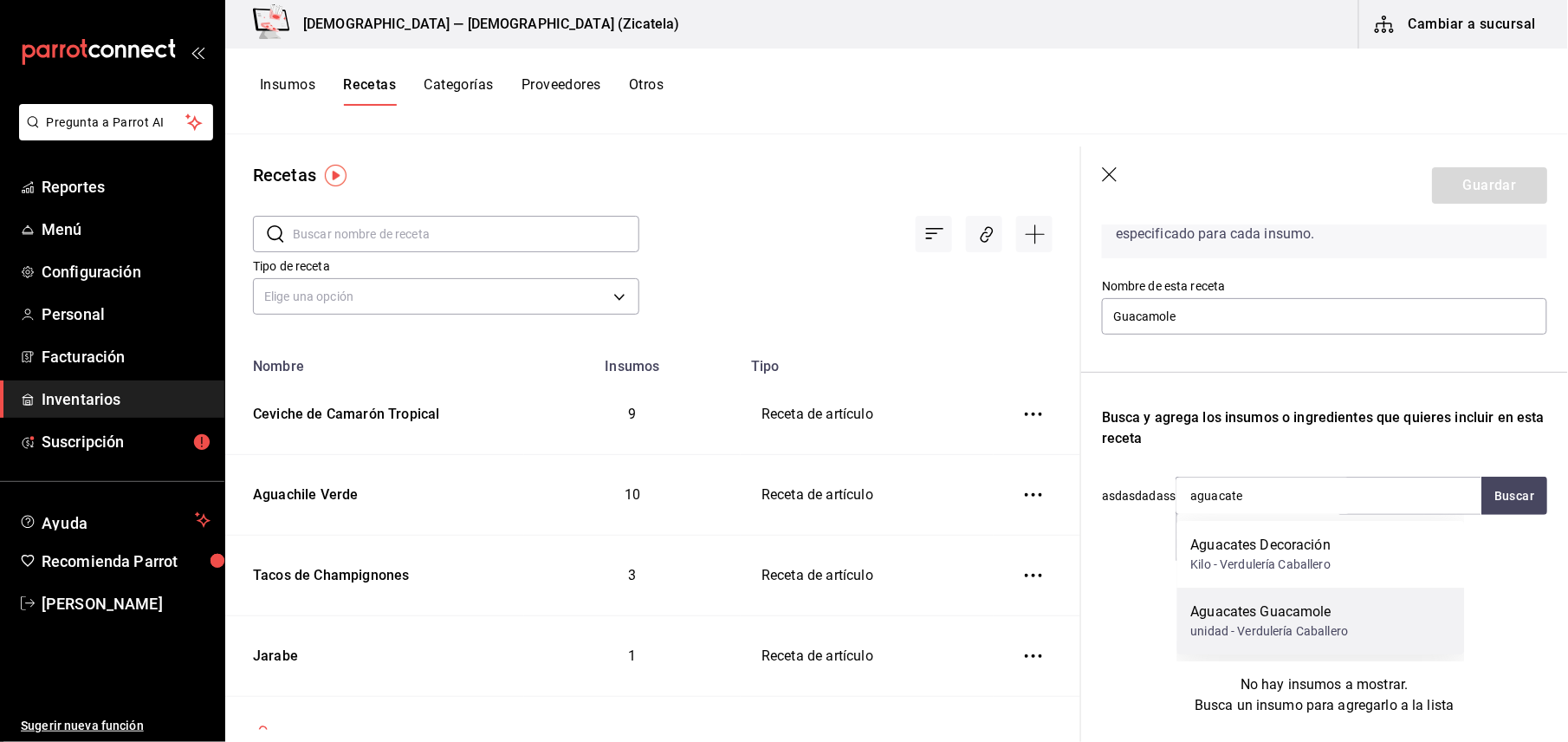
click at [1296, 618] on div "Aguacates Guacamole" at bounding box center [1270, 612] width 157 height 21
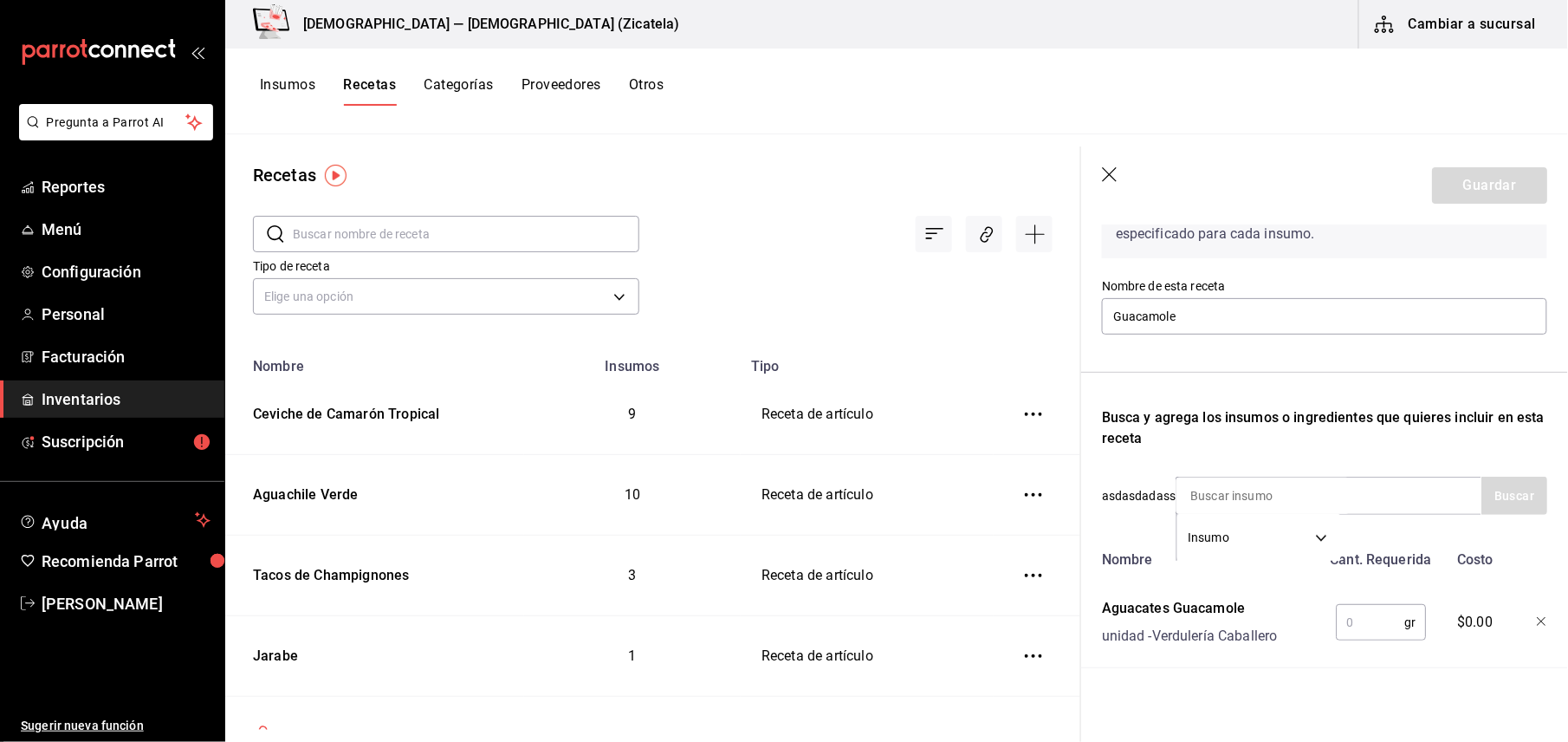
click at [1336, 625] on input "text" at bounding box center [1370, 622] width 68 height 35
type input "176"
click at [1281, 491] on input at bounding box center [1262, 496] width 173 height 36
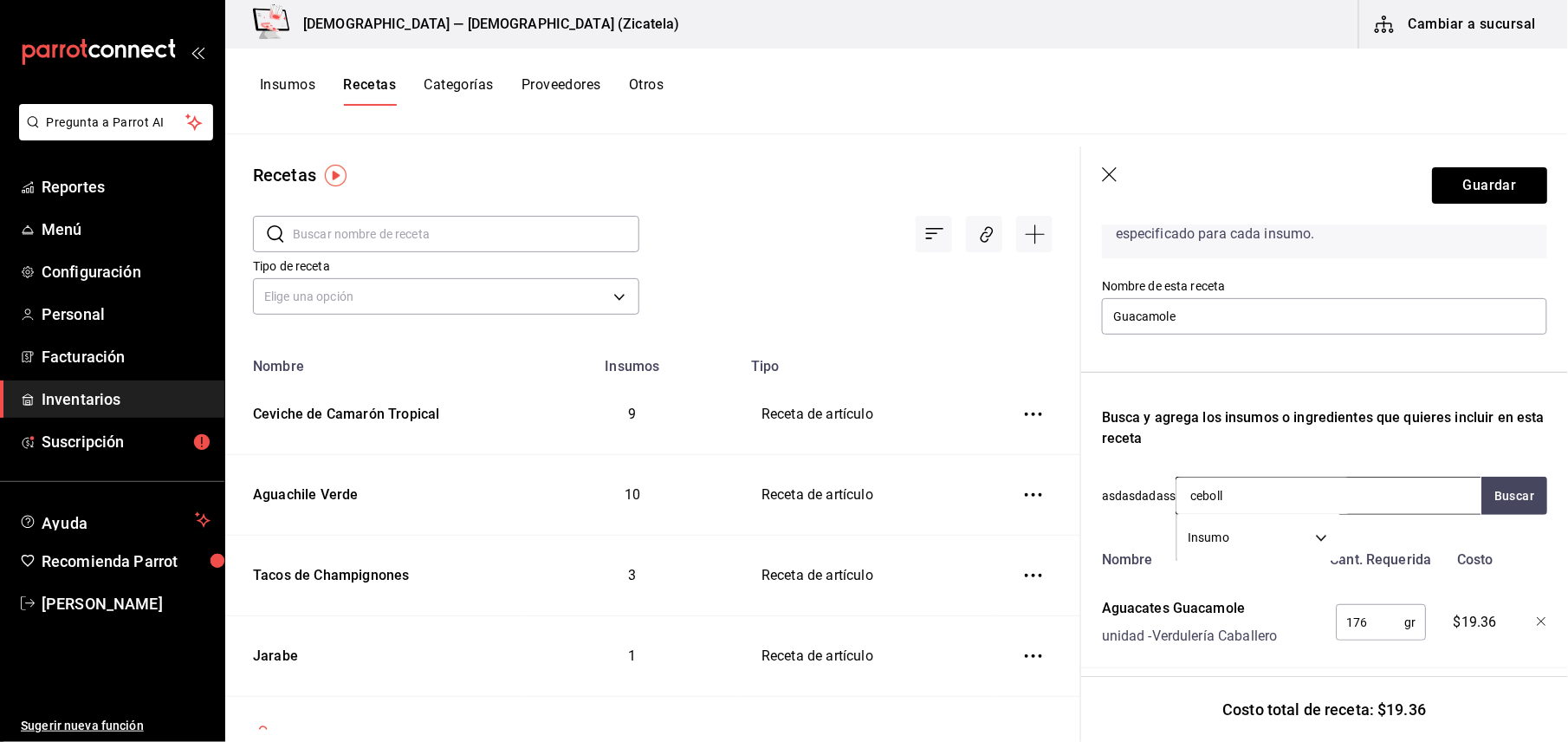
type input "cebolla"
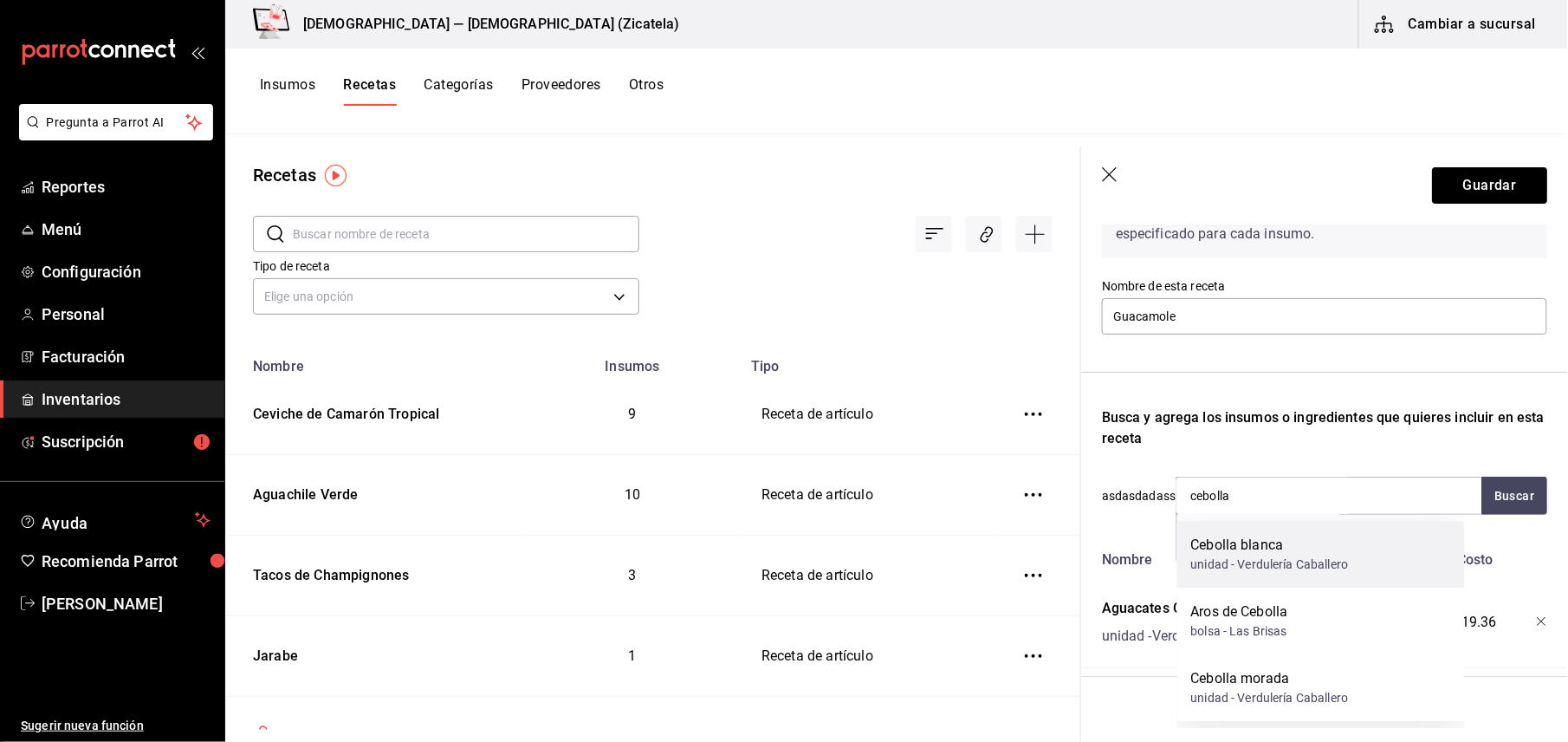
click at [1258, 555] on div "unidad - Verdulería Caballero" at bounding box center [1270, 564] width 157 height 18
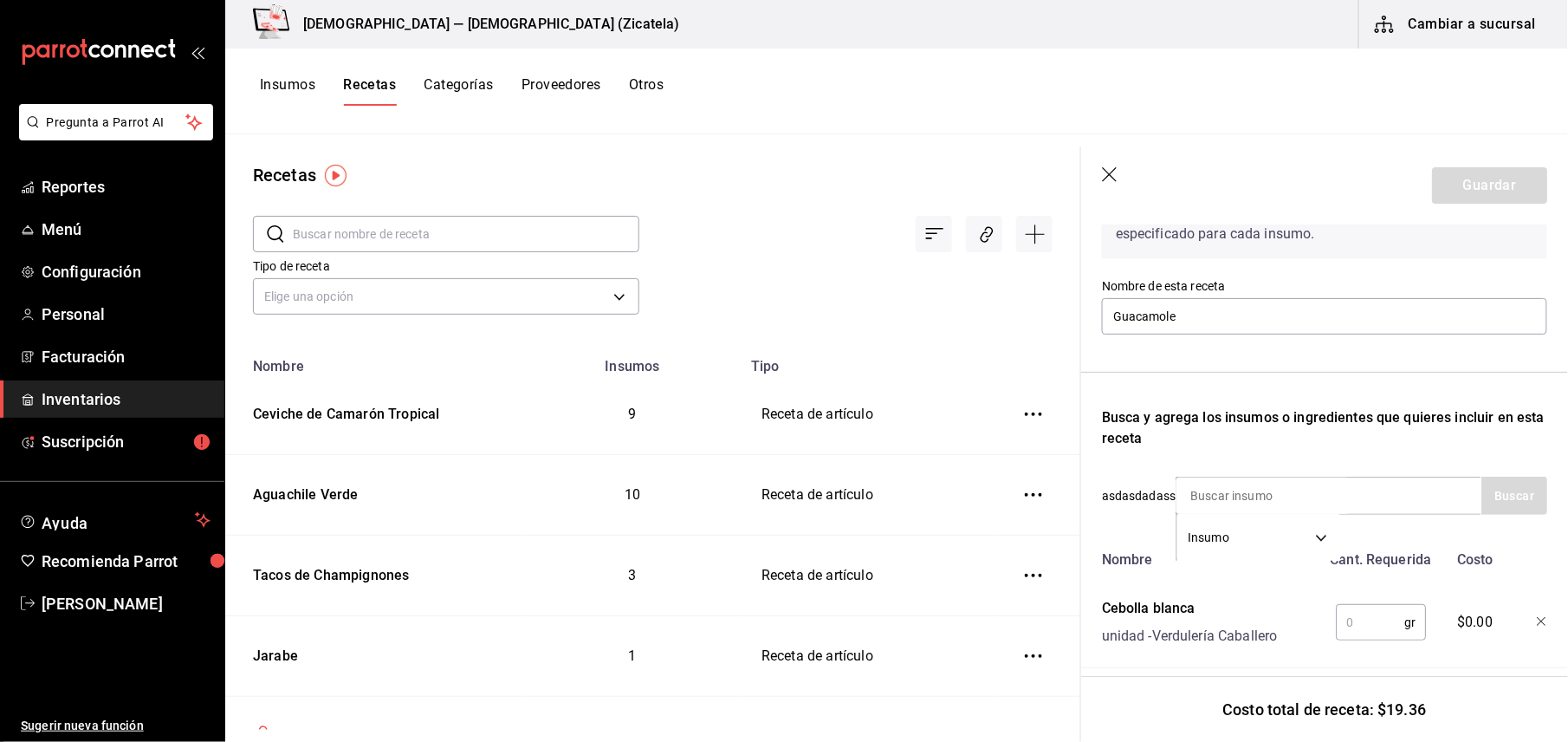
click at [1336, 611] on input "text" at bounding box center [1370, 622] width 68 height 35
type input "10"
click at [1321, 498] on input at bounding box center [1262, 496] width 173 height 36
type input "tomate"
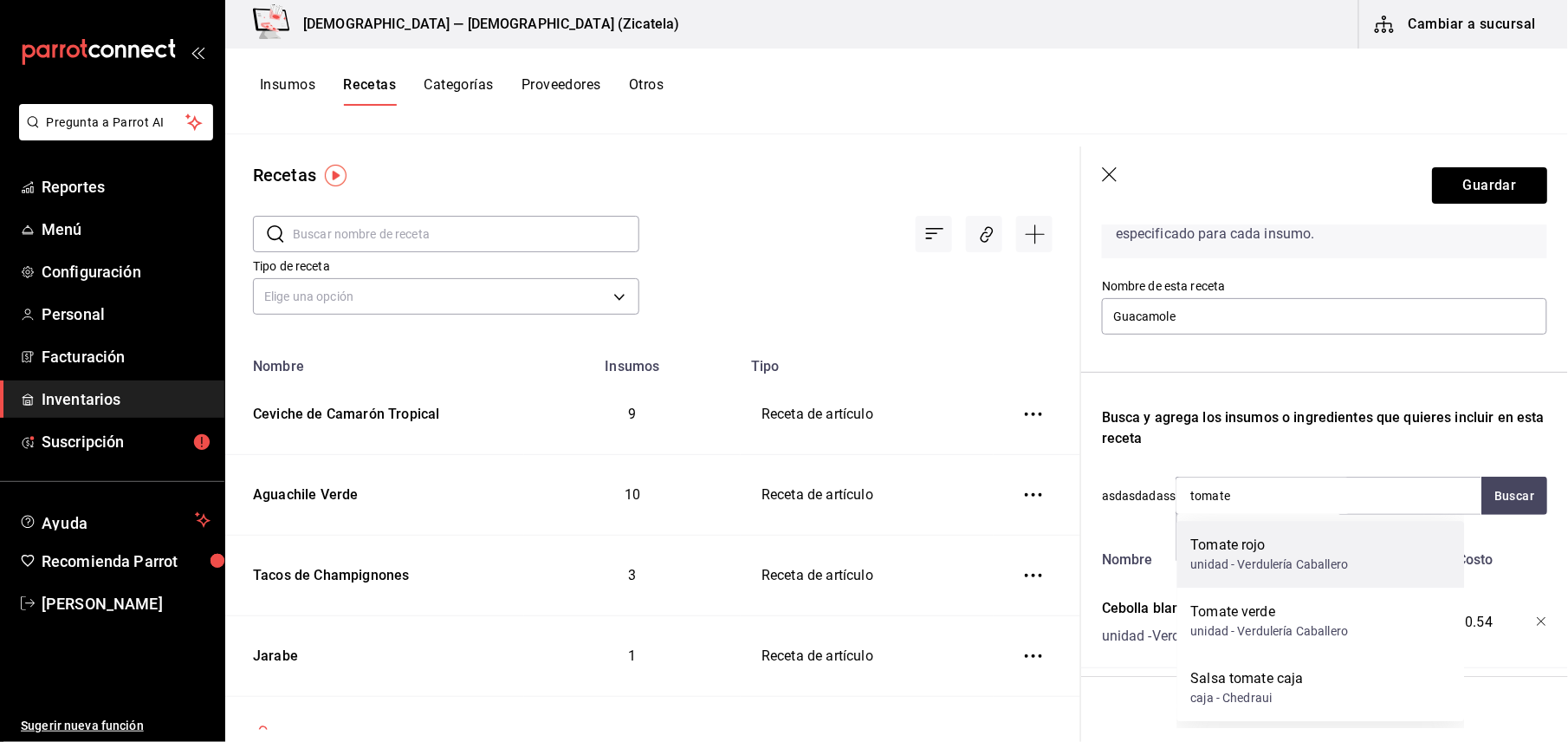
click at [1273, 551] on div "Tomate rojo" at bounding box center [1270, 545] width 157 height 21
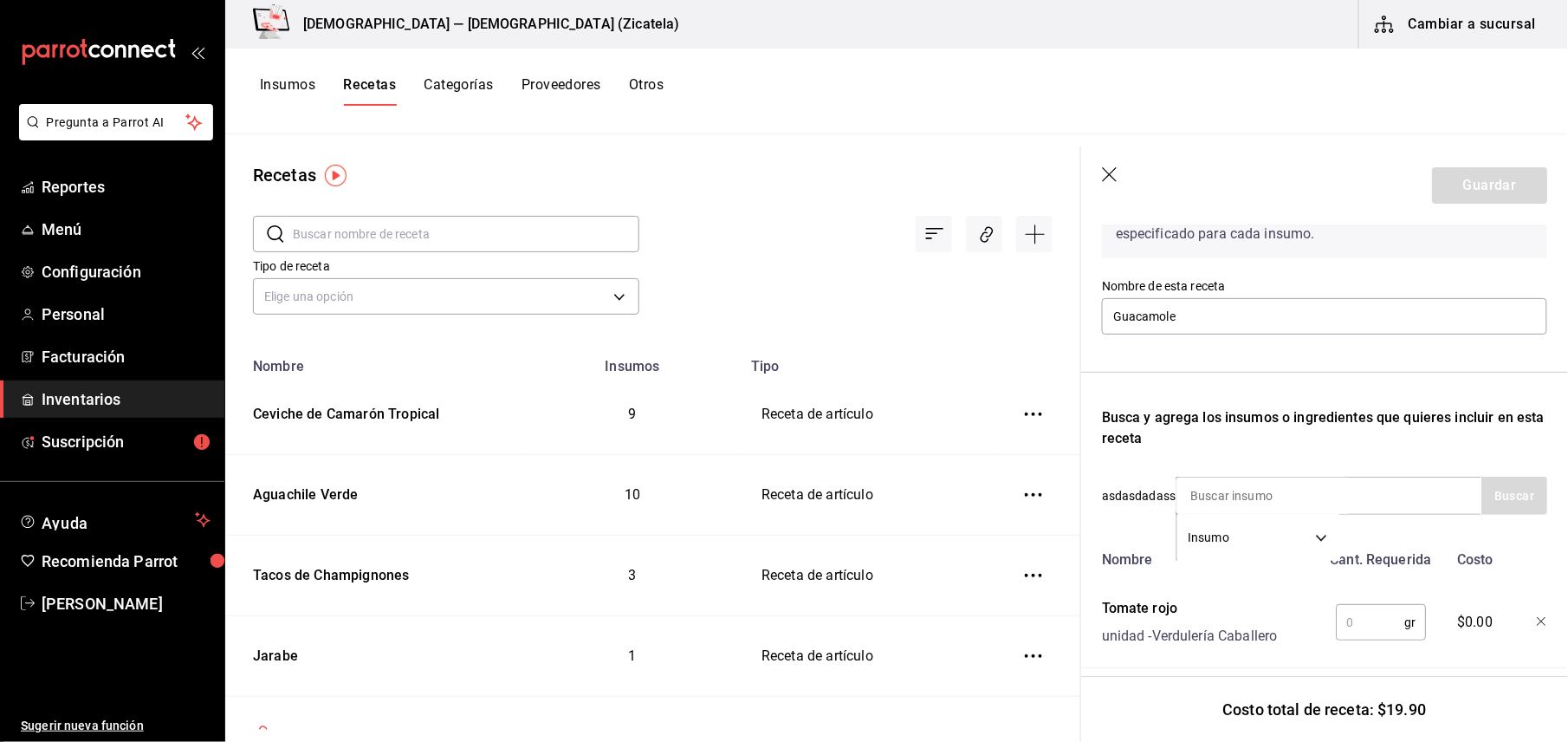
click at [1363, 635] on input "text" at bounding box center [1370, 622] width 68 height 35
type input "84"
click at [1296, 485] on input at bounding box center [1262, 496] width 173 height 36
type input "cilantro"
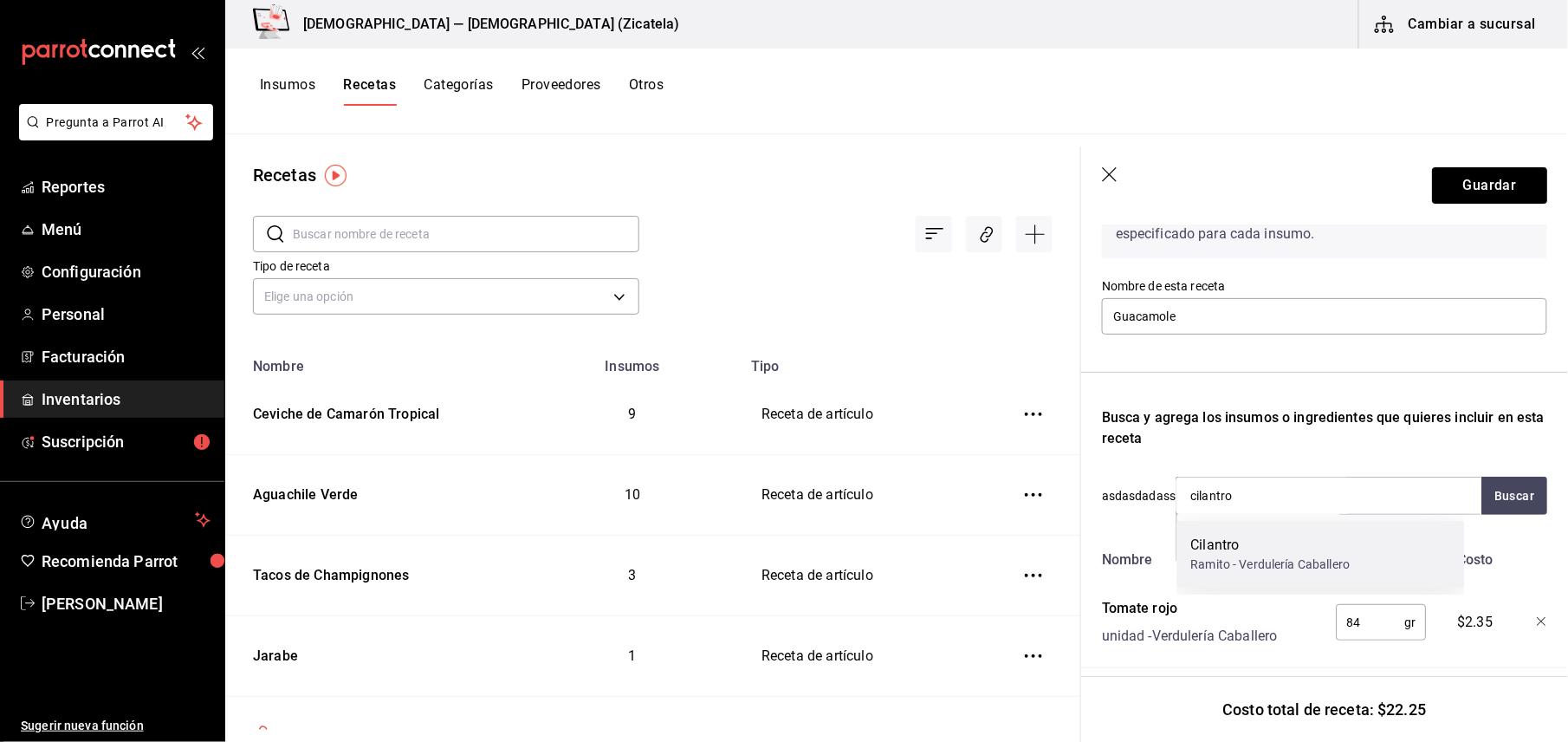
click at [1253, 531] on div "Cilantro Ramito - Verdulería Caballero" at bounding box center [1321, 554] width 288 height 67
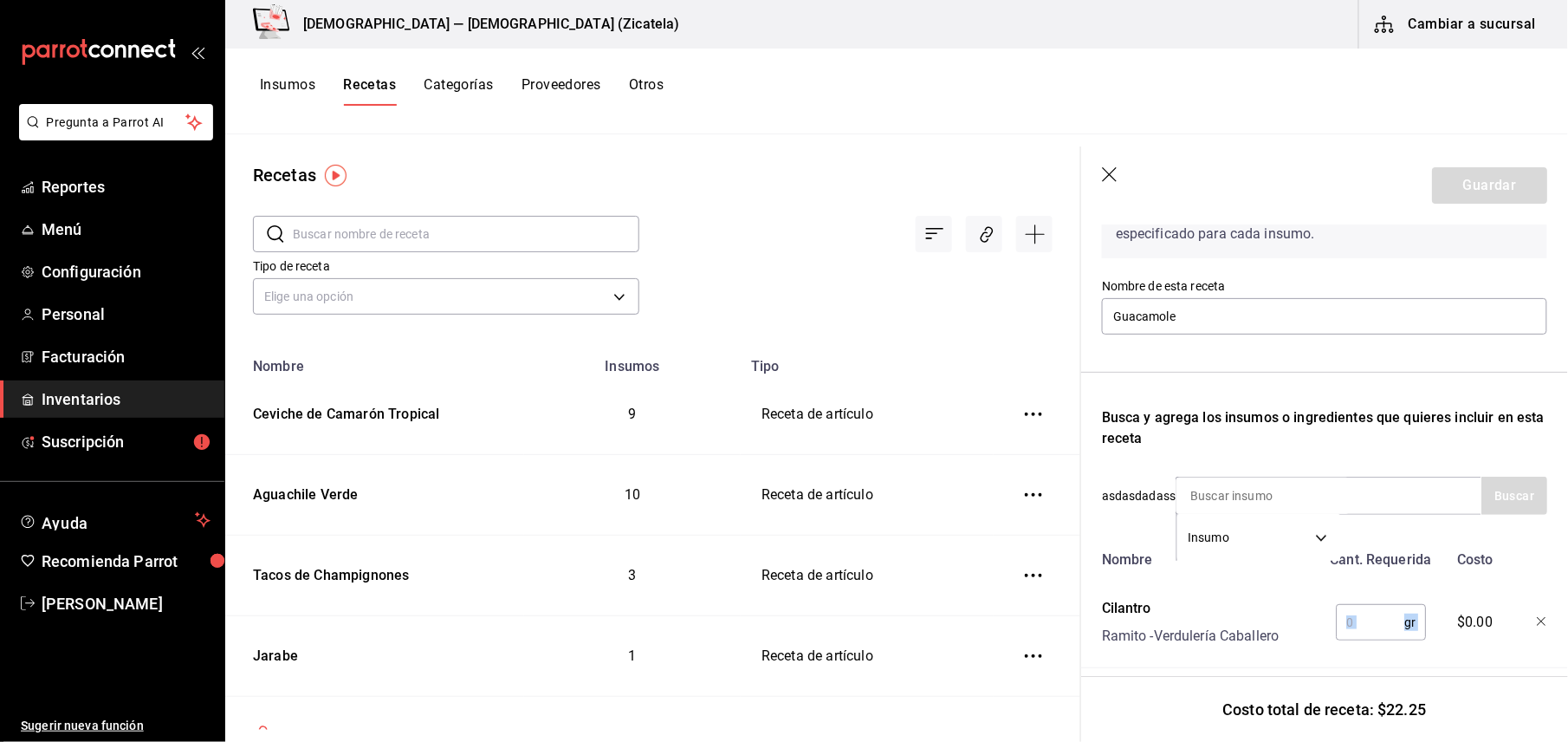
drag, startPoint x: 1362, startPoint y: 643, endPoint x: 1355, endPoint y: 628, distance: 16.6
click at [1355, 628] on div "gr ​" at bounding box center [1377, 618] width 113 height 56
click at [1355, 628] on input "text" at bounding box center [1370, 622] width 68 height 35
type input "3"
click at [1372, 491] on div "Insumo SUPPLY" at bounding box center [1327, 496] width 306 height 38
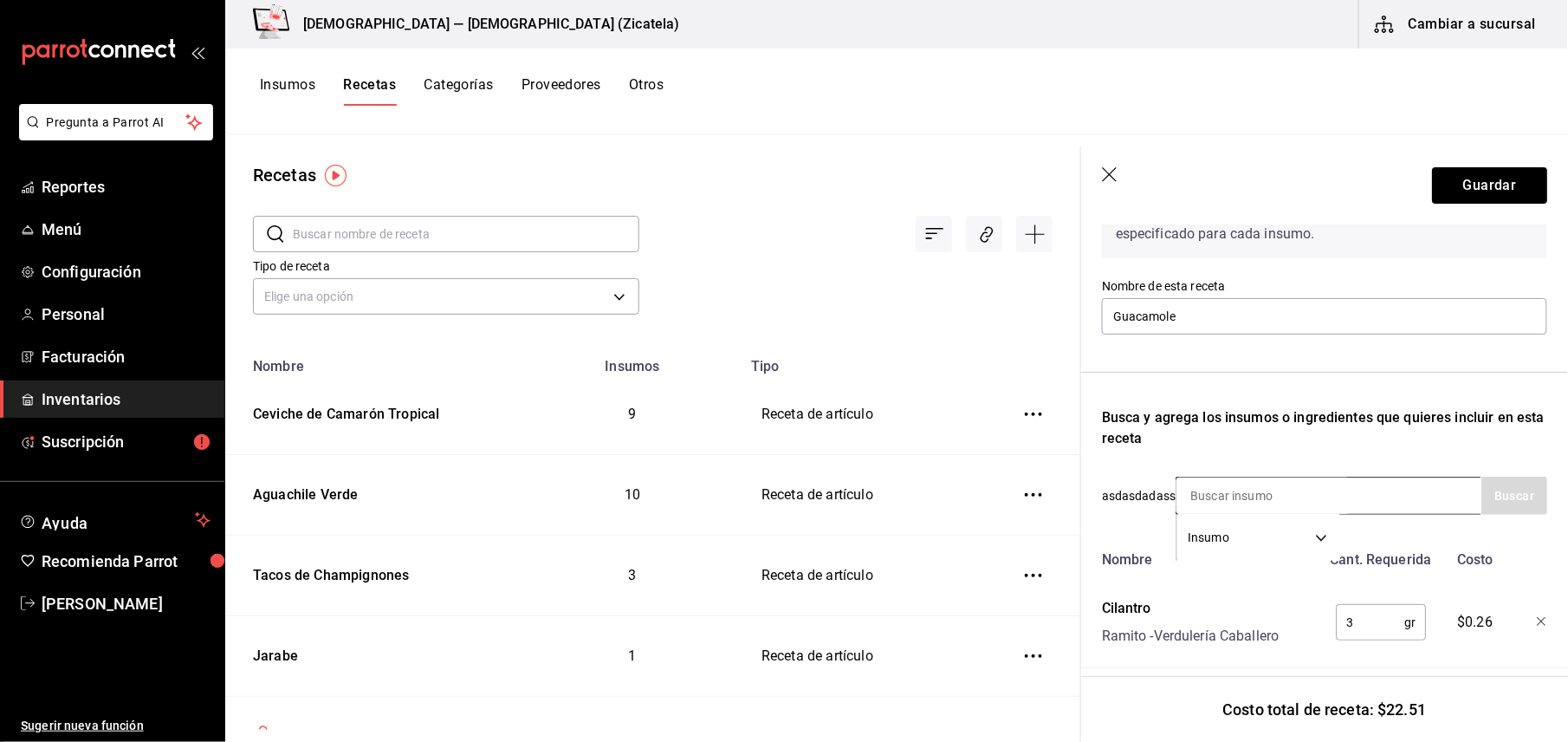
click at [1259, 497] on input at bounding box center [1262, 496] width 173 height 36
type input "pimienta"
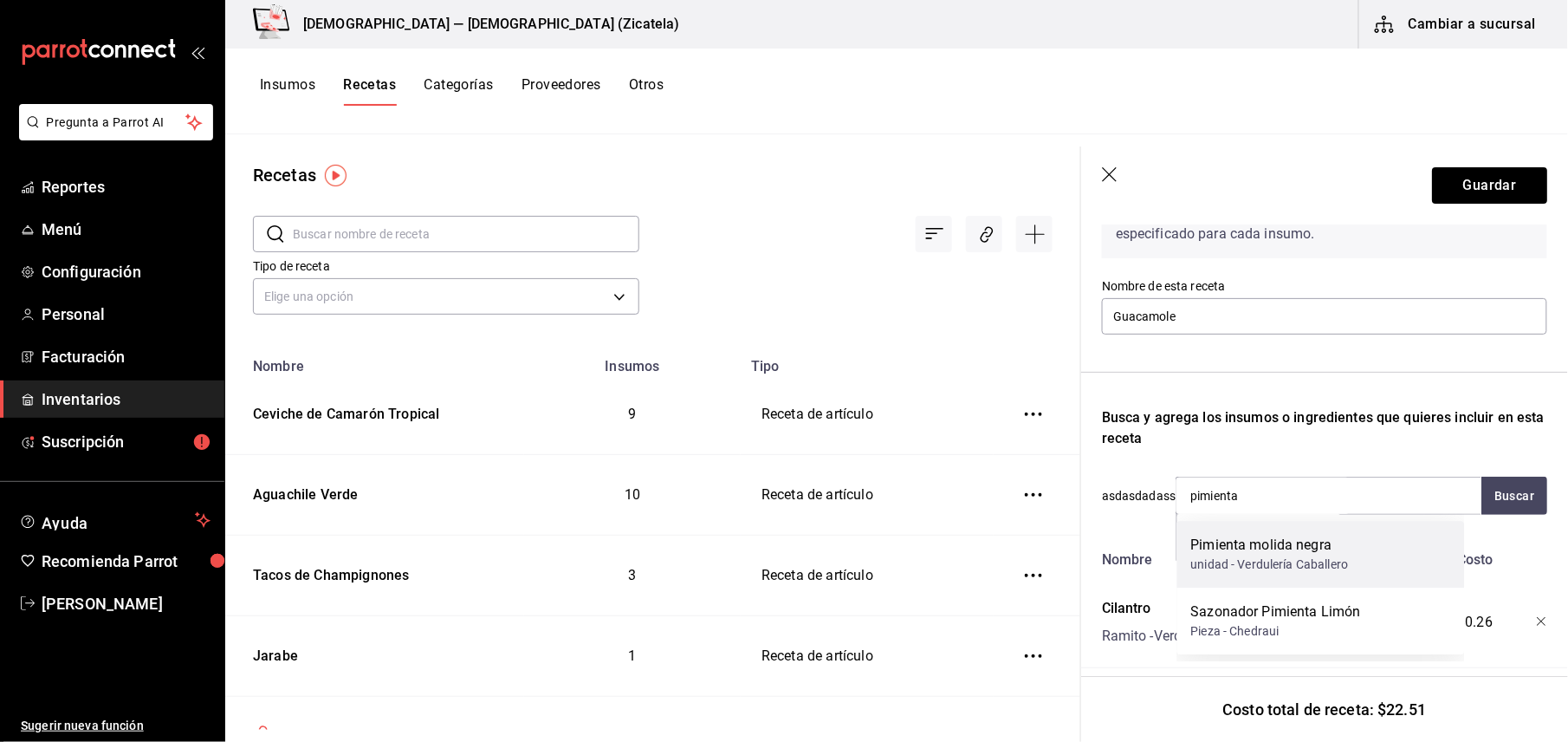
click at [1259, 568] on div "unidad - Verdulería Caballero" at bounding box center [1270, 564] width 157 height 18
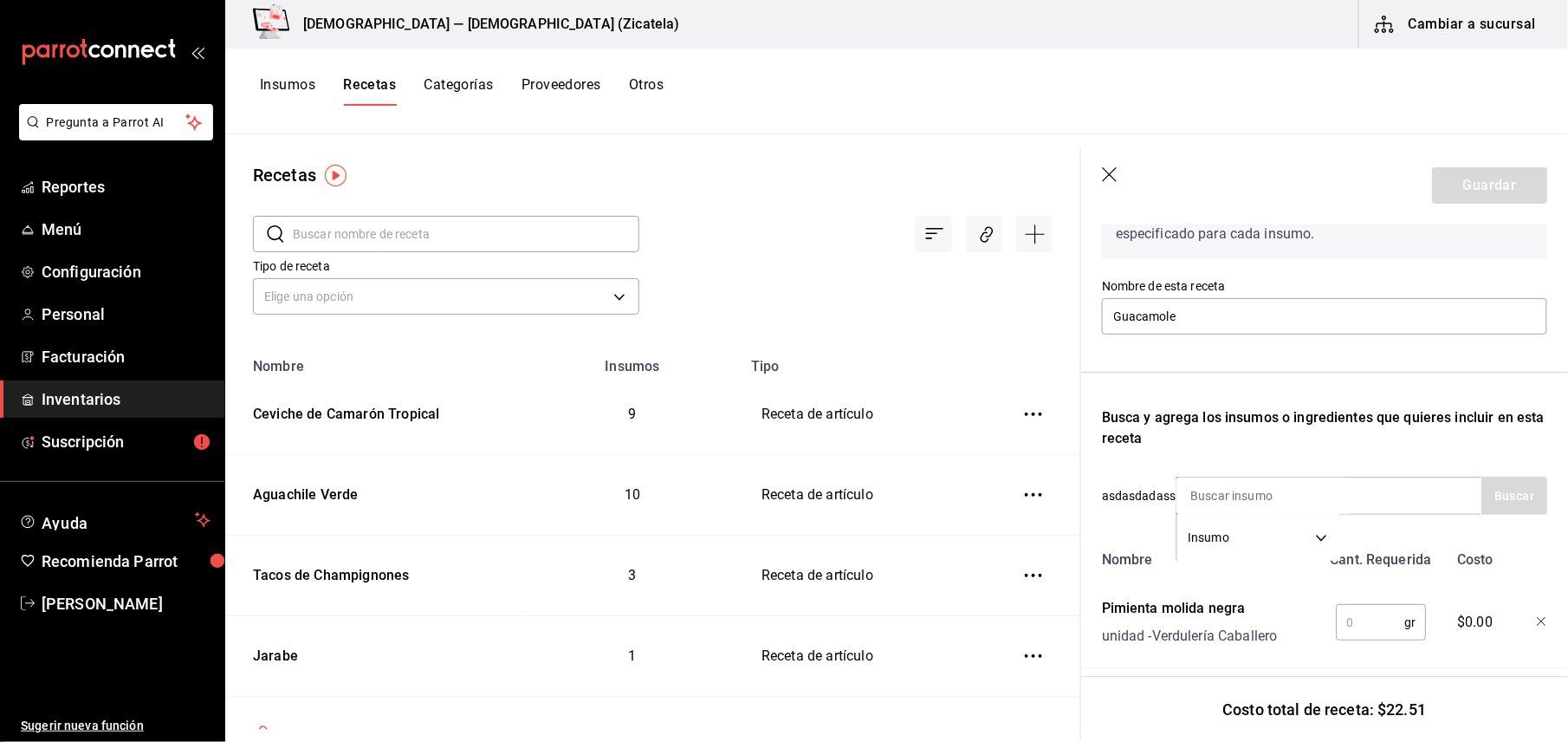
click at [1356, 608] on input "text" at bounding box center [1370, 622] width 68 height 35
type input "1"
click at [1348, 485] on input at bounding box center [1262, 496] width 173 height 36
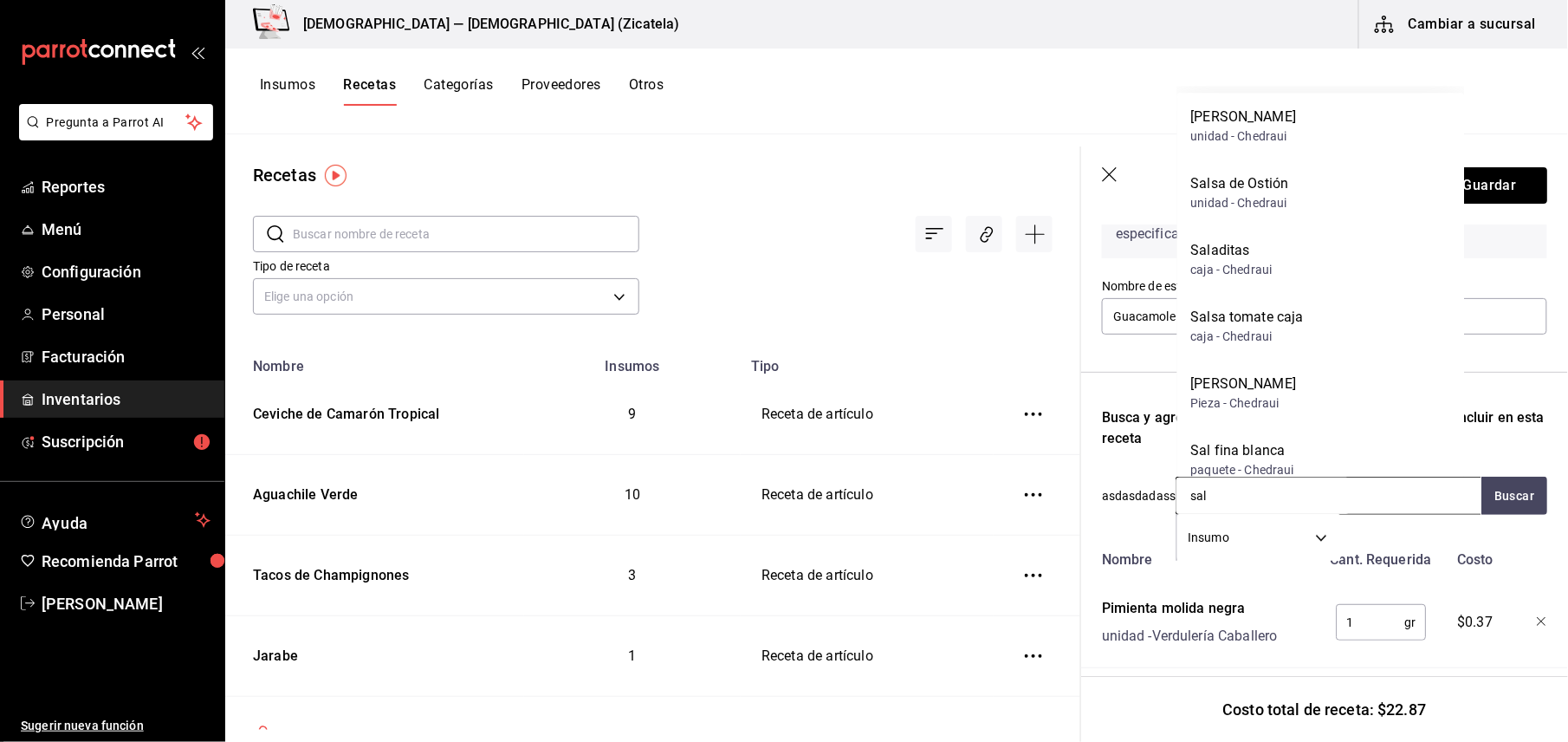
type input "sal"
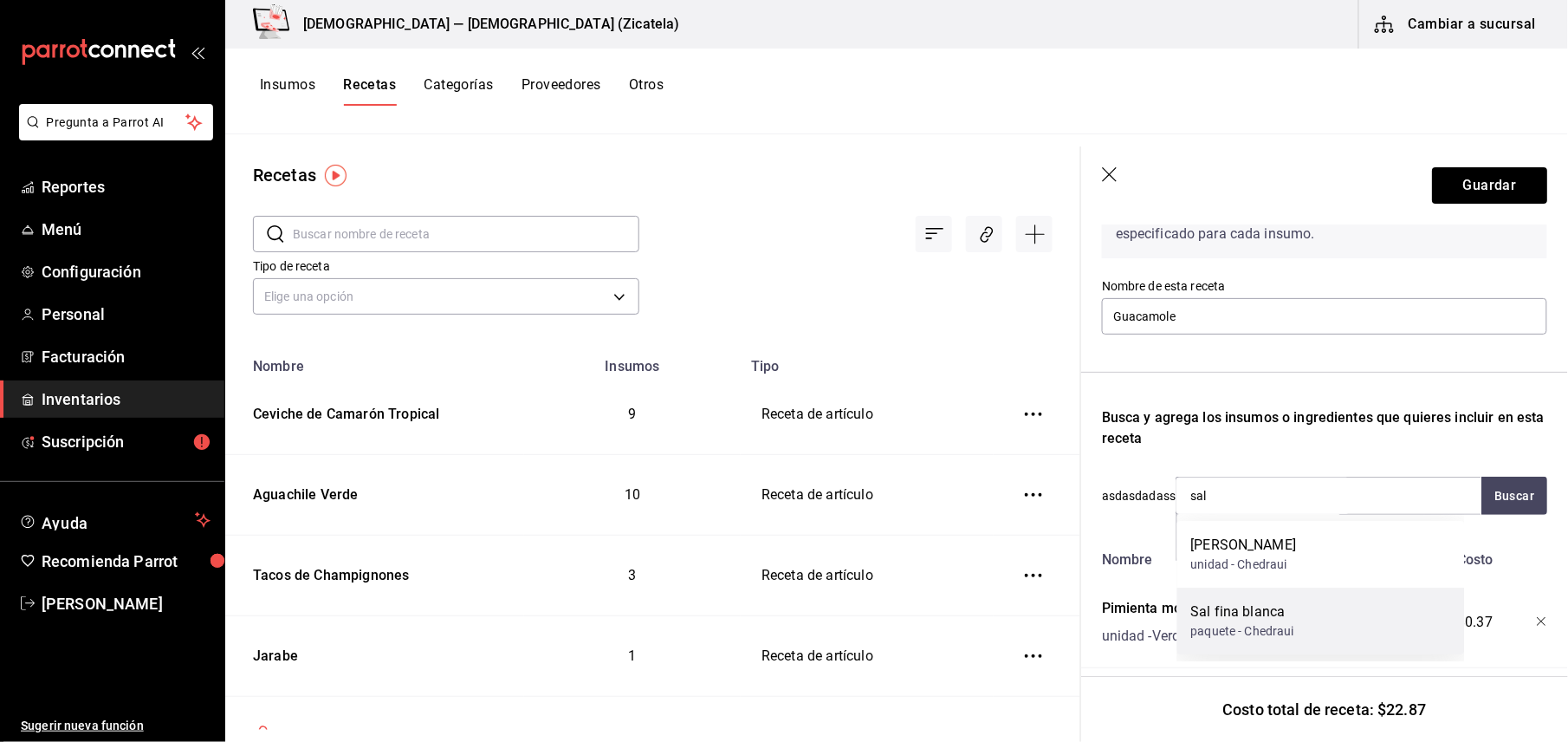
click at [1276, 612] on div "Sal fina blanca" at bounding box center [1243, 612] width 104 height 21
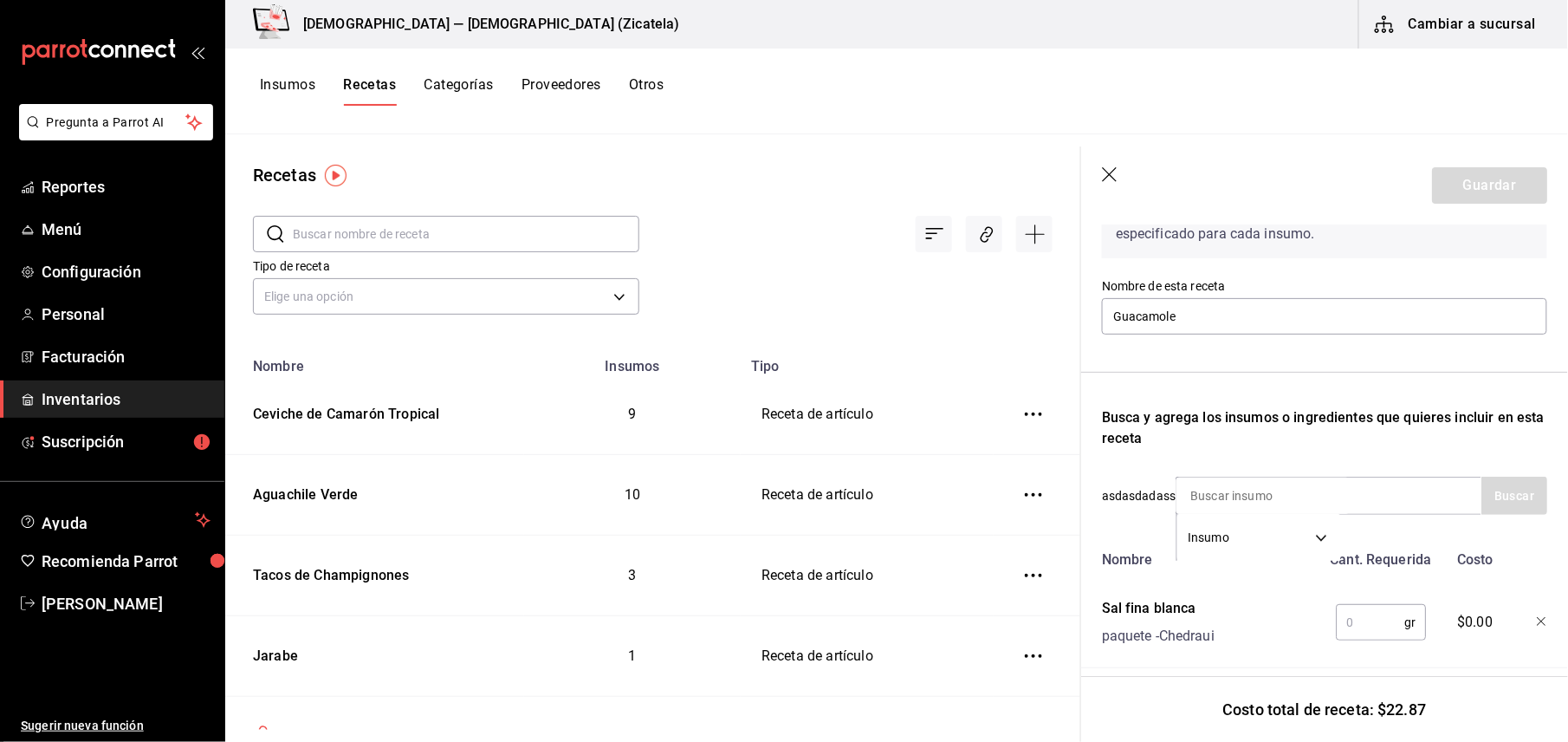
click at [1345, 632] on input "text" at bounding box center [1370, 622] width 68 height 35
type input "2"
click at [1335, 486] on input at bounding box center [1262, 496] width 173 height 36
type input "aceite"
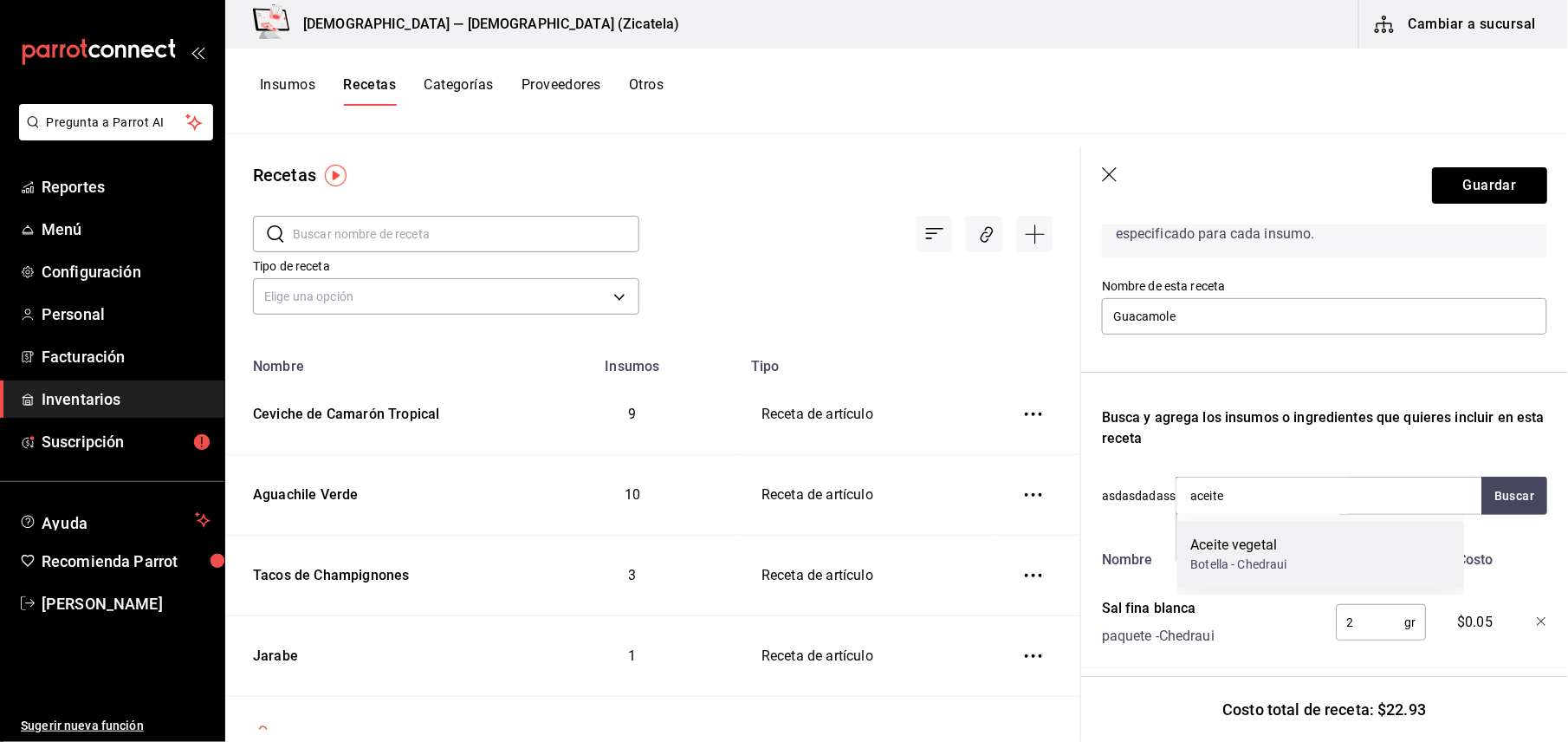
click at [1252, 548] on div "Aceite vegetal" at bounding box center [1239, 545] width 96 height 21
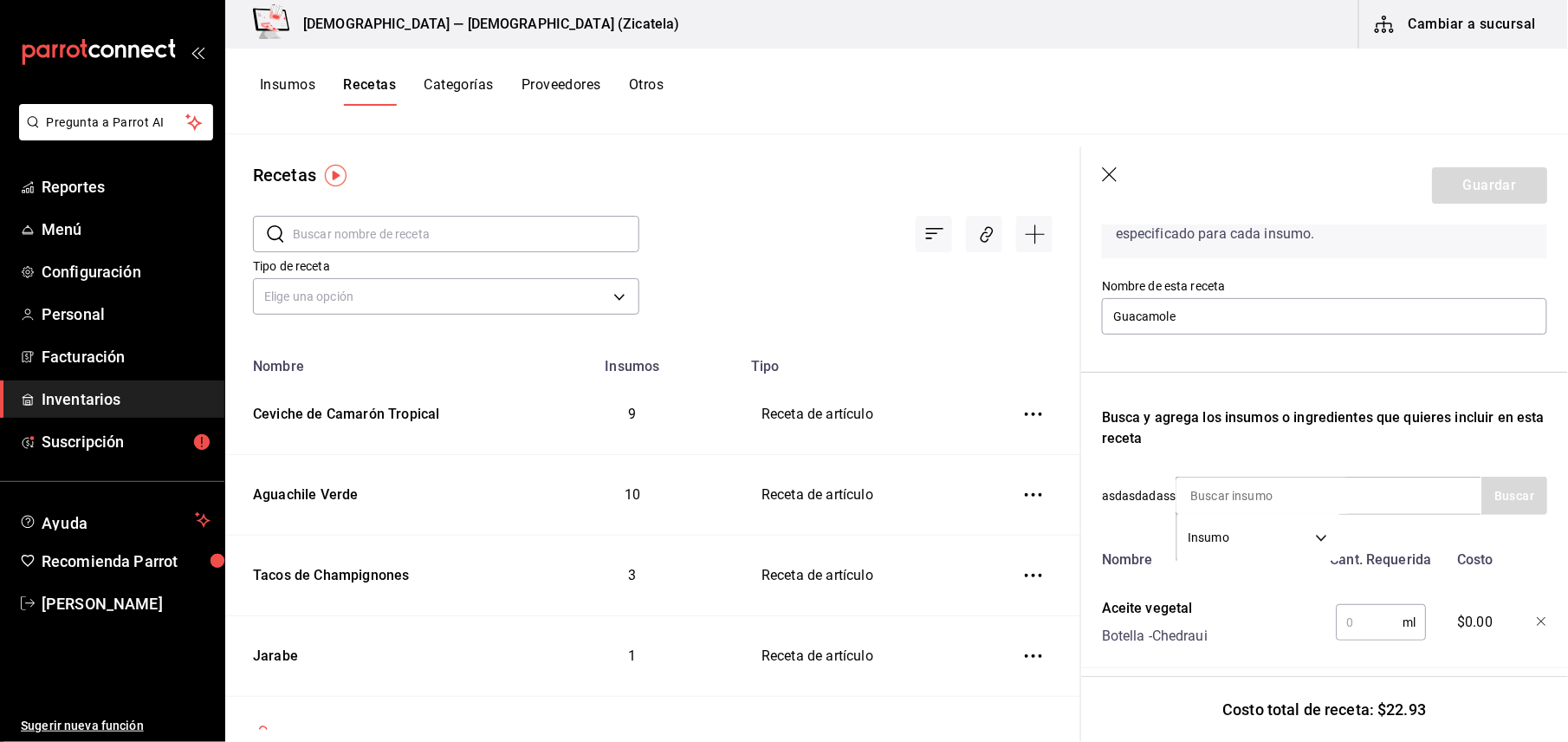
click at [1353, 624] on input "text" at bounding box center [1370, 622] width 67 height 35
type input "4"
click at [1422, 487] on div "Insumo SUPPLY" at bounding box center [1327, 496] width 306 height 38
click at [1307, 503] on input at bounding box center [1262, 496] width 173 height 36
type input "Limón"
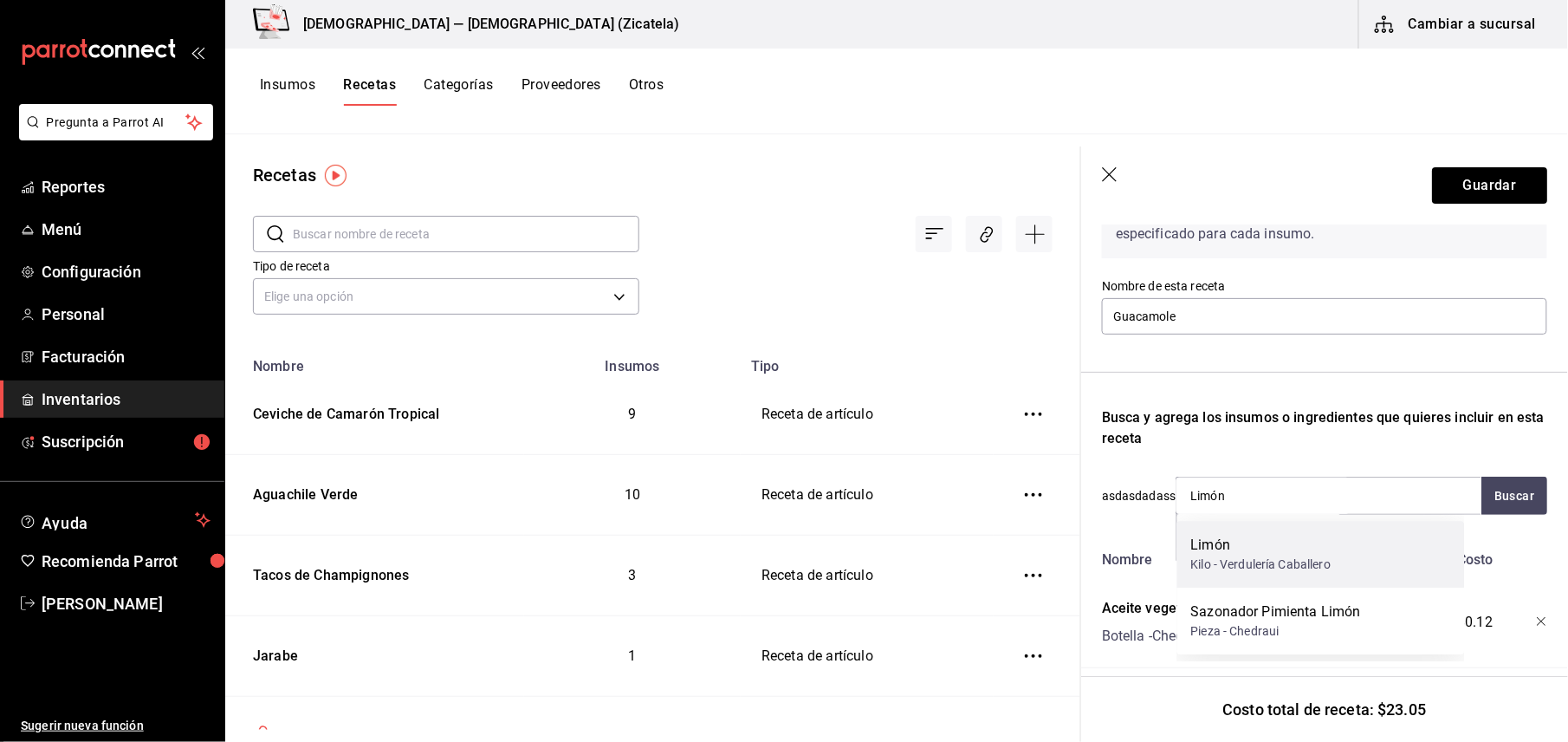
click at [1247, 538] on div "Limón" at bounding box center [1261, 545] width 140 height 21
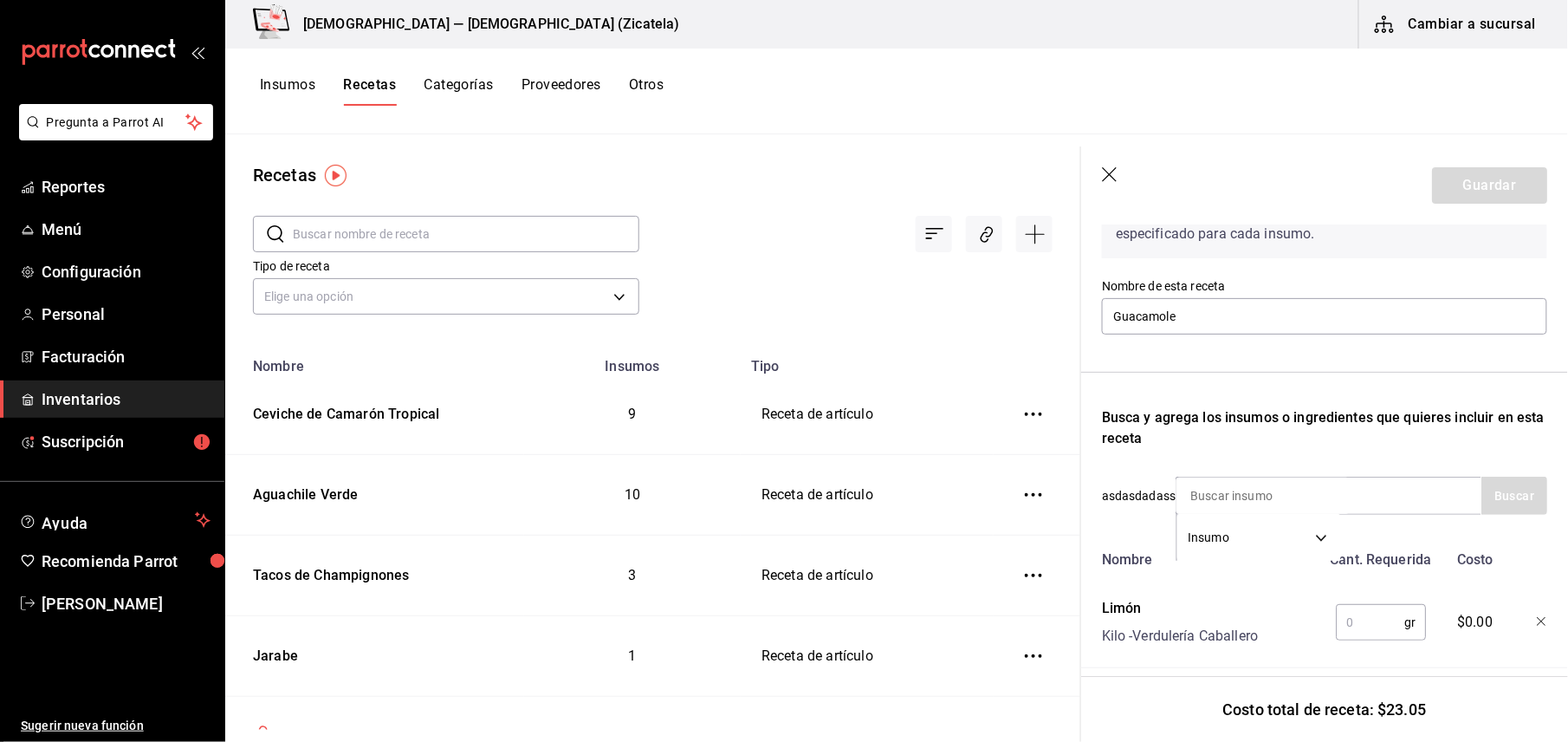
click at [1348, 631] on input "text" at bounding box center [1370, 622] width 68 height 35
type input "74"
click at [1481, 184] on button "Guardar" at bounding box center [1489, 185] width 115 height 36
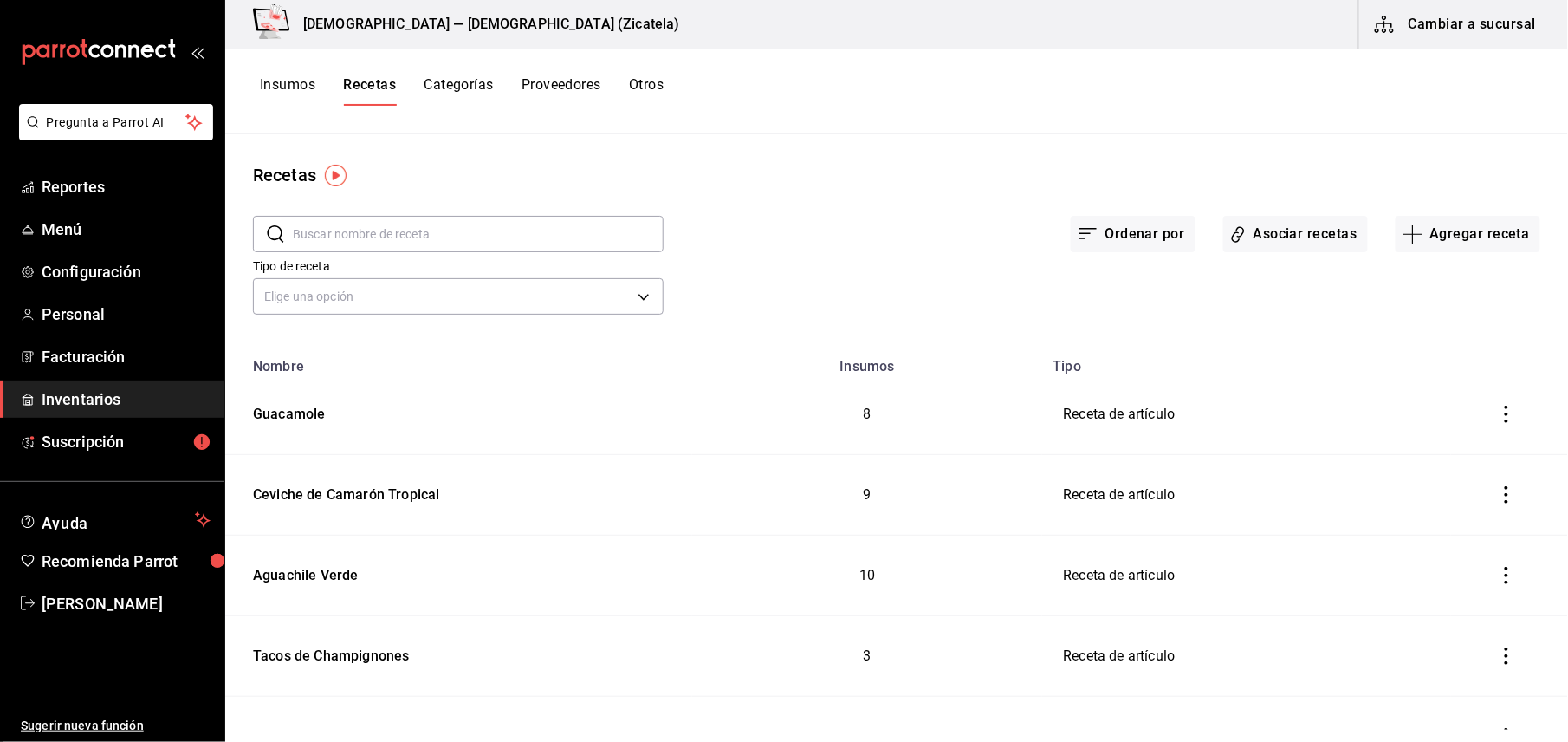
click at [544, 226] on input "text" at bounding box center [477, 234] width 371 height 35
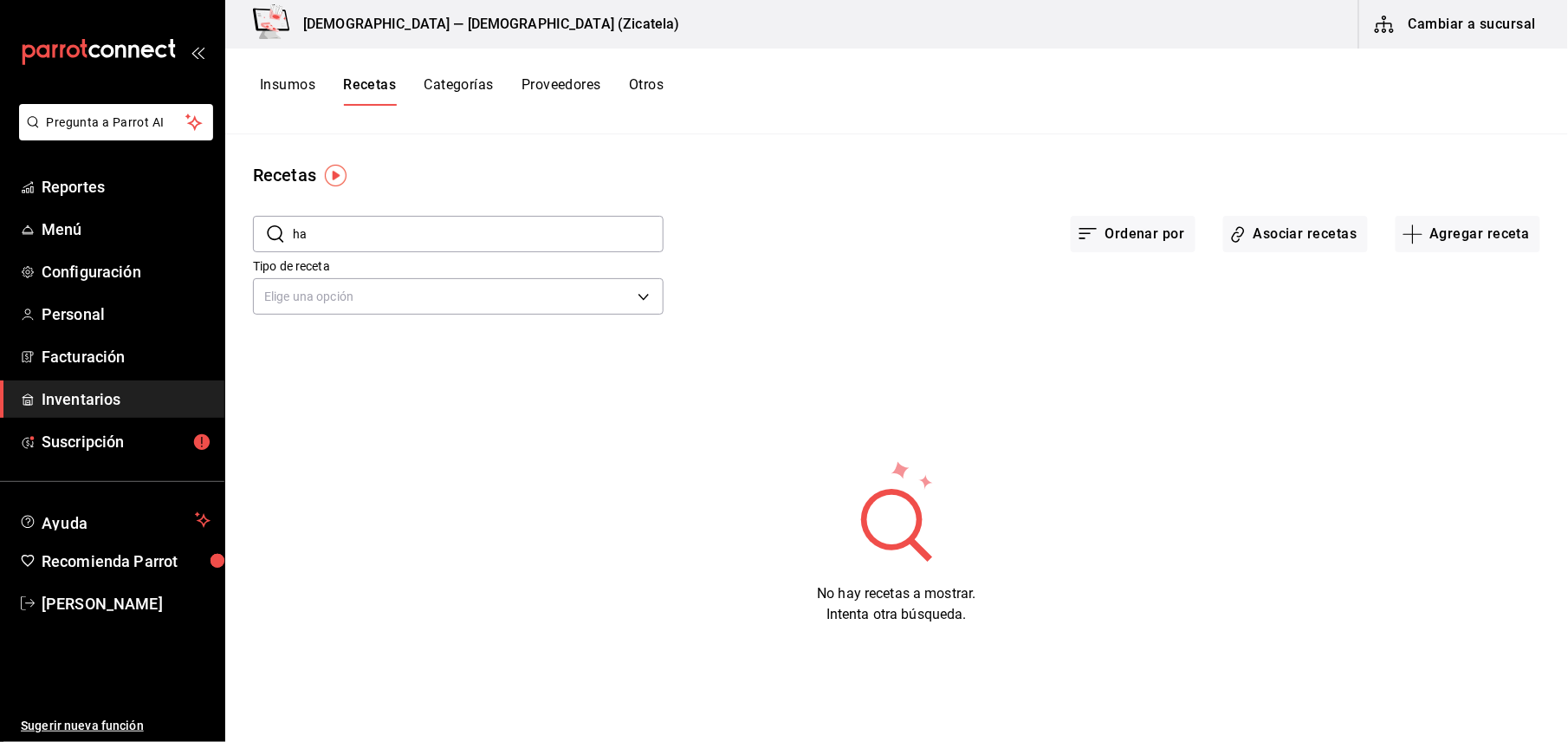
type input "h"
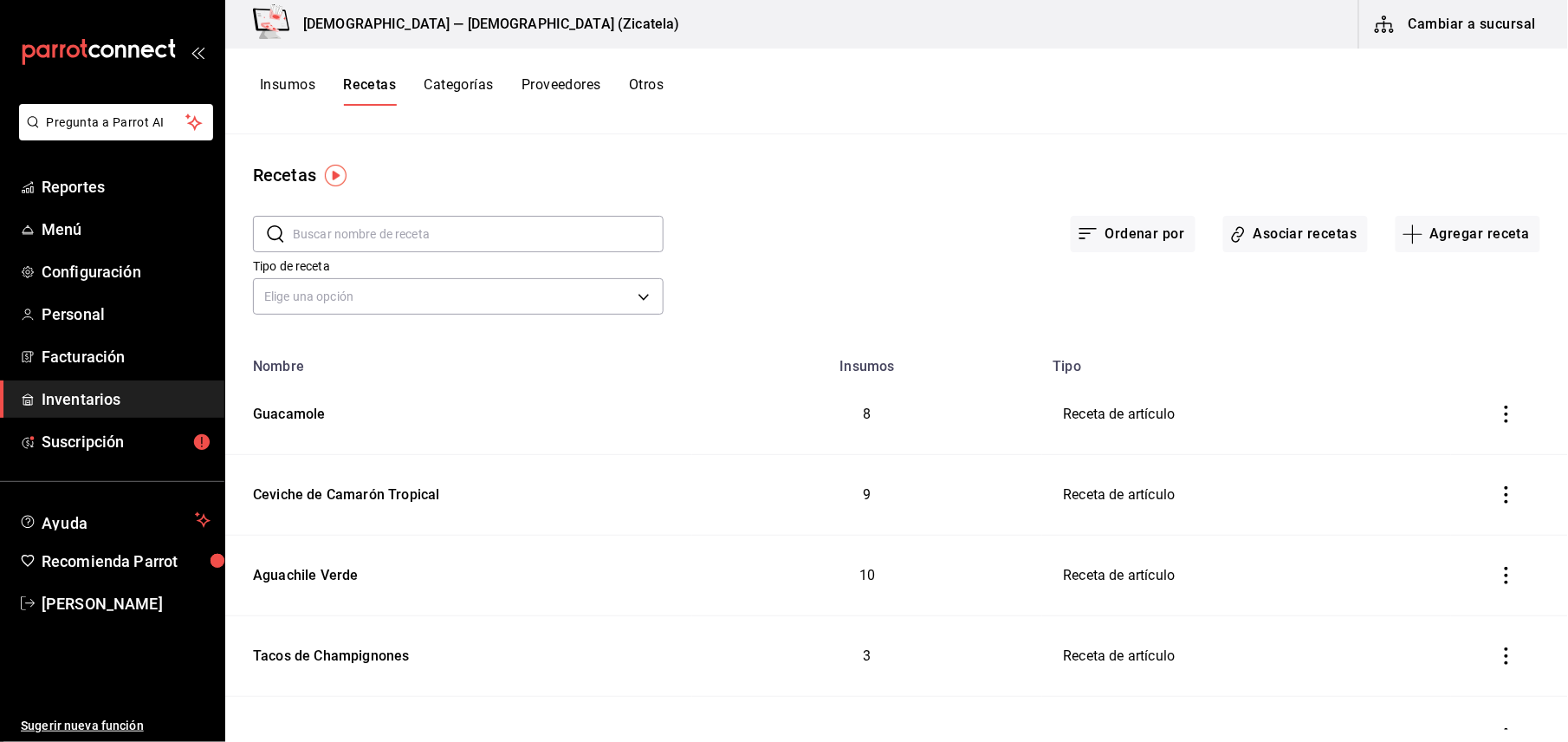
type input "j"
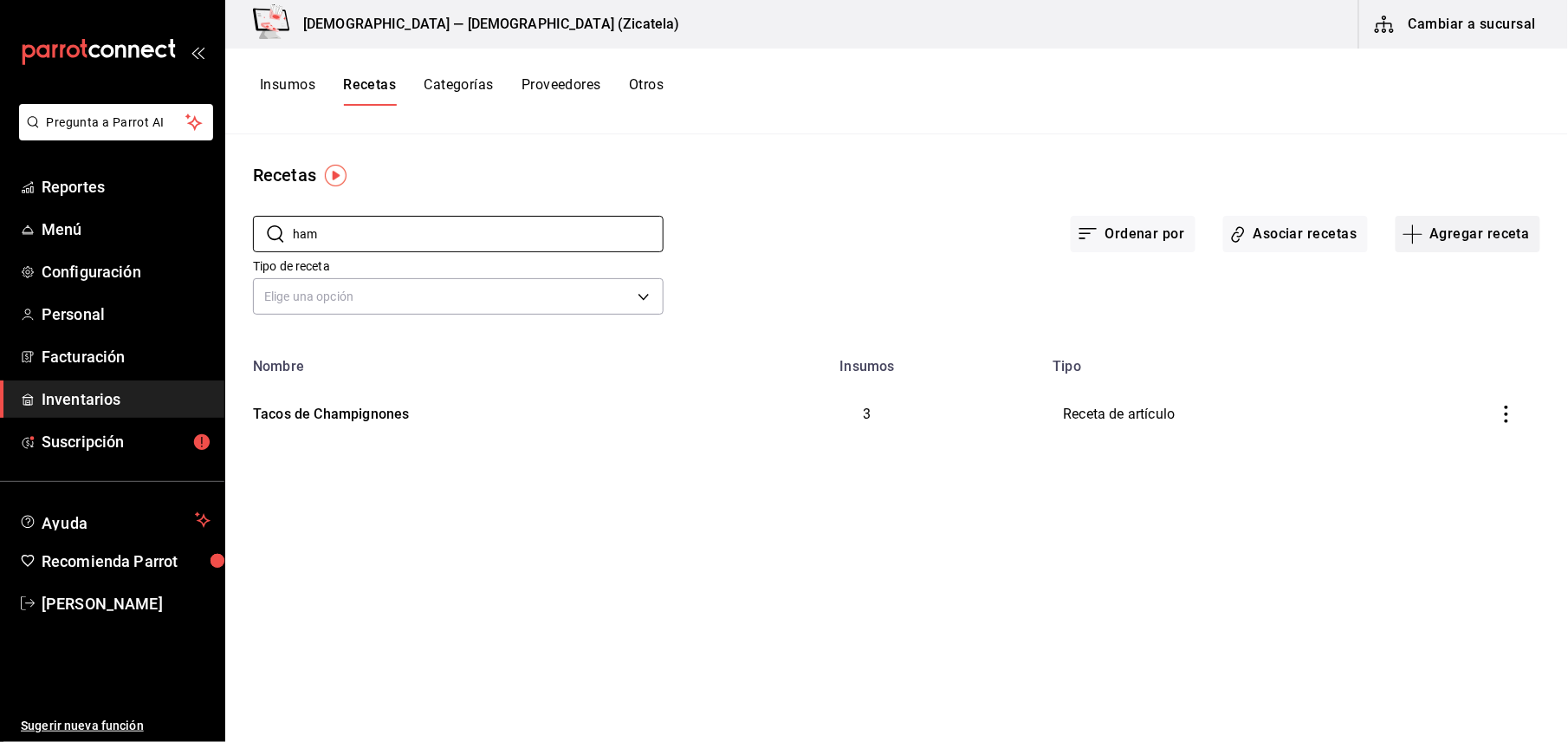
type input "ham"
click at [1436, 251] on button "Agregar receta" at bounding box center [1467, 234] width 145 height 36
click at [1401, 290] on span "Receta" at bounding box center [1467, 282] width 146 height 18
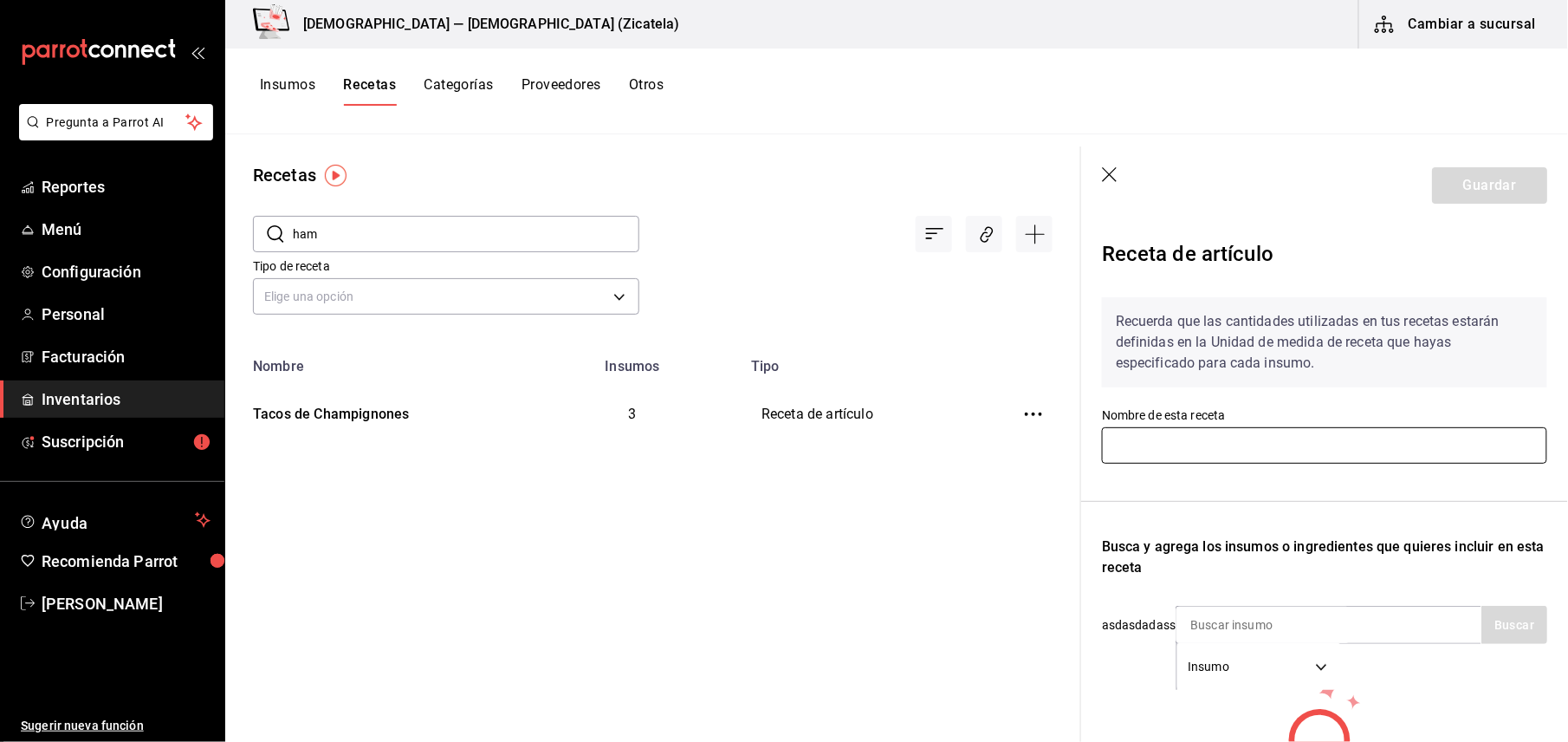
click at [1258, 454] on input "text" at bounding box center [1325, 446] width 446 height 36
type input "Hamburguesa de Res"
click at [1306, 615] on input at bounding box center [1262, 625] width 173 height 36
type input "carne"
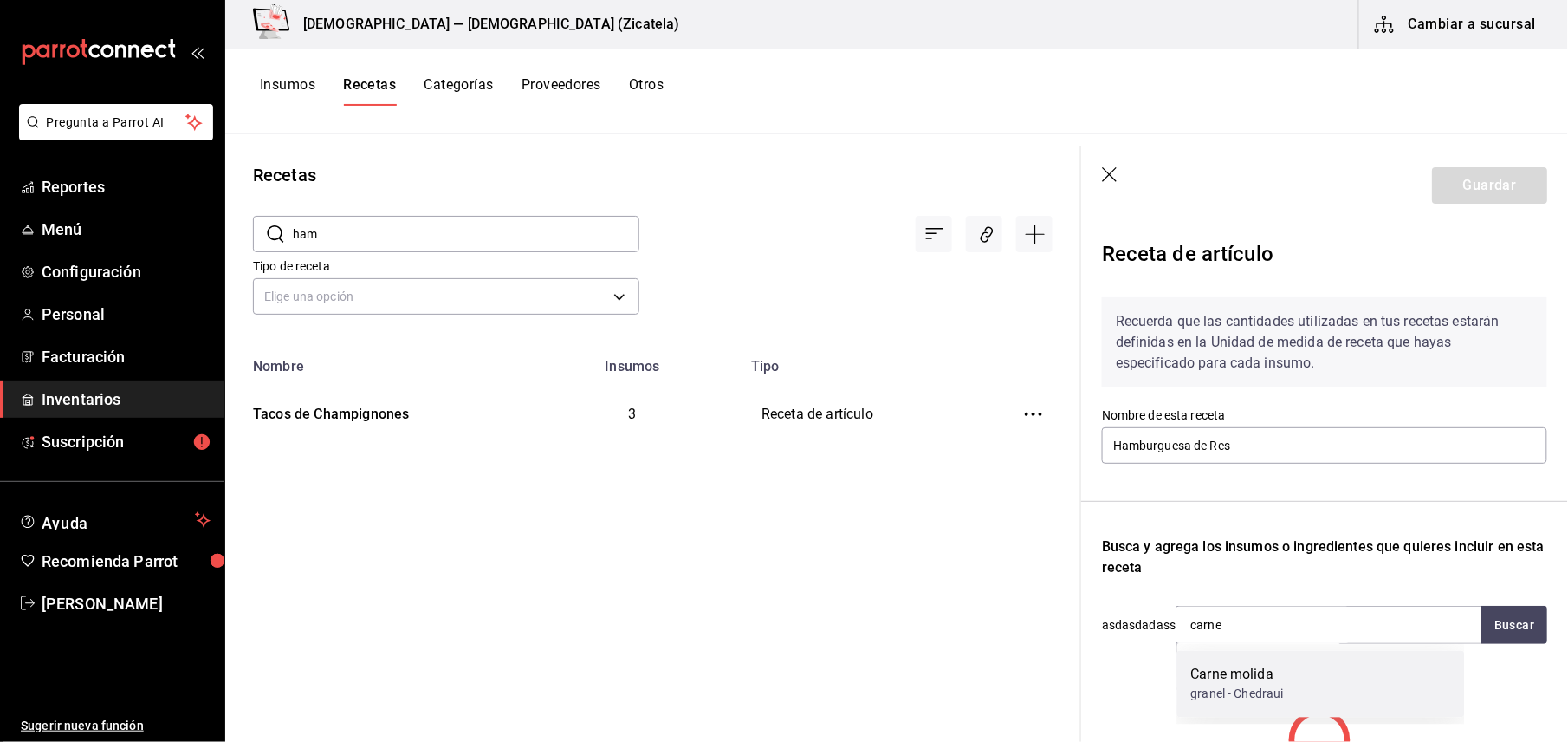
click at [1264, 680] on div "Carne molida" at bounding box center [1237, 675] width 93 height 21
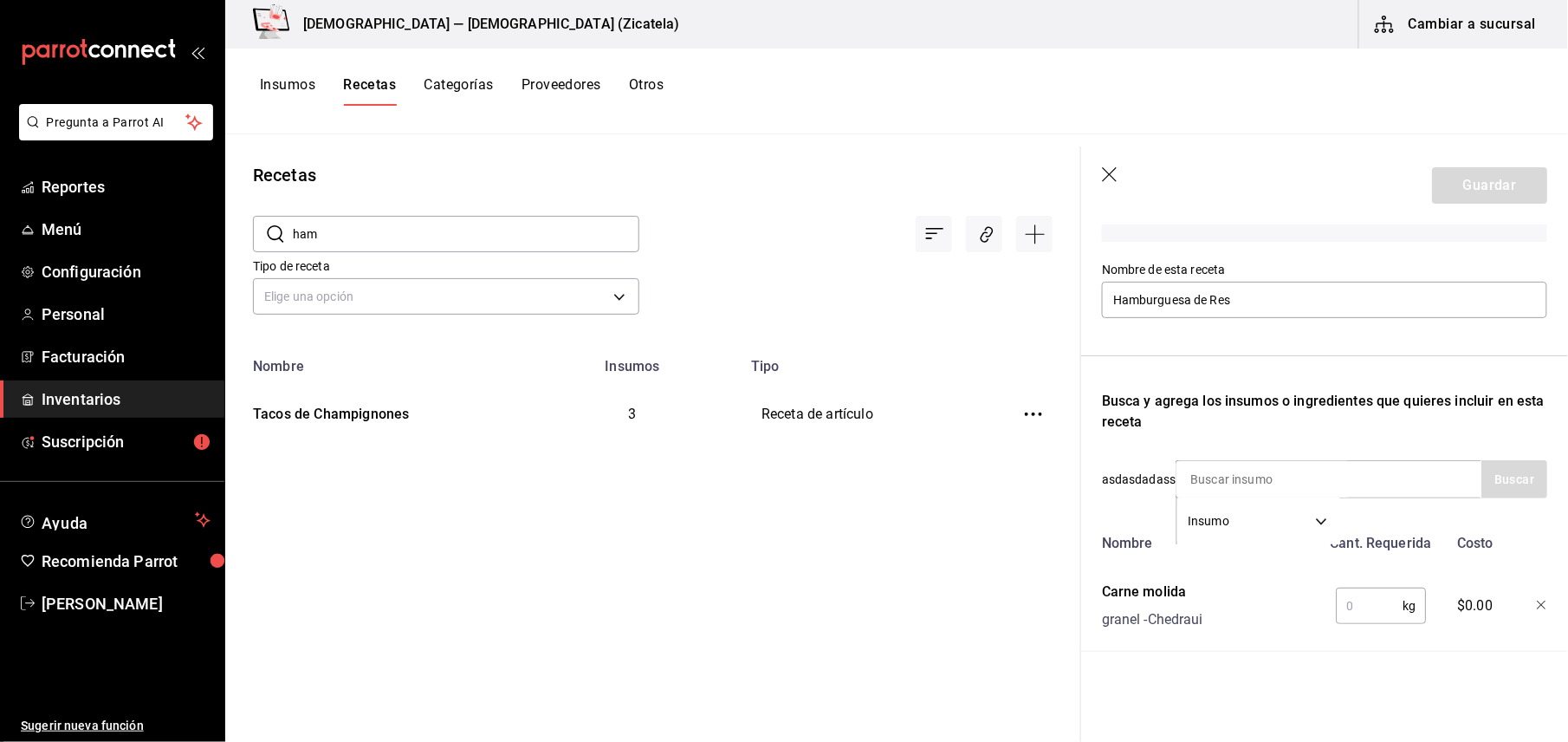
scroll to position [163, 0]
click at [1376, 590] on input "text" at bounding box center [1370, 606] width 67 height 35
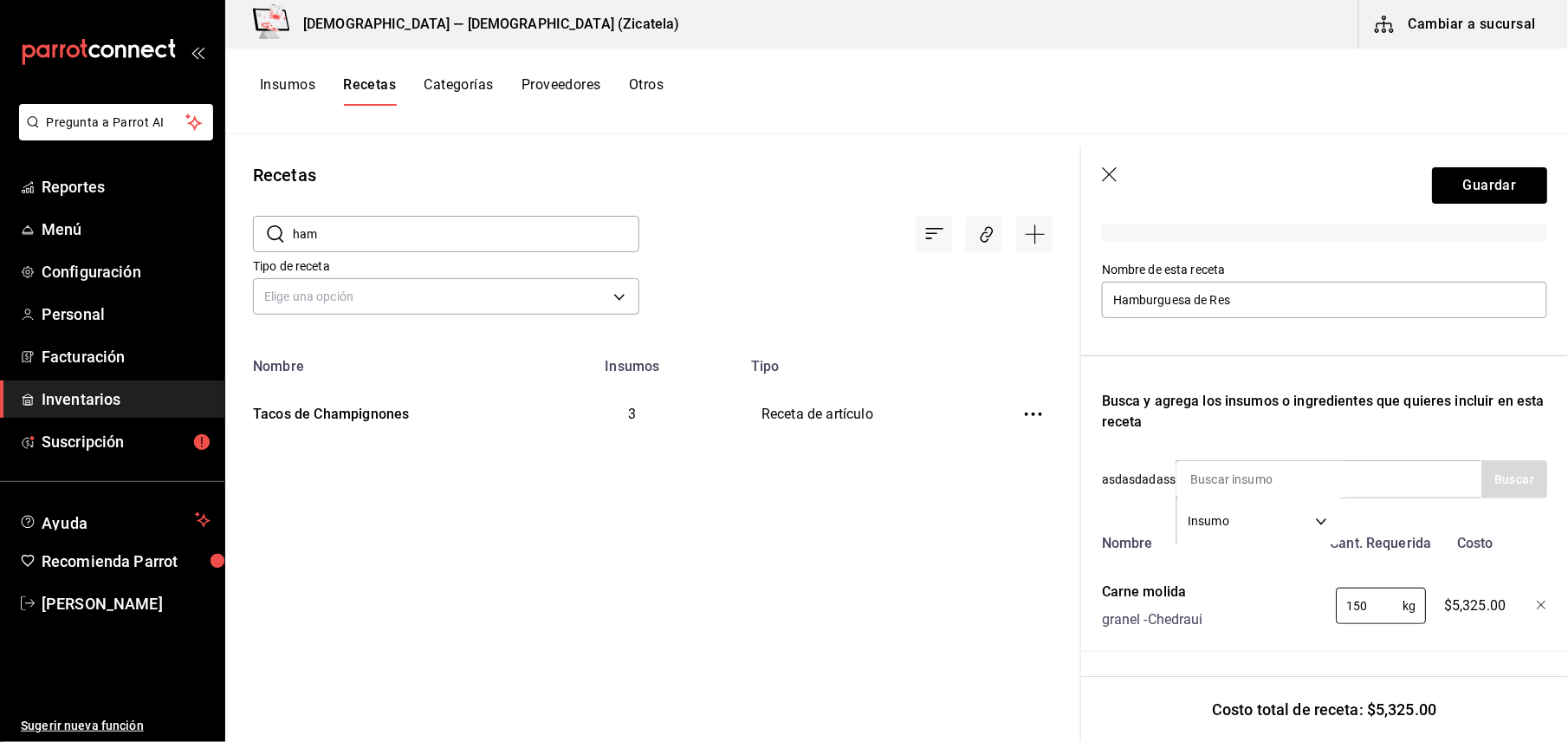
type input "150"
click at [1102, 176] on icon "button" at bounding box center [1111, 175] width 17 height 17
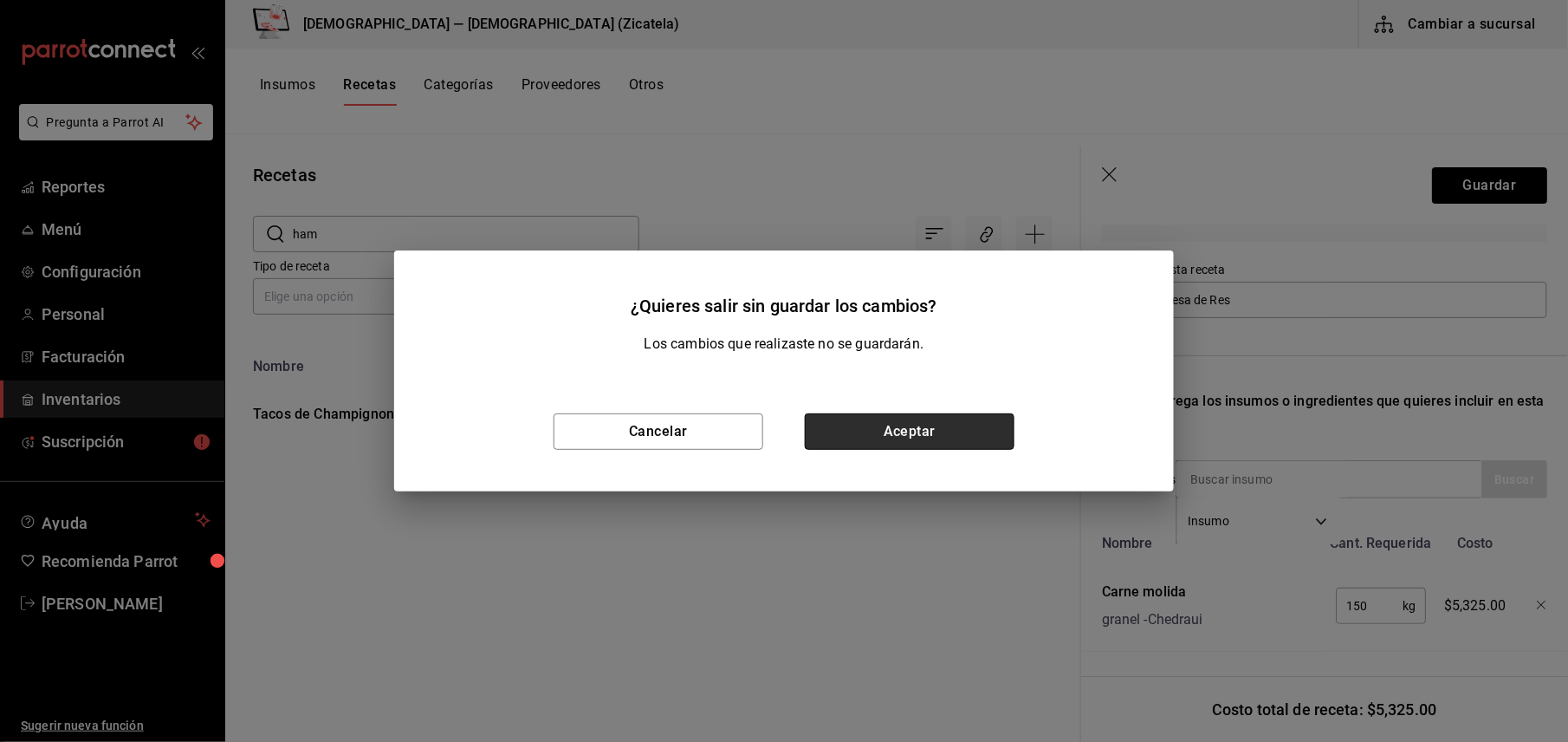
click at [850, 440] on button "Aceptar" at bounding box center [910, 431] width 210 height 36
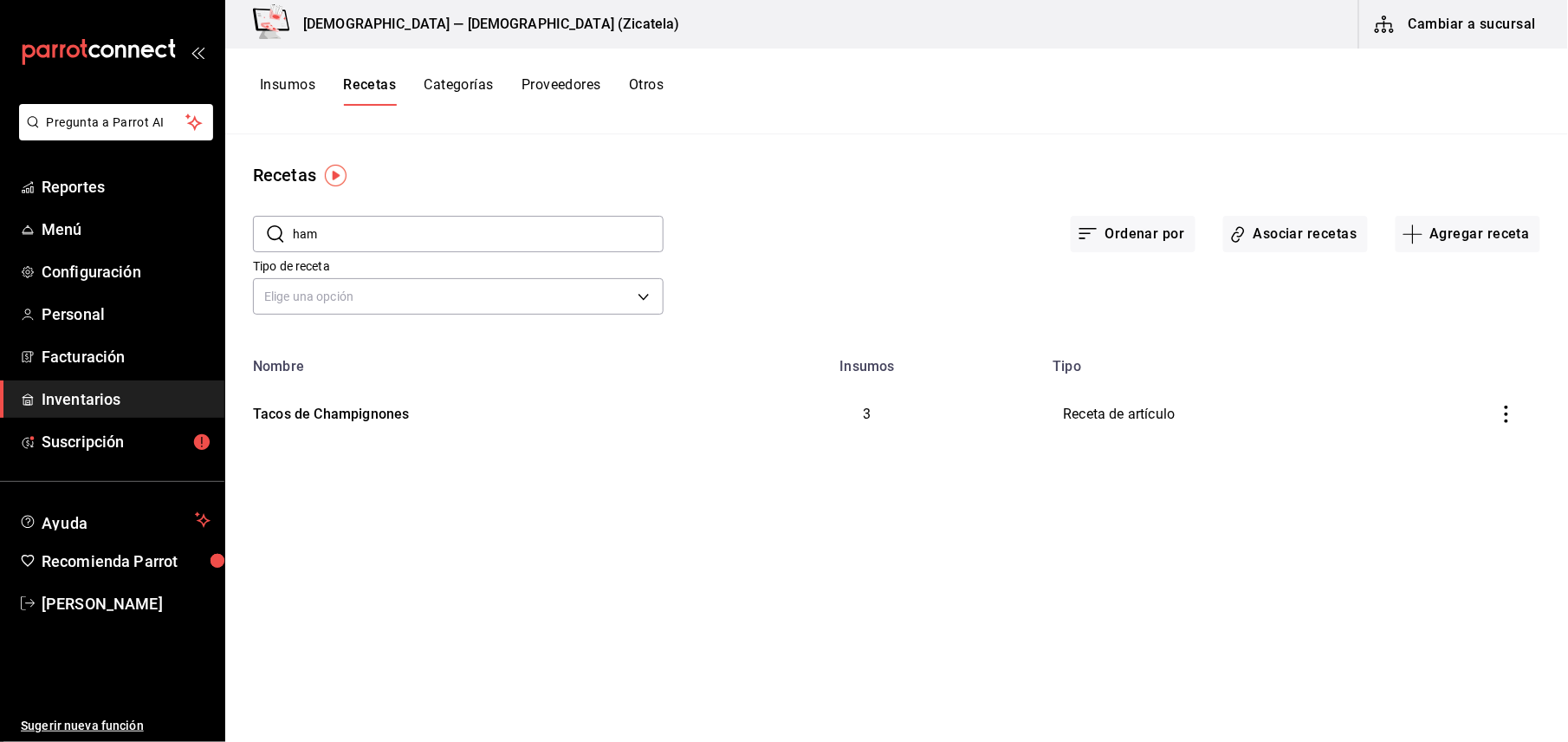
click at [282, 80] on button "Insumos" at bounding box center [288, 91] width 56 height 30
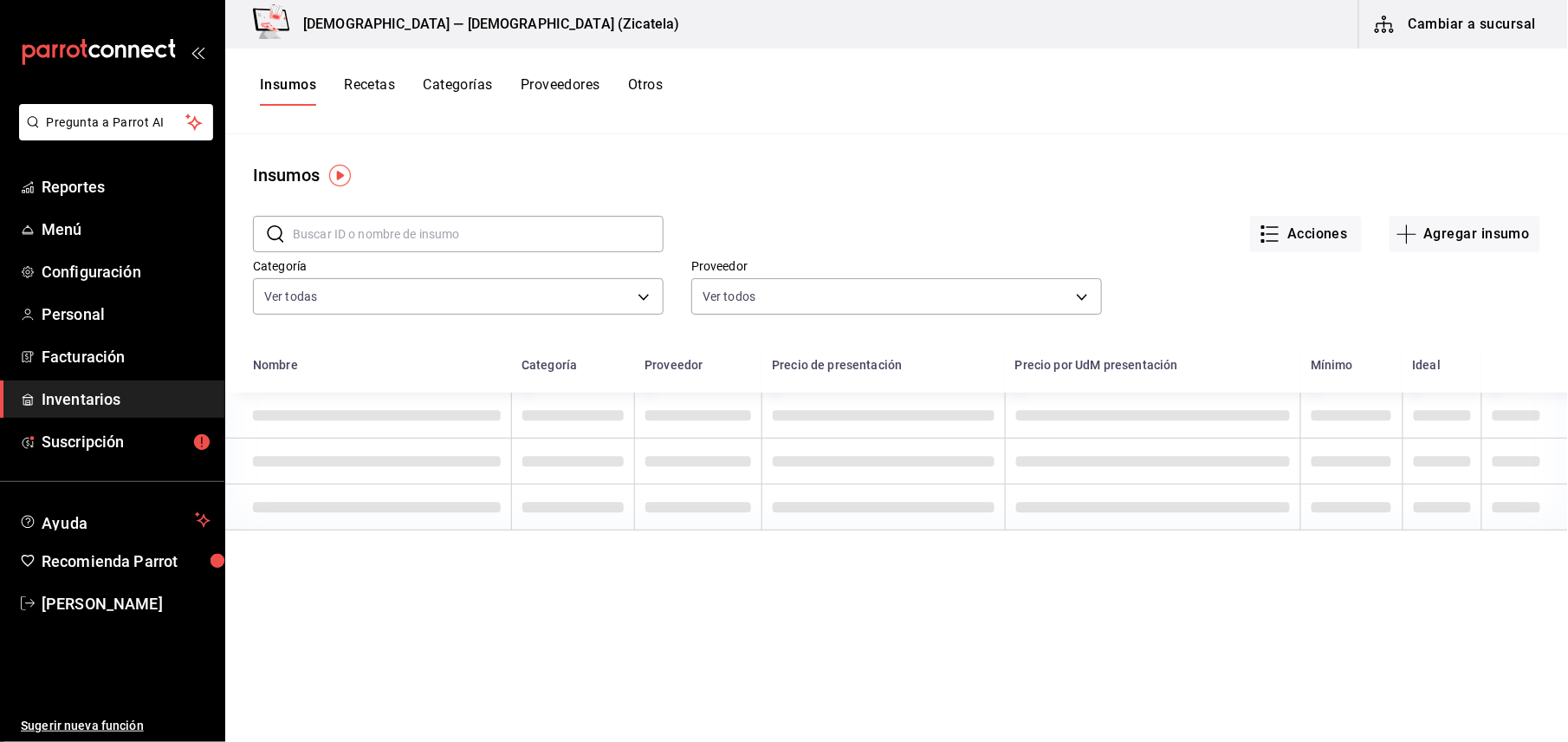
click at [339, 232] on input "text" at bounding box center [477, 234] width 371 height 35
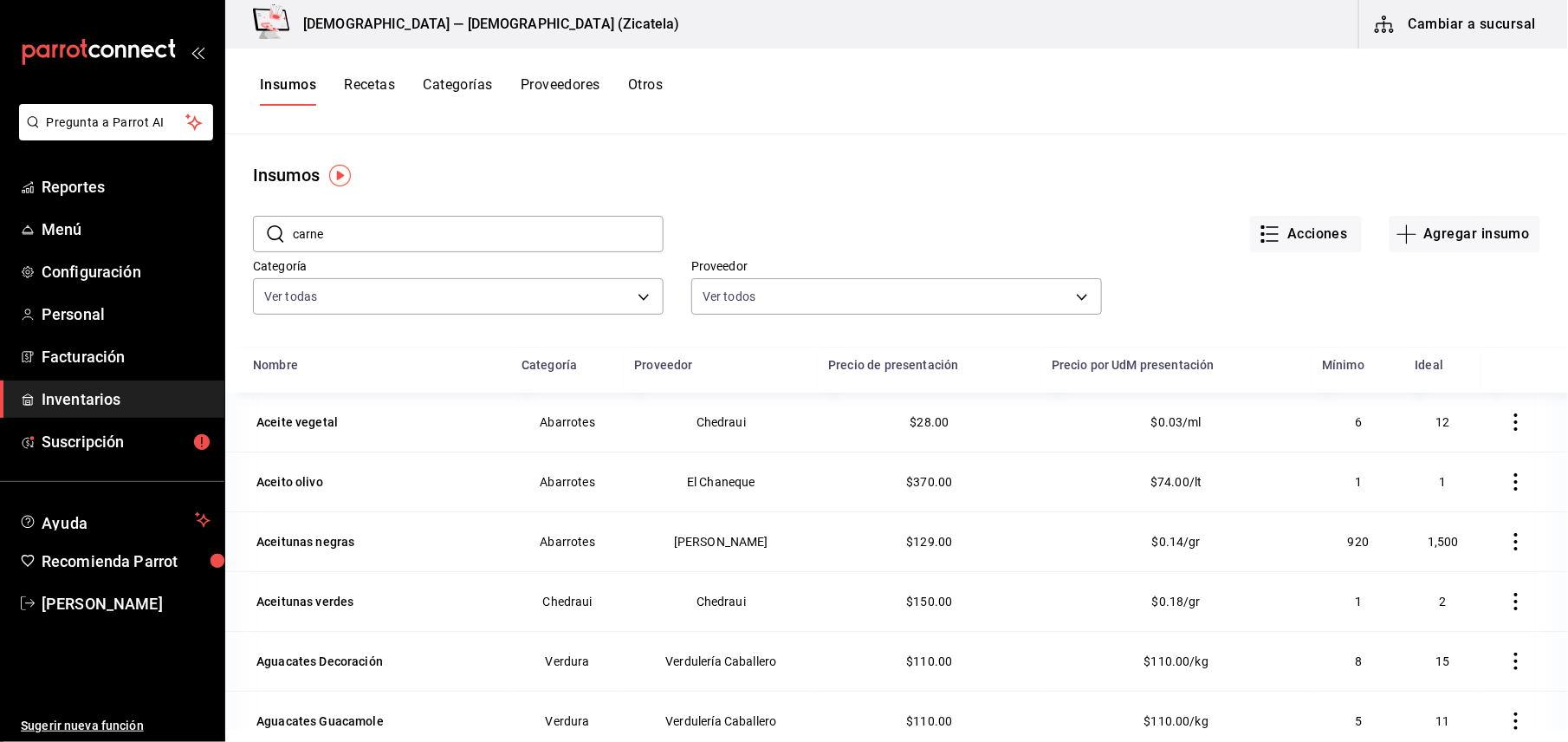
type input "carne"
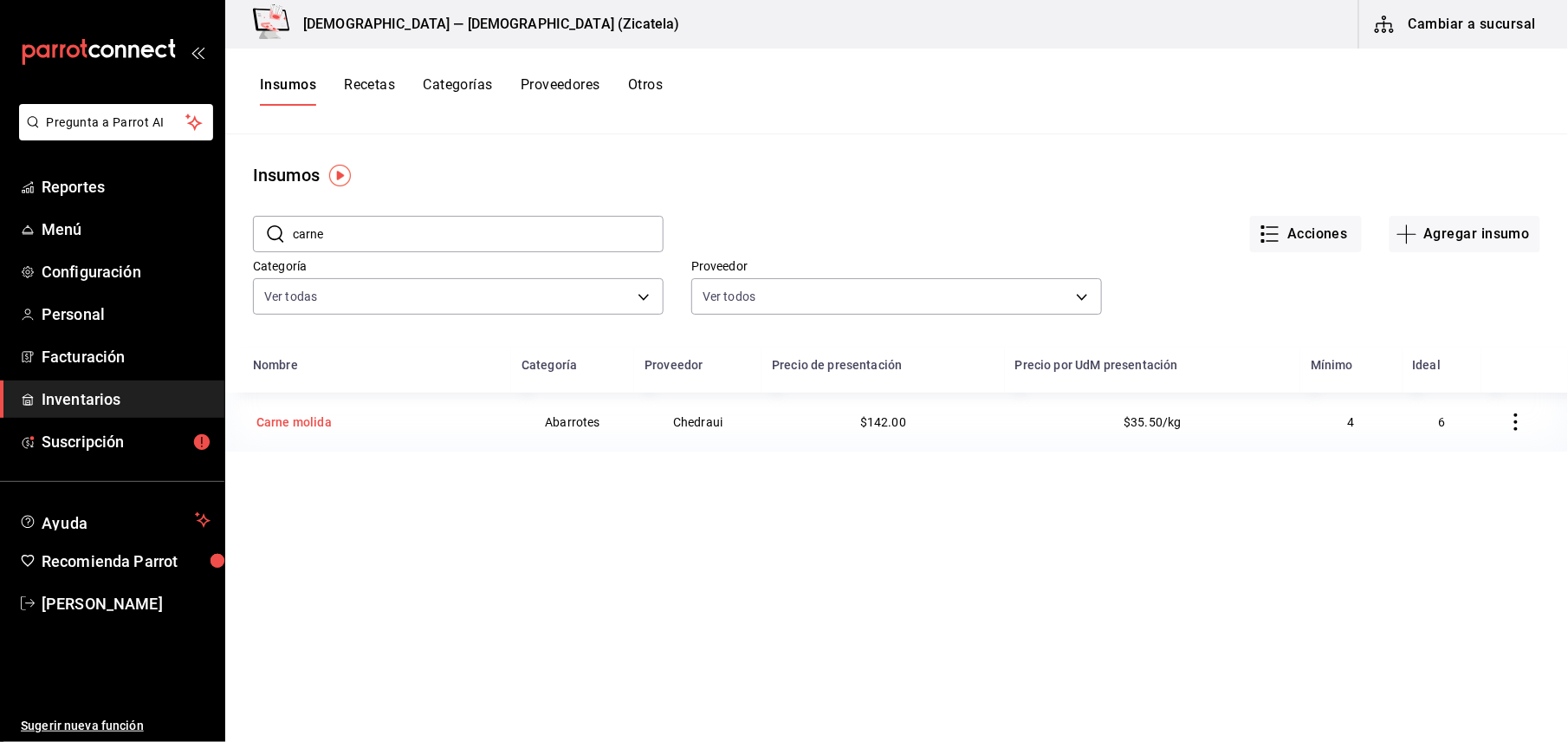
click at [312, 425] on div "Carne molida" at bounding box center [293, 422] width 76 height 17
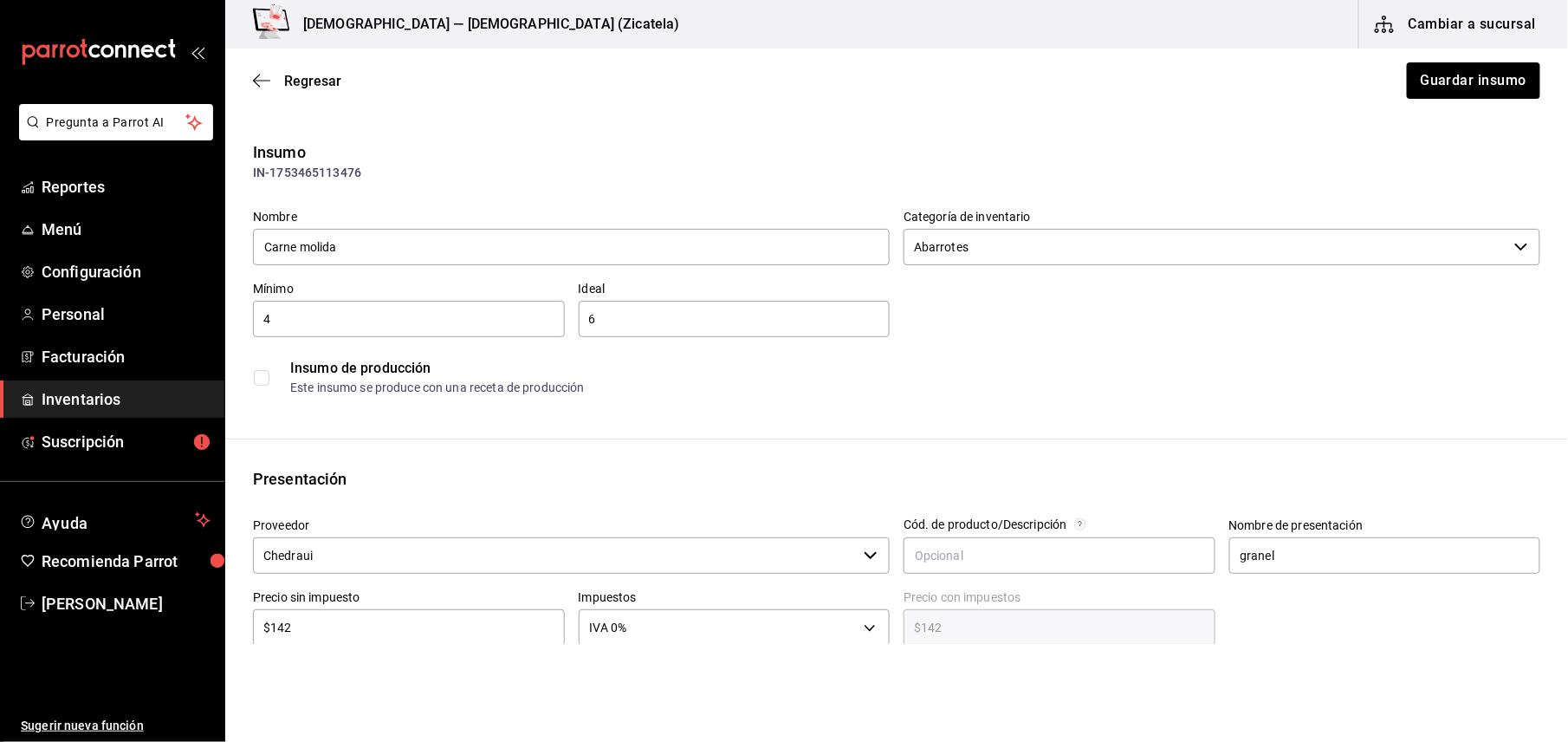
click at [981, 420] on div "Insumo IN-1753465113476 Nombre Carne molida Categoría de inventario Abarrotes ​…" at bounding box center [896, 650] width 1343 height 1020
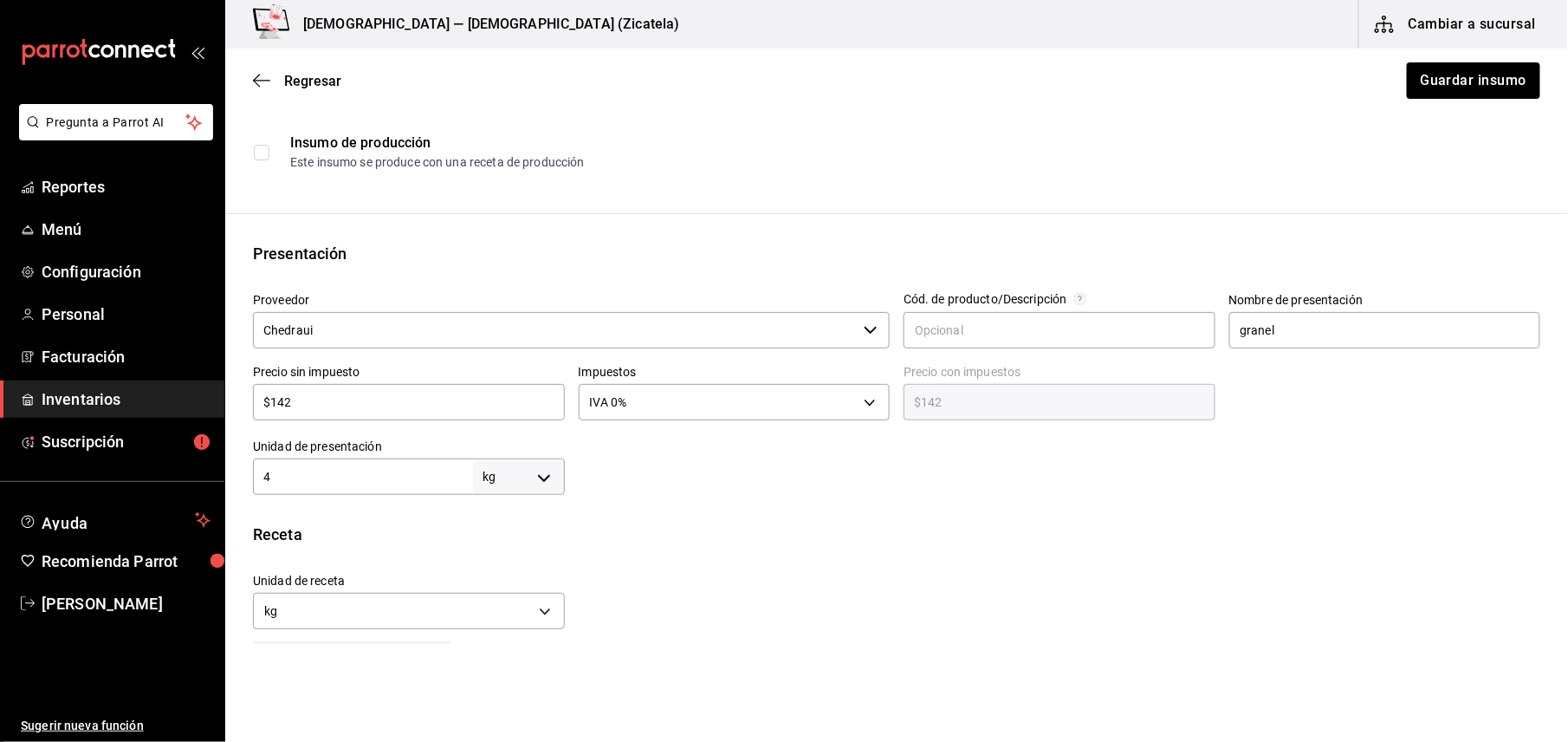
scroll to position [230, 0]
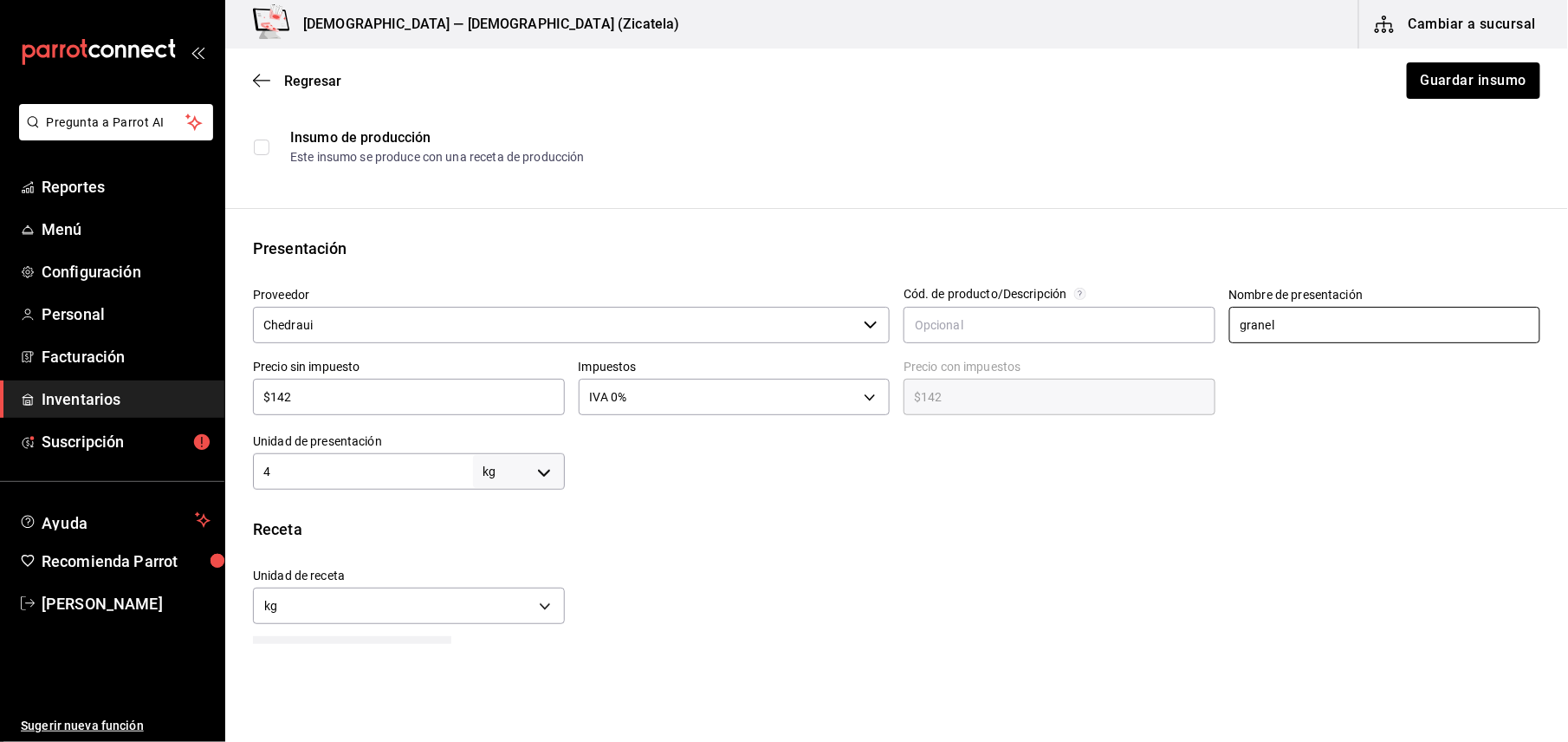
click at [1330, 326] on input "granel" at bounding box center [1384, 325] width 311 height 36
type input "g"
type input "K"
type input "Granel"
click at [514, 482] on body "Pregunta a Parrot AI Reportes Menú Configuración Personal Facturación Inventari…" at bounding box center [784, 321] width 1568 height 643
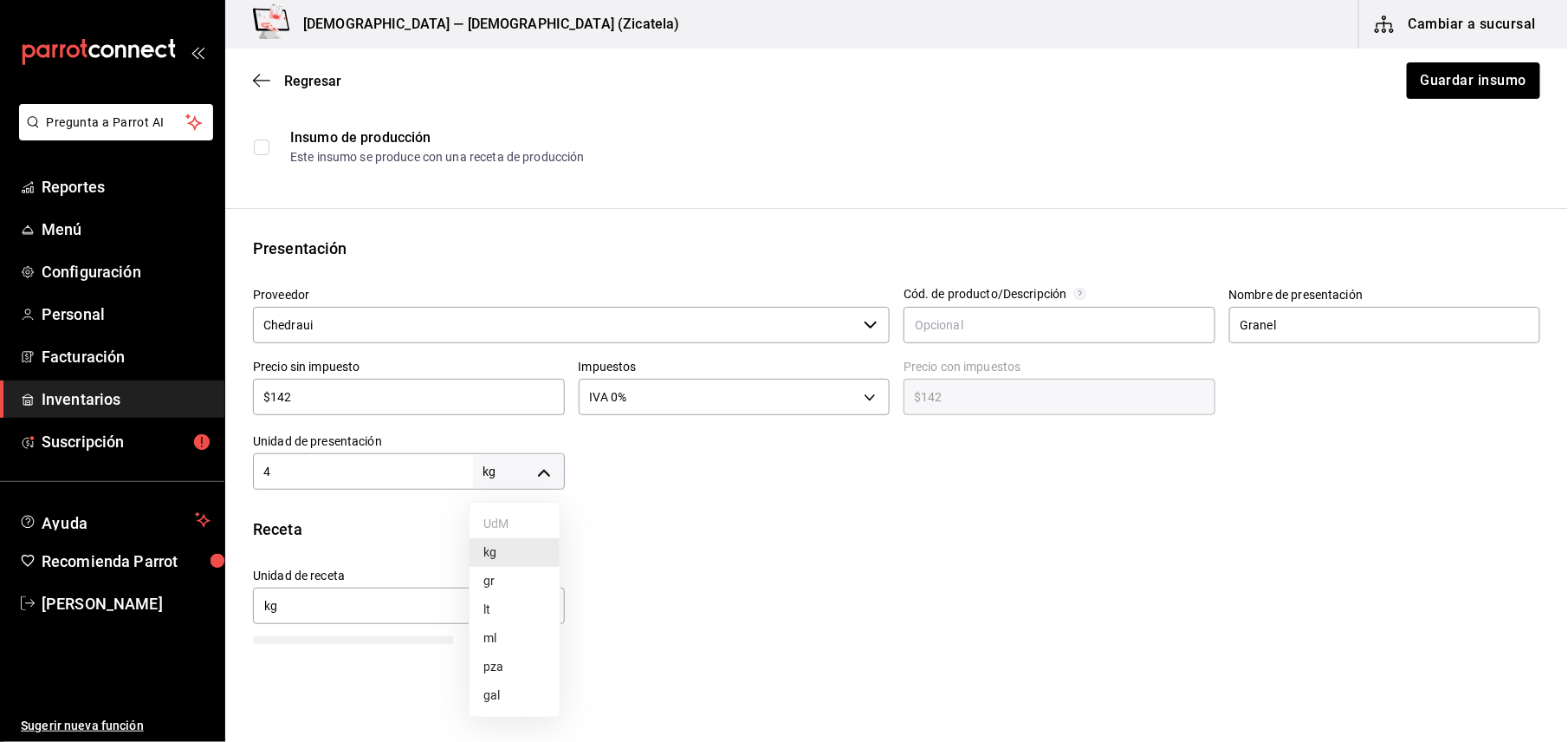
drag, startPoint x: 712, startPoint y: 518, endPoint x: 402, endPoint y: 601, distance: 320.9
click at [402, 601] on div at bounding box center [784, 371] width 1568 height 742
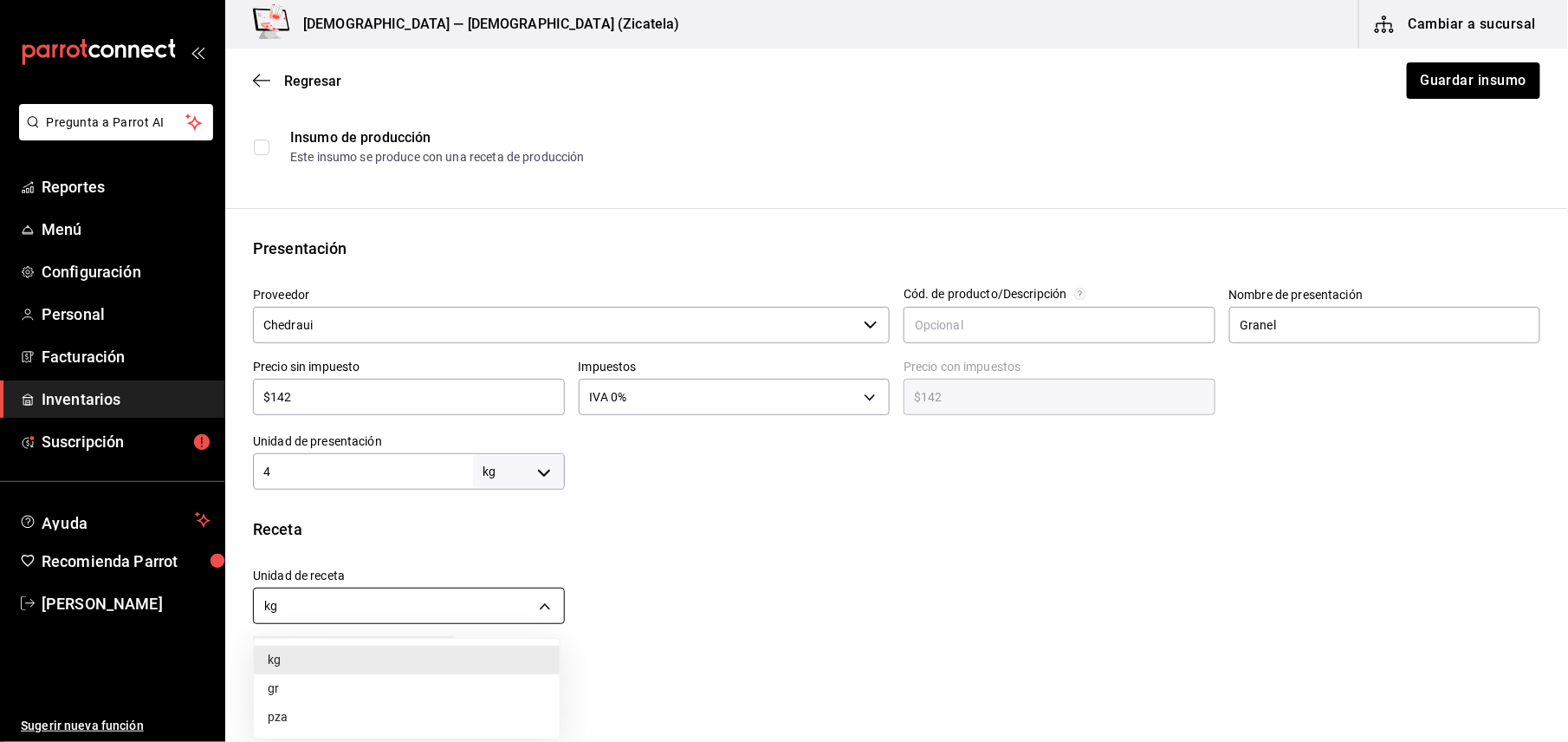
click at [531, 607] on body "Pregunta a Parrot AI Reportes Menú Configuración Personal Facturación Inventari…" at bounding box center [784, 321] width 1568 height 643
click at [309, 693] on li "gr" at bounding box center [406, 688] width 306 height 29
type input "GRAM"
type input "4,000"
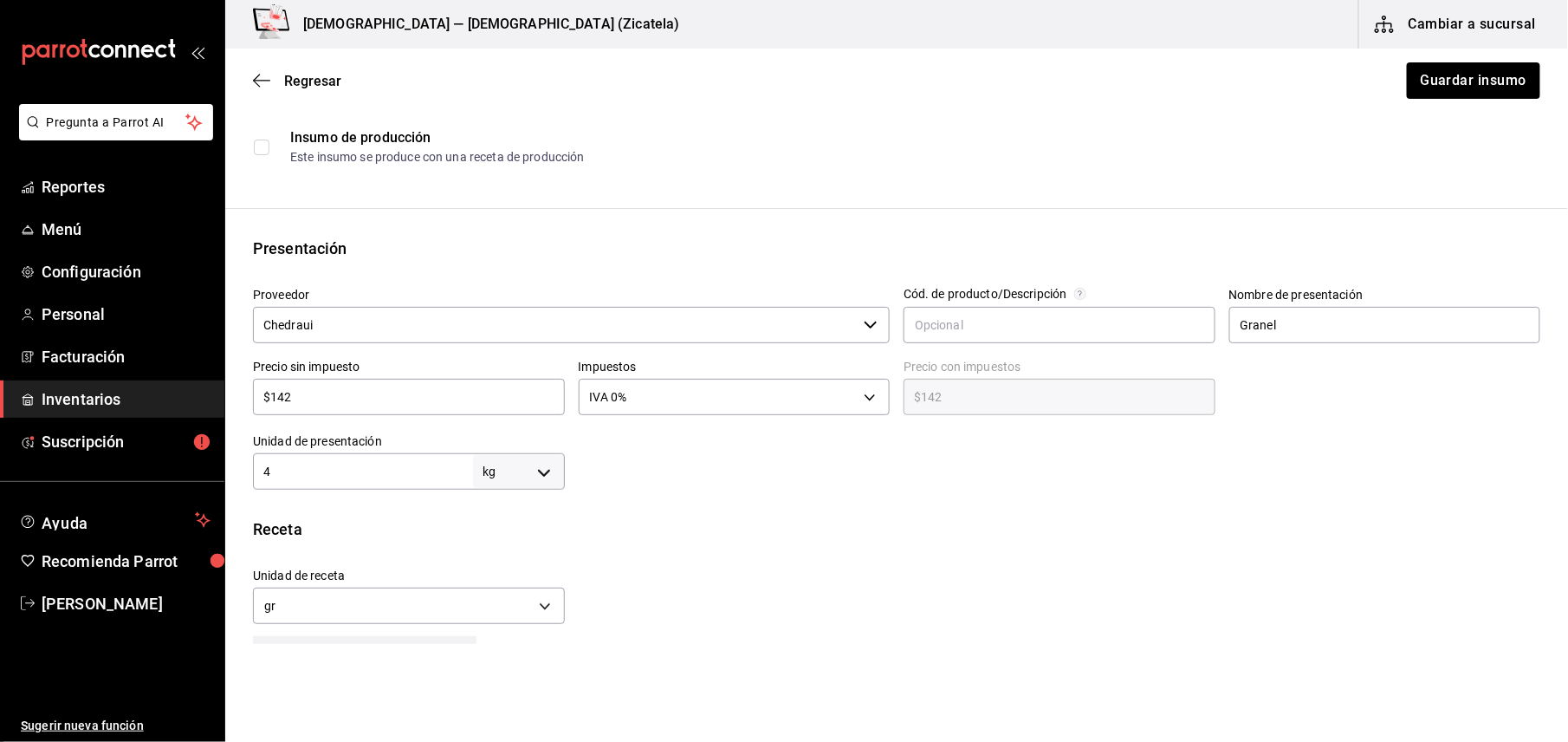
click at [710, 572] on div "Unidad de receta gr GRAM Factor de conversión 4,000 ​" at bounding box center [888, 591] width 1301 height 75
click at [1427, 94] on button "Guardar insumo" at bounding box center [1472, 81] width 135 height 36
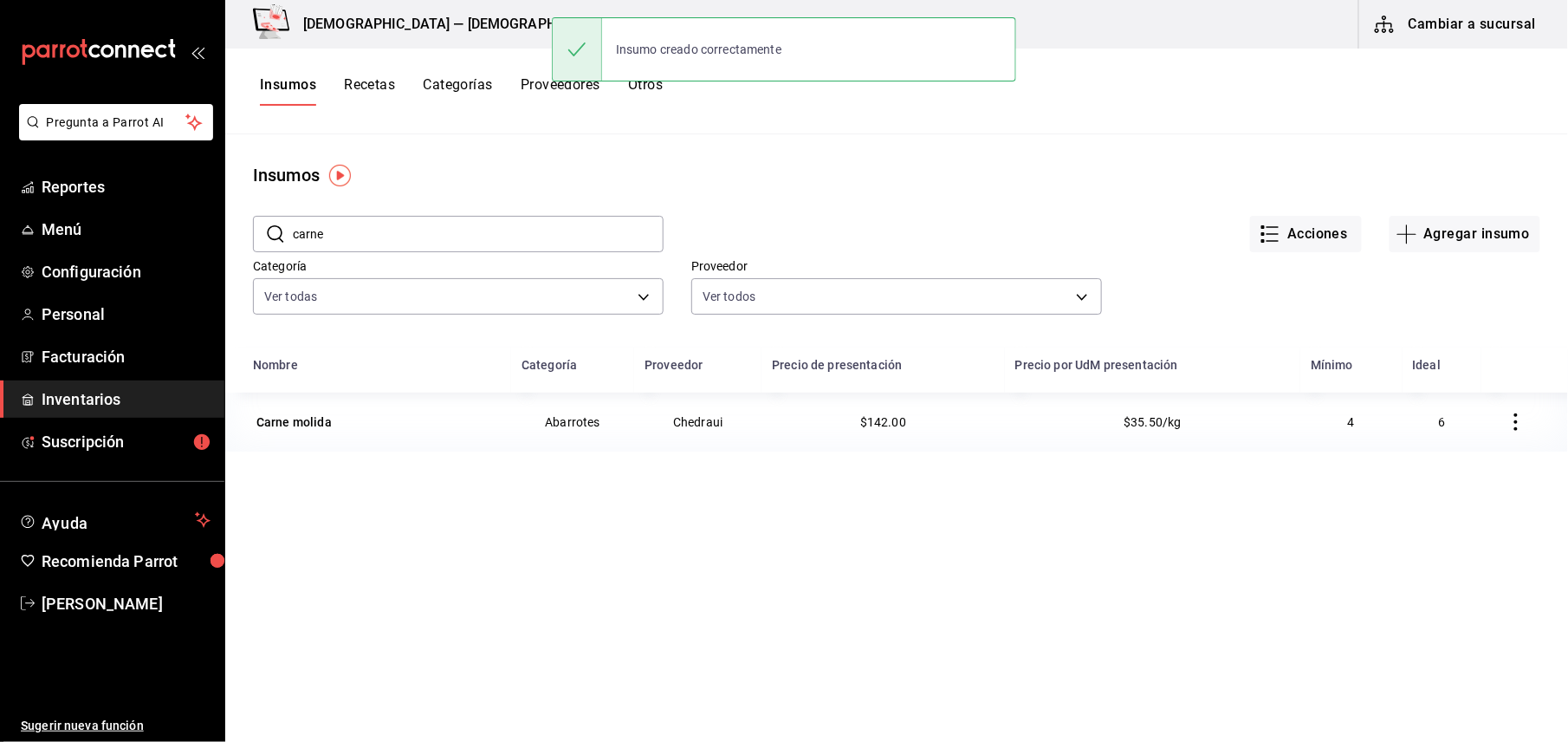
click at [362, 81] on button "Recetas" at bounding box center [369, 91] width 51 height 30
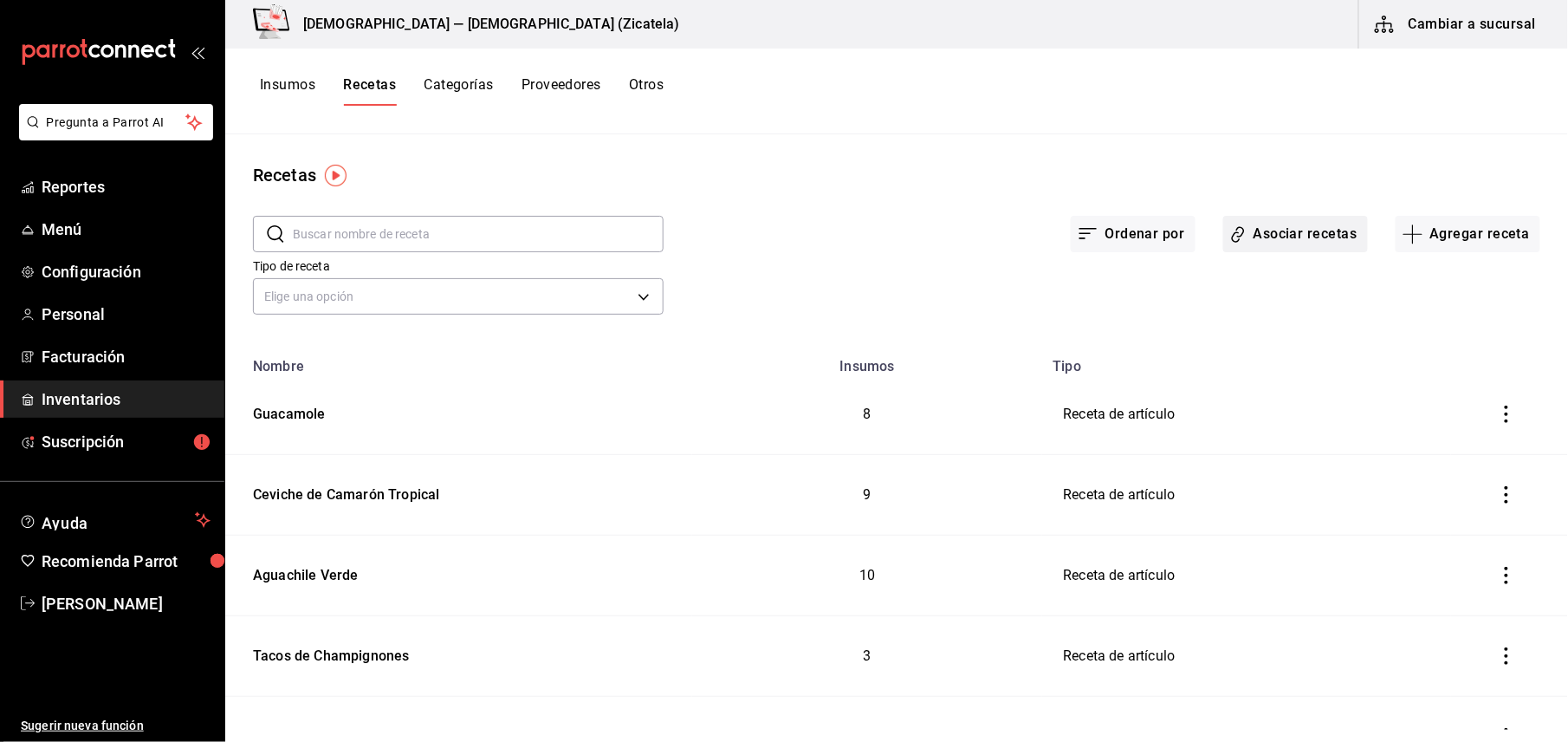
click at [1307, 232] on button "Asociar recetas" at bounding box center [1295, 234] width 145 height 36
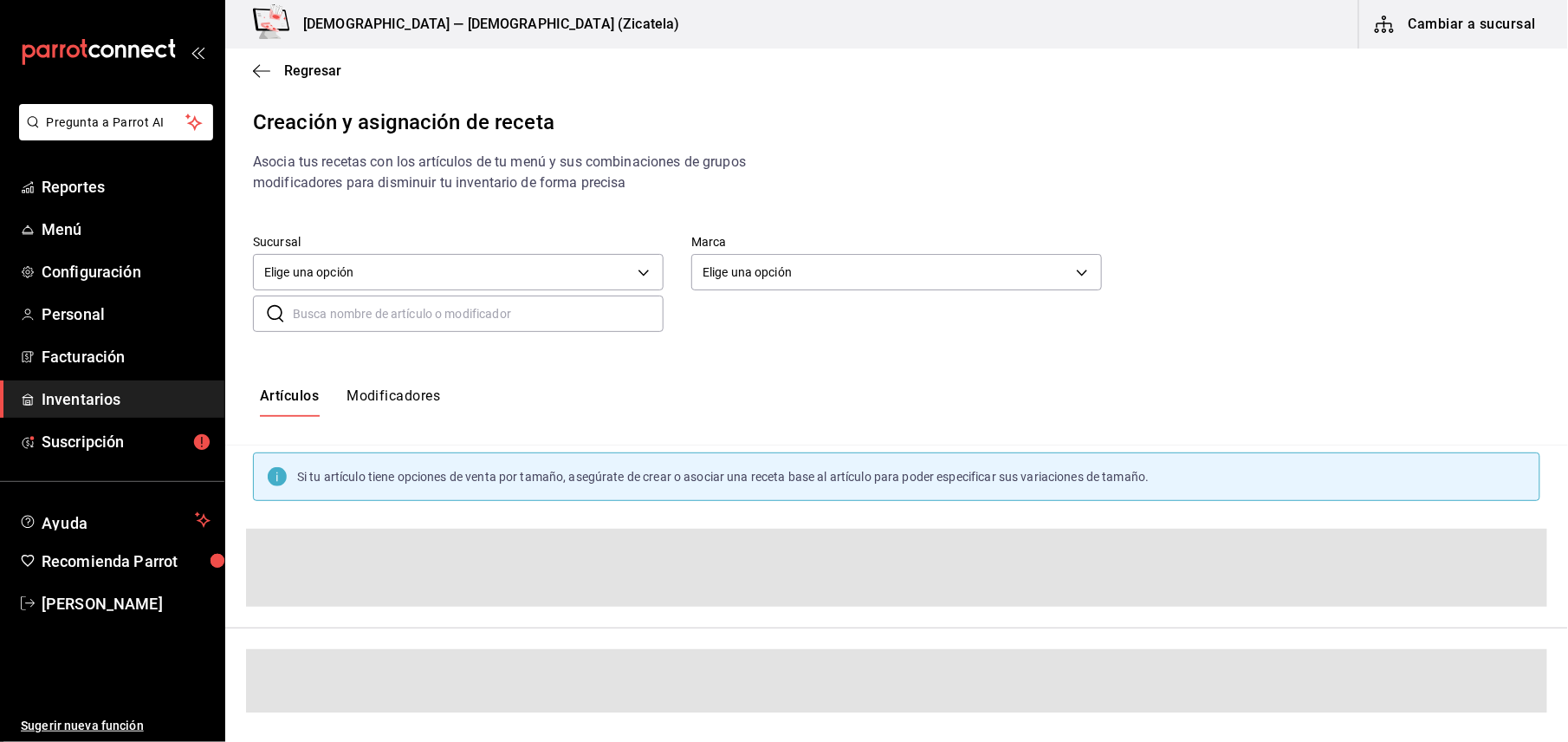
click at [251, 64] on div "Regresar" at bounding box center [896, 71] width 1343 height 44
click at [282, 69] on span "Regresar" at bounding box center [297, 70] width 88 height 16
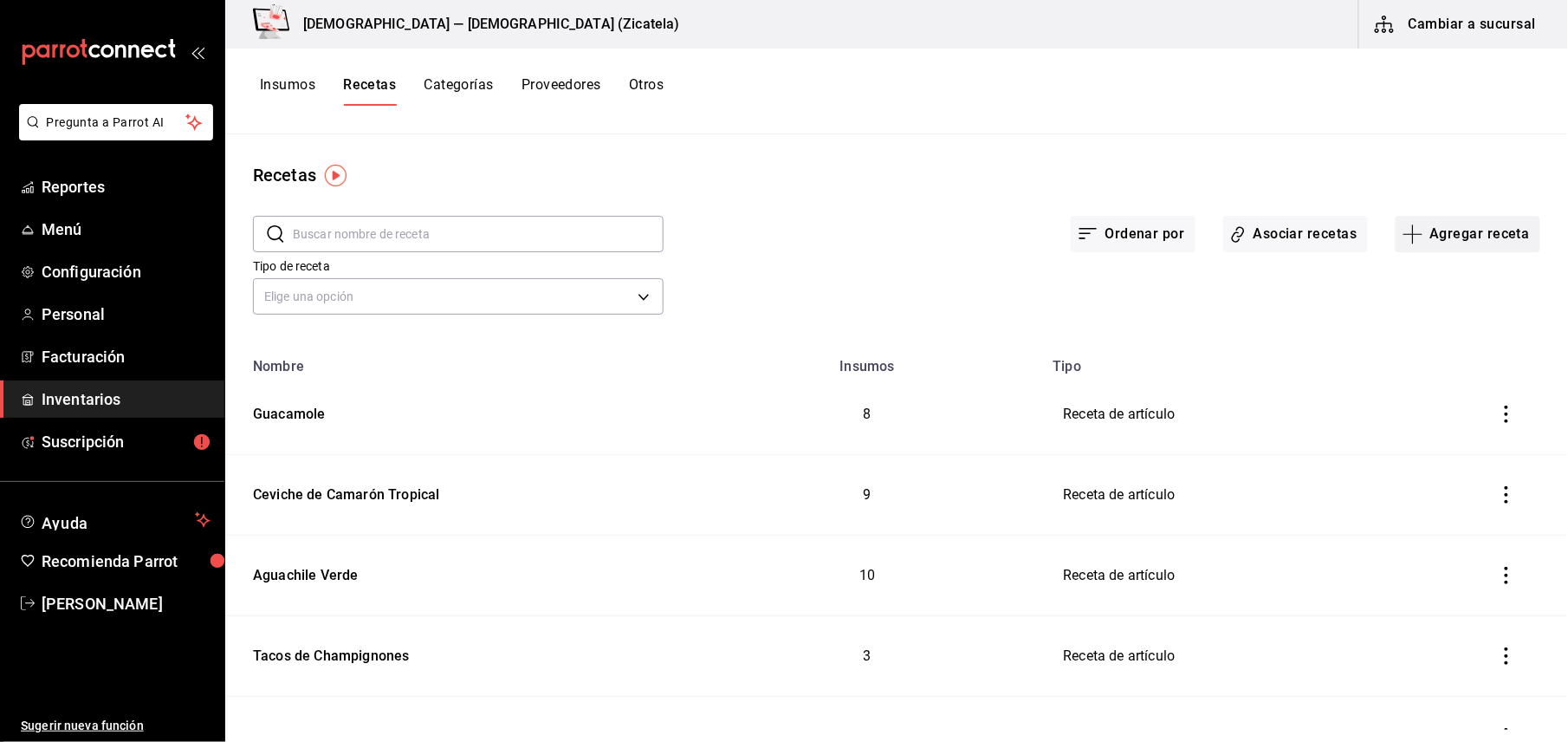
click at [1402, 238] on icon "button" at bounding box center [1413, 234] width 21 height 21
click at [1405, 268] on li "Receta" at bounding box center [1451, 282] width 173 height 46
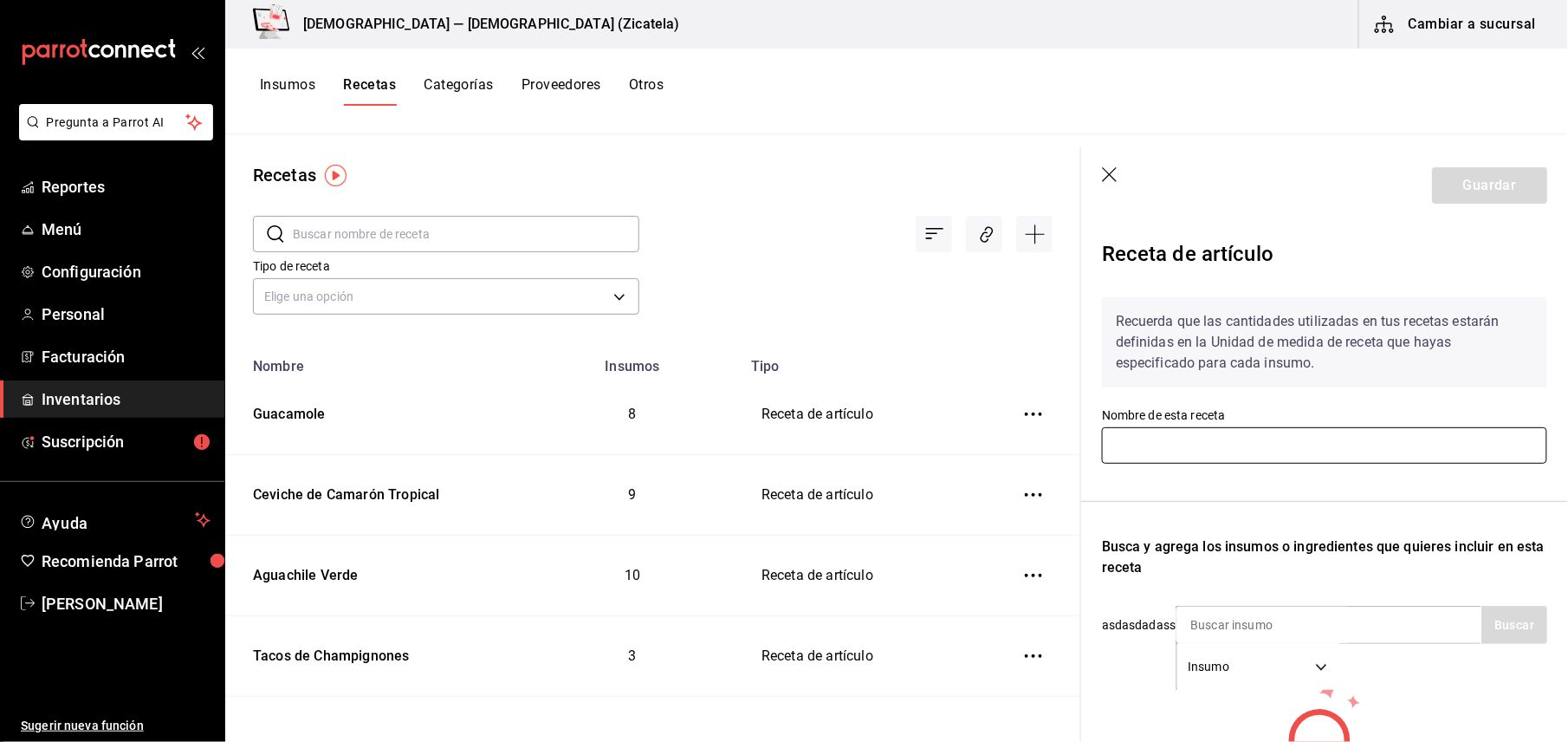
click at [1230, 451] on input "text" at bounding box center [1325, 446] width 446 height 36
type input "Hamburguesa de Res"
click at [1214, 635] on input at bounding box center [1262, 625] width 173 height 36
type input "carne"
drag, startPoint x: 1268, startPoint y: 680, endPoint x: 1560, endPoint y: 707, distance: 293.2
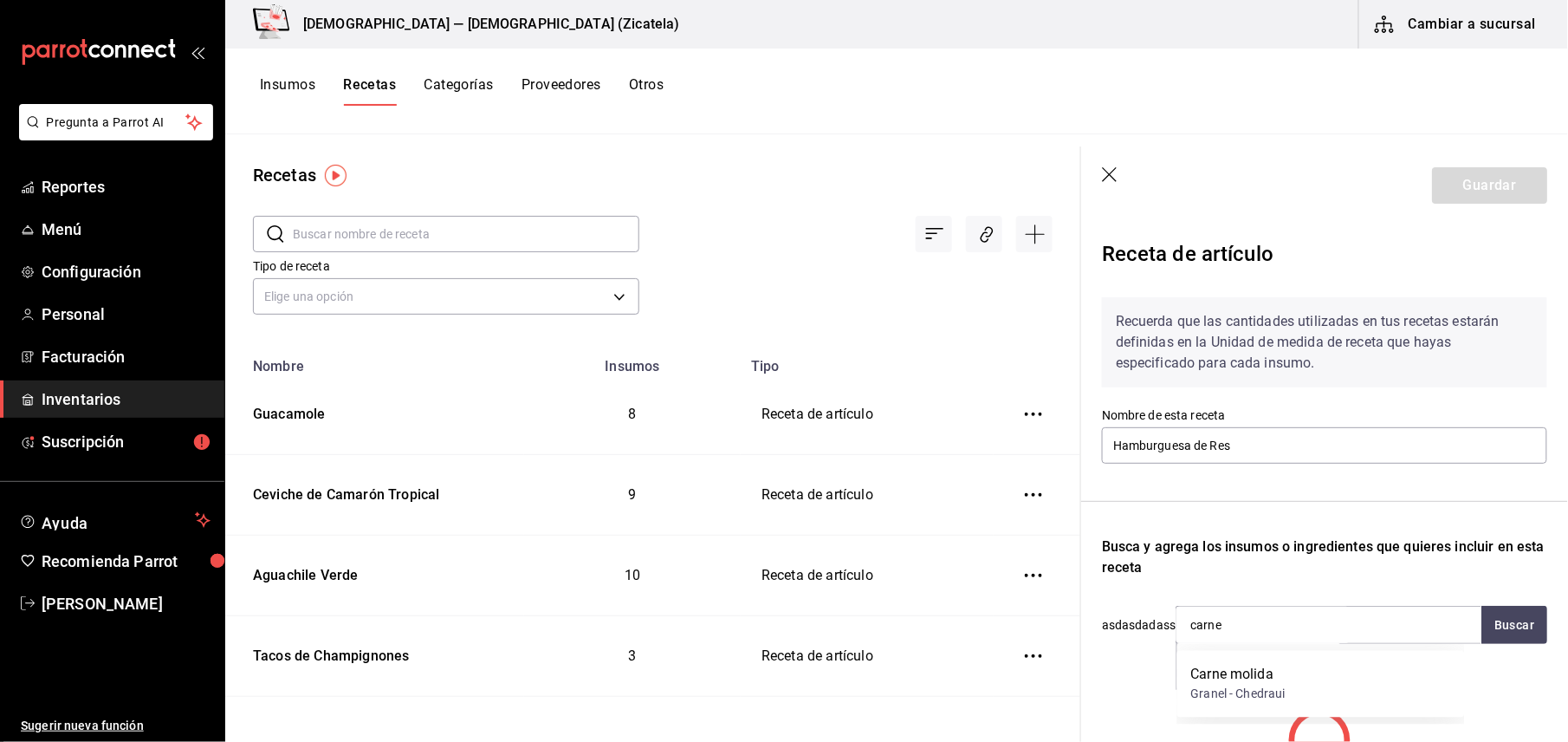
click at [1560, 707] on body "Pregunta a Parrot AI Reportes Menú Configuración Personal Facturación Inventari…" at bounding box center [784, 364] width 1568 height 730
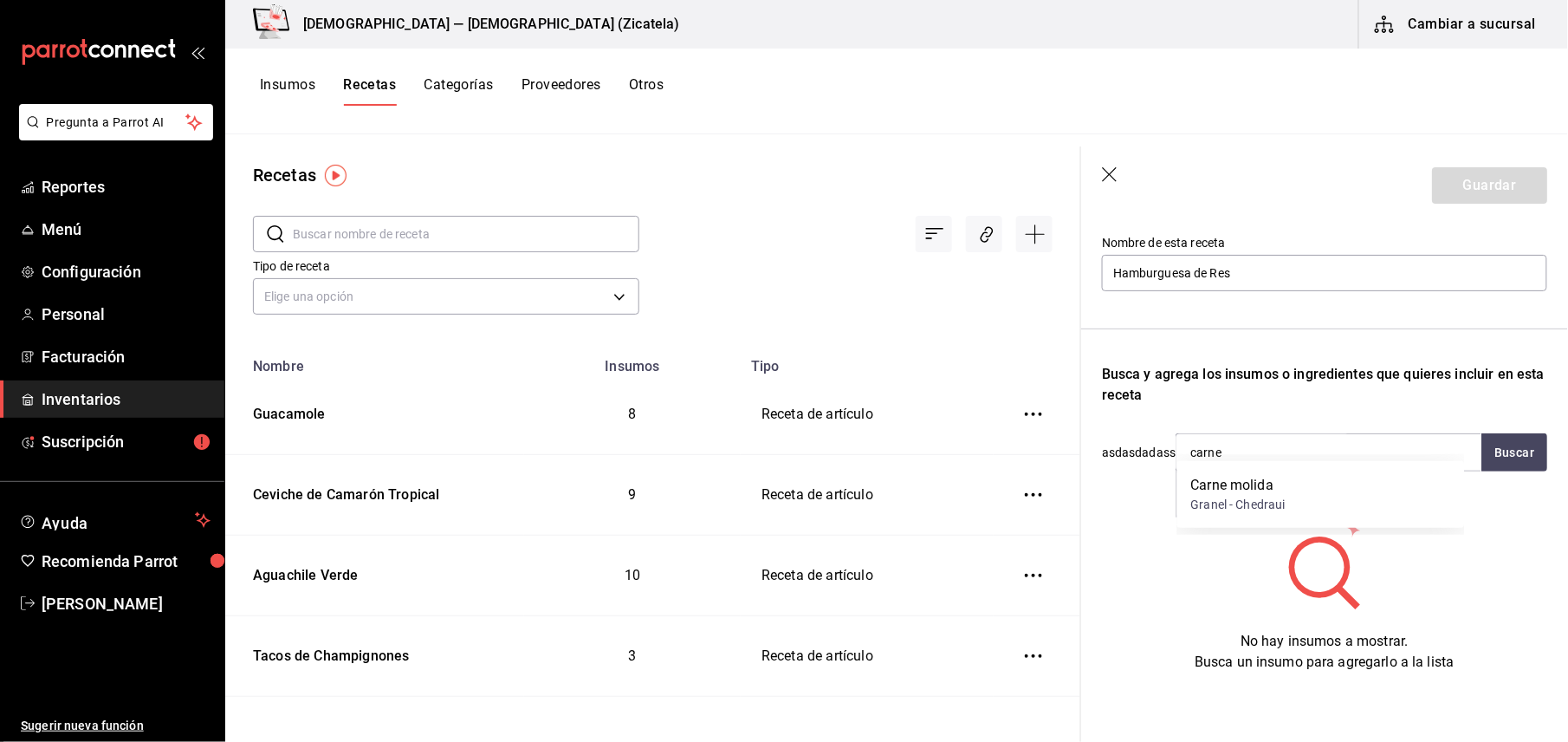
scroll to position [189, 0]
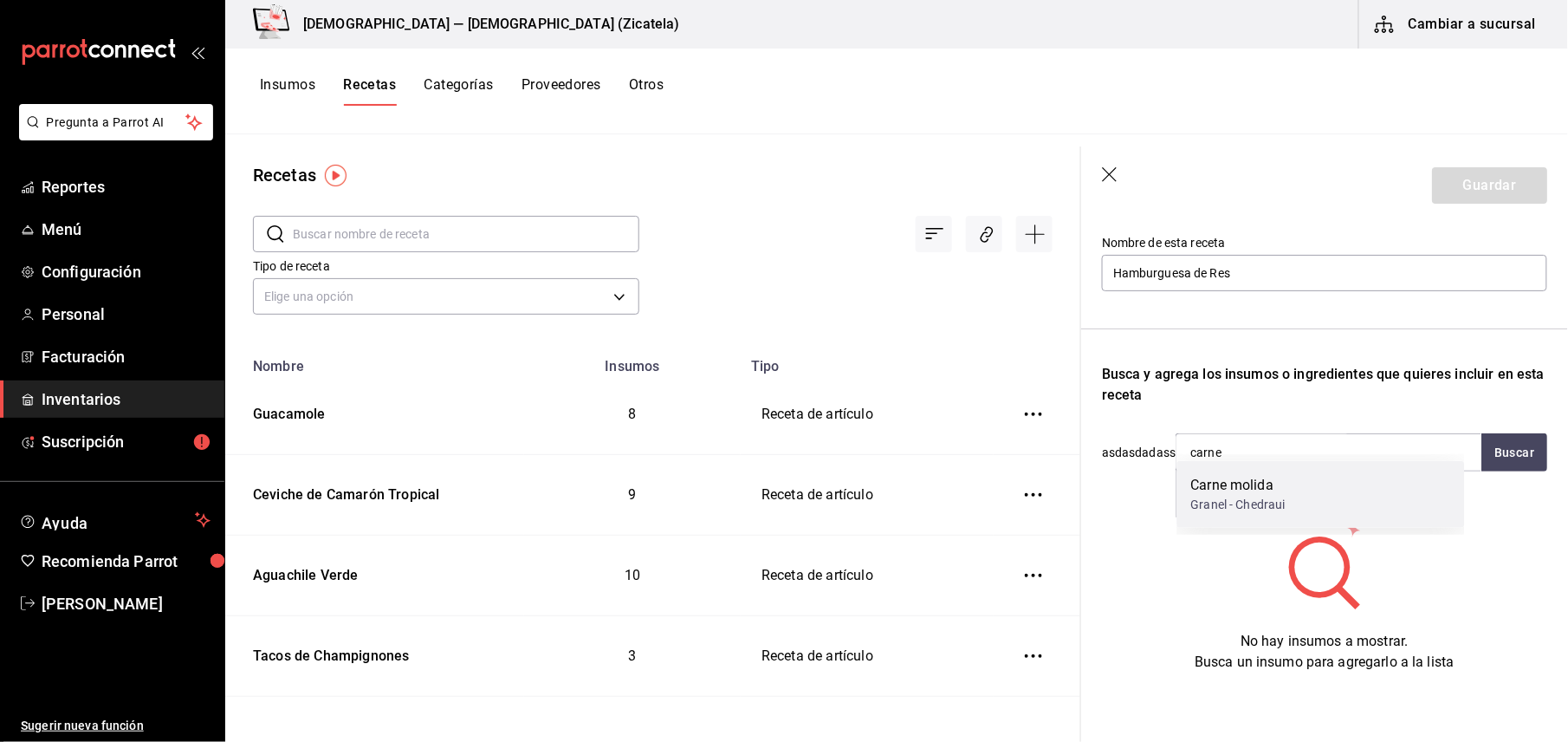
click at [1245, 514] on div "Carne molida Granel - Chedraui" at bounding box center [1321, 495] width 288 height 67
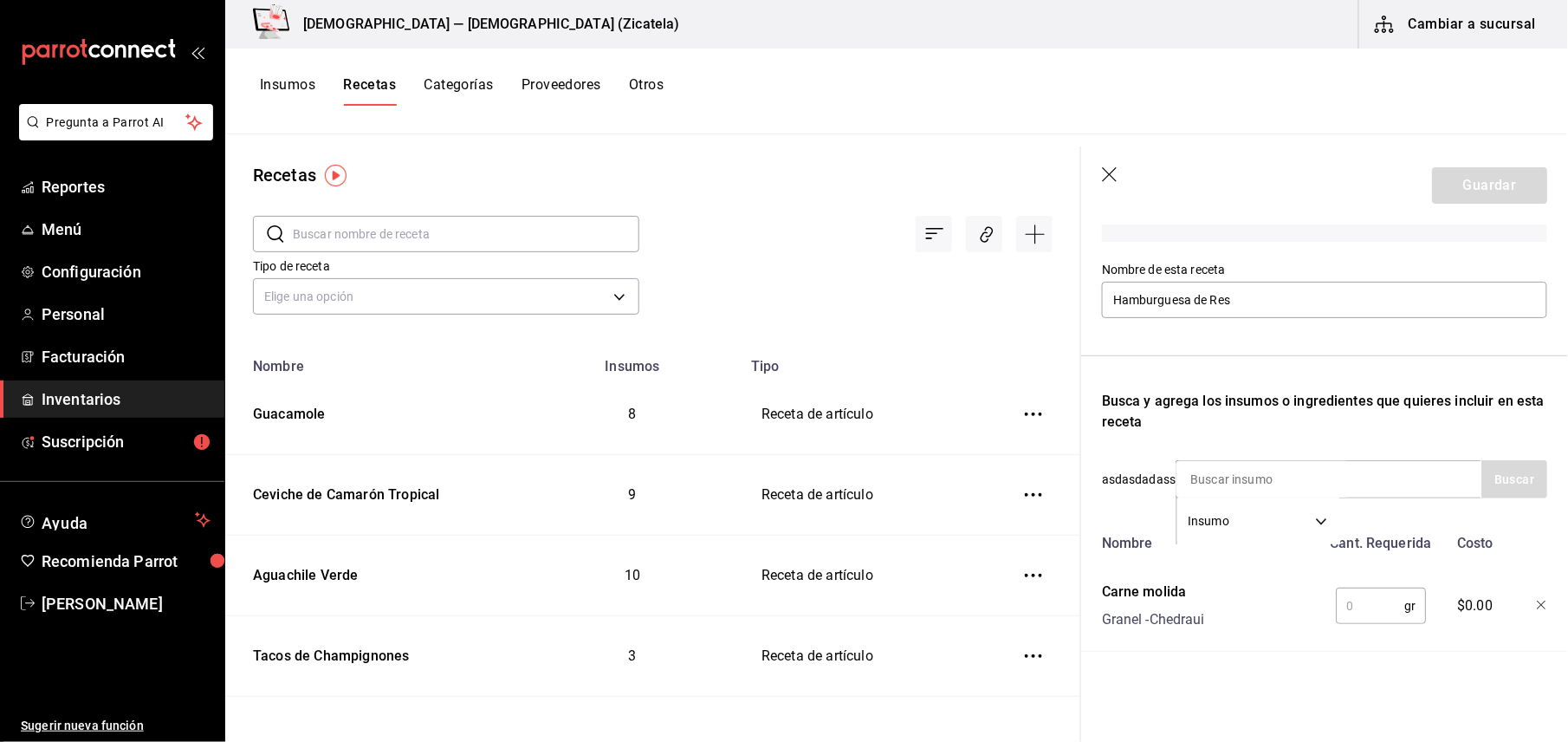
scroll to position [163, 0]
click at [1345, 592] on input "text" at bounding box center [1370, 606] width 68 height 35
type input "150"
click at [1324, 461] on input at bounding box center [1262, 479] width 173 height 36
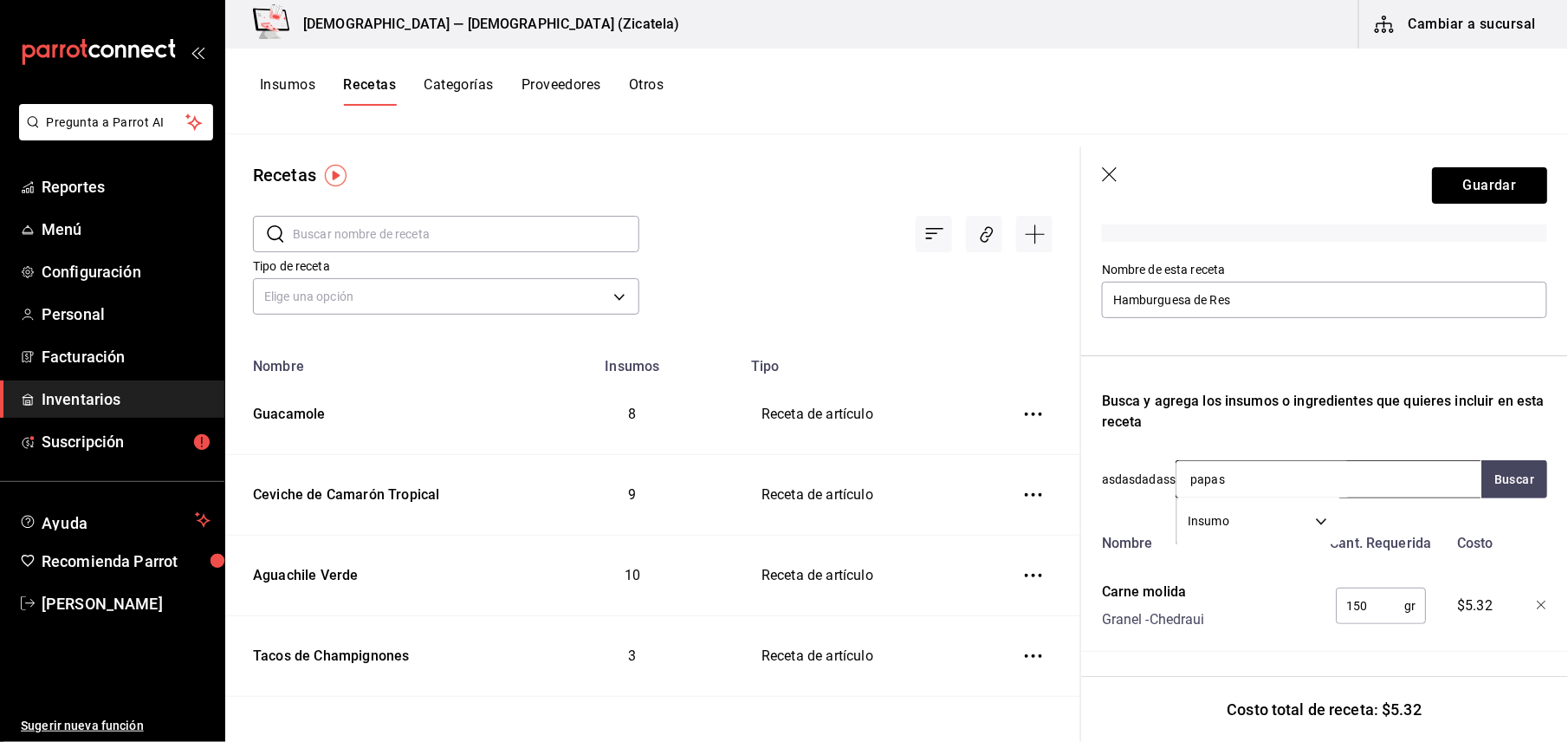
type input "papa"
click at [1279, 520] on div "Papa Diamante 3/8 paq. 2kg" at bounding box center [1280, 512] width 179 height 21
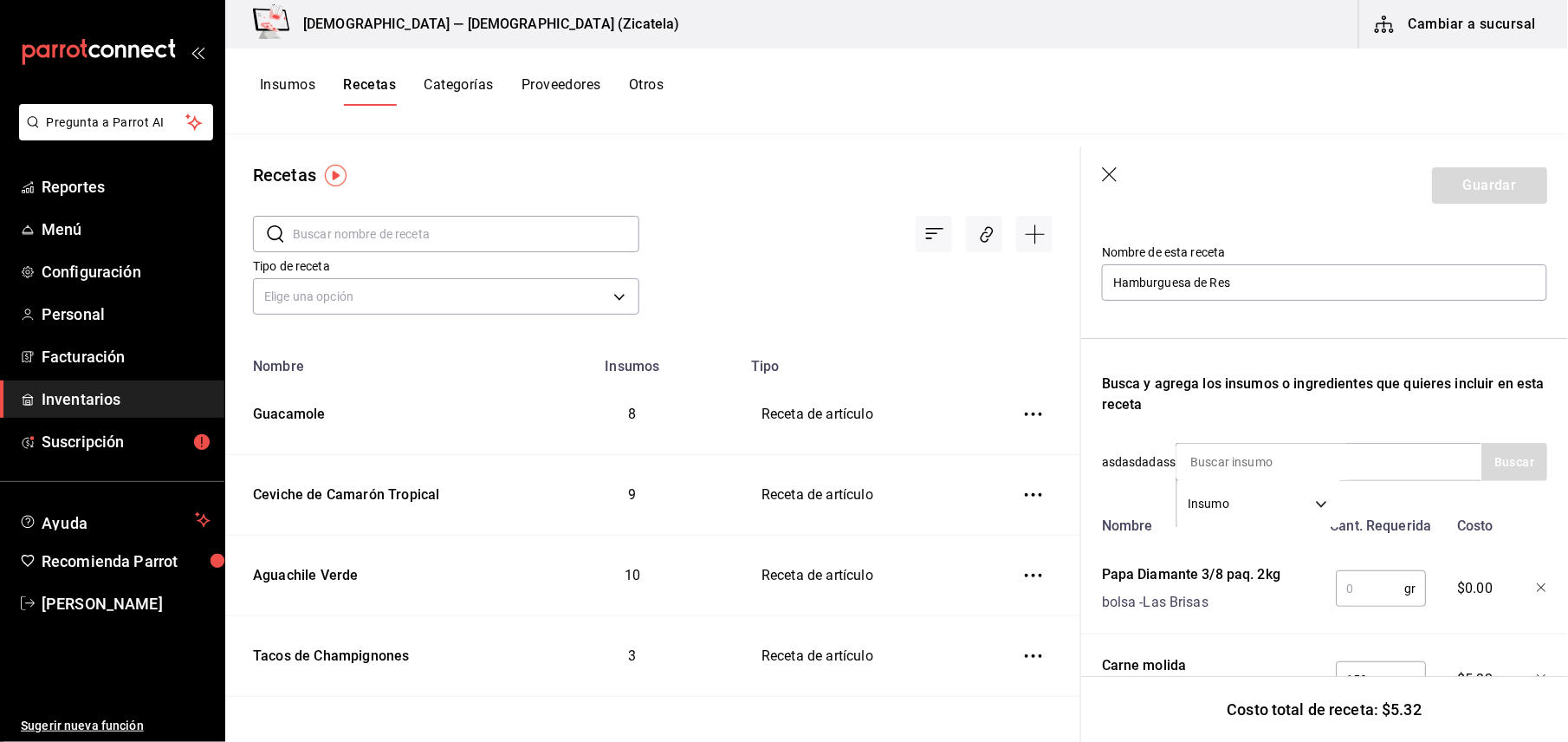
click at [1345, 587] on input "text" at bounding box center [1370, 589] width 68 height 35
type input "150"
click at [1293, 466] on input at bounding box center [1262, 462] width 173 height 36
type input "tomate"
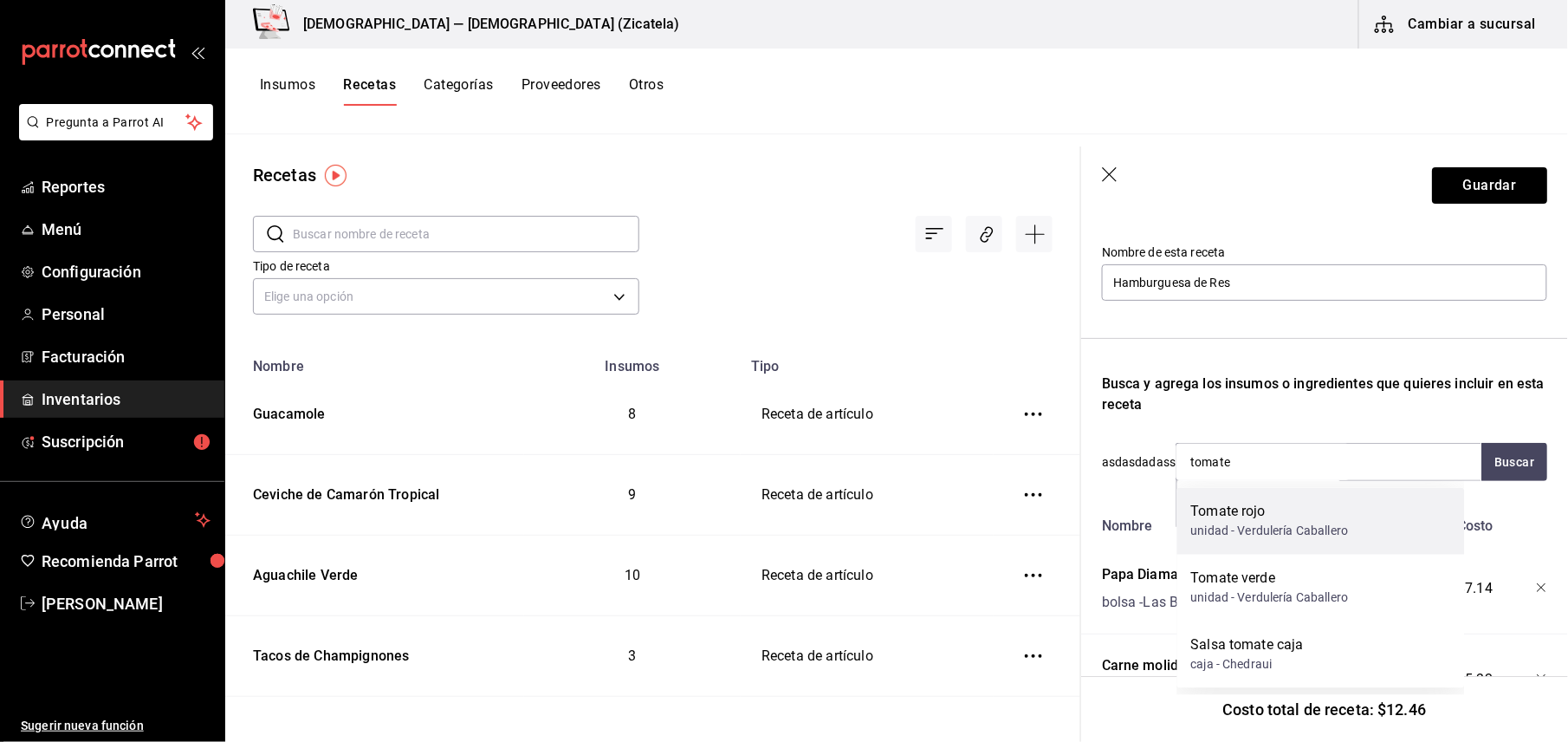
click at [1273, 524] on div "unidad - Verdulería Caballero" at bounding box center [1270, 531] width 157 height 18
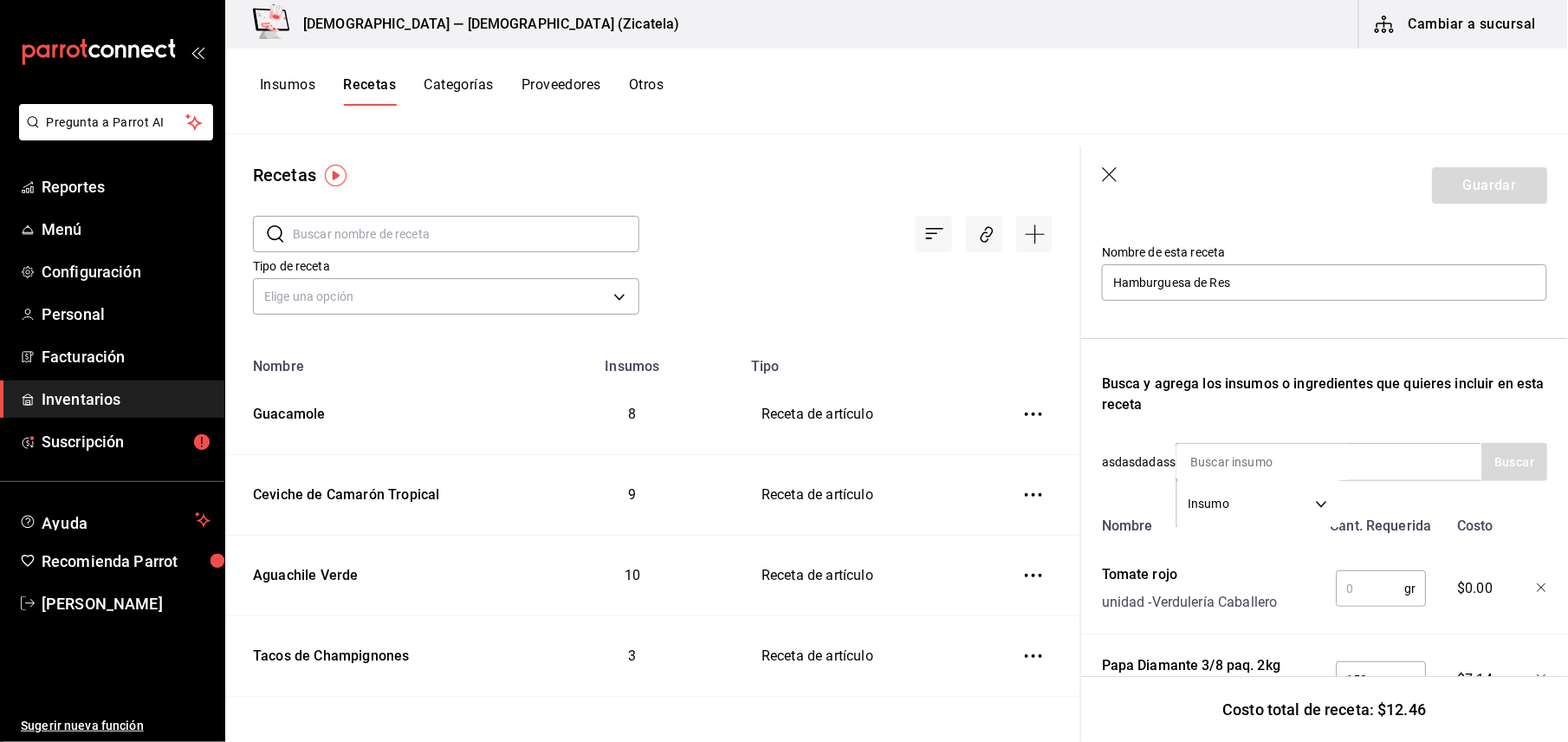
click at [1337, 580] on input "text" at bounding box center [1370, 589] width 68 height 35
type input "18"
click at [1300, 462] on input at bounding box center [1262, 462] width 173 height 36
type input "tocino"
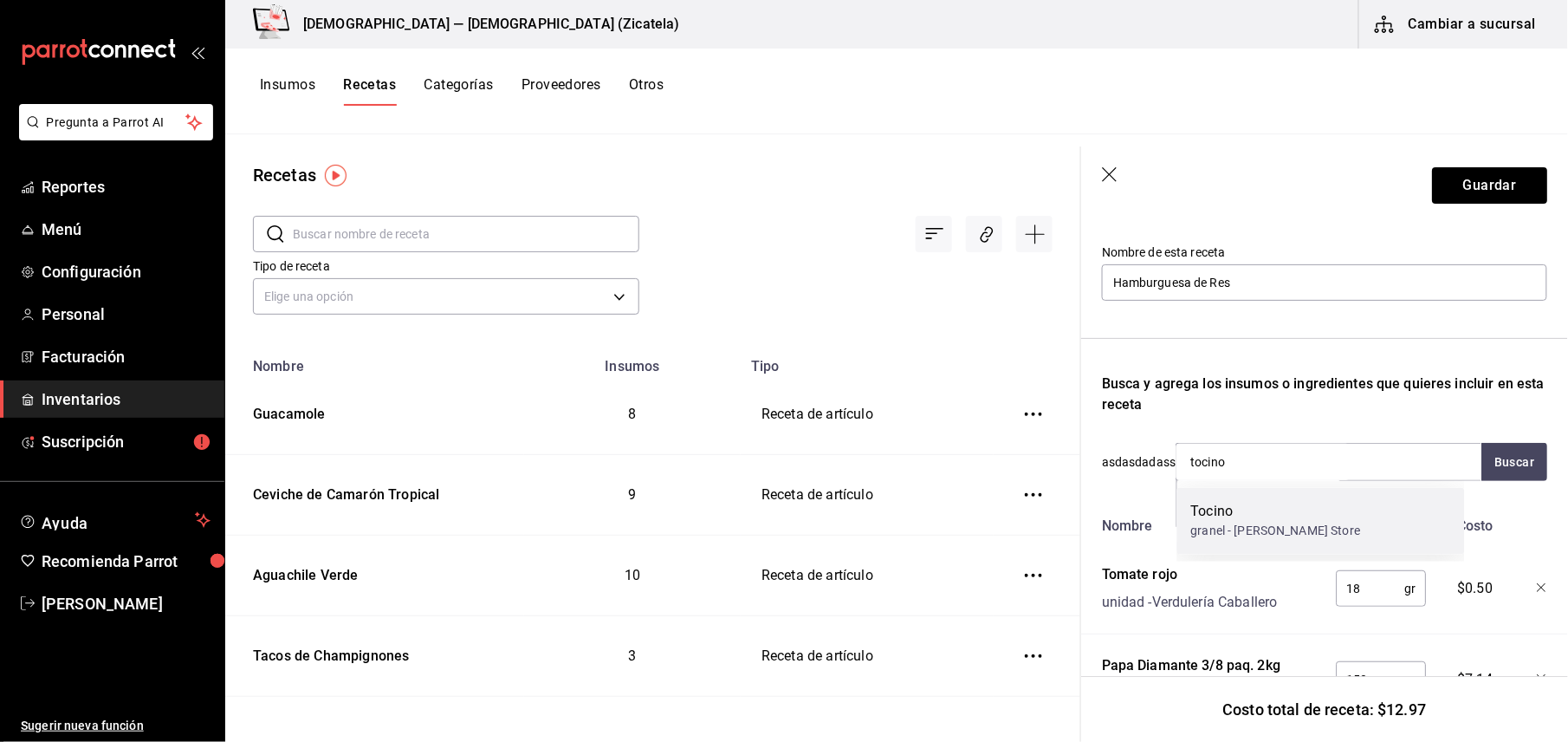
click at [1277, 497] on div "Tocino granel - Alix Store" at bounding box center [1321, 522] width 288 height 67
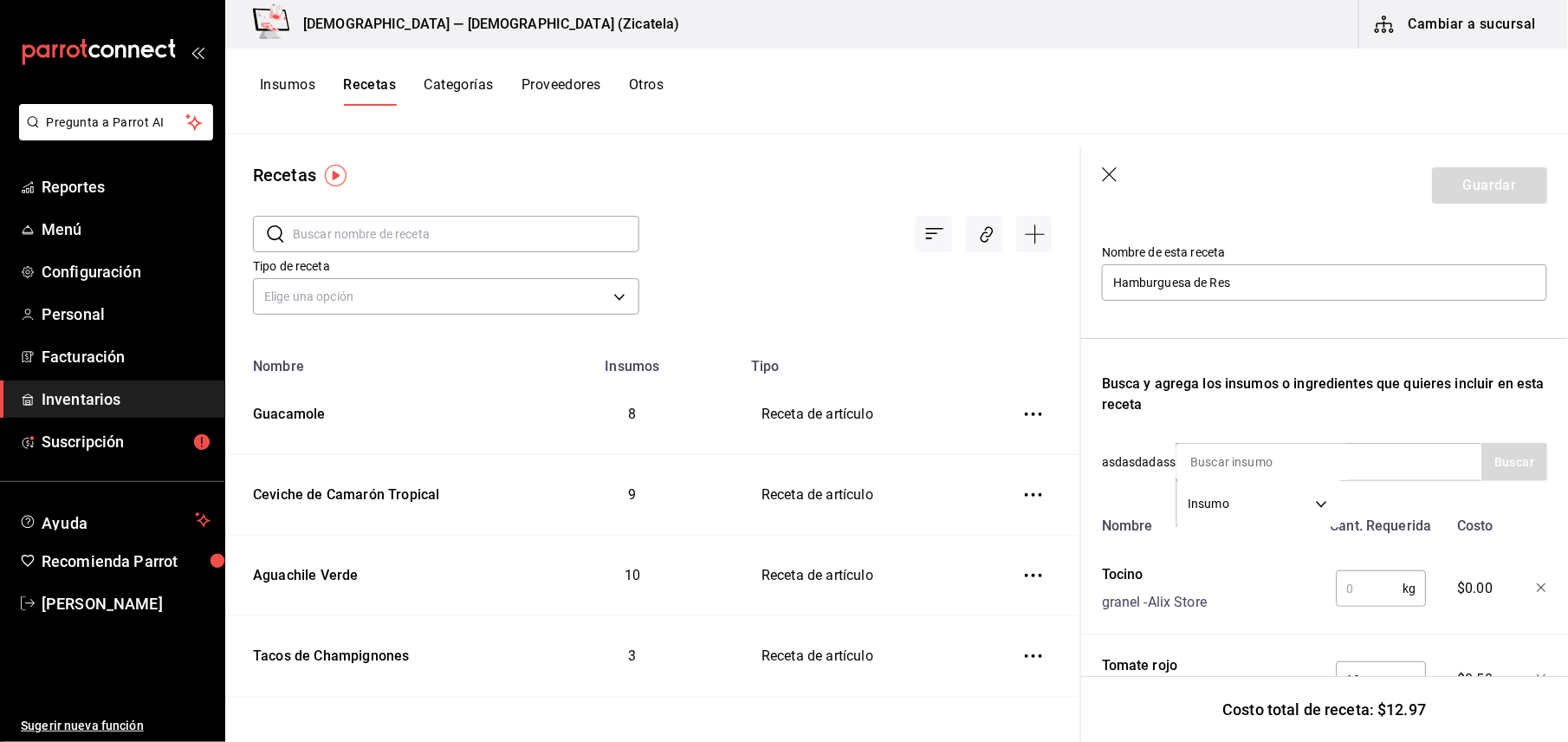
click at [1349, 597] on input "text" at bounding box center [1370, 589] width 67 height 35
click at [1536, 586] on icon "button" at bounding box center [1541, 588] width 11 height 11
click at [1251, 454] on input at bounding box center [1262, 462] width 173 height 36
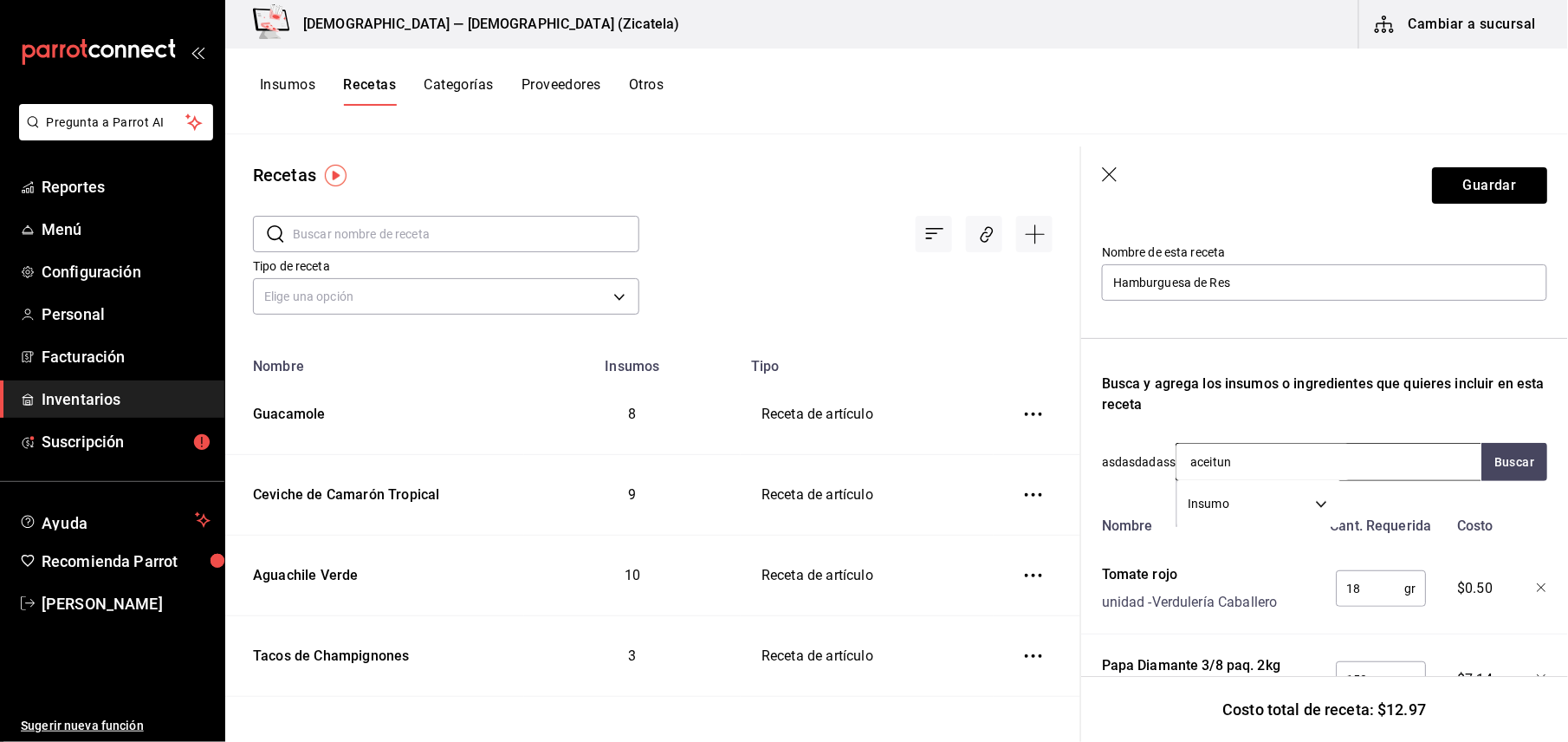
type input "aceituna"
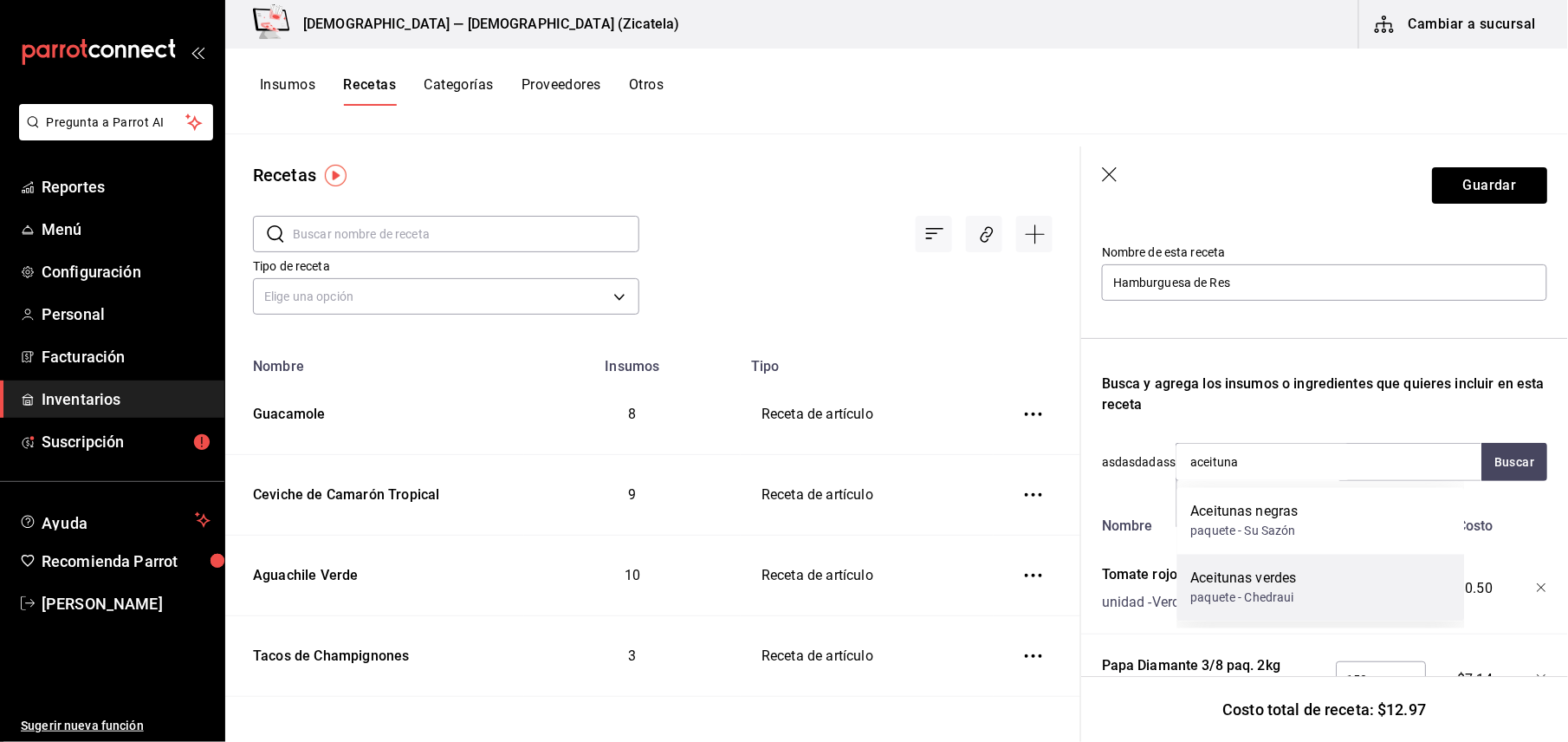
click at [1224, 587] on div "Aceitunas verdes" at bounding box center [1244, 579] width 105 height 21
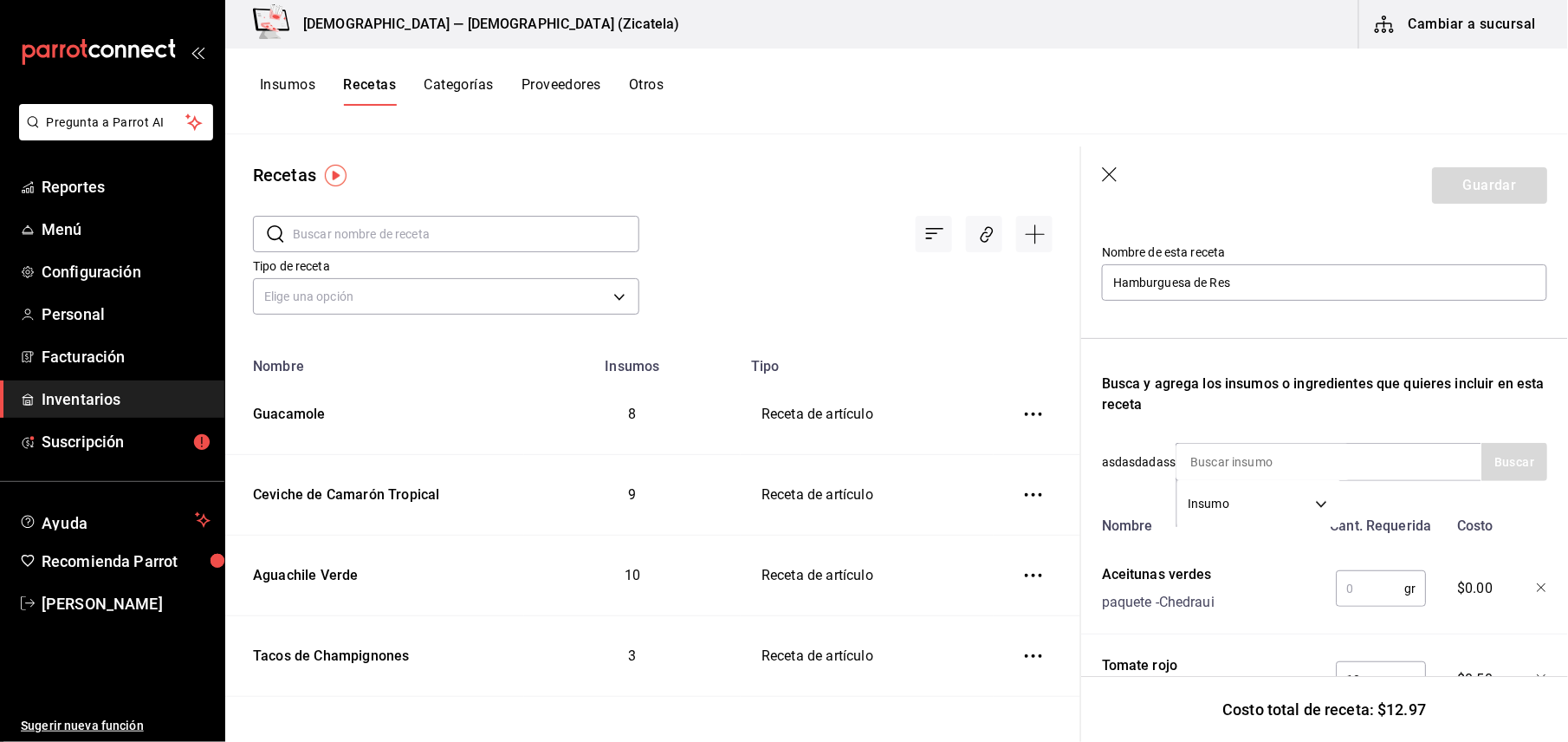
click at [1349, 587] on input "text" at bounding box center [1370, 589] width 68 height 35
type input "4"
click at [1309, 470] on input at bounding box center [1262, 462] width 173 height 36
type input "pepino"
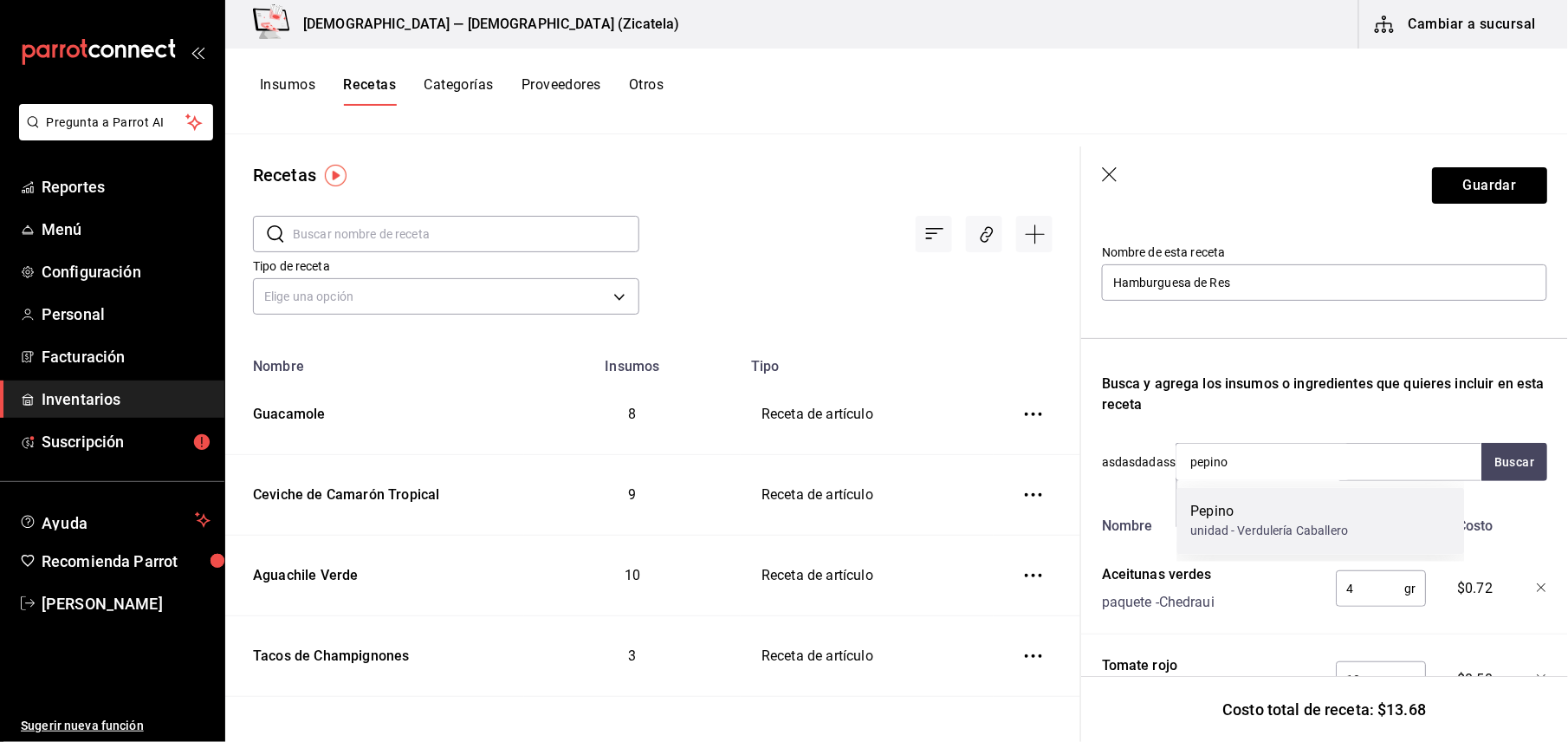
click at [1238, 520] on div "Pepino" at bounding box center [1270, 512] width 157 height 21
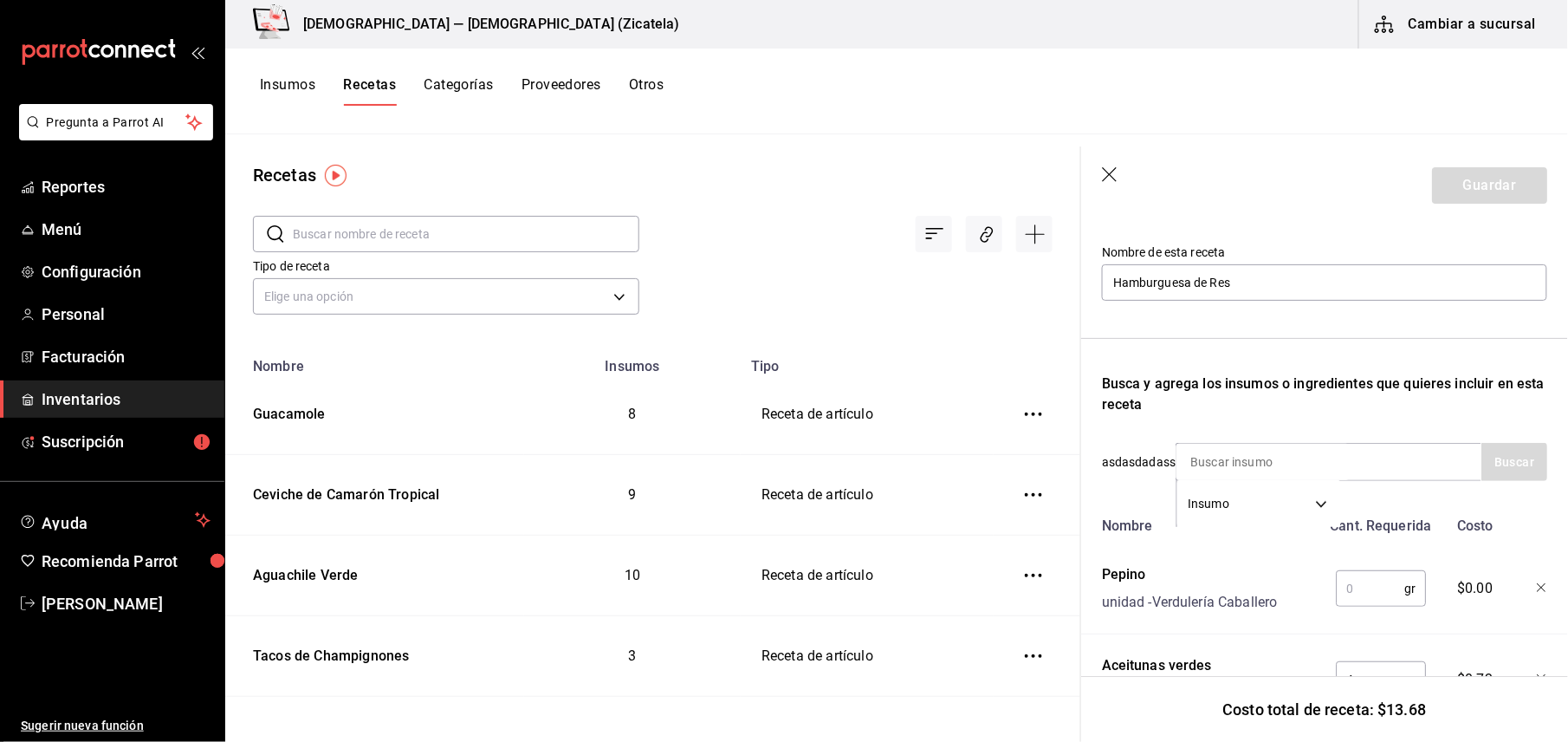
click at [1337, 582] on input "text" at bounding box center [1370, 589] width 68 height 35
type input "8"
click at [1280, 469] on input at bounding box center [1262, 462] width 173 height 36
type input "lechuga"
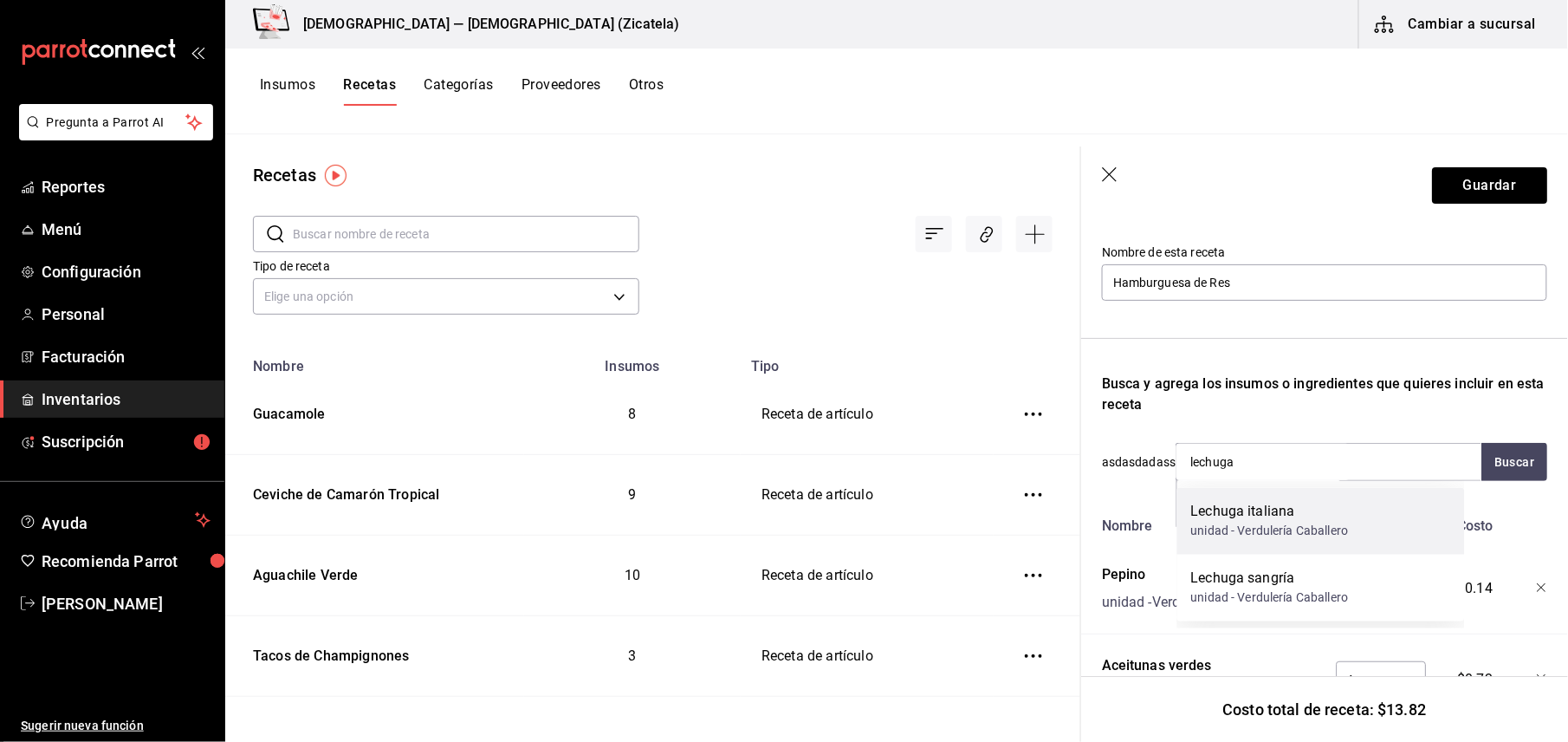
click at [1280, 501] on div "Lechuga italiana" at bounding box center [1270, 512] width 157 height 21
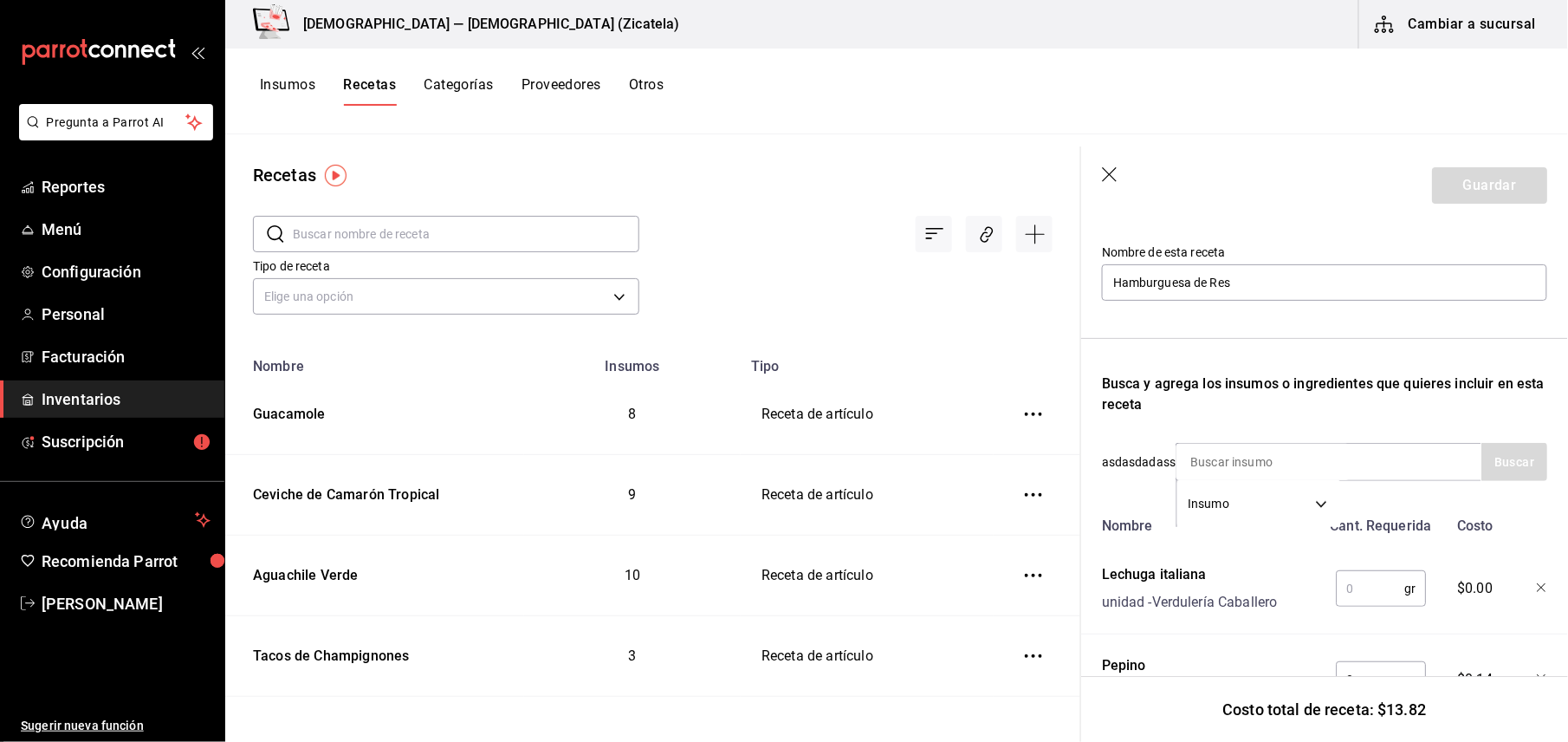
click at [1346, 588] on input "text" at bounding box center [1370, 589] width 68 height 35
type input "10"
click at [1436, 469] on div "Insumo SUPPLY" at bounding box center [1327, 462] width 306 height 38
click at [1338, 469] on input at bounding box center [1262, 462] width 173 height 36
type input "cebolla"
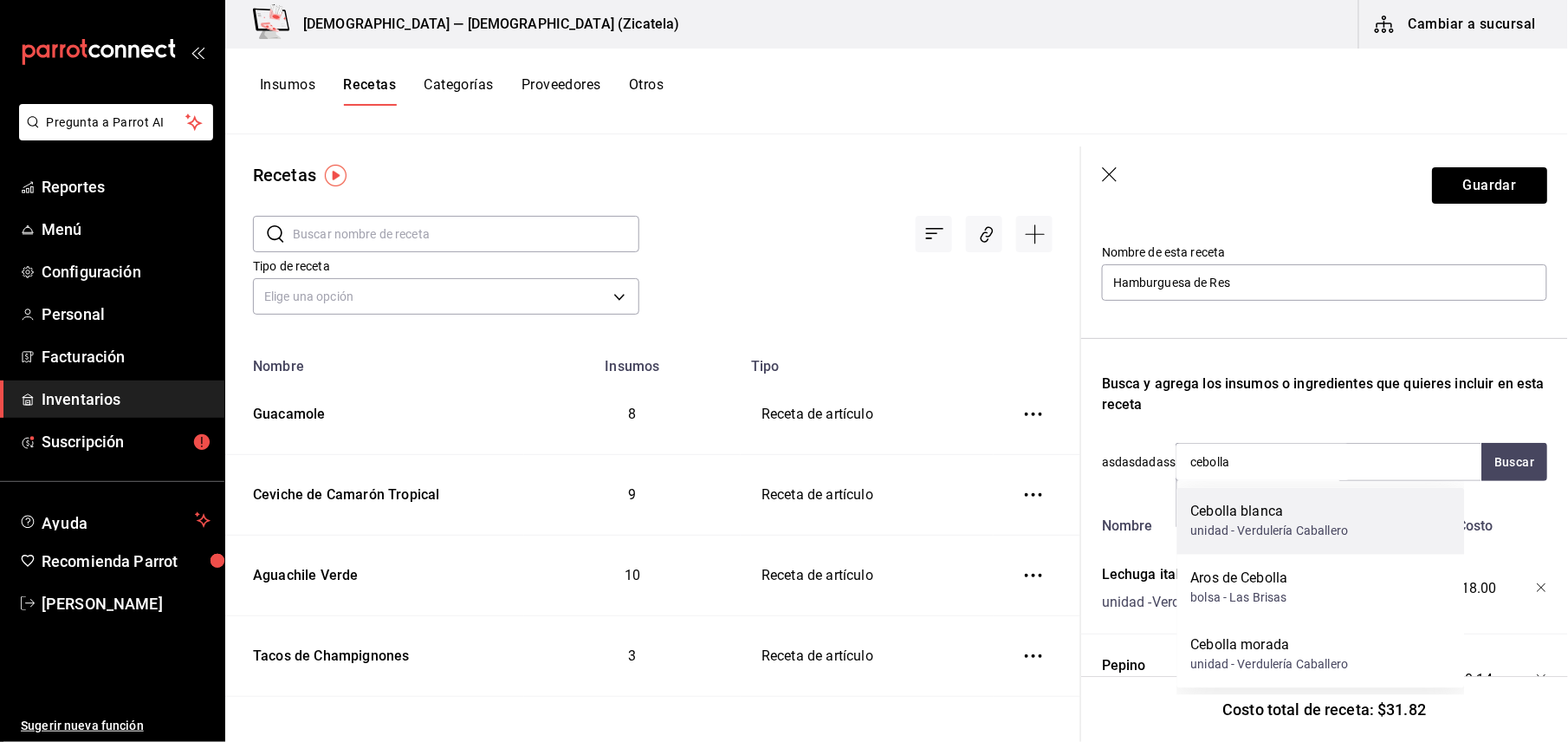
click at [1306, 520] on div "Cebolla blanca" at bounding box center [1270, 512] width 157 height 21
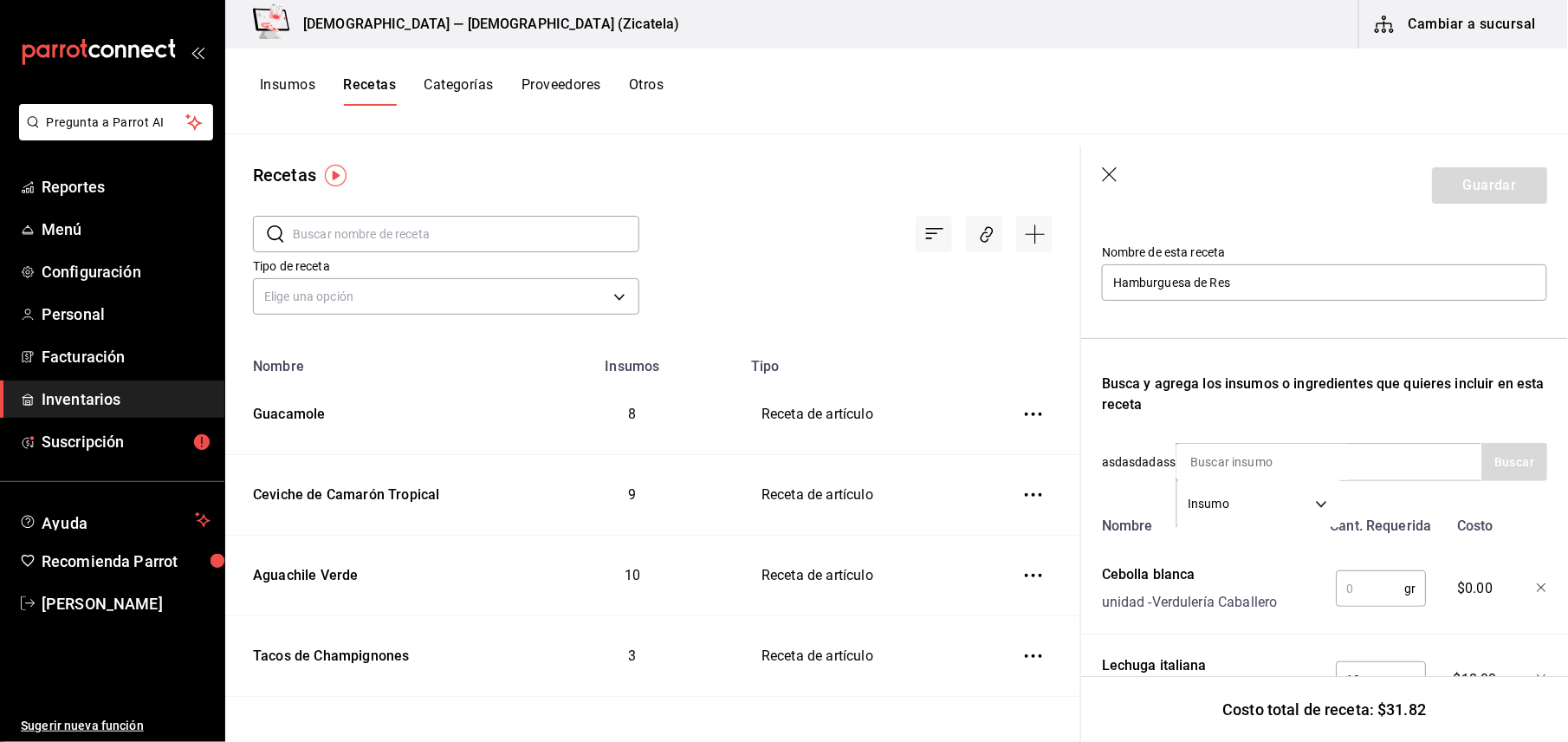
click at [1369, 575] on input "text" at bounding box center [1370, 589] width 68 height 35
type input "4"
click at [1345, 458] on input at bounding box center [1262, 462] width 173 height 36
type input "queso"
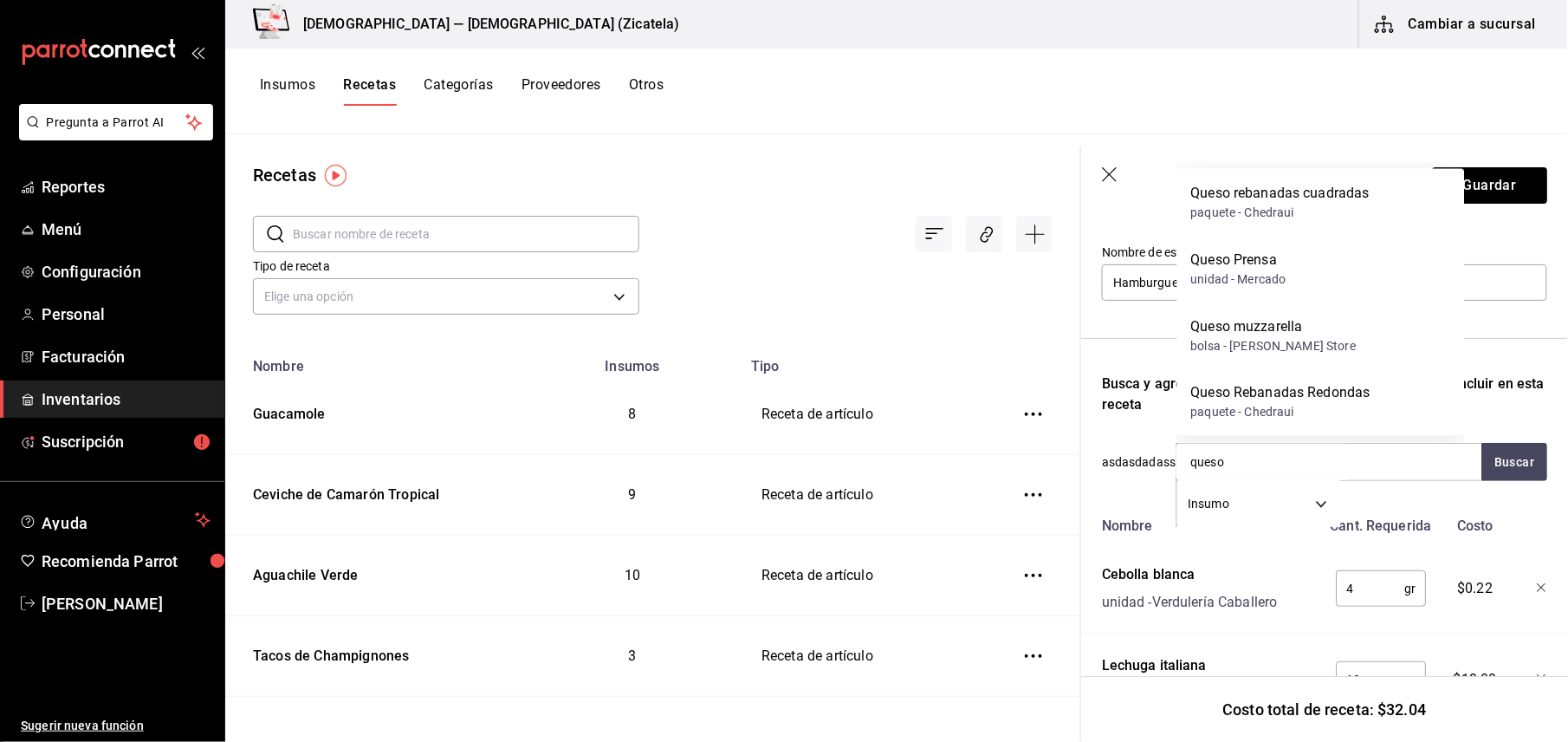
drag, startPoint x: 1298, startPoint y: 427, endPoint x: 1298, endPoint y: 406, distance: 21.0
click at [1298, 406] on div "Queso Rebanadas Redondas paquete - Chedraui" at bounding box center [1321, 403] width 288 height 67
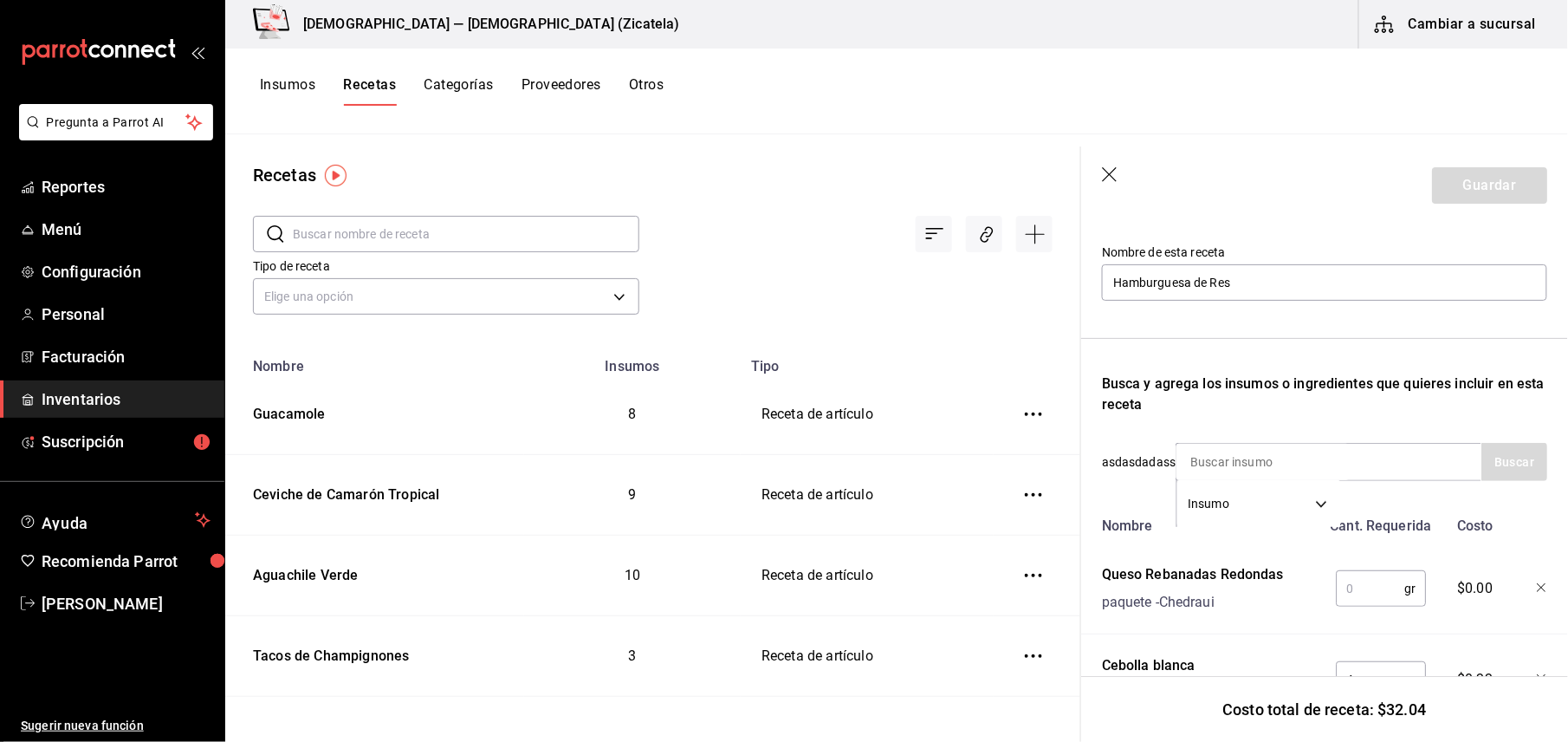
click at [1298, 406] on div "Busca y agrega los insumos o ingredientes que quieres incluir en esta receta" at bounding box center [1325, 393] width 446 height 41
click at [1342, 587] on input "text" at bounding box center [1370, 589] width 68 height 35
type input "25"
click at [1306, 475] on input at bounding box center [1262, 462] width 173 height 36
type input "queso"
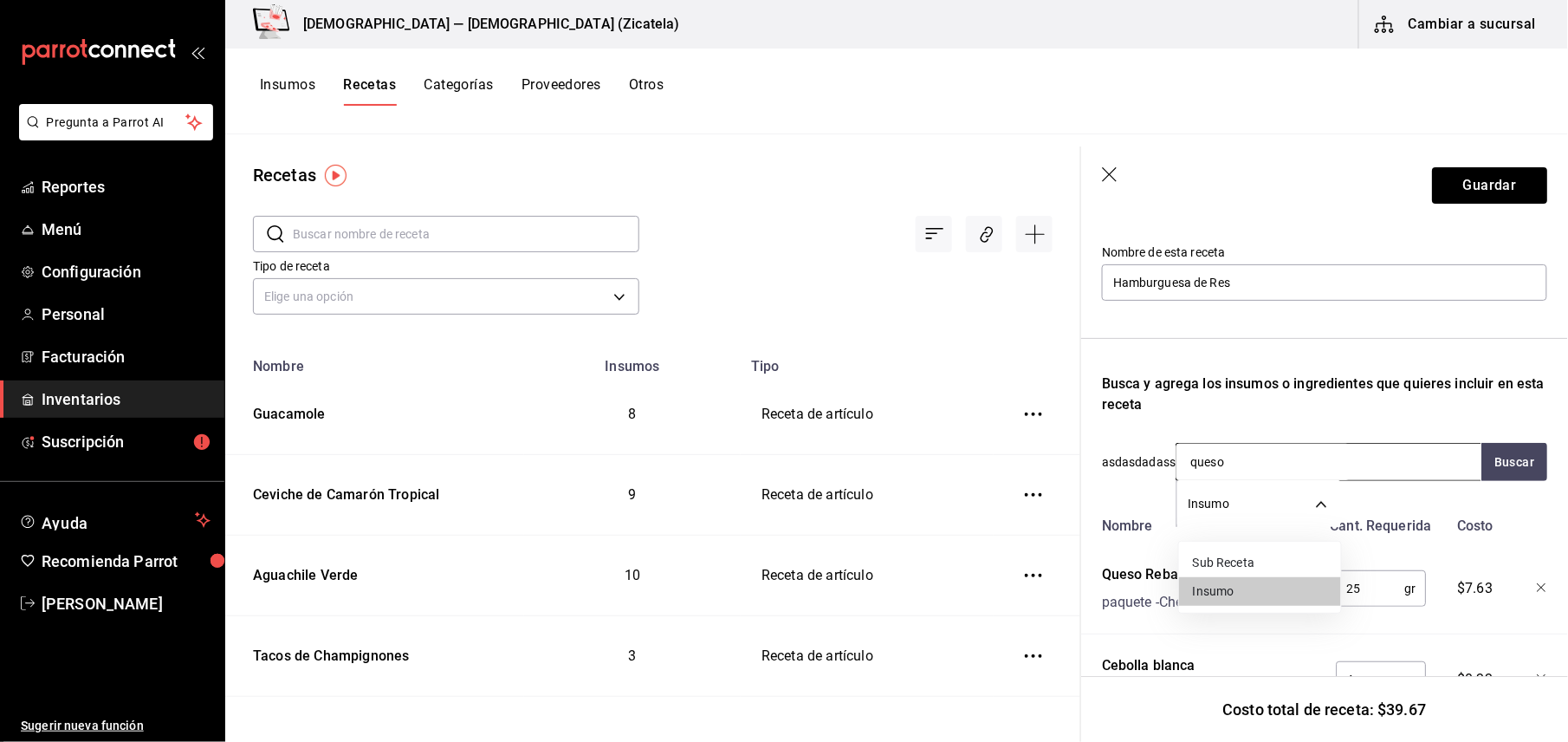
click at [1193, 503] on body "Pregunta a Parrot AI Reportes Menú Configuración Personal Facturación Inventari…" at bounding box center [784, 364] width 1568 height 730
drag, startPoint x: 1268, startPoint y: 459, endPoint x: 1489, endPoint y: 459, distance: 221.0
click at [1489, 459] on div at bounding box center [784, 371] width 1568 height 742
click at [1489, 459] on button "Buscar" at bounding box center [1513, 462] width 66 height 38
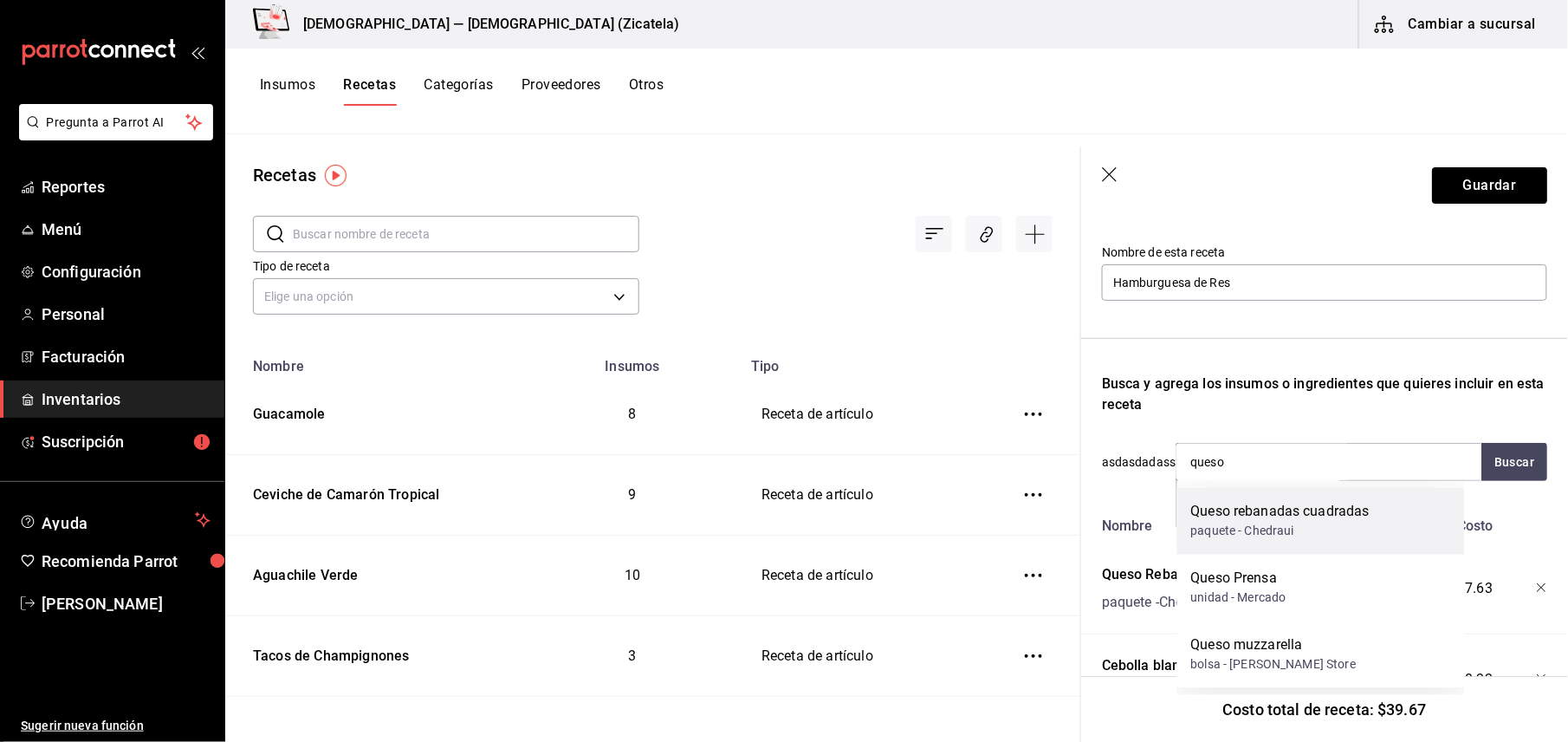
click at [1293, 510] on div "Queso rebanadas cuadradas" at bounding box center [1280, 512] width 178 height 21
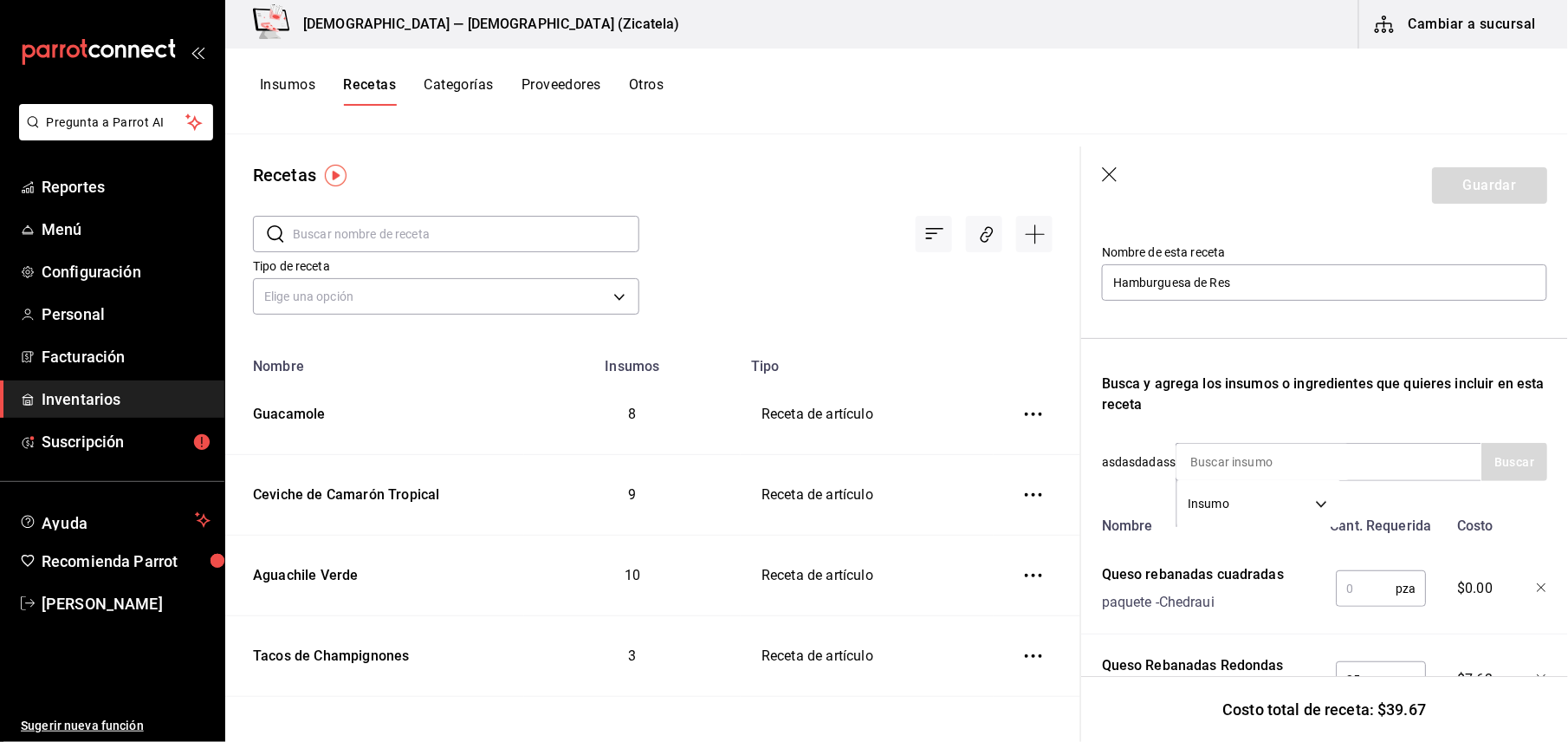
click at [1362, 594] on input "text" at bounding box center [1366, 589] width 59 height 35
click at [1514, 583] on div at bounding box center [1528, 585] width 37 height 56
click at [1536, 590] on icon "button" at bounding box center [1541, 588] width 11 height 11
click at [1474, 188] on button "Guardar" at bounding box center [1489, 185] width 115 height 36
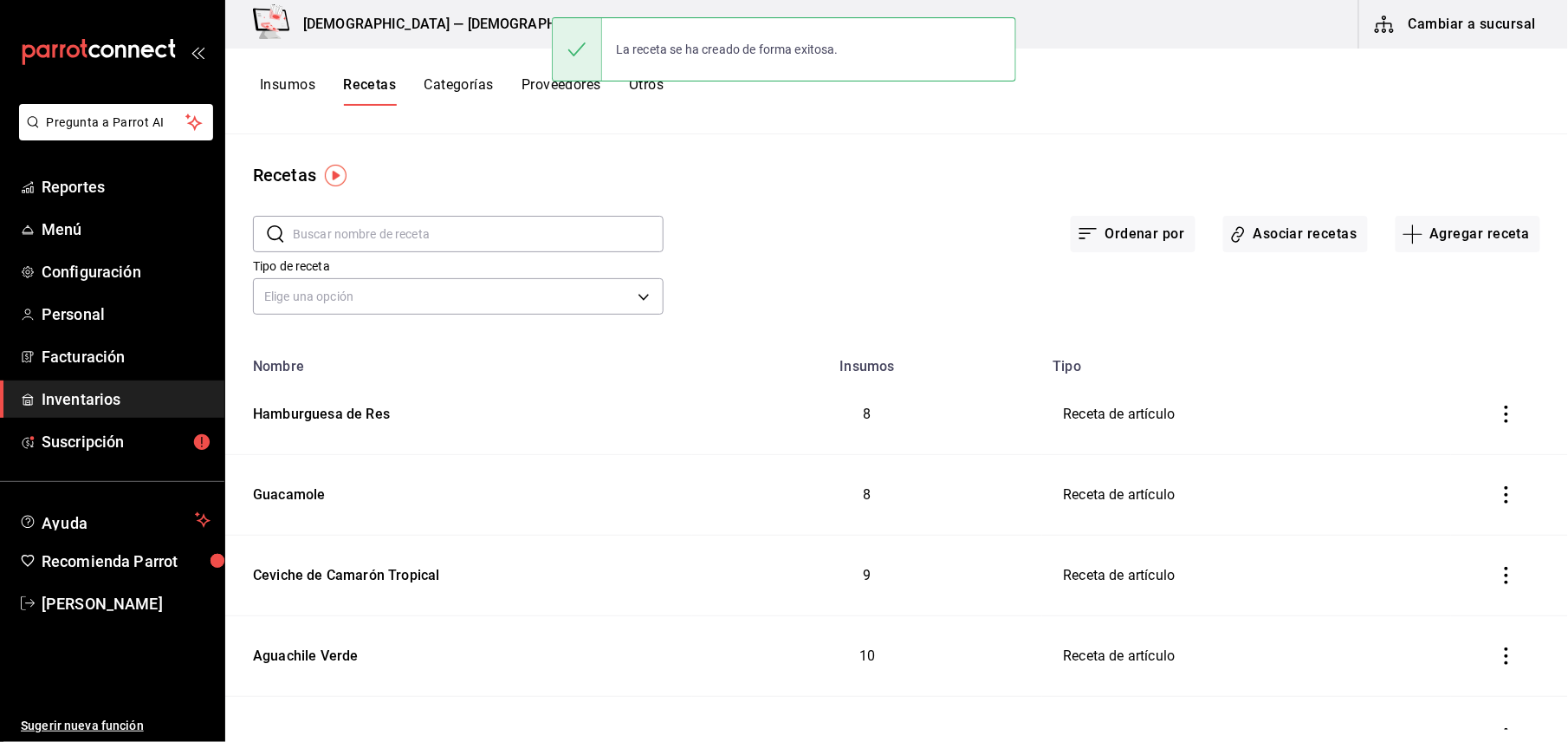
click at [286, 77] on button "Insumos" at bounding box center [288, 91] width 56 height 30
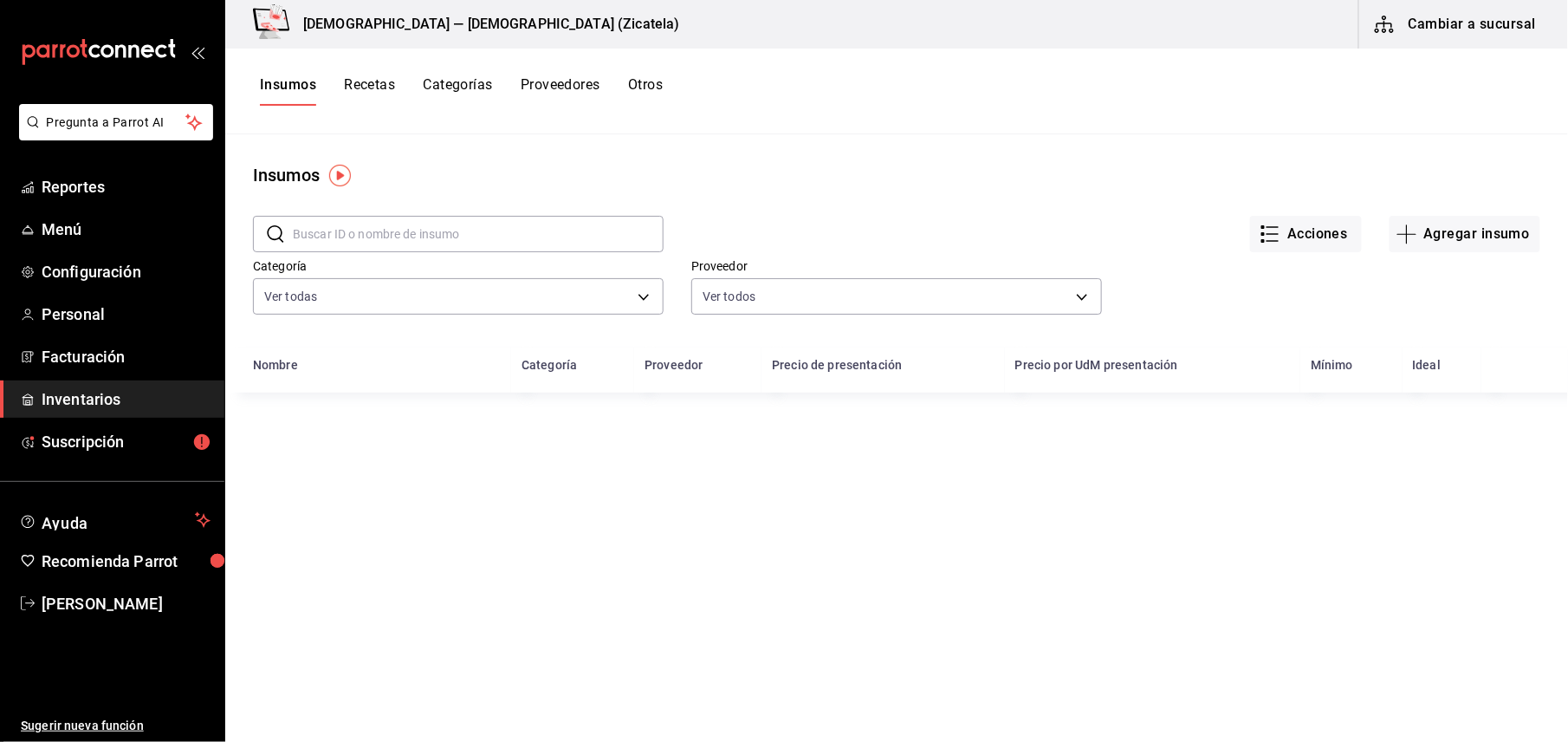
click at [374, 222] on input "text" at bounding box center [477, 234] width 371 height 35
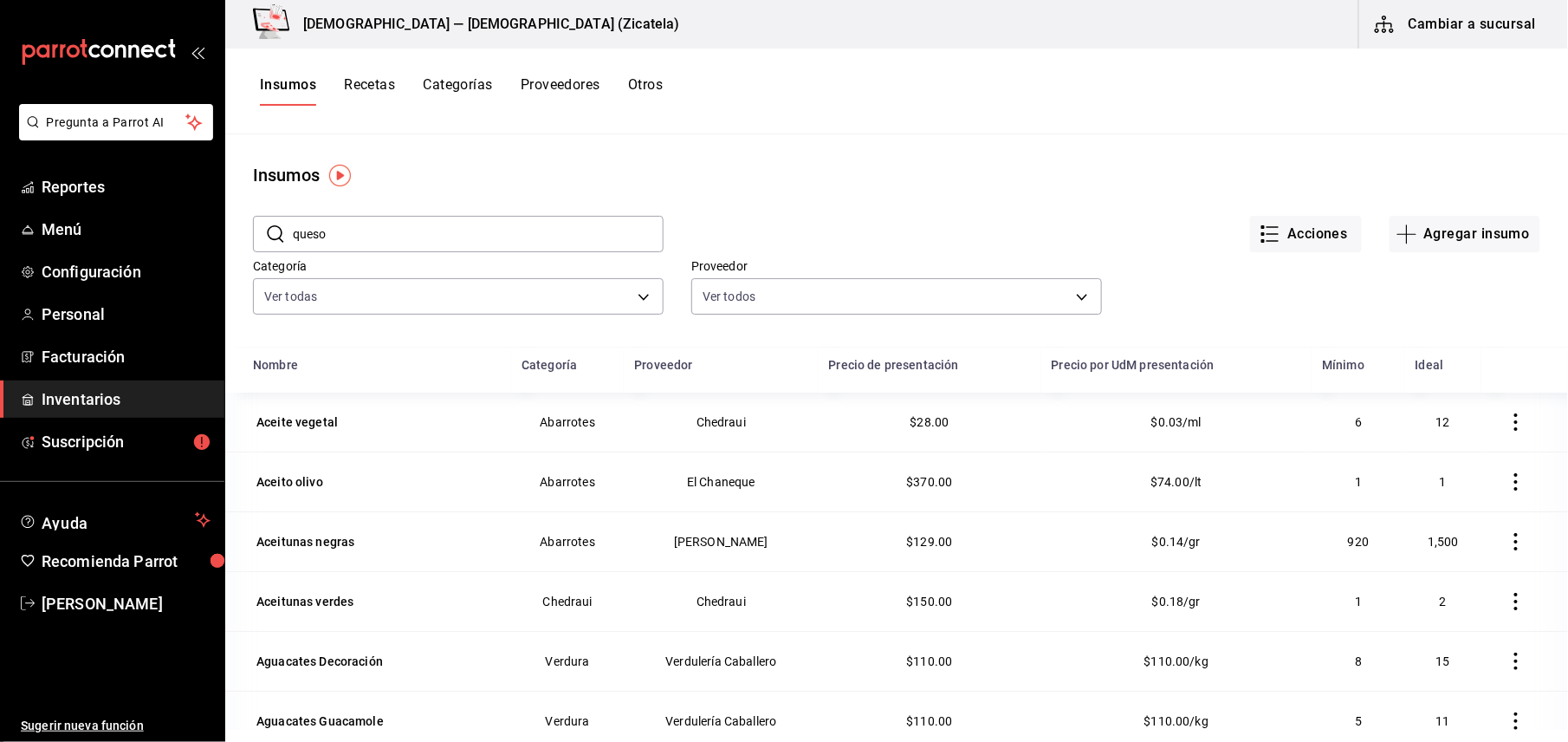
type input "queso"
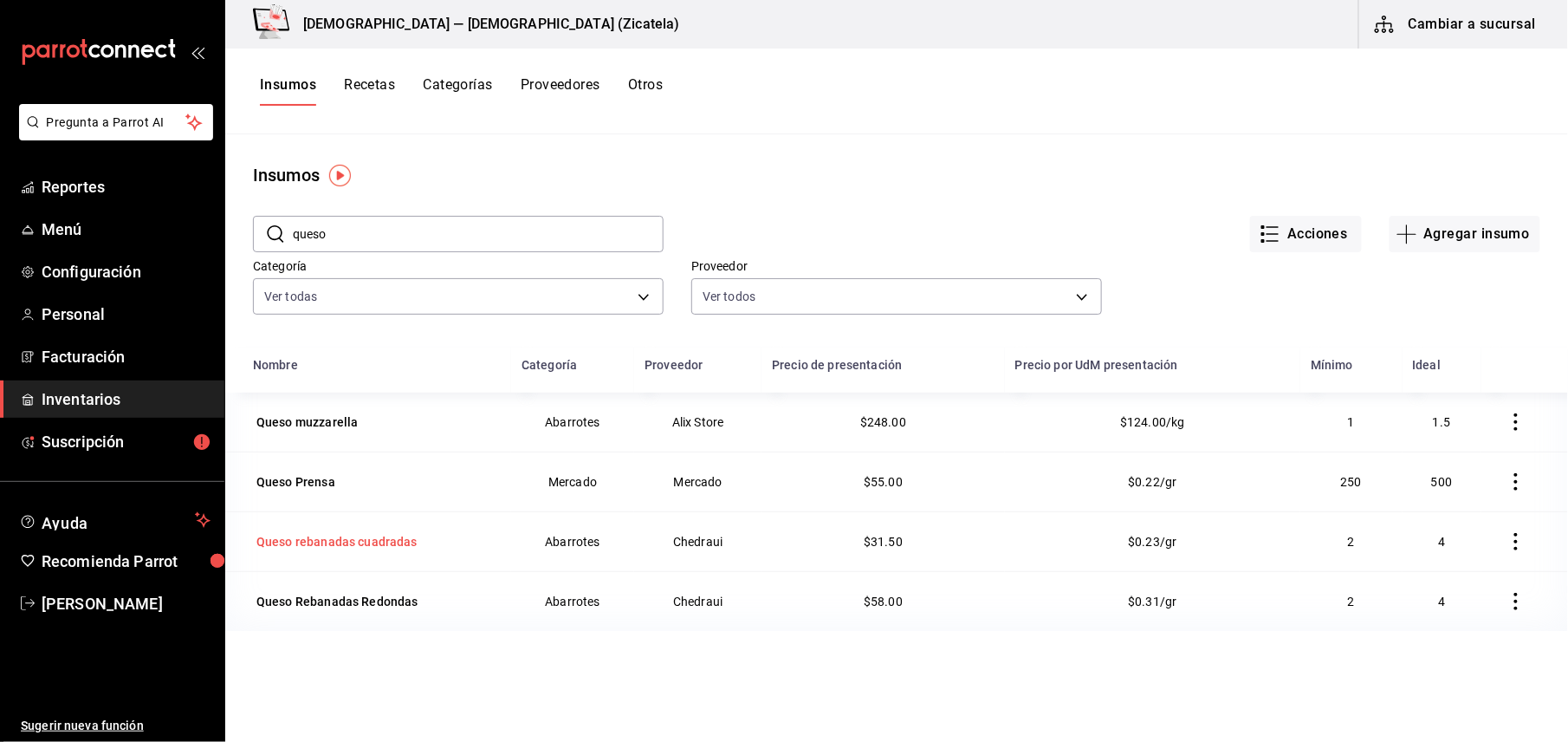
click at [373, 559] on td "Queso rebanadas cuadradas" at bounding box center [368, 541] width 286 height 59
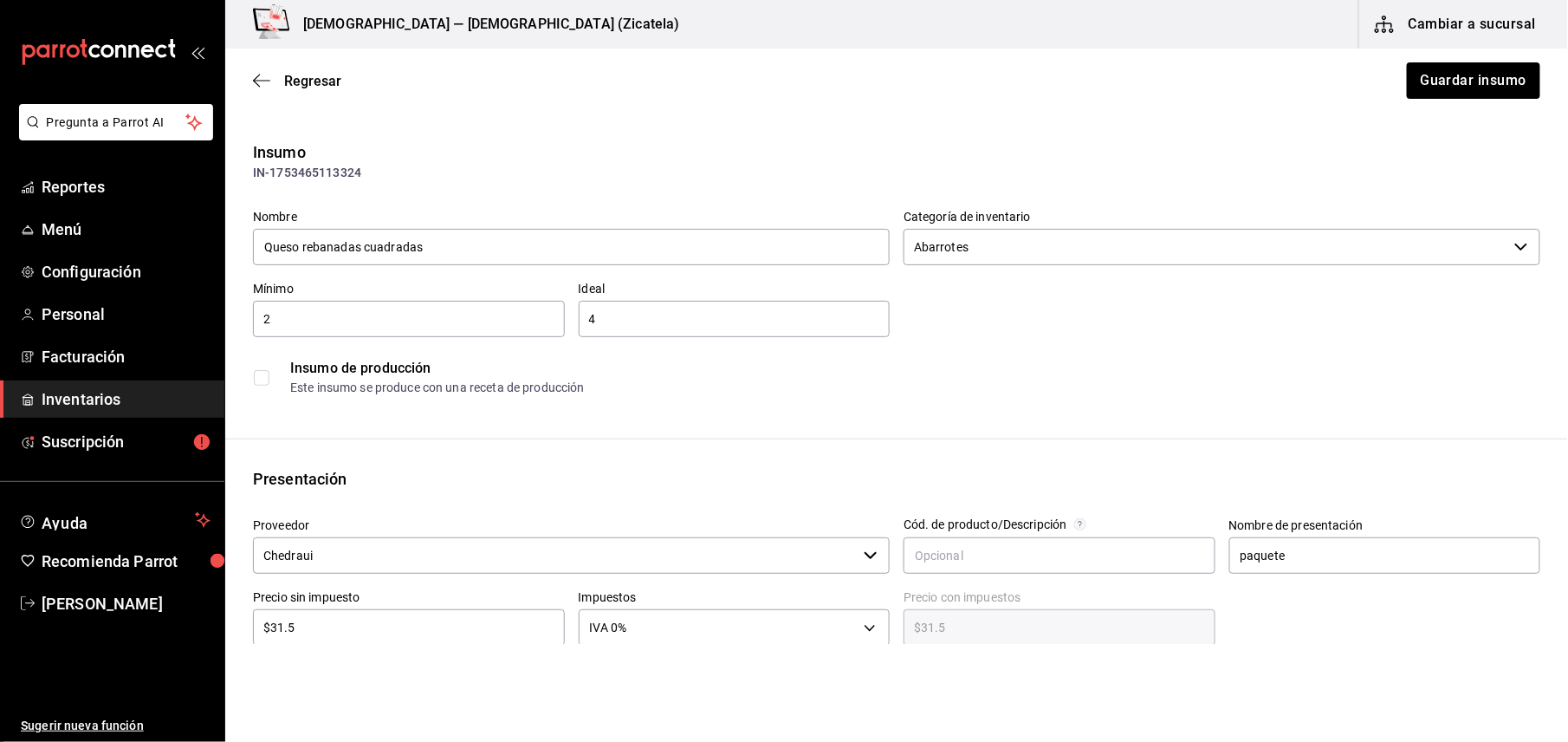
click at [697, 499] on div "Presentación Proveedor Chedraui ​ Cód. de producto/Descripción Nombre de presen…" at bounding box center [896, 593] width 1343 height 253
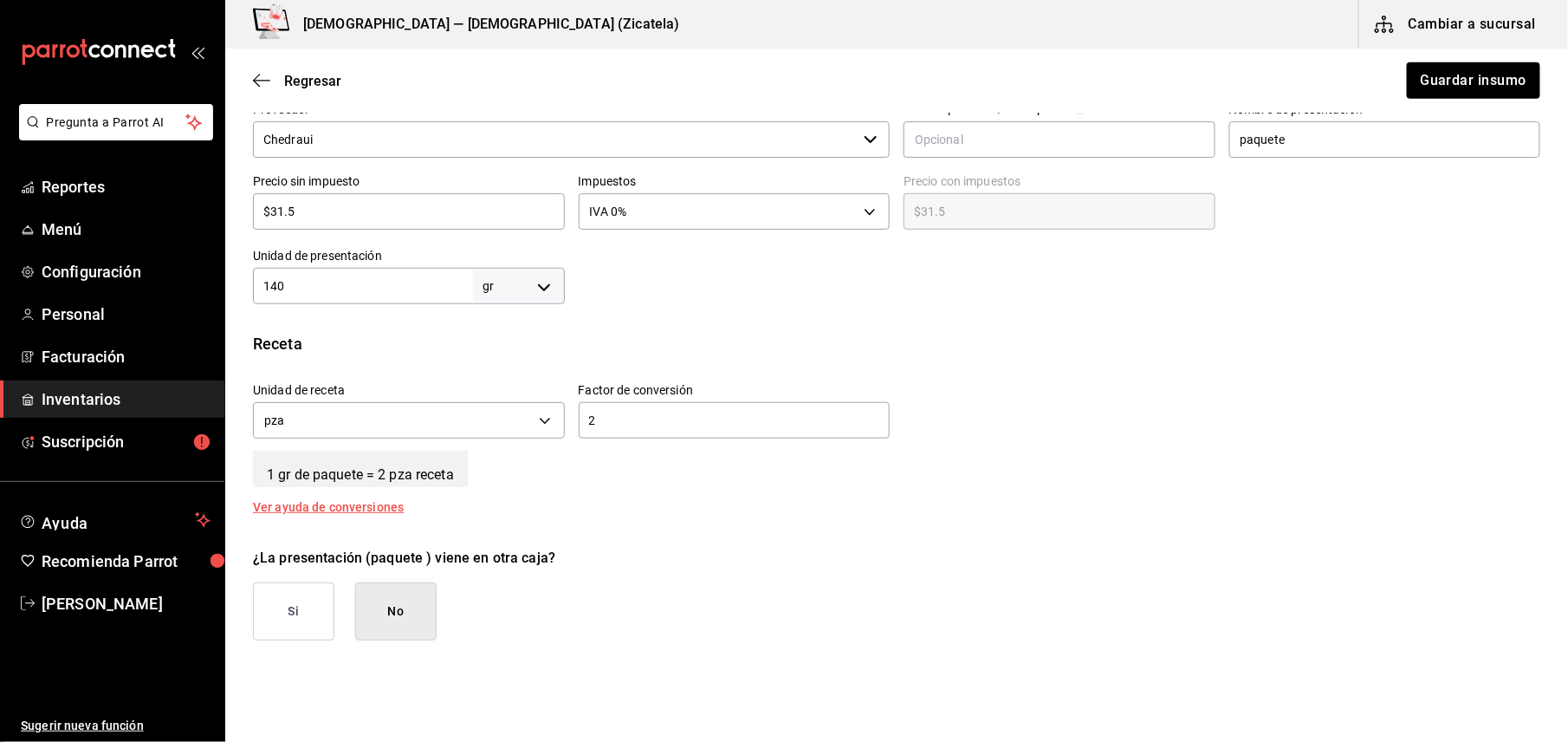
scroll to position [462, 0]
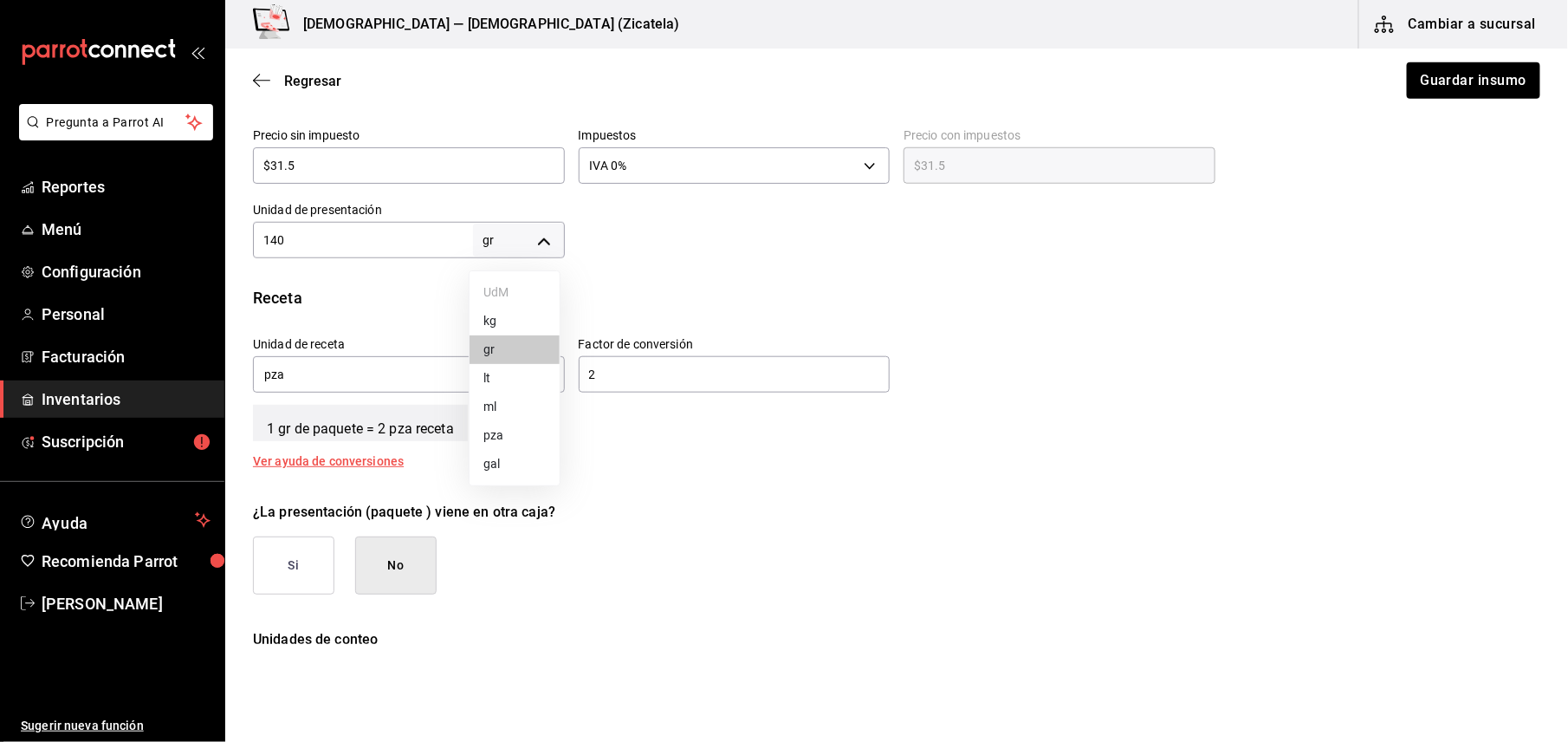
click at [534, 236] on body "Pregunta a Parrot AI Reportes Menú Configuración Personal Facturación Inventari…" at bounding box center [784, 321] width 1568 height 643
click at [534, 236] on div at bounding box center [784, 371] width 1568 height 742
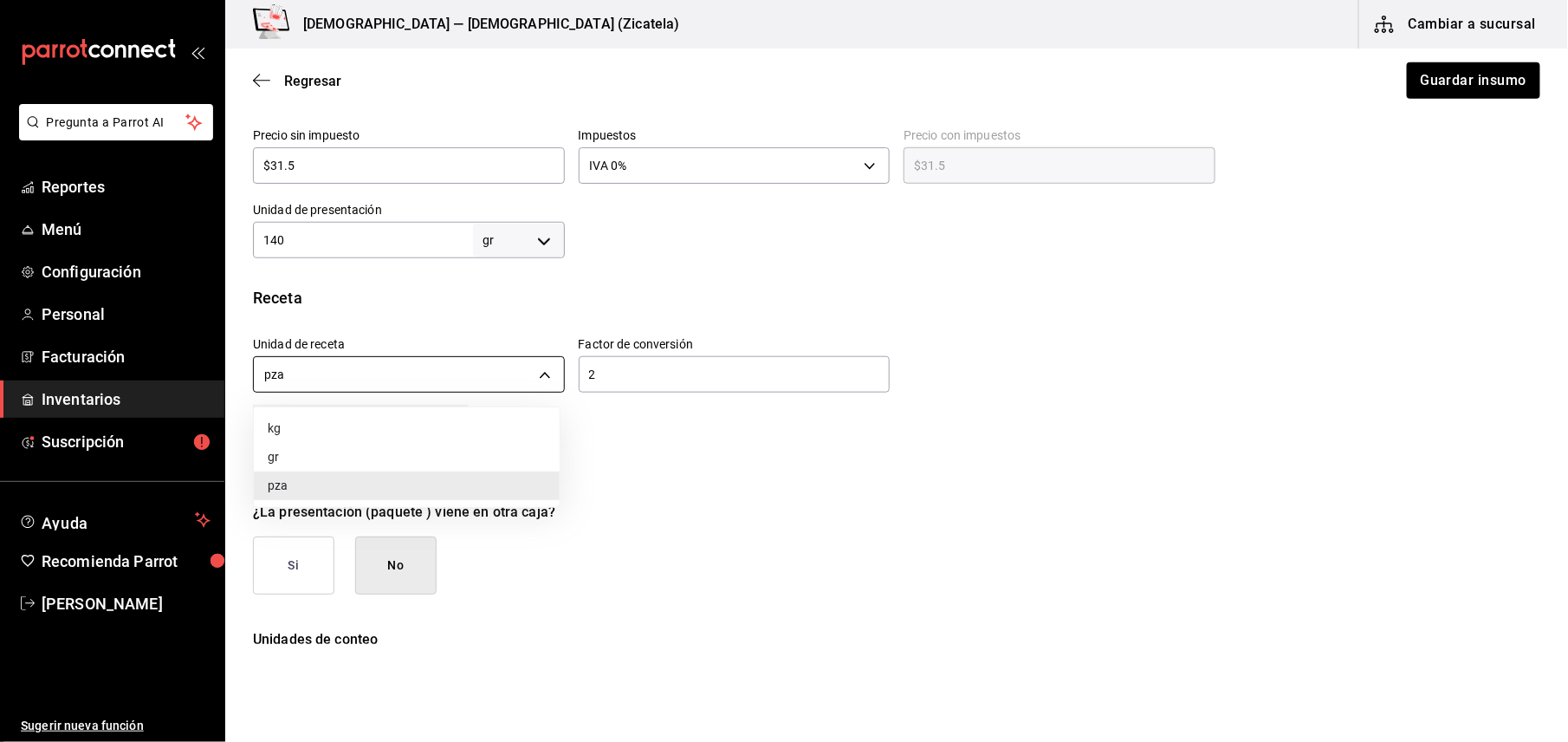
click at [537, 376] on body "Pregunta a Parrot AI Reportes Menú Configuración Personal Facturación Inventari…" at bounding box center [784, 321] width 1568 height 643
click at [414, 452] on li "gr" at bounding box center [406, 457] width 306 height 29
type input "GRAM"
type input "140"
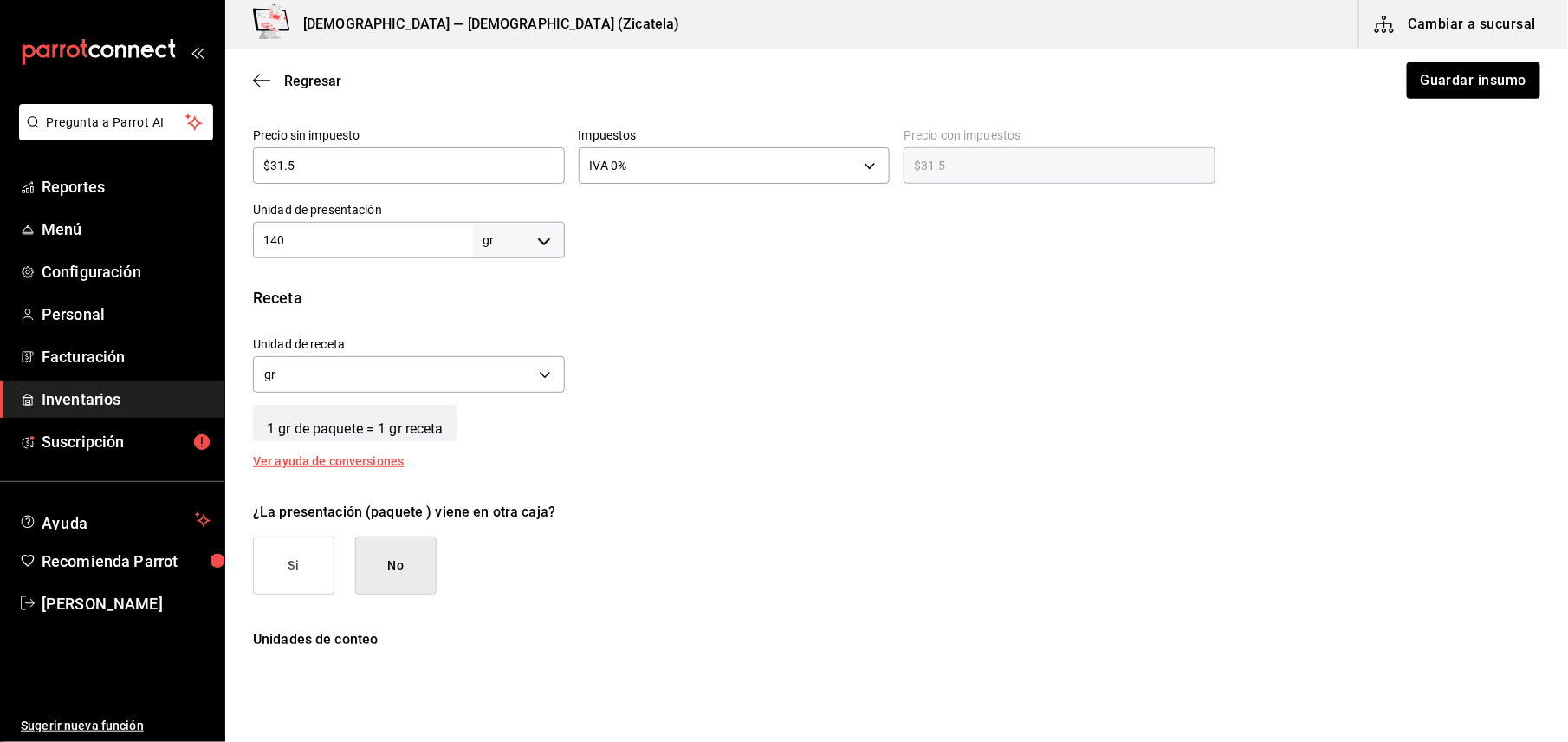
click at [424, 565] on button "No" at bounding box center [396, 565] width 81 height 58
click at [1436, 84] on button "Guardar insumo" at bounding box center [1472, 81] width 135 height 36
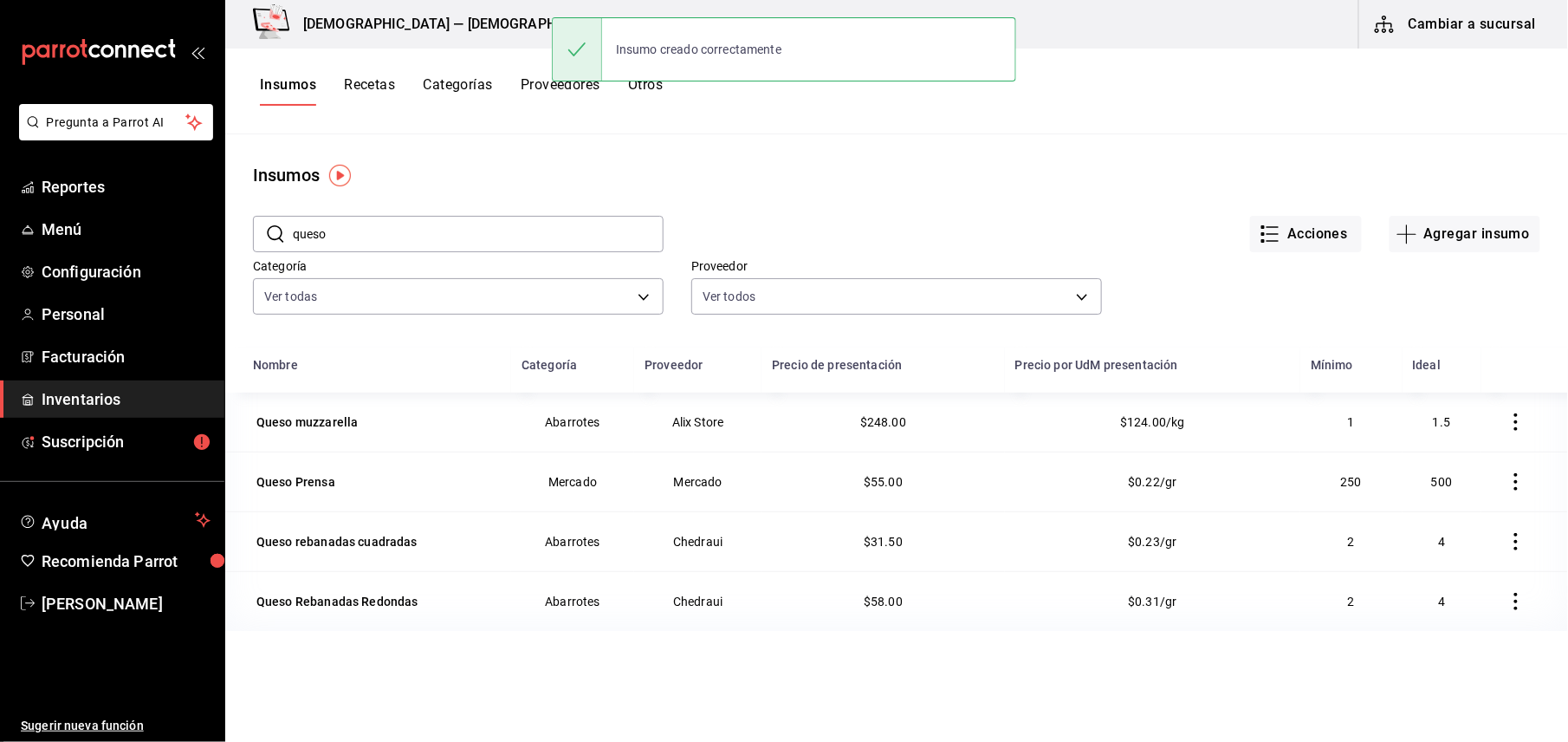
click at [354, 77] on button "Recetas" at bounding box center [369, 91] width 51 height 30
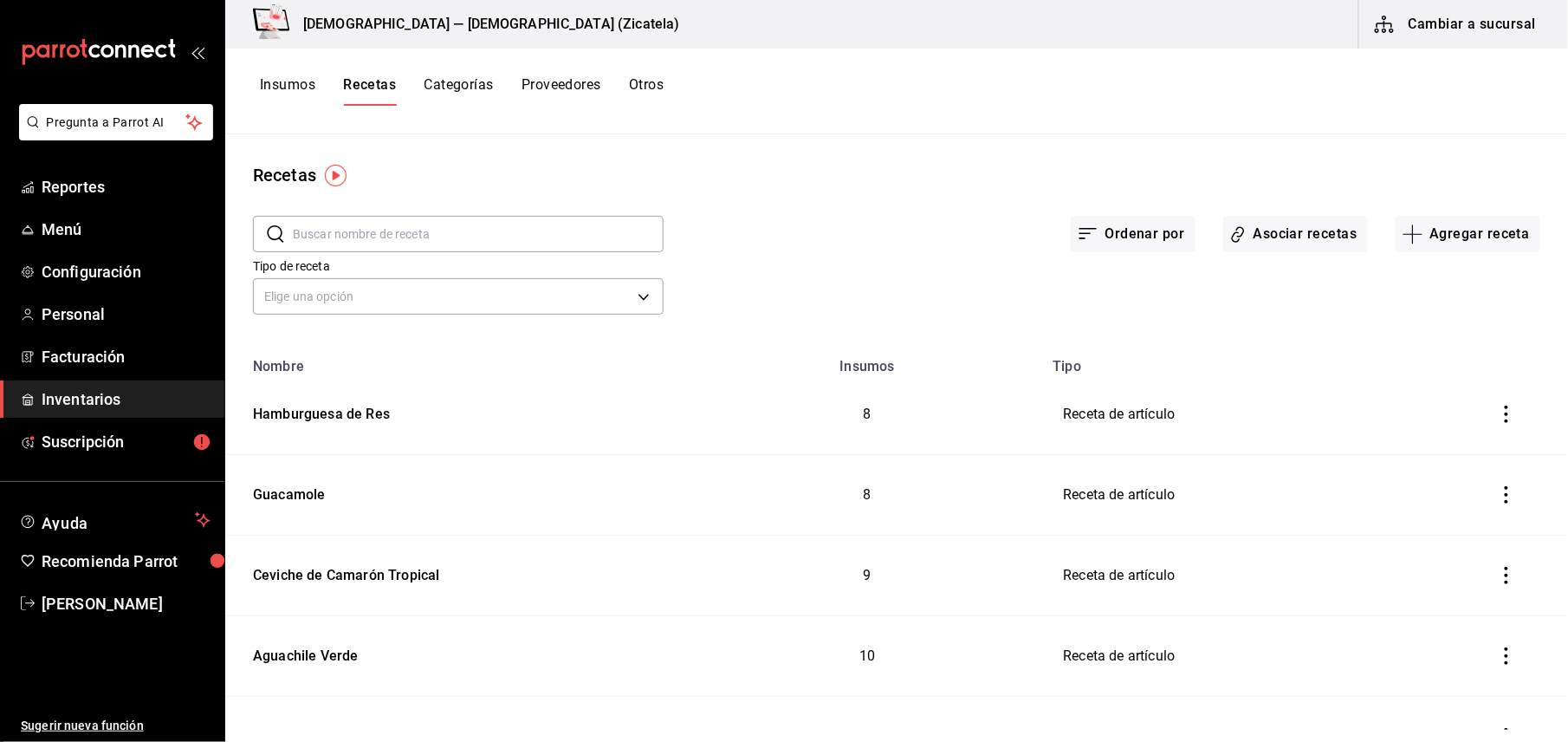
click at [1498, 418] on icon "inventoriesTable" at bounding box center [1507, 414] width 17 height 17
click at [351, 412] on div at bounding box center [784, 371] width 1568 height 742
click at [337, 412] on div "Hamburguesa de Res" at bounding box center [318, 411] width 144 height 27
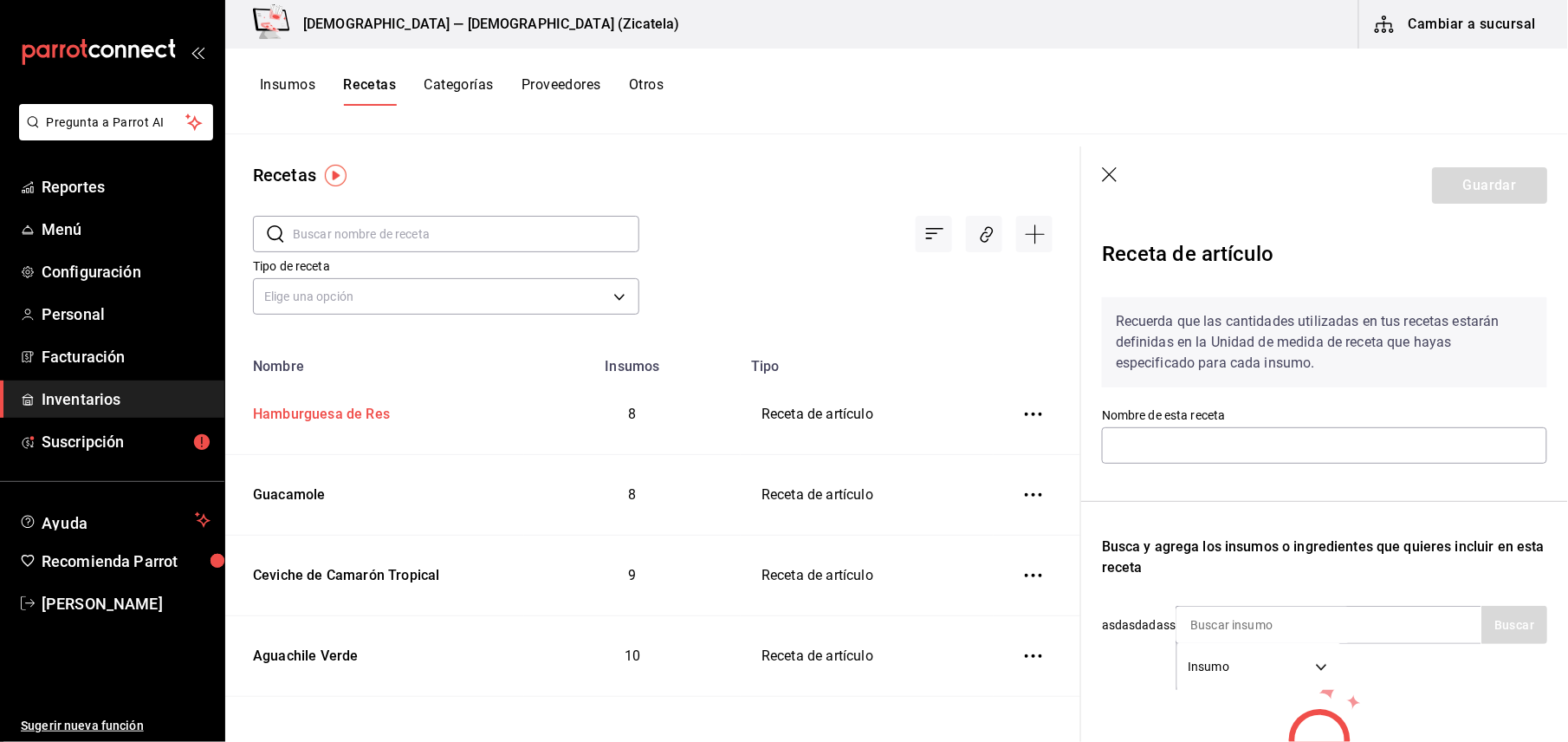
type input "Hamburguesa de Res"
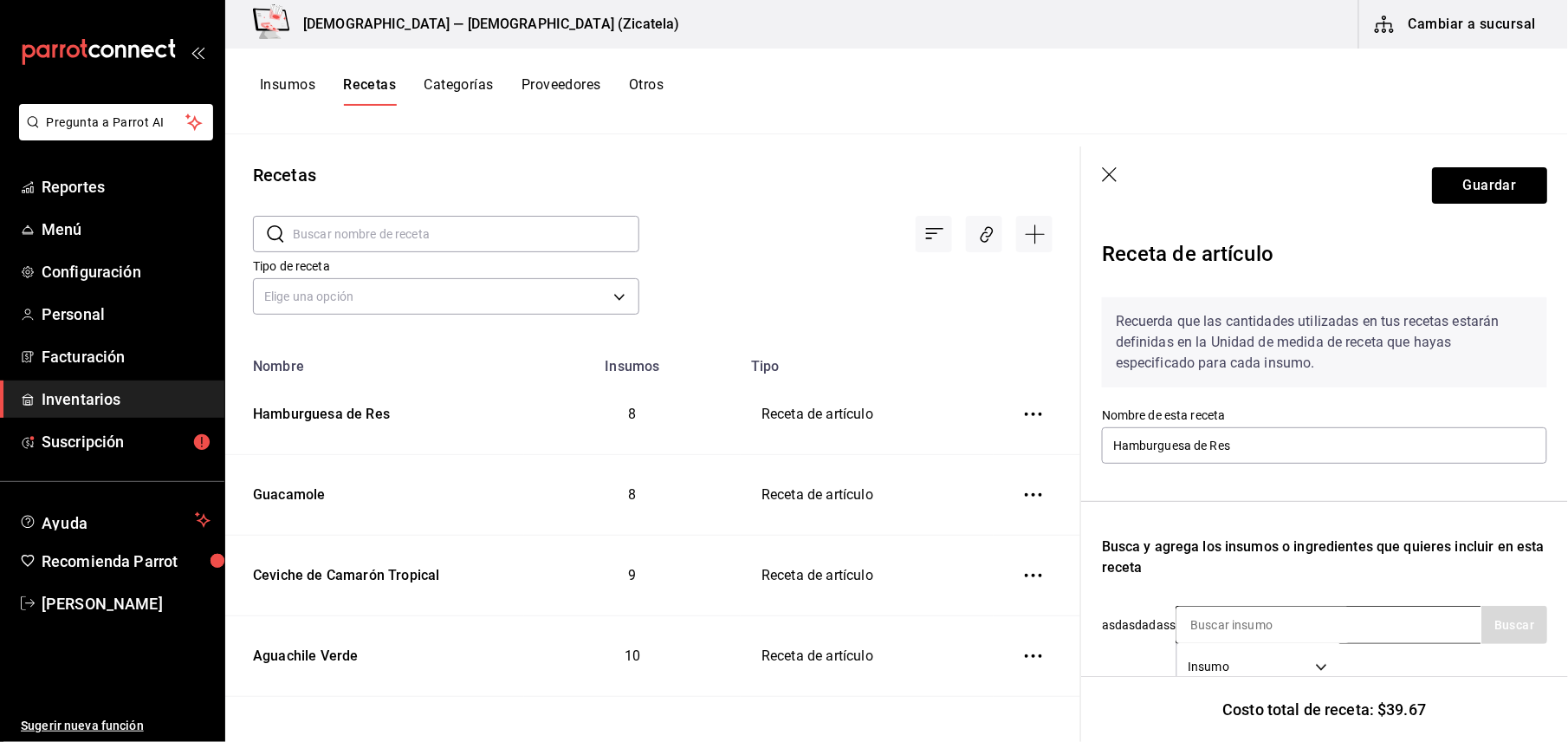
click at [1246, 615] on input at bounding box center [1262, 625] width 173 height 36
type input "queso"
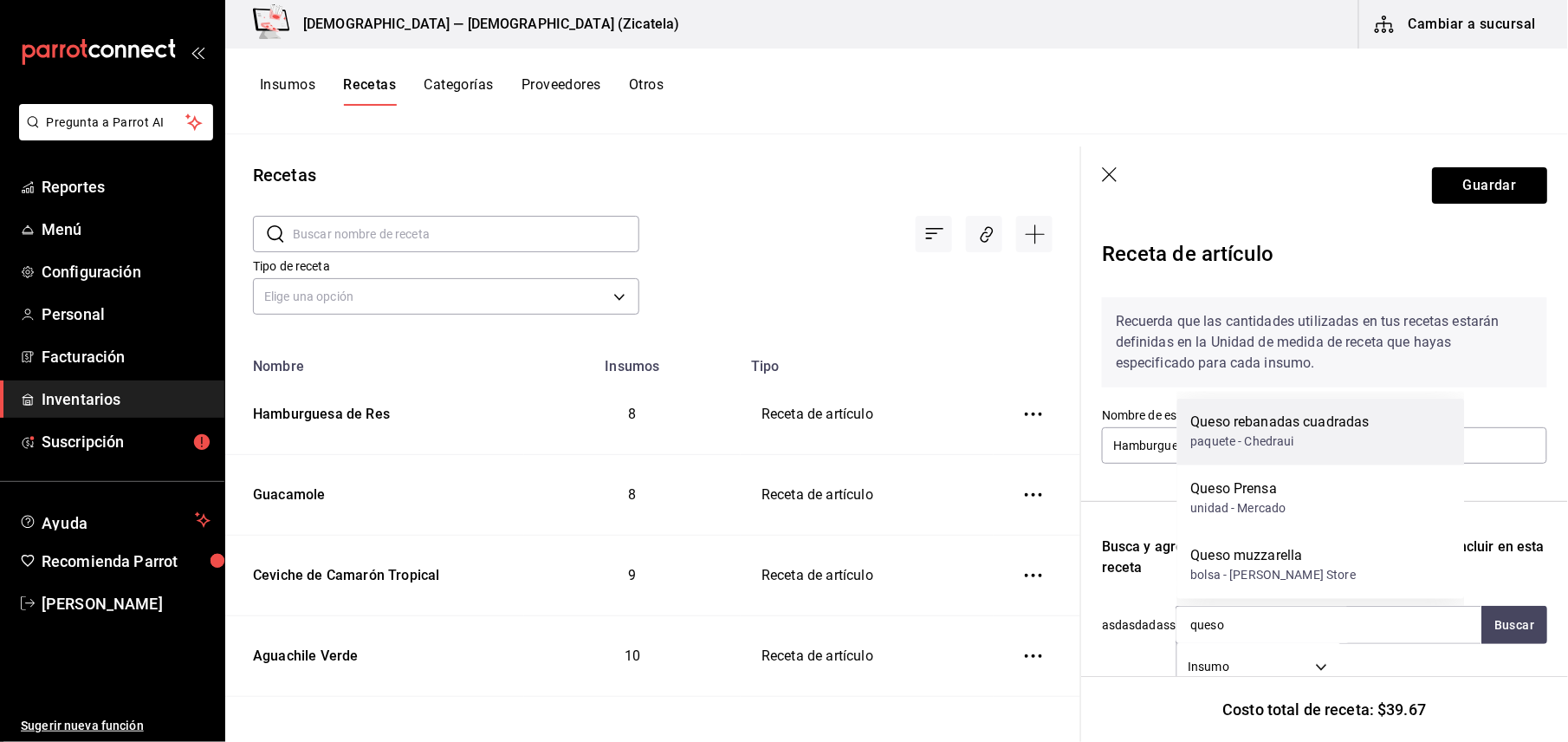
click at [1330, 436] on div "paquete - Chedraui" at bounding box center [1280, 442] width 178 height 18
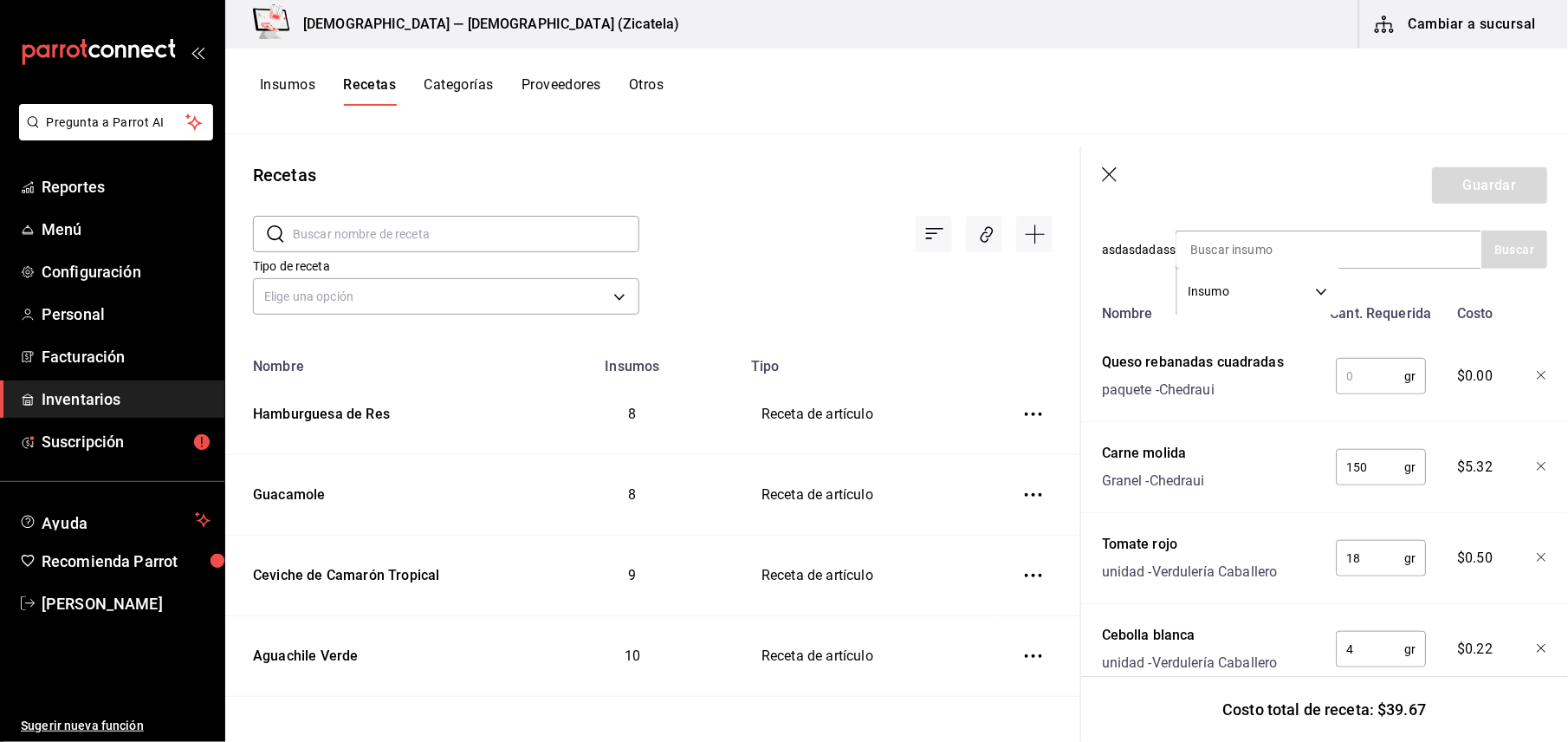
scroll to position [383, 0]
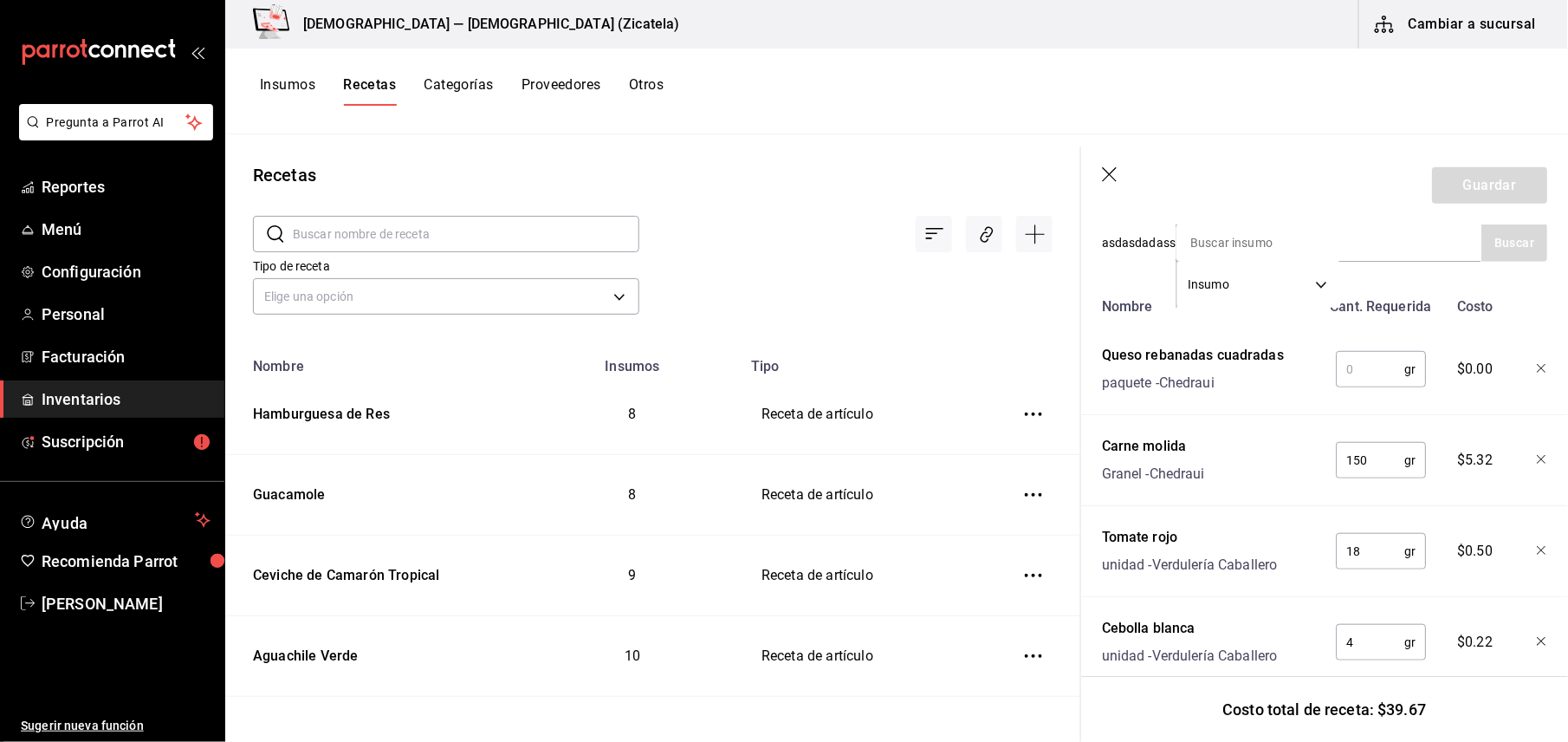
click at [1338, 367] on input "text" at bounding box center [1370, 369] width 68 height 35
type input "25"
click at [1509, 189] on button "Guardar" at bounding box center [1489, 185] width 115 height 36
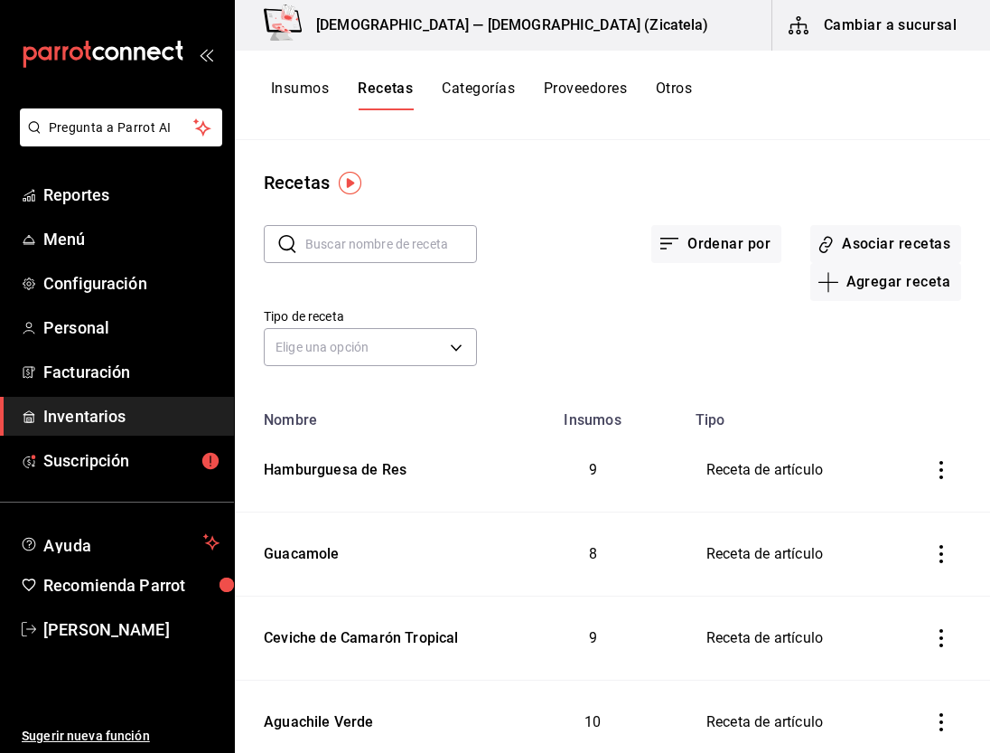
click at [301, 91] on button "Insumos" at bounding box center [300, 95] width 58 height 31
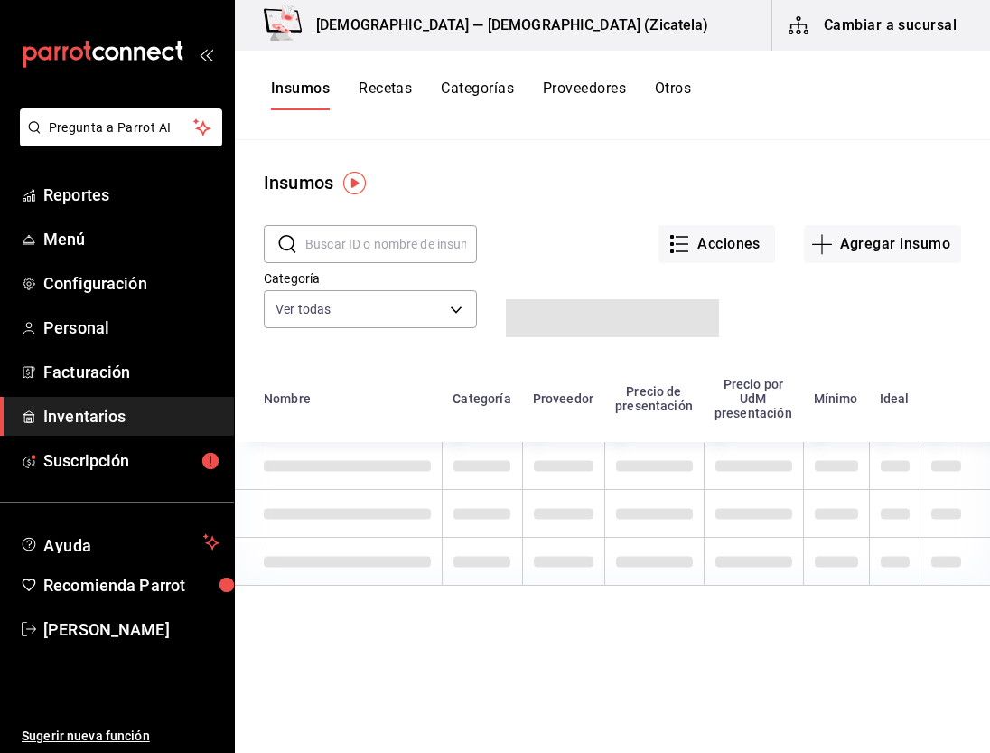
click at [337, 235] on input "text" at bounding box center [391, 244] width 172 height 36
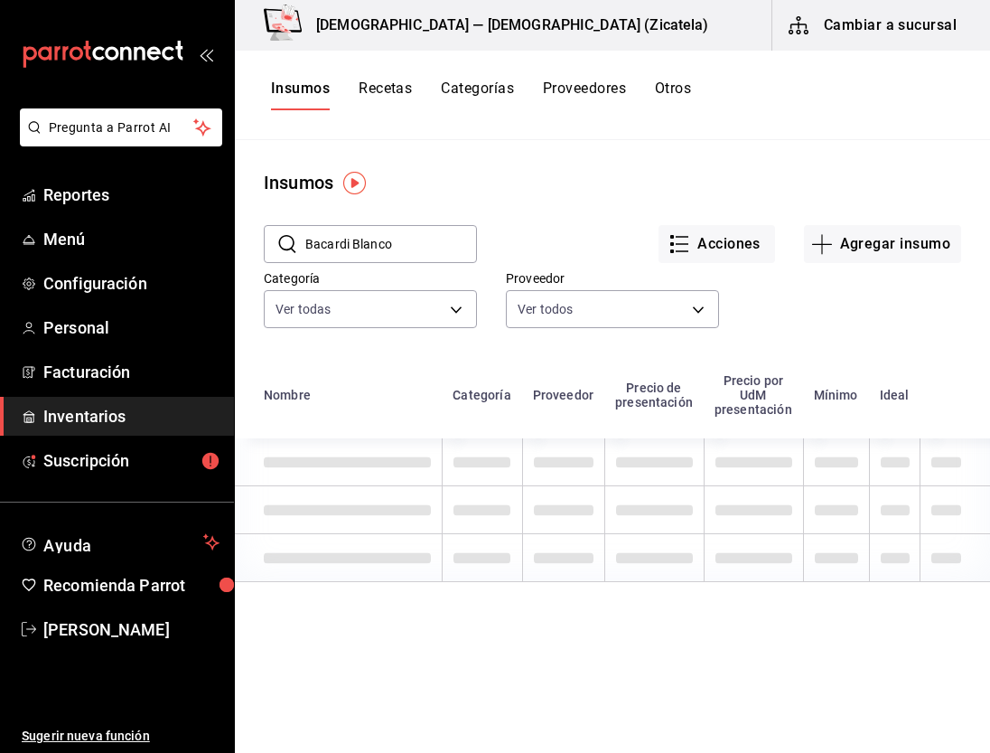
type input "Bacardi Blanco"
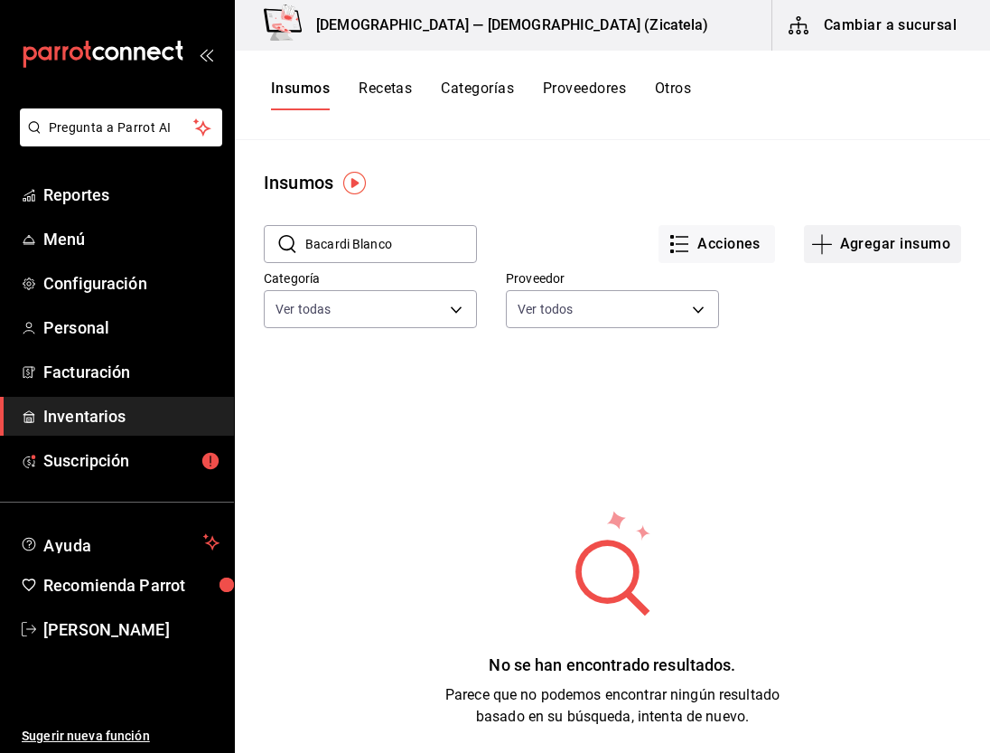
click at [825, 235] on button "Agregar insumo" at bounding box center [882, 244] width 157 height 38
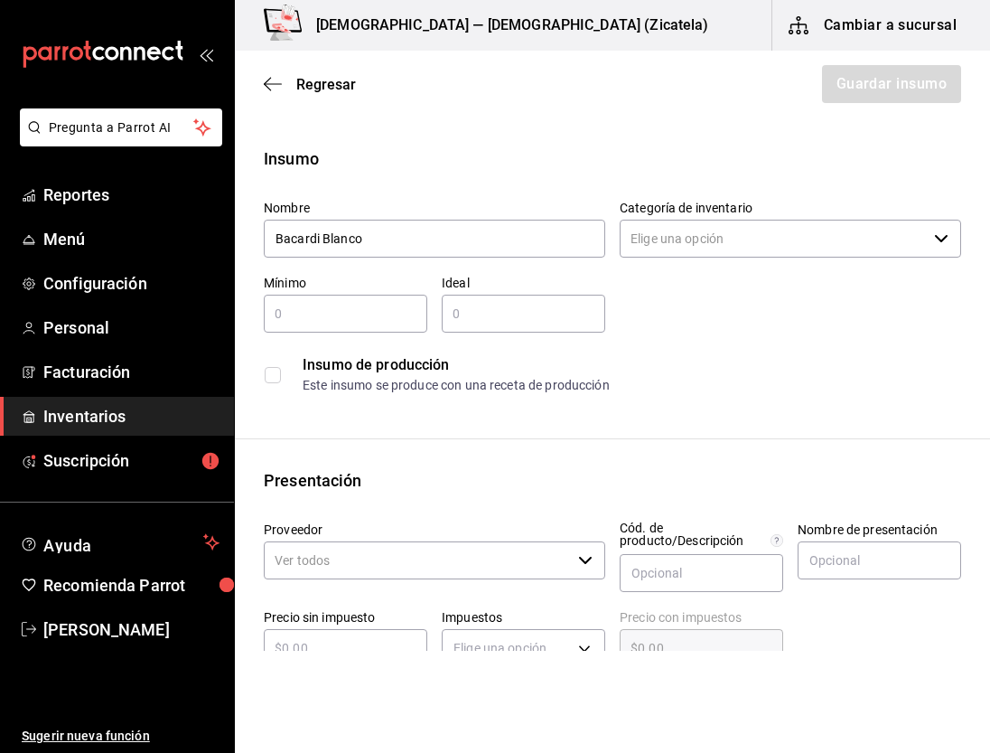
type input "Bacardi Blanco"
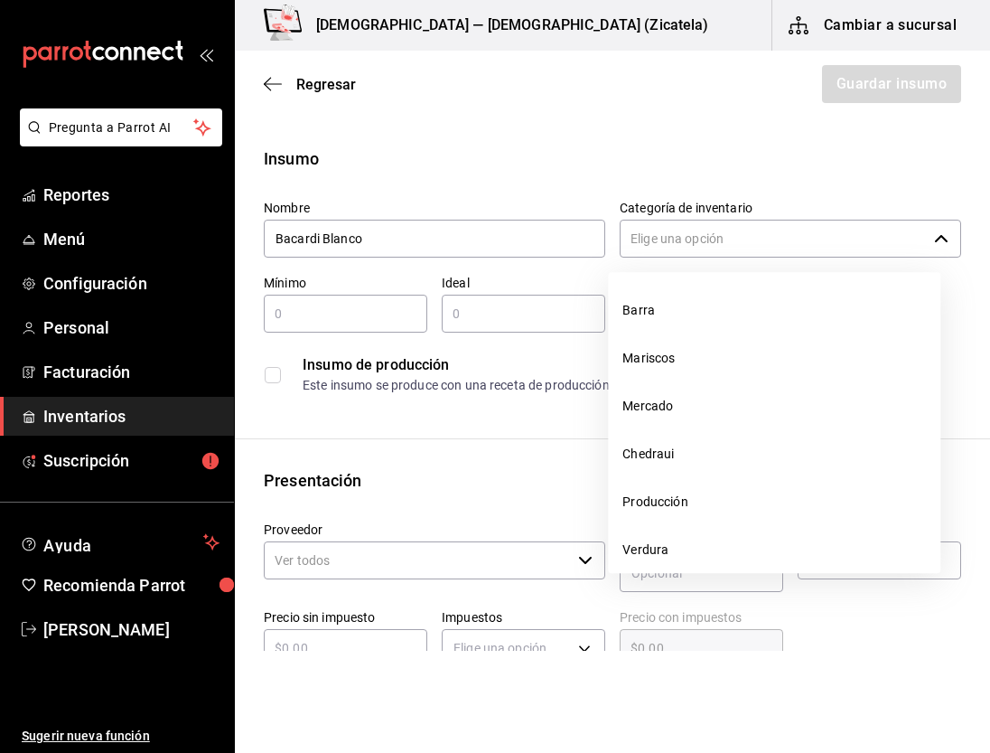
click at [691, 239] on input "Categoría de inventario" at bounding box center [773, 239] width 307 height 38
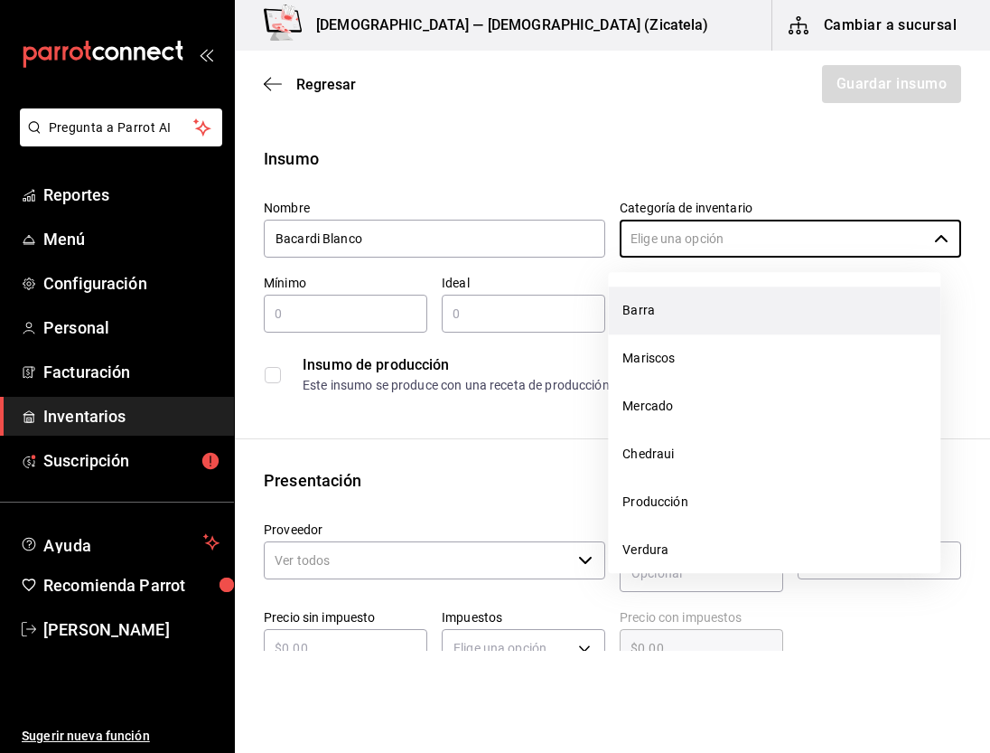
click at [641, 309] on li "Barra" at bounding box center [774, 310] width 333 height 48
type input "Barra"
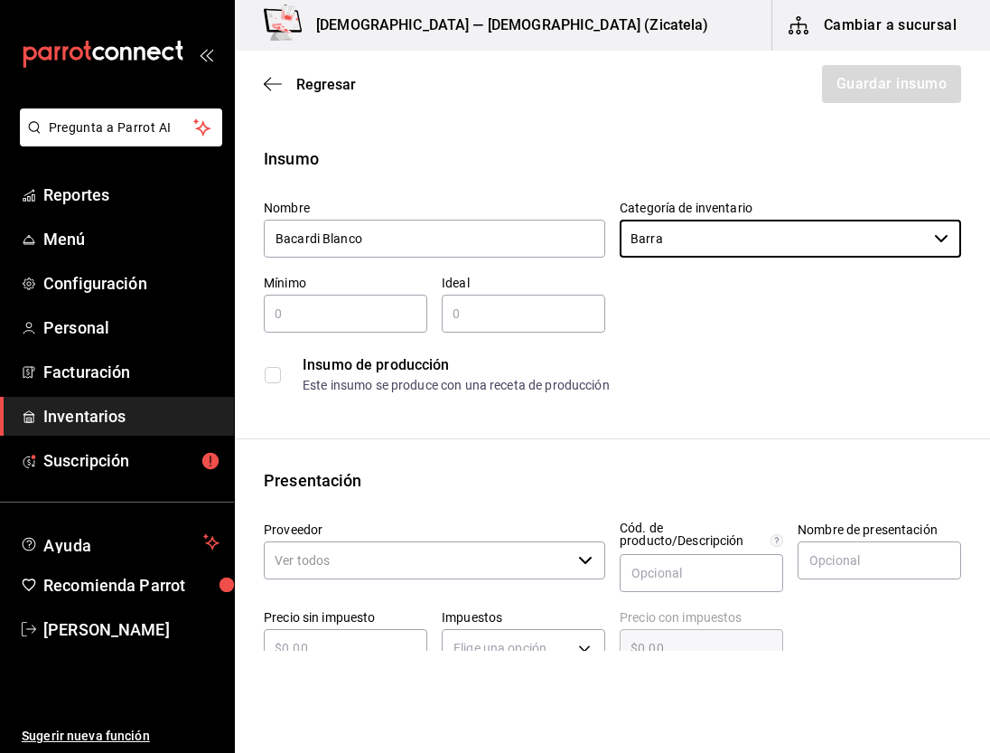
click at [365, 312] on input "text" at bounding box center [346, 314] width 164 height 22
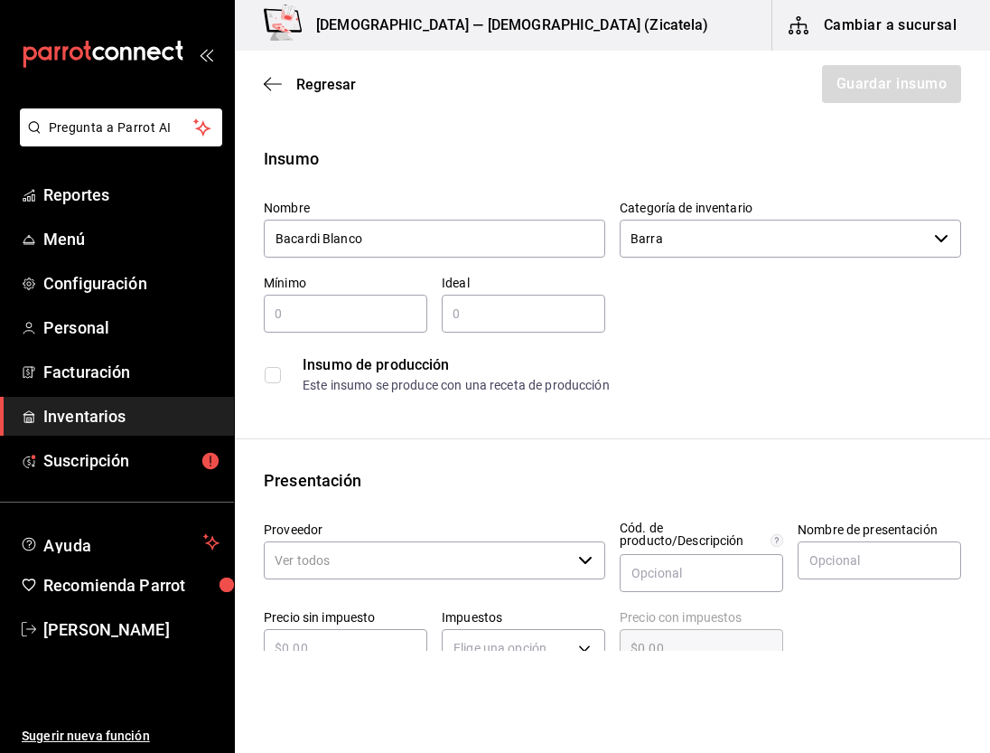
type input "2"
type input "4"
click at [341, 558] on input "Proveedor" at bounding box center [417, 560] width 307 height 38
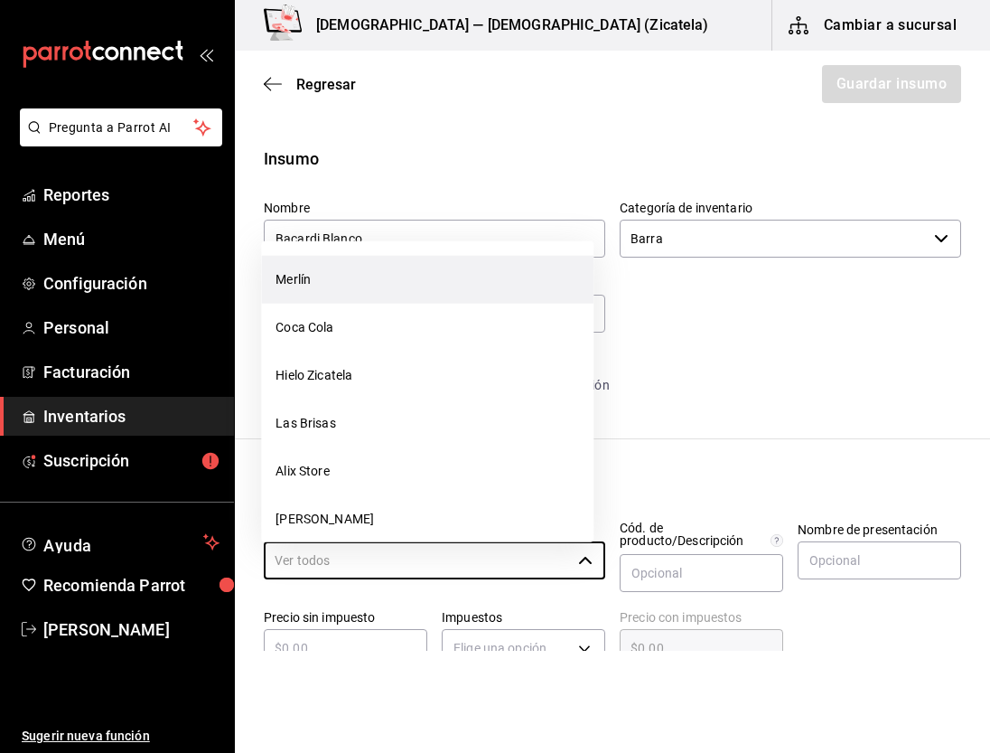
click at [360, 289] on li "Merlín" at bounding box center [427, 279] width 333 height 48
type input "Merlín"
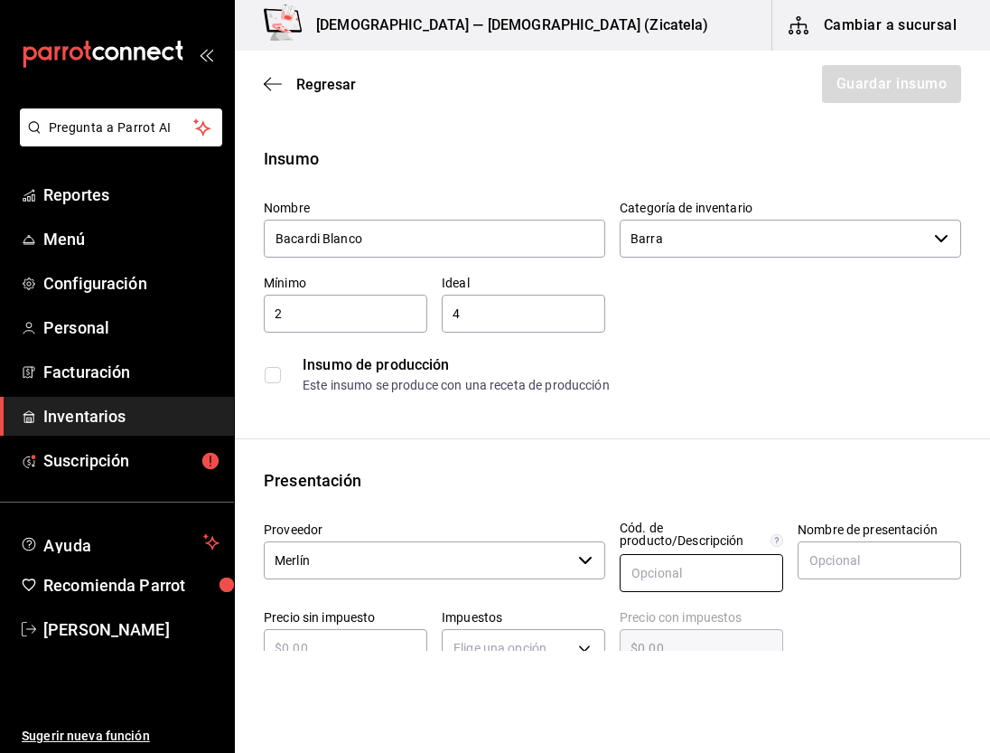
click at [684, 561] on input "text" at bounding box center [702, 573] width 164 height 38
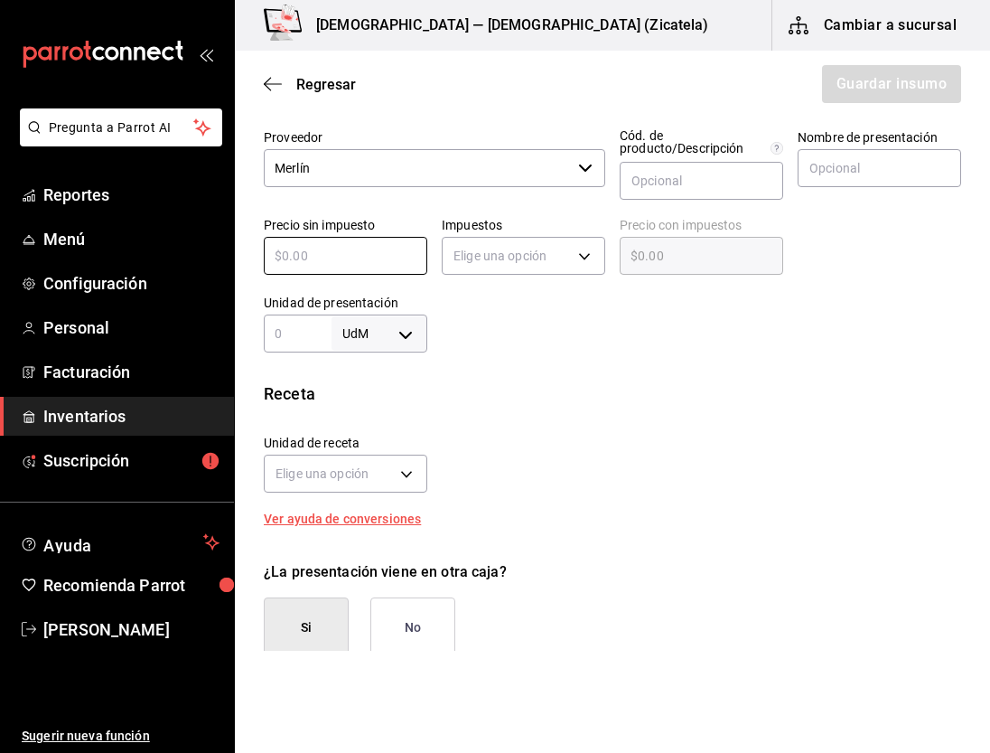
scroll to position [394, 0]
type input "$1"
type input "$1.00"
type input "$13"
type input "$13.00"
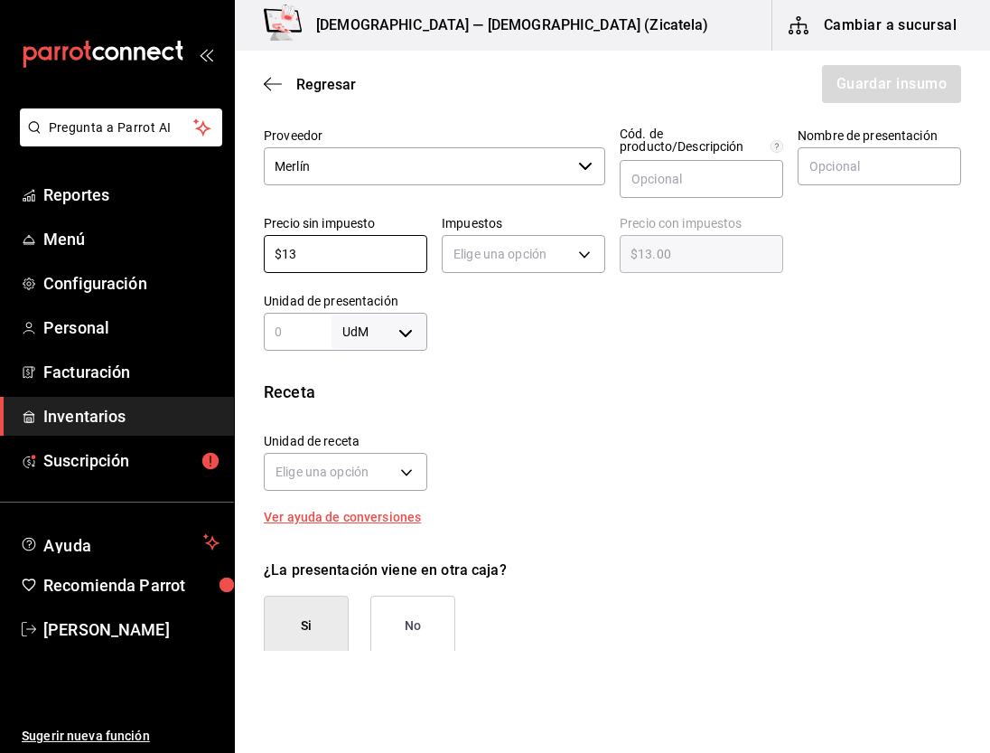
type input "$136"
type input "$136.00"
type input "$136.3"
type input "$136.30"
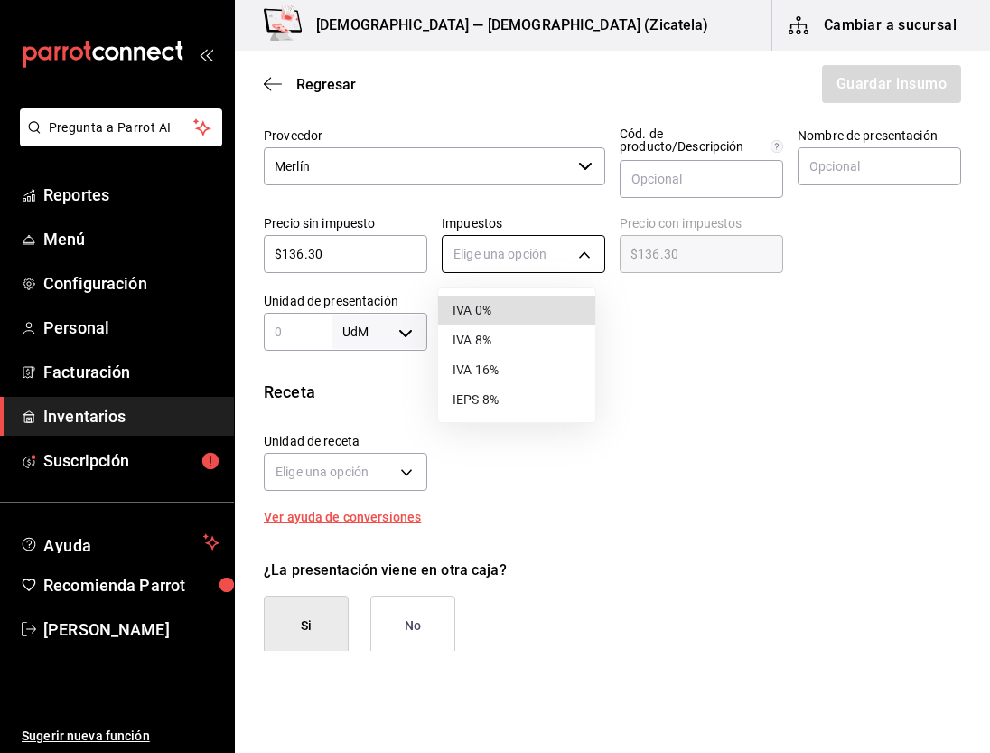
click at [571, 258] on body "Pregunta a Parrot AI Reportes Menú Configuración Personal Facturación Inventari…" at bounding box center [495, 325] width 990 height 651
click at [680, 330] on div at bounding box center [495, 376] width 990 height 753
click at [568, 255] on body "Pregunta a Parrot AI Reportes Menú Configuración Personal Facturación Inventari…" at bounding box center [495, 325] width 990 height 651
click at [284, 84] on div at bounding box center [495, 376] width 990 height 753
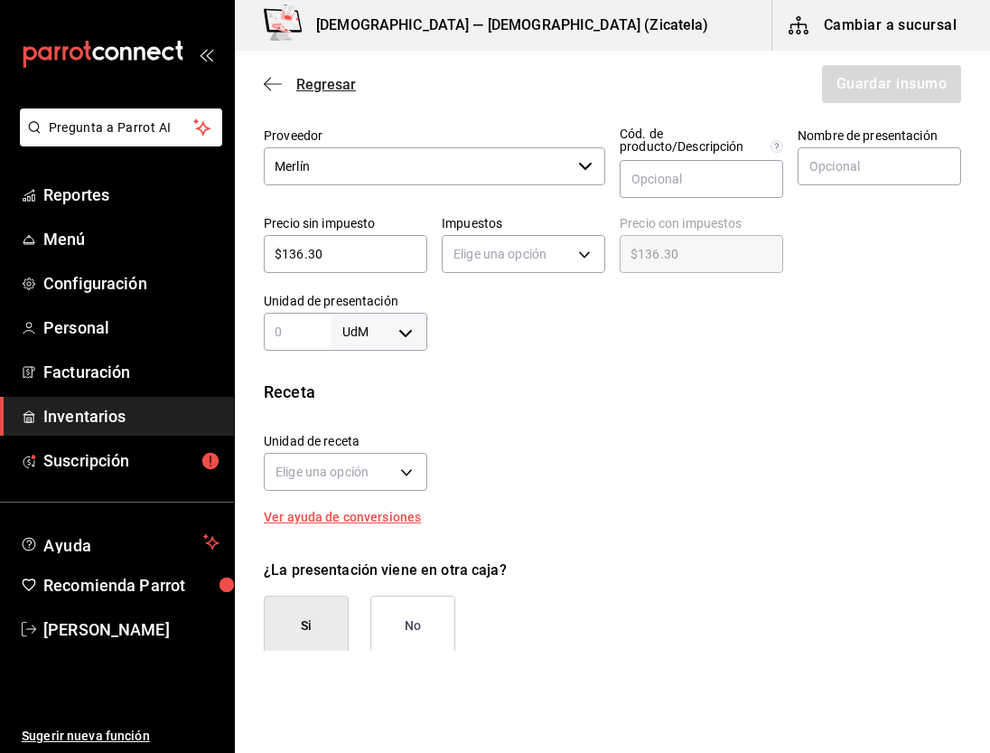
click at [272, 85] on icon "button" at bounding box center [273, 84] width 18 height 16
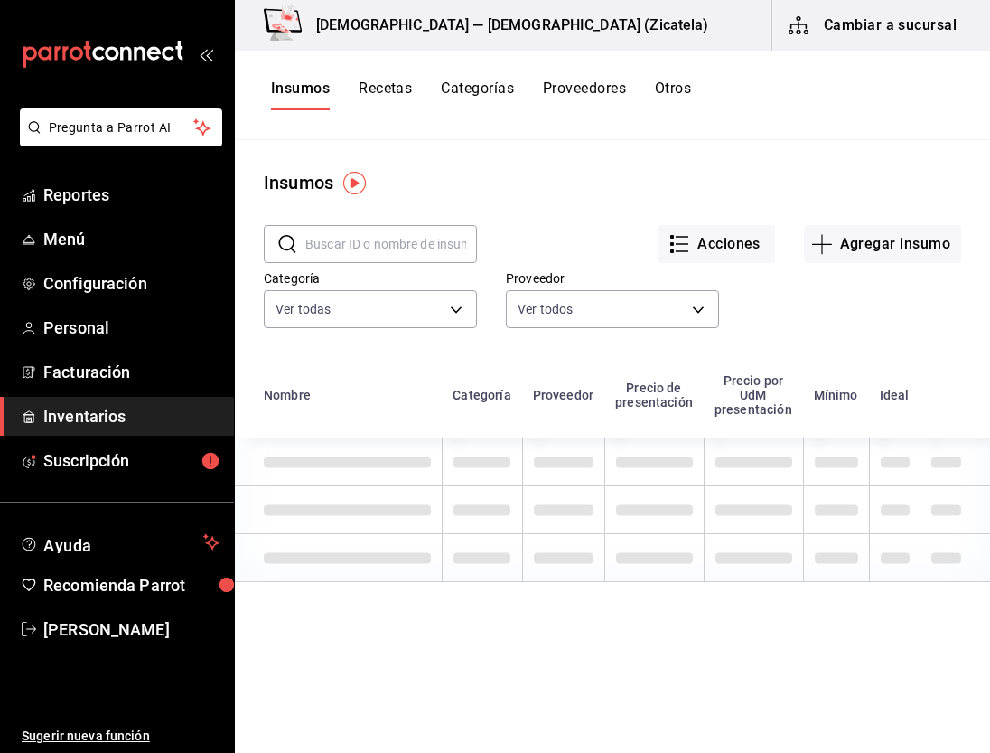
click at [383, 88] on button "Recetas" at bounding box center [385, 95] width 53 height 31
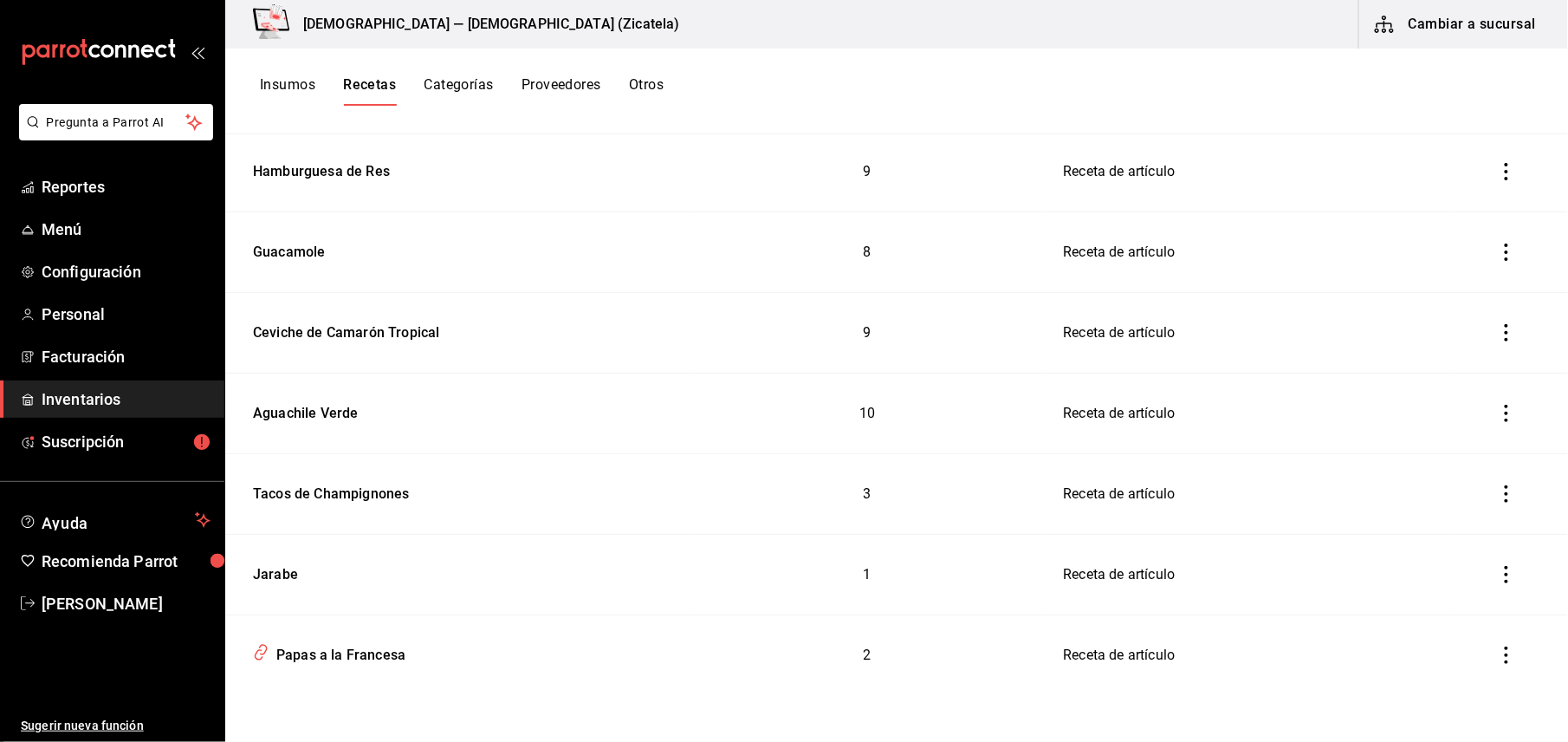
scroll to position [244, 0]
